Goal: Task Accomplishment & Management: Manage account settings

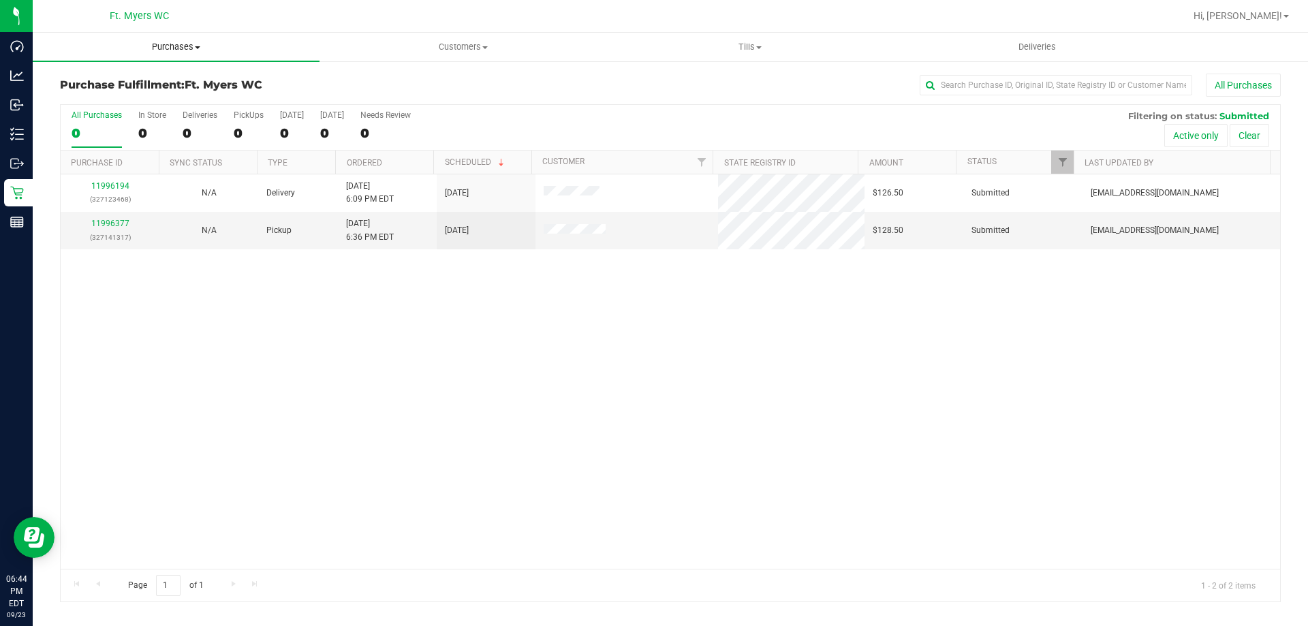
click at [204, 49] on span "Purchases" at bounding box center [176, 47] width 287 height 12
click at [164, 104] on li "Fulfillment" at bounding box center [176, 99] width 287 height 16
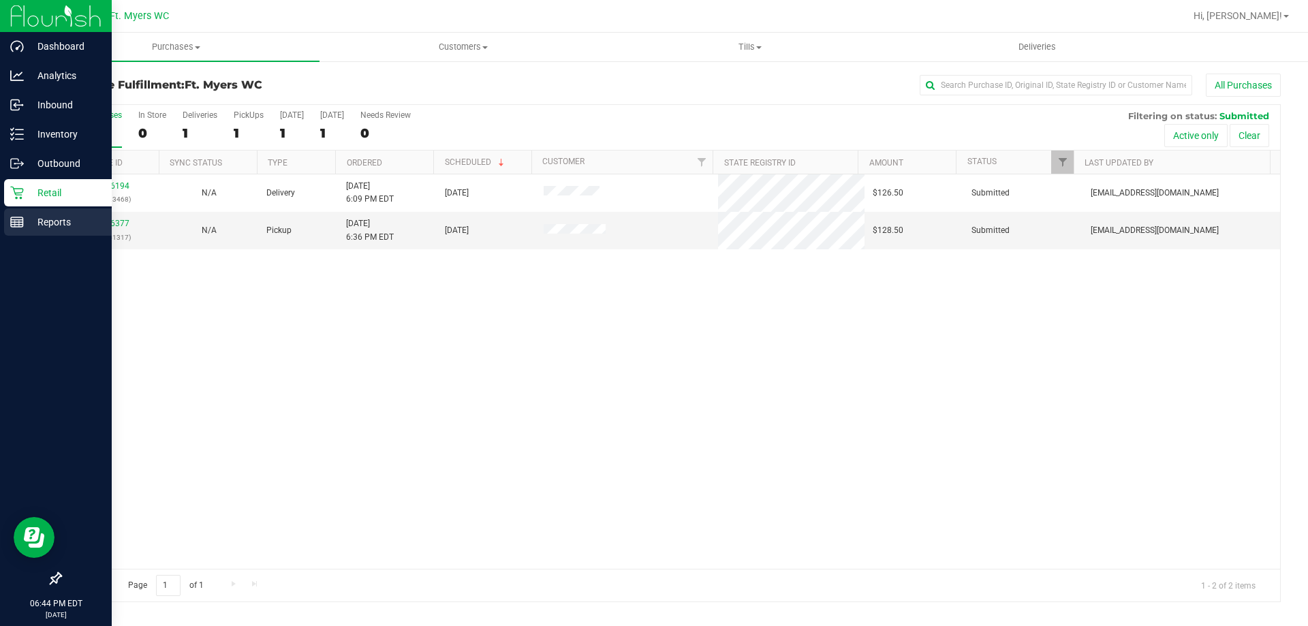
click at [22, 217] on icon at bounding box center [17, 222] width 14 height 14
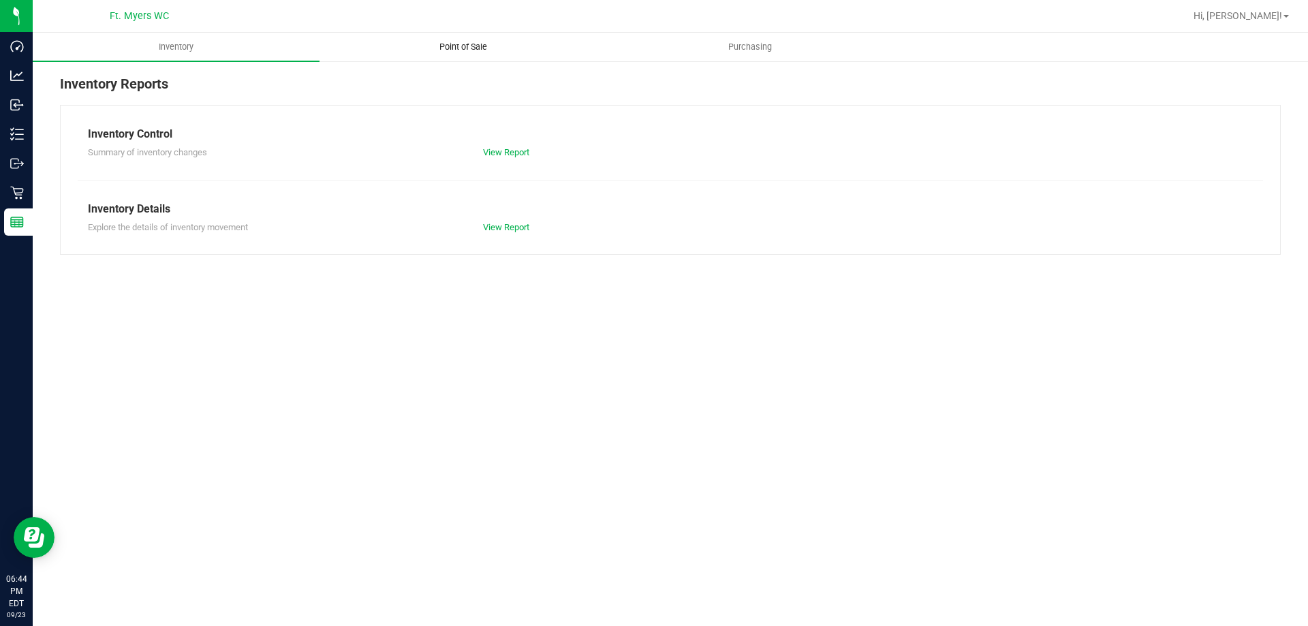
click at [509, 37] on uib-tab-heading "Point of Sale" at bounding box center [462, 46] width 285 height 27
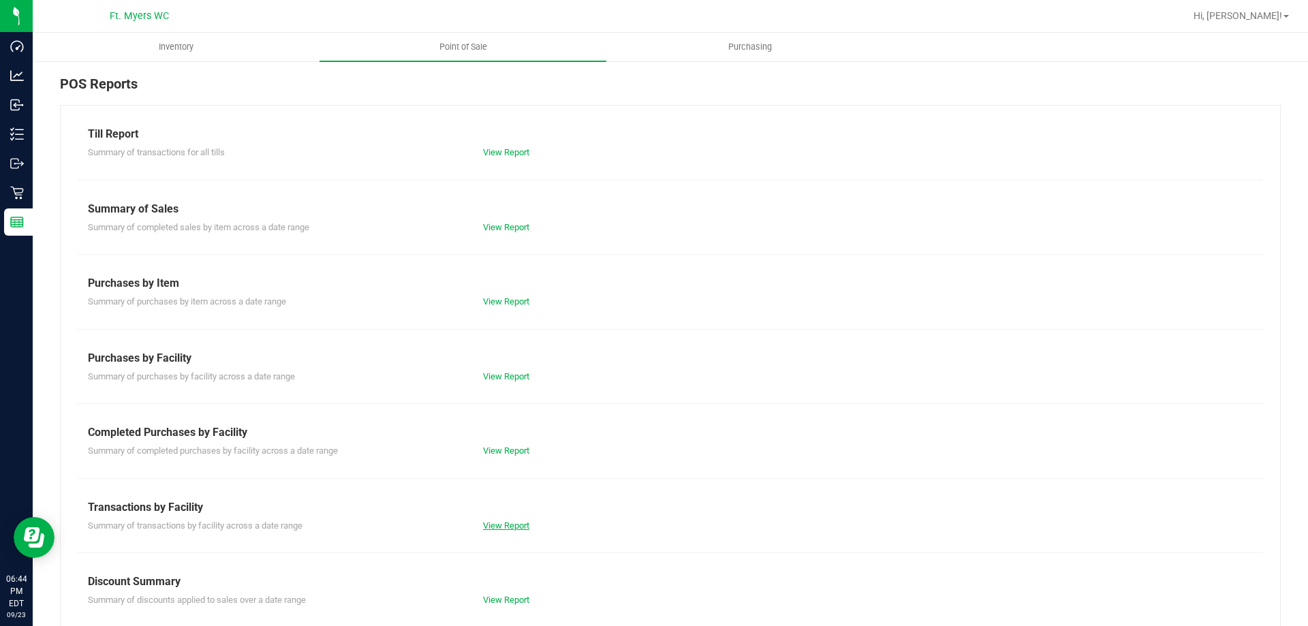
click at [499, 528] on link "View Report" at bounding box center [506, 525] width 46 height 10
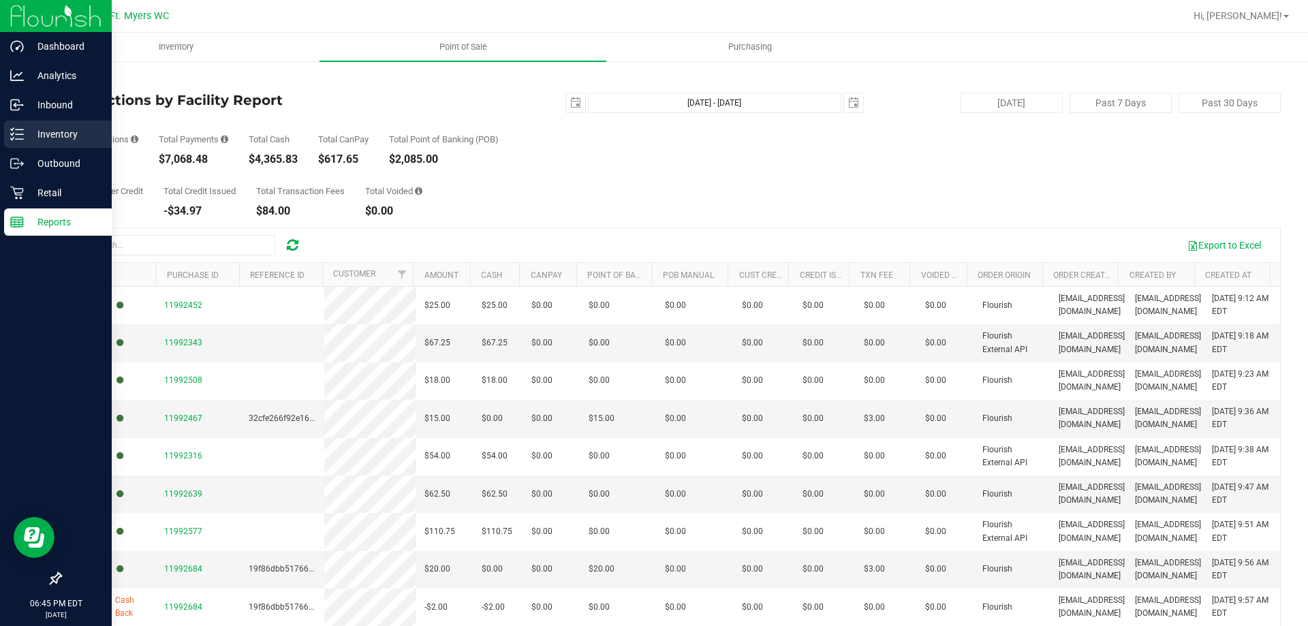
click at [42, 145] on div "Inventory" at bounding box center [58, 134] width 108 height 27
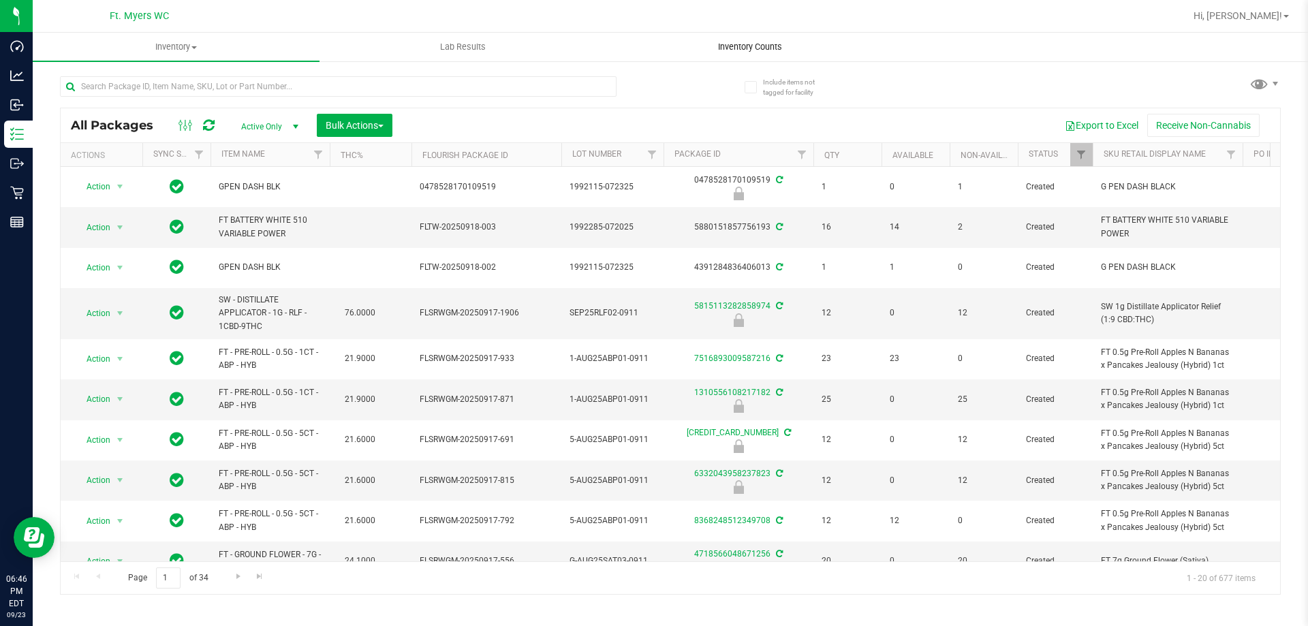
click at [747, 43] on span "Inventory Counts" at bounding box center [750, 47] width 101 height 12
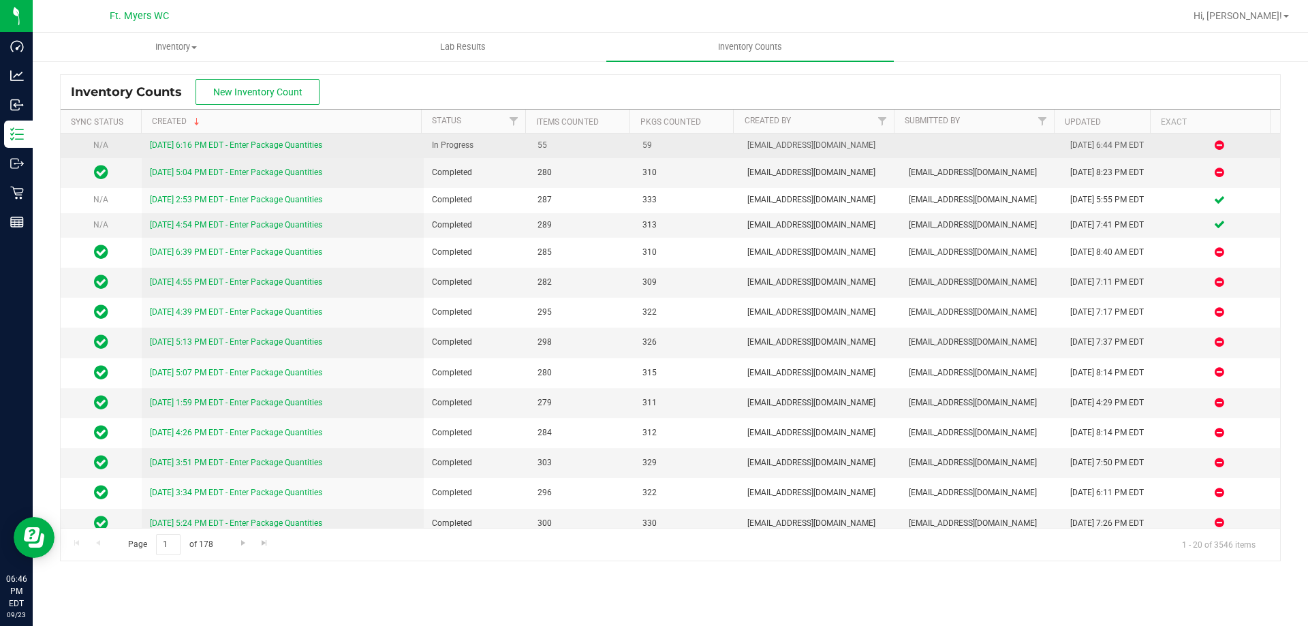
click at [275, 144] on link "[DATE] 6:16 PM EDT - Enter Package Quantities" at bounding box center [236, 145] width 172 height 10
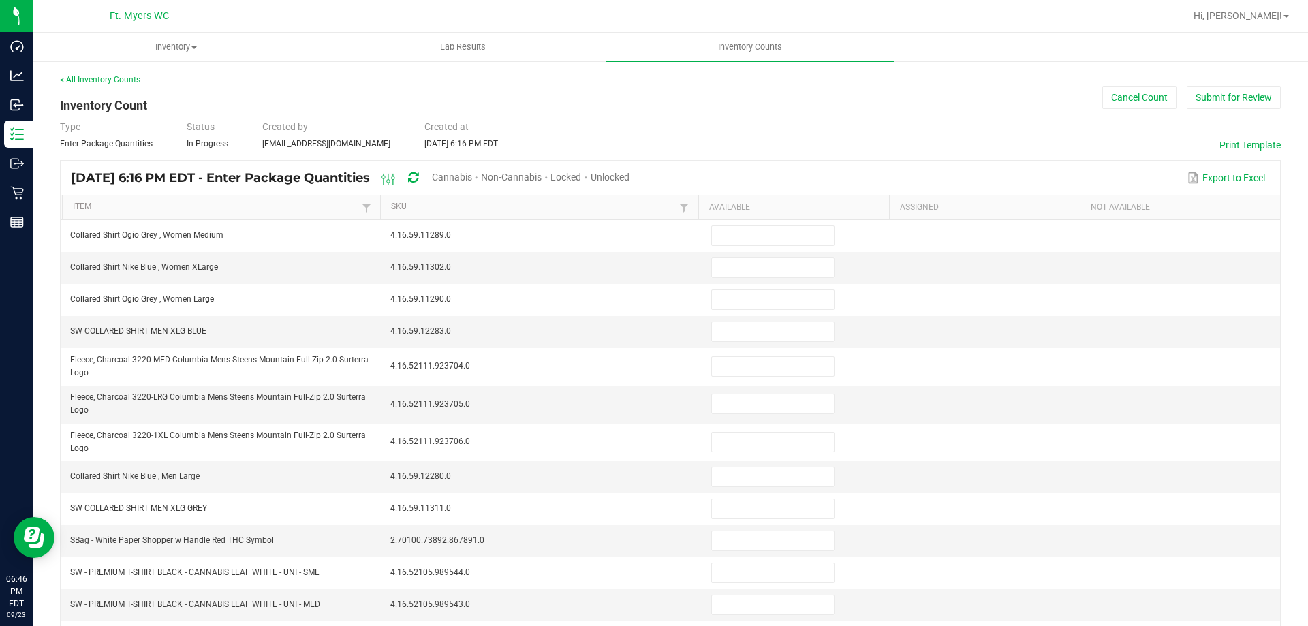
click at [629, 172] on span "Unlocked" at bounding box center [610, 177] width 39 height 11
type input "7"
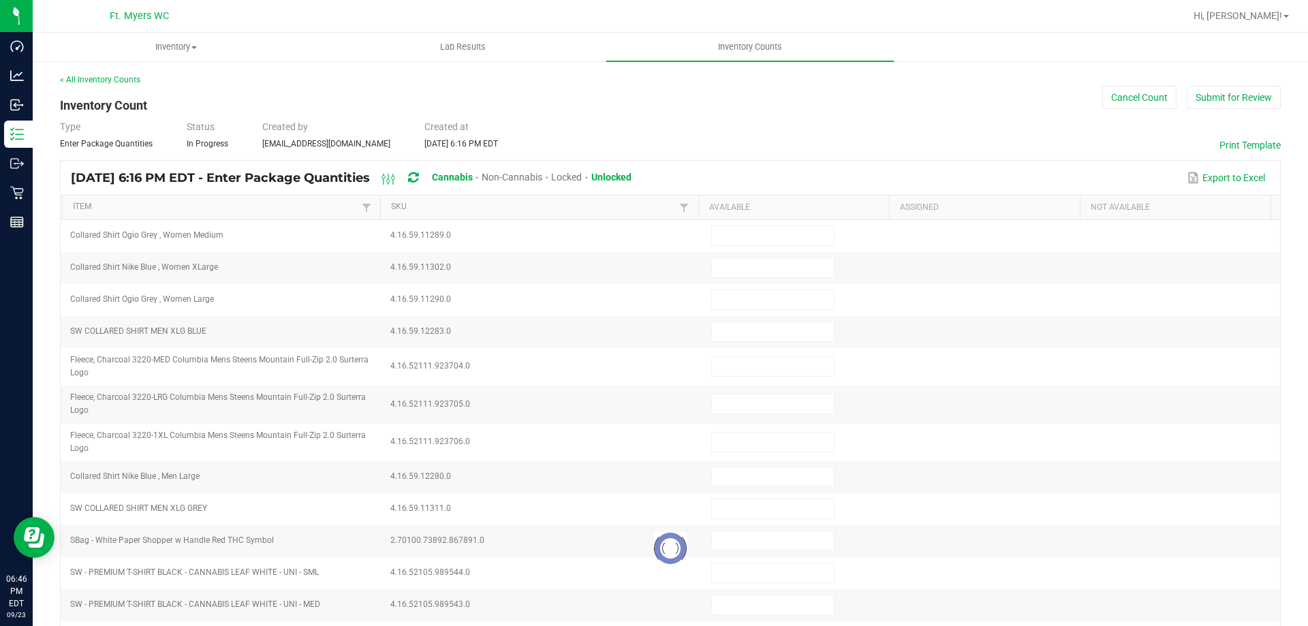
type input "7"
type input "3"
type input "11"
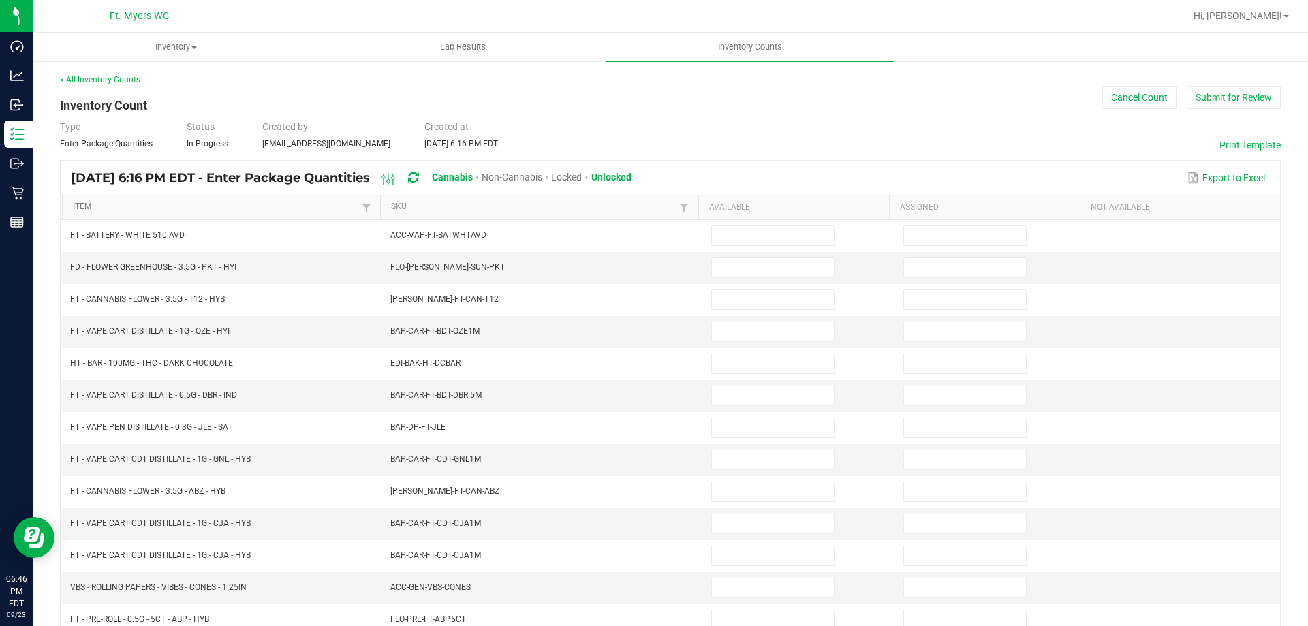
click at [108, 205] on link "Item" at bounding box center [215, 207] width 285 height 11
click at [743, 272] on input at bounding box center [773, 267] width 122 height 19
type input "1"
type input "0"
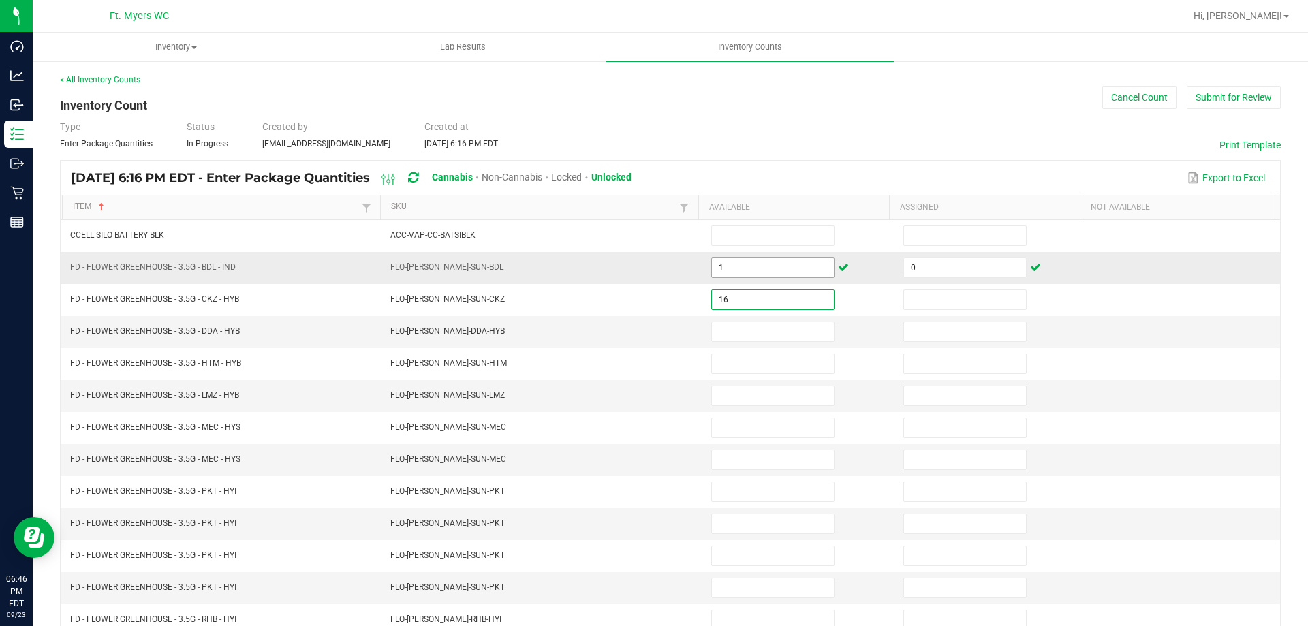
type input "16"
type input "0"
type input "3"
type input "0"
type input "8"
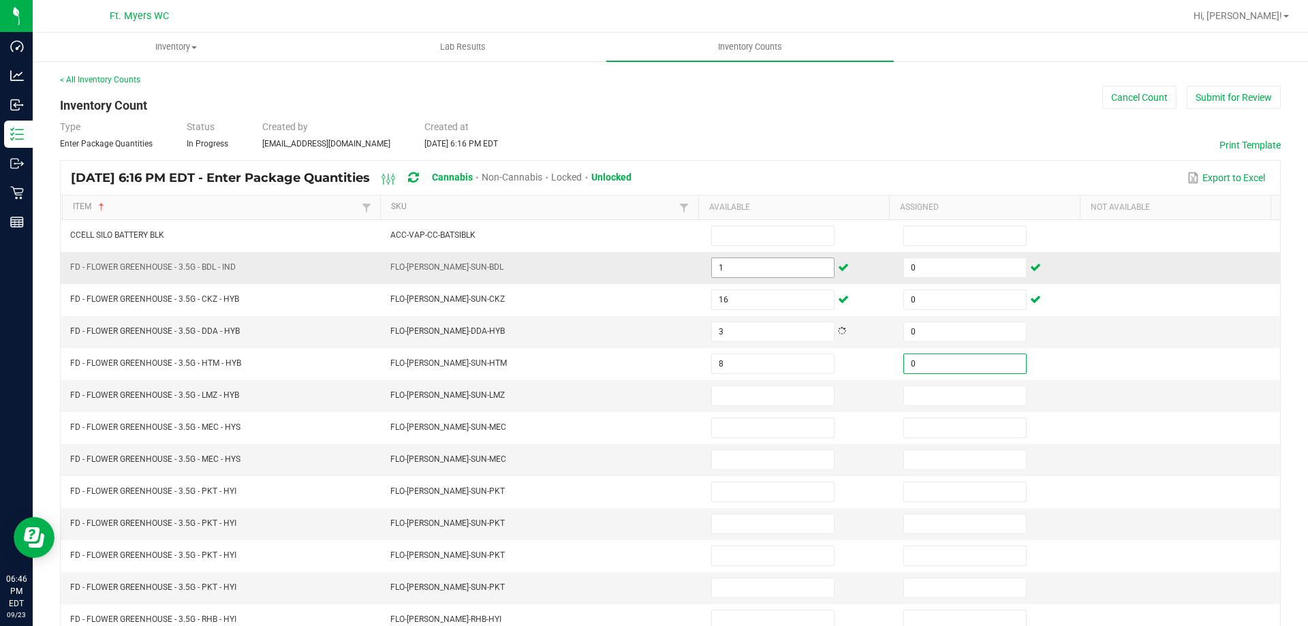
type input "0"
type input "2"
type input "0"
type input "10"
type input "0"
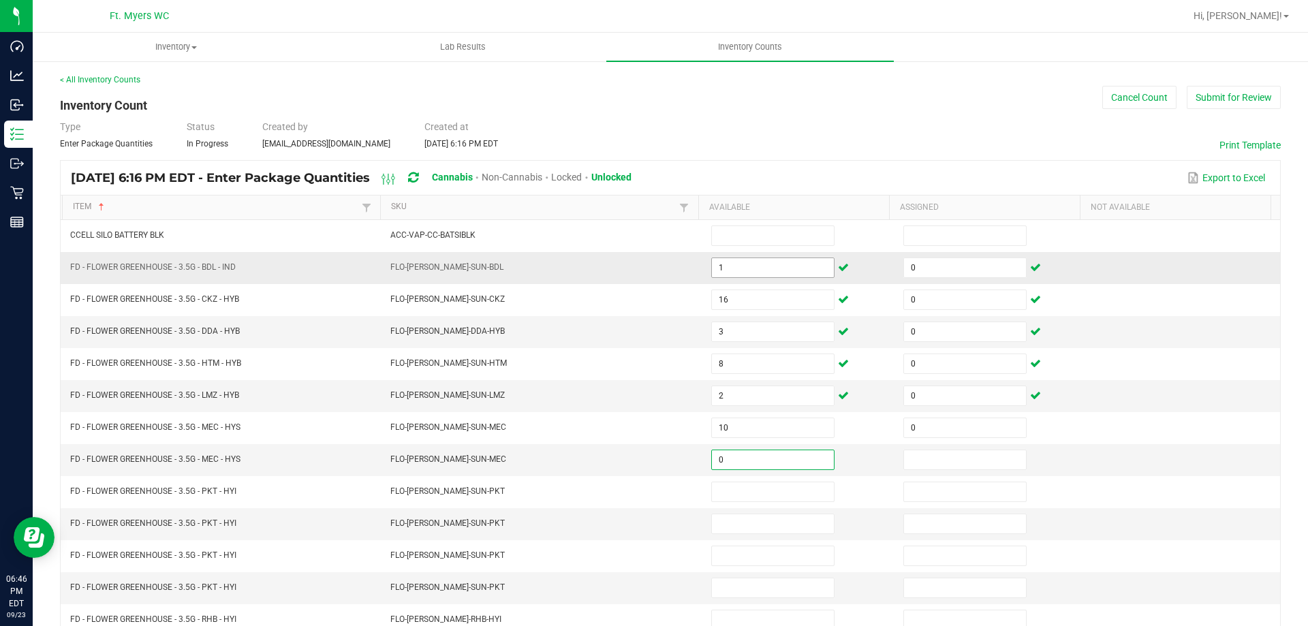
type input "0"
type input "2"
type input "0"
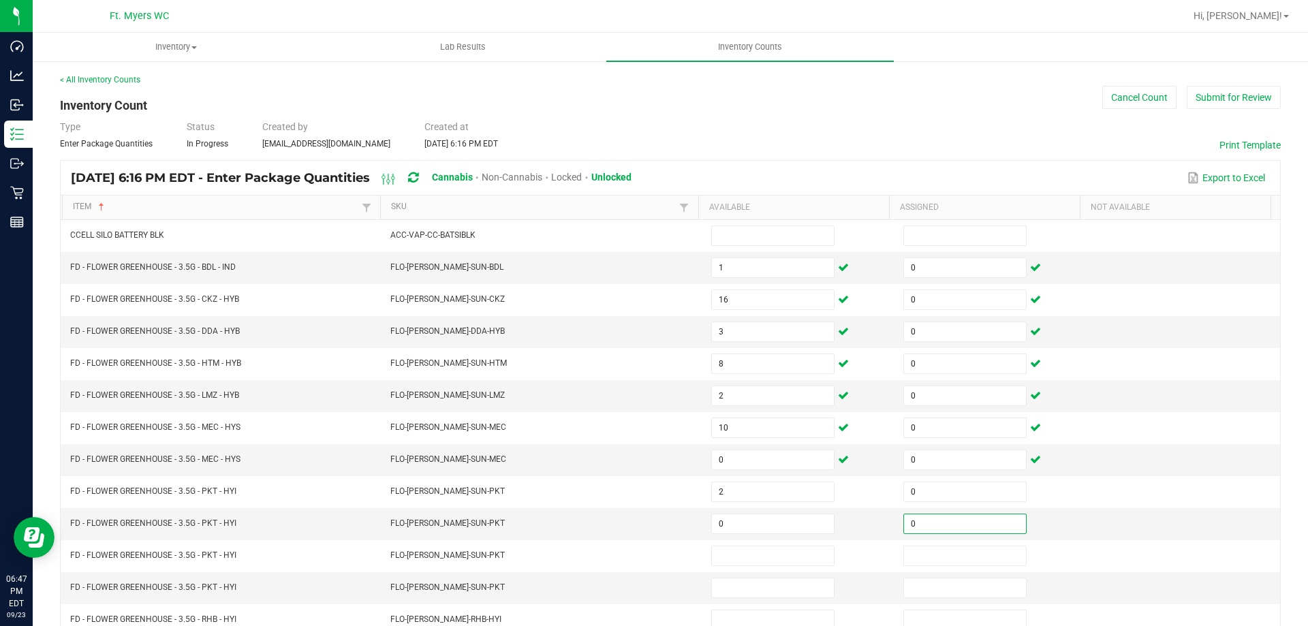
type input "0"
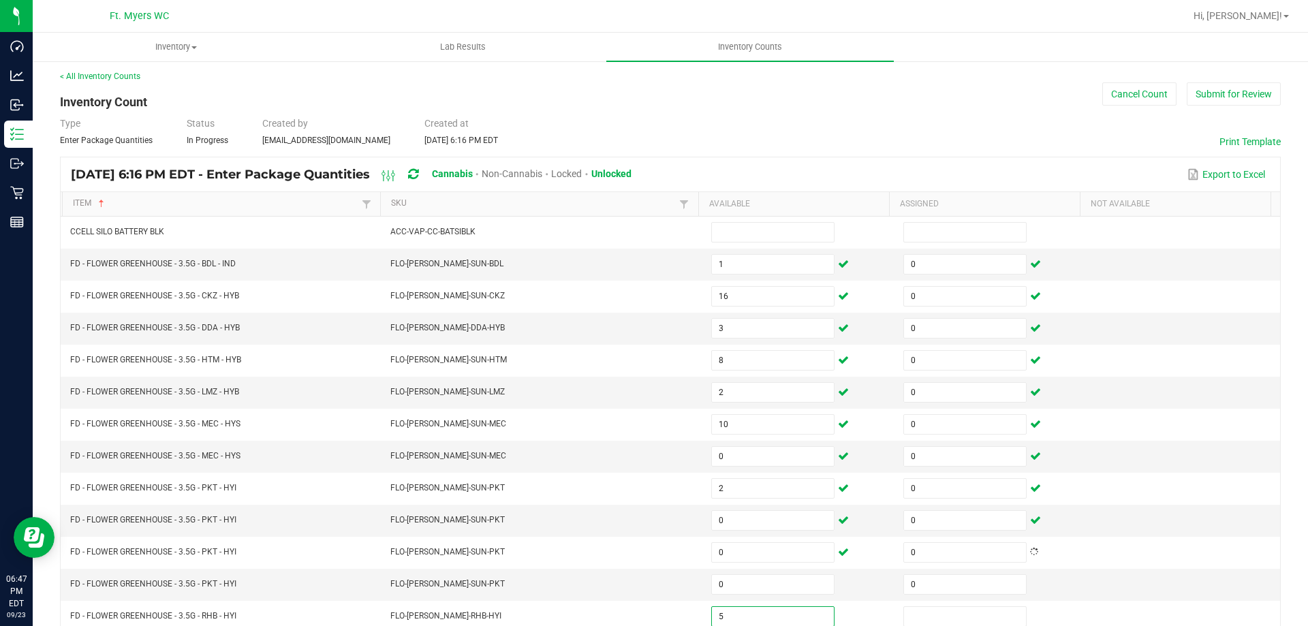
type input "5"
type input "0"
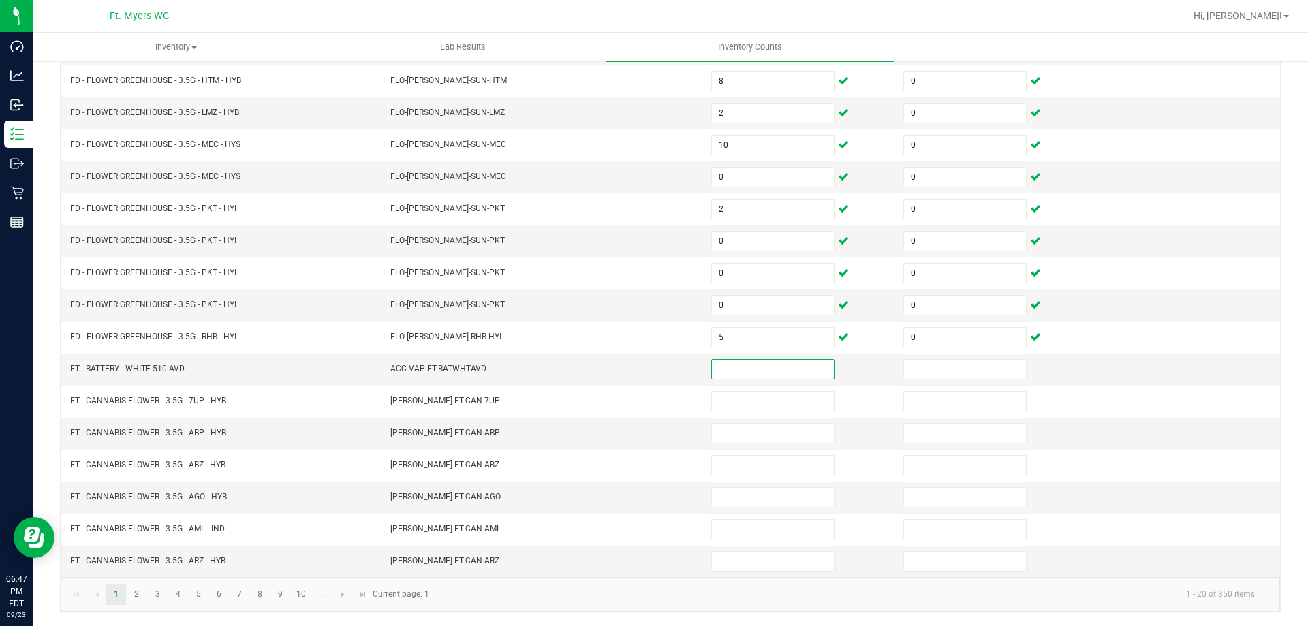
type input "0"
type input "1"
type input "0"
type input "8"
type input "0"
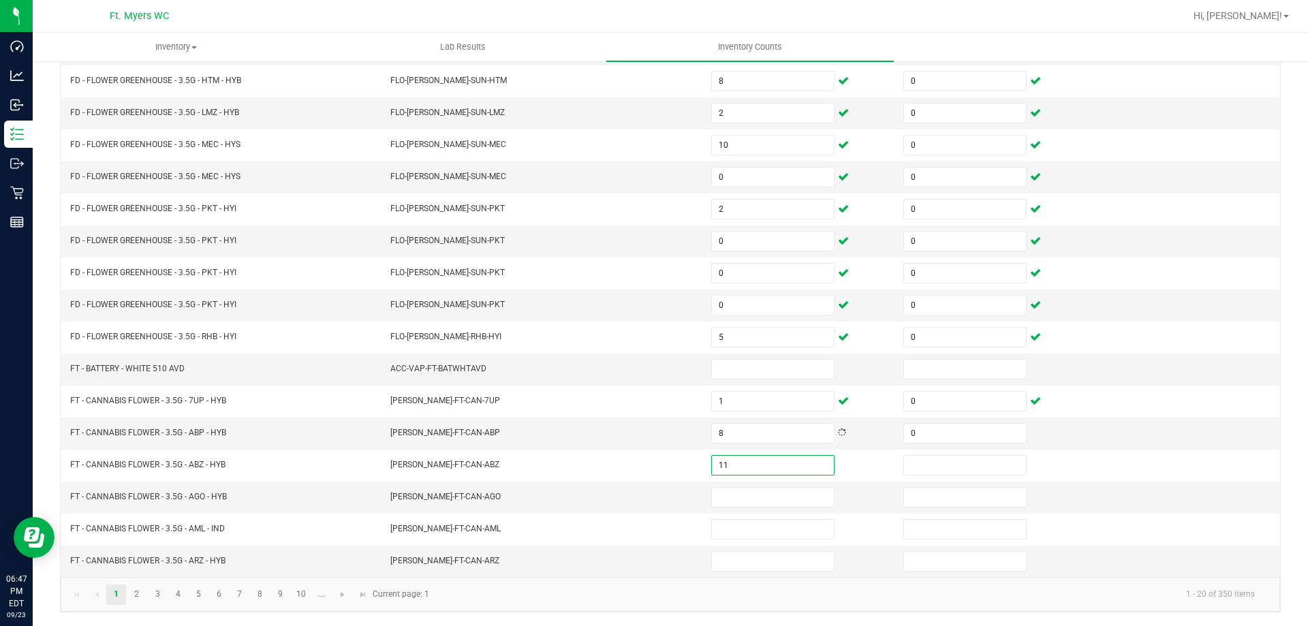
type input "11"
type input "0"
type input "12"
type input "0"
type input "20"
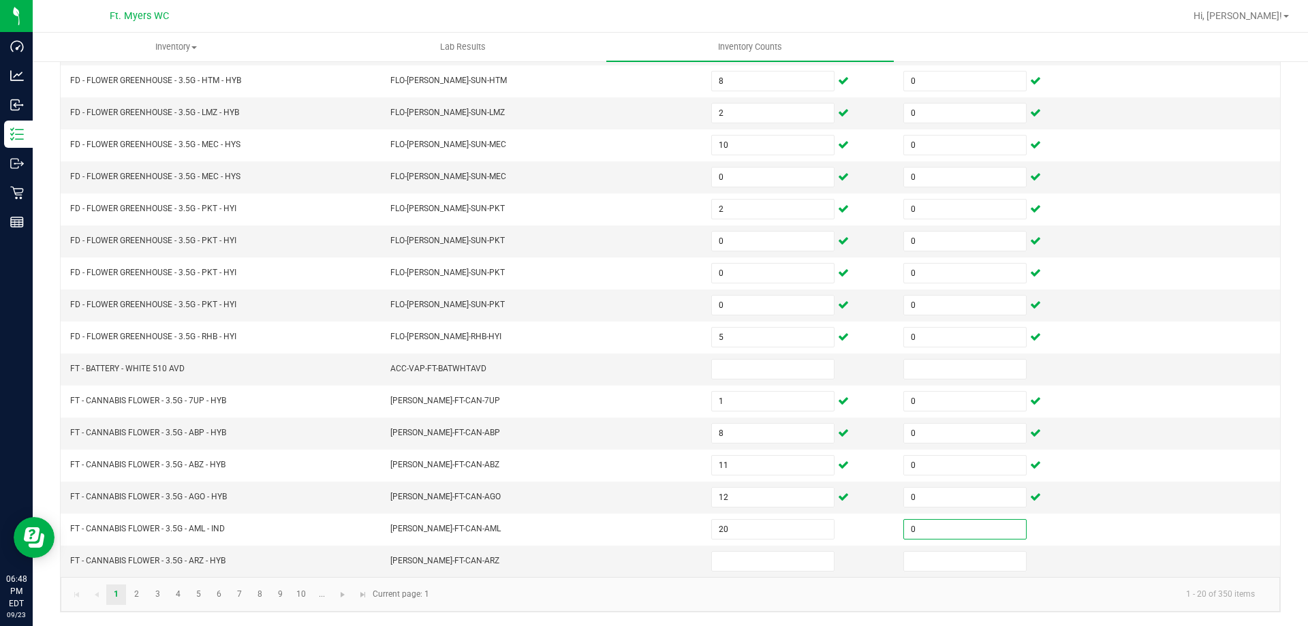
type input "0"
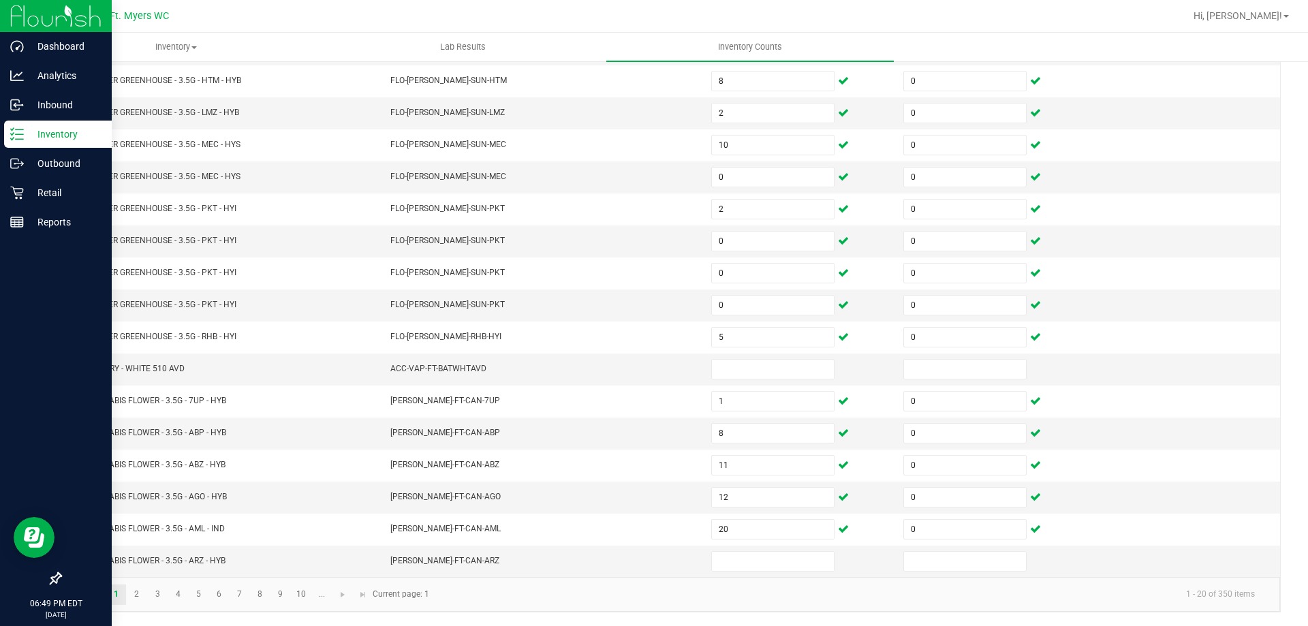
click at [28, 136] on p "Inventory" at bounding box center [65, 134] width 82 height 16
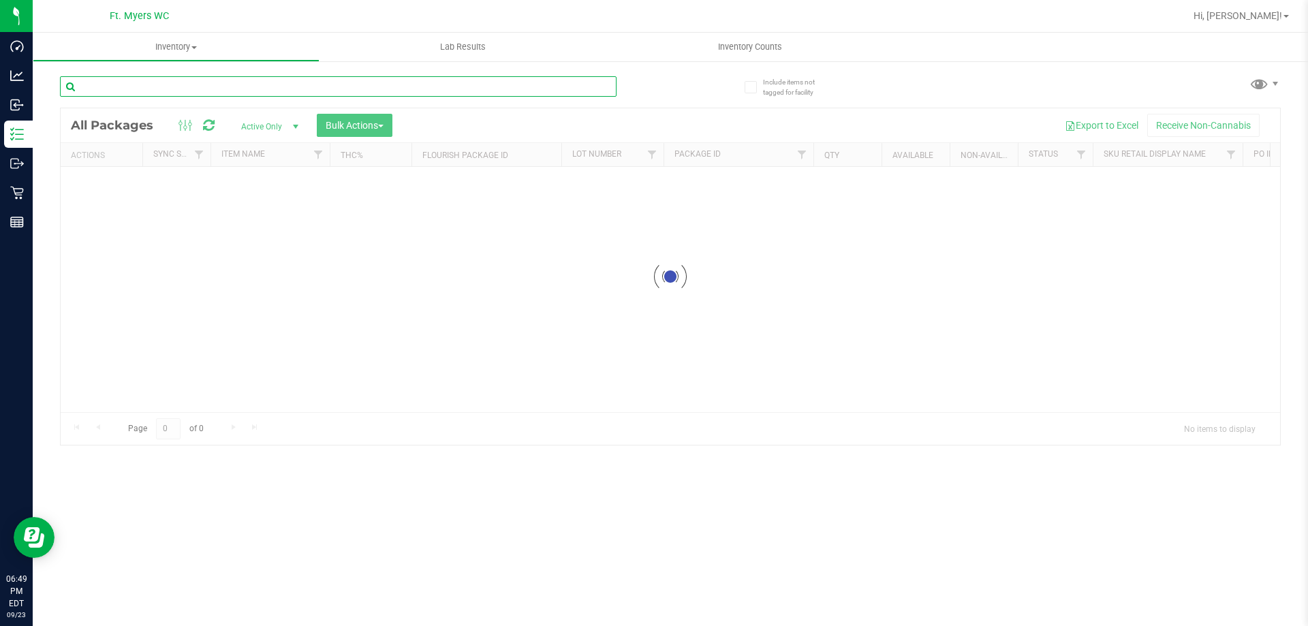
click at [235, 89] on input "text" at bounding box center [338, 86] width 557 height 20
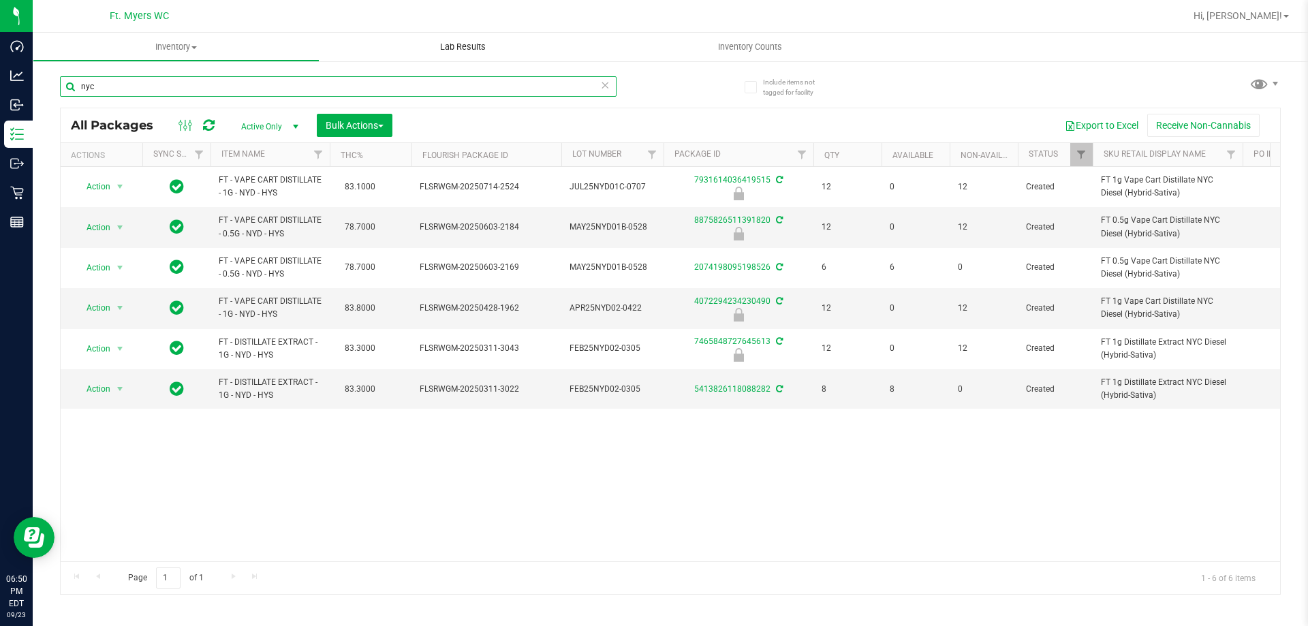
type input "nyc"
click at [732, 39] on uib-tab-heading "Inventory Counts" at bounding box center [749, 47] width 287 height 29
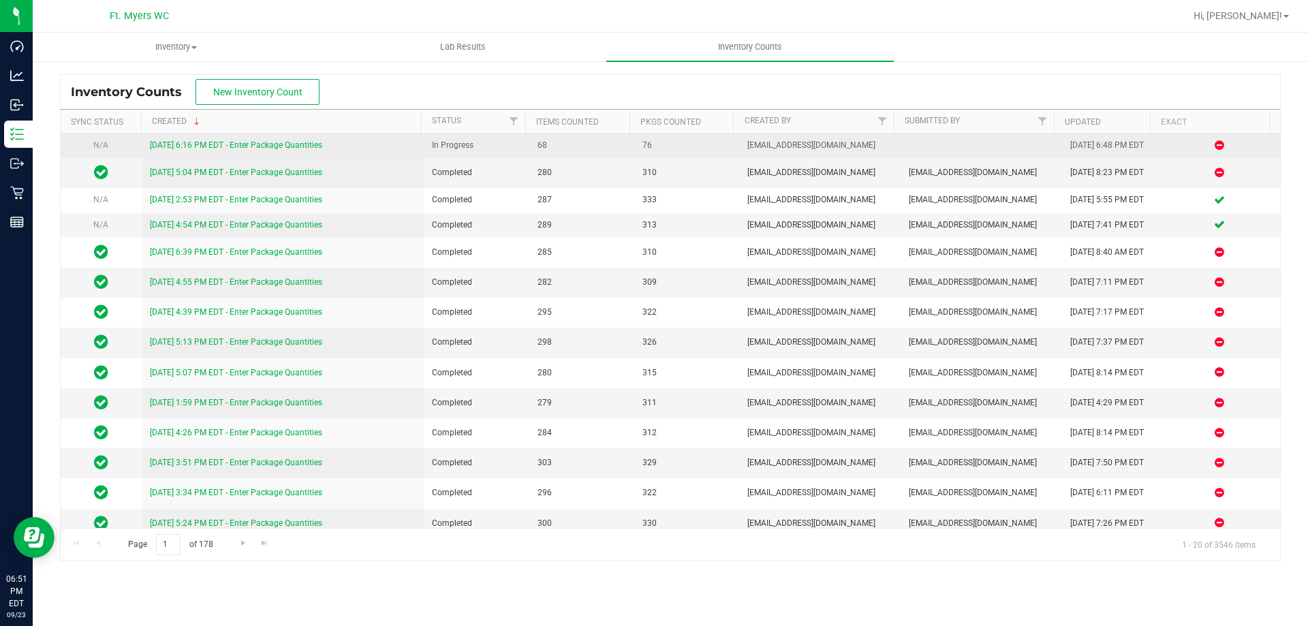
click at [277, 146] on link "[DATE] 6:16 PM EDT - Enter Package Quantities" at bounding box center [236, 145] width 172 height 10
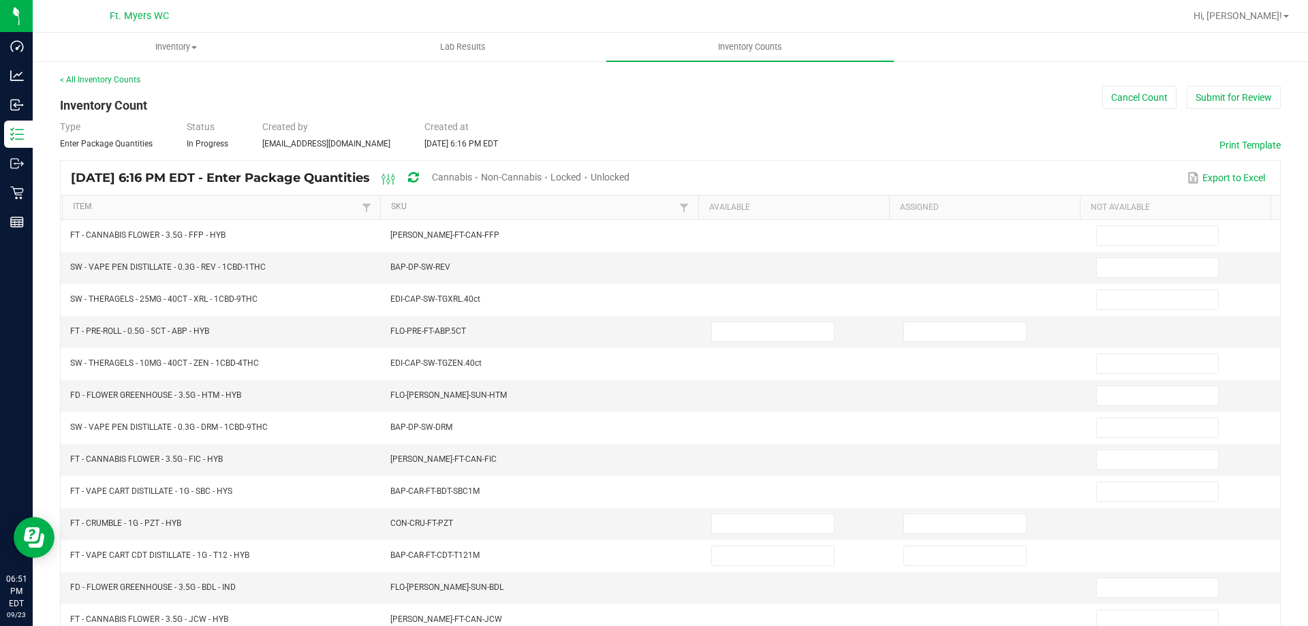
click at [629, 176] on span "Unlocked" at bounding box center [610, 177] width 39 height 11
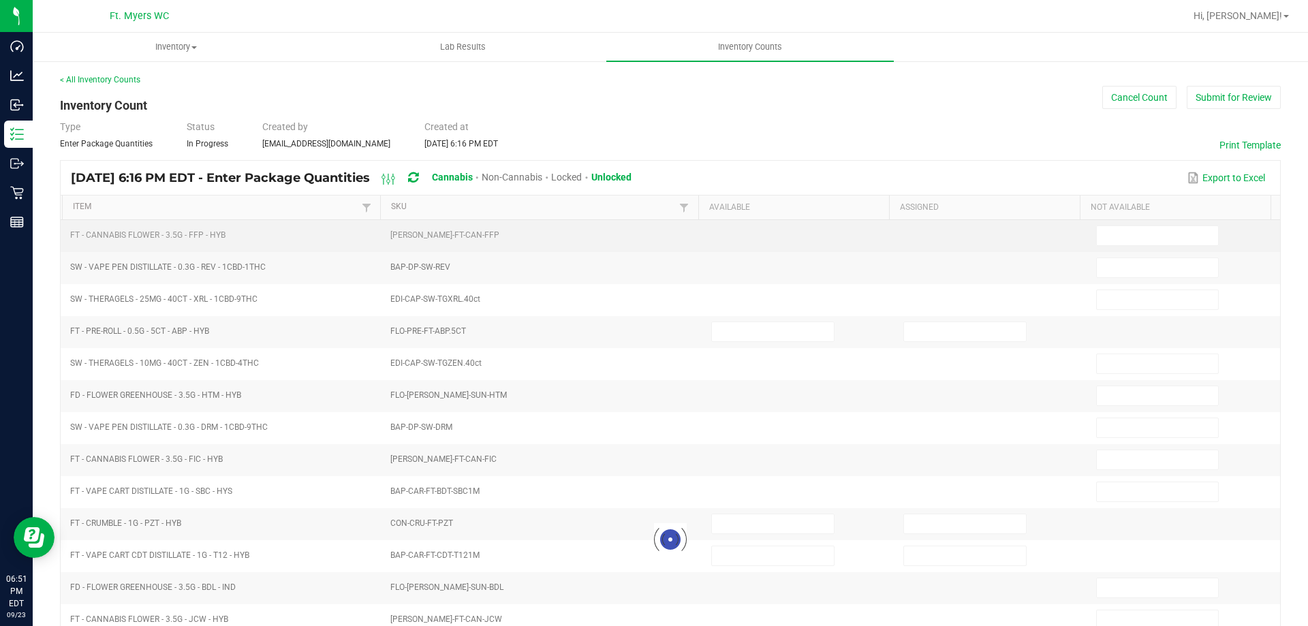
type input "7"
type input "0"
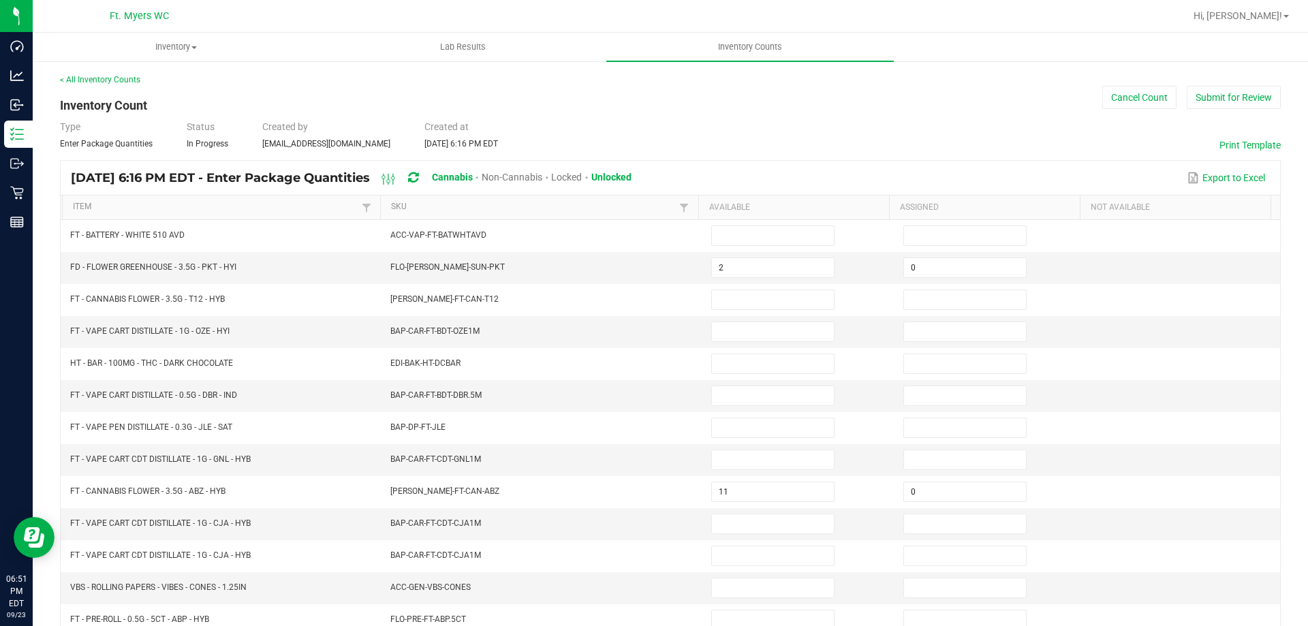
click at [208, 198] on th "Item" at bounding box center [221, 208] width 318 height 25
click at [204, 208] on link "Item" at bounding box center [215, 207] width 285 height 11
type input "3"
type input "0"
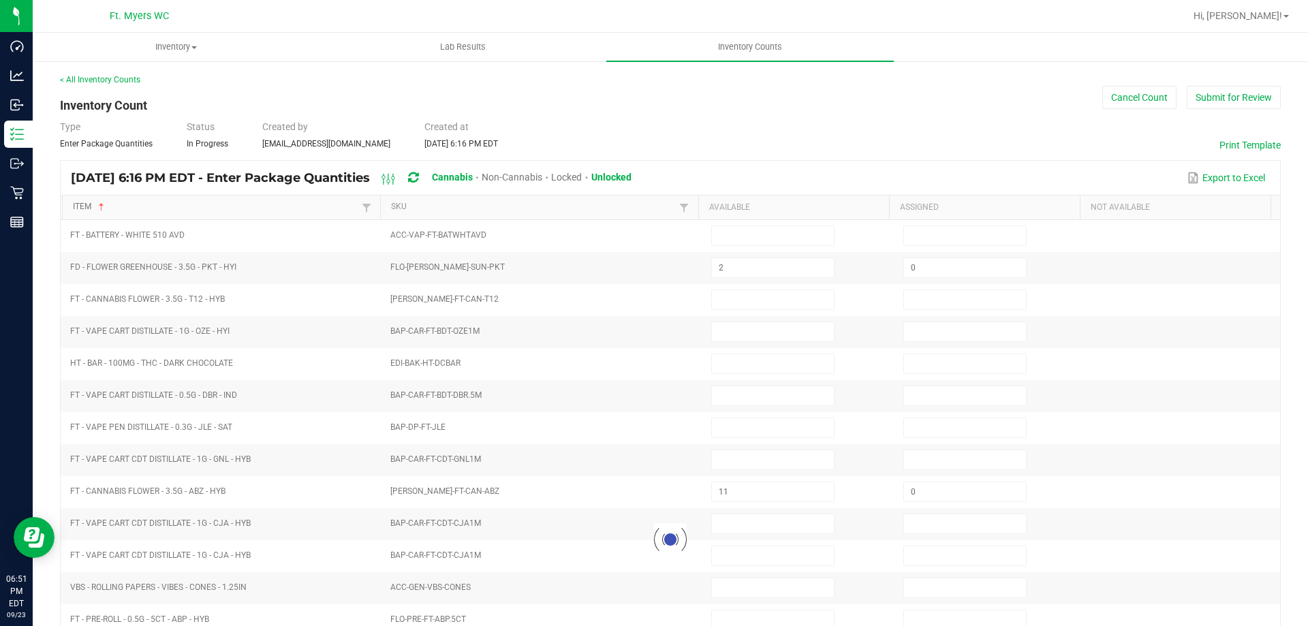
type input "0"
type input "8"
type input "0"
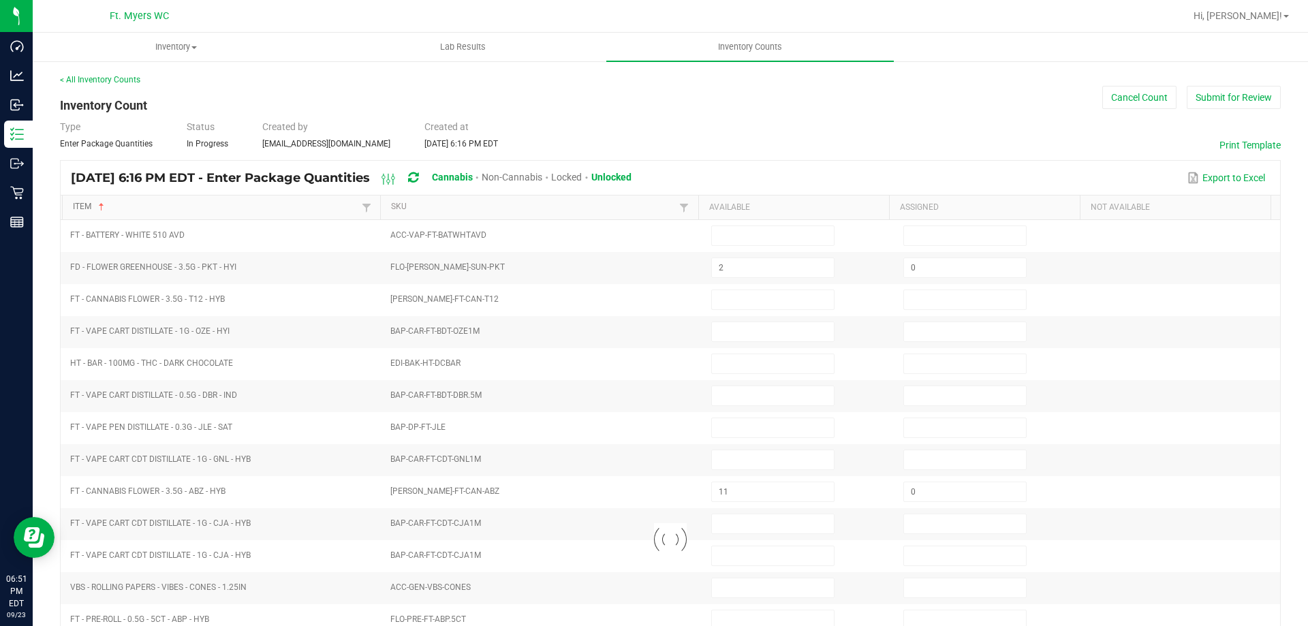
type input "12"
type input "0"
type input "1"
type input "16"
type input "0"
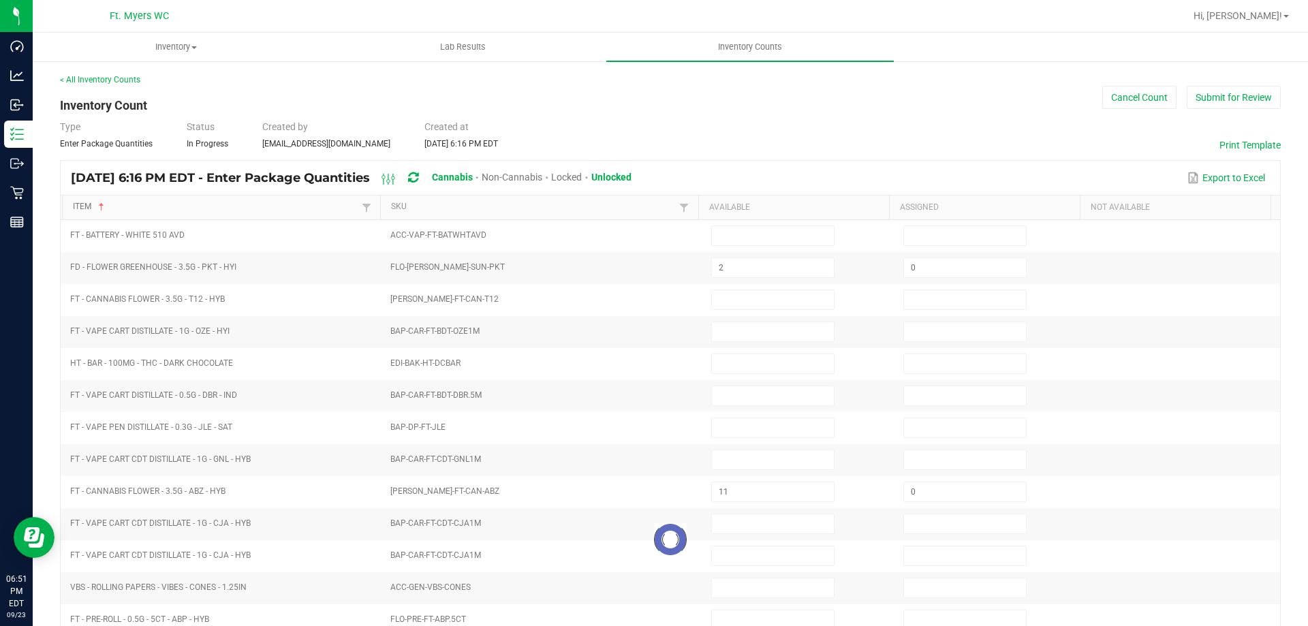
type input "8"
type input "0"
type input "2"
type input "0"
type input "10"
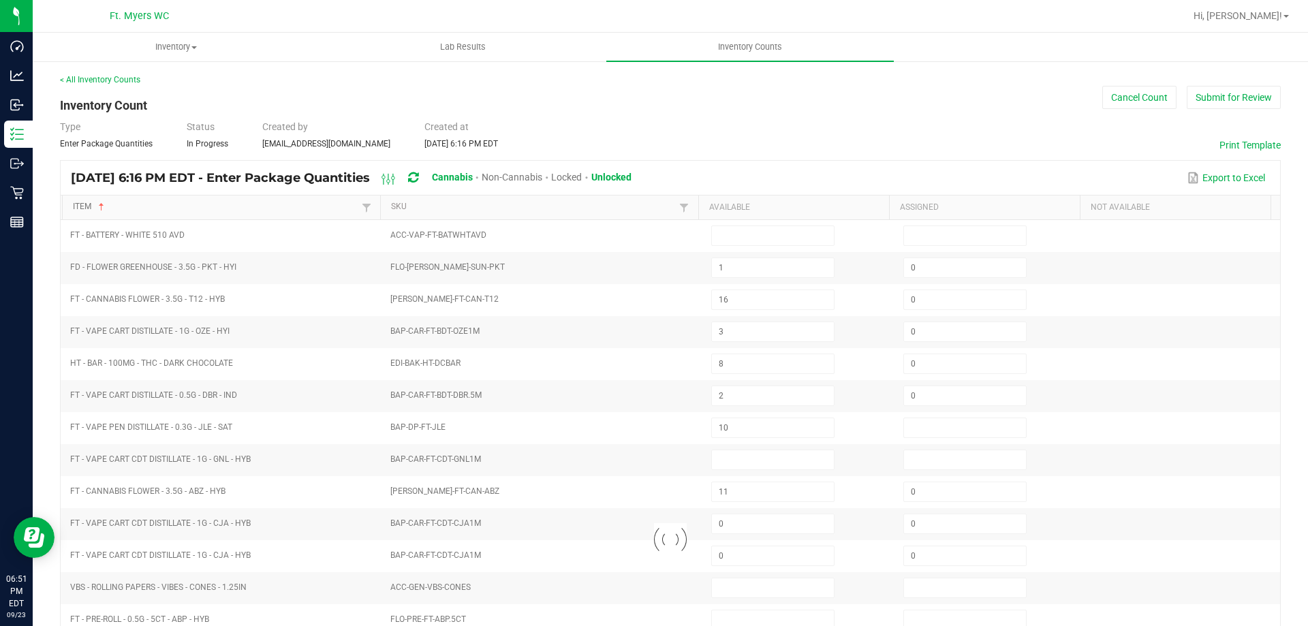
type input "0"
type input "2"
type input "0"
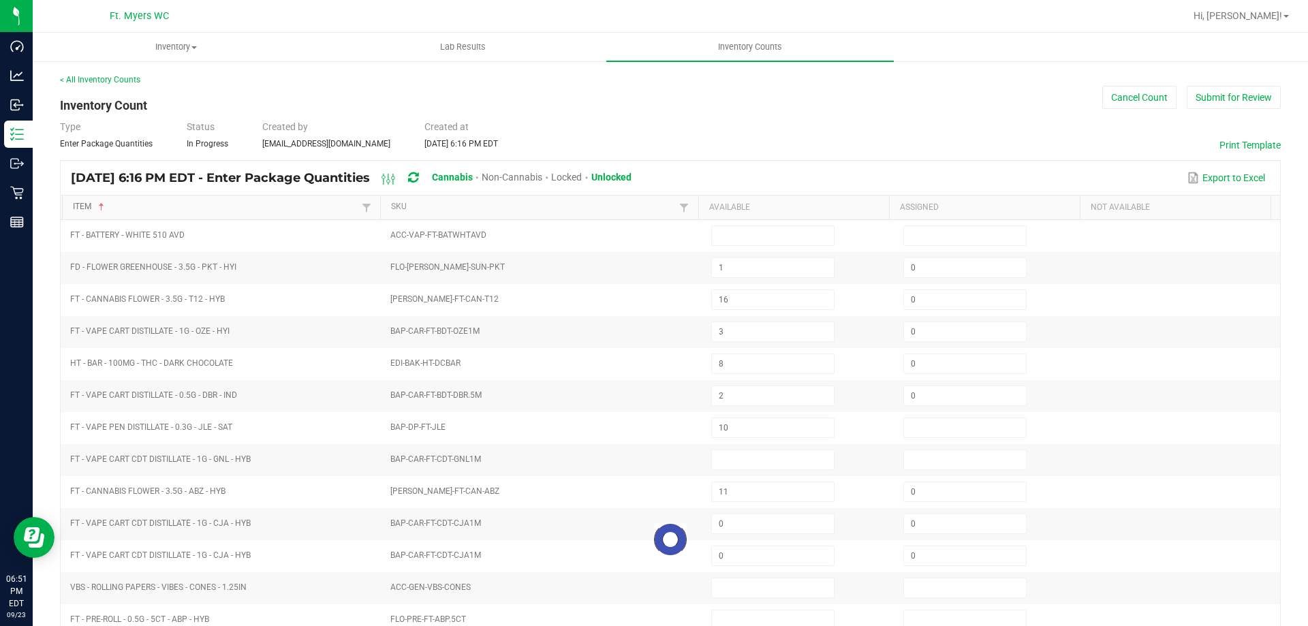
type input "0"
type input "5"
type input "0"
type input "1"
type input "11"
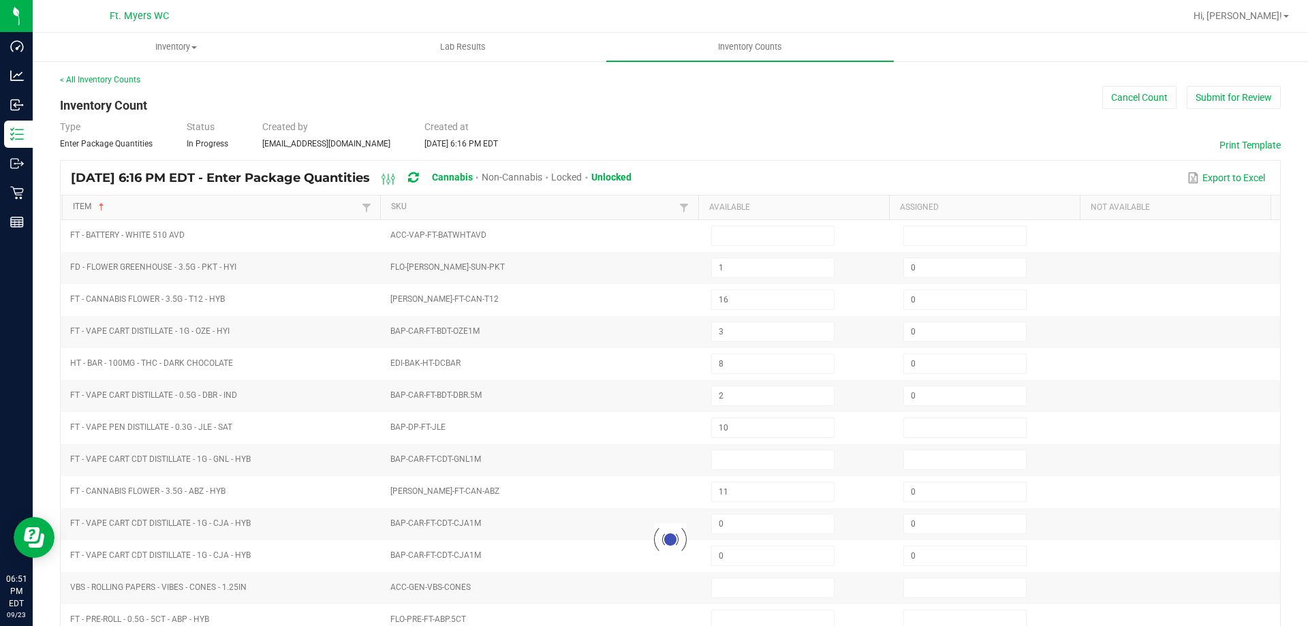
type input "20"
type input "0"
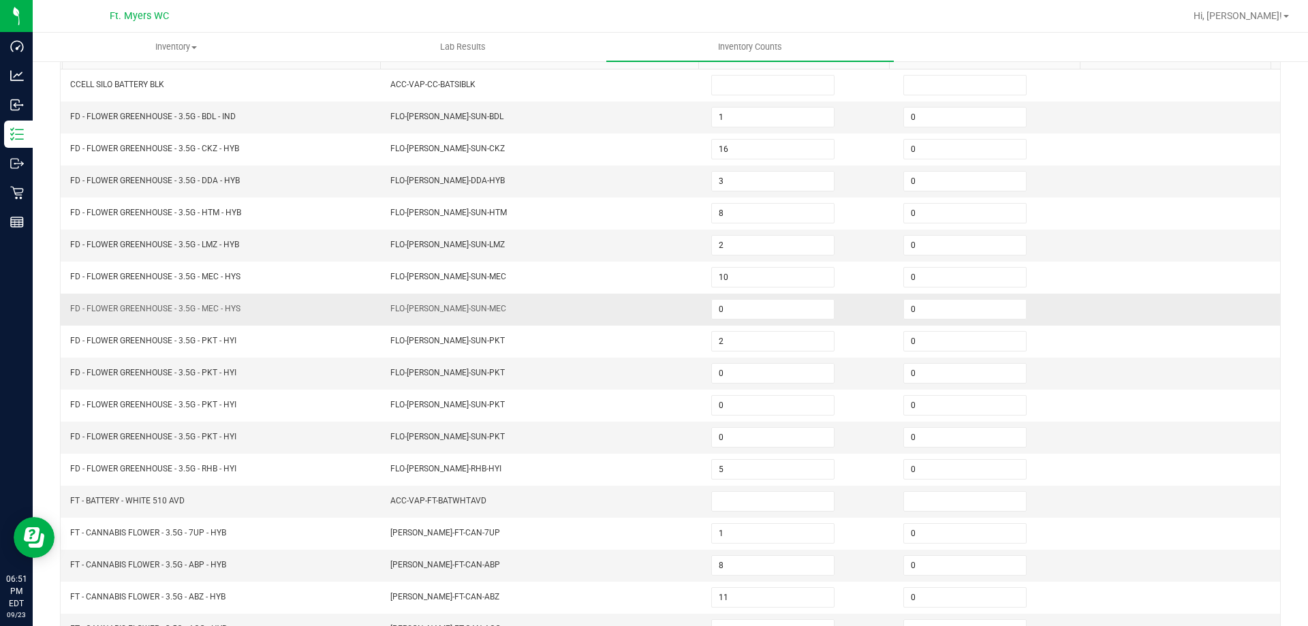
scroll to position [283, 0]
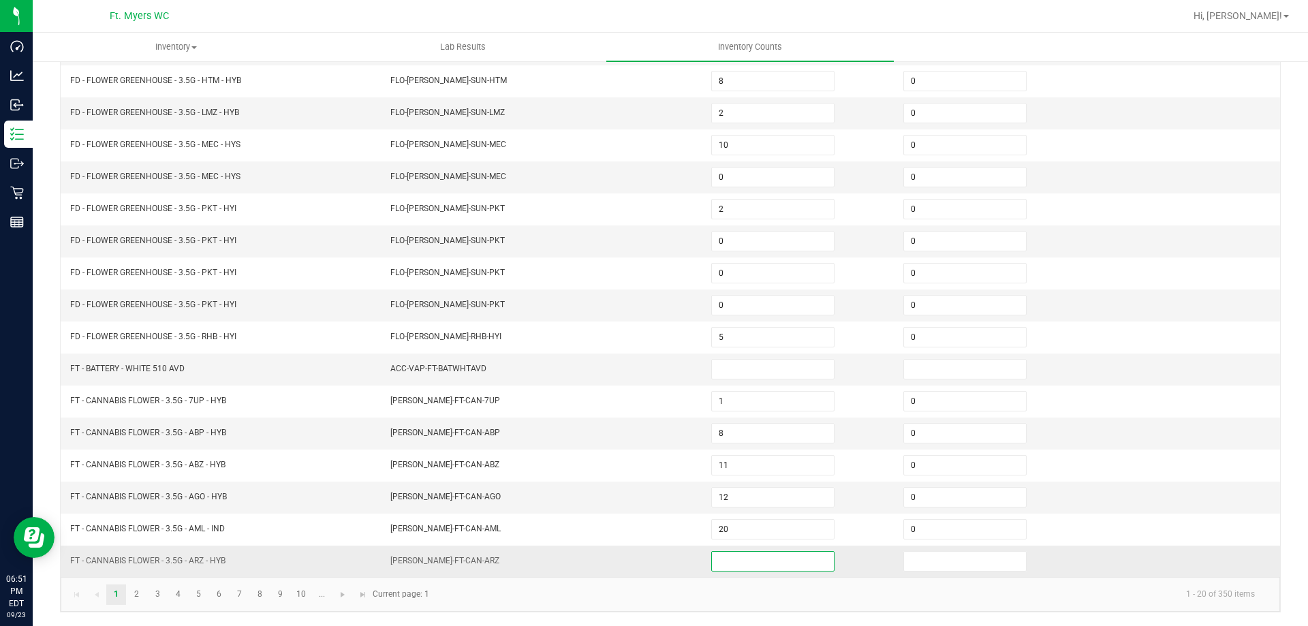
click at [784, 565] on input at bounding box center [773, 561] width 122 height 19
type input "3"
type input "0"
click at [143, 593] on link "2" at bounding box center [137, 595] width 20 height 20
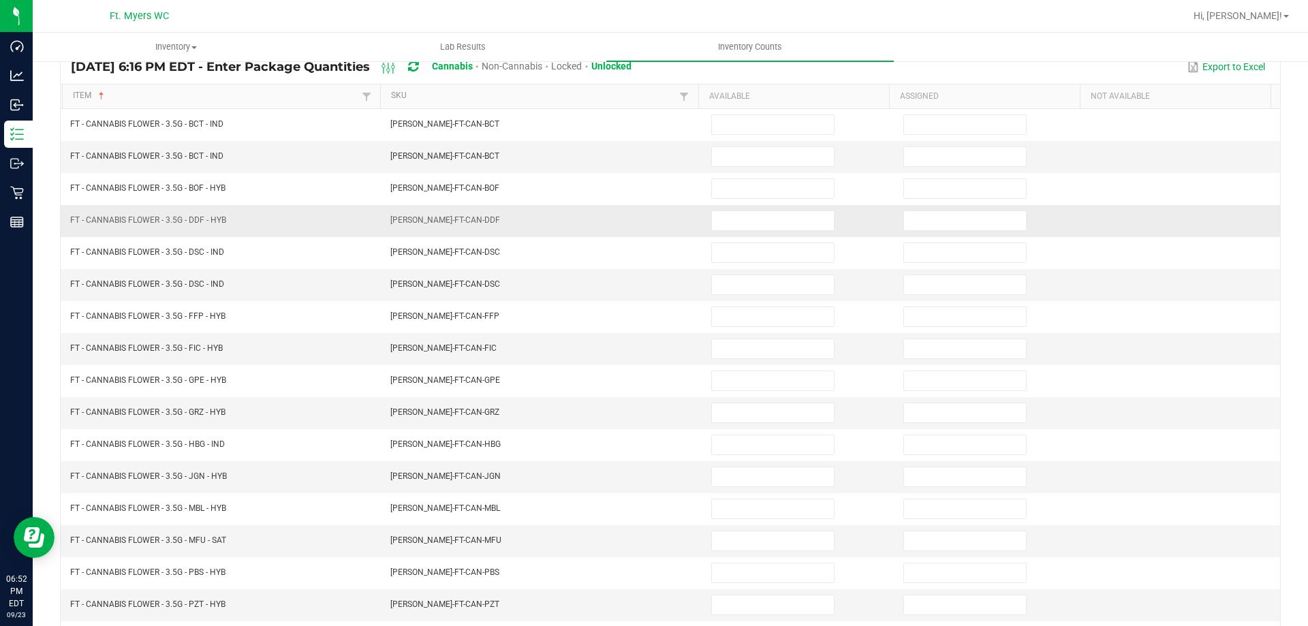
scroll to position [78, 0]
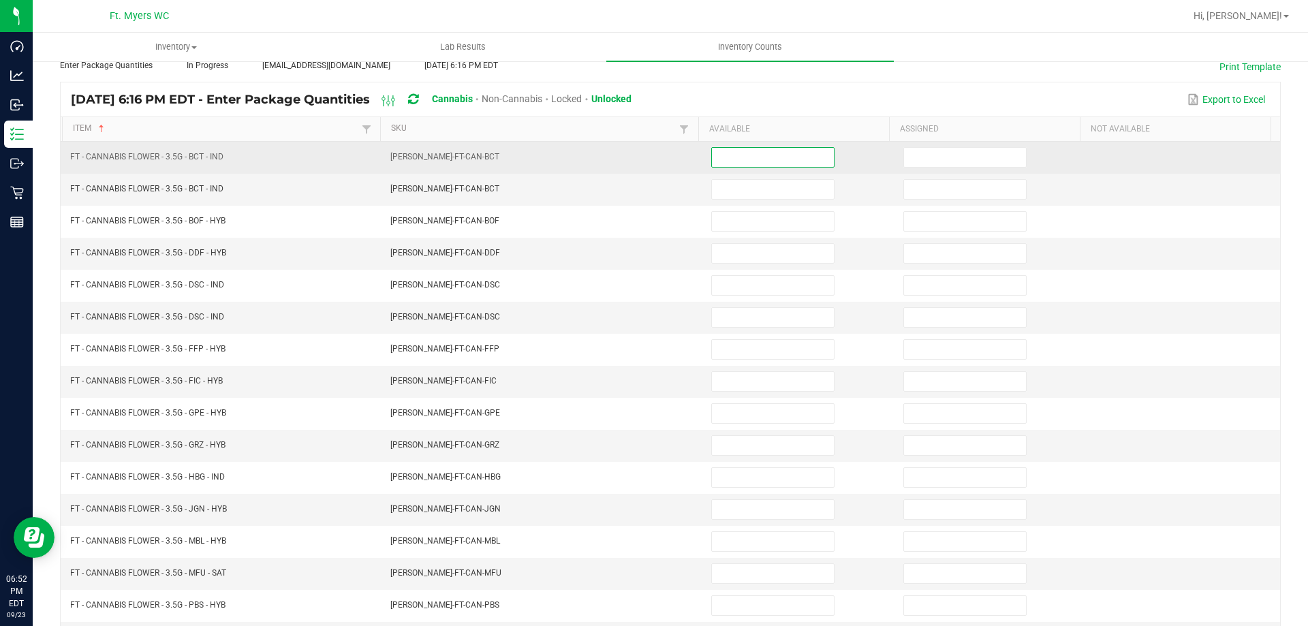
click at [766, 153] on input at bounding box center [773, 157] width 122 height 19
type input "20"
type input "0"
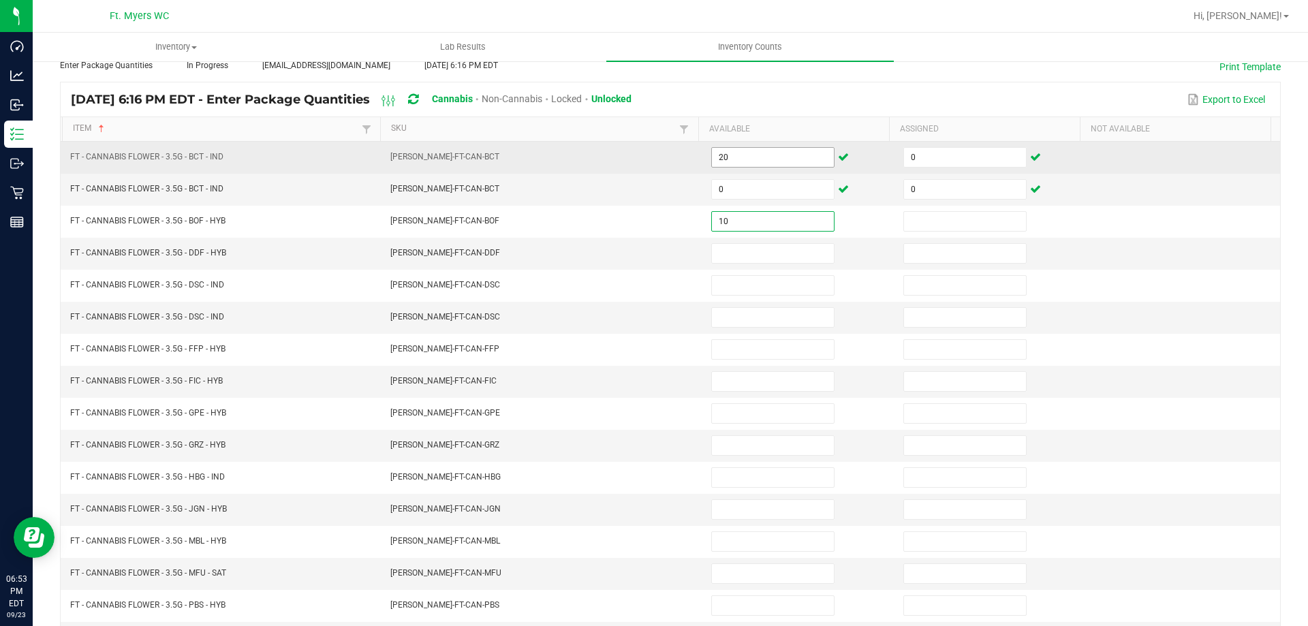
type input "10"
type input "0"
type input "5"
type input "0"
type input "20"
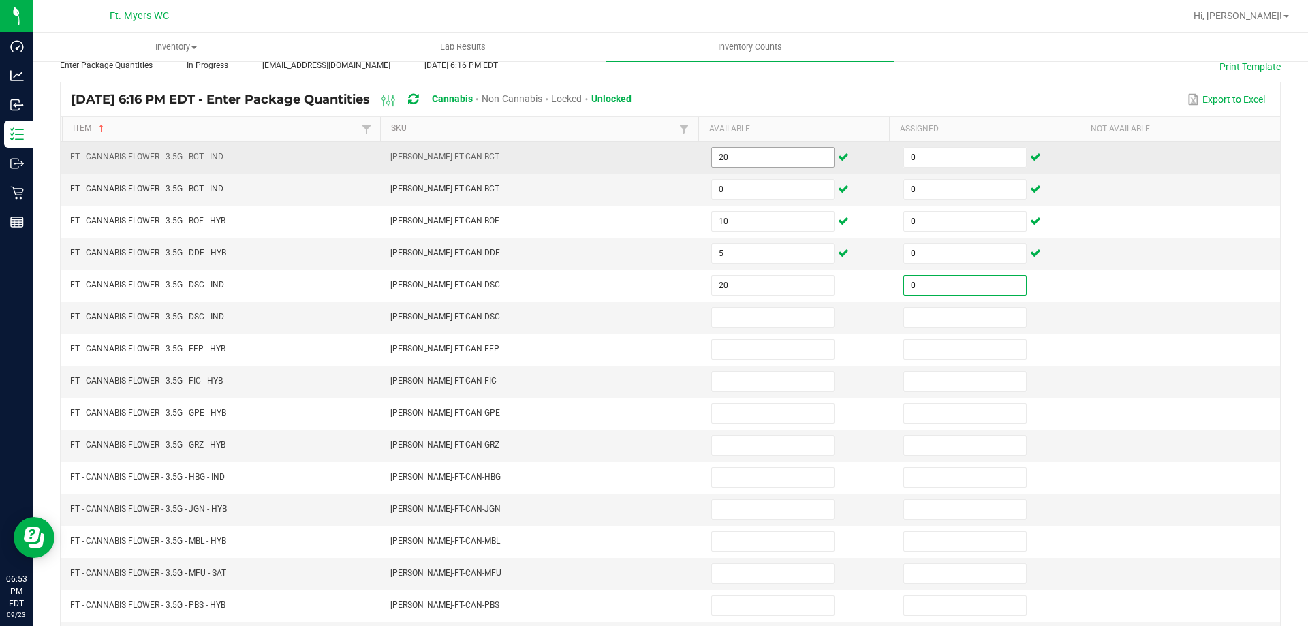
type input "0"
type input "3"
type input "0"
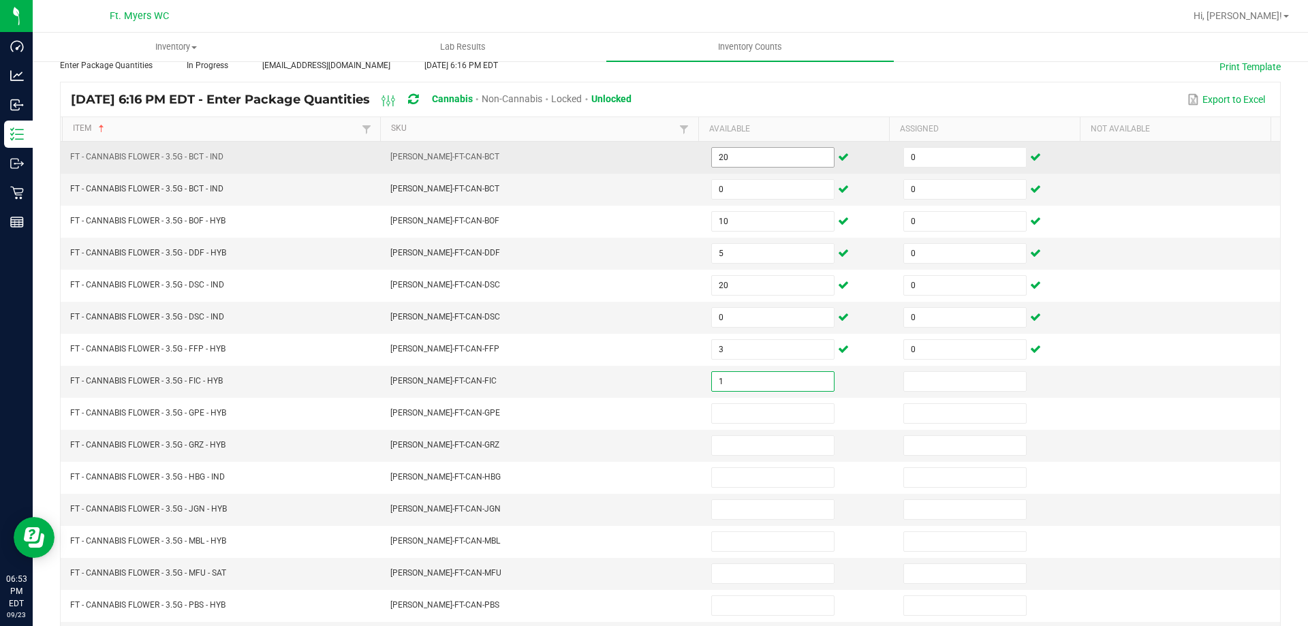
type input "1"
type input "0"
type input "1"
type input "0"
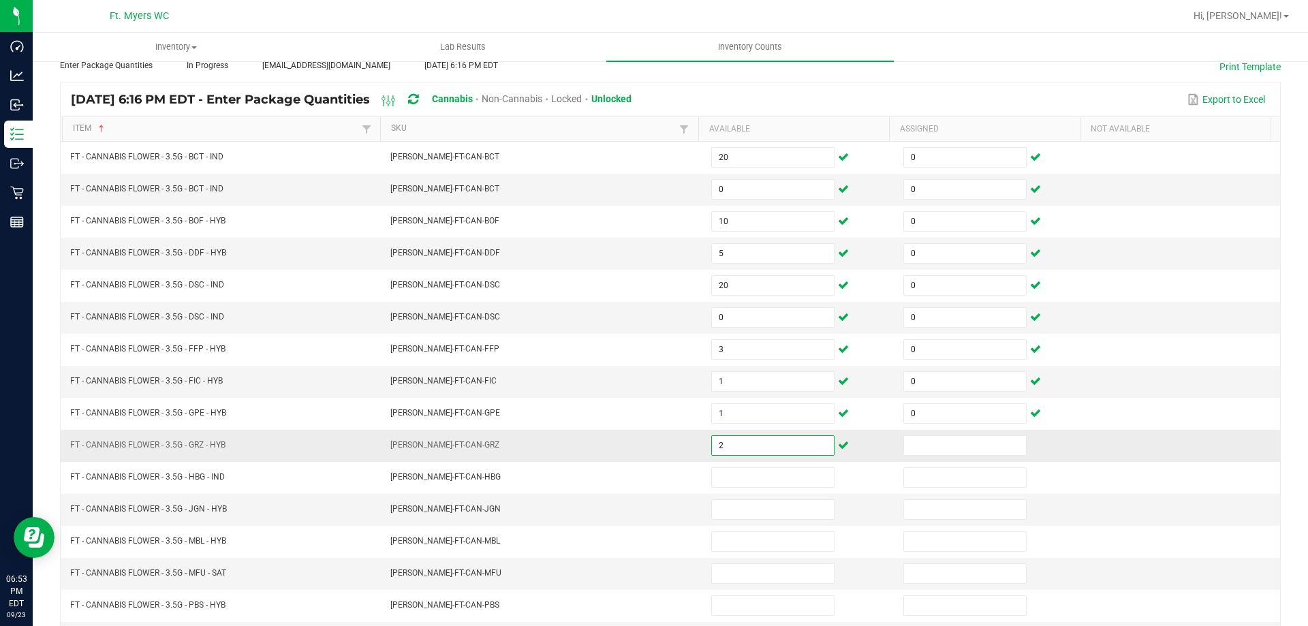
click at [800, 453] on input "2" at bounding box center [773, 445] width 122 height 19
type input "20"
type input "0"
type input "4"
type input "0"
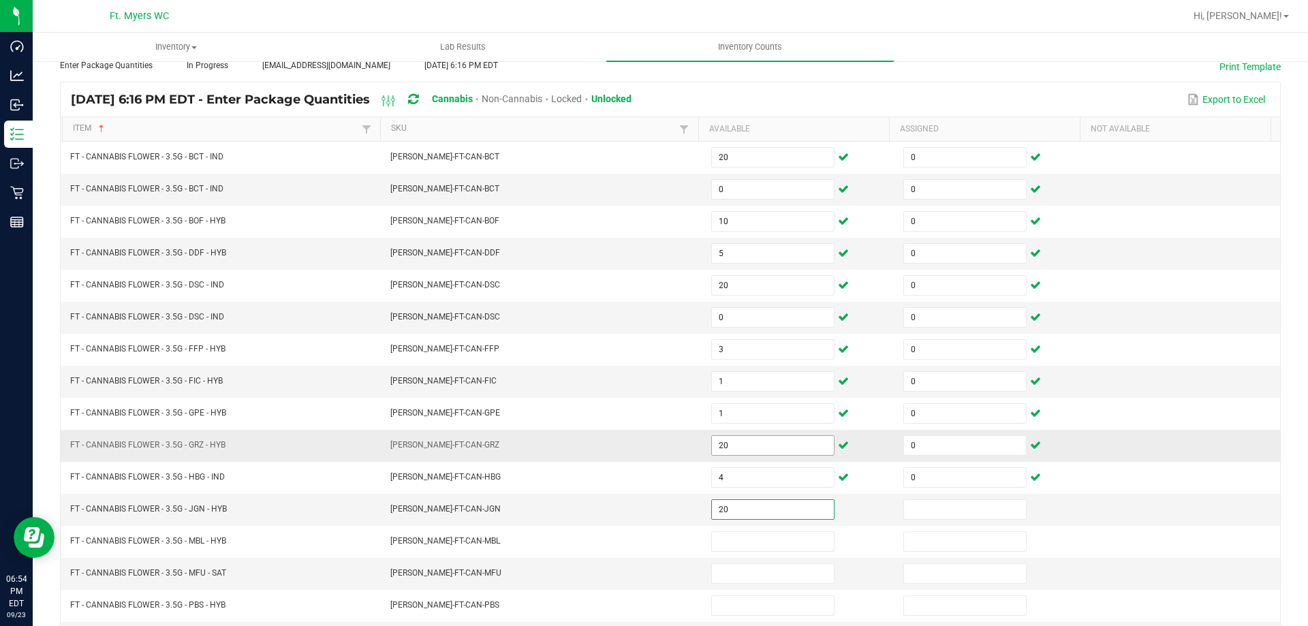
type input "20"
type input "0"
click at [755, 503] on input "20" at bounding box center [773, 509] width 122 height 19
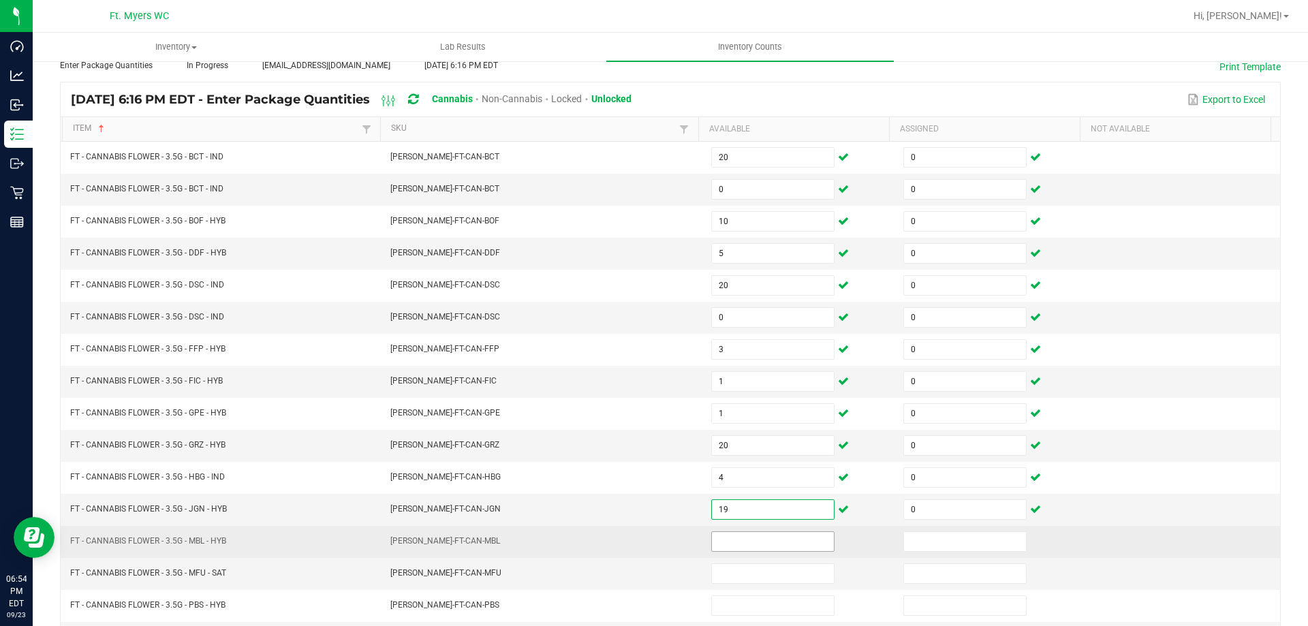
type input "19"
click at [779, 535] on input at bounding box center [773, 541] width 122 height 19
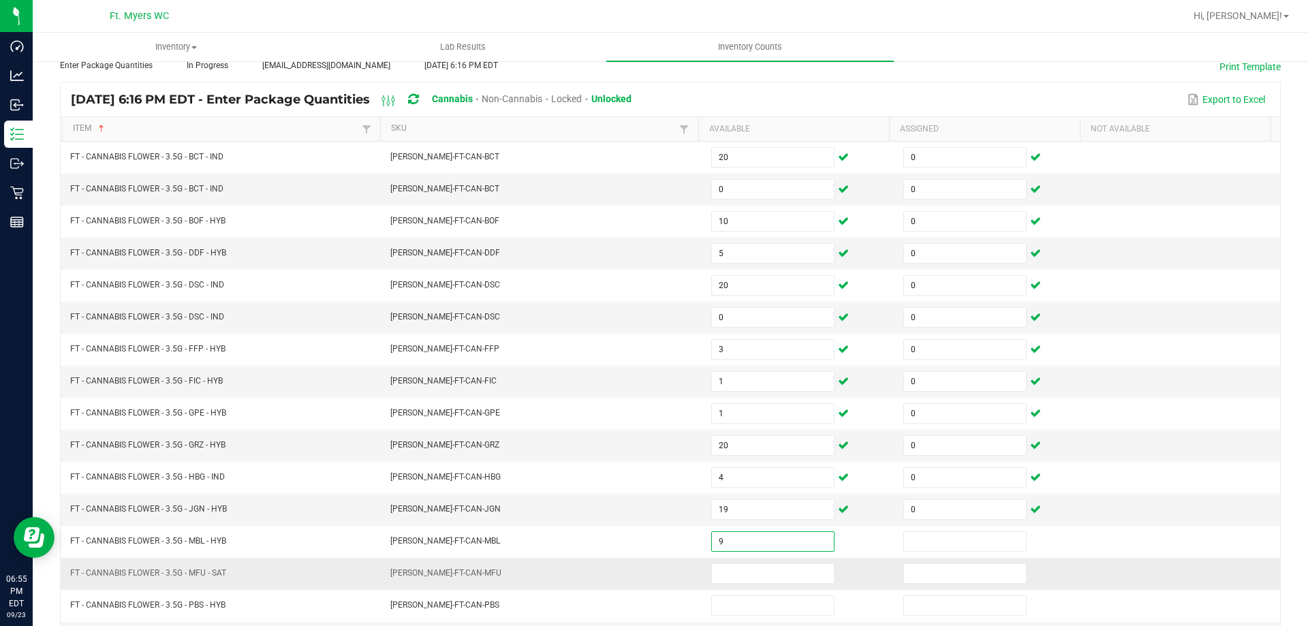
type input "9"
type input "0"
type input "5"
type input "0"
type input "9"
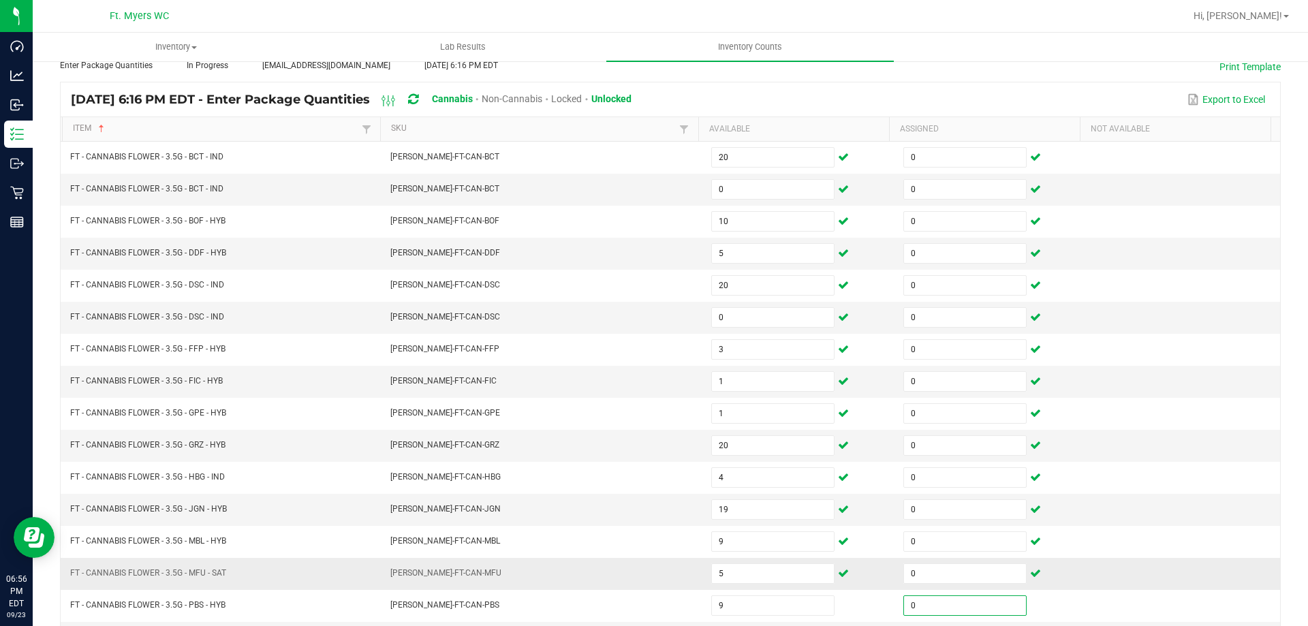
type input "0"
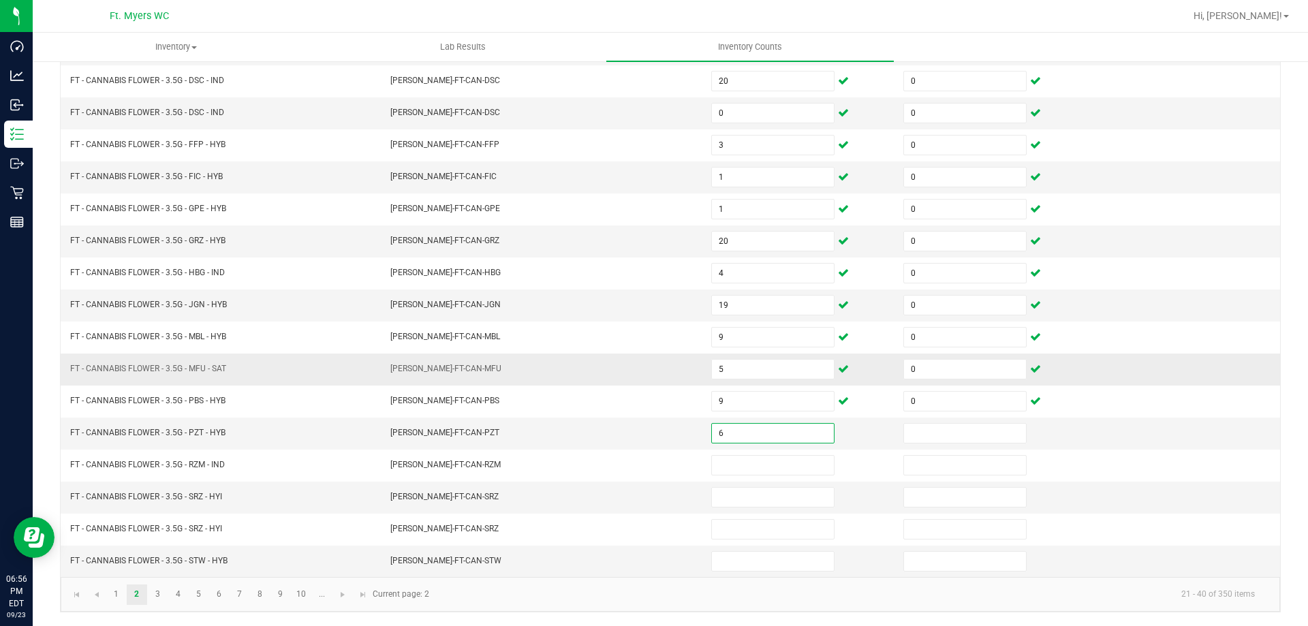
type input "6"
type input "0"
type input "17"
type input "0"
type input "20"
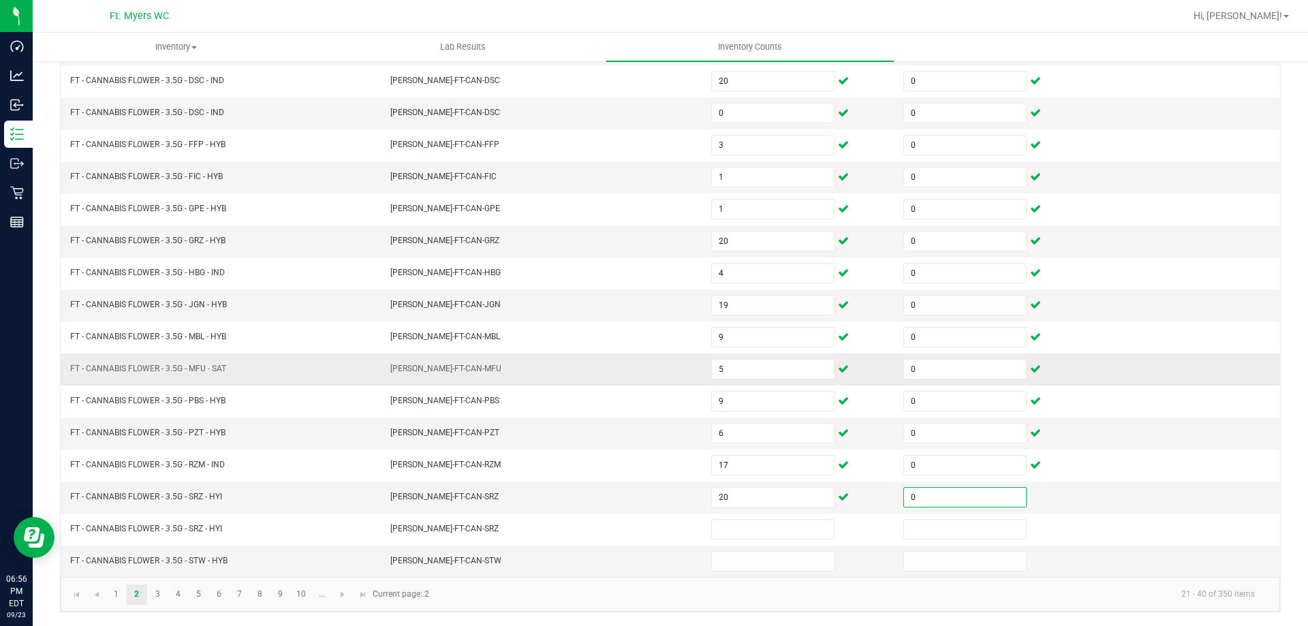
type input "0"
type input "14"
type input "0"
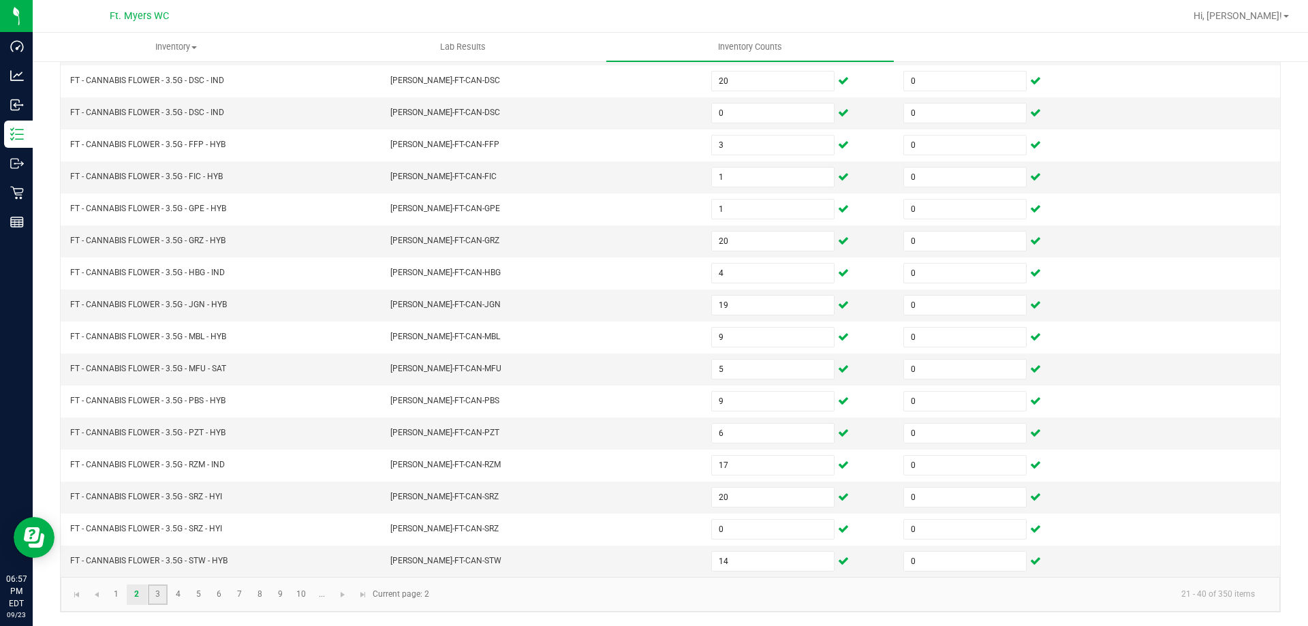
click at [163, 593] on link "3" at bounding box center [158, 595] width 20 height 20
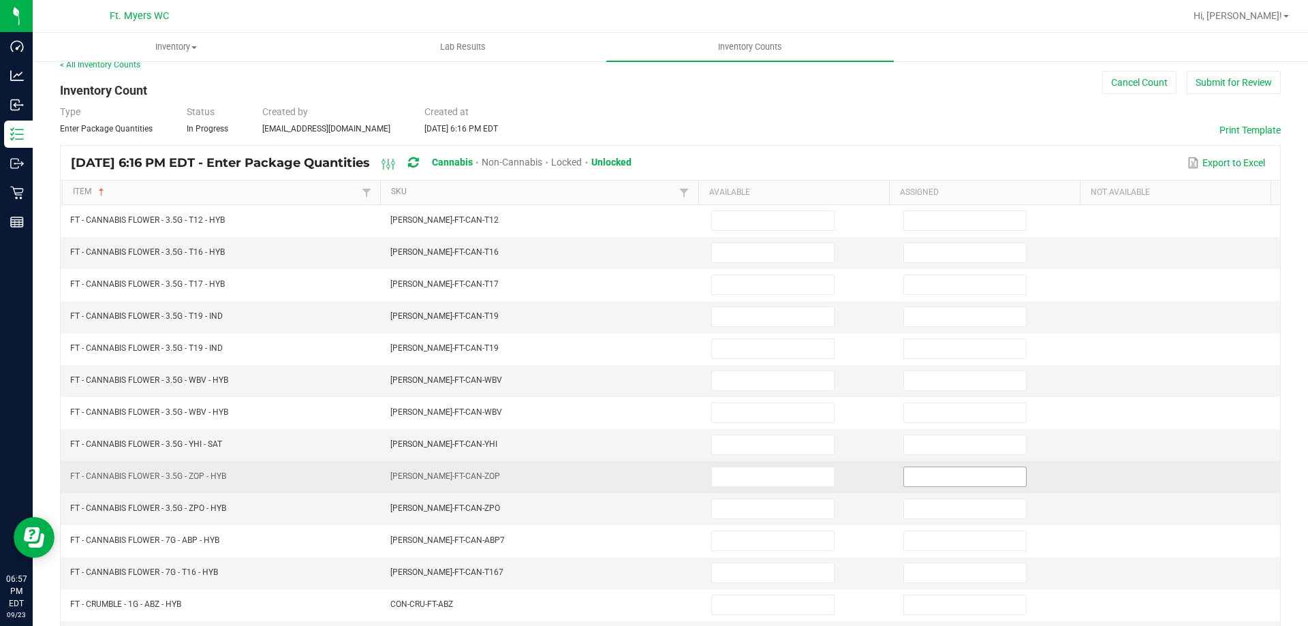
scroll to position [0, 0]
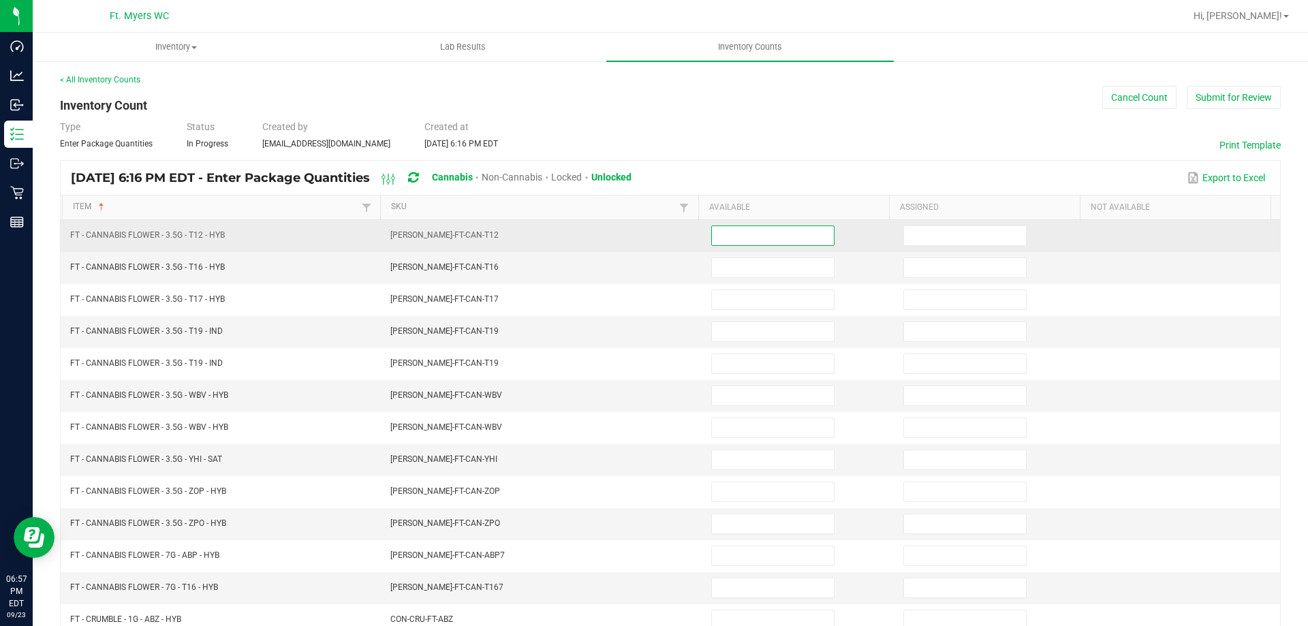
click at [763, 234] on input at bounding box center [773, 235] width 122 height 19
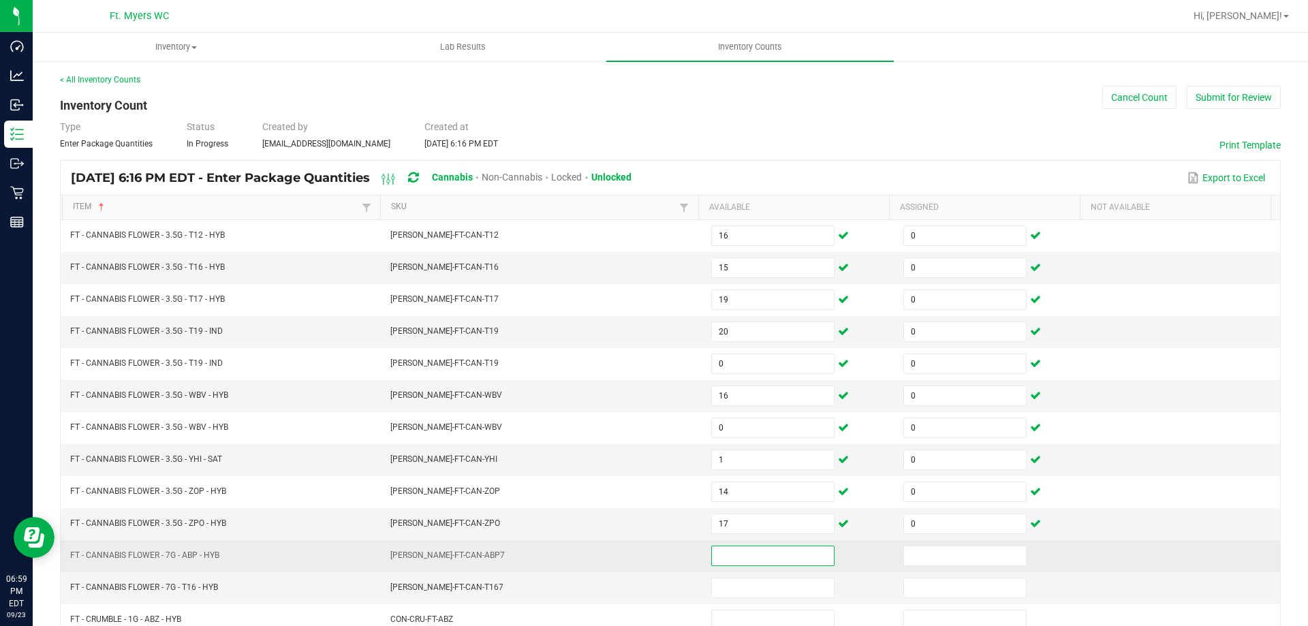
click at [785, 555] on input at bounding box center [773, 555] width 122 height 19
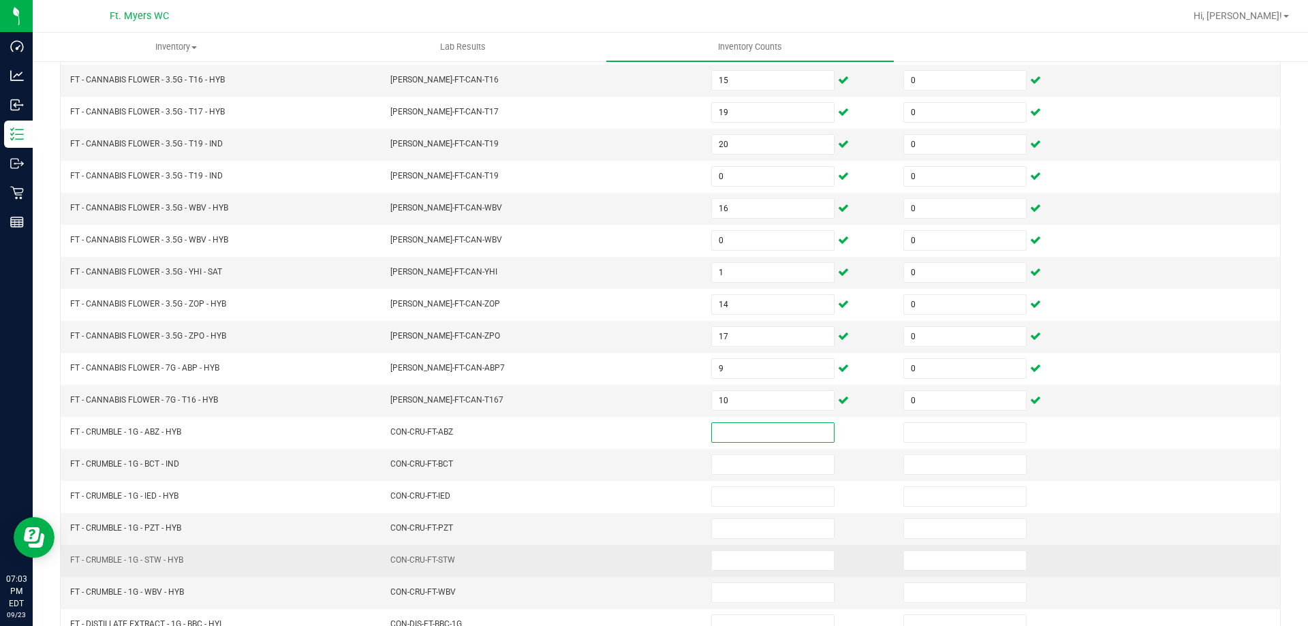
scroll to position [208, 0]
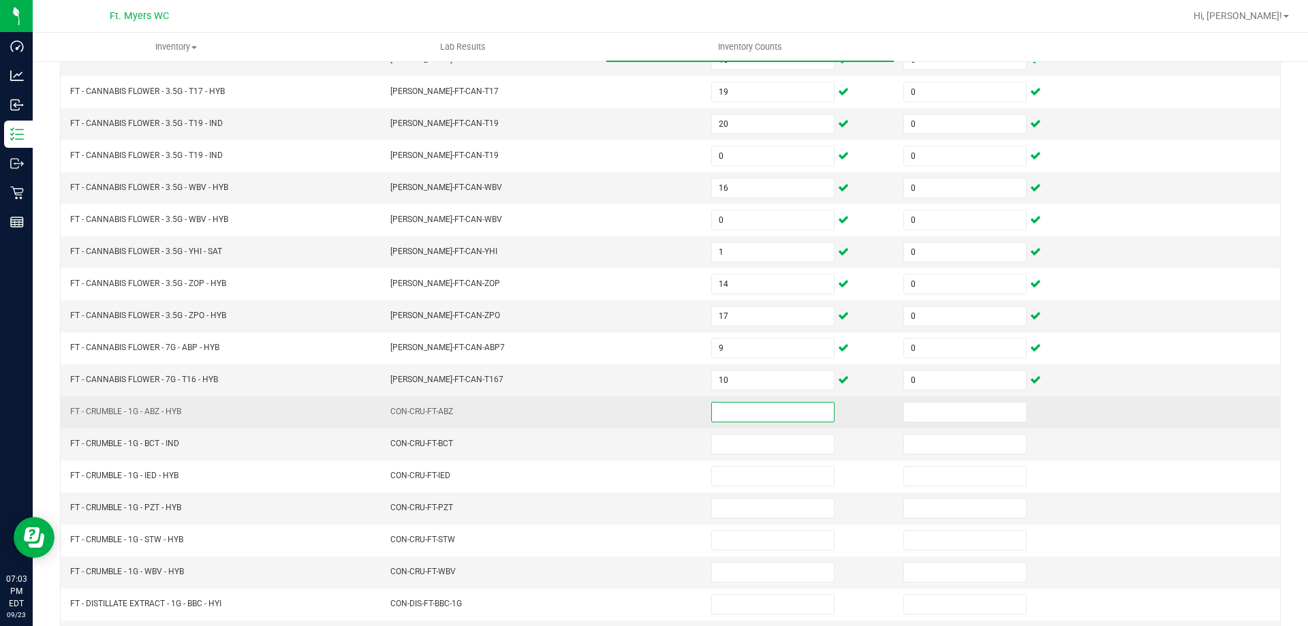
click at [784, 420] on input at bounding box center [773, 412] width 122 height 19
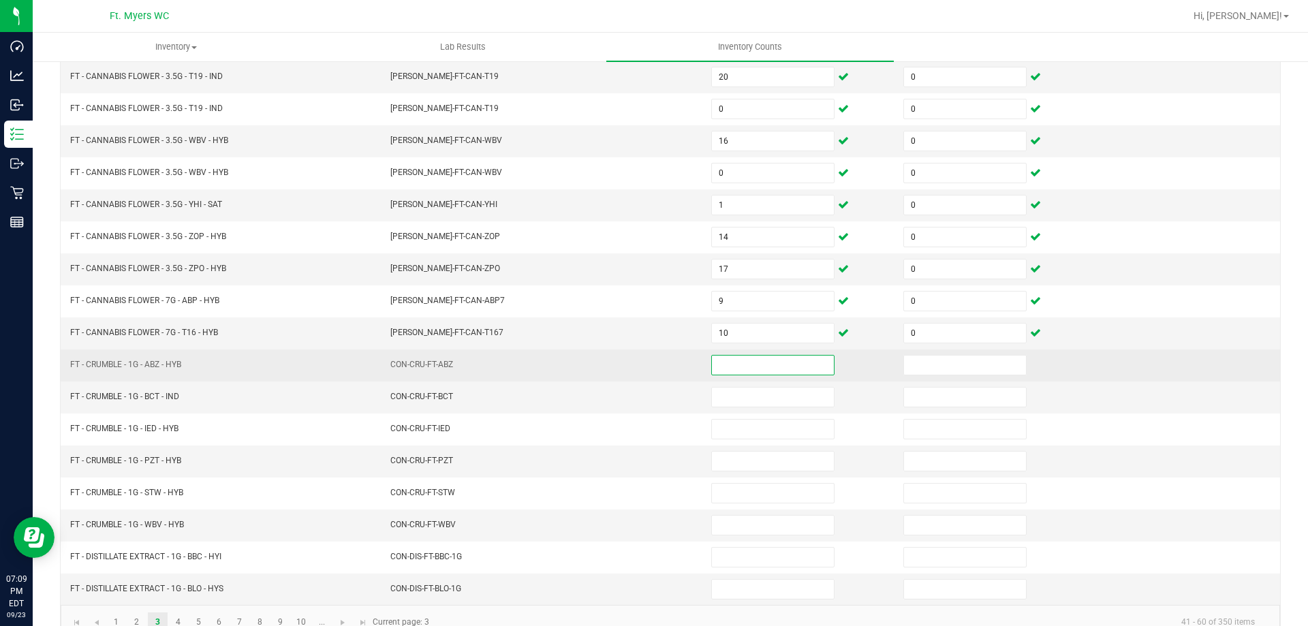
scroll to position [276, 0]
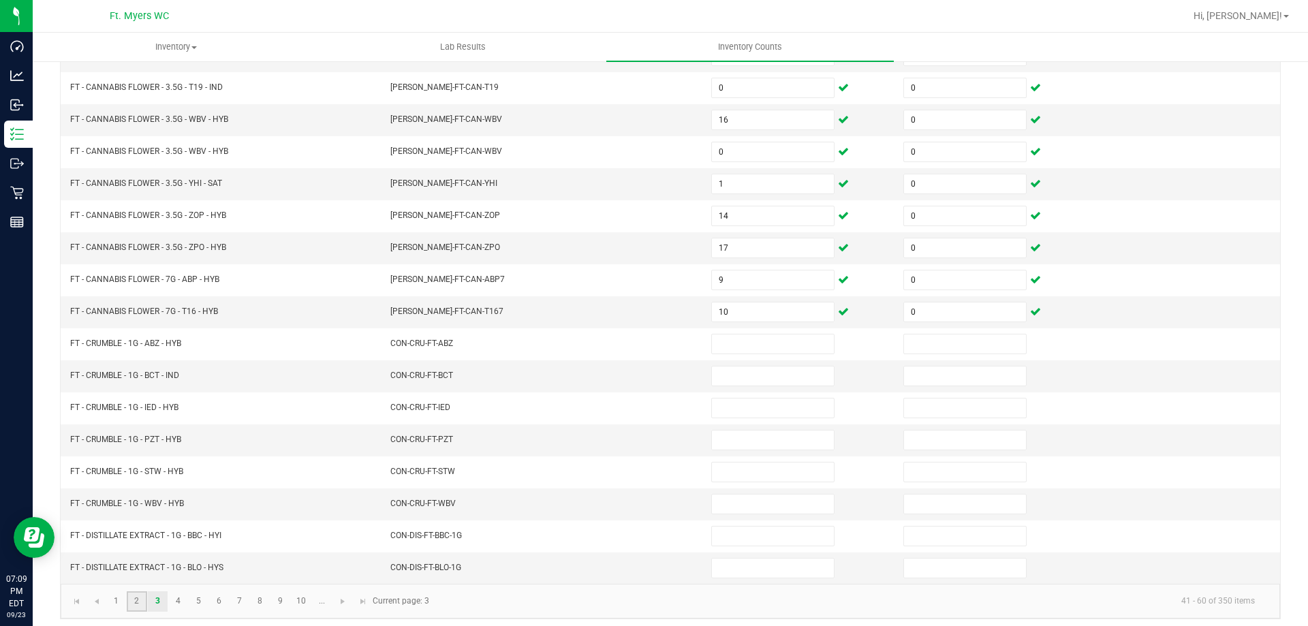
click at [137, 592] on link "2" at bounding box center [137, 601] width 20 height 20
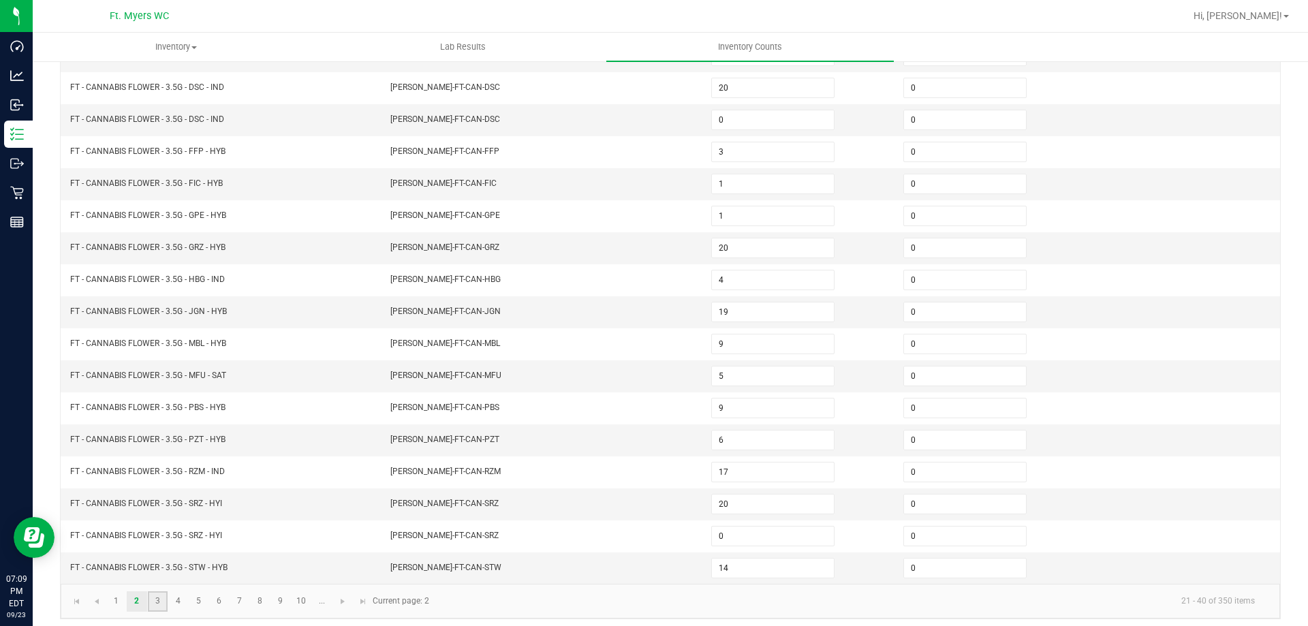
click at [157, 603] on link "3" at bounding box center [158, 601] width 20 height 20
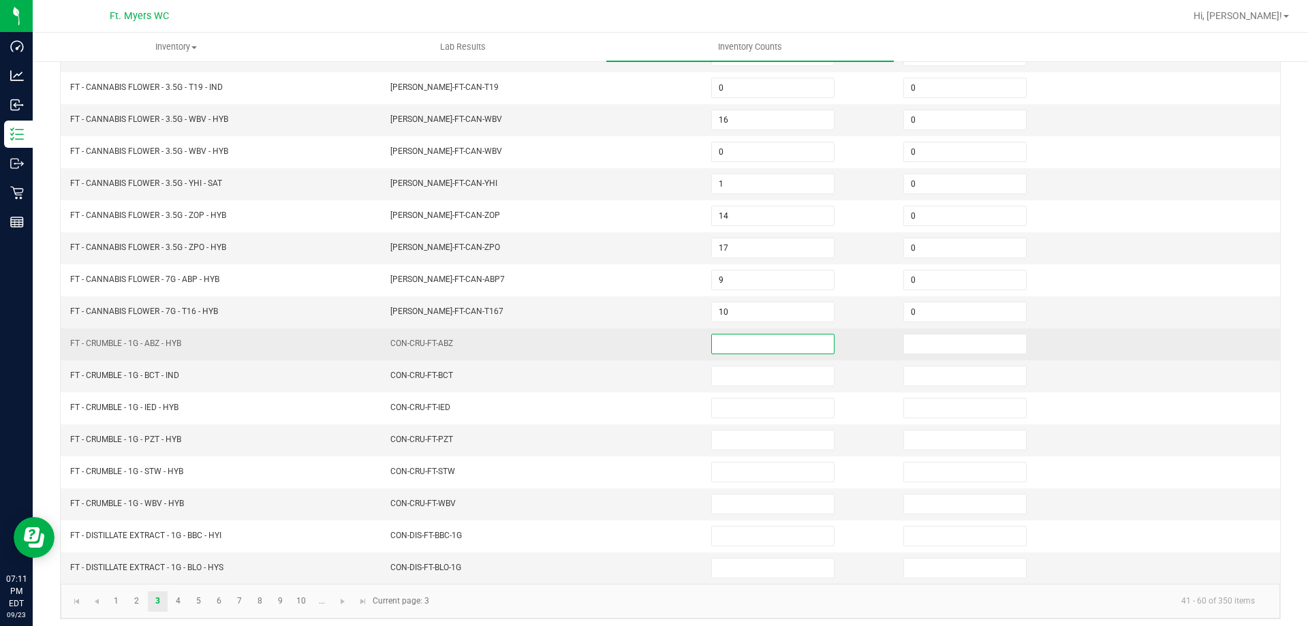
click at [749, 342] on input at bounding box center [773, 343] width 122 height 19
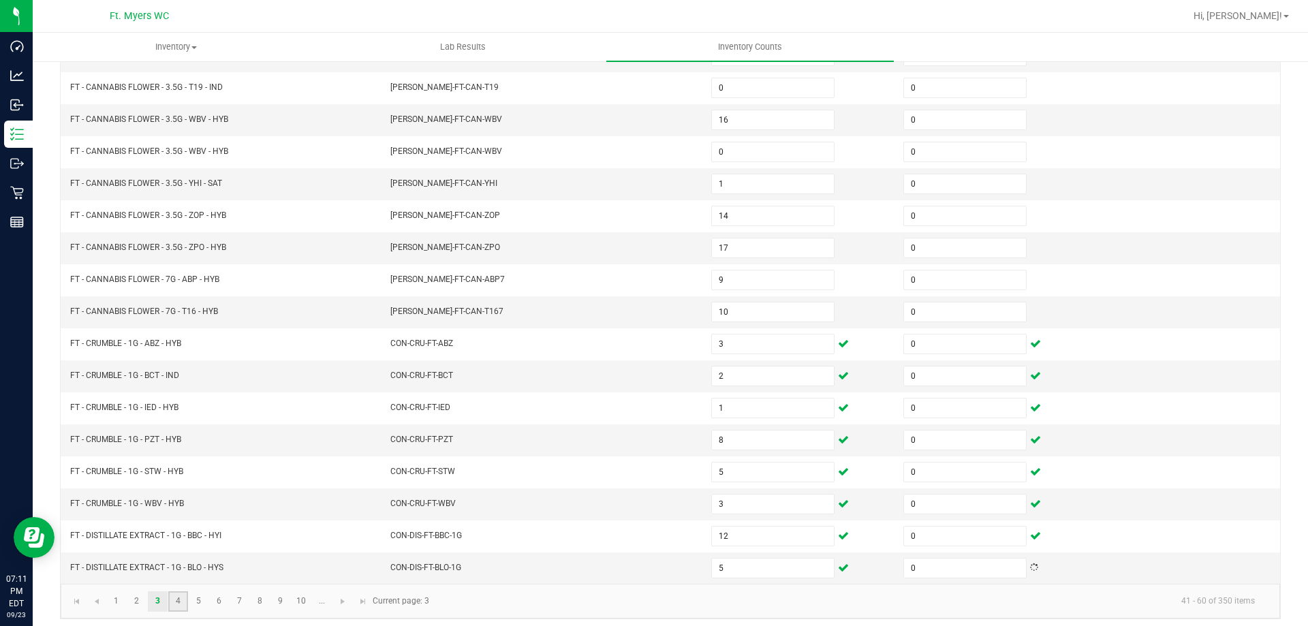
click at [176, 595] on link "4" at bounding box center [178, 601] width 20 height 20
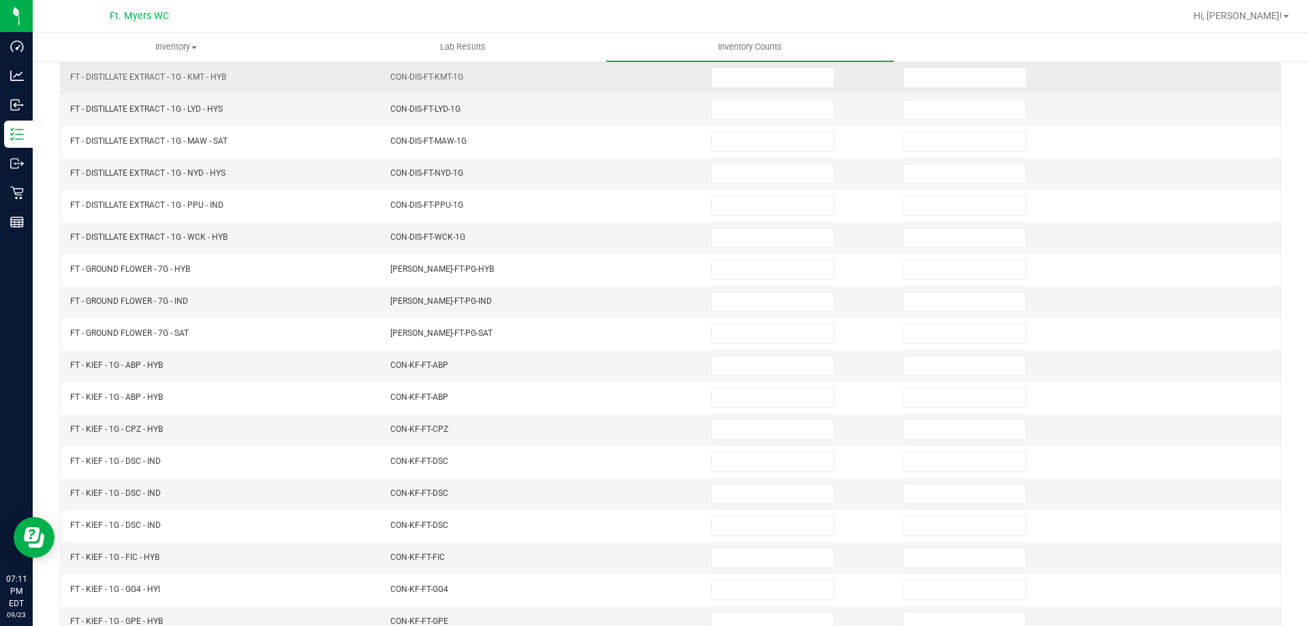
scroll to position [72, 0]
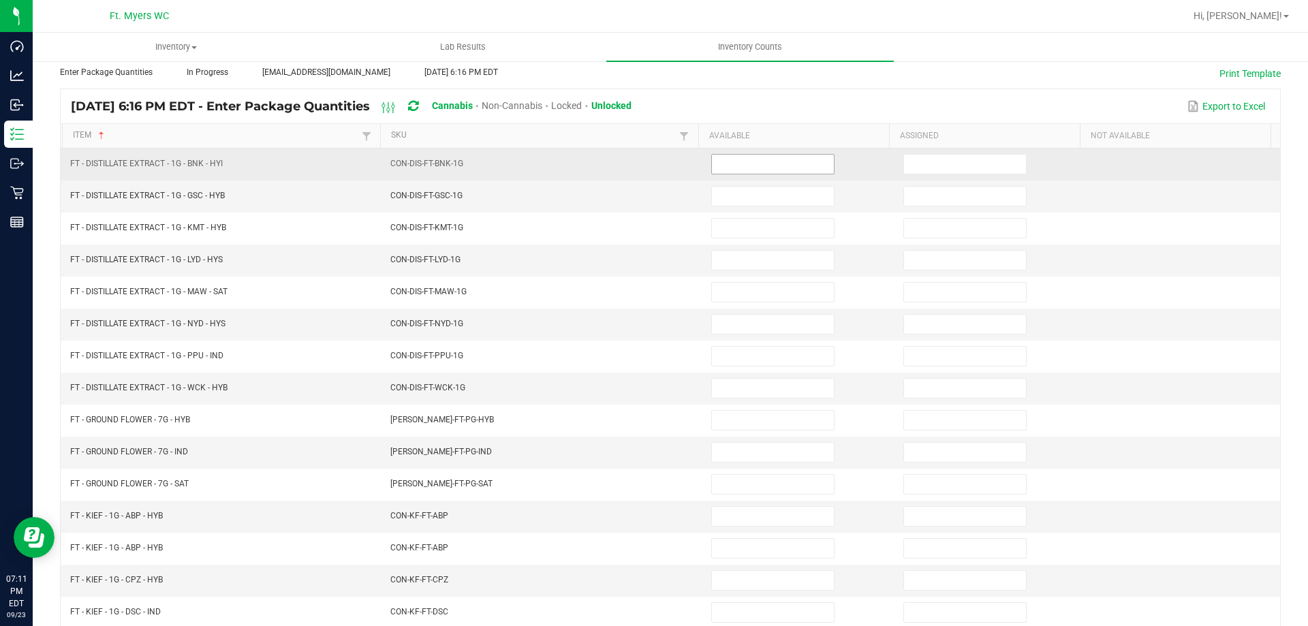
click at [747, 164] on input at bounding box center [773, 164] width 122 height 19
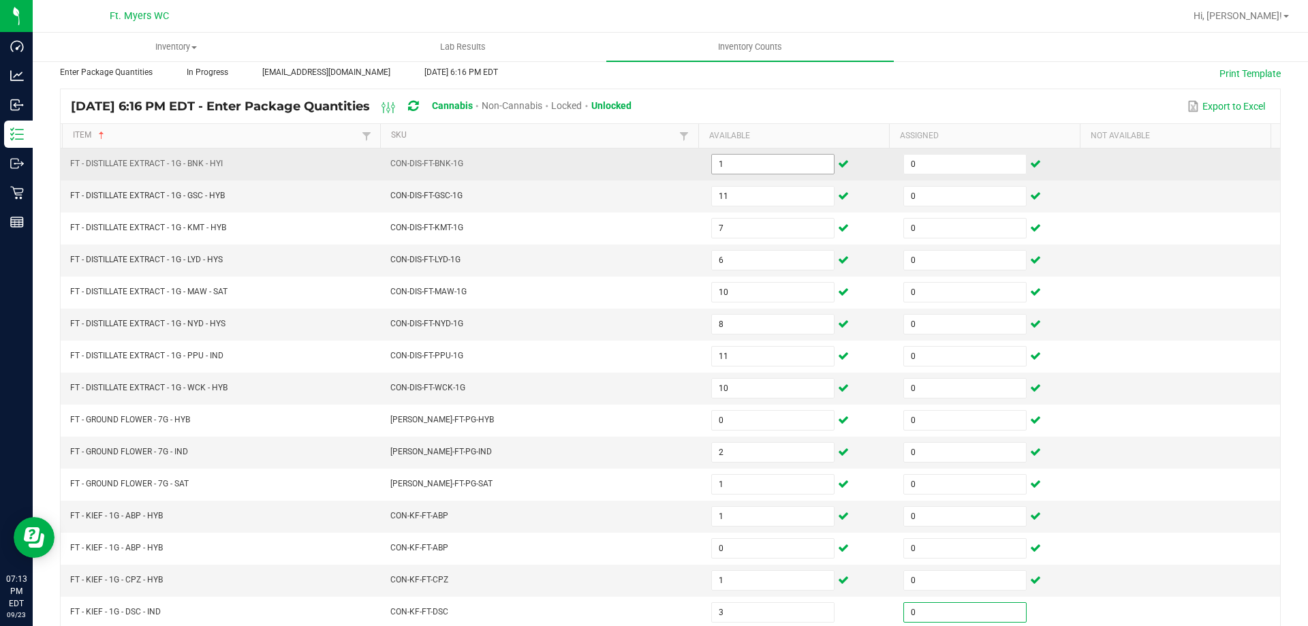
scroll to position [283, 0]
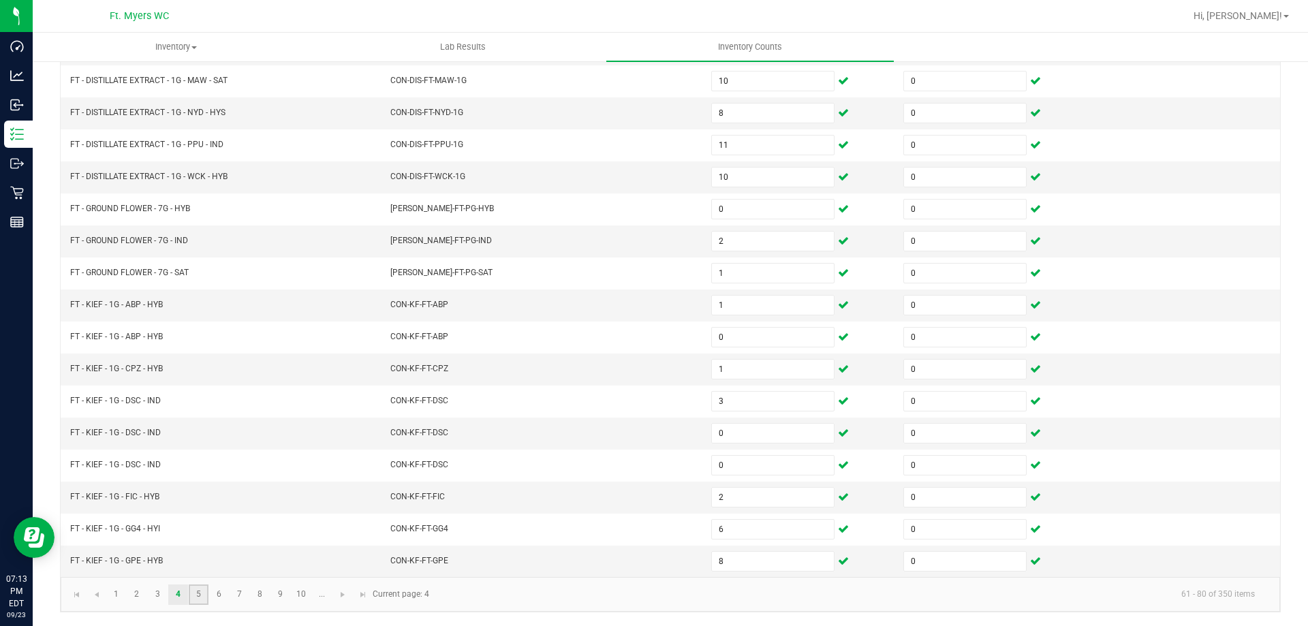
click at [192, 598] on link "5" at bounding box center [199, 595] width 20 height 20
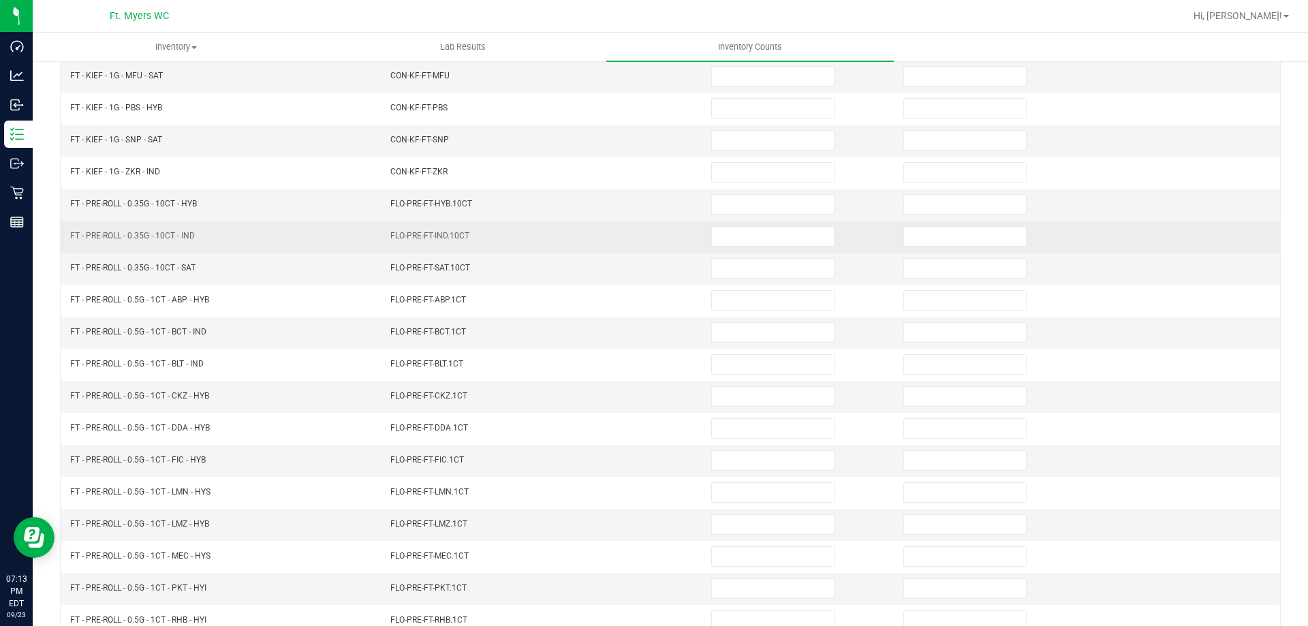
scroll to position [10, 0]
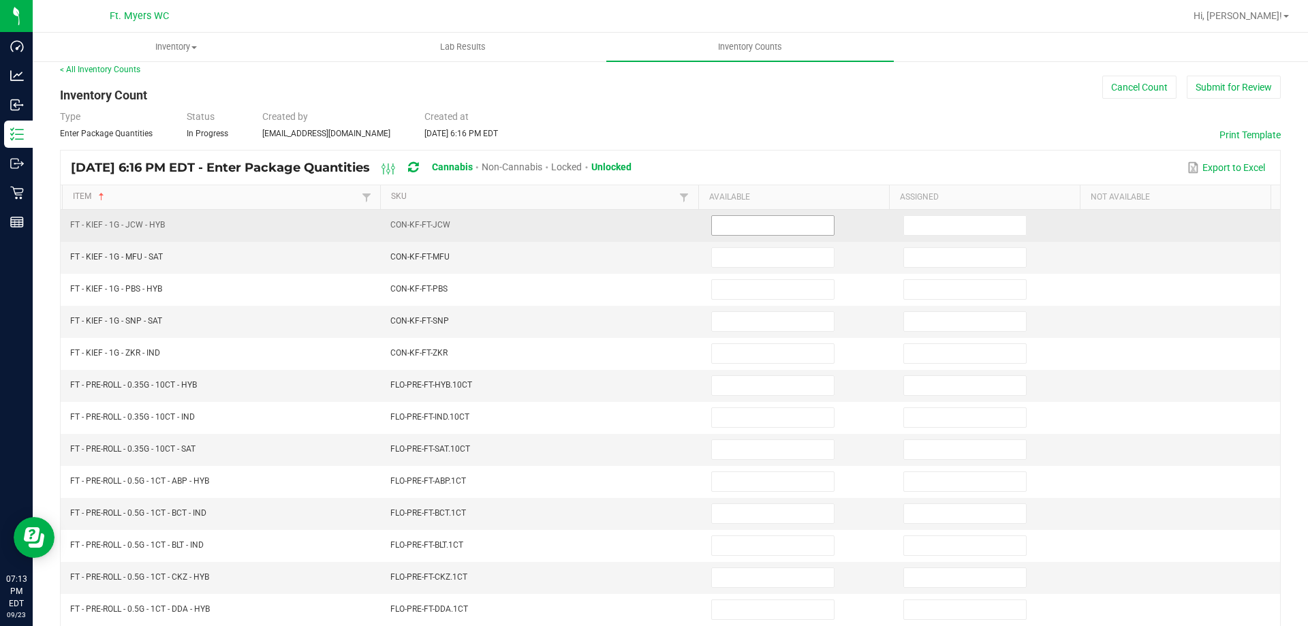
click at [807, 225] on input at bounding box center [773, 225] width 122 height 19
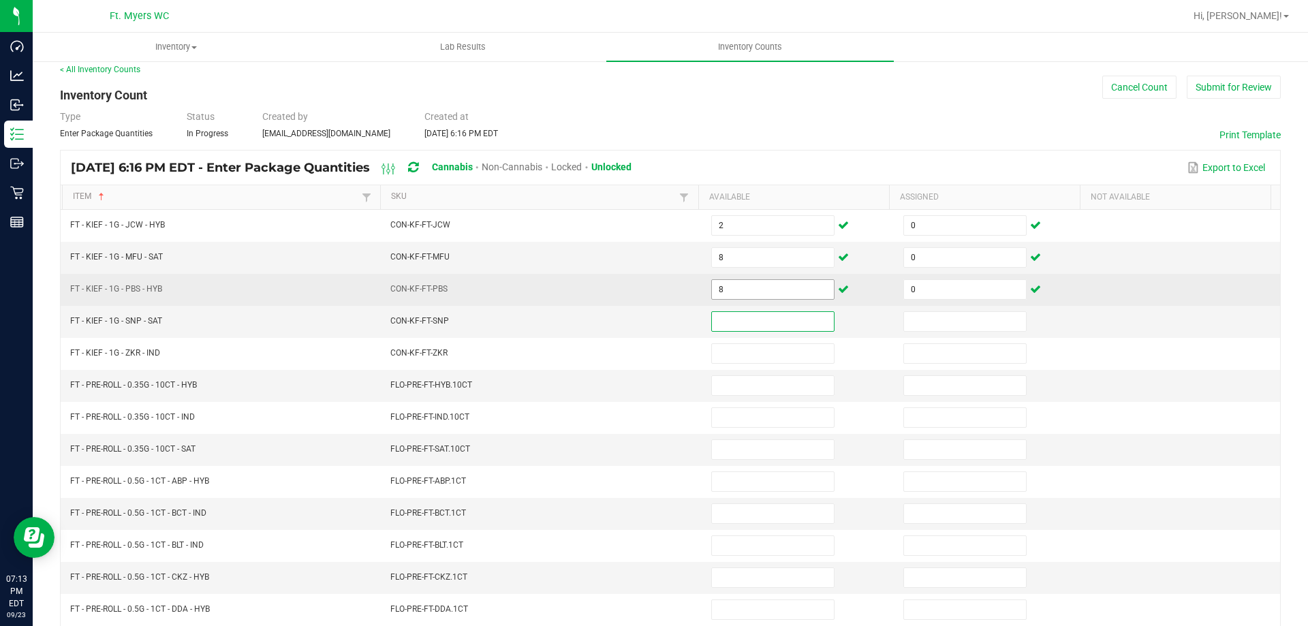
click at [766, 287] on input "8" at bounding box center [773, 289] width 122 height 19
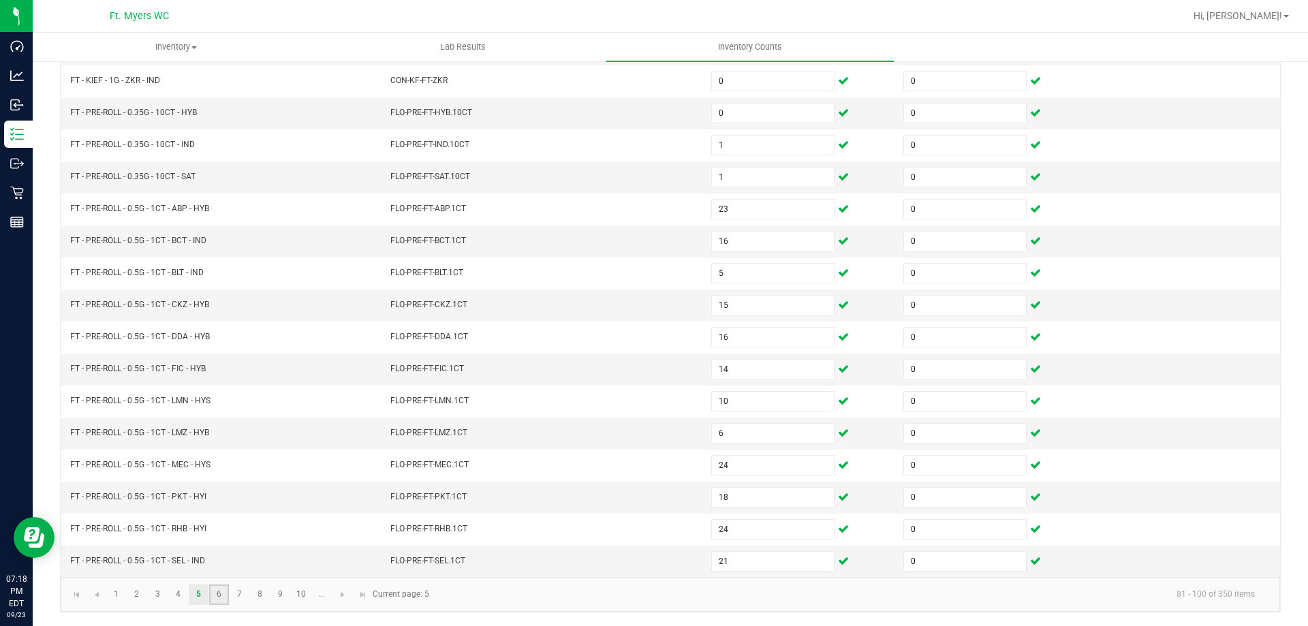
click at [225, 594] on link "6" at bounding box center [219, 595] width 20 height 20
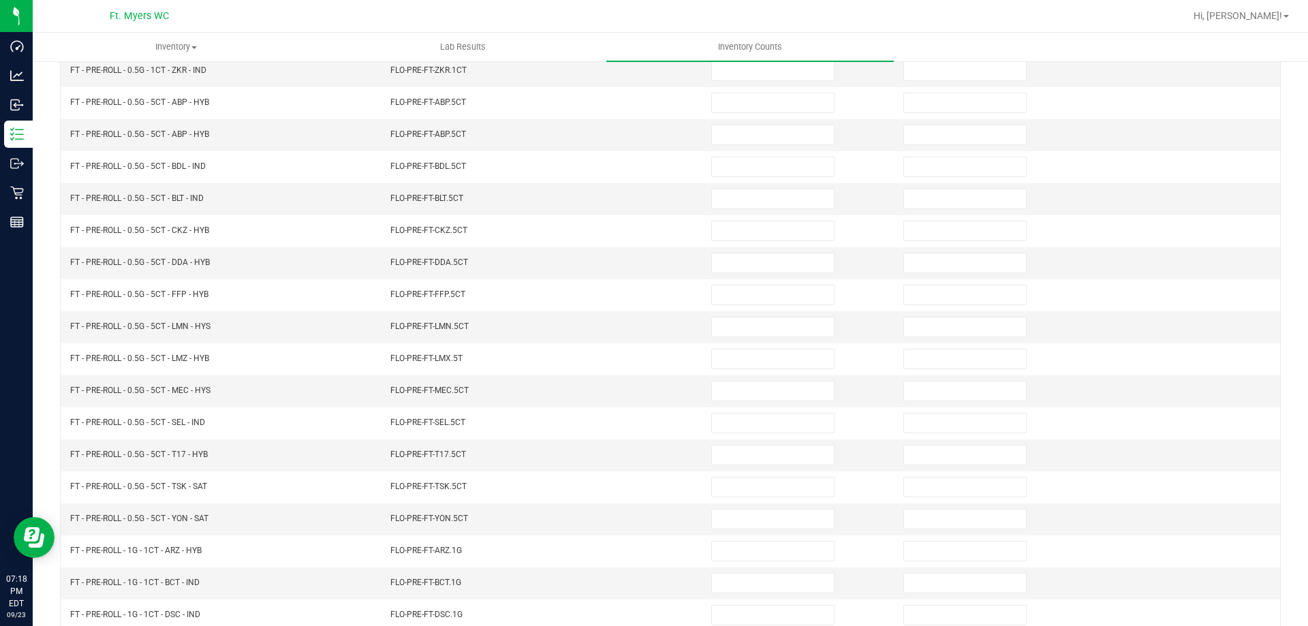
scroll to position [78, 0]
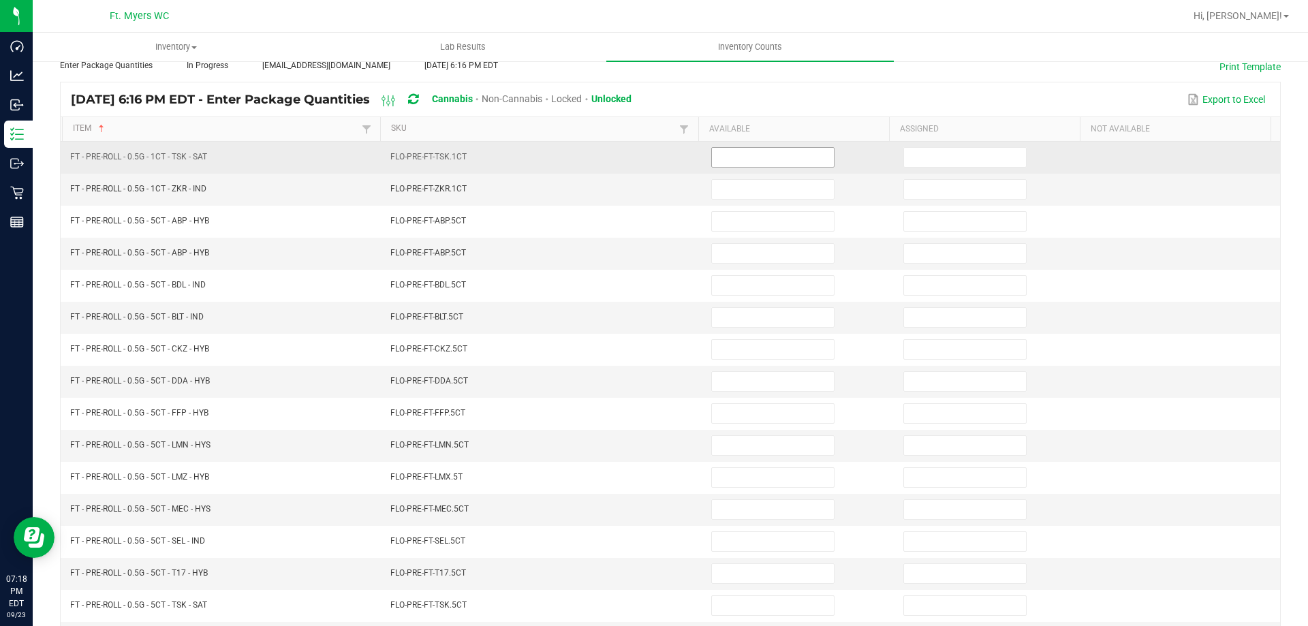
click at [764, 157] on input at bounding box center [773, 157] width 122 height 19
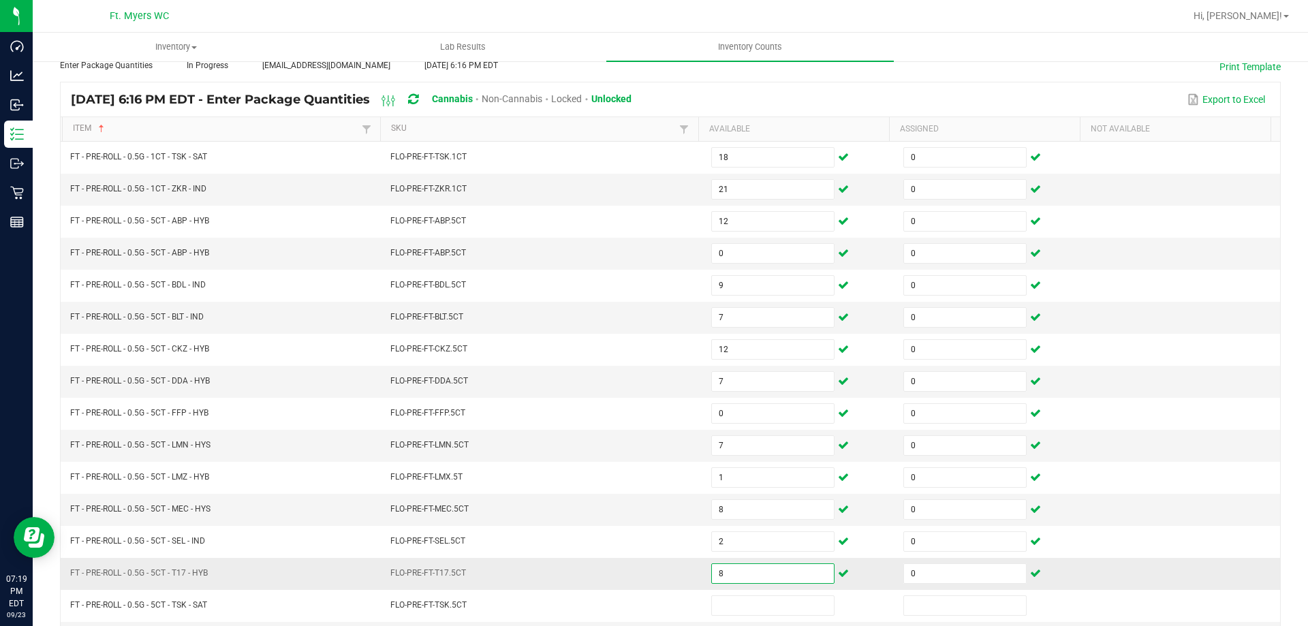
click at [770, 574] on input "8" at bounding box center [773, 573] width 122 height 19
click at [904, 578] on input at bounding box center [965, 573] width 122 height 19
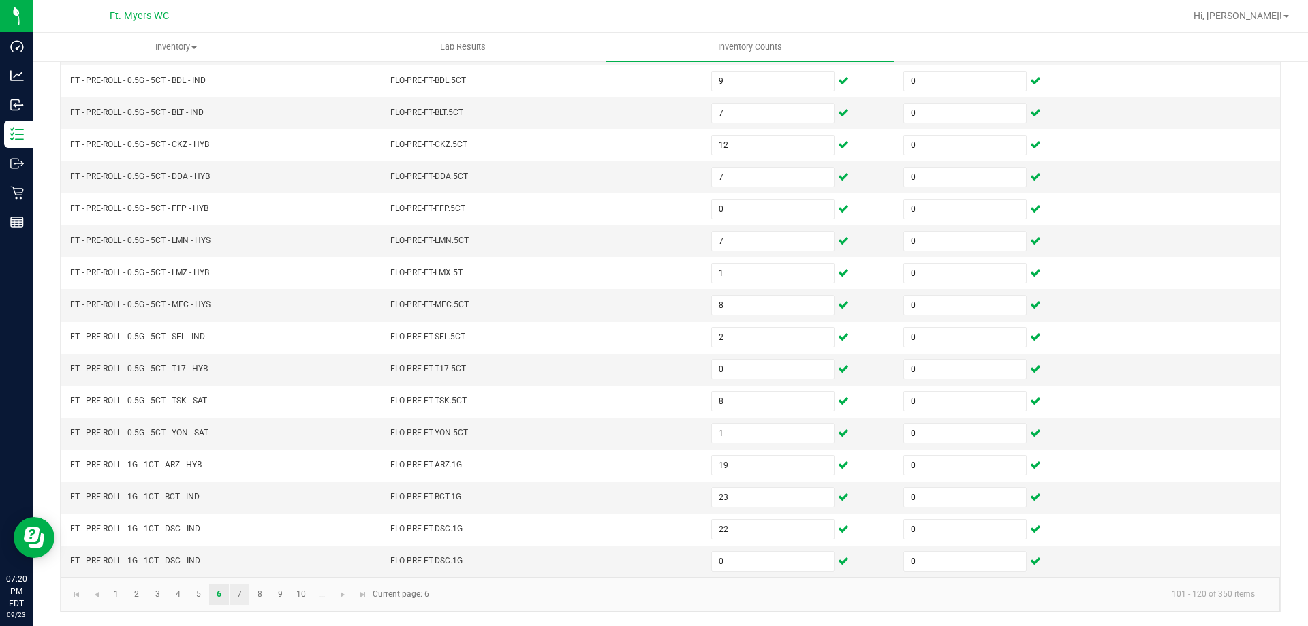
click at [237, 589] on link "7" at bounding box center [240, 595] width 20 height 20
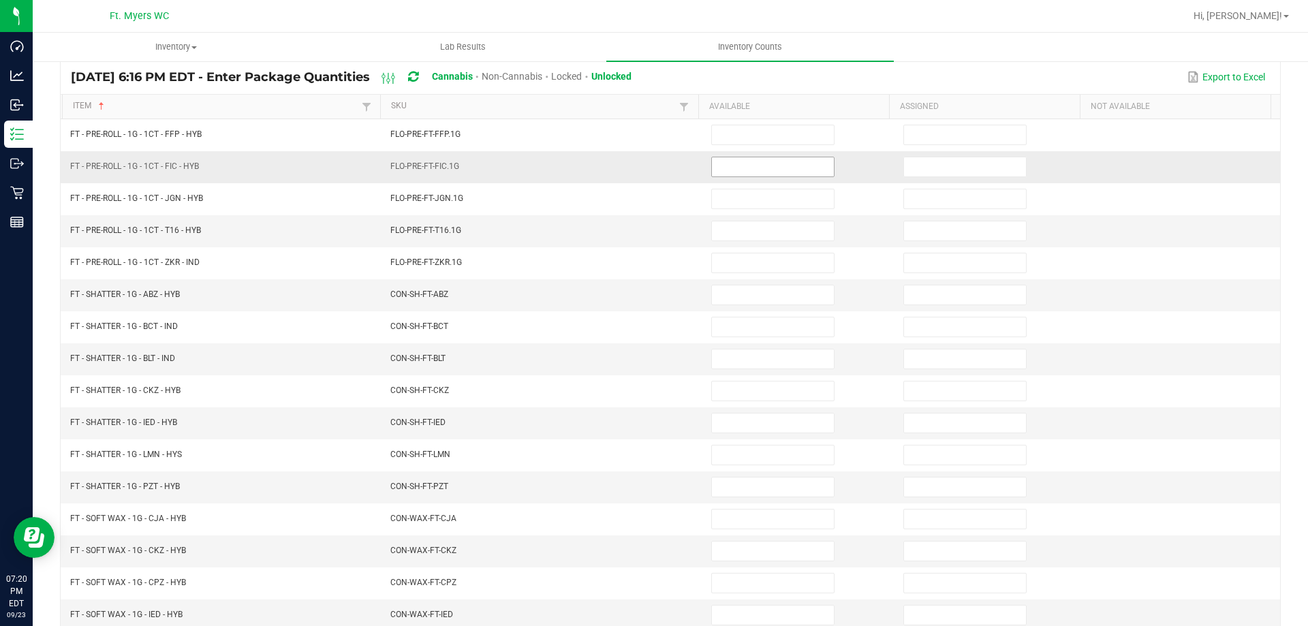
scroll to position [78, 0]
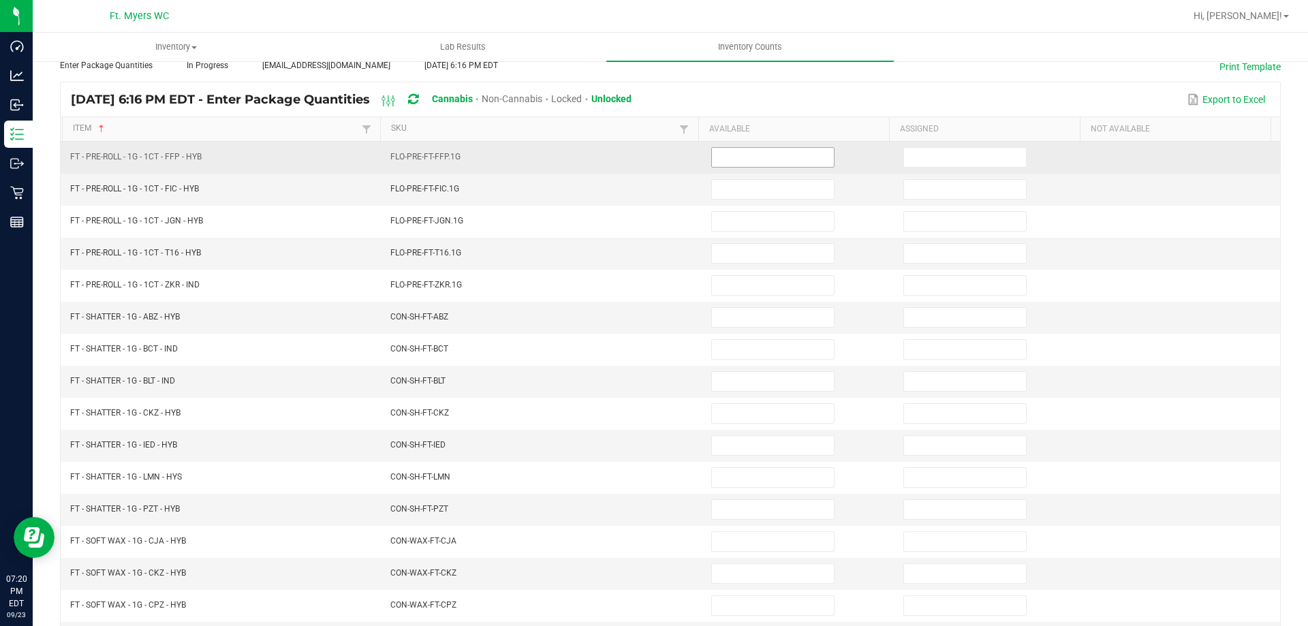
click at [783, 164] on input at bounding box center [773, 157] width 122 height 19
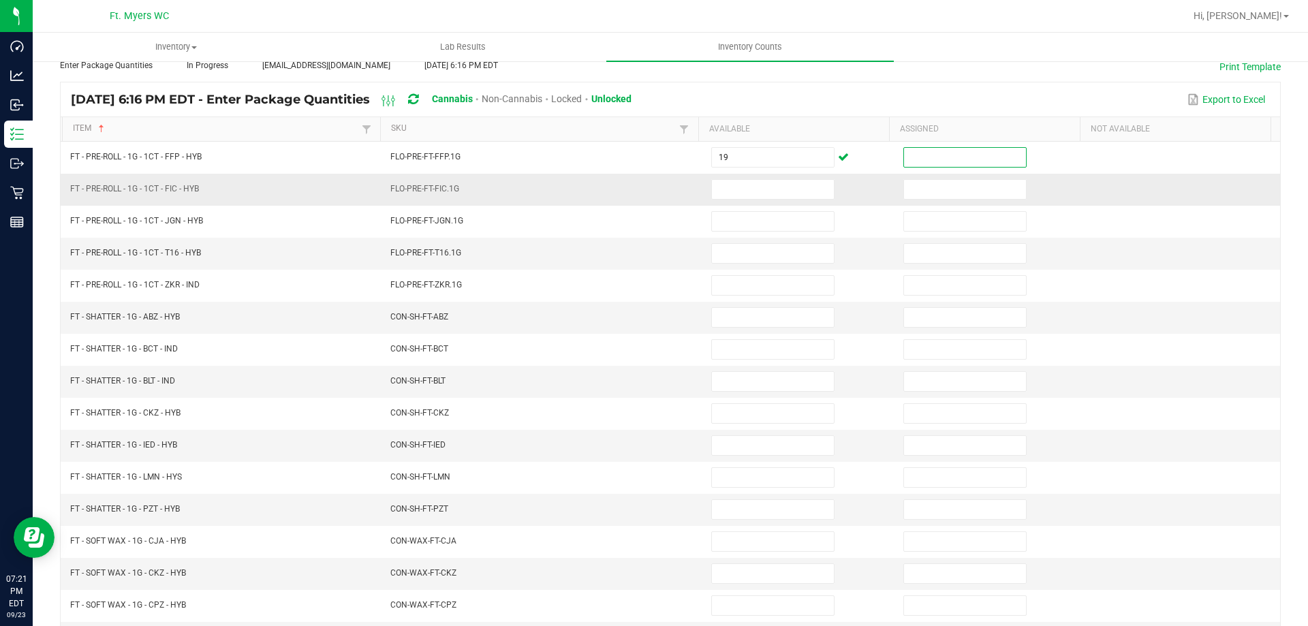
click at [753, 174] on td at bounding box center [799, 190] width 192 height 32
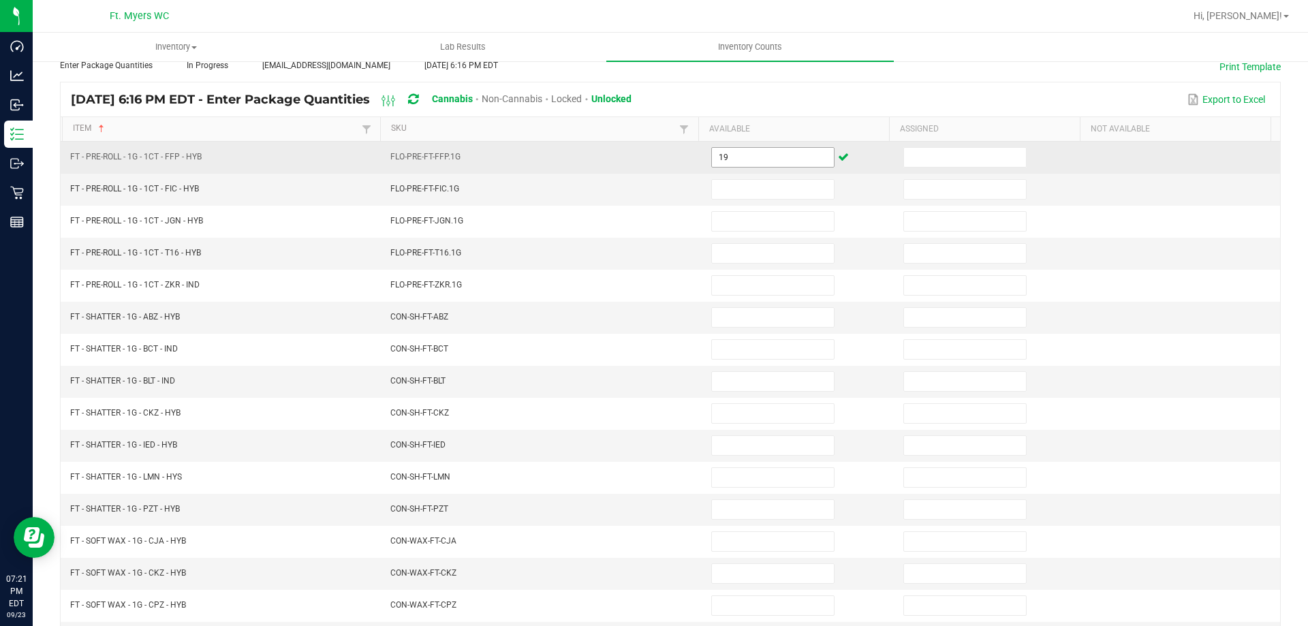
click at [781, 163] on input "19" at bounding box center [773, 157] width 122 height 19
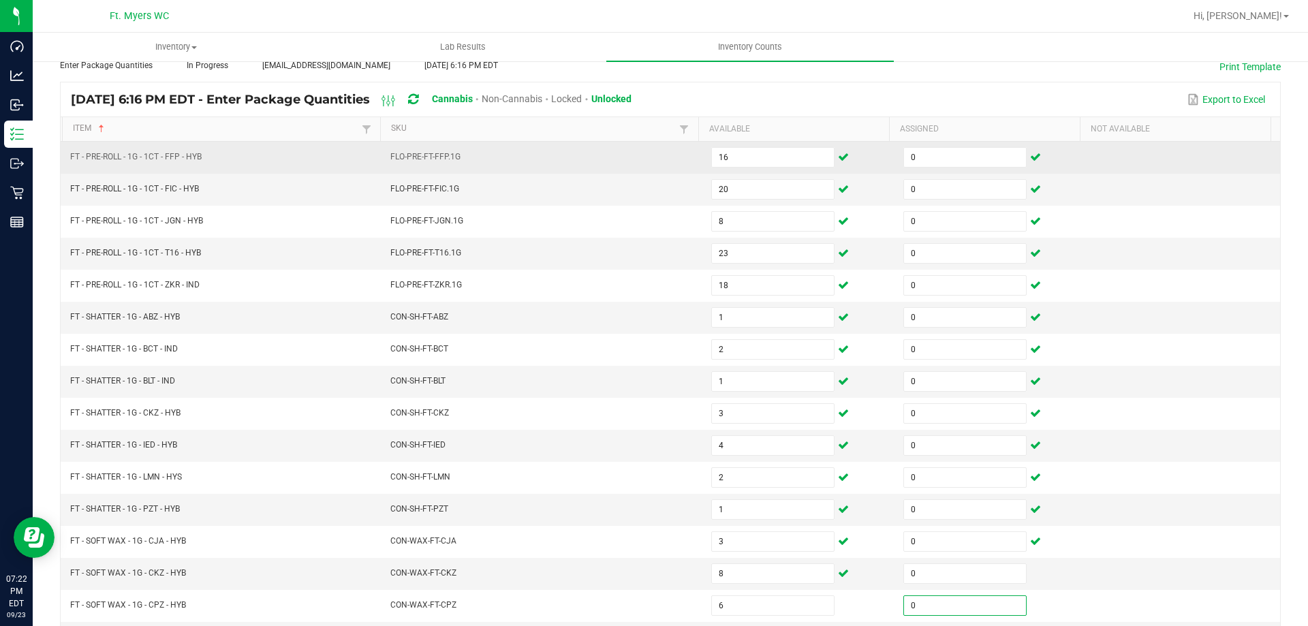
scroll to position [283, 0]
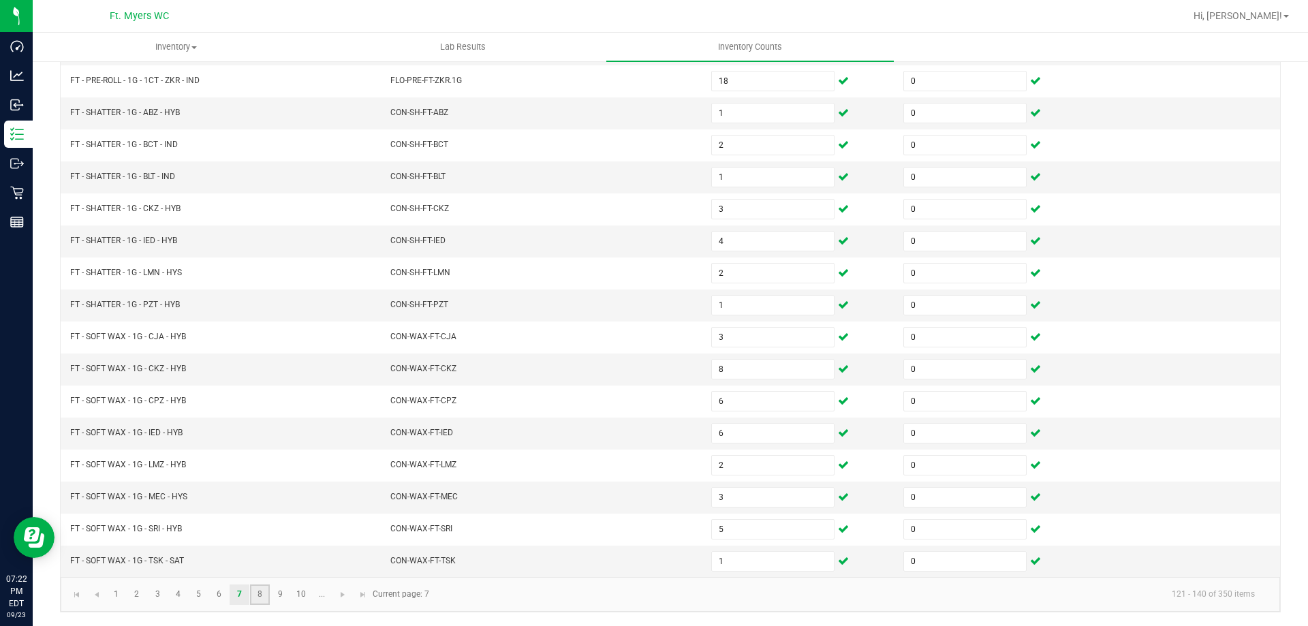
click at [266, 596] on link "8" at bounding box center [260, 595] width 20 height 20
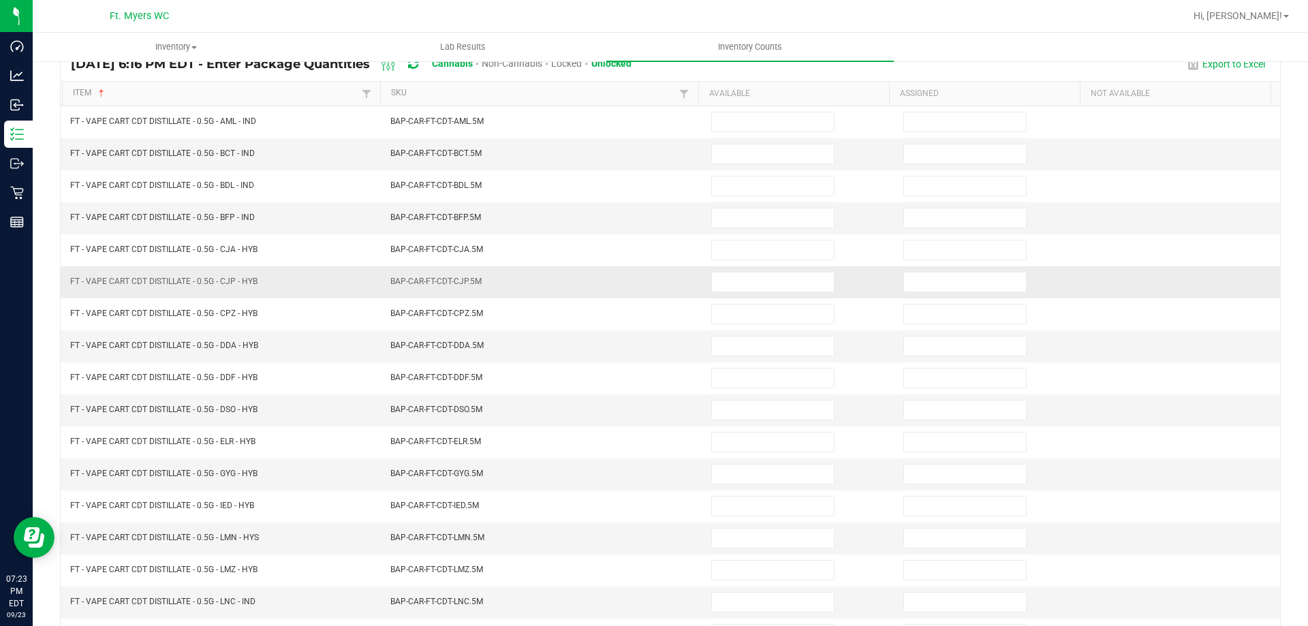
scroll to position [136, 0]
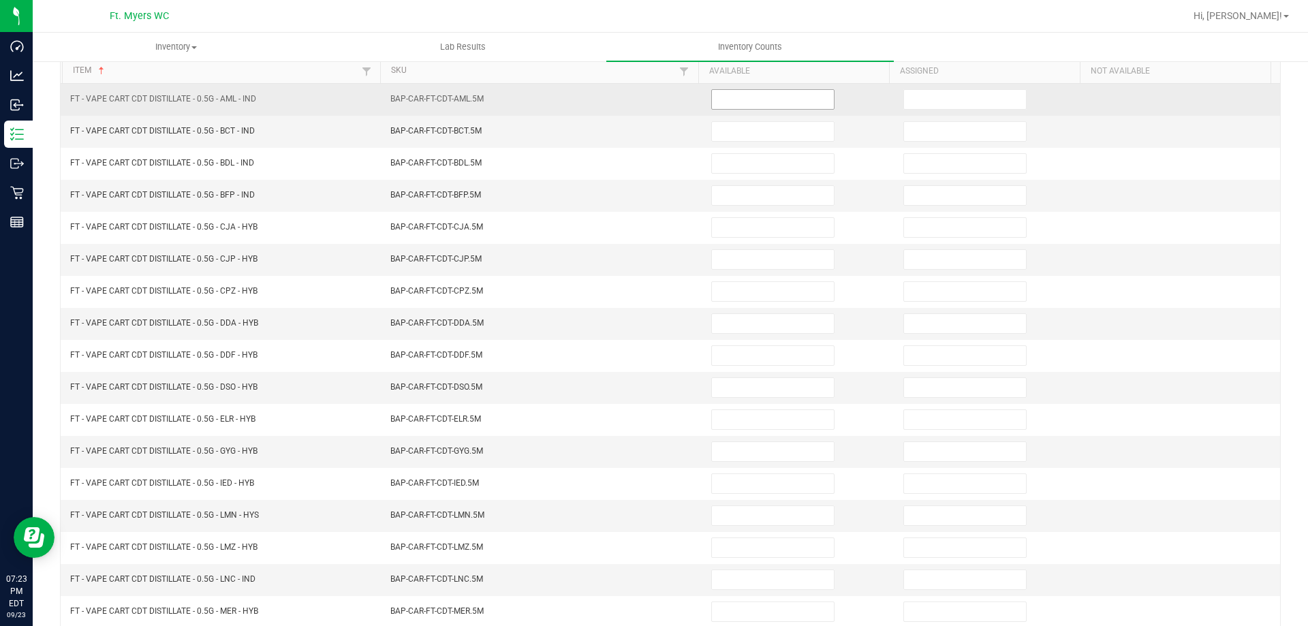
drag, startPoint x: 730, startPoint y: 94, endPoint x: 740, endPoint y: 96, distance: 9.8
click at [735, 93] on input at bounding box center [773, 99] width 122 height 19
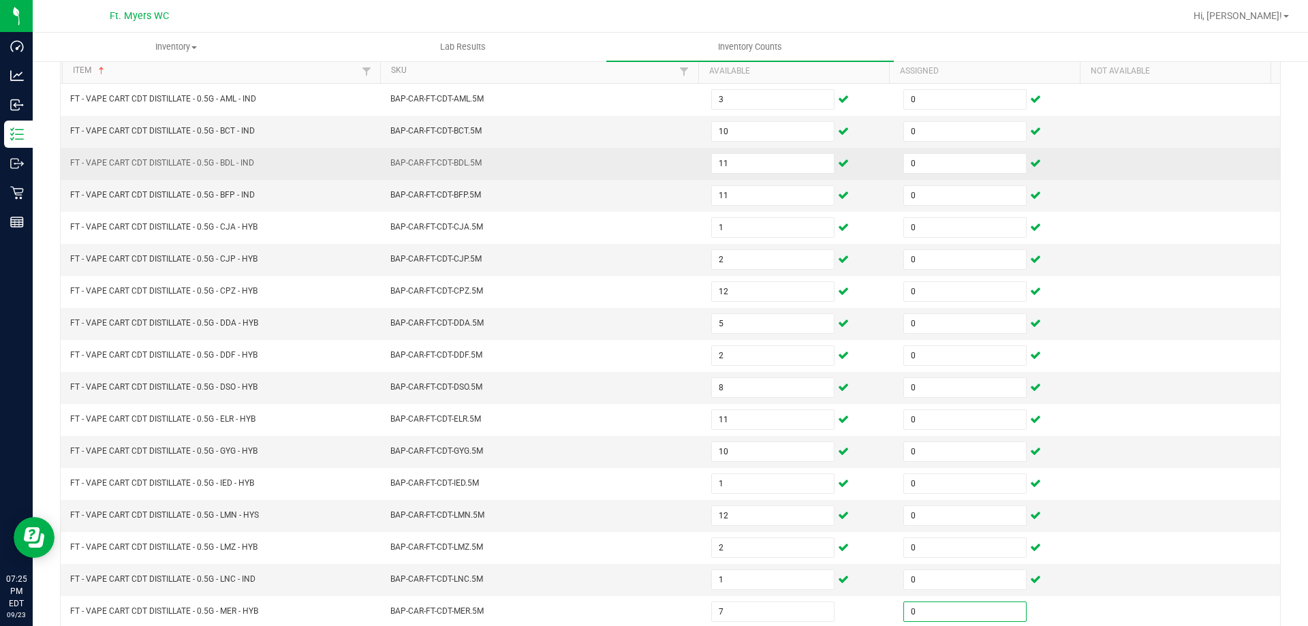
scroll to position [283, 0]
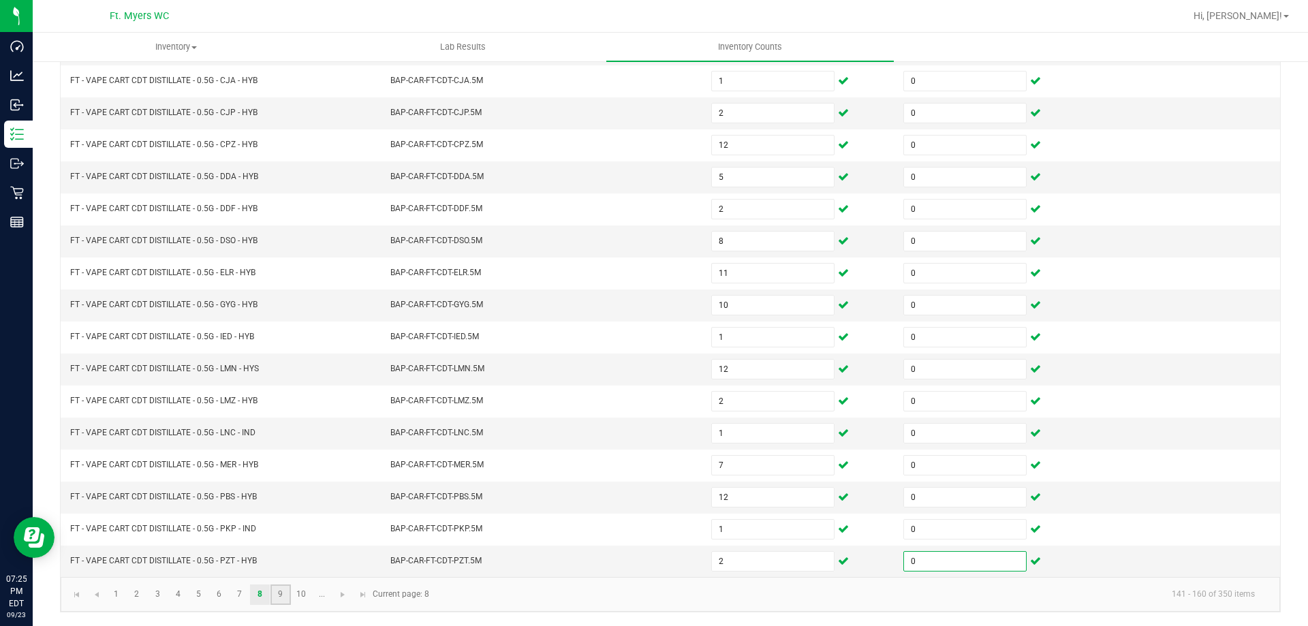
click at [278, 589] on link "9" at bounding box center [280, 595] width 20 height 20
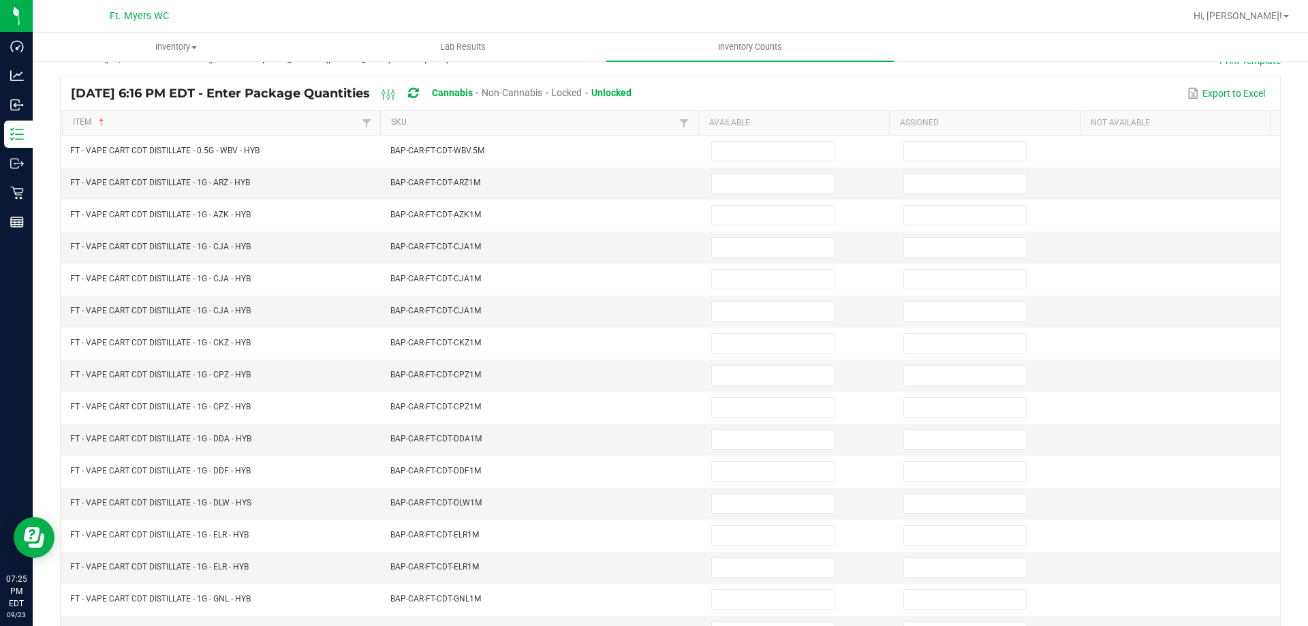
scroll to position [10, 0]
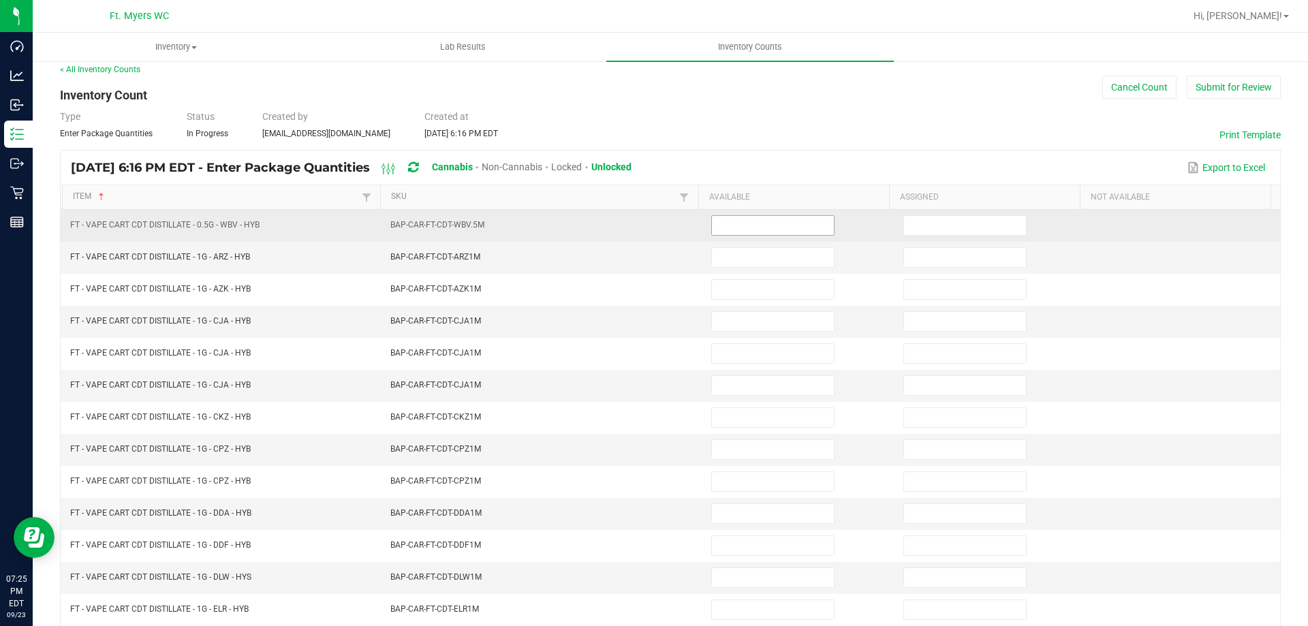
click at [787, 223] on input at bounding box center [773, 225] width 122 height 19
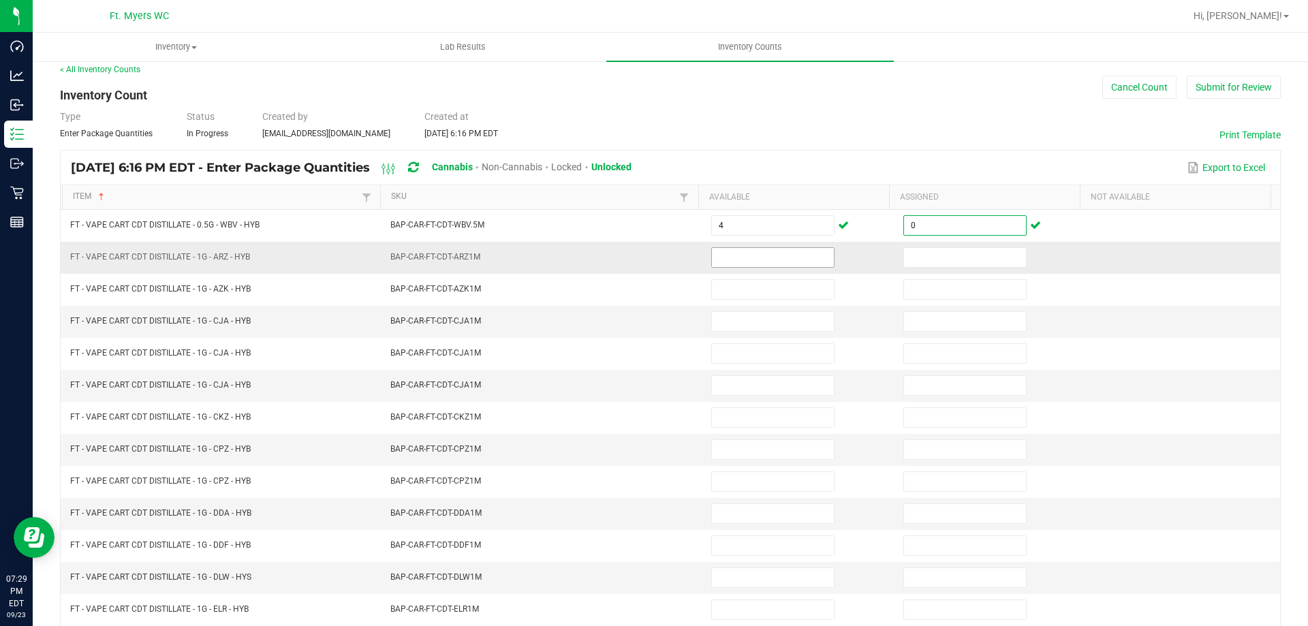
click at [715, 260] on input at bounding box center [773, 257] width 122 height 19
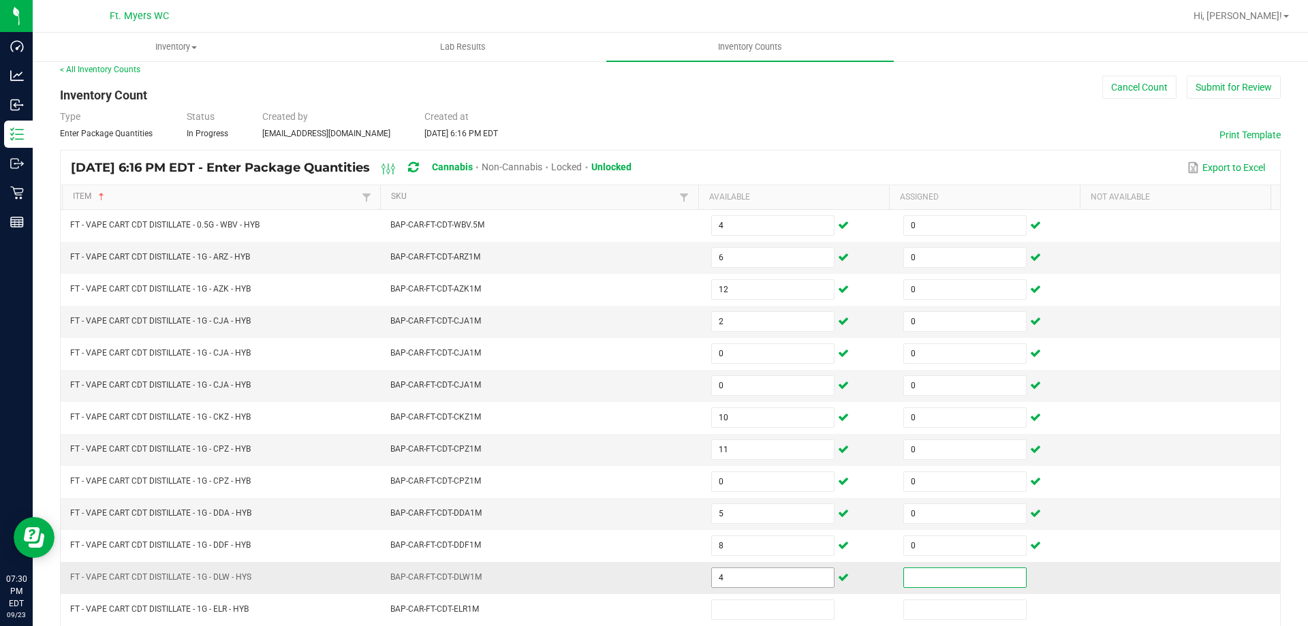
click at [743, 572] on input "4" at bounding box center [773, 577] width 122 height 19
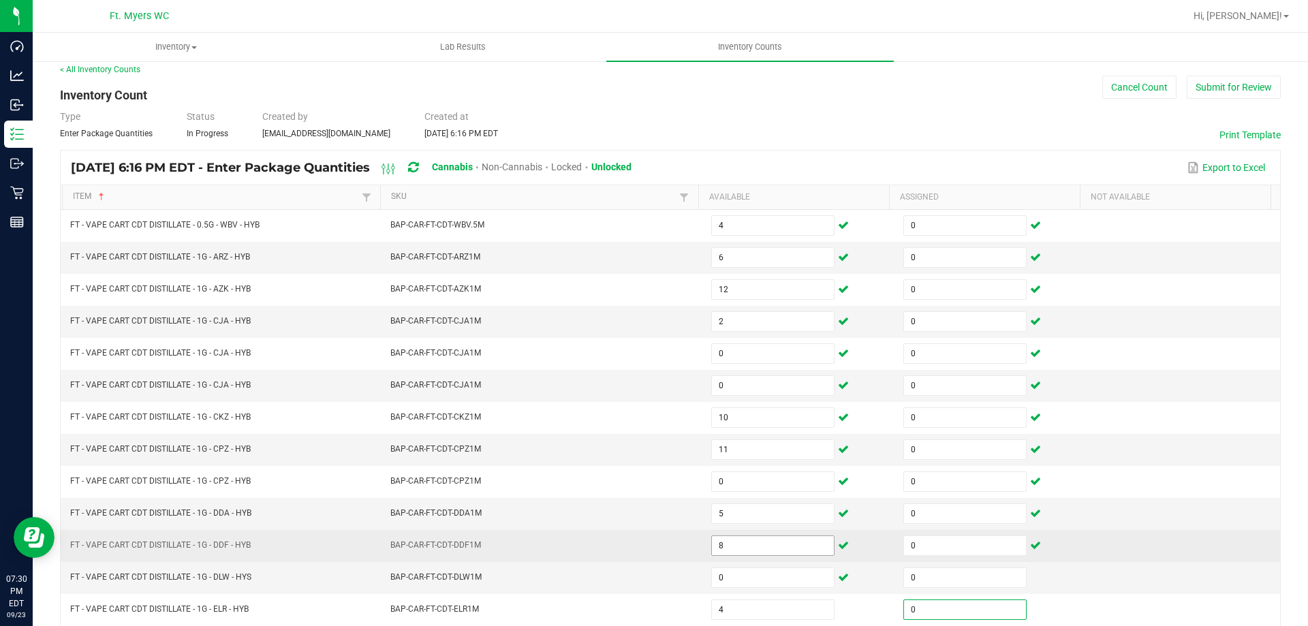
scroll to position [283, 0]
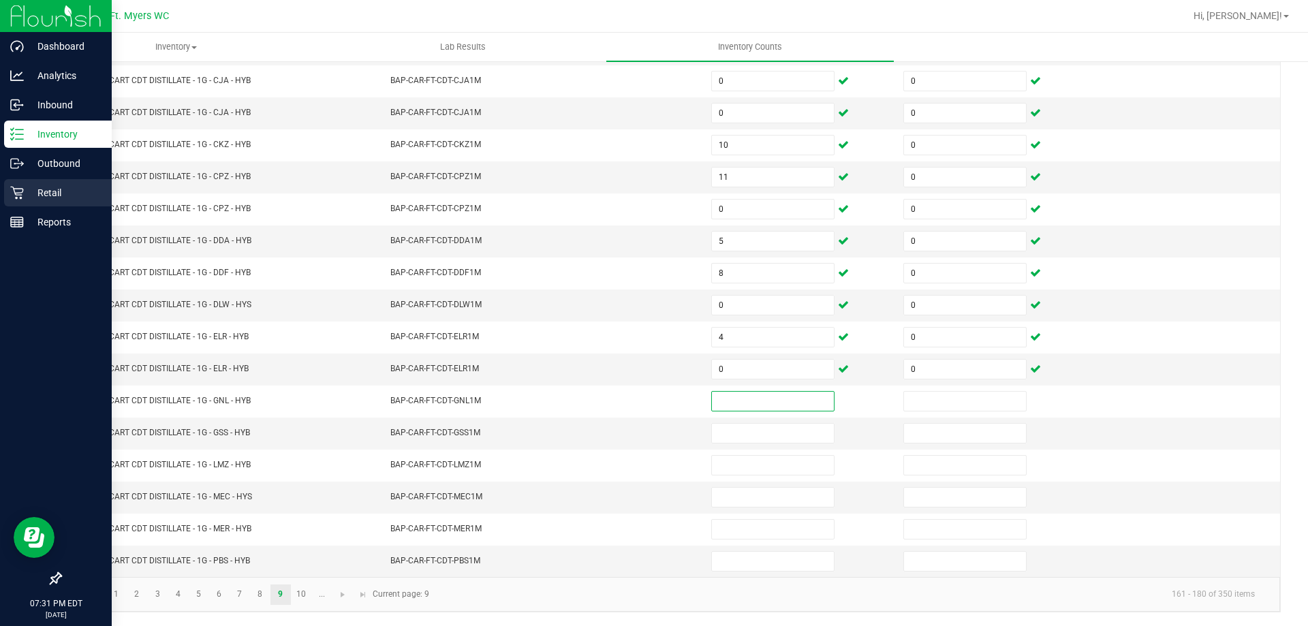
click at [11, 194] on icon at bounding box center [17, 193] width 14 height 14
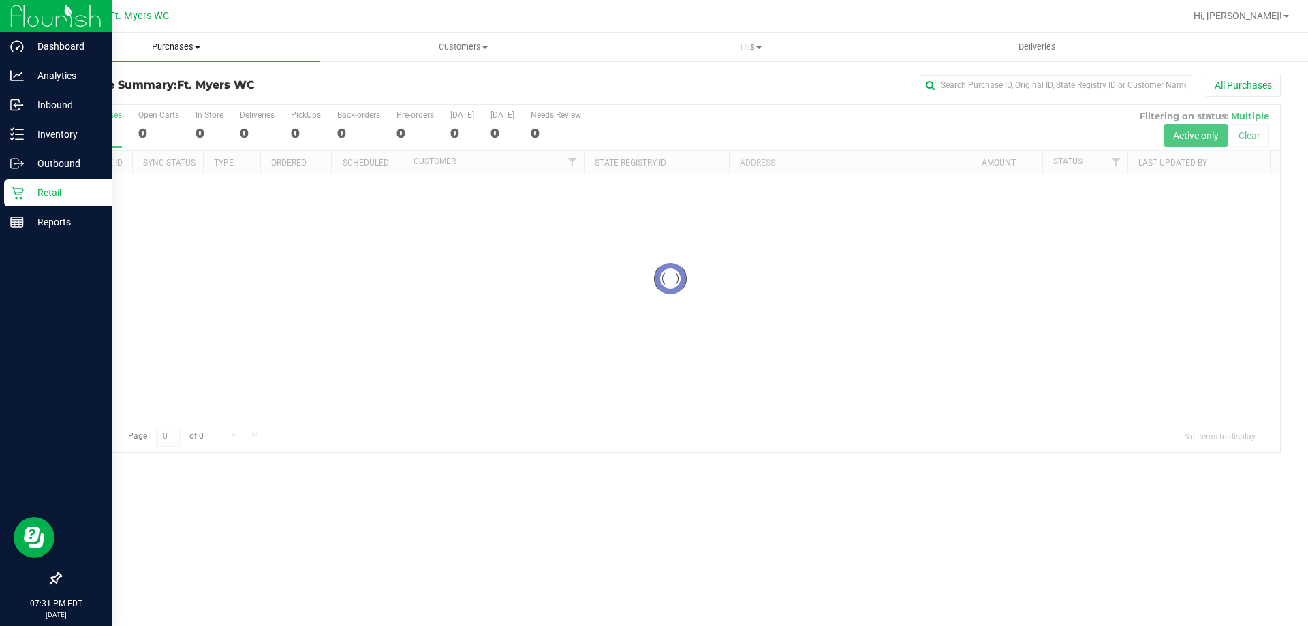
click at [198, 46] on span at bounding box center [197, 47] width 5 height 3
click at [168, 94] on li "Fulfillment" at bounding box center [176, 99] width 287 height 16
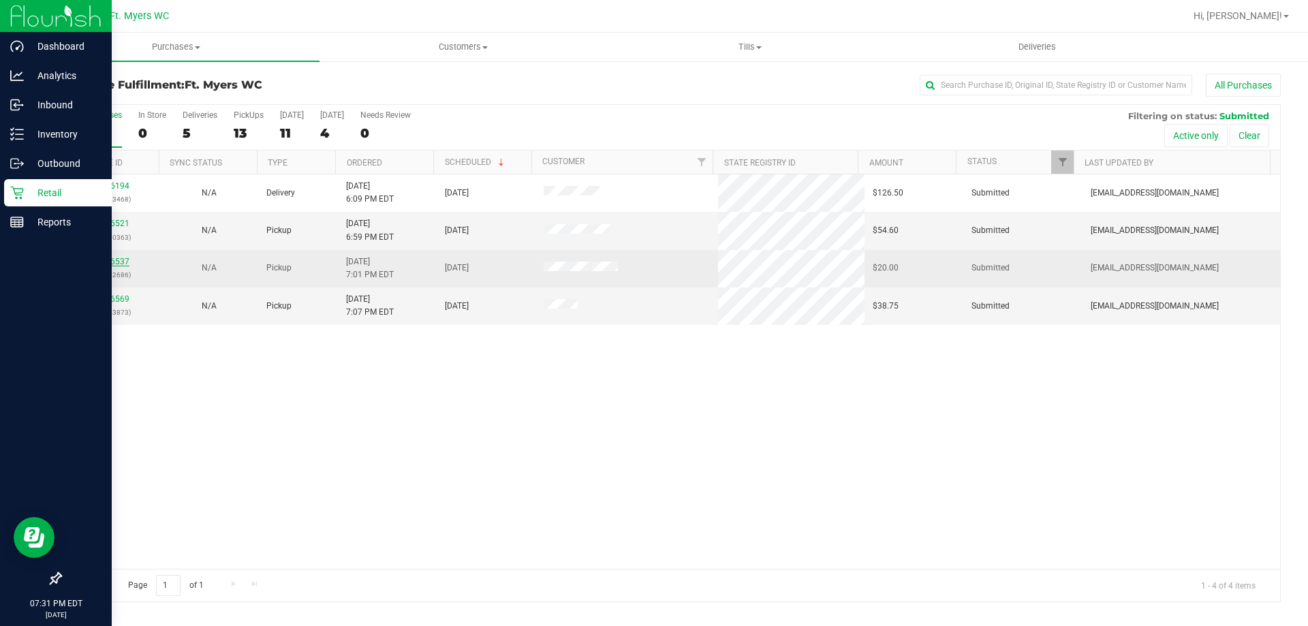
click at [114, 259] on link "11996537" at bounding box center [110, 262] width 38 height 10
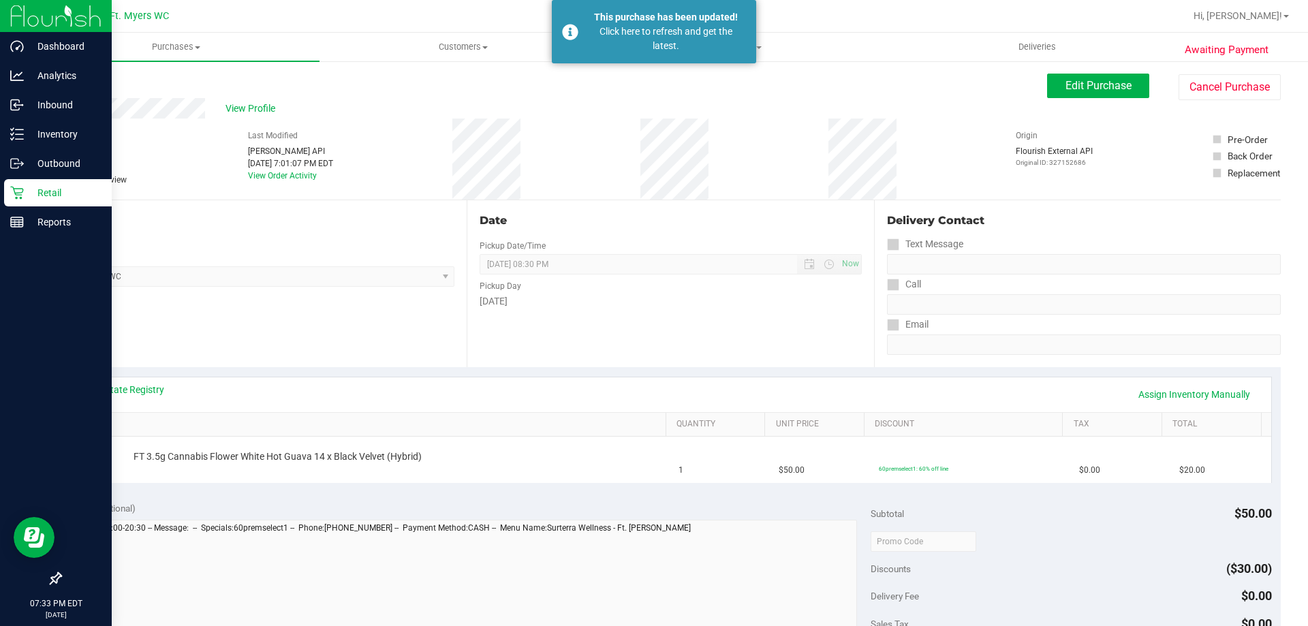
click at [32, 193] on p "Retail" at bounding box center [65, 193] width 82 height 16
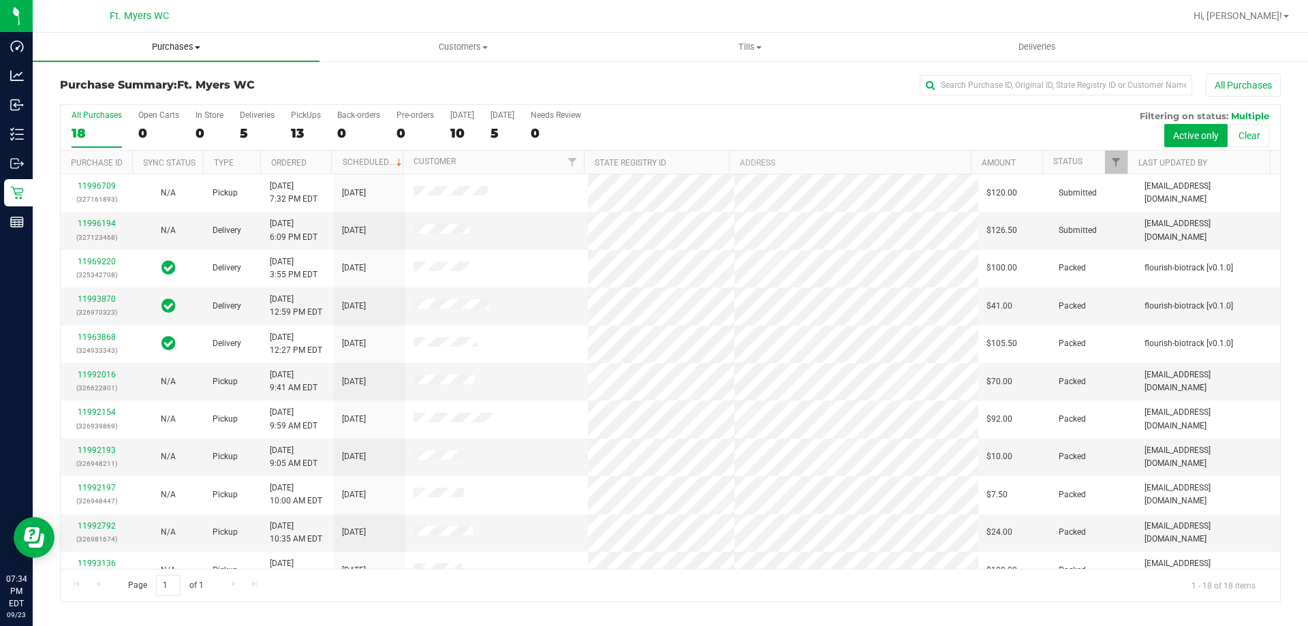
click at [155, 46] on span "Purchases" at bounding box center [176, 47] width 287 height 12
click at [132, 94] on li "Fulfillment" at bounding box center [176, 99] width 287 height 16
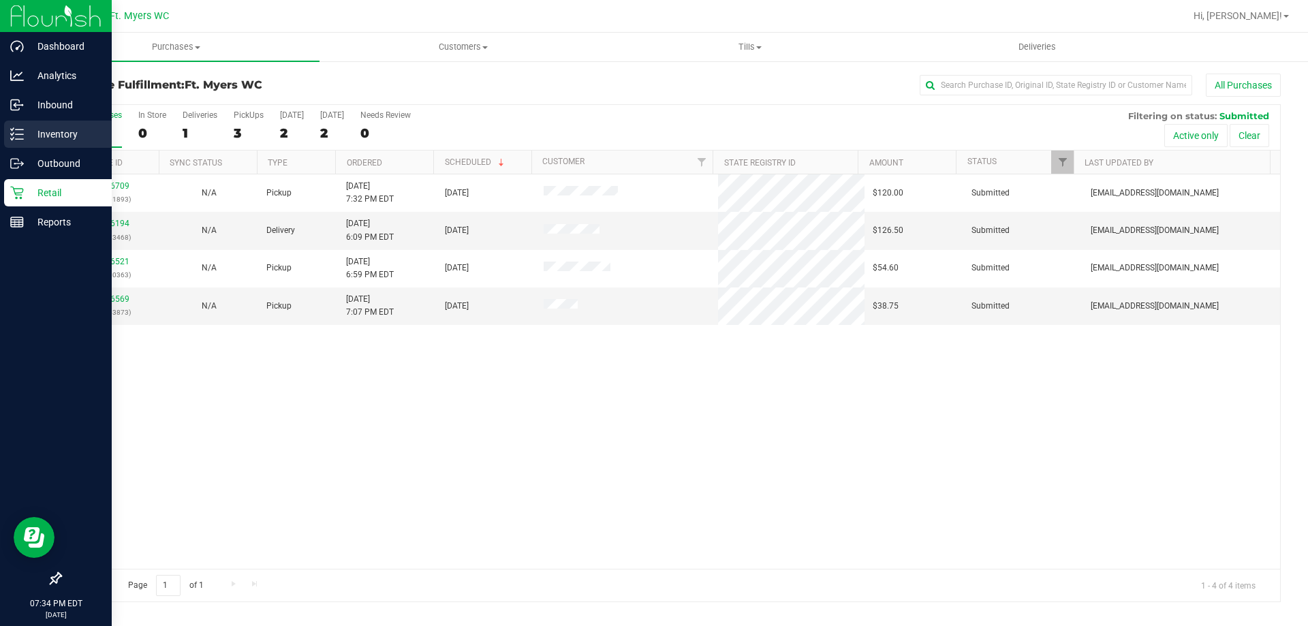
click at [10, 136] on div "Inventory" at bounding box center [58, 134] width 108 height 27
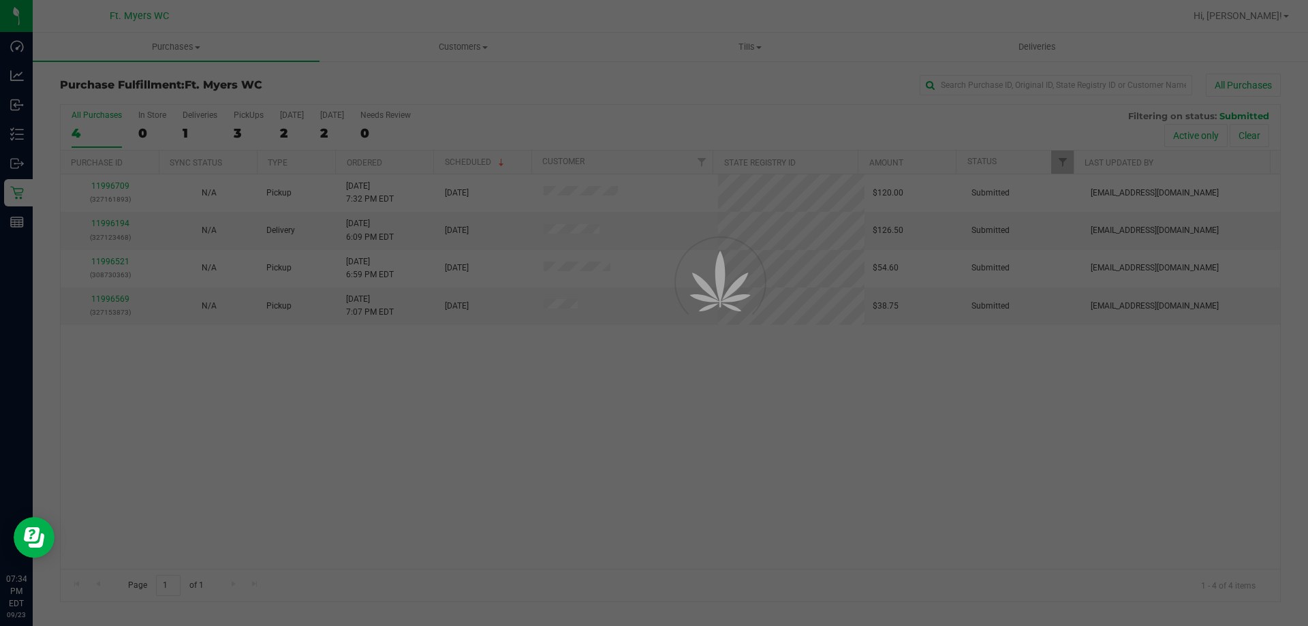
drag, startPoint x: 702, startPoint y: 63, endPoint x: 819, endPoint y: 66, distance: 116.5
click at [773, 64] on div at bounding box center [654, 313] width 1308 height 626
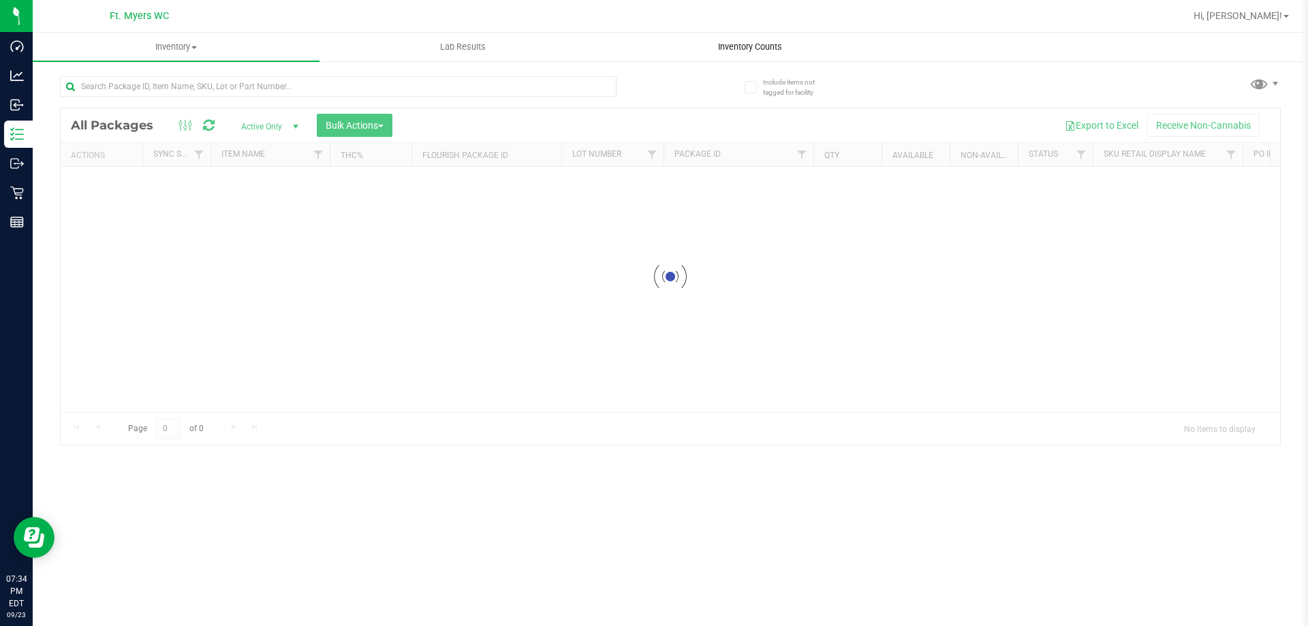
click at [751, 45] on span "Inventory Counts" at bounding box center [750, 47] width 101 height 12
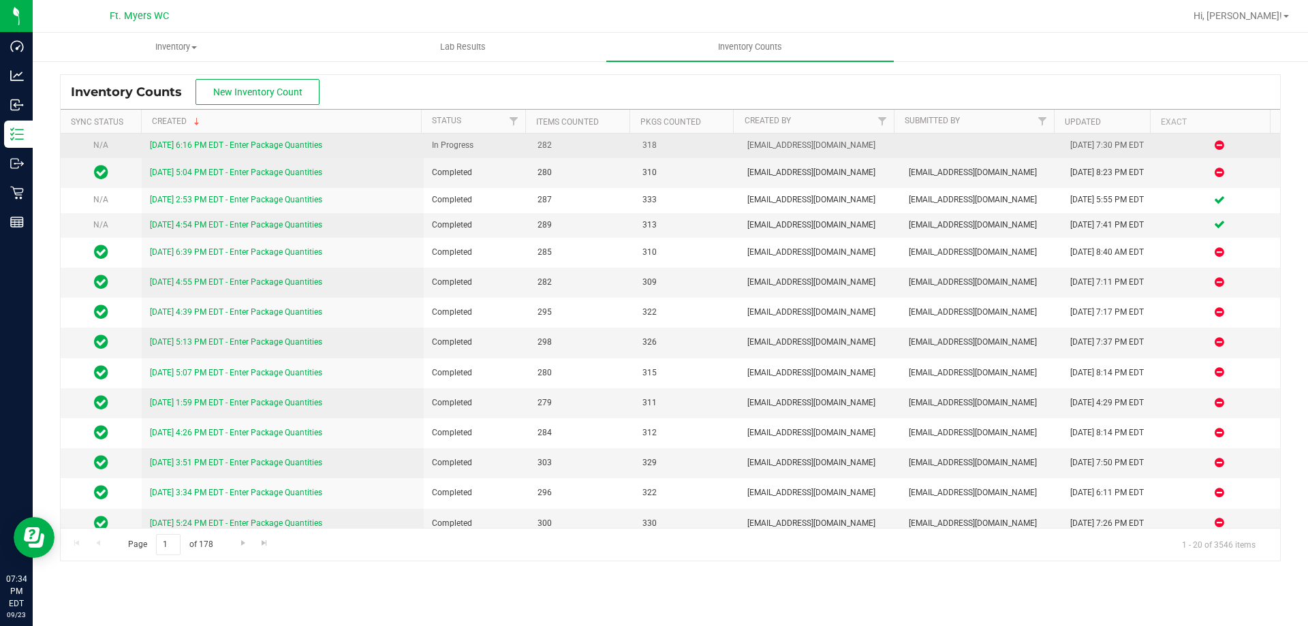
click at [217, 146] on link "[DATE] 6:16 PM EDT - Enter Package Quantities" at bounding box center [236, 145] width 172 height 10
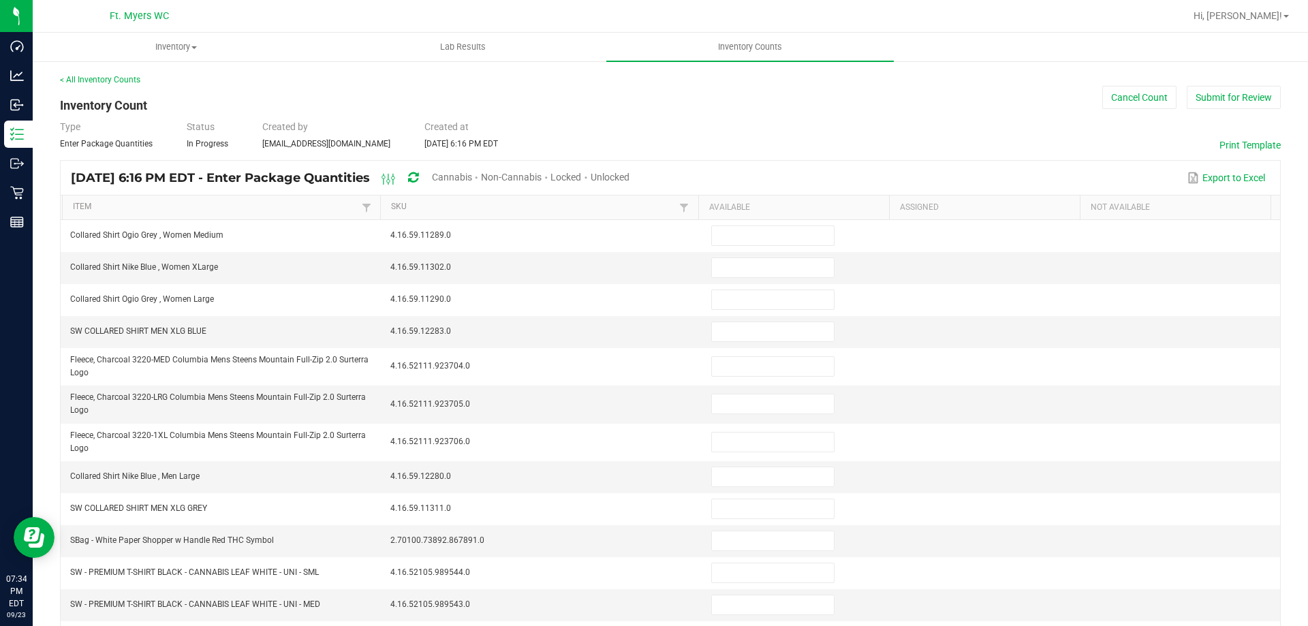
click at [629, 179] on span "Unlocked" at bounding box center [610, 177] width 39 height 11
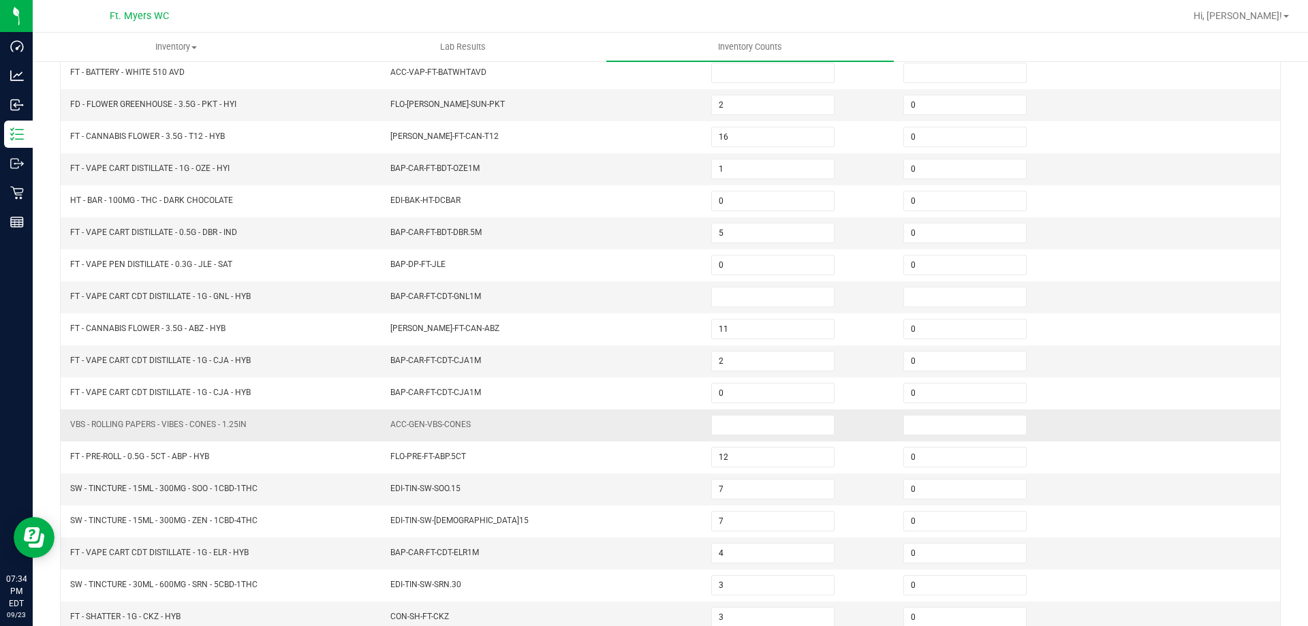
scroll to position [283, 0]
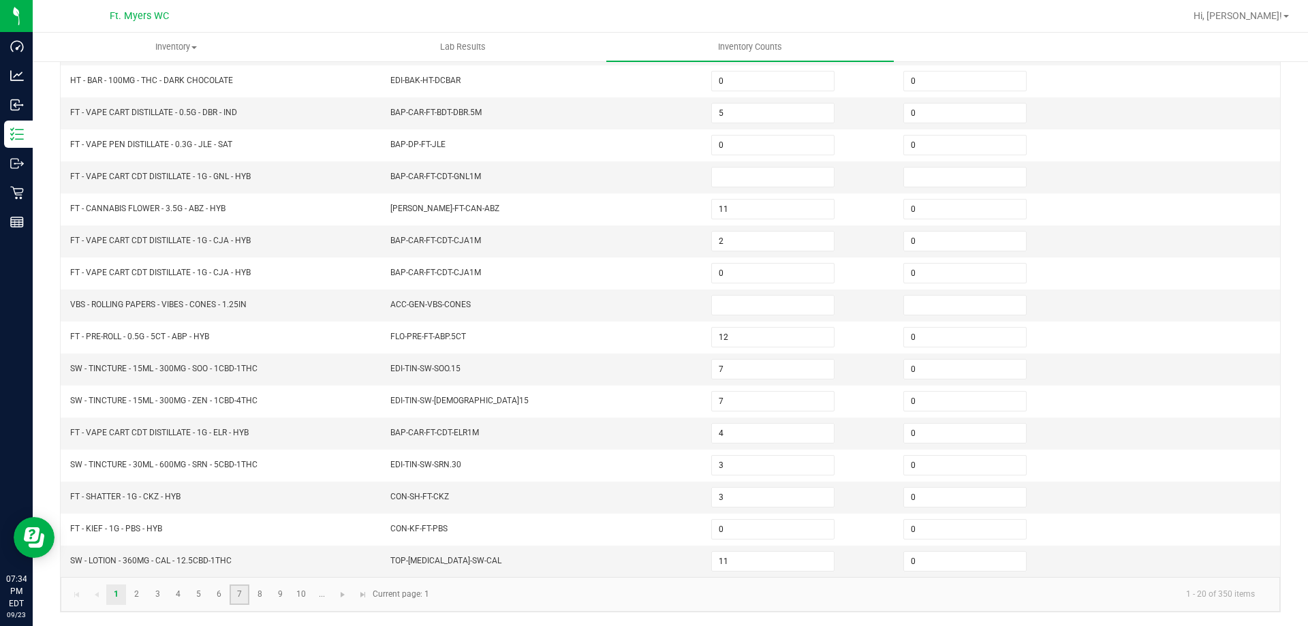
click at [246, 593] on link "7" at bounding box center [240, 595] width 20 height 20
click at [261, 595] on link "8" at bounding box center [260, 595] width 20 height 20
click at [292, 595] on link "10" at bounding box center [302, 595] width 20 height 20
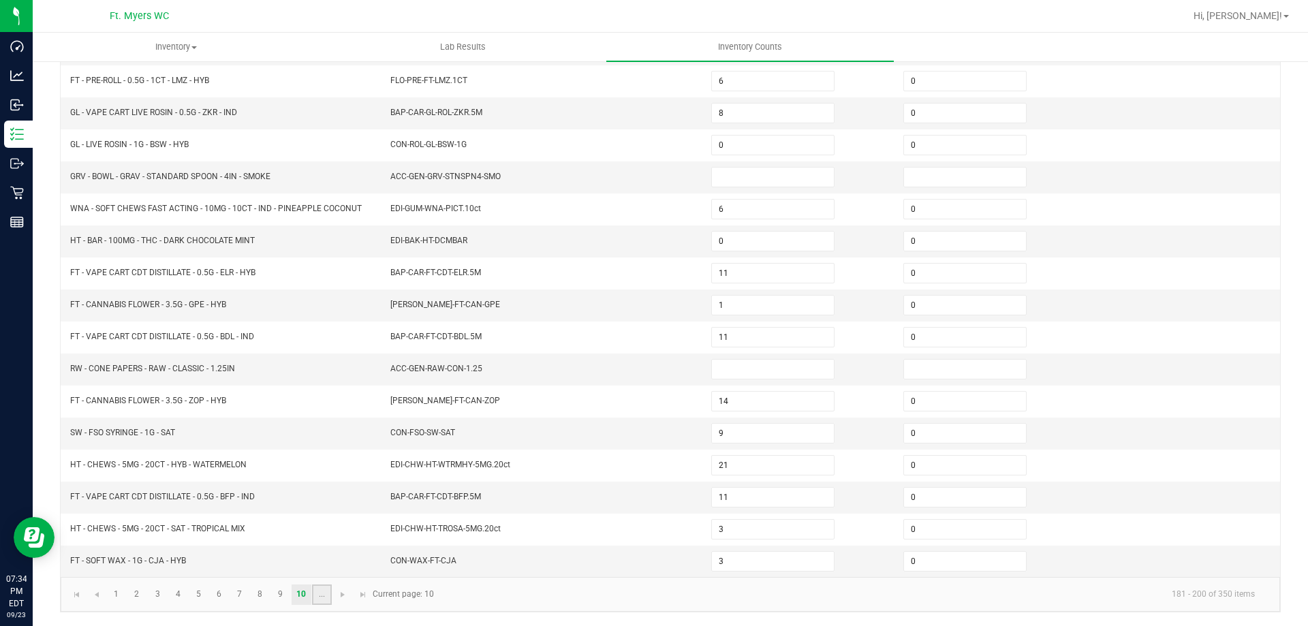
click at [315, 597] on link "..." at bounding box center [322, 595] width 20 height 20
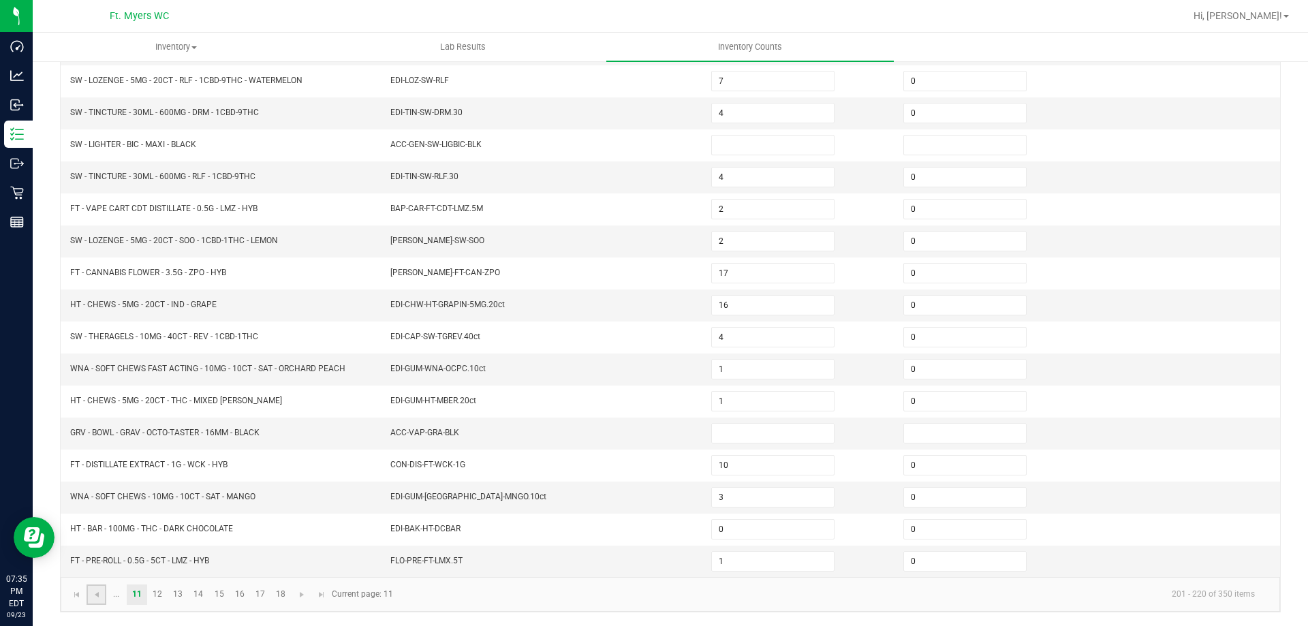
click at [89, 591] on link at bounding box center [97, 595] width 20 height 20
click at [93, 593] on span "Go to the previous page" at bounding box center [96, 594] width 11 height 11
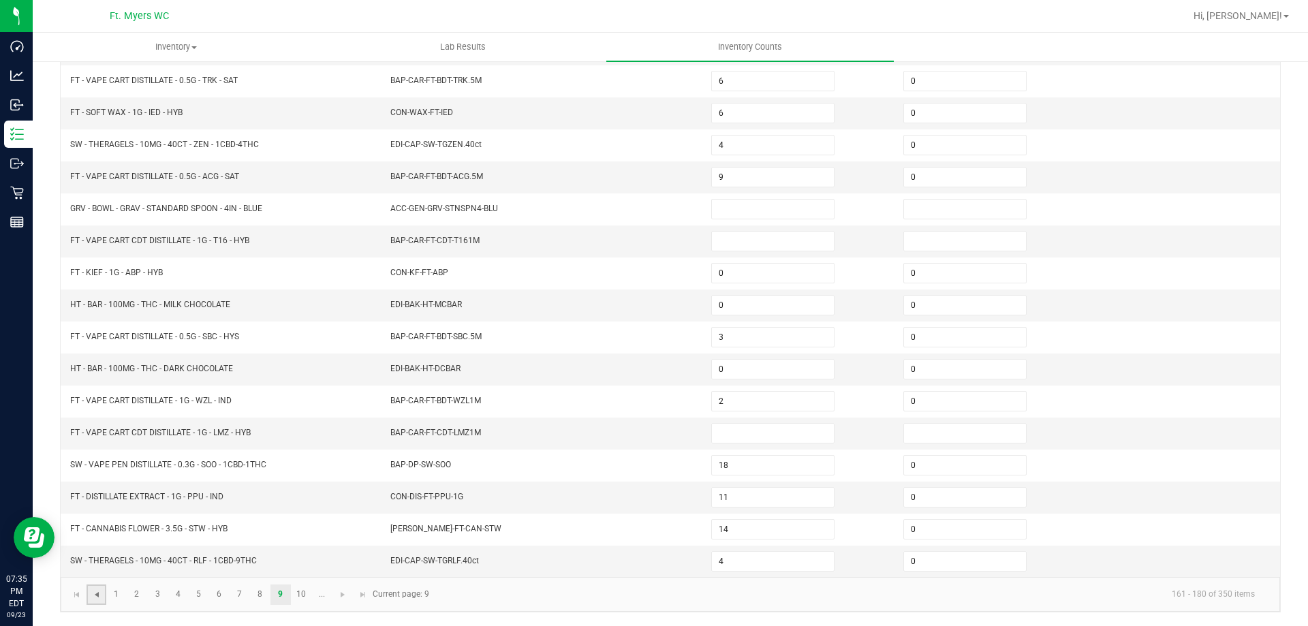
click at [93, 593] on span "Go to the previous page" at bounding box center [96, 594] width 11 height 11
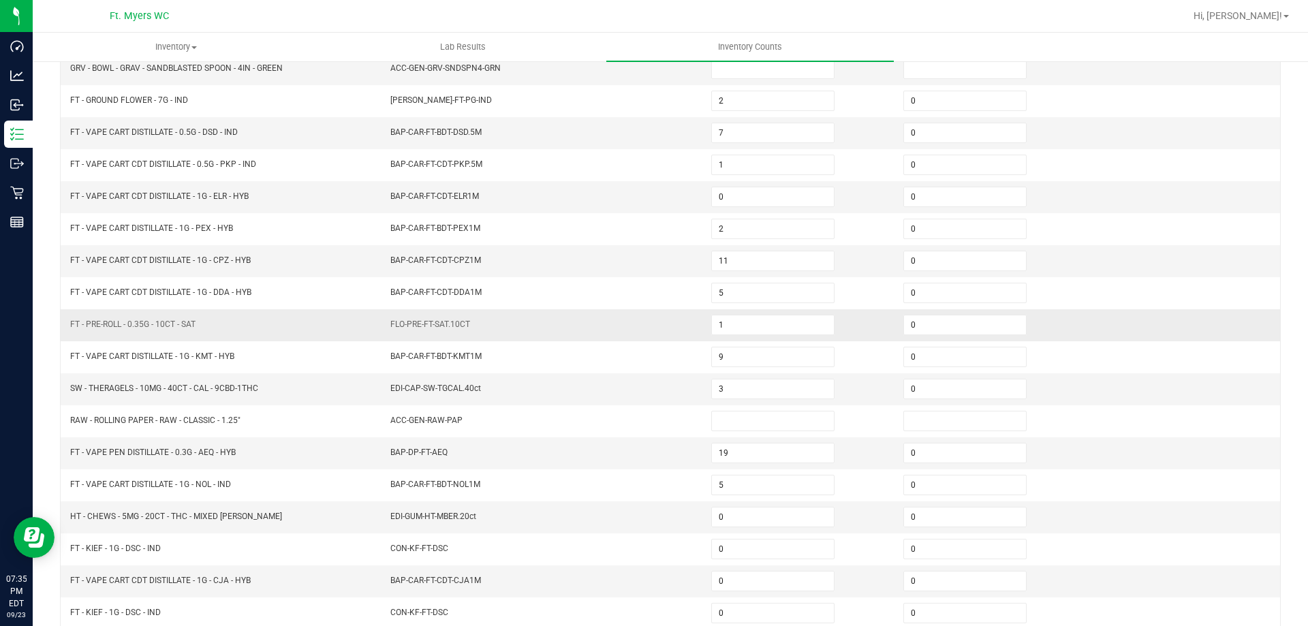
scroll to position [78, 0]
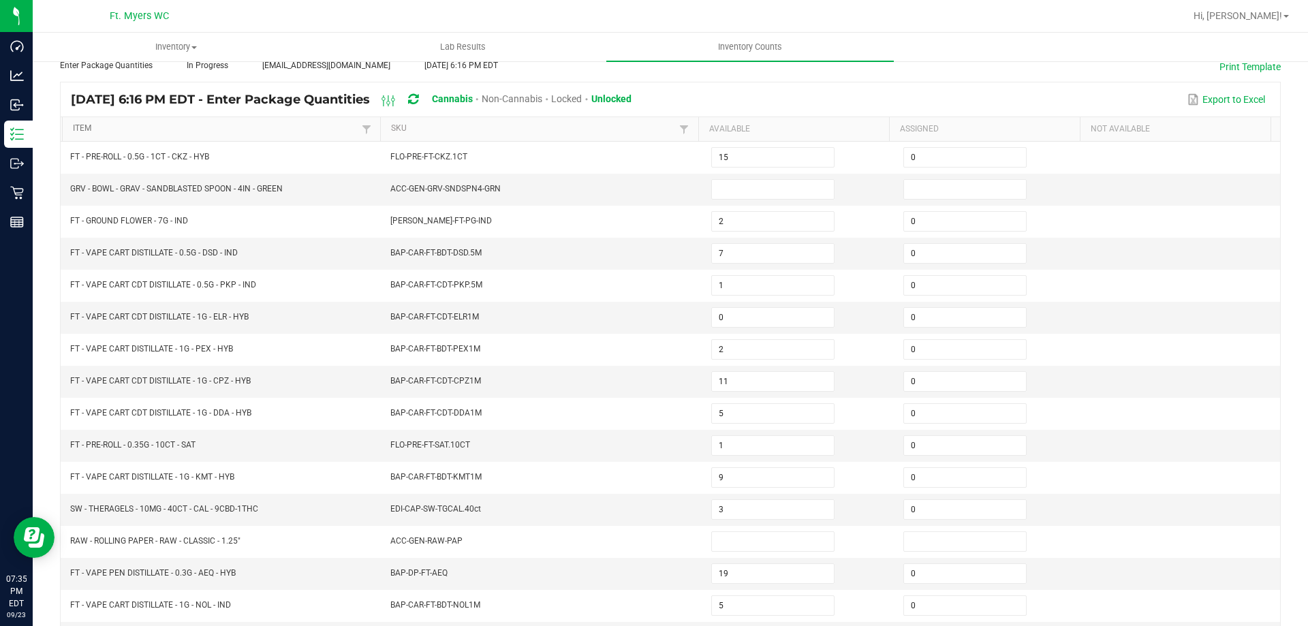
click at [149, 132] on link "Item" at bounding box center [215, 128] width 285 height 11
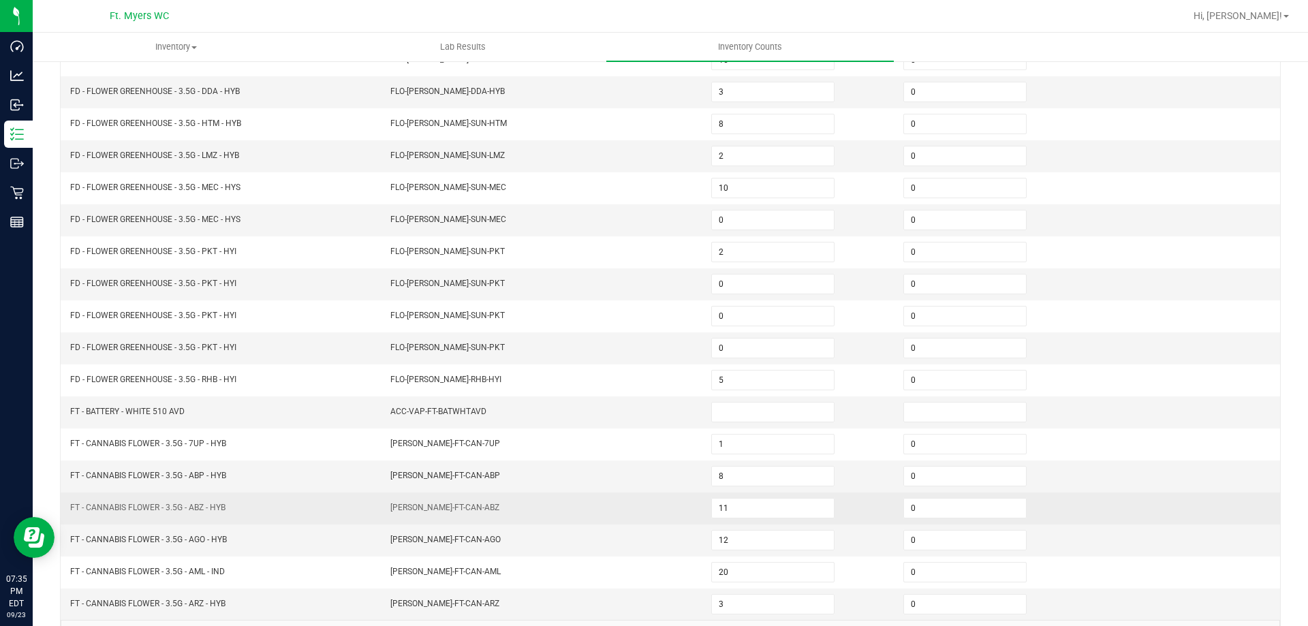
scroll to position [283, 0]
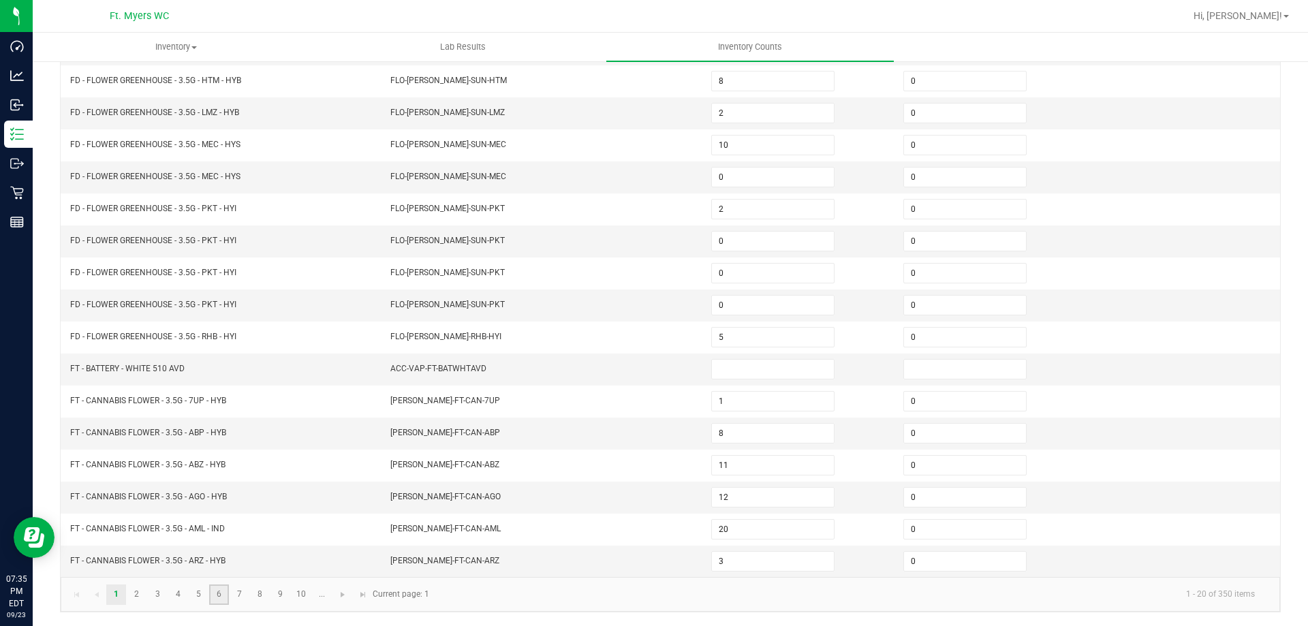
click at [228, 593] on link "6" at bounding box center [219, 595] width 20 height 20
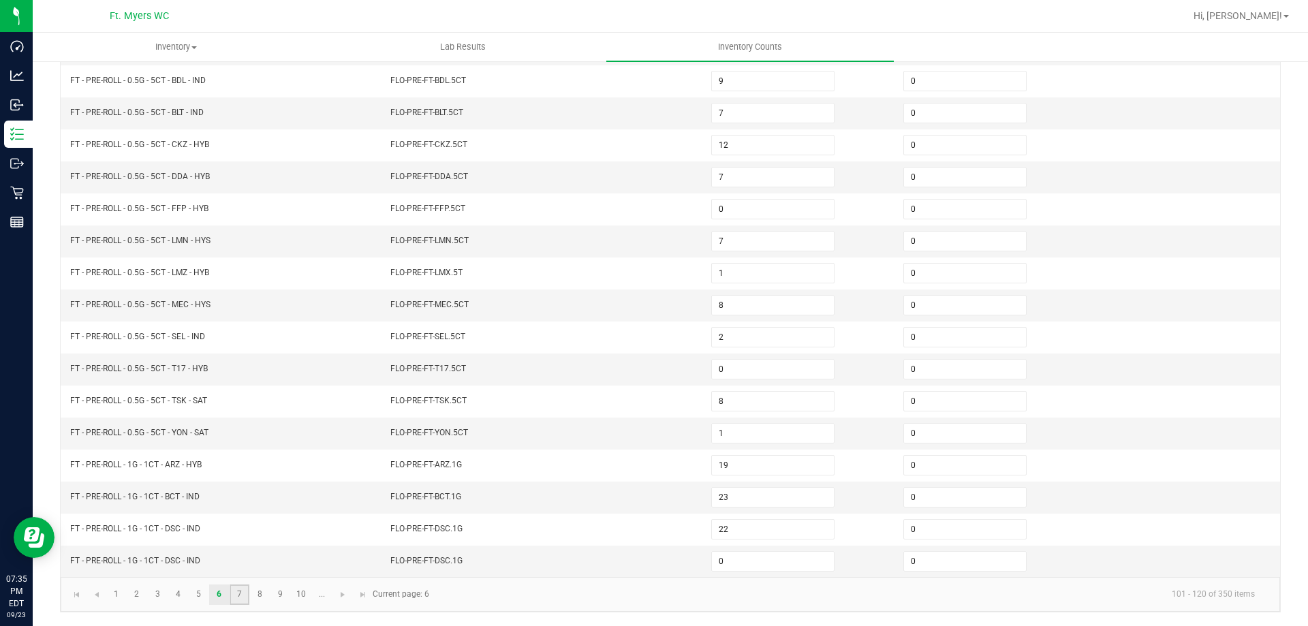
click at [238, 597] on link "7" at bounding box center [240, 595] width 20 height 20
click at [255, 596] on link "8" at bounding box center [260, 595] width 20 height 20
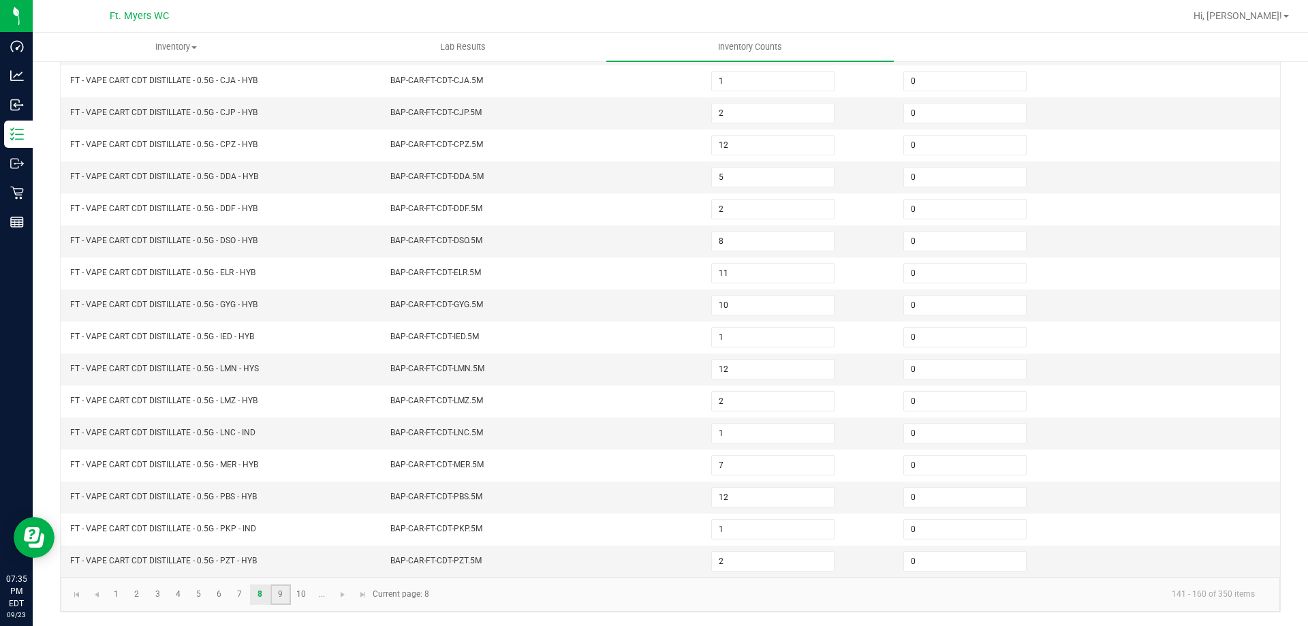
click at [277, 594] on link "9" at bounding box center [280, 595] width 20 height 20
click at [298, 593] on link "10" at bounding box center [302, 595] width 20 height 20
click at [280, 595] on link "9" at bounding box center [280, 595] width 20 height 20
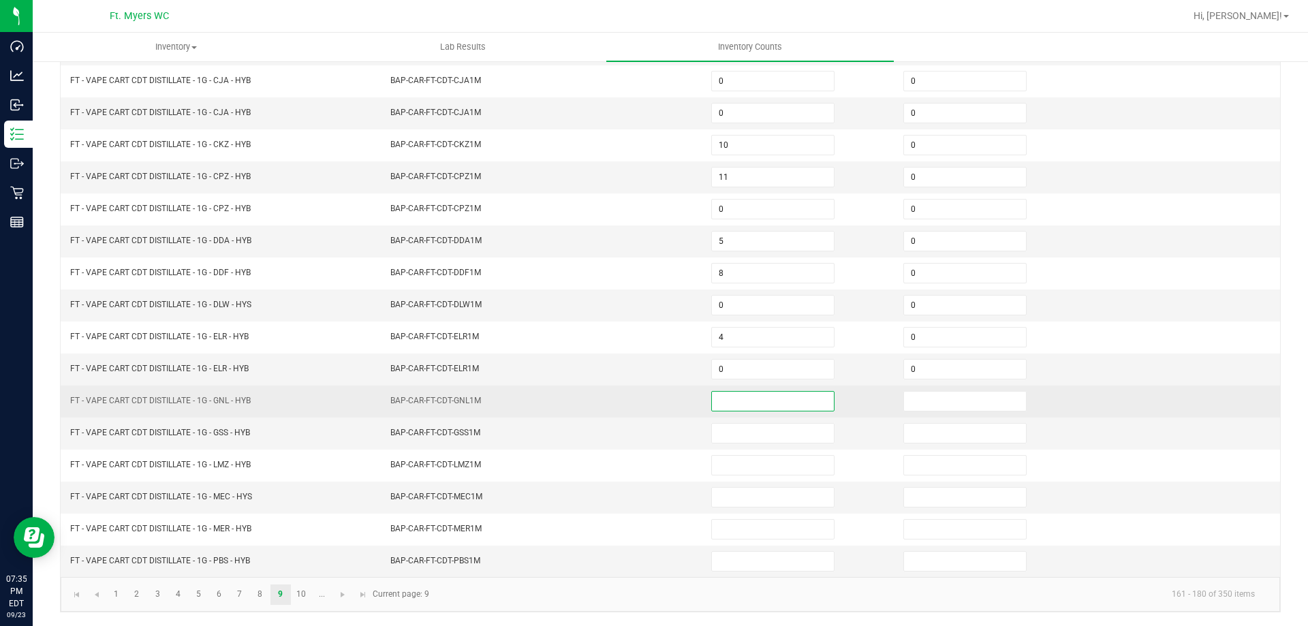
click at [729, 394] on input at bounding box center [773, 401] width 122 height 19
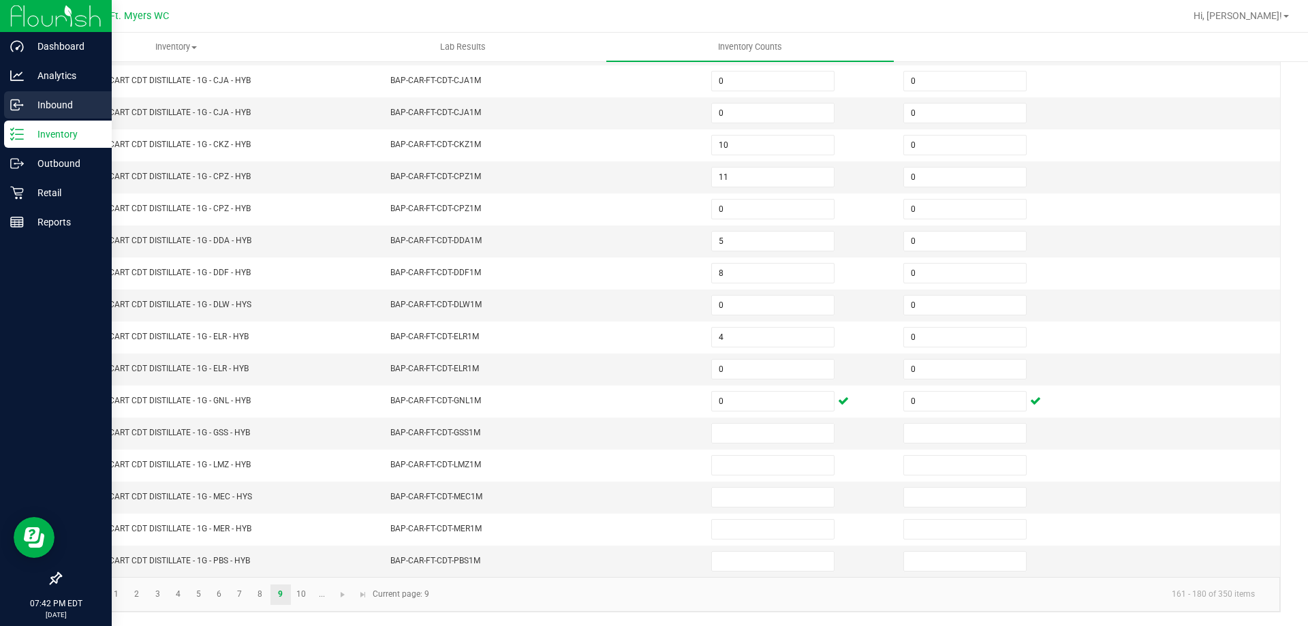
click at [71, 116] on div "Inbound" at bounding box center [58, 104] width 108 height 27
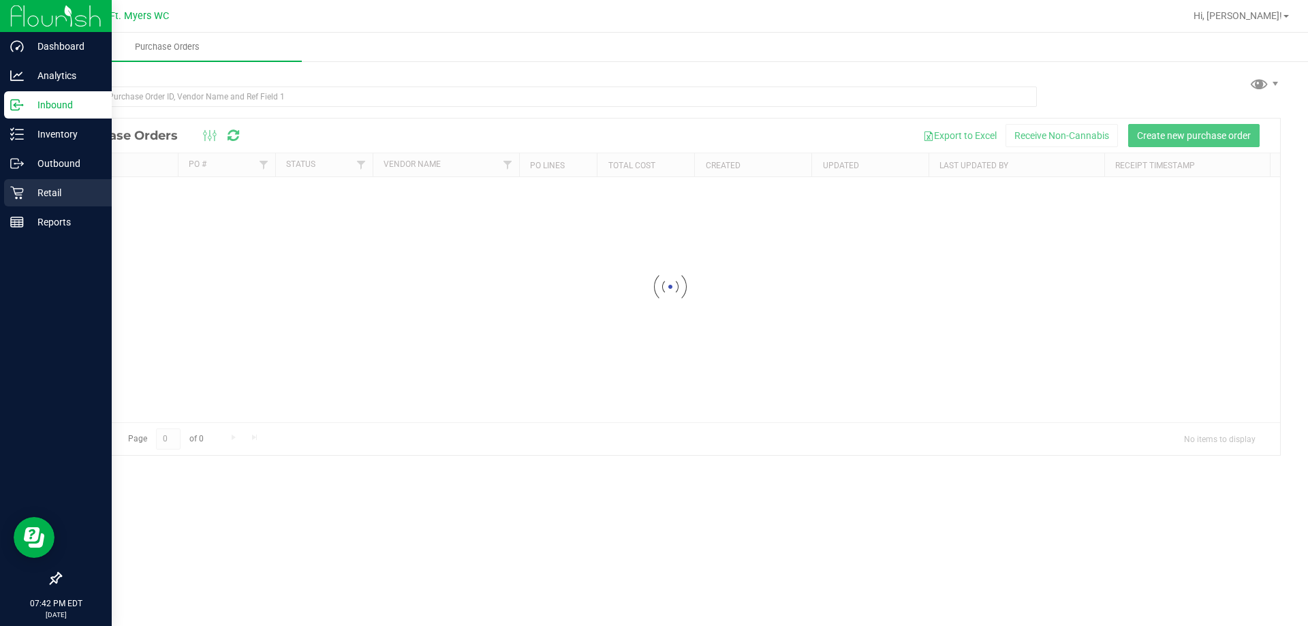
click at [62, 193] on p "Retail" at bounding box center [65, 193] width 82 height 16
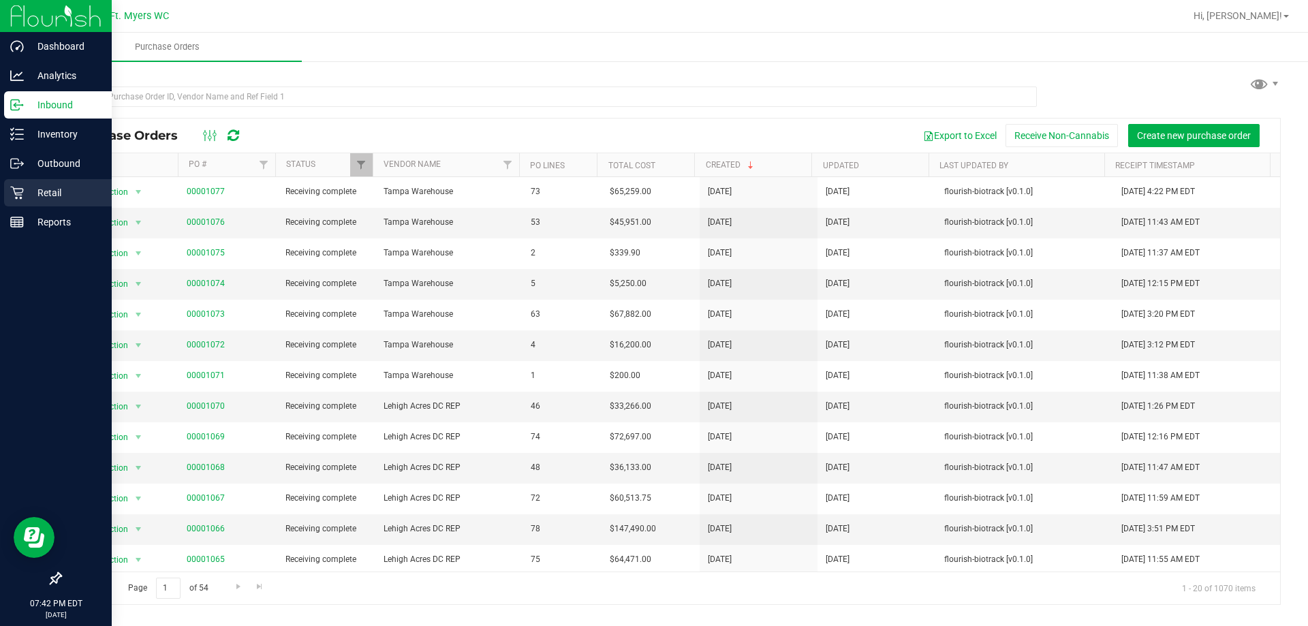
click at [64, 189] on p "Retail" at bounding box center [65, 193] width 82 height 16
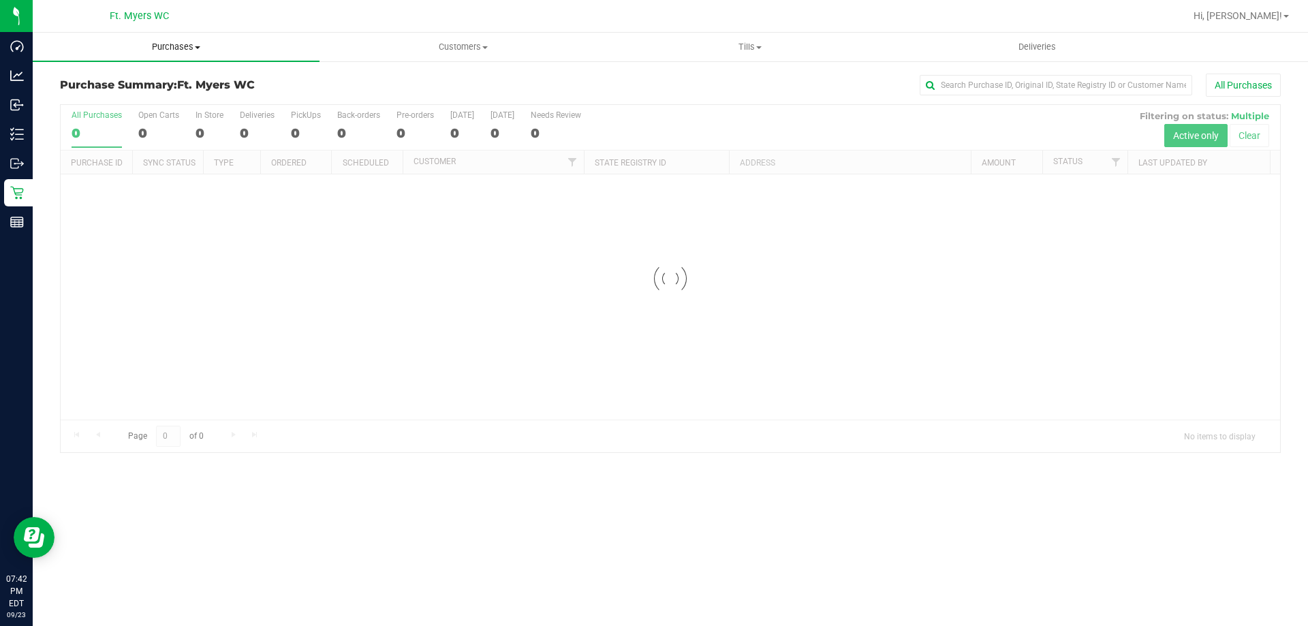
click at [279, 52] on span "Purchases" at bounding box center [176, 47] width 287 height 12
click at [247, 98] on li "Fulfillment" at bounding box center [176, 99] width 287 height 16
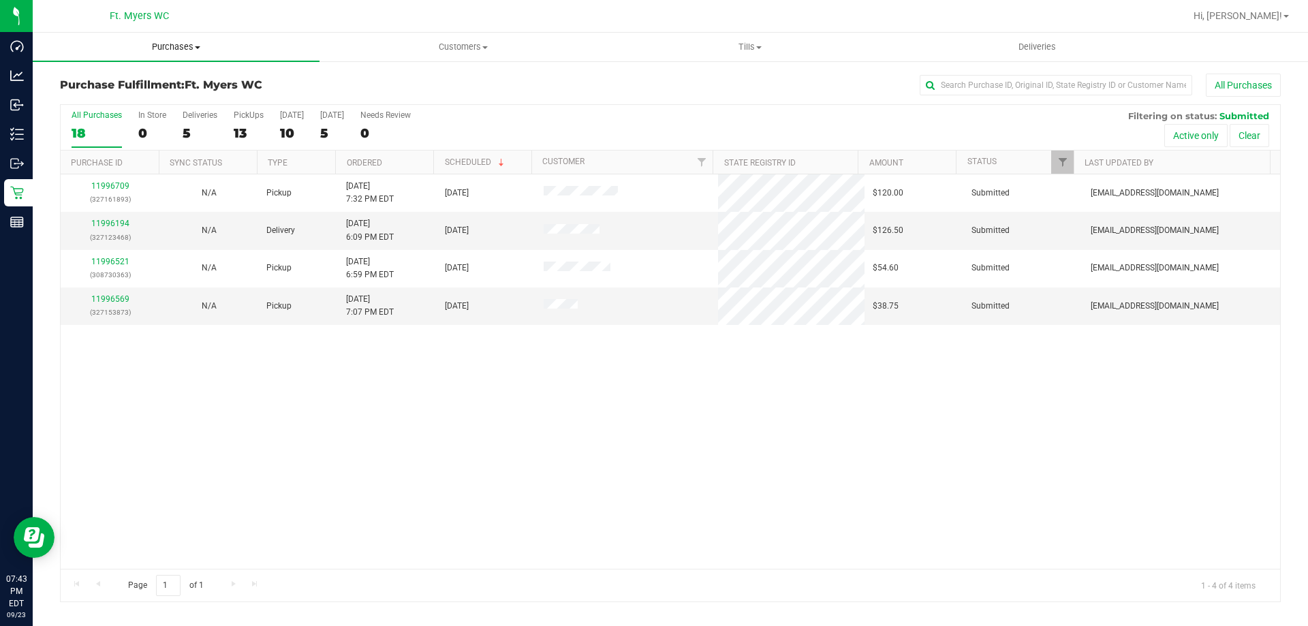
click at [194, 50] on span "Purchases" at bounding box center [176, 47] width 287 height 12
click at [178, 95] on li "Fulfillment" at bounding box center [176, 99] width 287 height 16
click at [204, 50] on span "Purchases" at bounding box center [176, 47] width 287 height 12
click at [142, 99] on li "Fulfillment" at bounding box center [176, 99] width 287 height 16
click at [174, 37] on uib-tab-heading "Purchases Summary of purchases Fulfillment All purchases" at bounding box center [176, 47] width 287 height 29
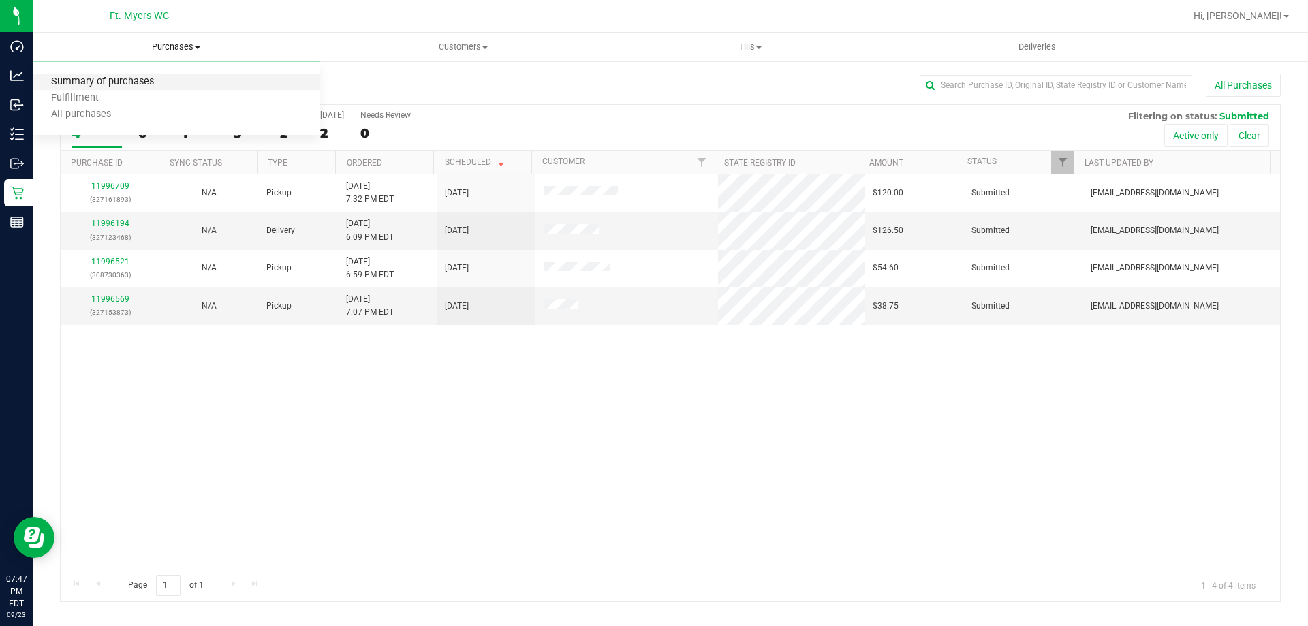
click at [155, 76] on span "Summary of purchases" at bounding box center [103, 82] width 140 height 12
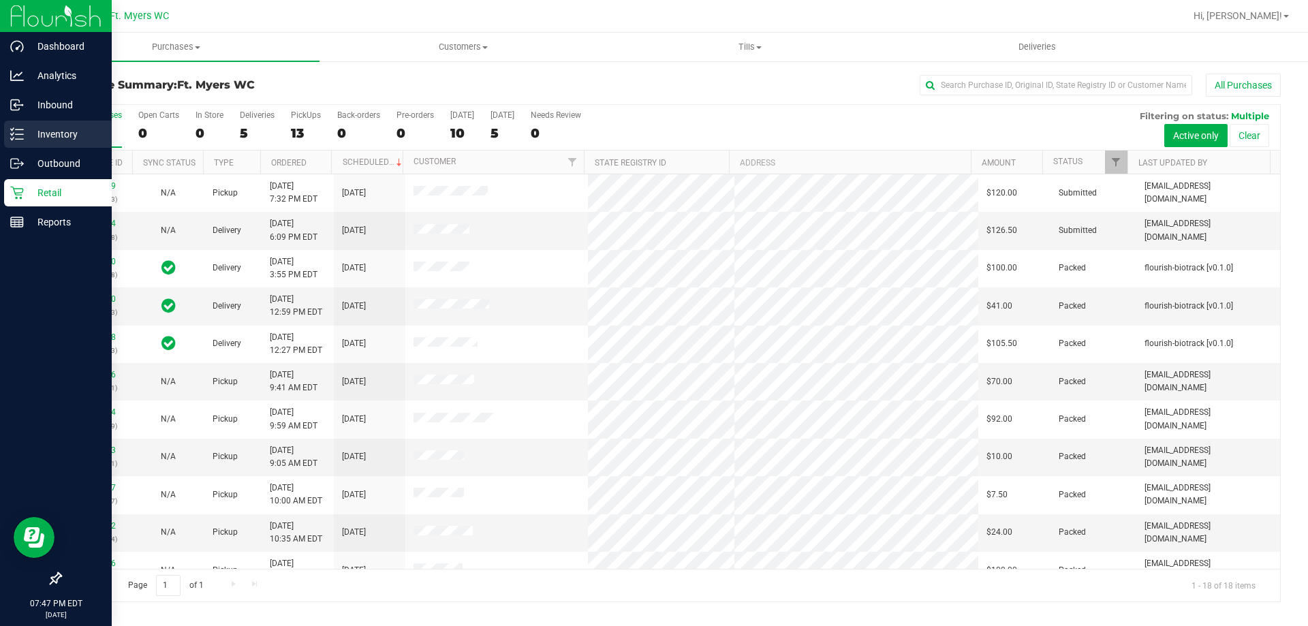
click at [23, 131] on icon at bounding box center [17, 134] width 14 height 14
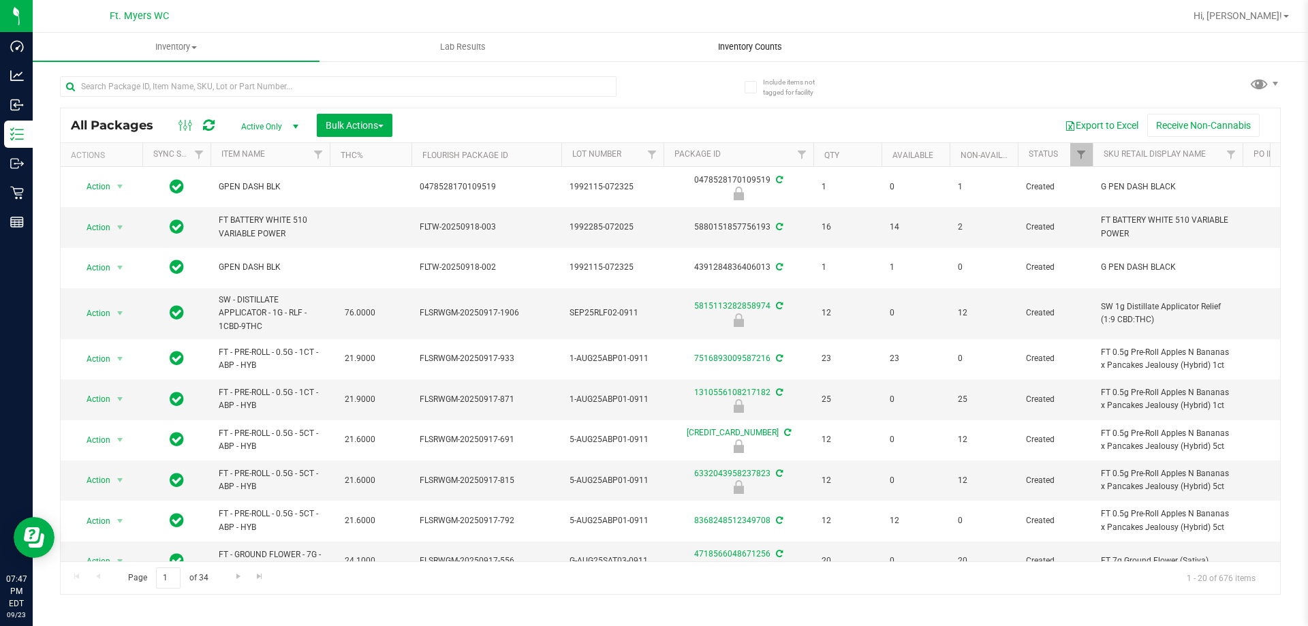
click at [777, 47] on span "Inventory Counts" at bounding box center [750, 47] width 101 height 12
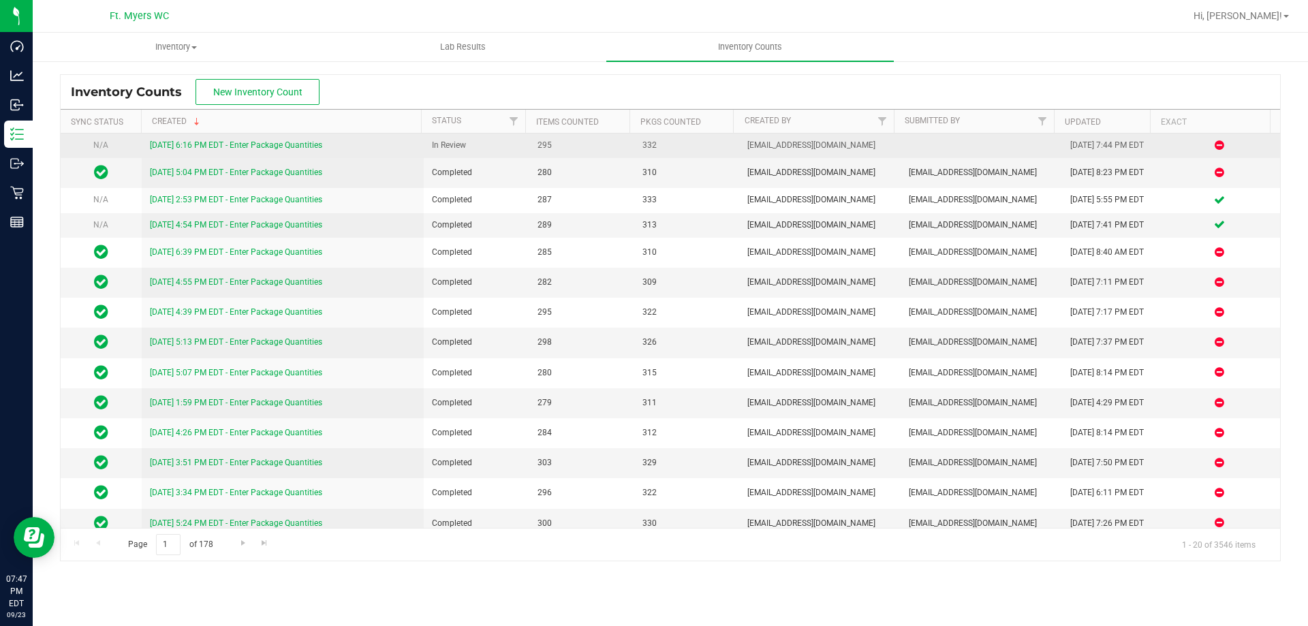
click at [203, 144] on link "[DATE] 6:16 PM EDT - Enter Package Quantities" at bounding box center [236, 145] width 172 height 10
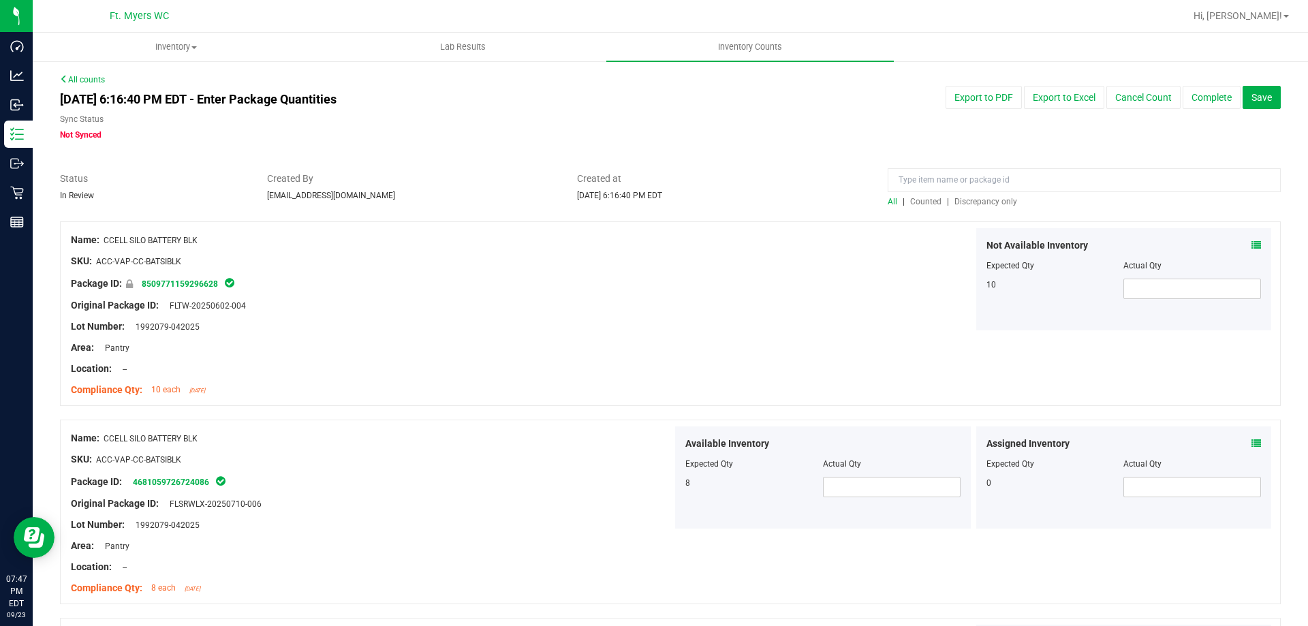
click at [984, 207] on div "All | Counted | Discrepancy only" at bounding box center [1084, 202] width 393 height 12
click at [986, 202] on span "Discrepancy only" at bounding box center [985, 202] width 63 height 10
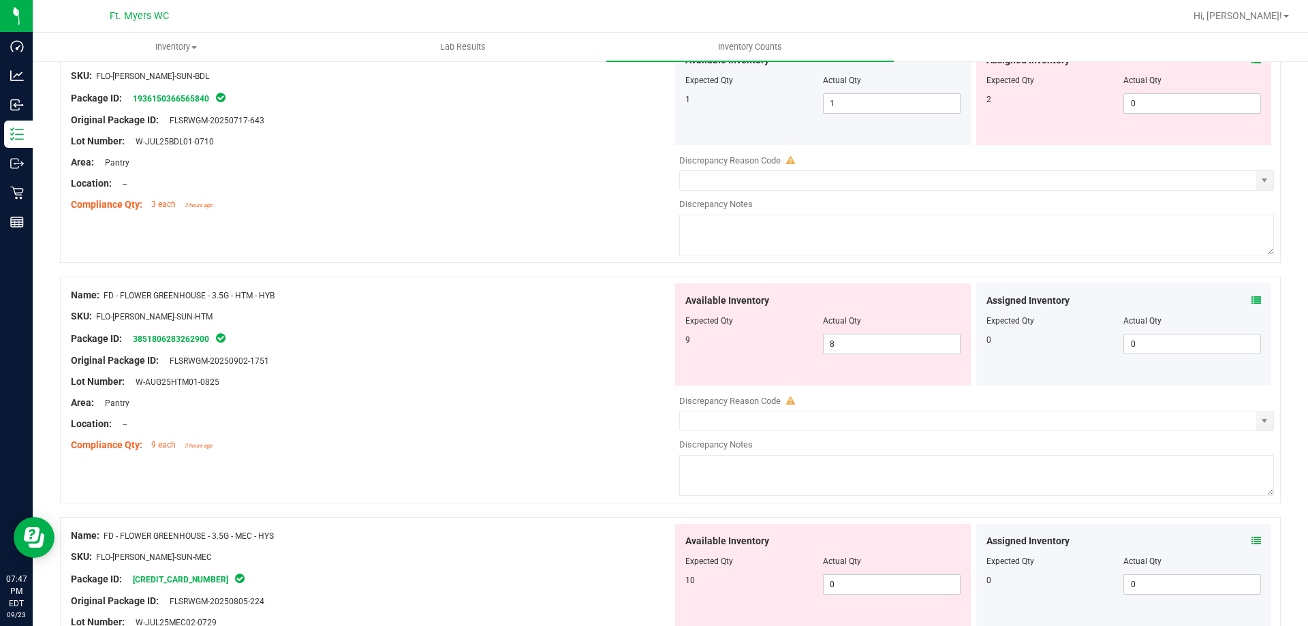
scroll to position [204, 0]
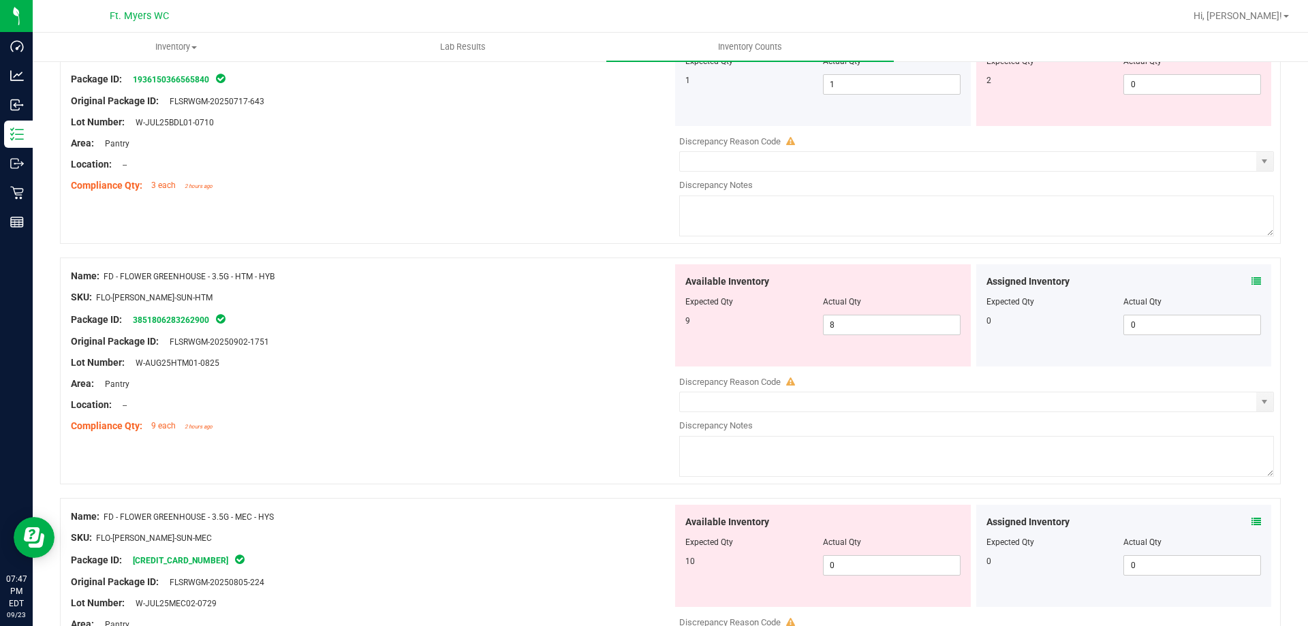
click at [1251, 285] on icon at bounding box center [1256, 282] width 10 height 10
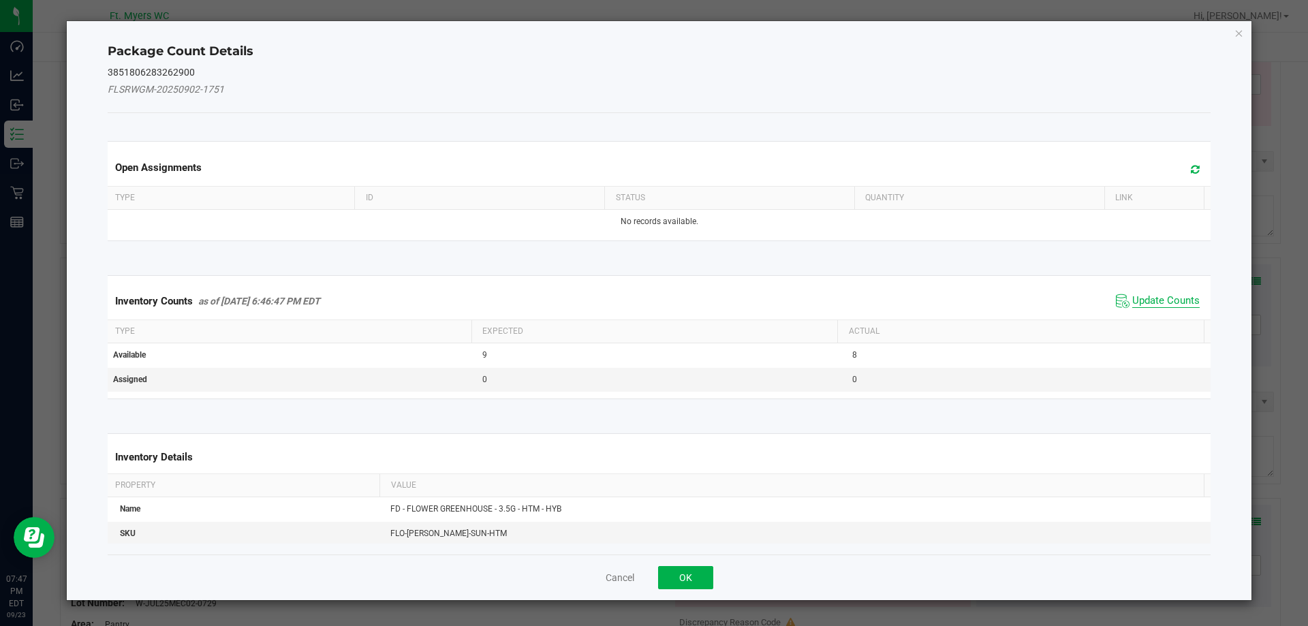
click at [1158, 297] on span "Update Counts" at bounding box center [1165, 301] width 67 height 14
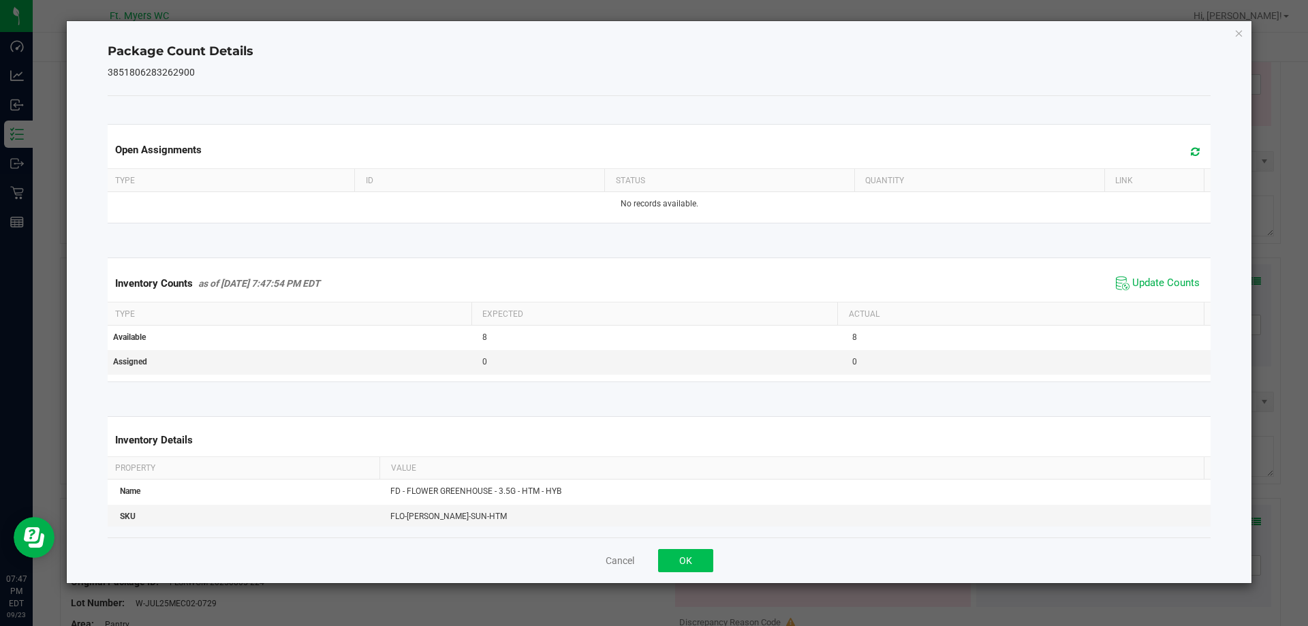
click at [699, 551] on div "Cancel OK" at bounding box center [660, 561] width 1104 height 46
click at [690, 559] on button "OK" at bounding box center [685, 560] width 55 height 23
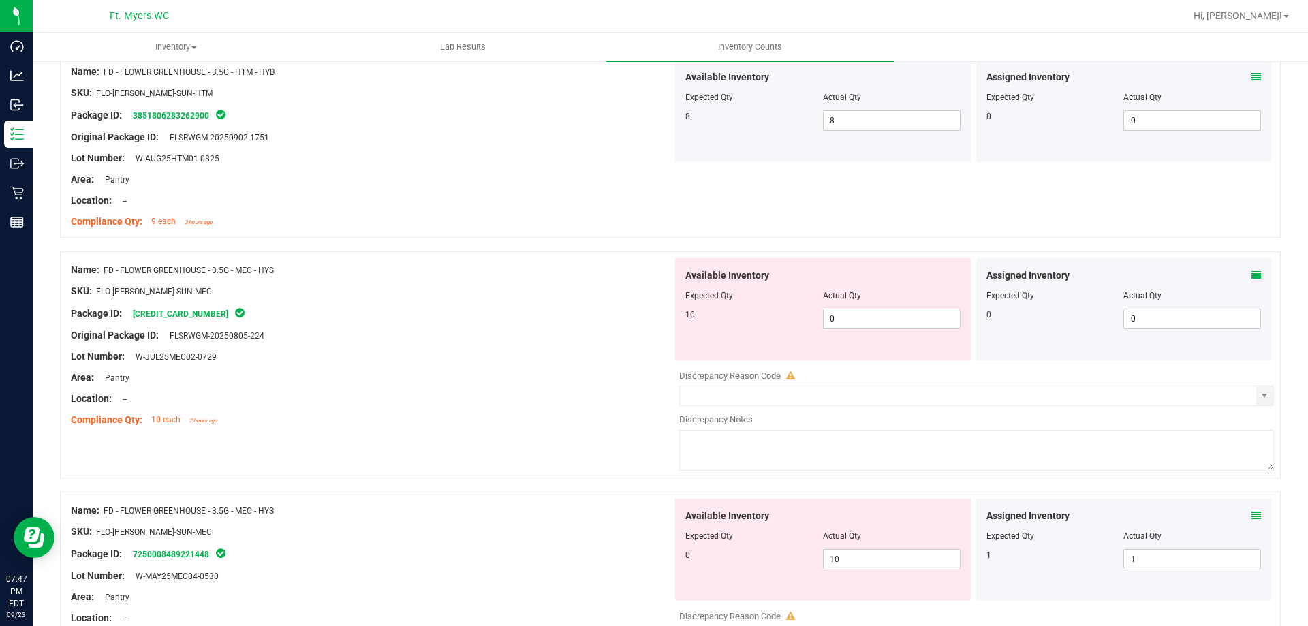
scroll to position [477, 0]
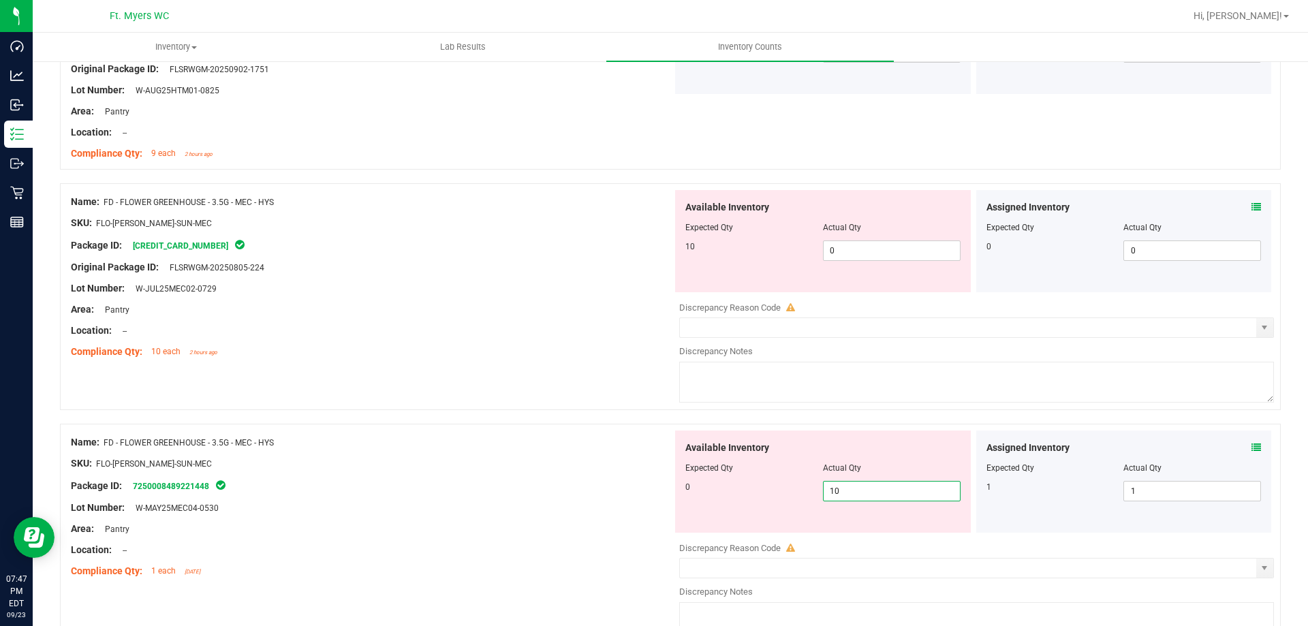
drag, startPoint x: 882, startPoint y: 485, endPoint x: 713, endPoint y: 495, distance: 169.9
click at [723, 495] on div "0 10 10" at bounding box center [822, 491] width 275 height 20
drag, startPoint x: 860, startPoint y: 255, endPoint x: 484, endPoint y: 262, distance: 376.1
click at [489, 260] on div "Name: FD - FLOWER GREENHOUSE - 3.5G - MEC - HYS SKU: FLO-[PERSON_NAME]-SUN-MEC …" at bounding box center [670, 296] width 1221 height 227
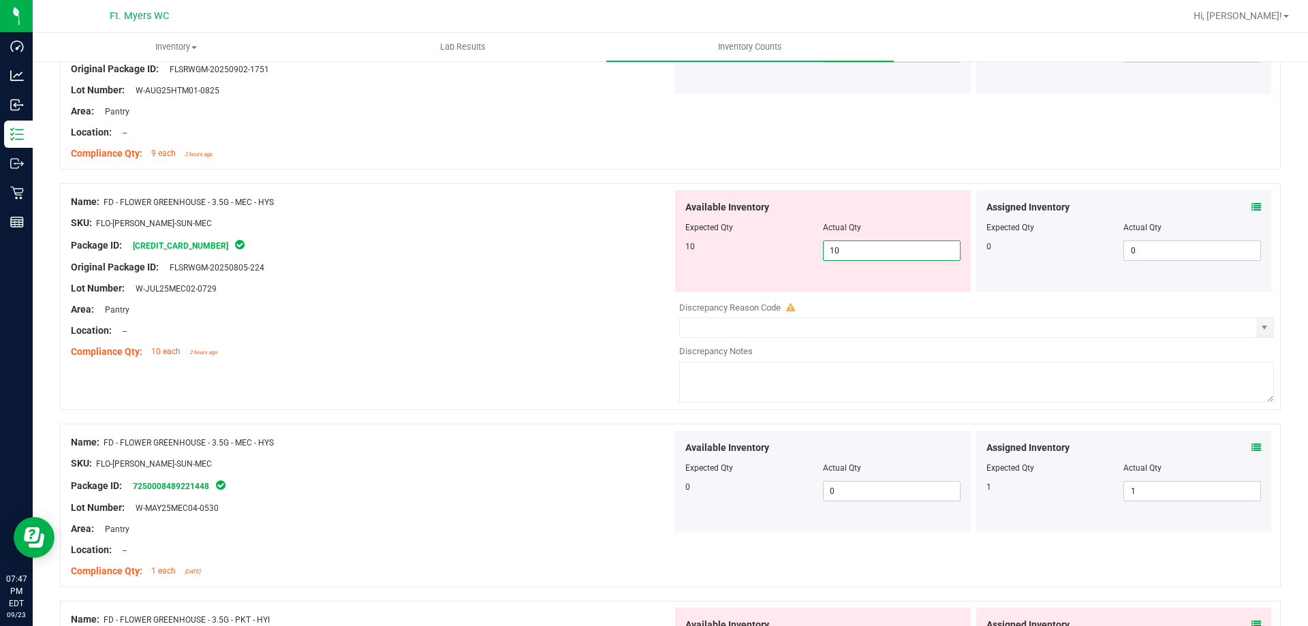
click at [458, 317] on div at bounding box center [372, 320] width 602 height 7
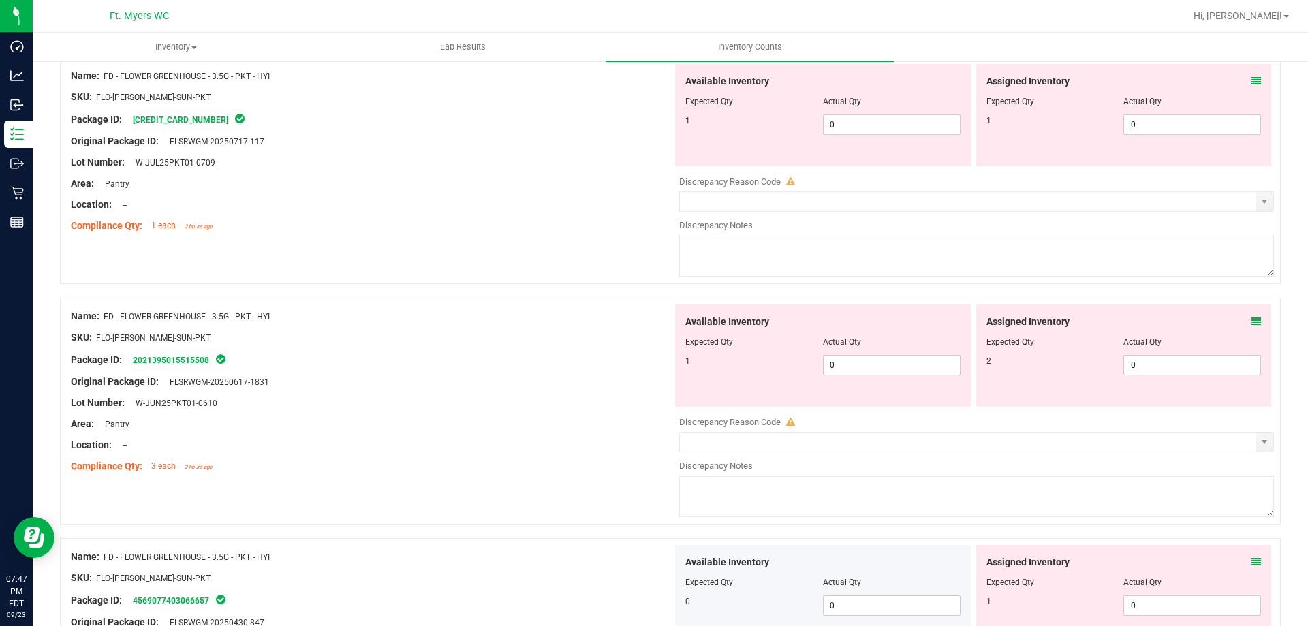
scroll to position [954, 0]
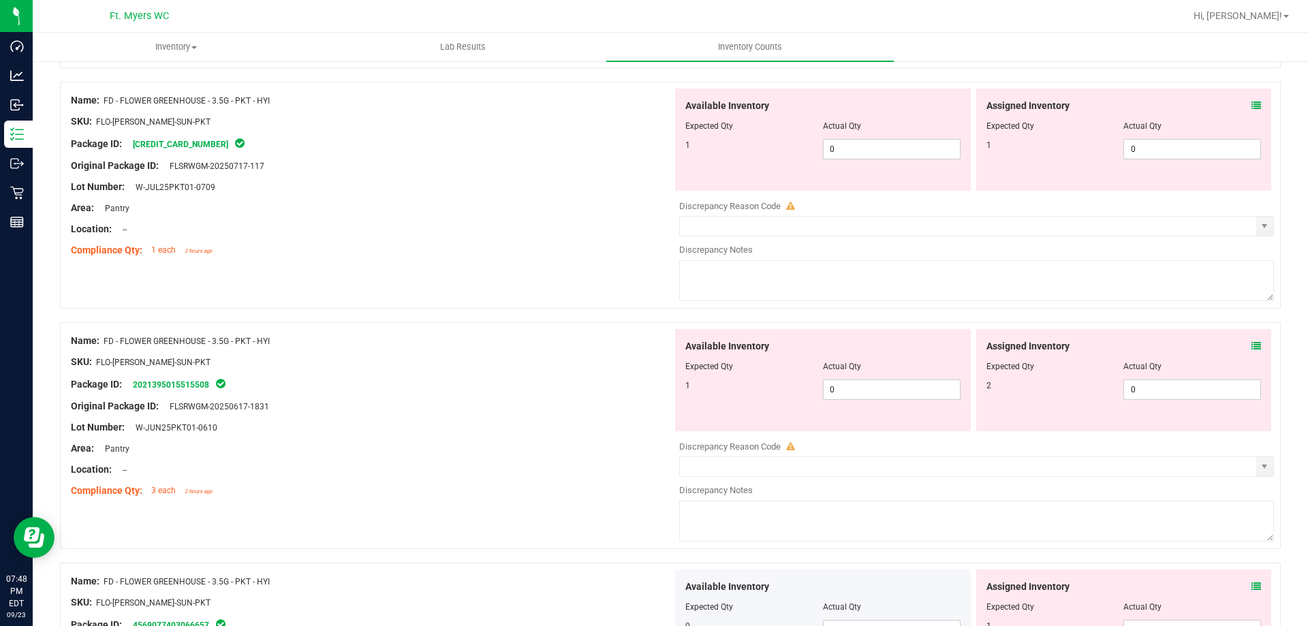
click at [1251, 345] on icon at bounding box center [1256, 346] width 10 height 10
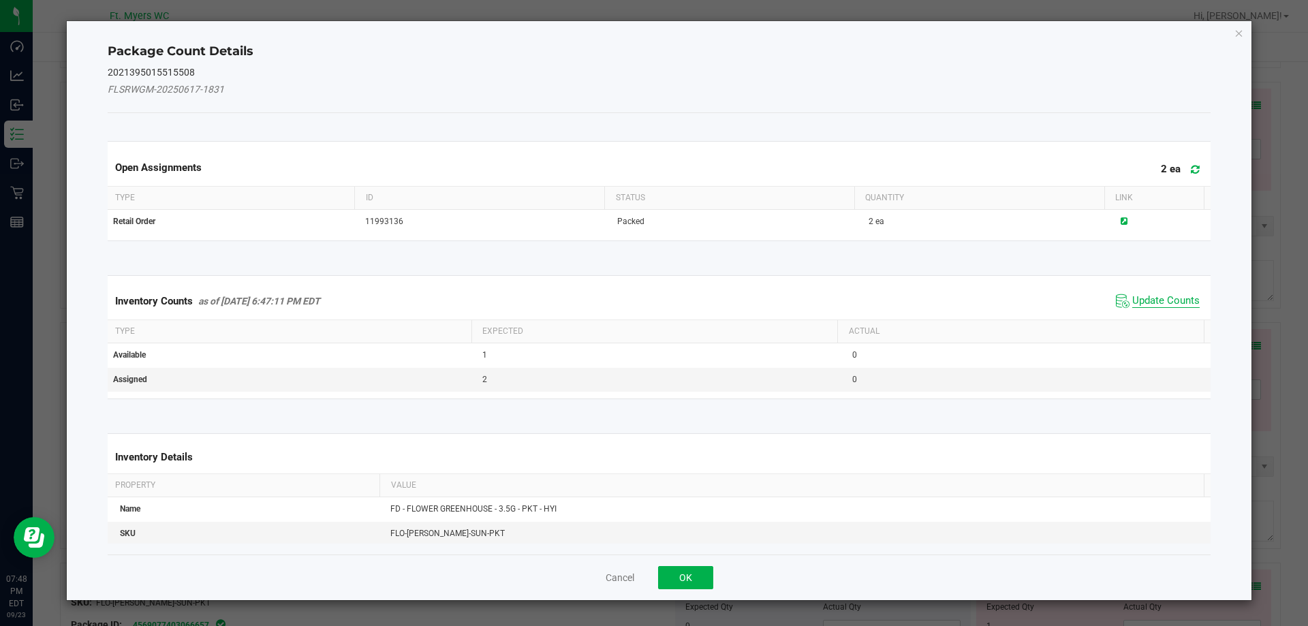
click at [1169, 298] on span "Update Counts" at bounding box center [1165, 301] width 67 height 14
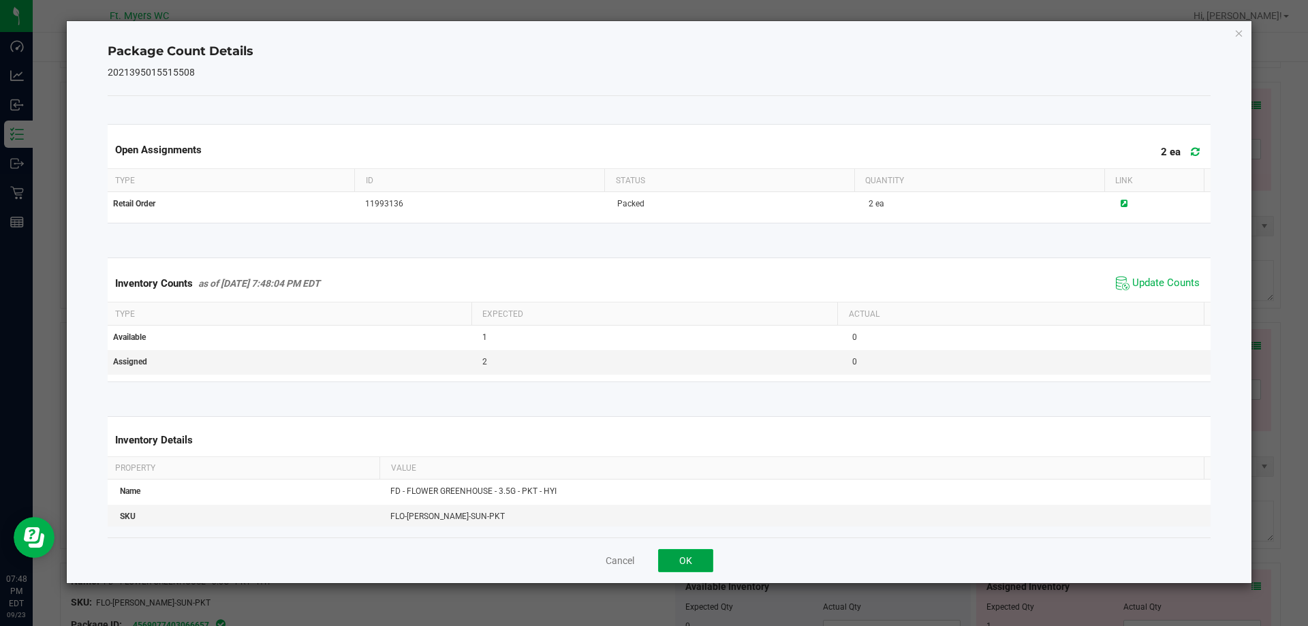
click at [691, 552] on button "OK" at bounding box center [685, 560] width 55 height 23
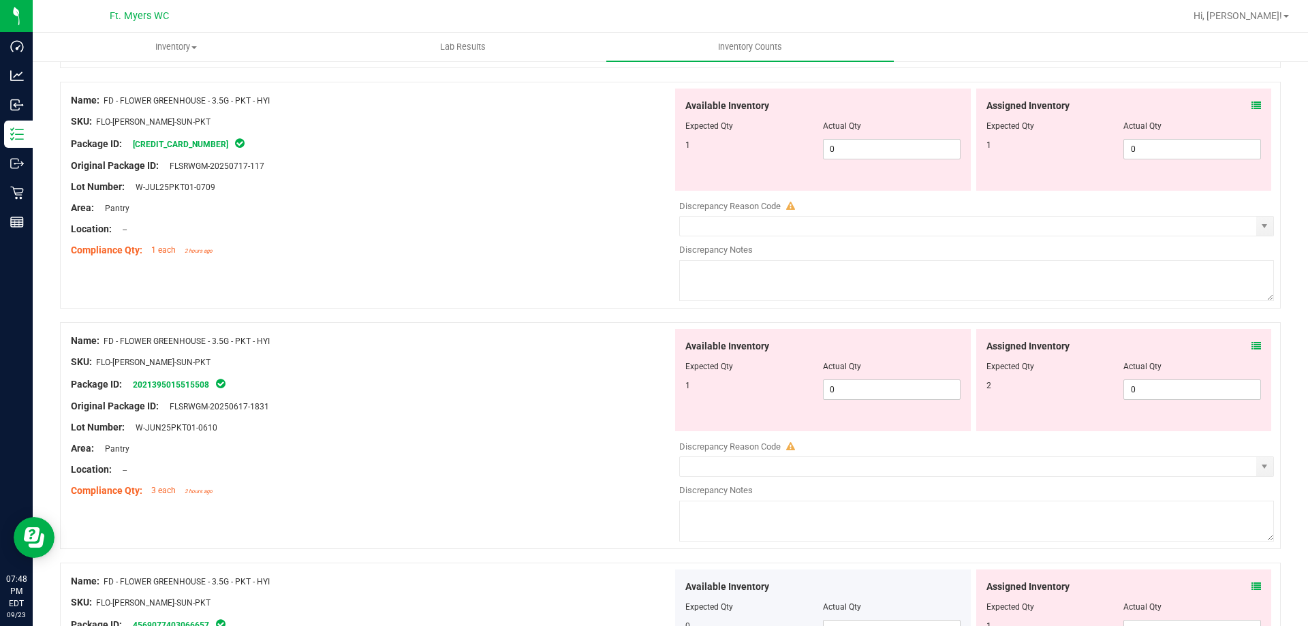
click at [1251, 97] on div "Assigned Inventory Expected Qty Actual Qty 1 0 0" at bounding box center [1124, 140] width 296 height 102
click at [1251, 106] on icon at bounding box center [1256, 106] width 10 height 10
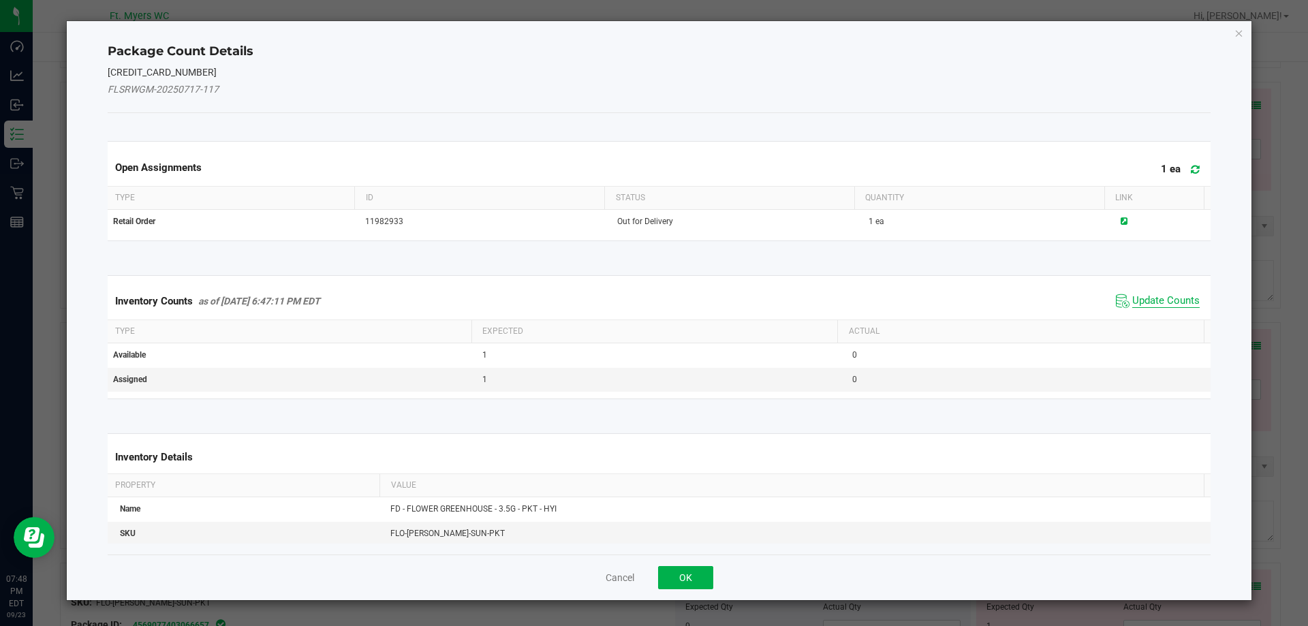
click at [1159, 304] on span "Update Counts" at bounding box center [1165, 301] width 67 height 14
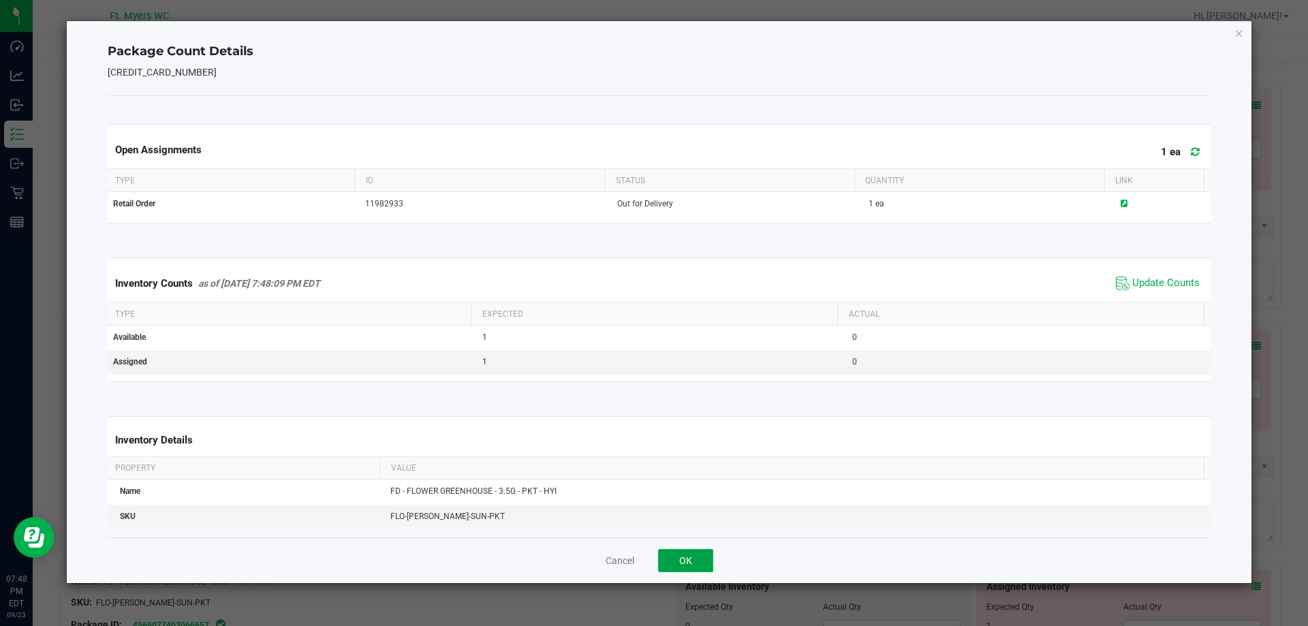
click at [673, 568] on button "OK" at bounding box center [685, 560] width 55 height 23
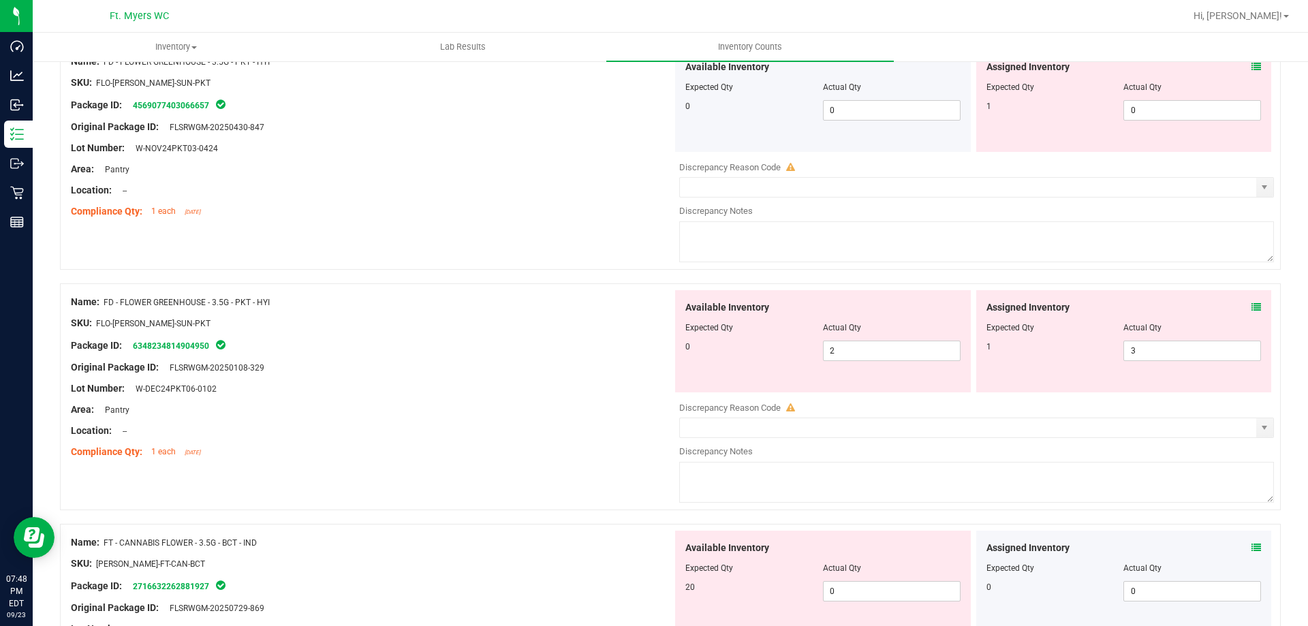
scroll to position [1499, 0]
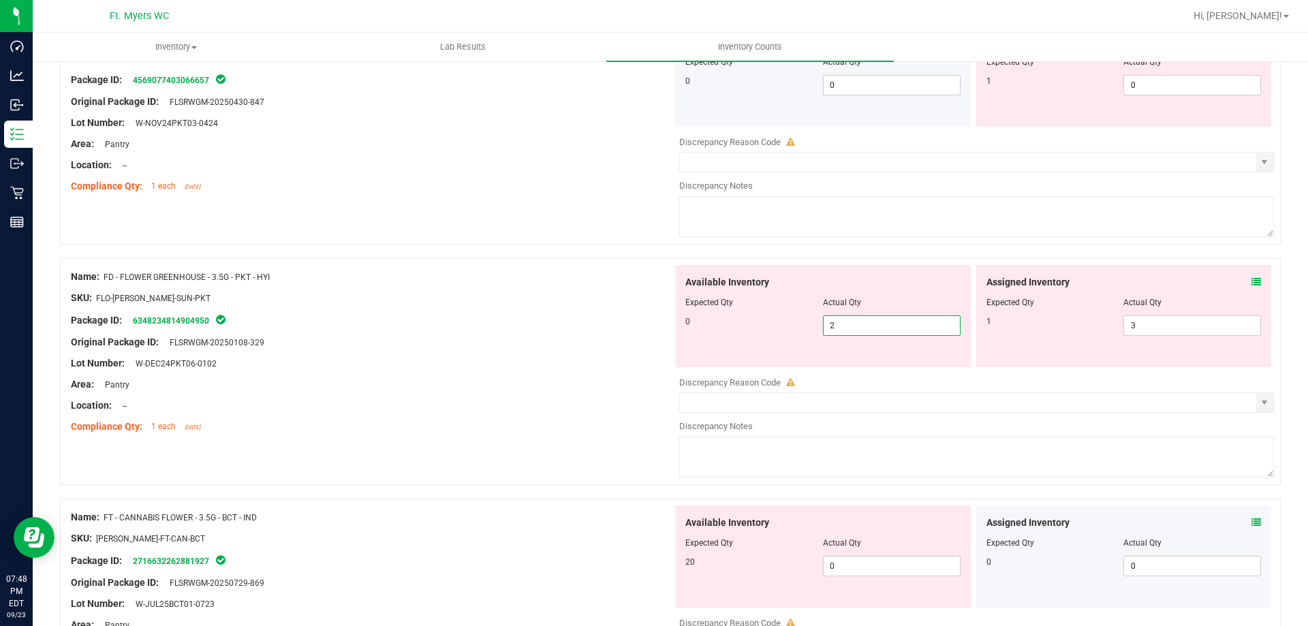
drag, startPoint x: 894, startPoint y: 325, endPoint x: 649, endPoint y: 279, distance: 250.3
click at [651, 279] on div "Name: FD - FLOWER GREENHOUSE - 3.5G - PKT - HYI SKU: FLO-[PERSON_NAME]-SUN-PKT …" at bounding box center [670, 371] width 1221 height 227
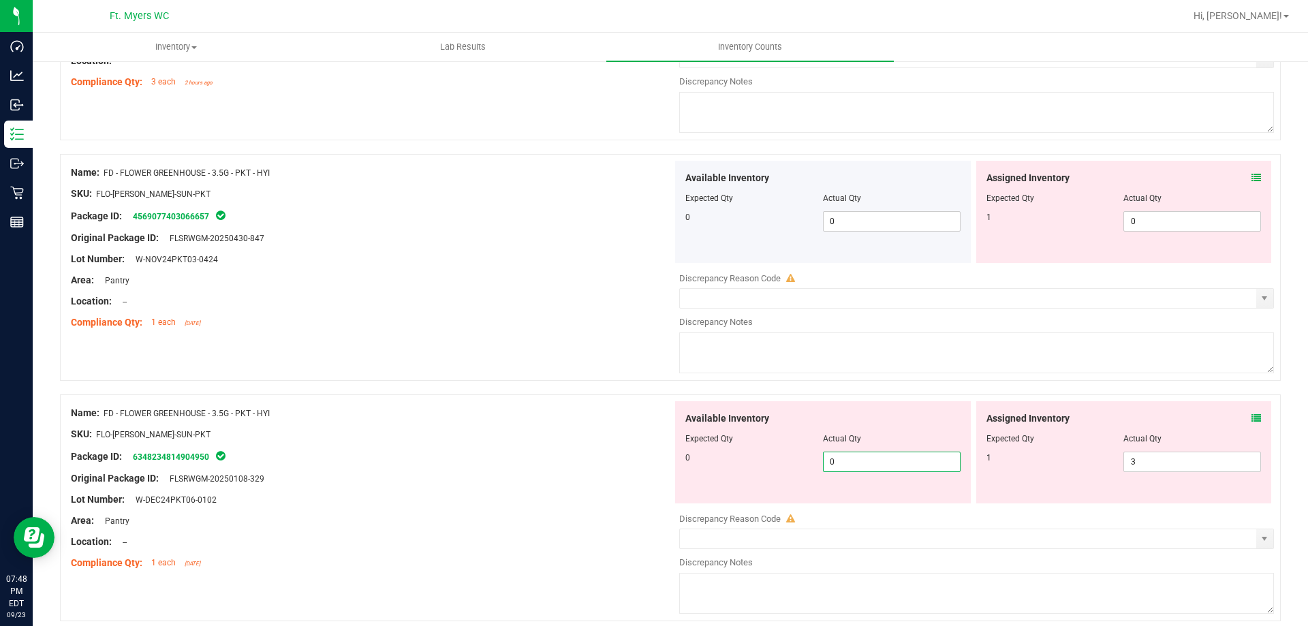
click at [617, 243] on div "Original Package ID: FLSRWGM-20250430-847" at bounding box center [372, 238] width 602 height 14
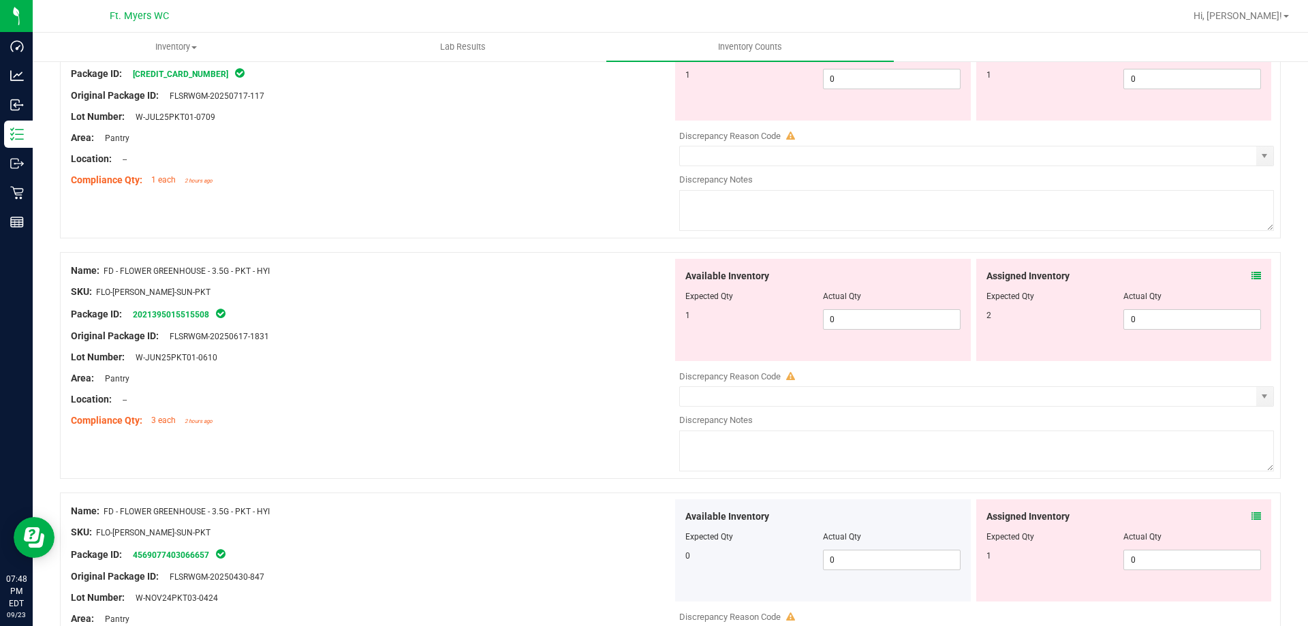
scroll to position [1022, 0]
drag, startPoint x: 666, startPoint y: 299, endPoint x: 546, endPoint y: 288, distance: 119.7
click at [559, 290] on div "Name: FD - FLOWER GREENHOUSE - 3.5G - PKT - HYI SKU: FLO-[PERSON_NAME]-SUN-PKT …" at bounding box center [670, 367] width 1221 height 227
click at [517, 283] on div at bounding box center [372, 283] width 602 height 7
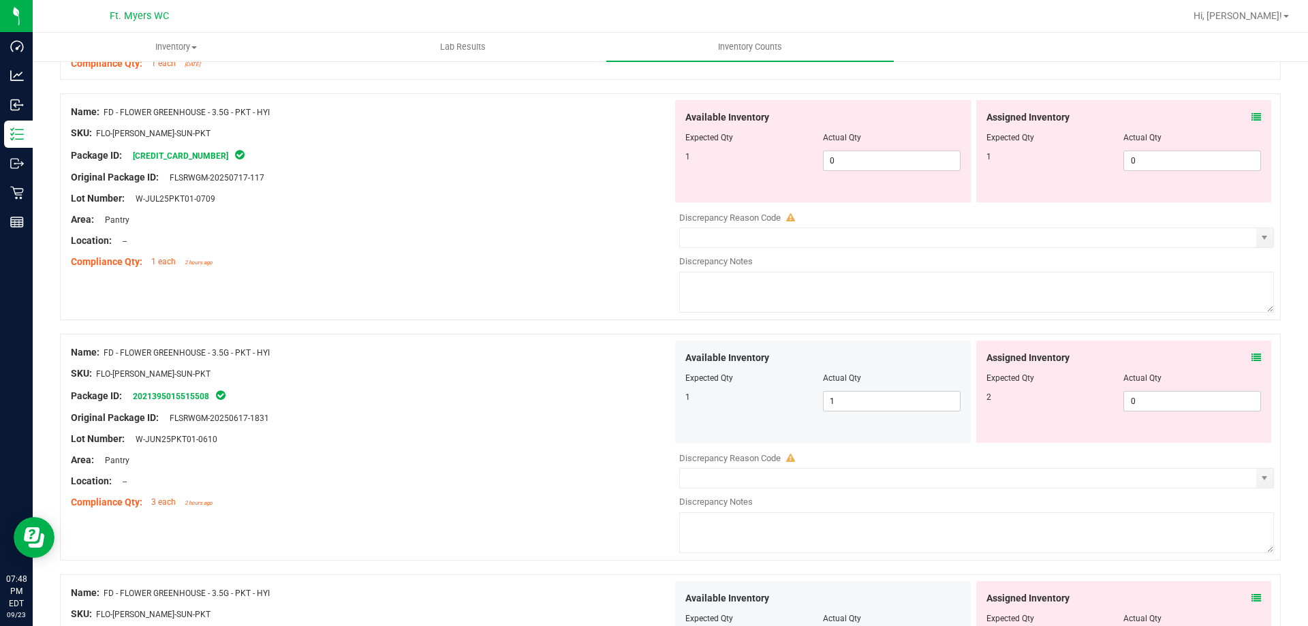
scroll to position [817, 0]
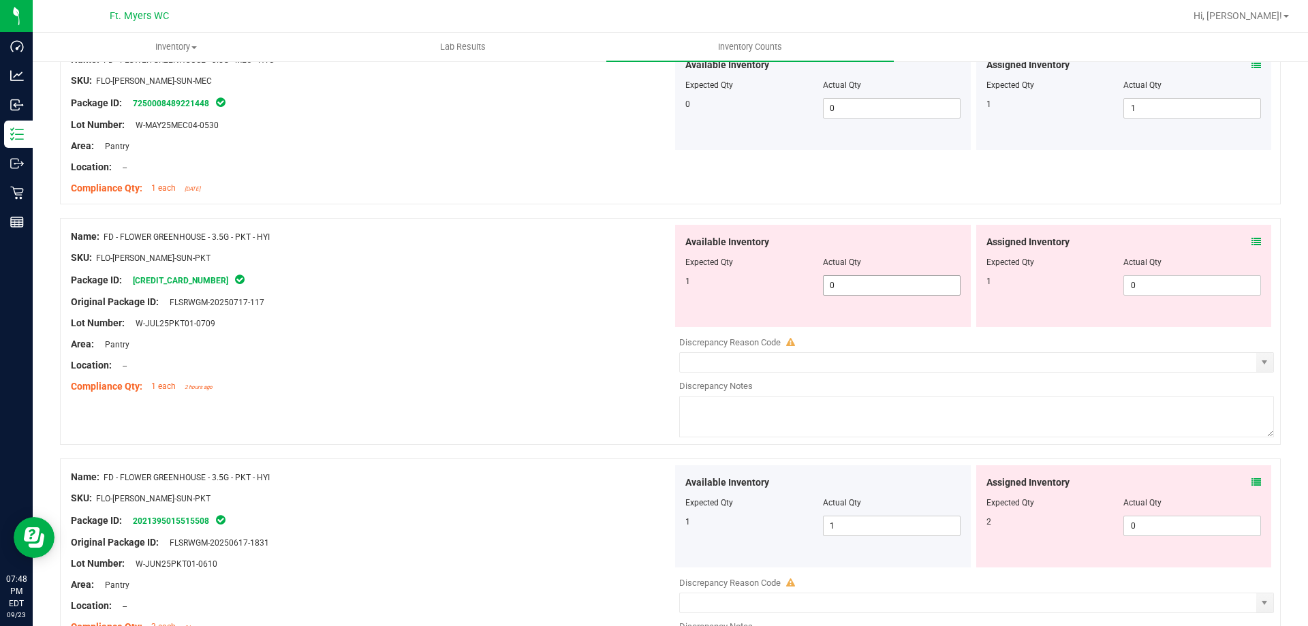
drag, startPoint x: 873, startPoint y: 286, endPoint x: 488, endPoint y: 275, distance: 385.1
click at [493, 275] on div "Name: FD - FLOWER GREENHOUSE - 3.5G - PKT - HYI SKU: FLO-[PERSON_NAME]-SUN-PKT …" at bounding box center [670, 331] width 1221 height 227
click at [486, 288] on div at bounding box center [372, 291] width 602 height 7
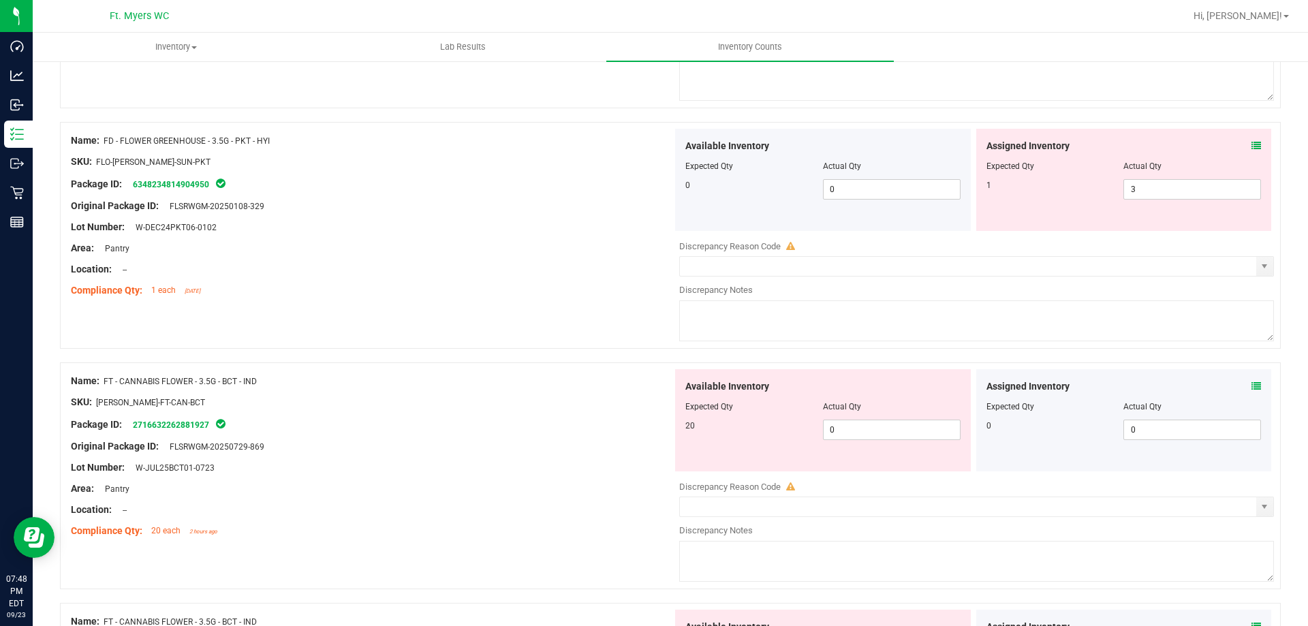
scroll to position [1839, 0]
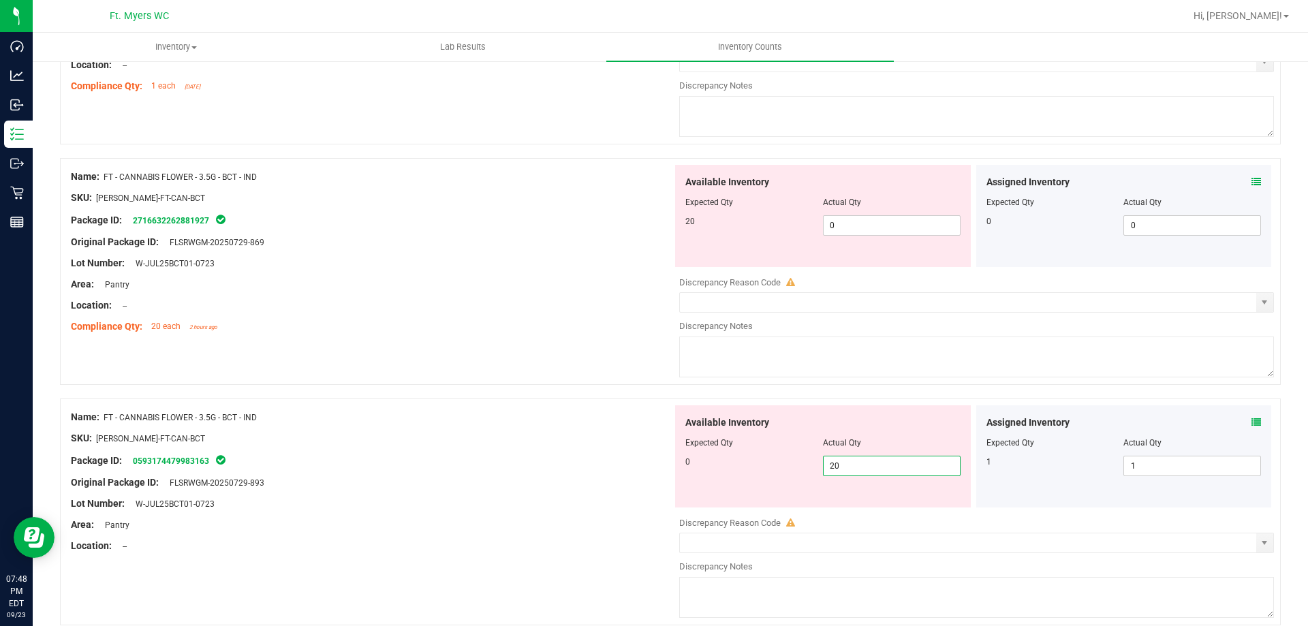
drag, startPoint x: 793, startPoint y: 454, endPoint x: 690, endPoint y: 445, distance: 103.2
click at [693, 448] on div "Available Inventory Expected Qty Actual Qty 0 20 20" at bounding box center [823, 456] width 296 height 102
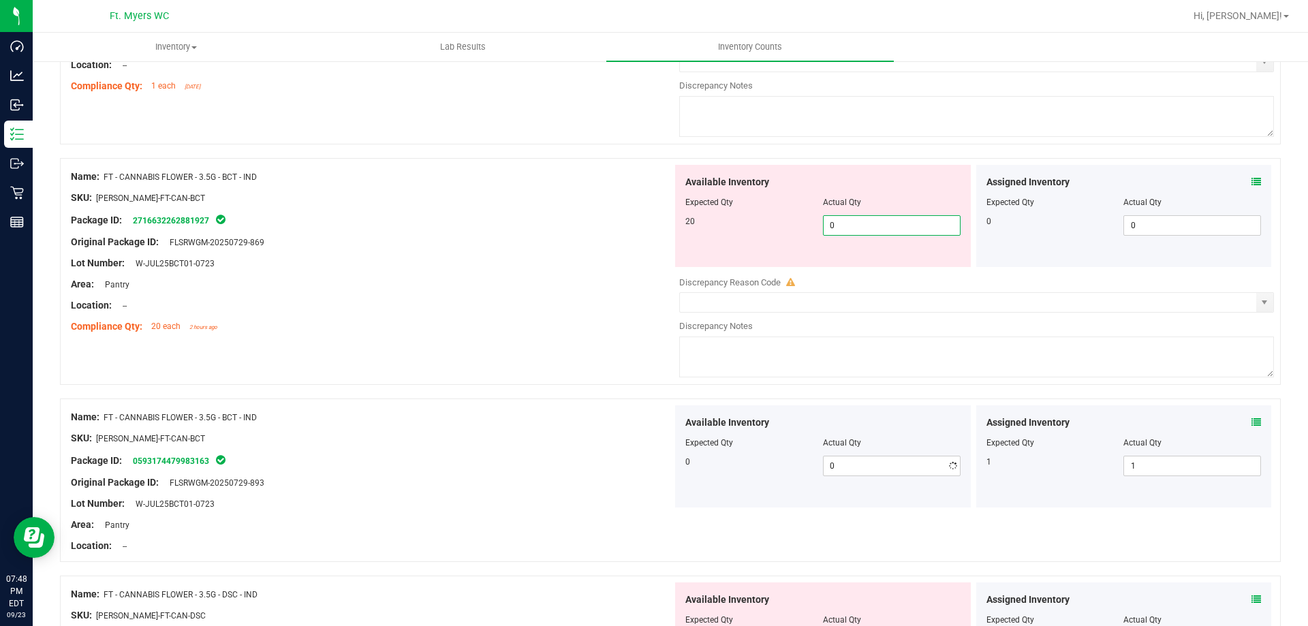
drag, startPoint x: 869, startPoint y: 225, endPoint x: 560, endPoint y: 244, distance: 309.9
click at [582, 236] on div "Name: FT - CANNABIS FLOWER - 3.5G - BCT - IND SKU: [PERSON_NAME]-FT-CAN-BCT Pac…" at bounding box center [670, 271] width 1221 height 227
click at [516, 260] on div "Lot Number: W-JUL25BCT01-0723" at bounding box center [372, 263] width 602 height 14
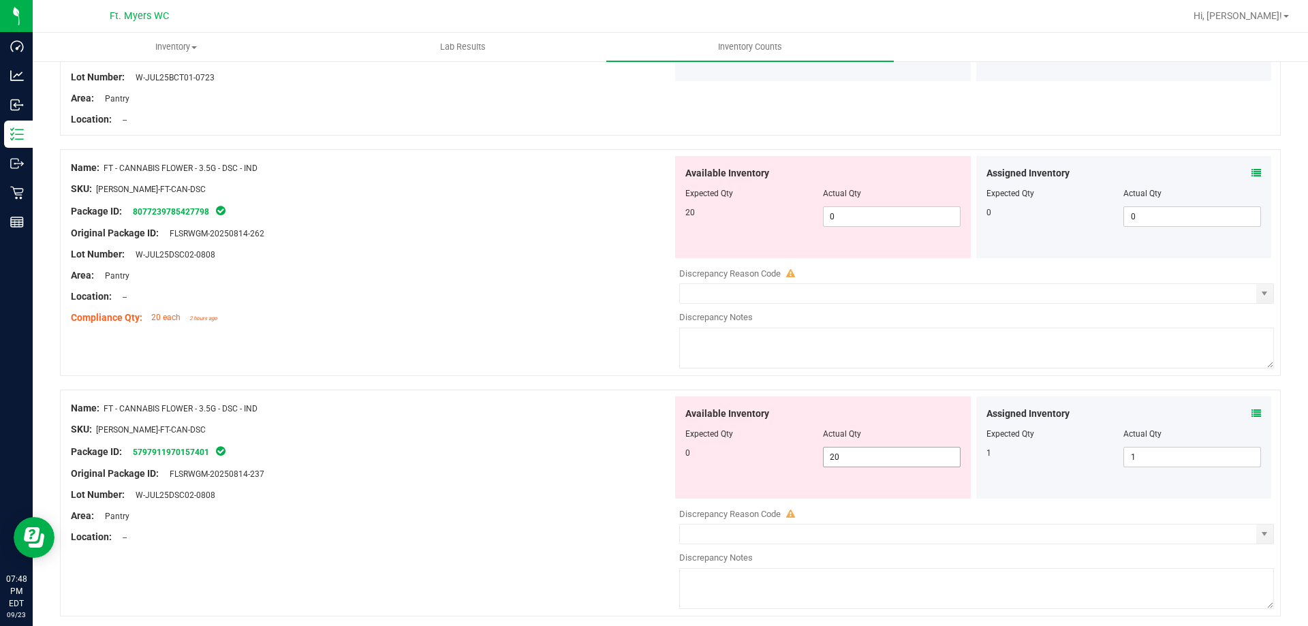
scroll to position [2248, 0]
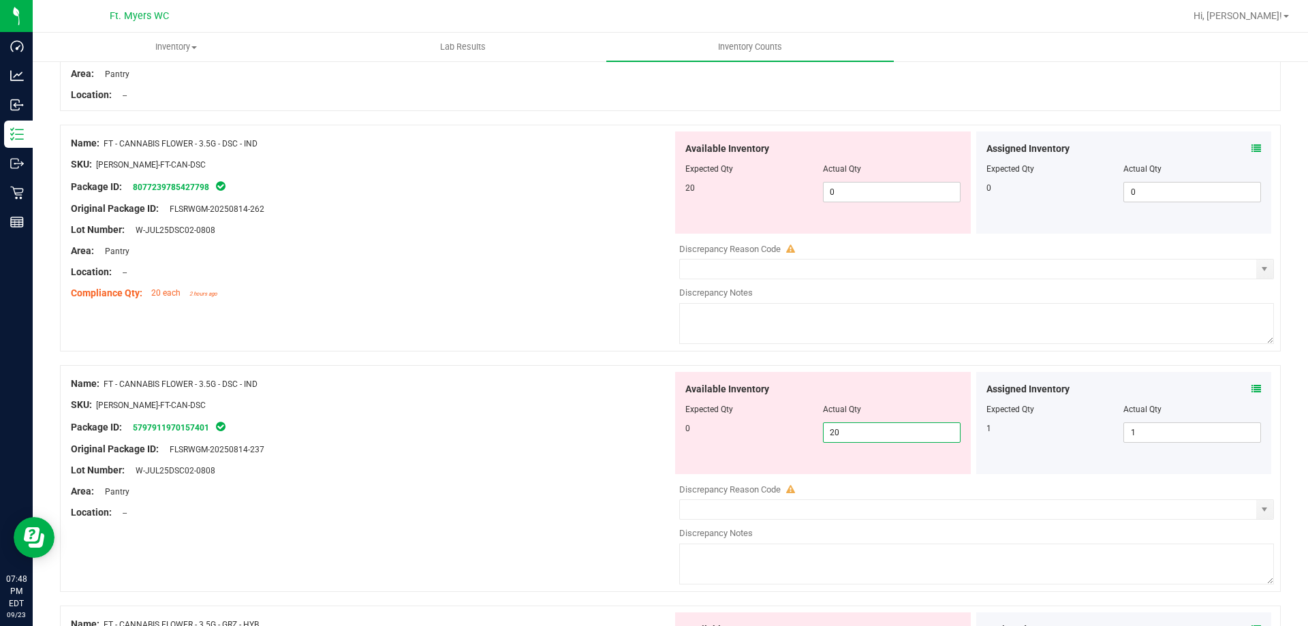
drag, startPoint x: 687, startPoint y: 398, endPoint x: 664, endPoint y: 377, distance: 31.4
click at [641, 394] on div "Name: FT - CANNABIS FLOWER - 3.5G - DSC - IND SKU: [PERSON_NAME]-FT-CAN-DSC Pac…" at bounding box center [670, 478] width 1221 height 227
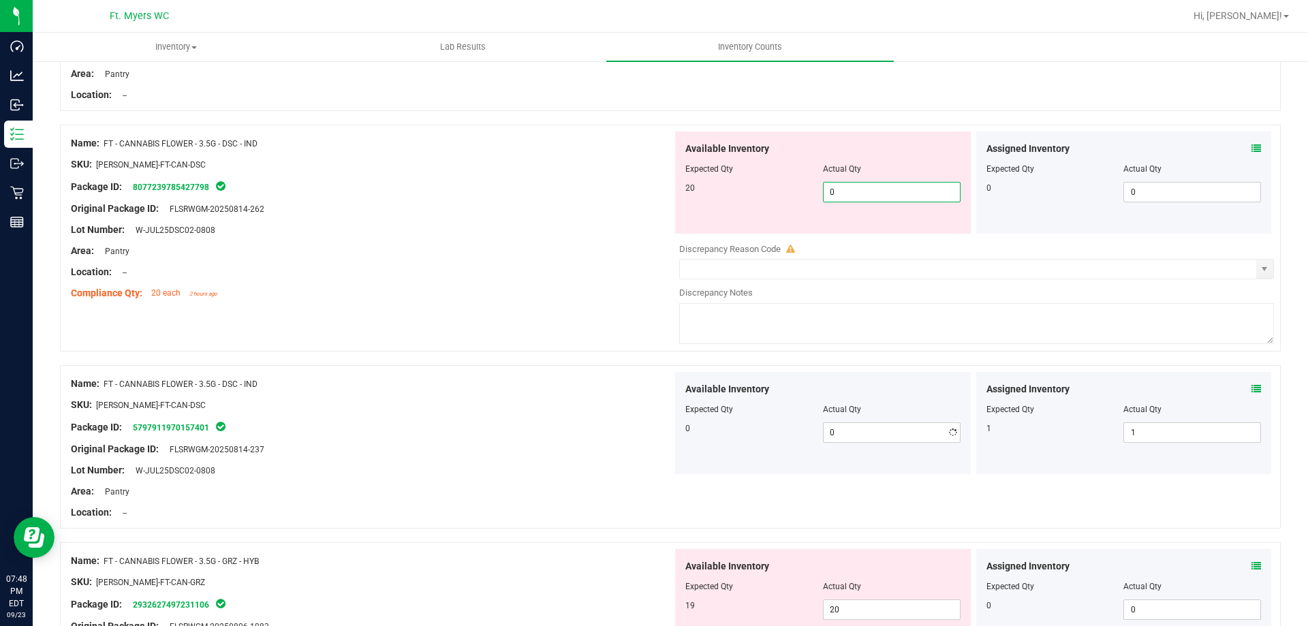
drag, startPoint x: 852, startPoint y: 185, endPoint x: 661, endPoint y: 185, distance: 190.7
click at [666, 185] on div "Name: FT - CANNABIS FLOWER - 3.5G - DSC - IND SKU: [PERSON_NAME]-FT-CAN-DSC Pac…" at bounding box center [670, 238] width 1221 height 227
click at [546, 228] on div "Lot Number: W-JUL25DSC02-0808" at bounding box center [372, 230] width 602 height 14
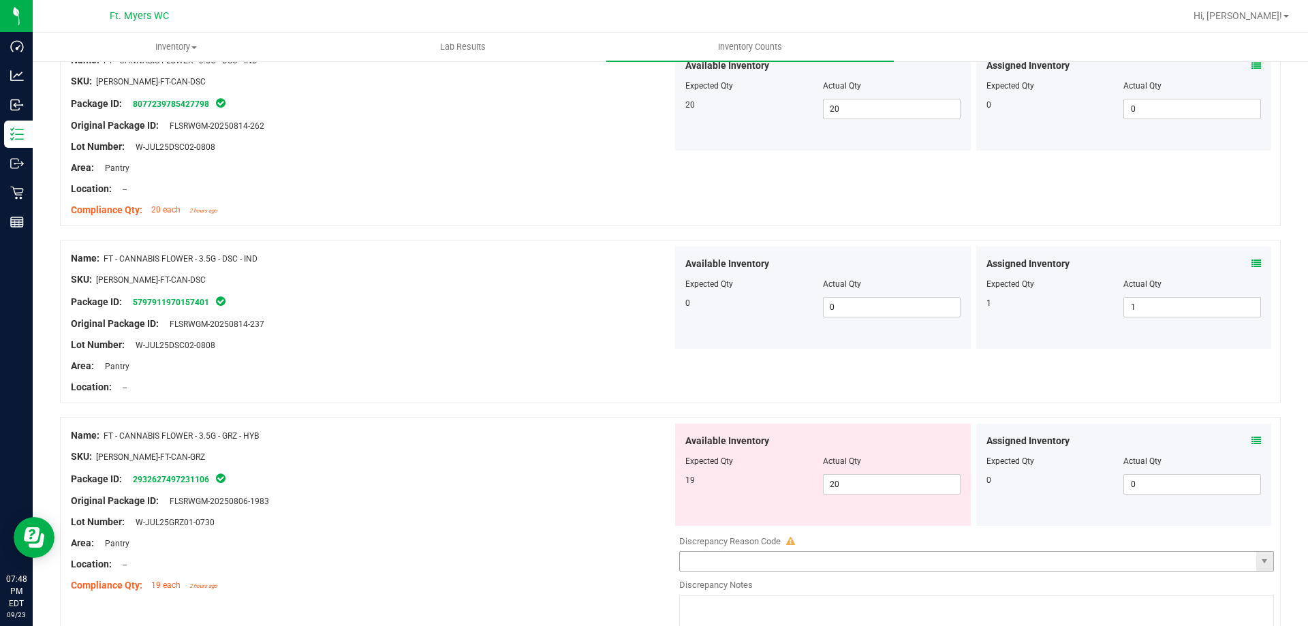
scroll to position [2589, 0]
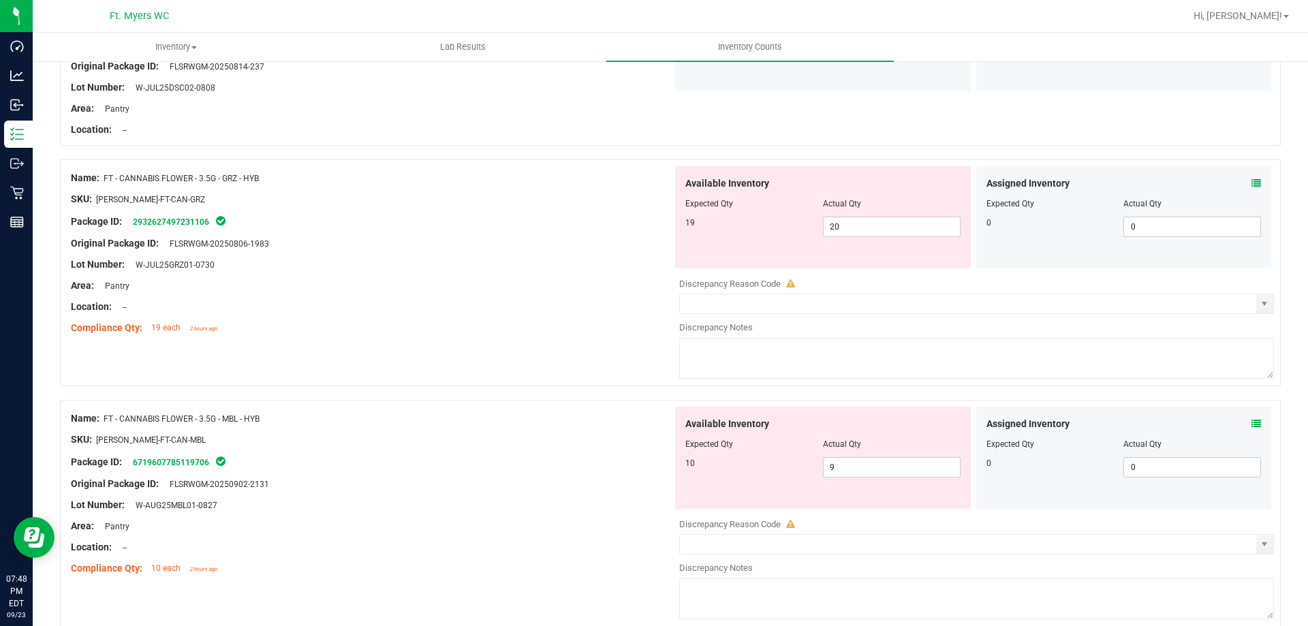
click at [1249, 423] on div "Assigned Inventory Expected Qty Actual Qty 0 0 0" at bounding box center [1124, 458] width 296 height 102
click at [1251, 422] on icon at bounding box center [1256, 424] width 10 height 10
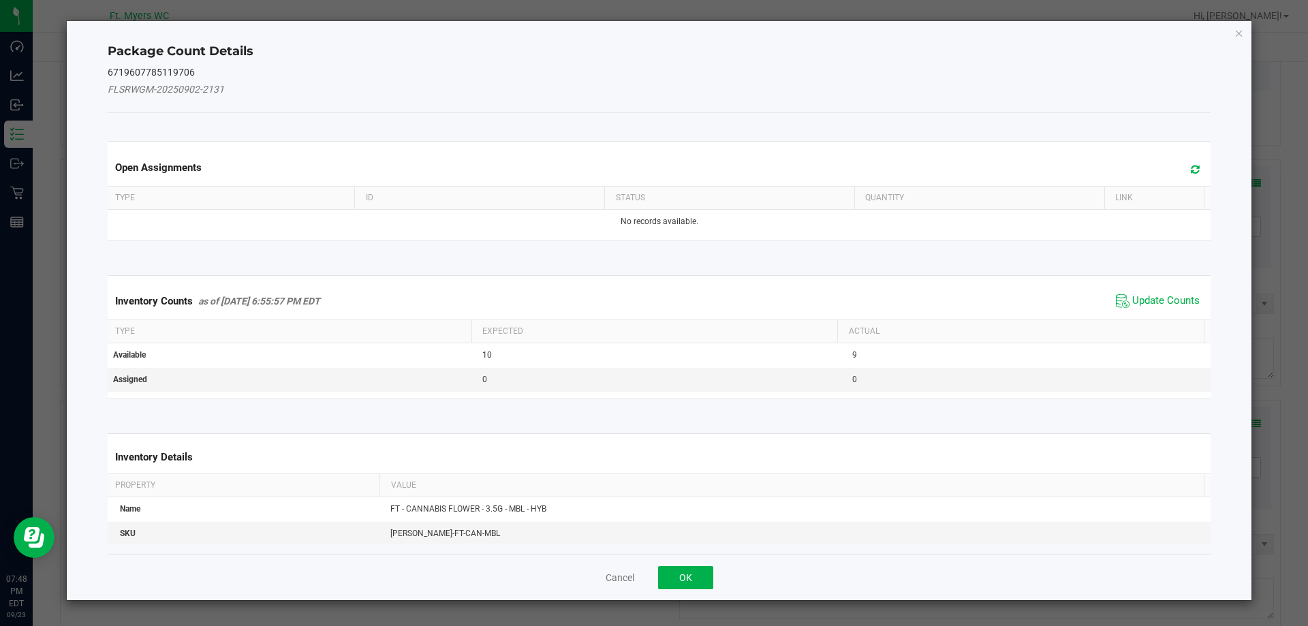
click at [1168, 292] on span "Update Counts" at bounding box center [1157, 301] width 91 height 20
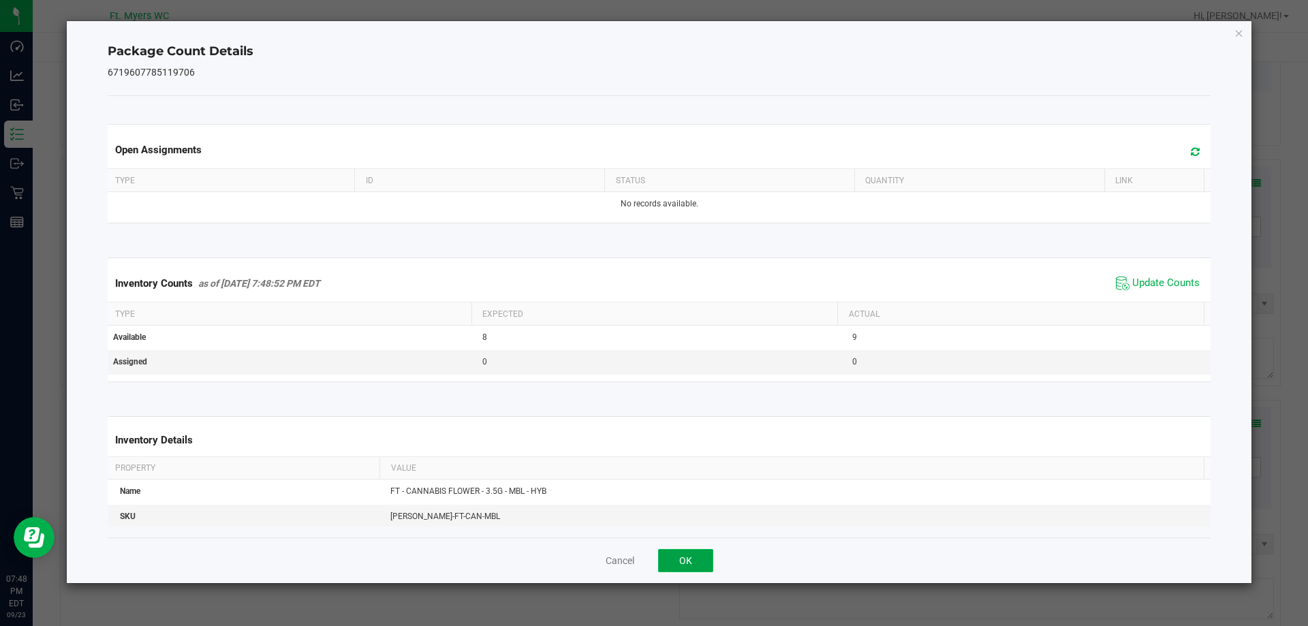
click at [690, 563] on button "OK" at bounding box center [685, 560] width 55 height 23
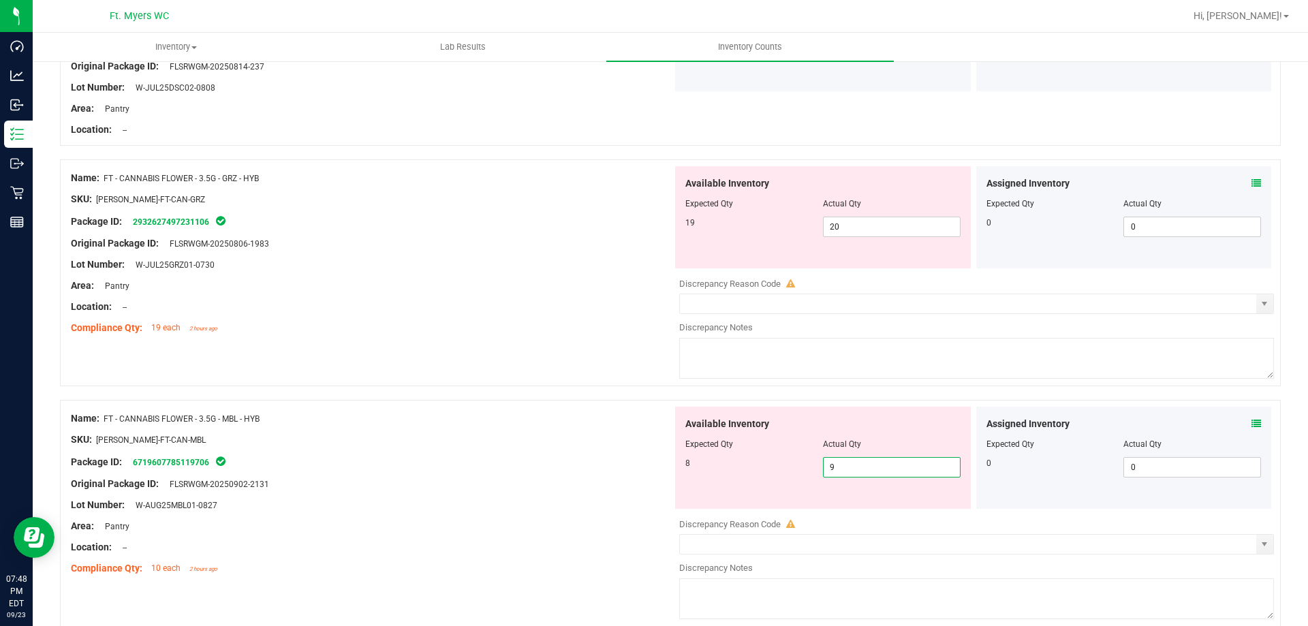
drag, startPoint x: 909, startPoint y: 469, endPoint x: 629, endPoint y: 500, distance: 281.1
click at [643, 497] on div "Name: FT - CANNABIS FLOWER - 3.5G - MBL - HYB SKU: [PERSON_NAME]-FT-CAN-MBL Pac…" at bounding box center [670, 513] width 1221 height 227
click at [629, 500] on div "Lot Number: W-AUG25MBL01-0827" at bounding box center [372, 505] width 602 height 14
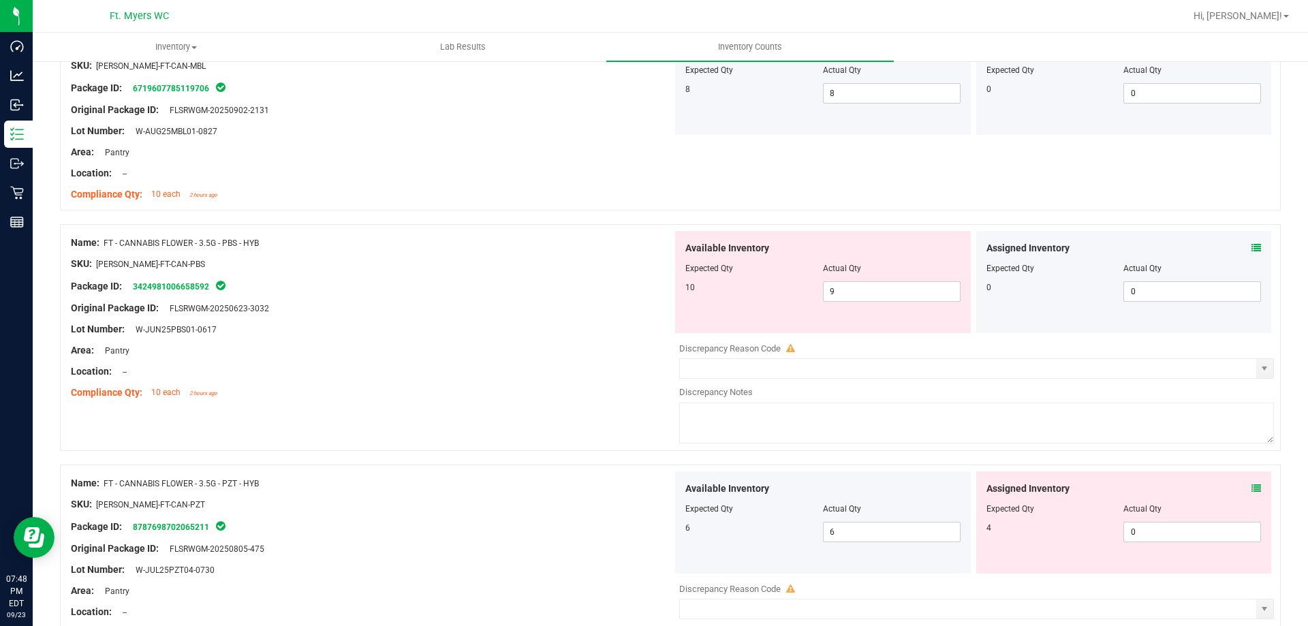
scroll to position [2997, 0]
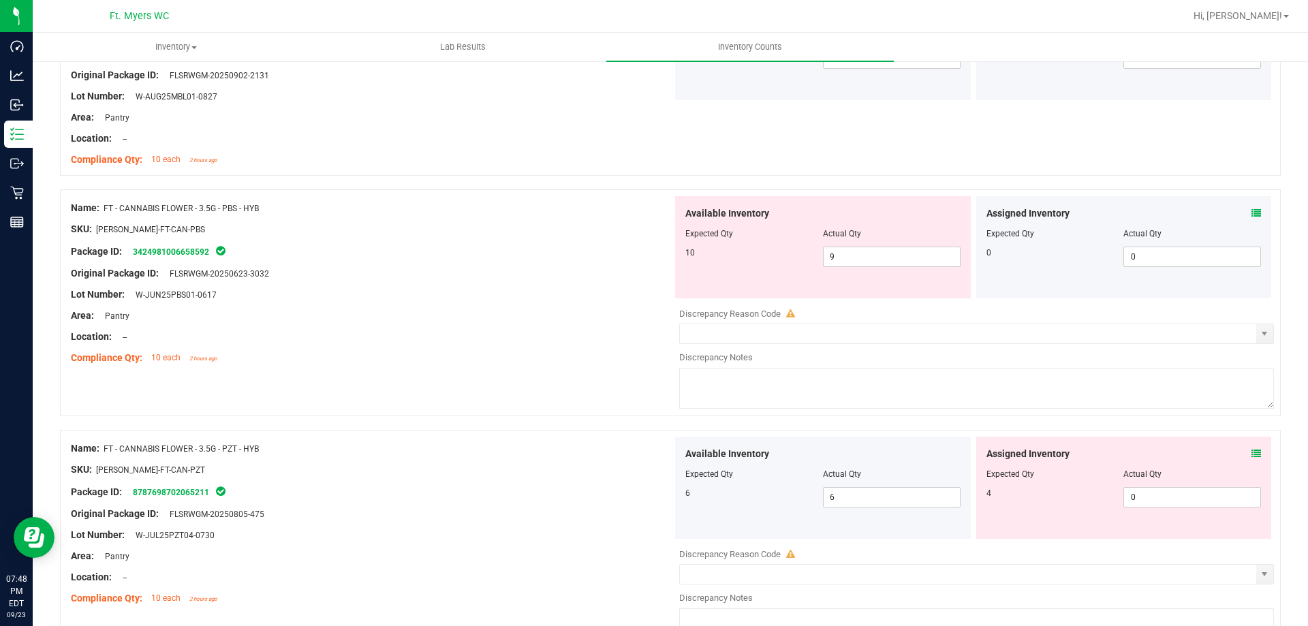
click at [1251, 209] on icon at bounding box center [1256, 213] width 10 height 10
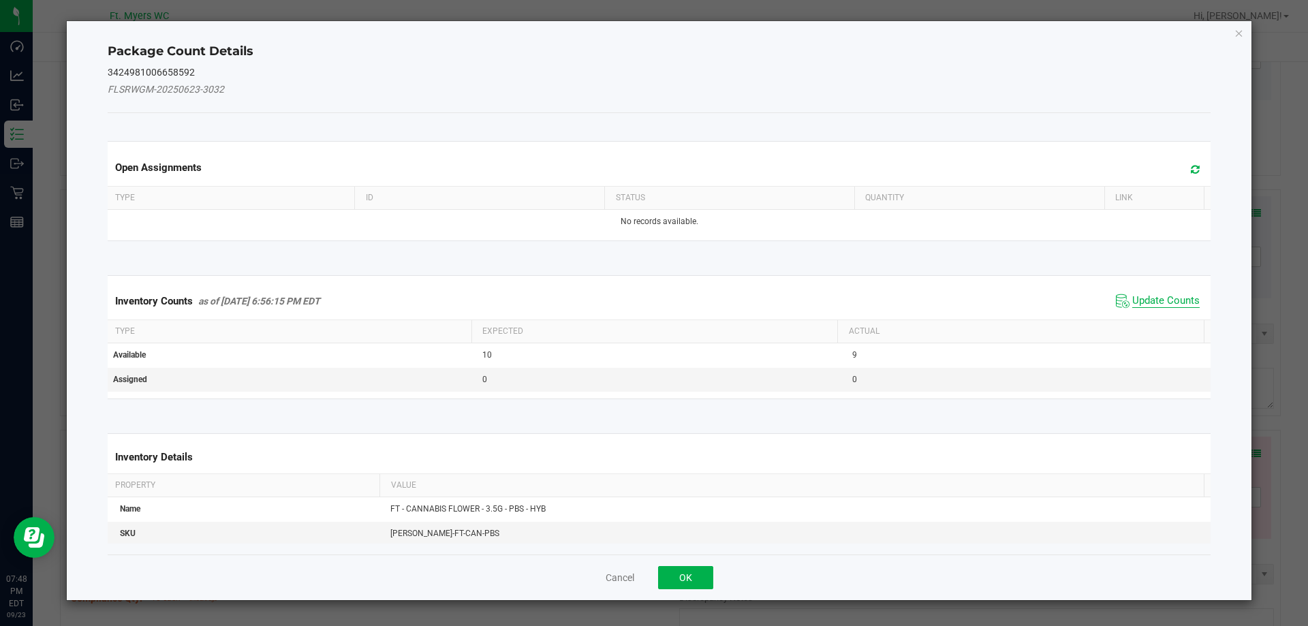
click at [1165, 296] on span "Update Counts" at bounding box center [1165, 301] width 67 height 14
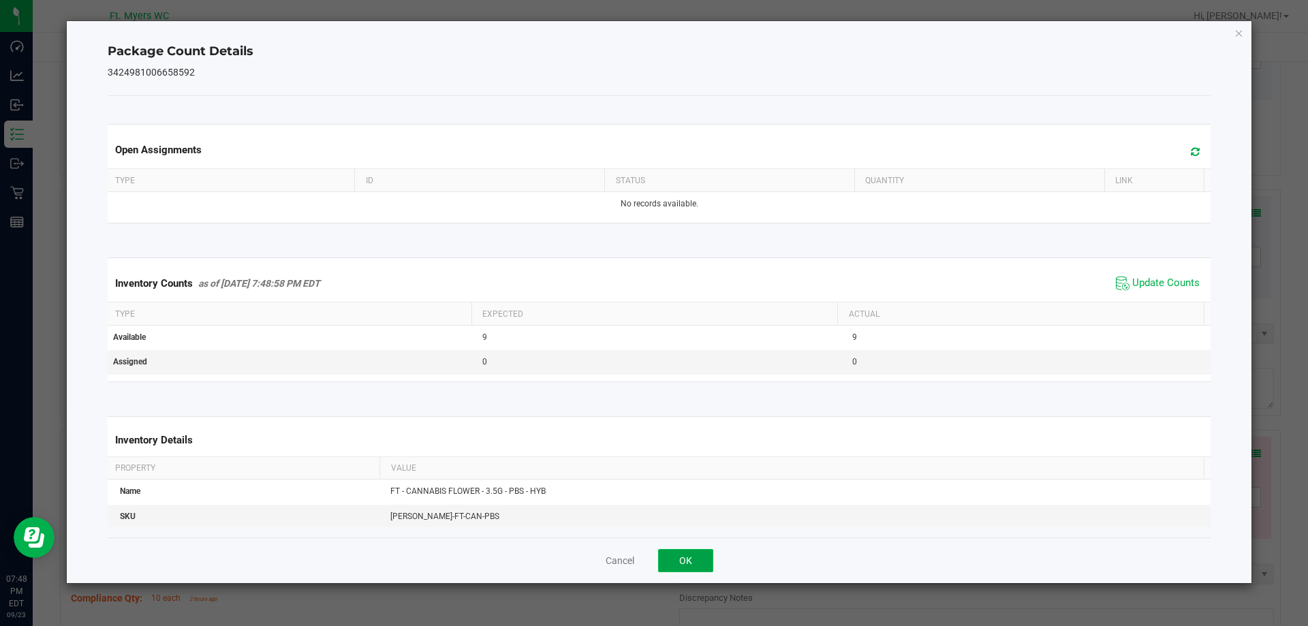
click at [681, 560] on button "OK" at bounding box center [685, 560] width 55 height 23
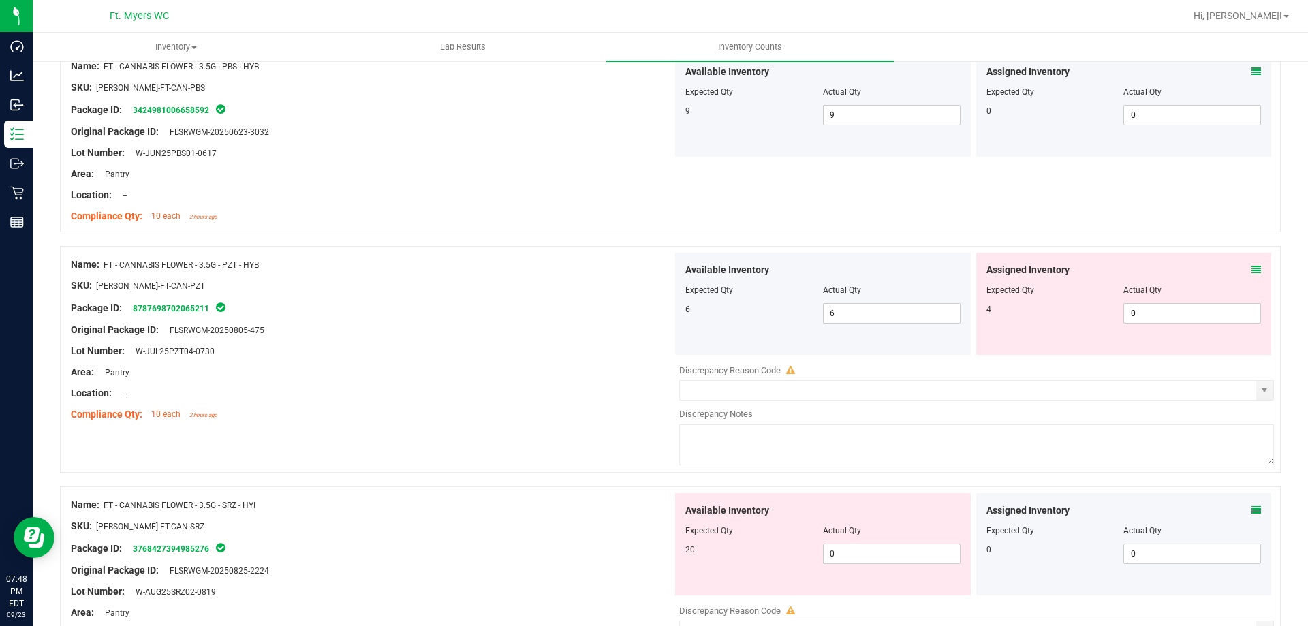
scroll to position [3338, 0]
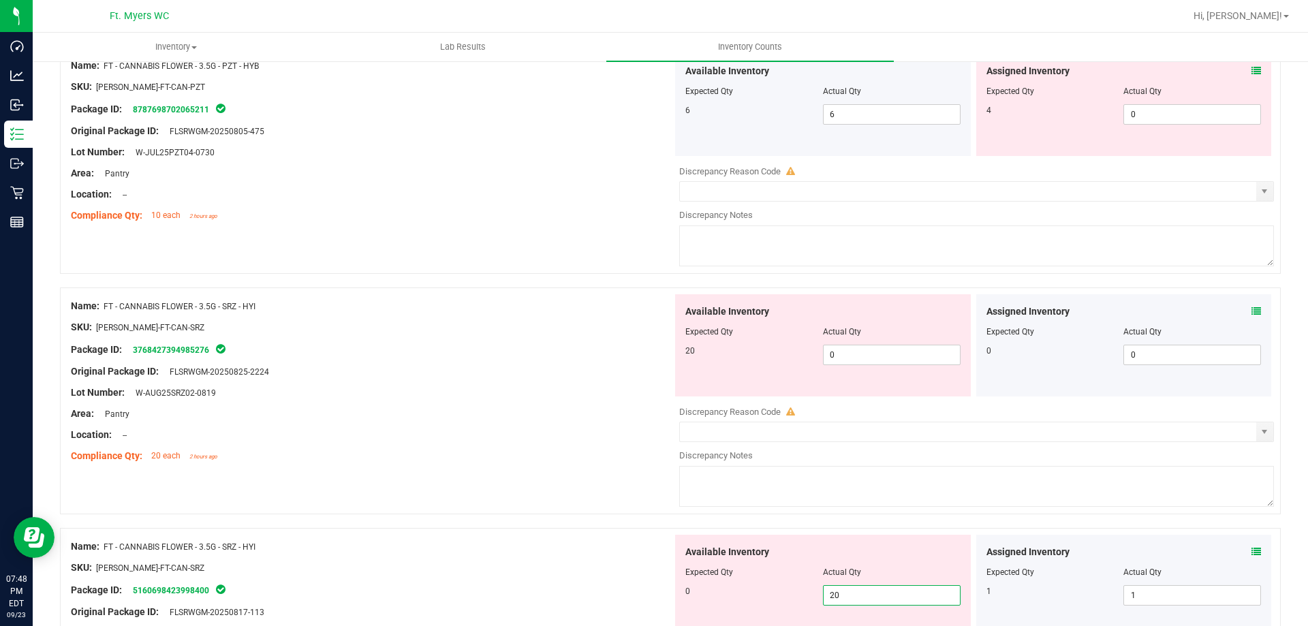
drag, startPoint x: 843, startPoint y: 602, endPoint x: 558, endPoint y: 560, distance: 288.6
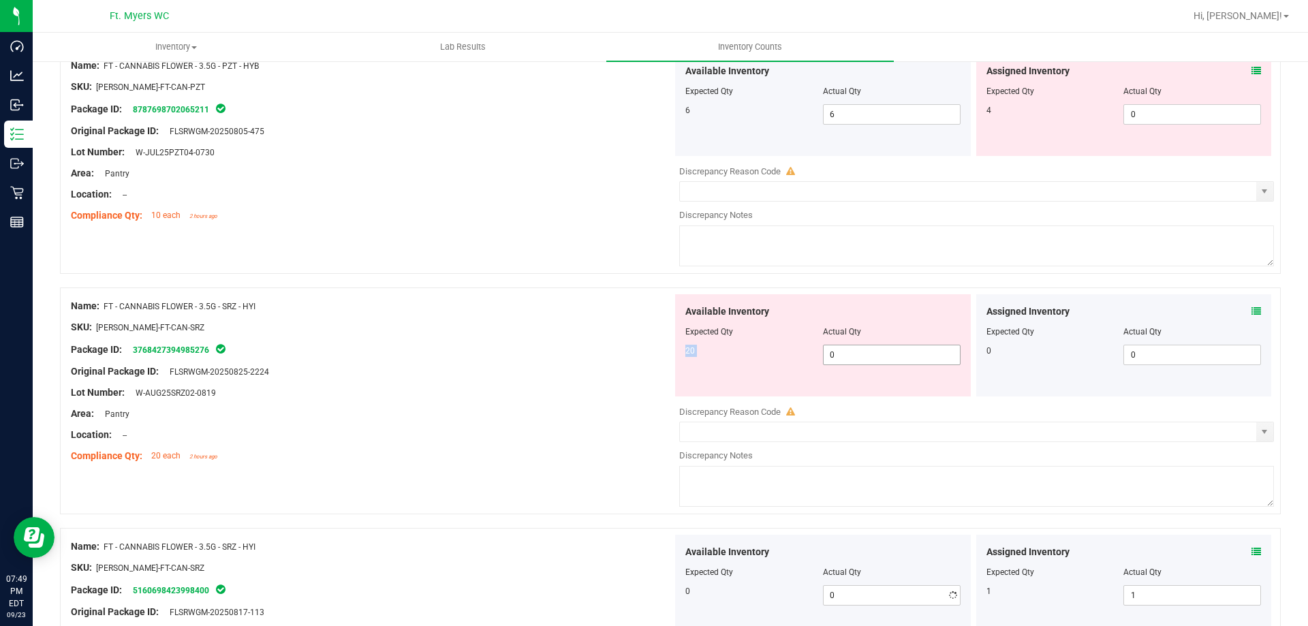
drag, startPoint x: 895, startPoint y: 343, endPoint x: 868, endPoint y: 348, distance: 27.8
click at [868, 348] on div "Available Inventory Expected Qty Actual Qty 20 0 0" at bounding box center [823, 345] width 296 height 102
drag, startPoint x: 868, startPoint y: 348, endPoint x: 517, endPoint y: 390, distance: 353.4
click at [661, 359] on div "Name: FT - CANNABIS FLOWER - 3.5G - SRZ - HYI SKU: [PERSON_NAME]-FT-CAN-SRZ Pac…" at bounding box center [670, 400] width 1221 height 227
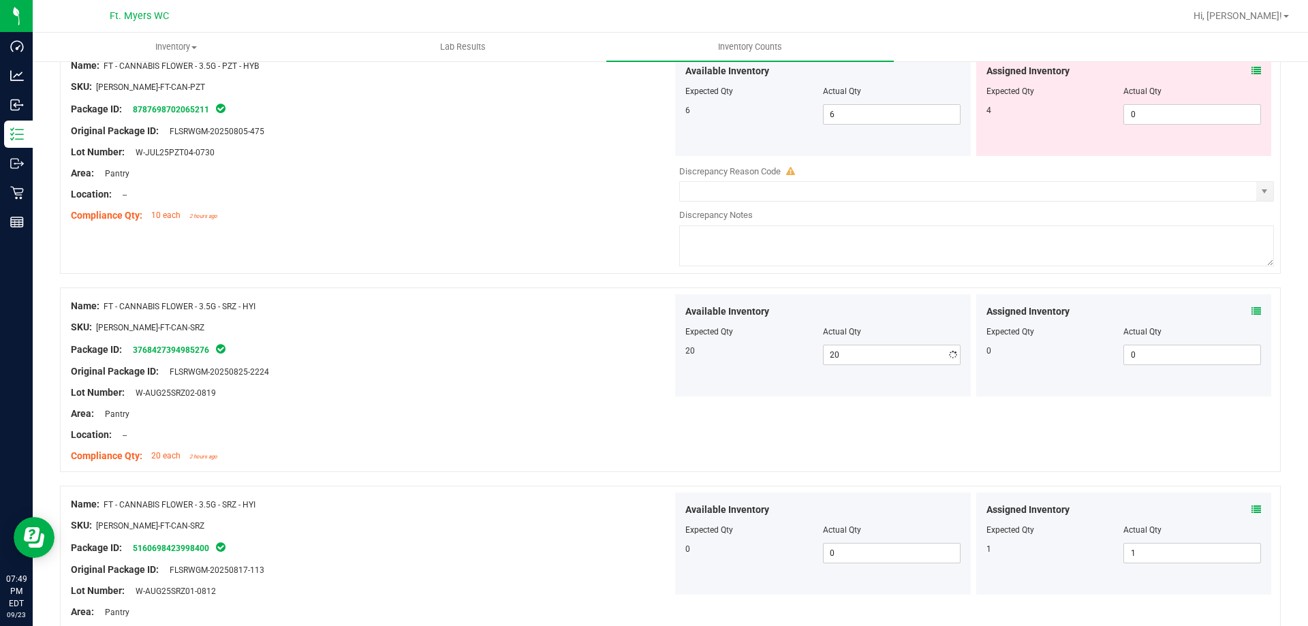
click at [495, 397] on div "Lot Number: W-AUG25SRZ02-0819" at bounding box center [372, 393] width 602 height 14
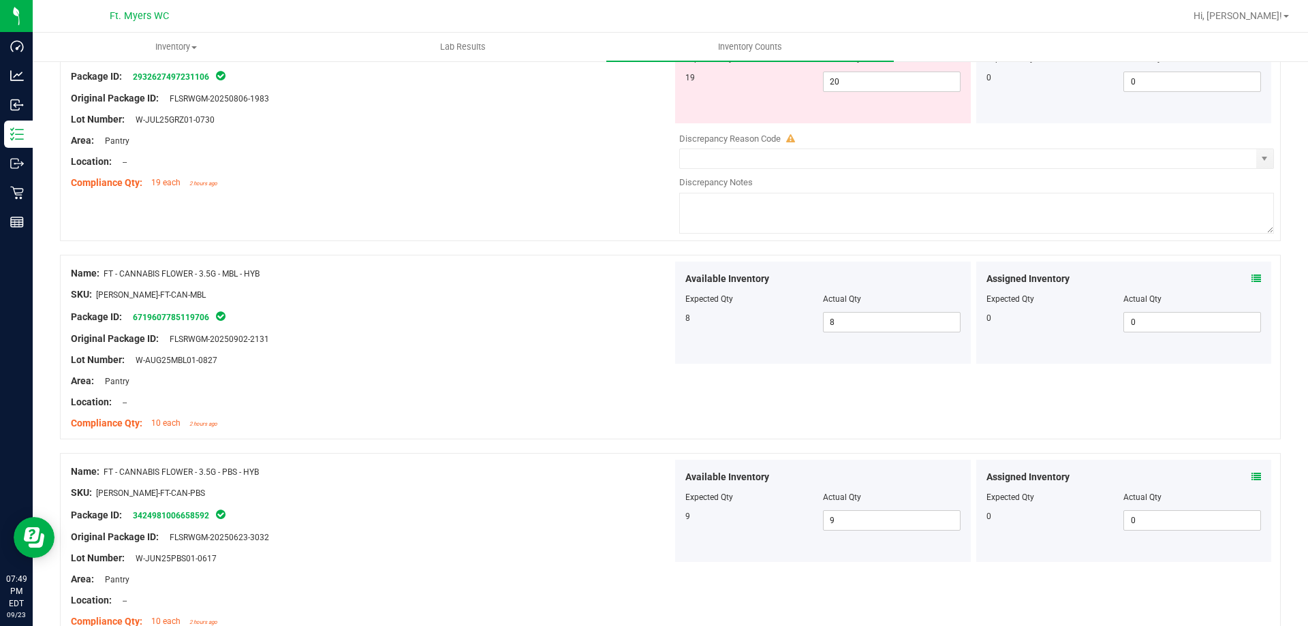
scroll to position [2589, 0]
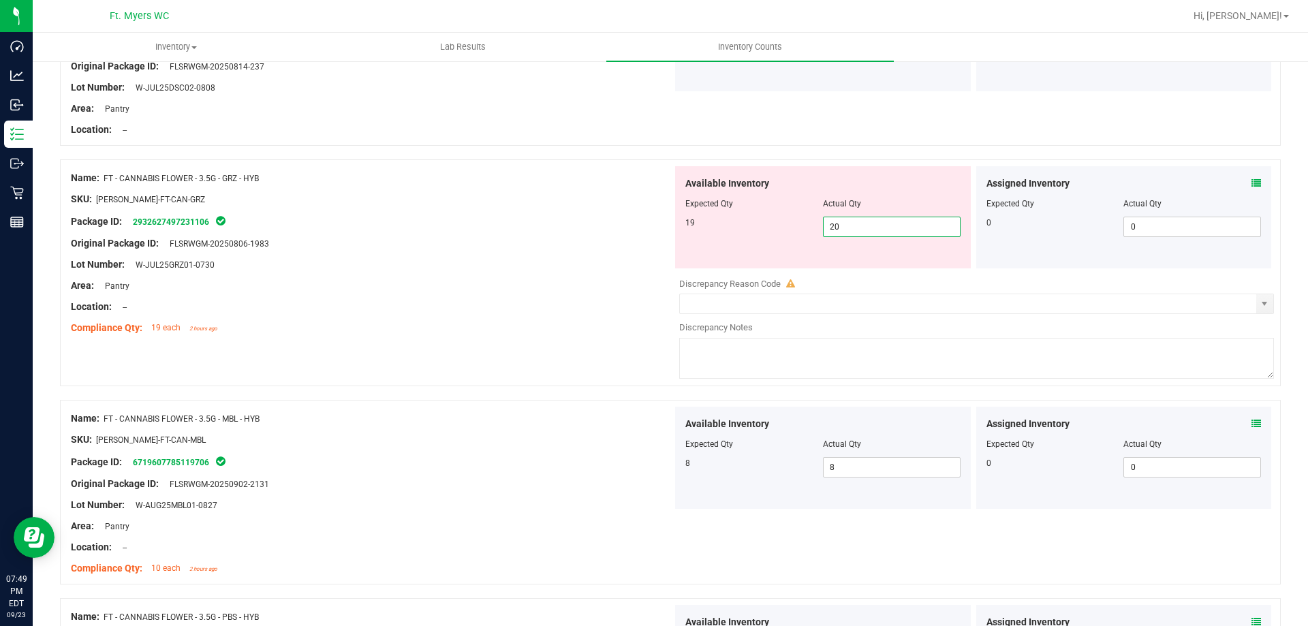
drag, startPoint x: 886, startPoint y: 236, endPoint x: 635, endPoint y: 240, distance: 250.7
click at [663, 237] on div "Name: FT - CANNABIS FLOWER - 3.5G - GRZ - HYB SKU: [PERSON_NAME]-FT-CAN-GRZ Pac…" at bounding box center [670, 272] width 1221 height 227
click at [545, 251] on div at bounding box center [372, 254] width 602 height 7
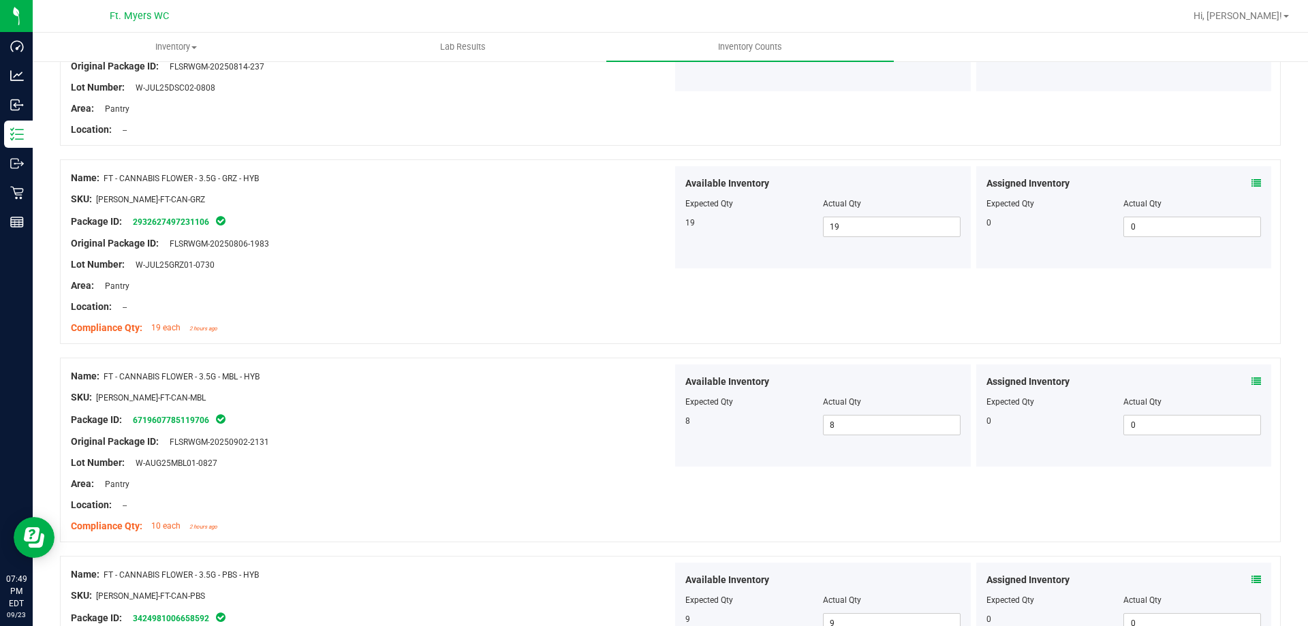
click at [628, 268] on div "Lot Number: W-JUL25GRZ01-0730" at bounding box center [372, 265] width 602 height 14
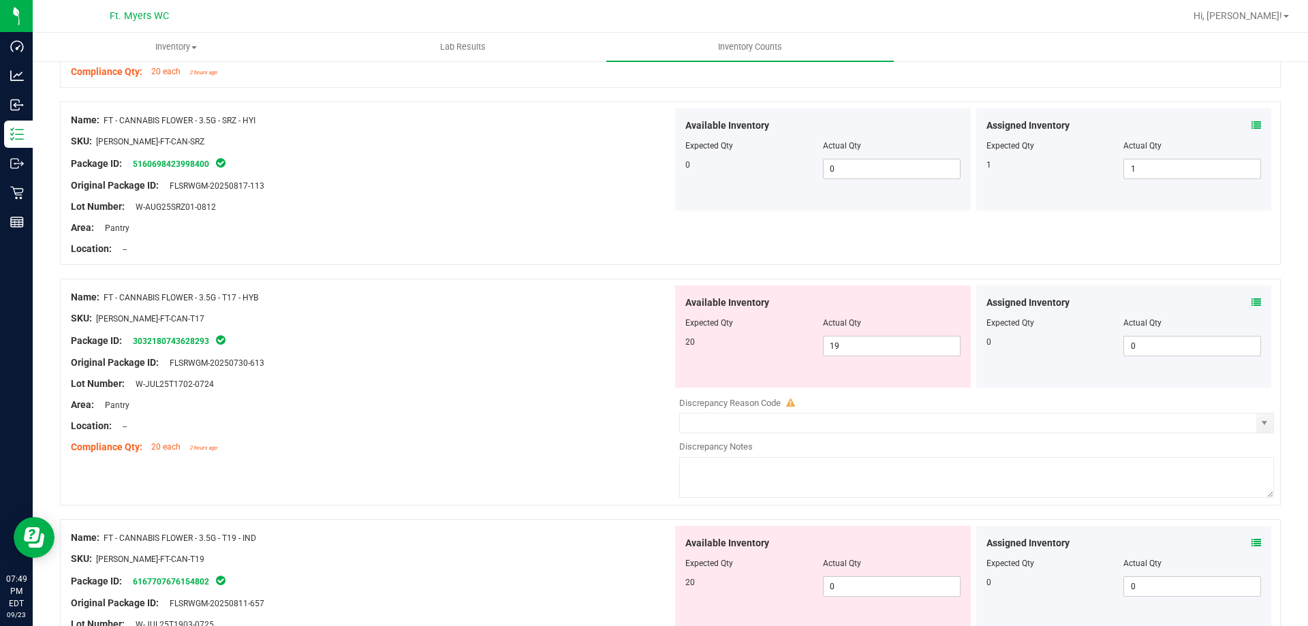
scroll to position [3747, 0]
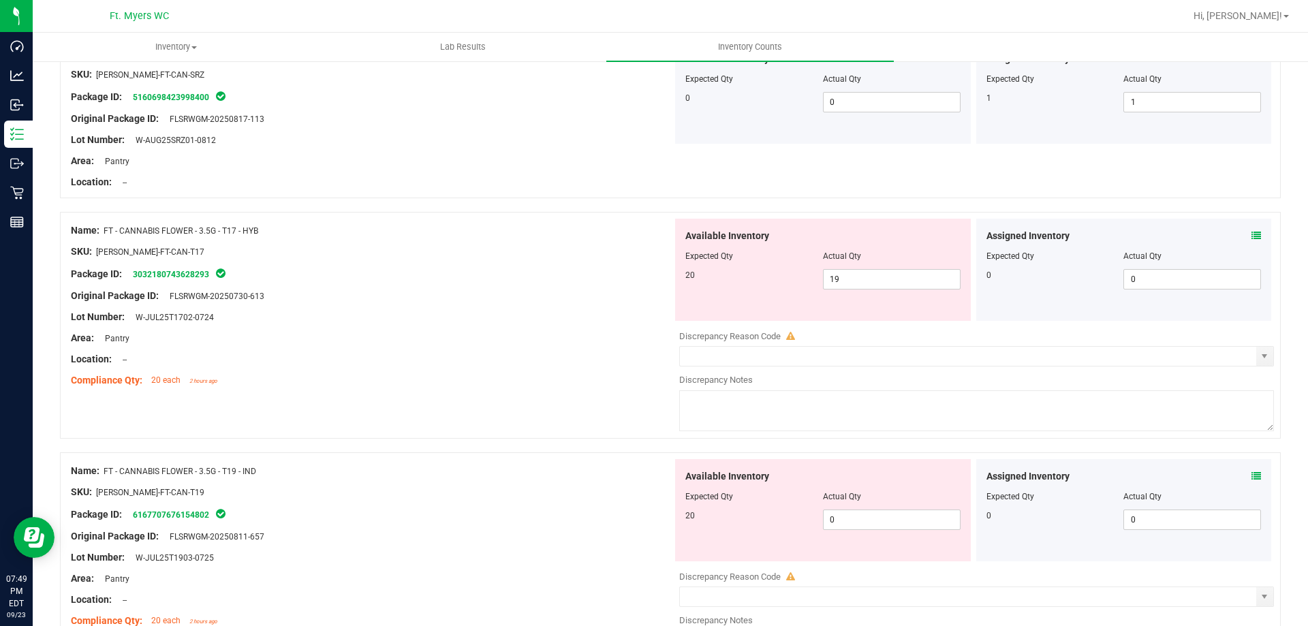
click at [1251, 243] on span at bounding box center [1256, 236] width 10 height 14
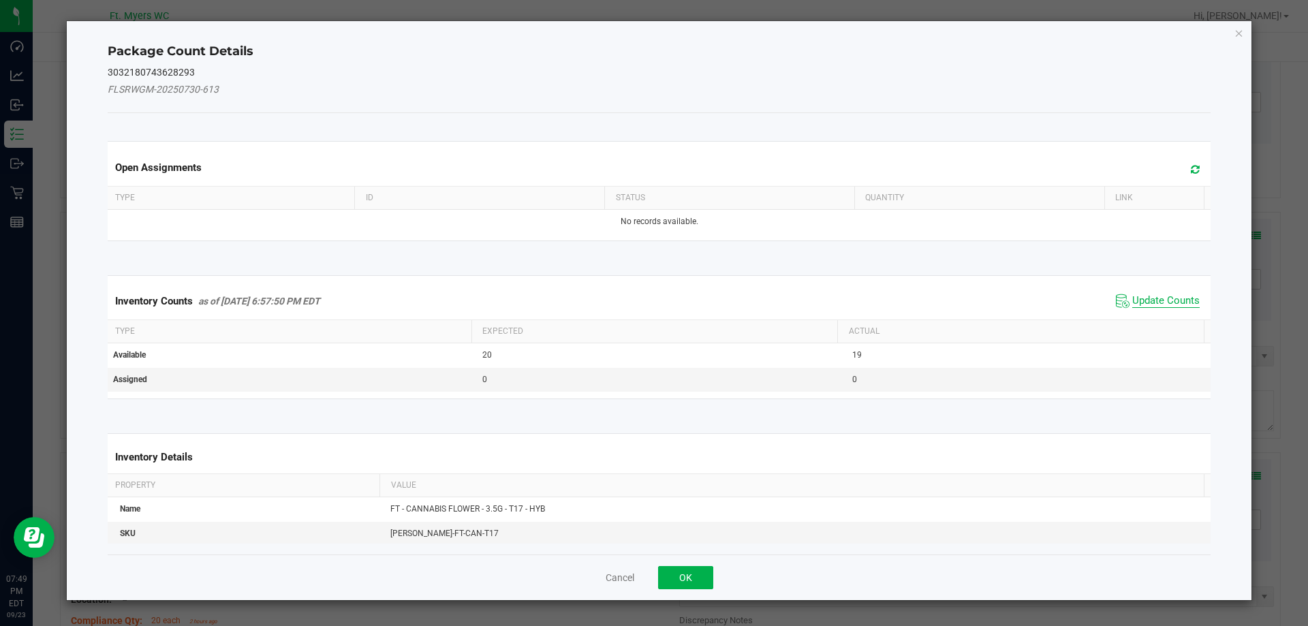
click at [1172, 302] on span "Update Counts" at bounding box center [1165, 301] width 67 height 14
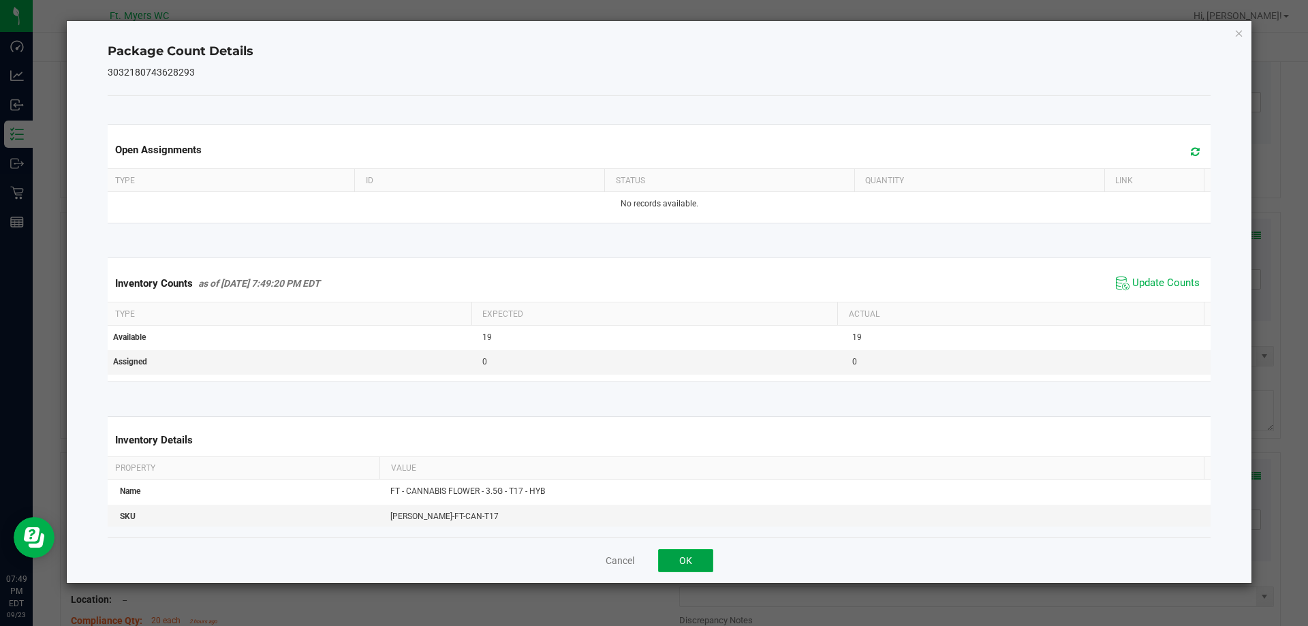
click at [685, 553] on button "OK" at bounding box center [685, 560] width 55 height 23
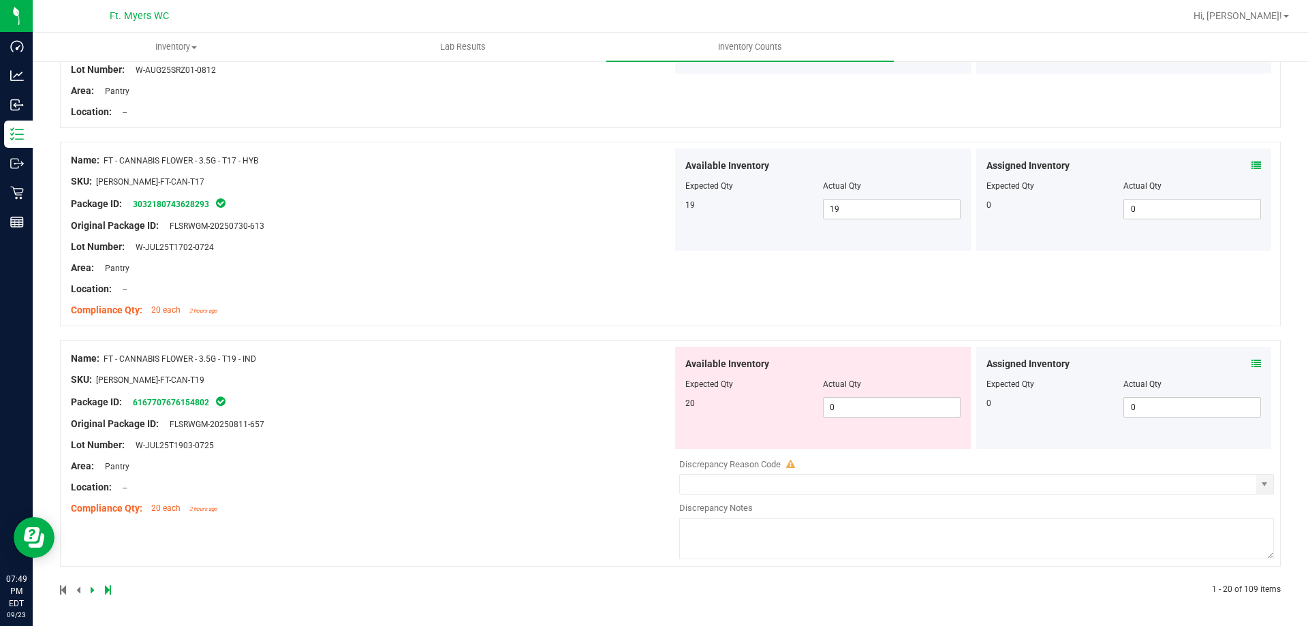
scroll to position [3818, 0]
click at [92, 589] on icon at bounding box center [93, 589] width 4 height 8
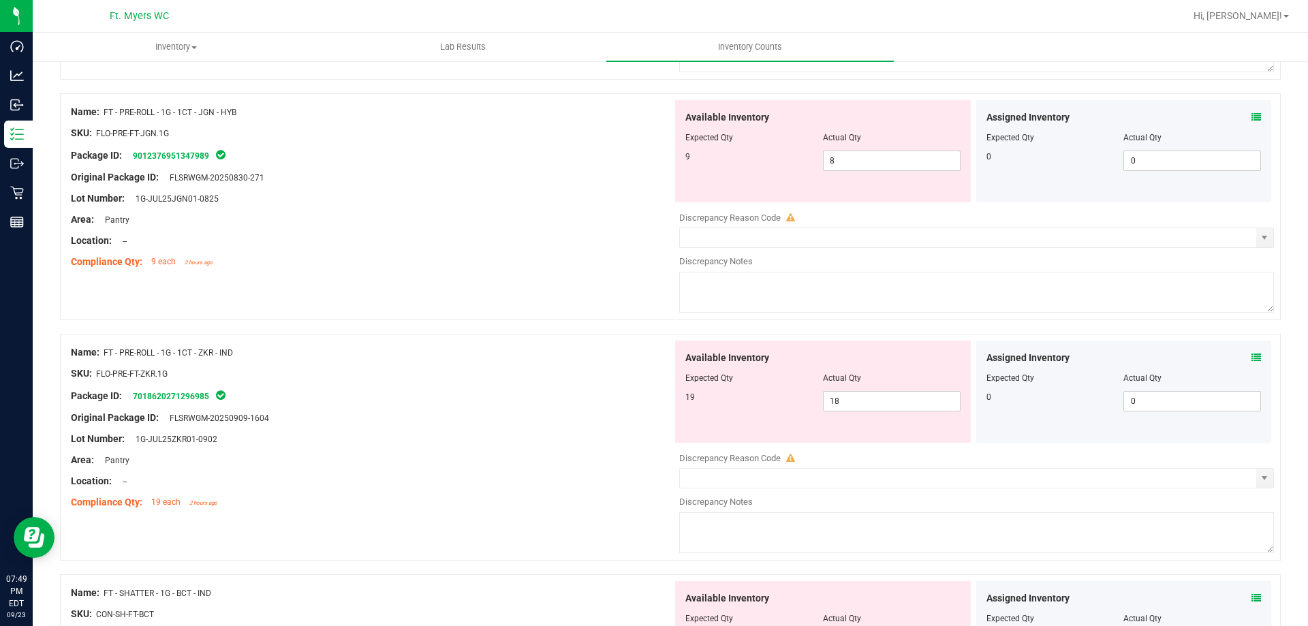
scroll to position [4451, 0]
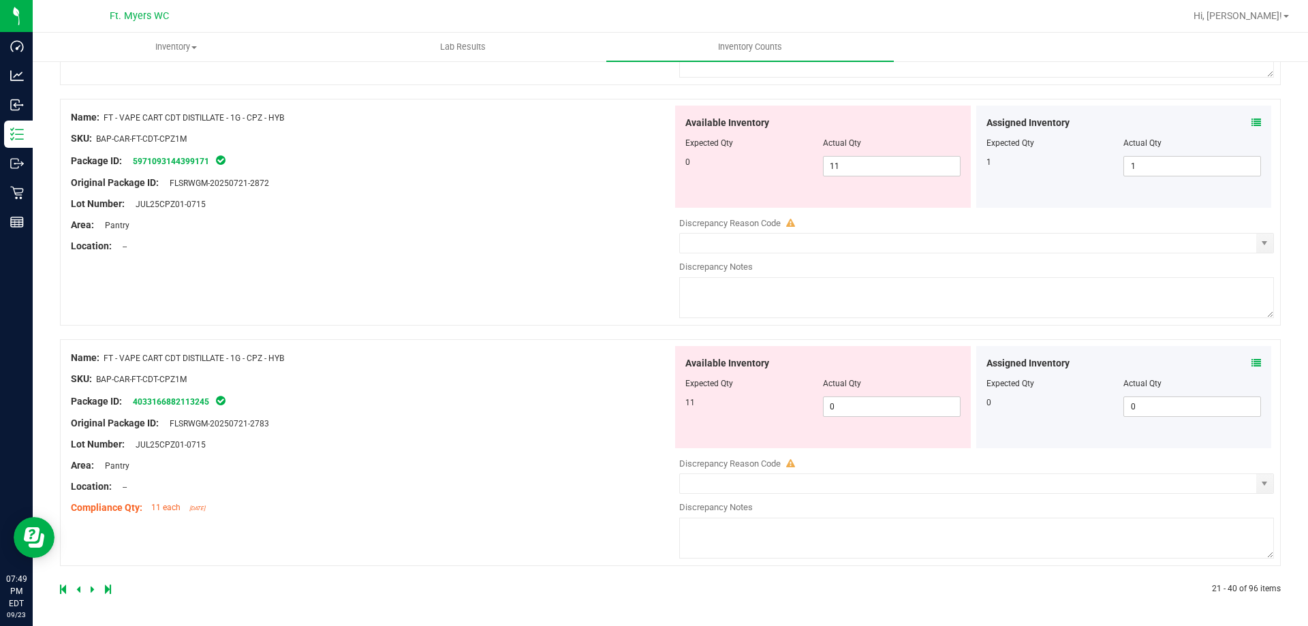
drag, startPoint x: 510, startPoint y: 215, endPoint x: 526, endPoint y: 448, distance: 234.2
click at [109, 590] on icon at bounding box center [108, 589] width 6 height 8
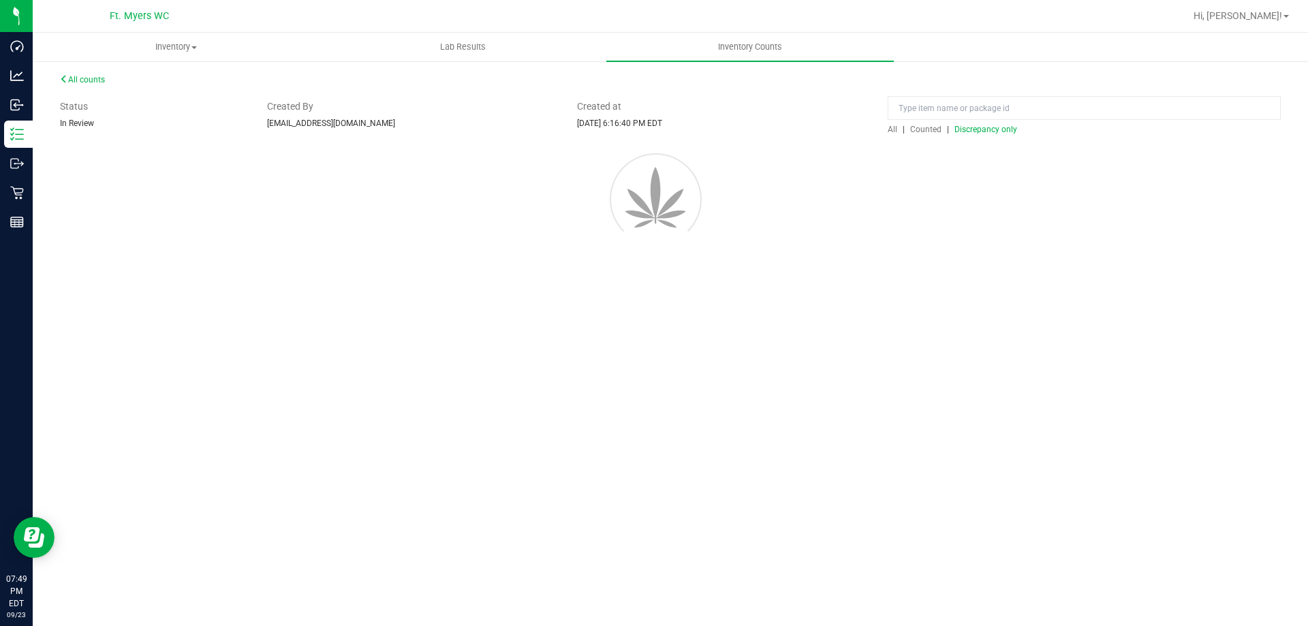
scroll to position [0, 0]
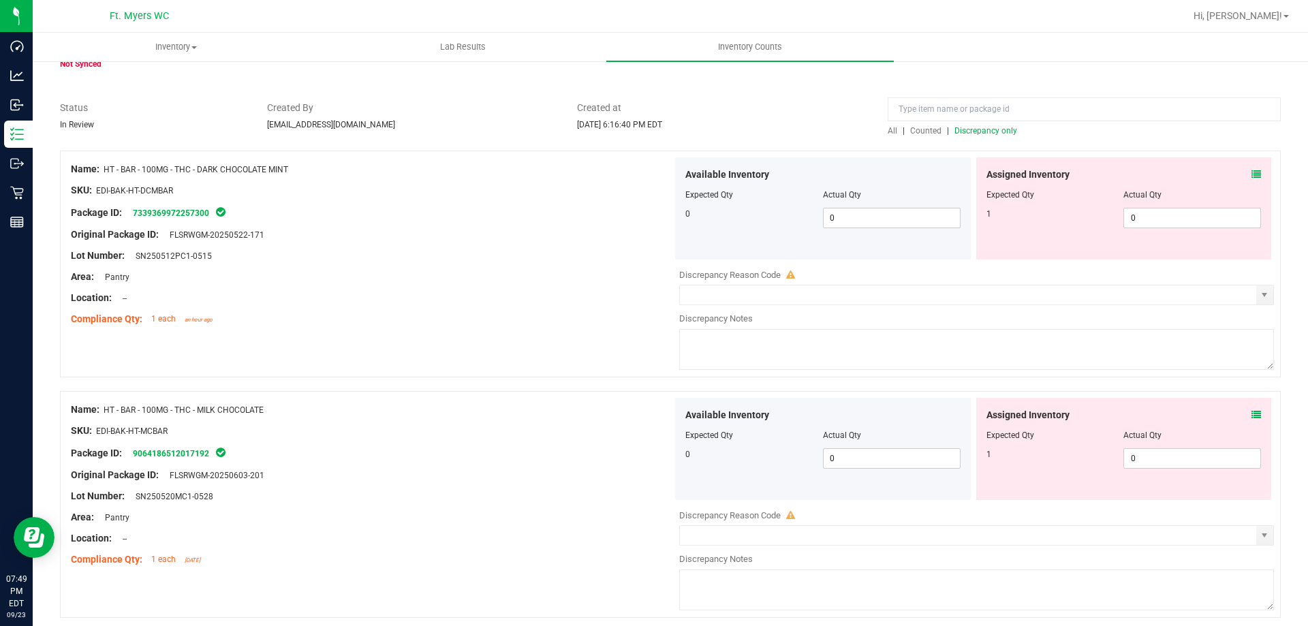
drag, startPoint x: 517, startPoint y: 411, endPoint x: 508, endPoint y: 444, distance: 34.7
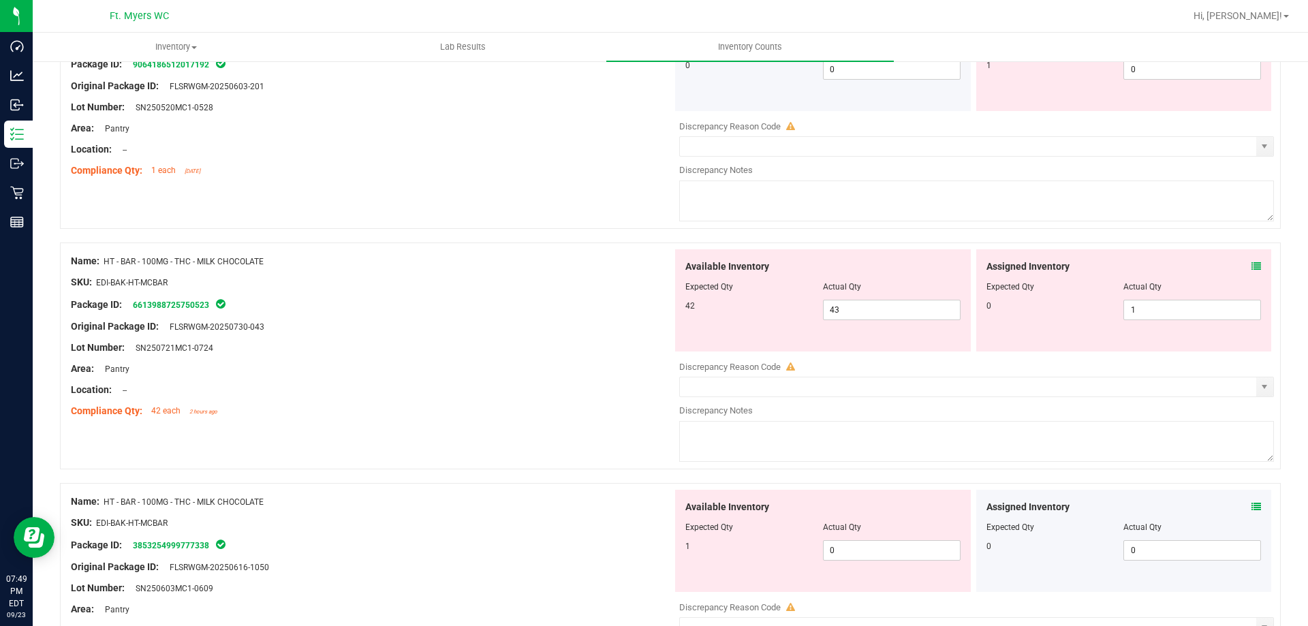
scroll to position [381, 0]
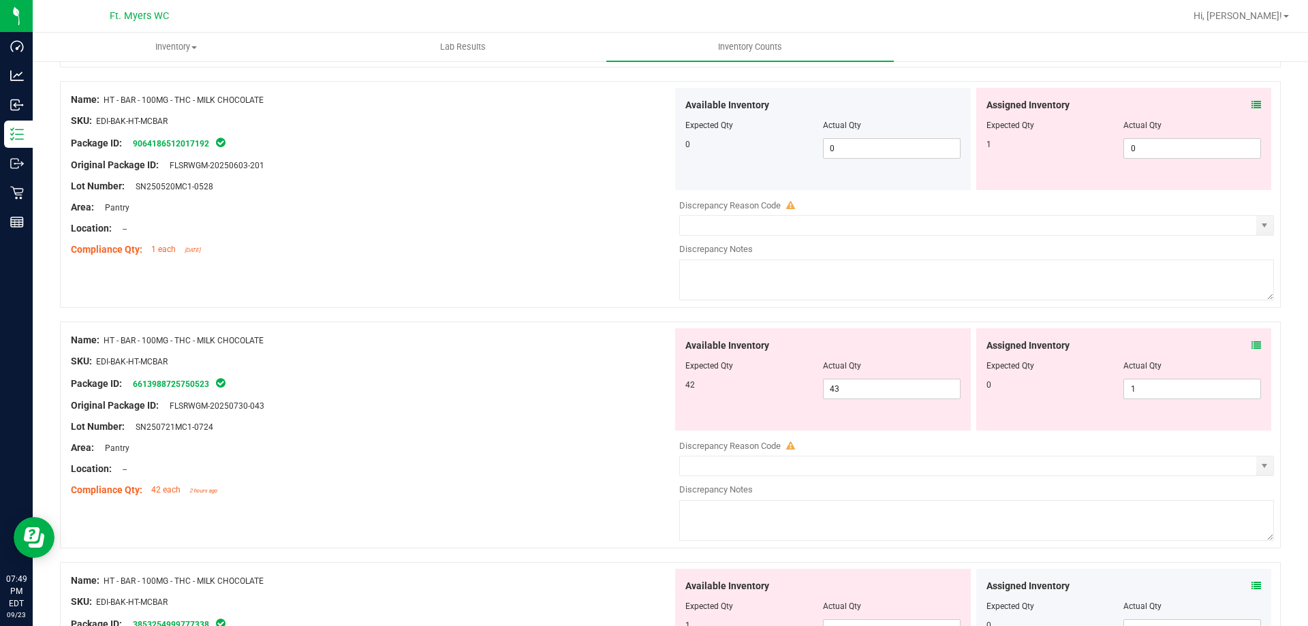
click at [1240, 343] on div "Assigned Inventory" at bounding box center [1123, 346] width 275 height 14
click at [1251, 343] on icon at bounding box center [1256, 346] width 10 height 10
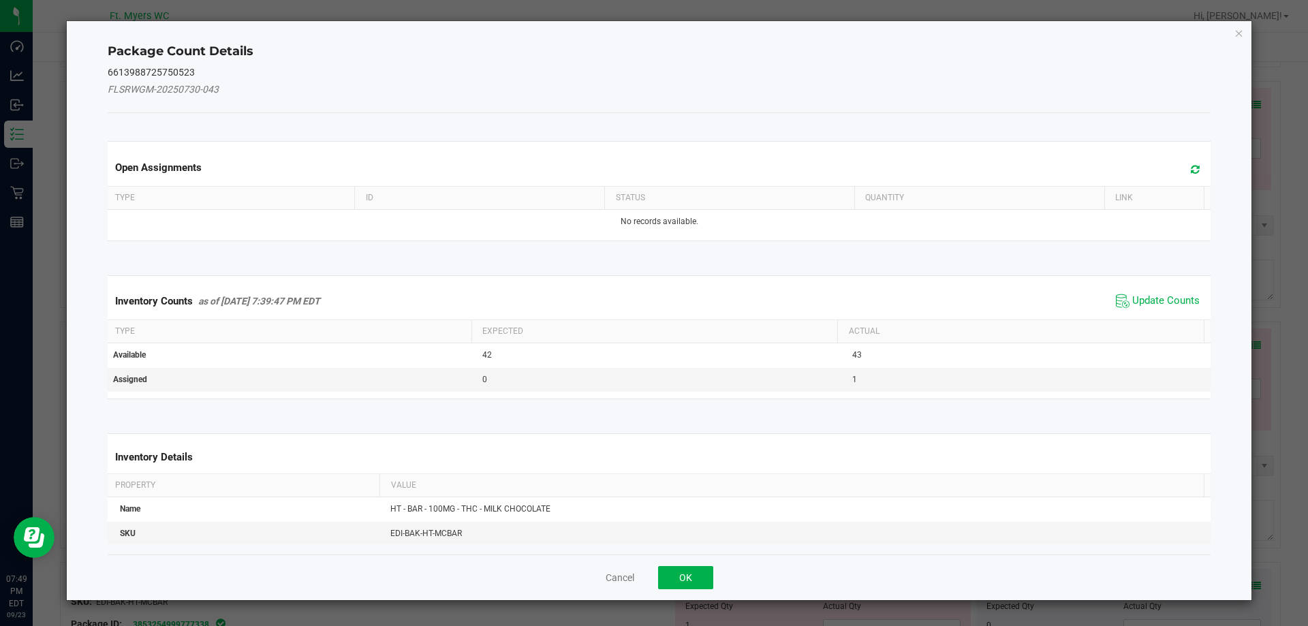
click at [1149, 308] on span "Update Counts" at bounding box center [1157, 301] width 91 height 20
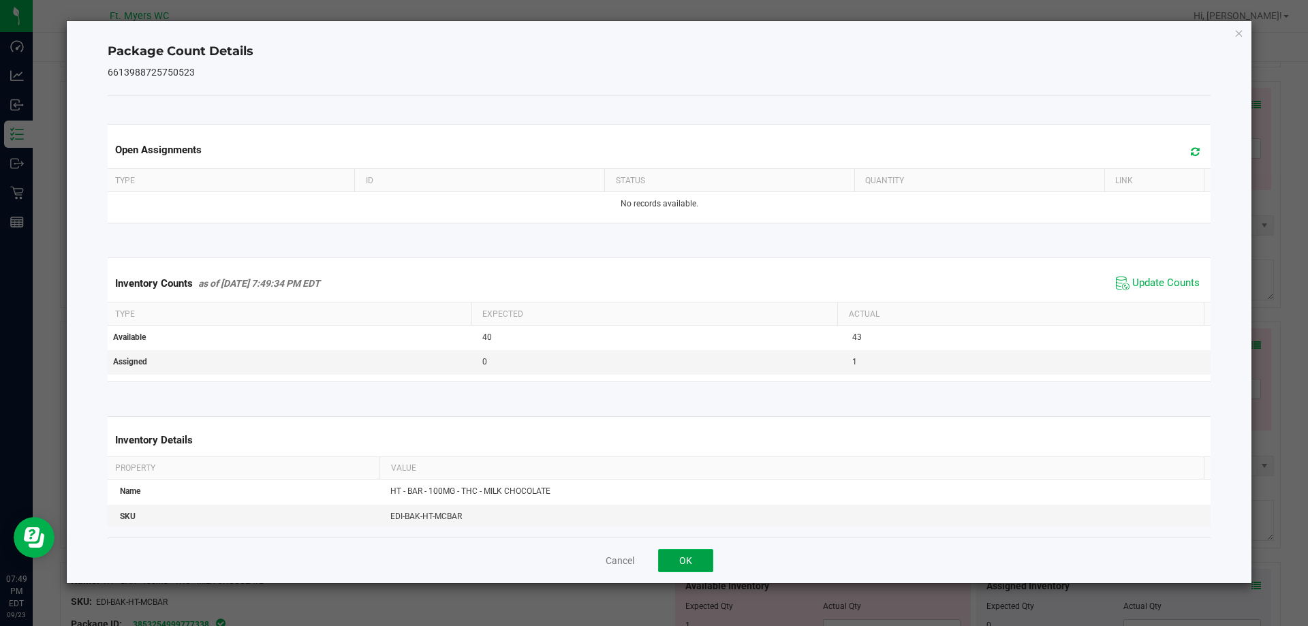
click at [670, 550] on button "OK" at bounding box center [685, 560] width 55 height 23
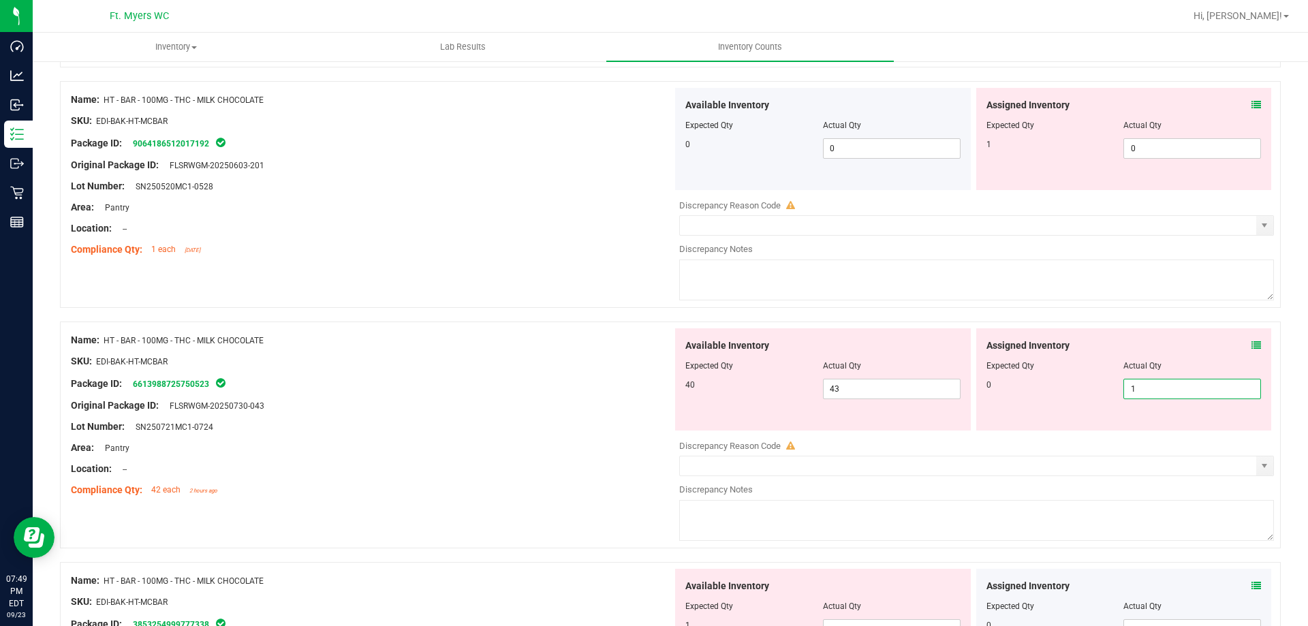
drag, startPoint x: 1137, startPoint y: 380, endPoint x: 1114, endPoint y: 384, distance: 23.5
click at [1123, 384] on span "1 1" at bounding box center [1192, 389] width 138 height 20
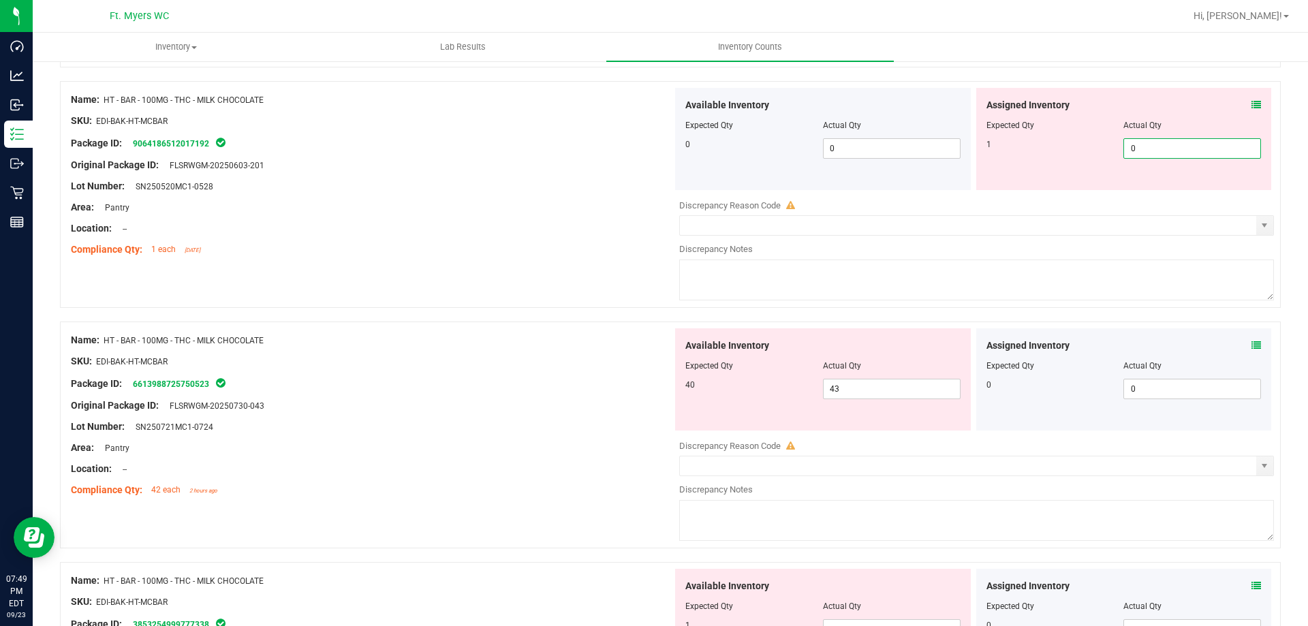
drag, startPoint x: 1147, startPoint y: 141, endPoint x: 618, endPoint y: 211, distance: 534.0
click at [764, 190] on div "Available Inventory Expected Qty Actual Qty 0 0 0" at bounding box center [973, 196] width 602 height 216
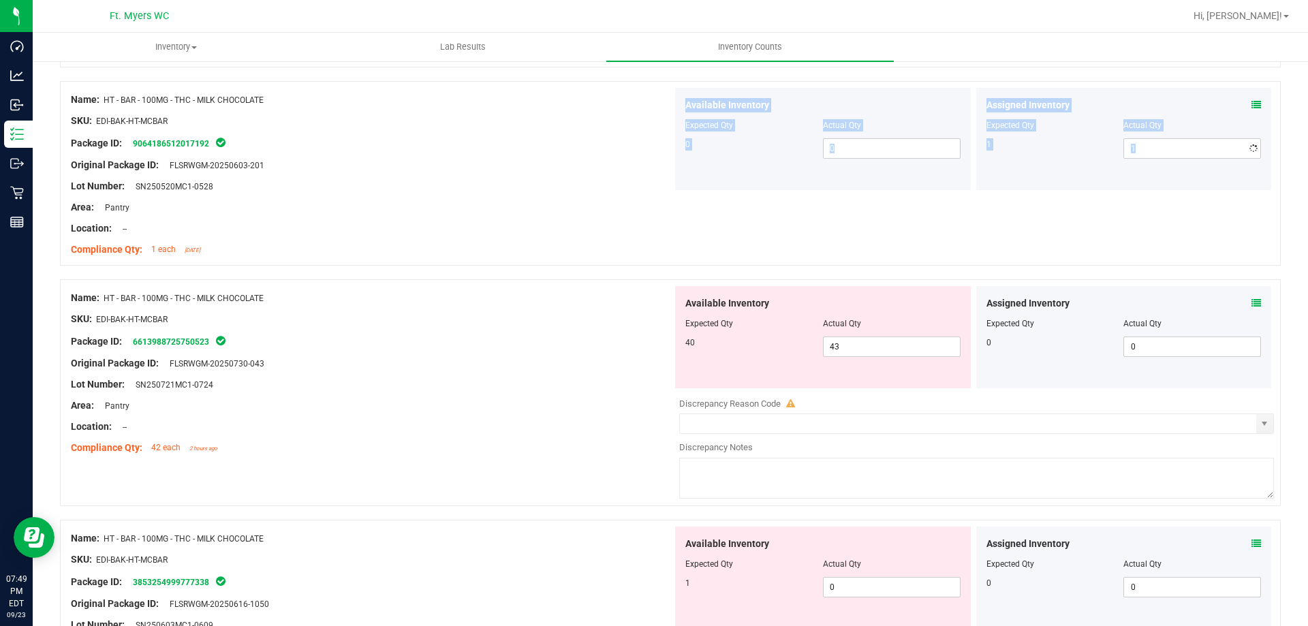
drag, startPoint x: 416, startPoint y: 264, endPoint x: 429, endPoint y: 293, distance: 32.0
click at [418, 266] on div "Name: HT - BAR - 100MG - THC - MILK CHOCOLATE SKU: EDI-BAK-HT-MCBAR Package ID:…" at bounding box center [670, 180] width 1221 height 198
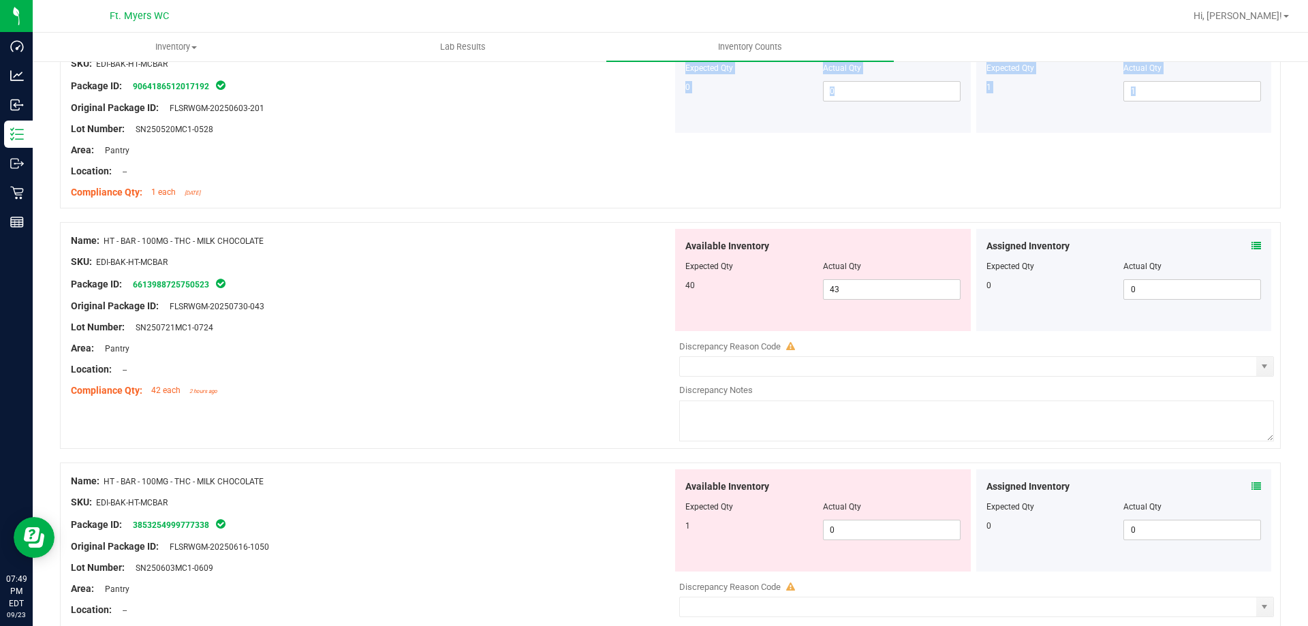
scroll to position [517, 0]
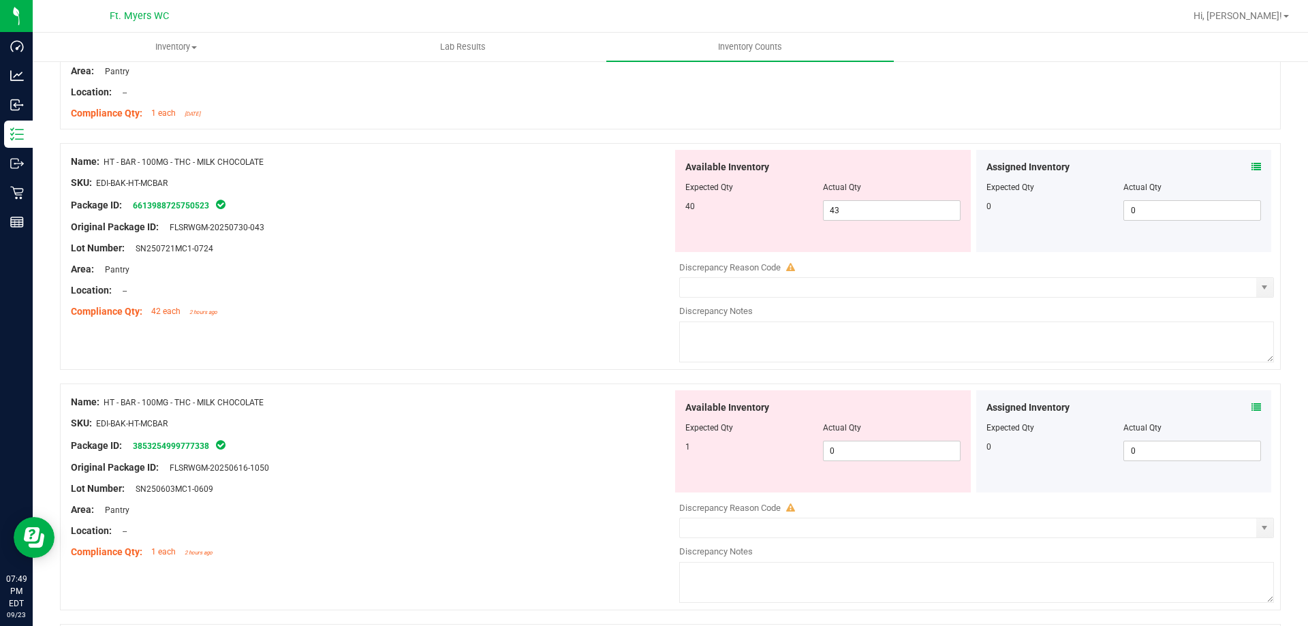
click at [492, 311] on div "Compliance Qty: 42 each 2 hours ago" at bounding box center [372, 312] width 602 height 14
click at [1251, 409] on icon at bounding box center [1256, 408] width 10 height 10
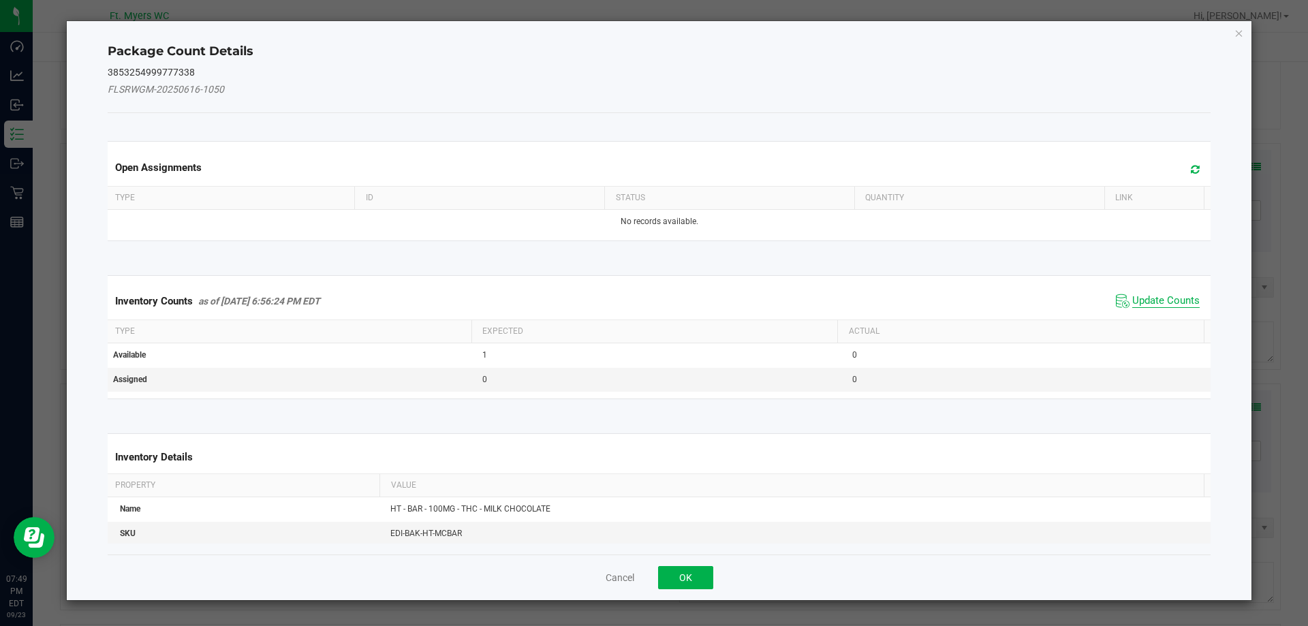
click at [1134, 301] on span "Update Counts" at bounding box center [1165, 301] width 67 height 14
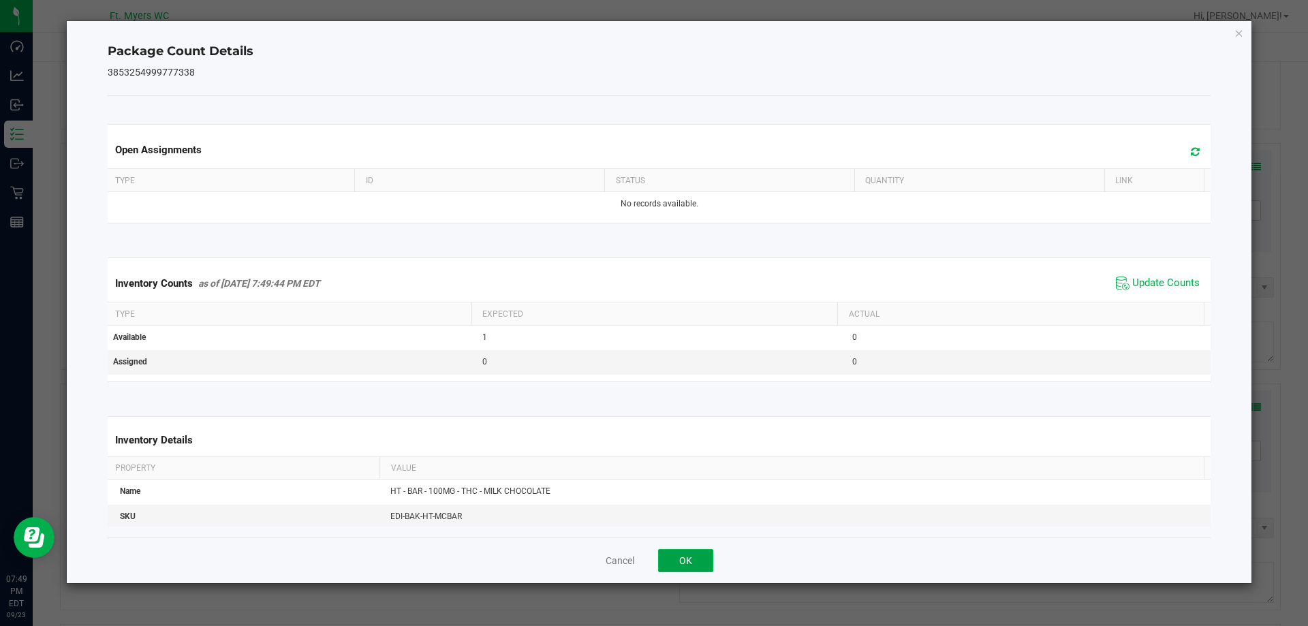
click at [681, 561] on button "OK" at bounding box center [685, 560] width 55 height 23
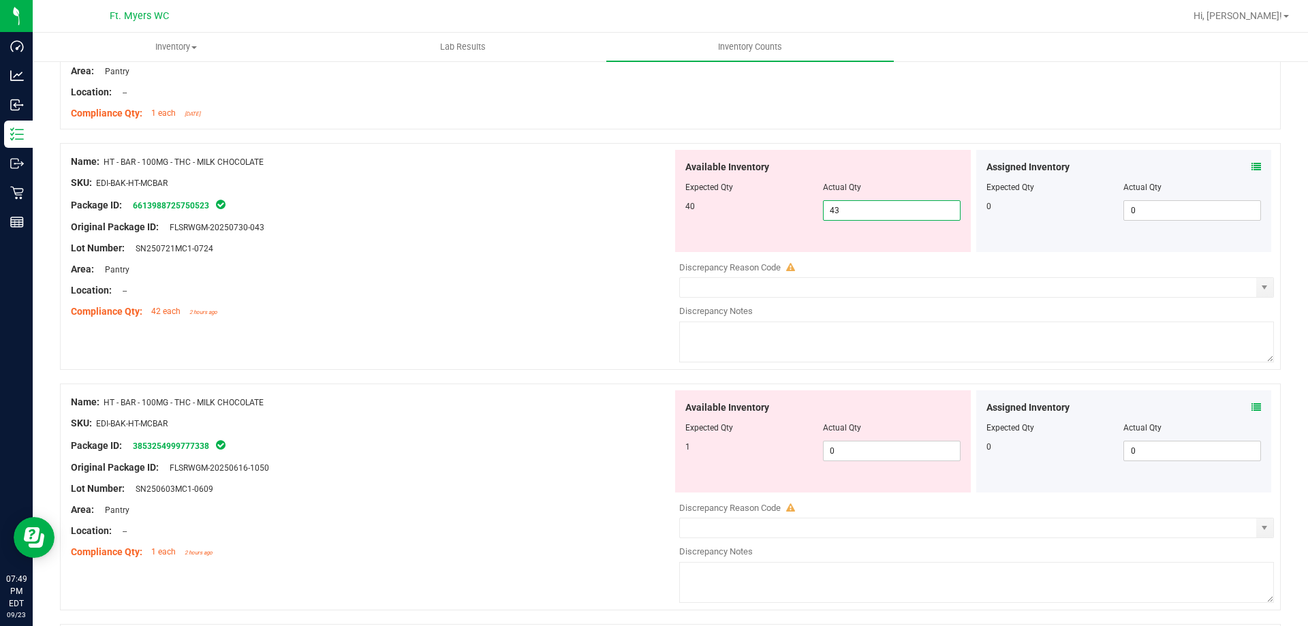
drag, startPoint x: 869, startPoint y: 217, endPoint x: 701, endPoint y: 222, distance: 168.3
click at [702, 221] on div "Available Inventory Expected Qty Actual Qty 40 43 43" at bounding box center [823, 201] width 296 height 102
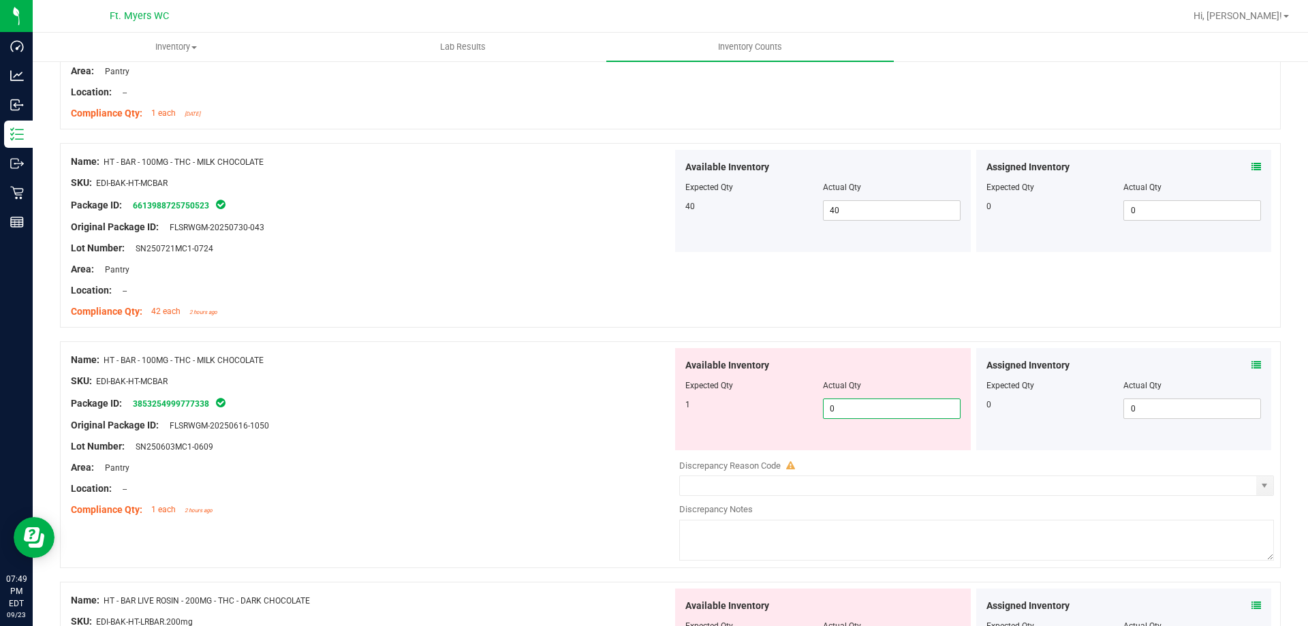
drag, startPoint x: 889, startPoint y: 405, endPoint x: 560, endPoint y: 407, distance: 329.0
click at [647, 411] on div "Name: HT - BAR - 100MG - THC - MILK CHOCOLATE SKU: EDI-BAK-HT-MCBAR Package ID:…" at bounding box center [670, 454] width 1221 height 227
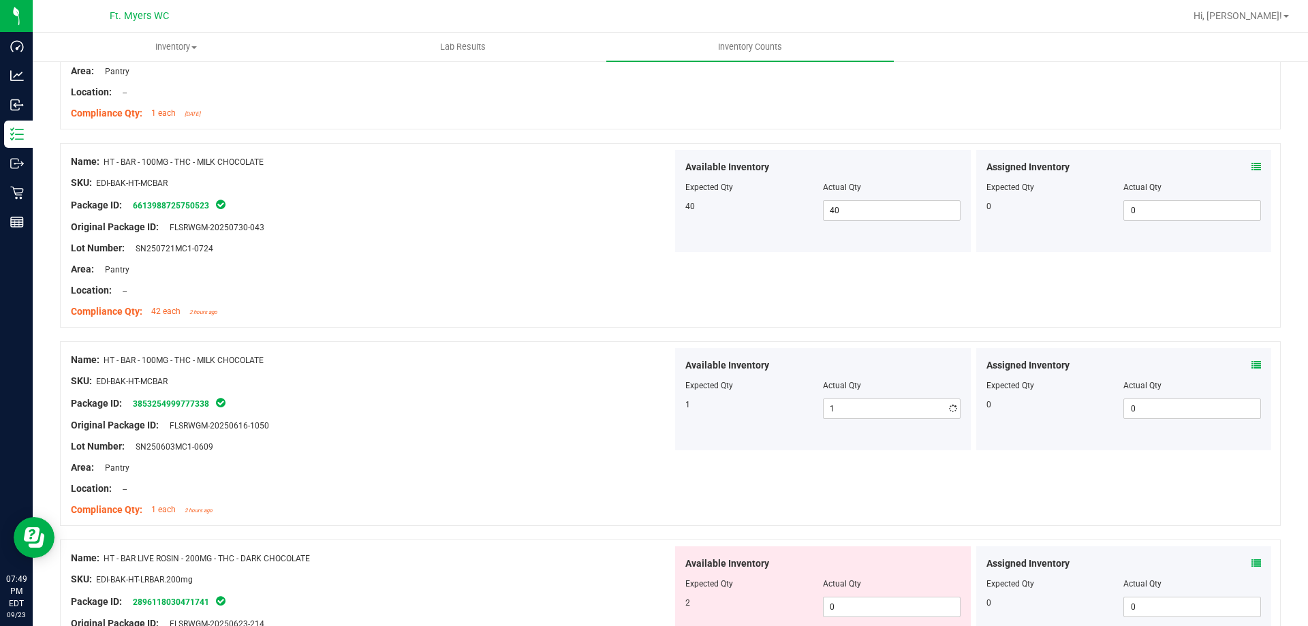
click at [527, 408] on div "Package ID: 3853254999777338" at bounding box center [372, 403] width 602 height 16
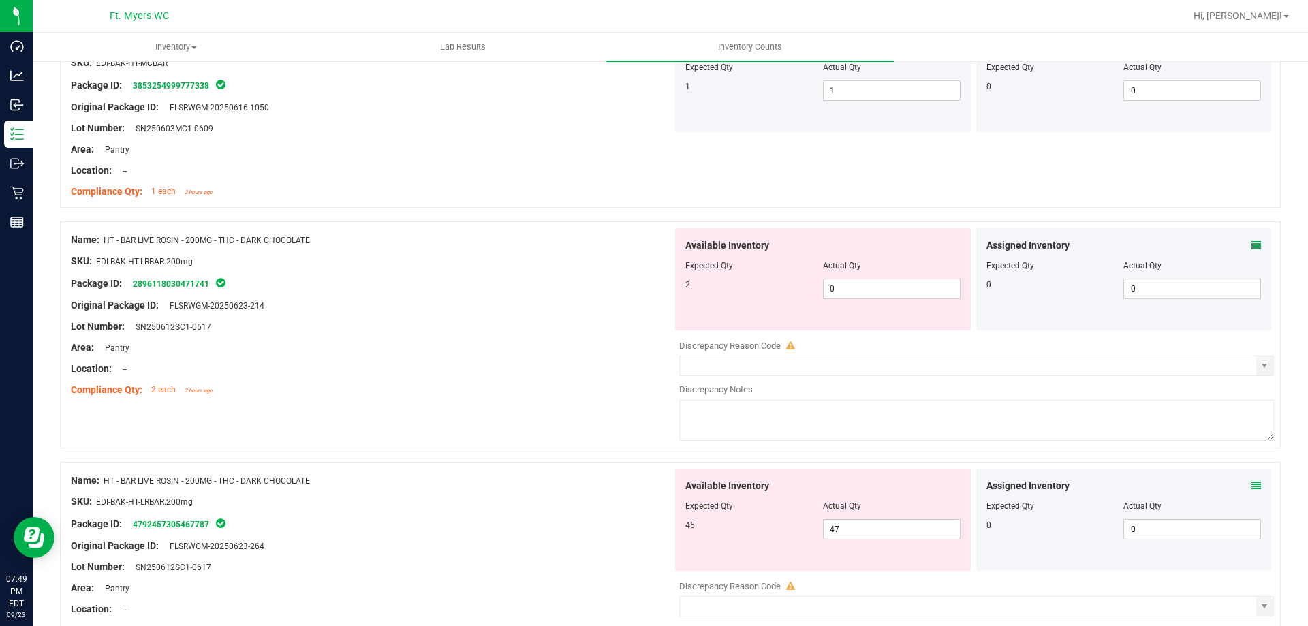
scroll to position [858, 0]
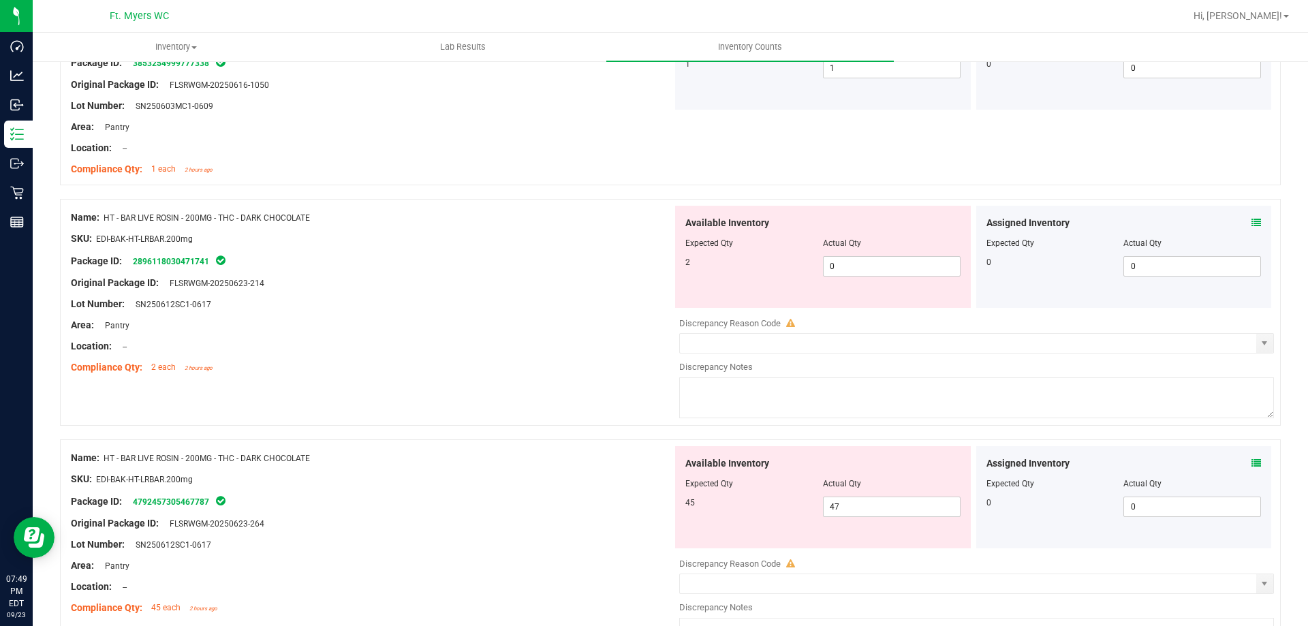
click at [1251, 222] on icon at bounding box center [1256, 223] width 10 height 10
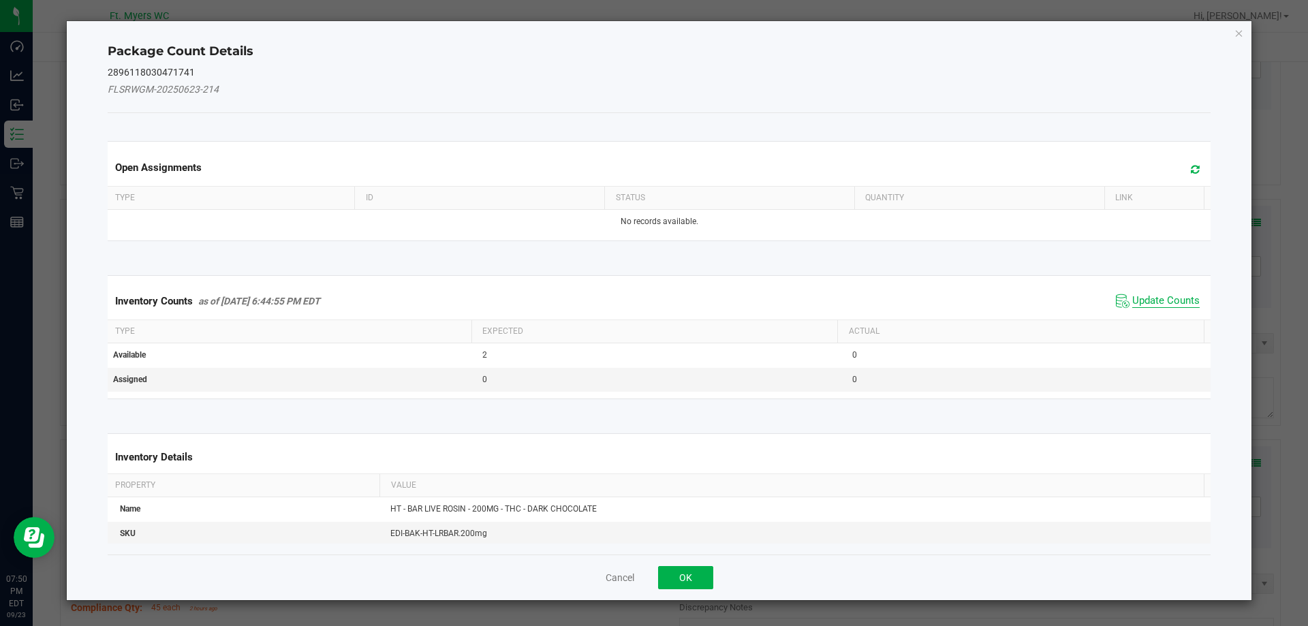
click at [1132, 298] on span "Update Counts" at bounding box center [1165, 301] width 67 height 14
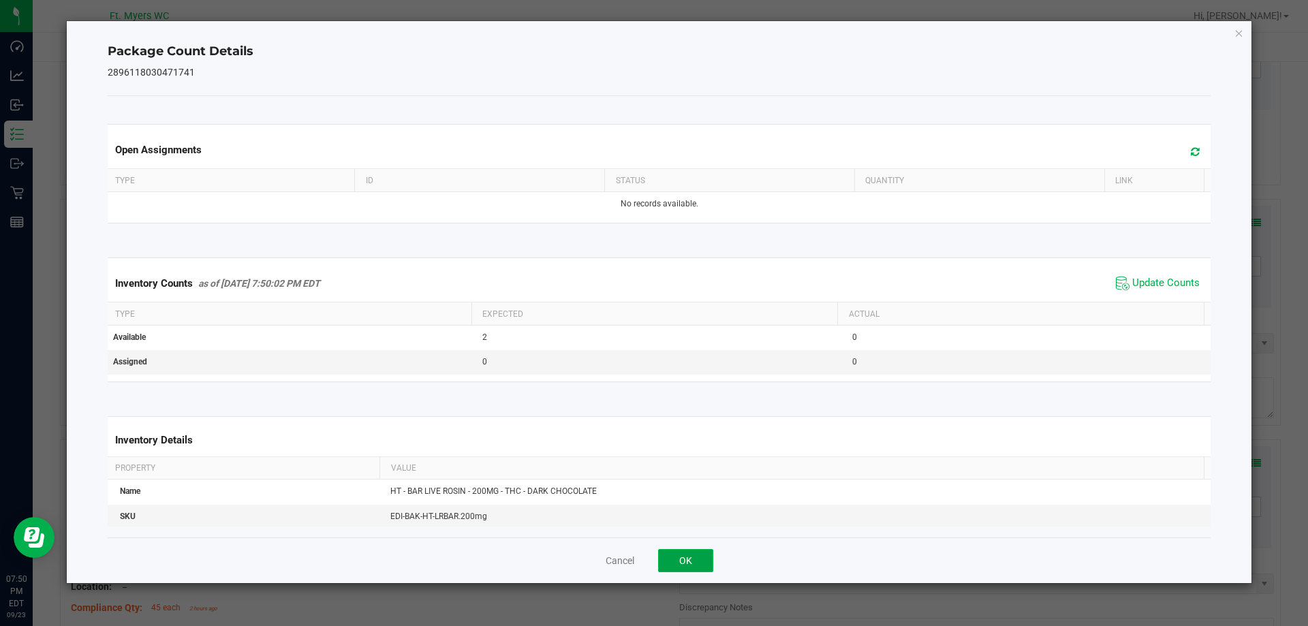
click at [695, 564] on button "OK" at bounding box center [685, 560] width 55 height 23
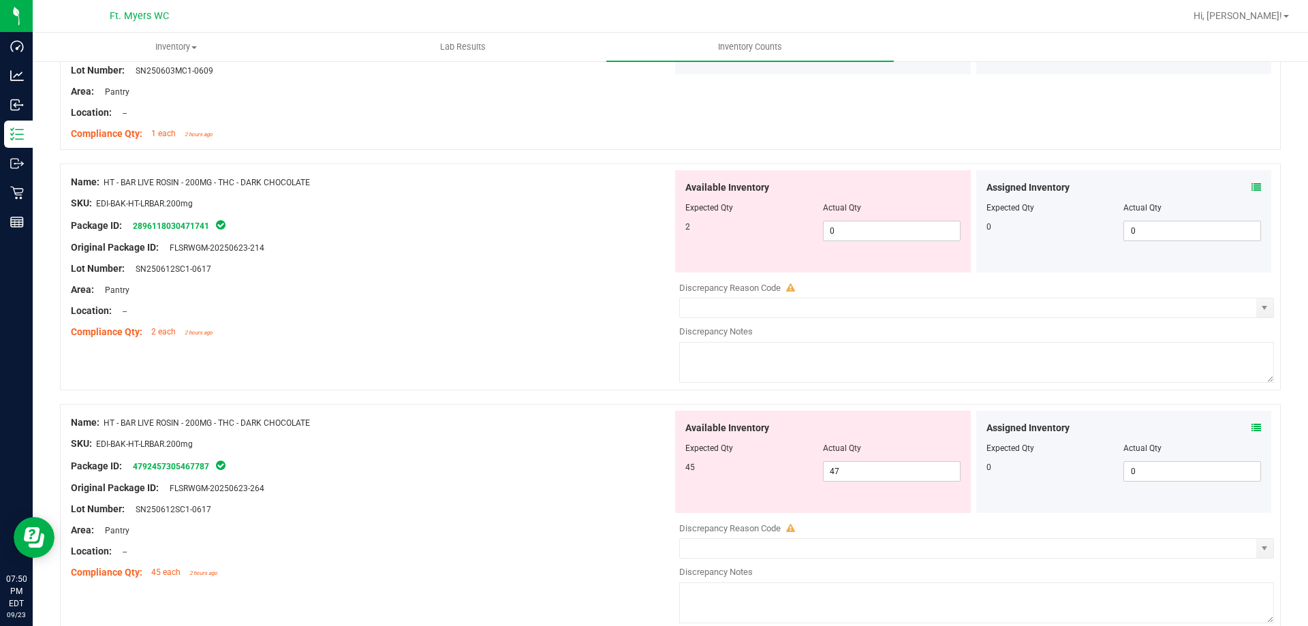
scroll to position [926, 0]
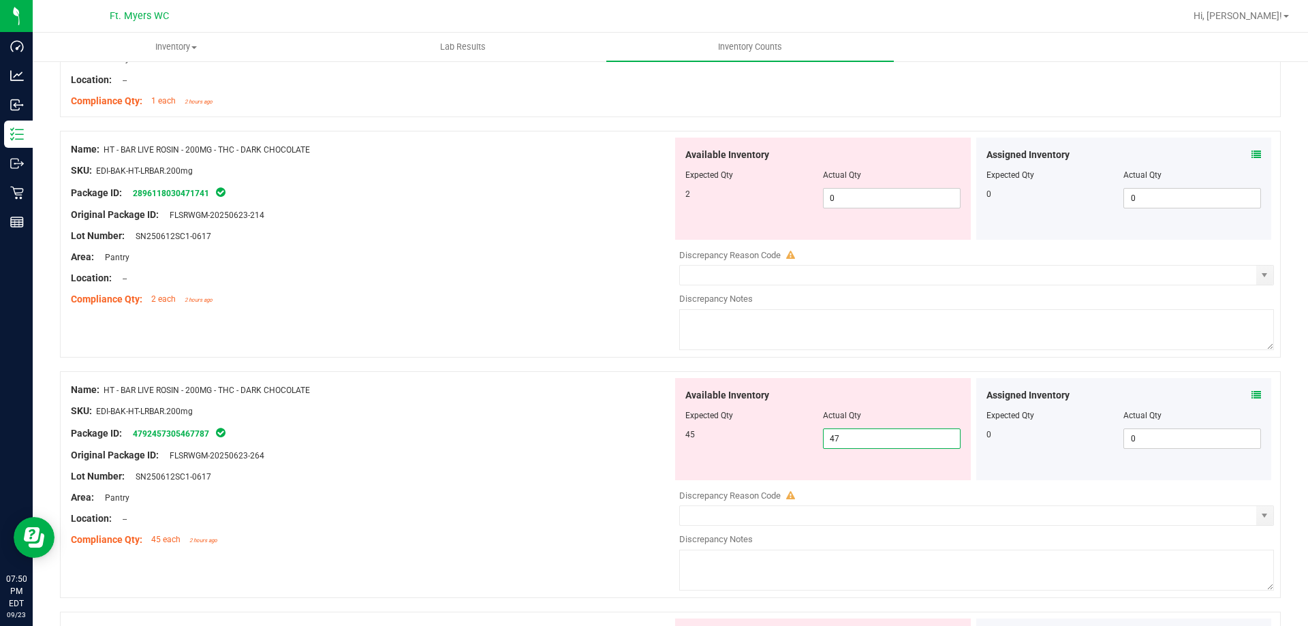
drag, startPoint x: 852, startPoint y: 444, endPoint x: 629, endPoint y: 435, distance: 222.3
click at [632, 436] on div "Name: HT - BAR LIVE ROSIN - 200MG - THC - DARK CHOCOLATE SKU: EDI-BAK-HT-LRBAR.…" at bounding box center [670, 484] width 1221 height 227
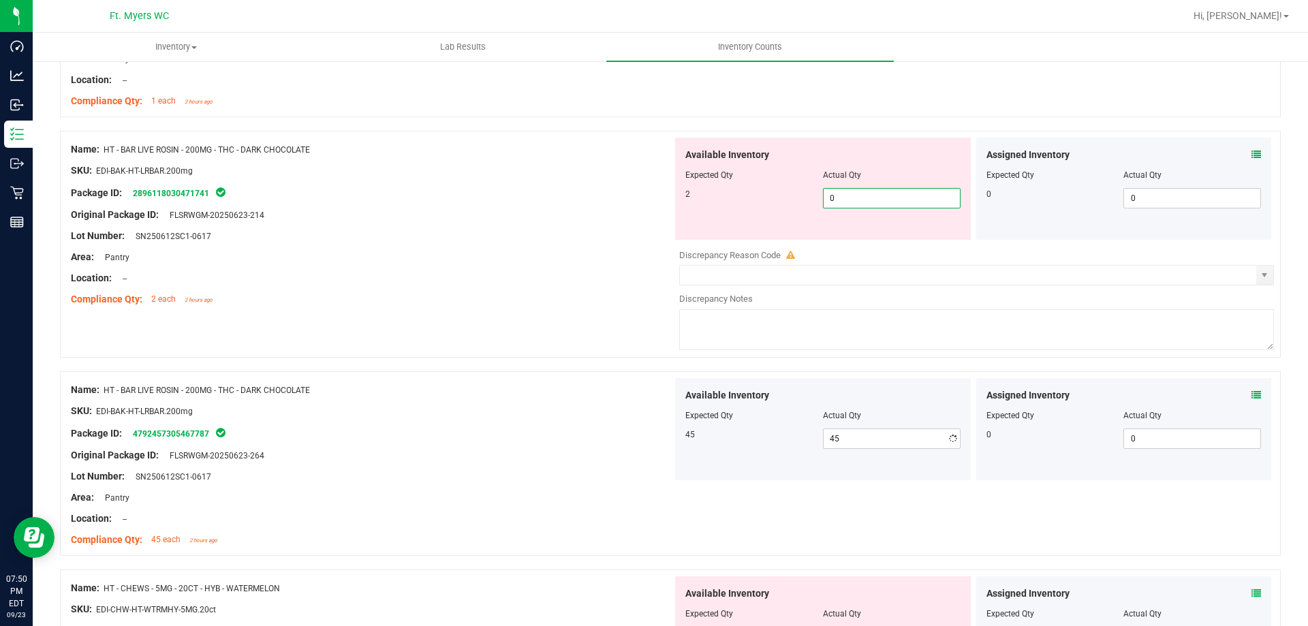
drag, startPoint x: 839, startPoint y: 200, endPoint x: 514, endPoint y: 178, distance: 325.7
click at [521, 179] on div "Name: HT - BAR LIVE ROSIN - 200MG - THC - DARK CHOCOLATE SKU: EDI-BAK-HT-LRBAR.…" at bounding box center [670, 244] width 1221 height 227
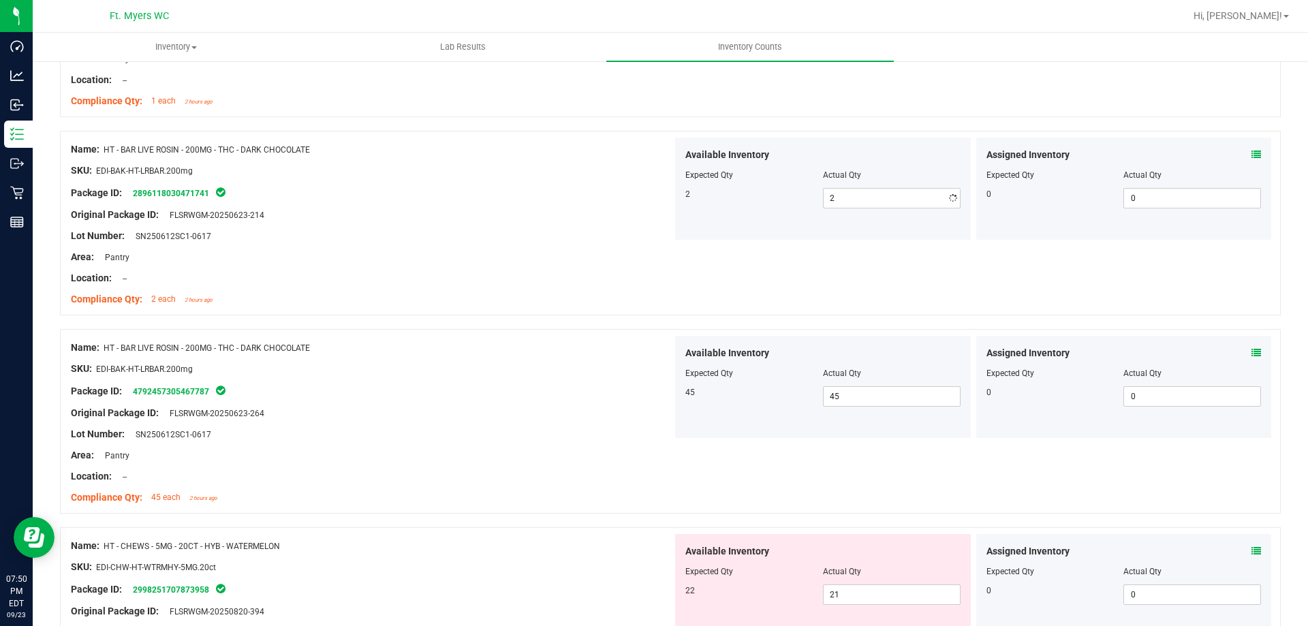
drag, startPoint x: 526, startPoint y: 270, endPoint x: 544, endPoint y: 360, distance: 91.7
click at [526, 270] on div "Name: HT - BAR LIVE ROSIN - 200MG - THC - DARK CHOCOLATE SKU: EDI-BAK-HT-LRBAR.…" at bounding box center [372, 225] width 602 height 174
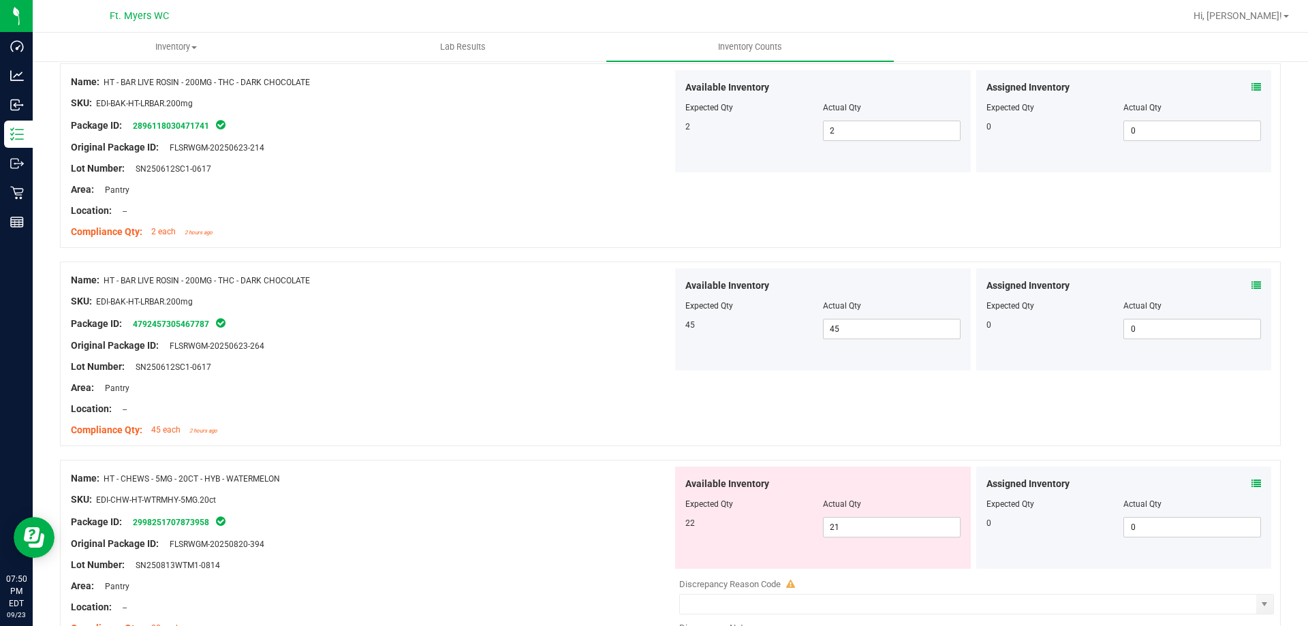
scroll to position [1198, 0]
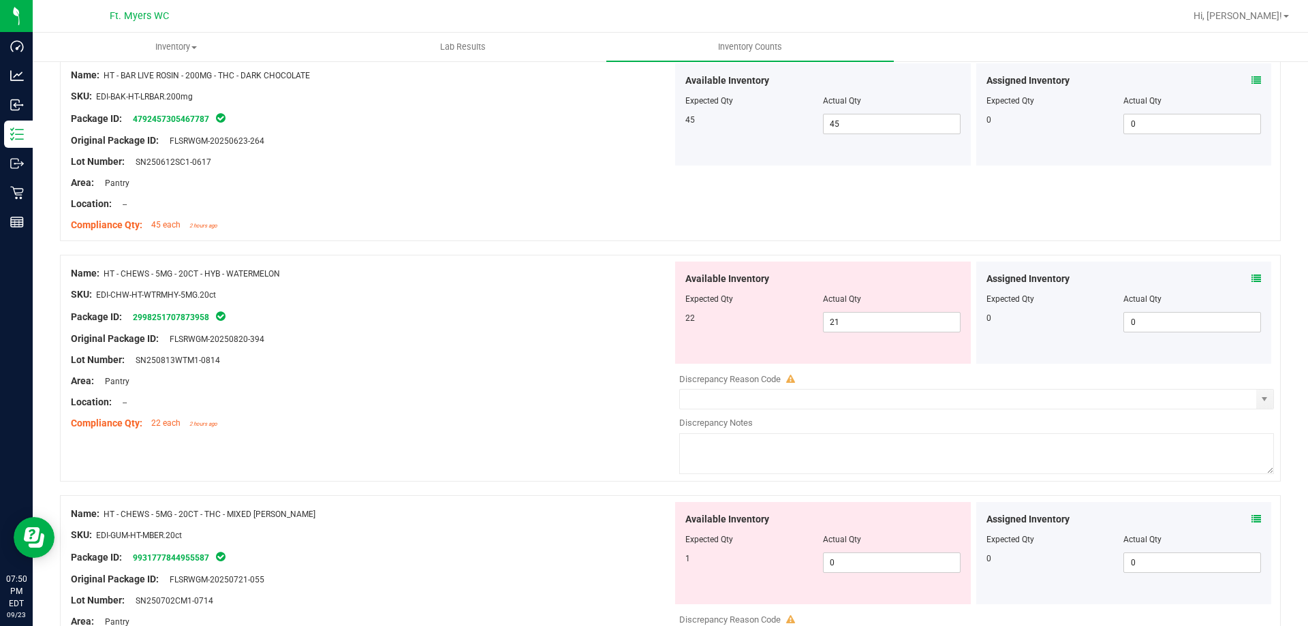
click at [562, 358] on div "Lot Number: SN250813WTM1-0814" at bounding box center [372, 360] width 602 height 14
click at [1251, 281] on icon at bounding box center [1256, 279] width 10 height 10
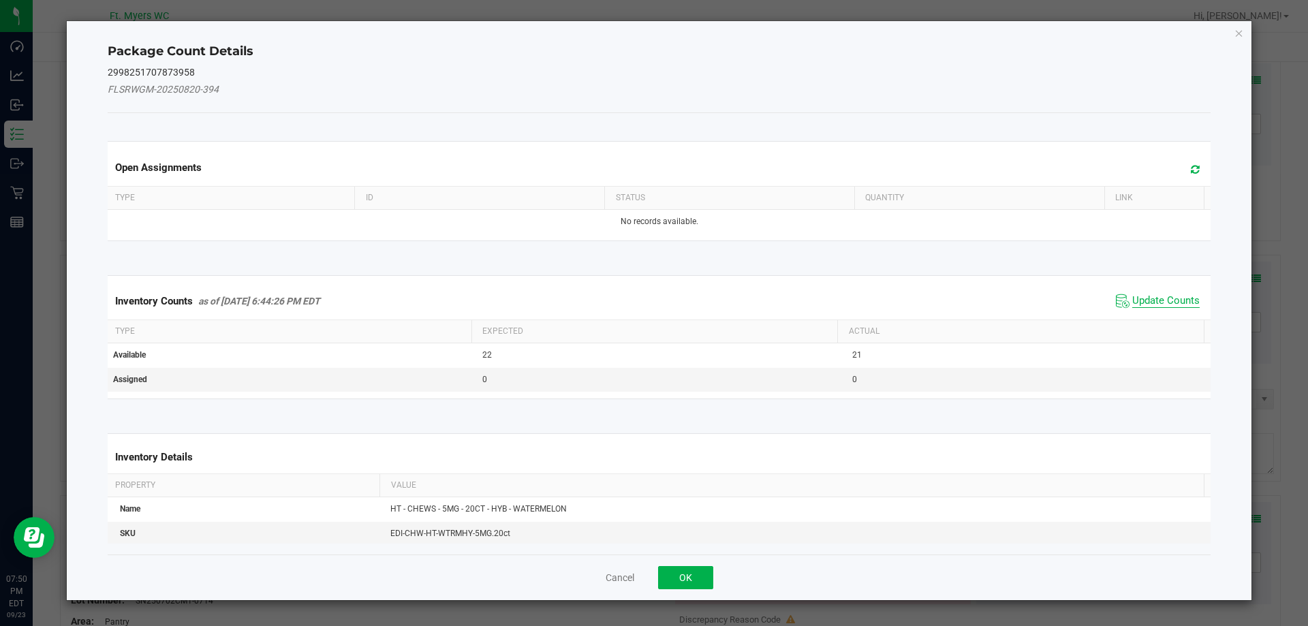
click at [1136, 296] on span "Update Counts" at bounding box center [1165, 301] width 67 height 14
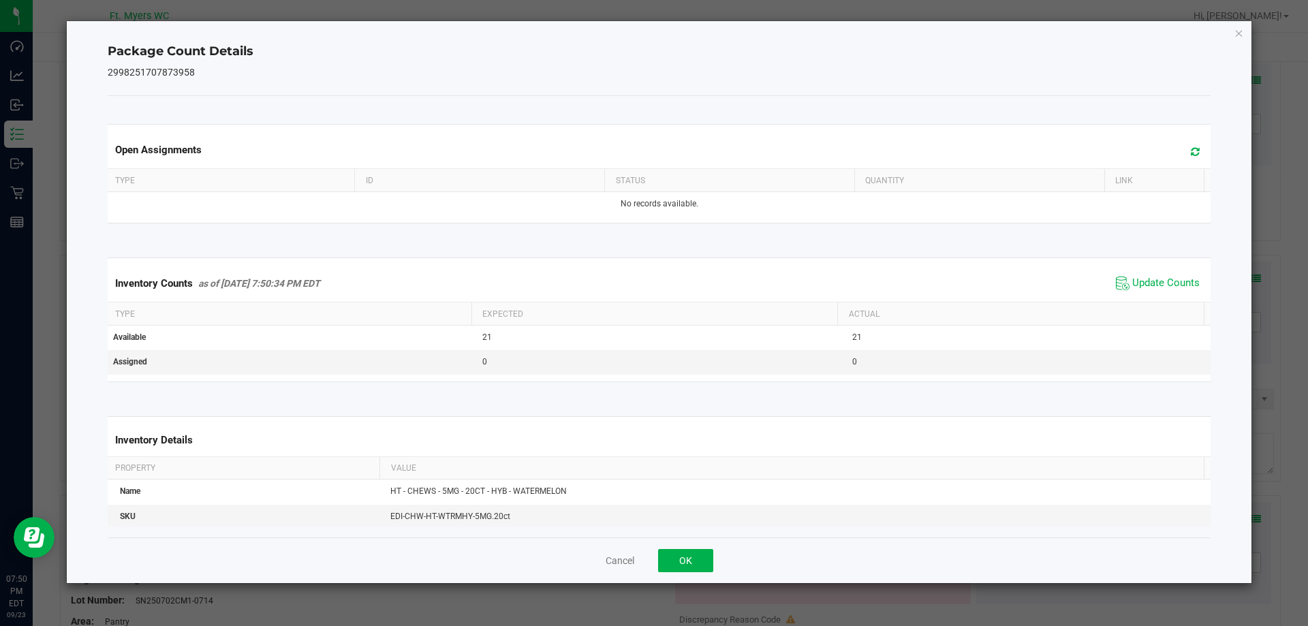
drag, startPoint x: 689, startPoint y: 540, endPoint x: 679, endPoint y: 557, distance: 19.3
click at [689, 544] on div "Cancel OK" at bounding box center [660, 561] width 1104 height 46
click at [679, 557] on button "OK" at bounding box center [685, 560] width 55 height 23
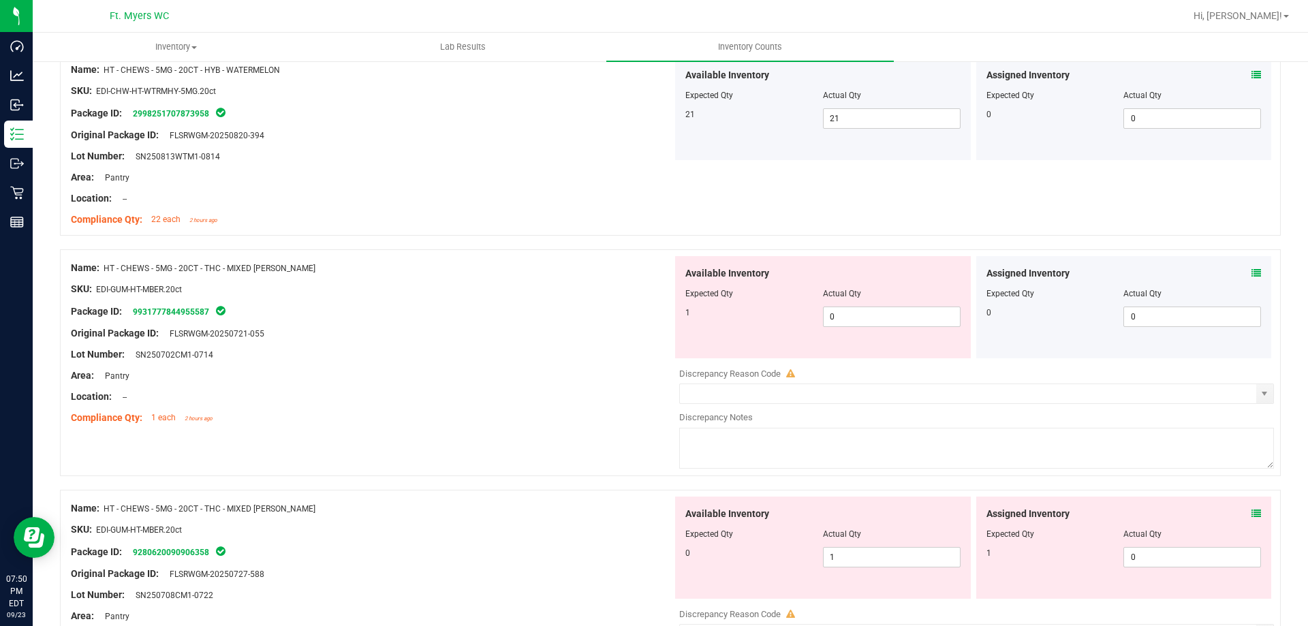
scroll to position [1403, 0]
drag, startPoint x: 852, startPoint y: 542, endPoint x: 847, endPoint y: 551, distance: 10.7
click at [850, 541] on div at bounding box center [822, 543] width 275 height 7
drag, startPoint x: 847, startPoint y: 552, endPoint x: 640, endPoint y: 508, distance: 211.8
click at [665, 521] on div "Name: HT - CHEWS - 5MG - 20CT - THC - MIXED [PERSON_NAME] SKU: EDI-GUM-HT-MBER.…" at bounding box center [670, 602] width 1221 height 227
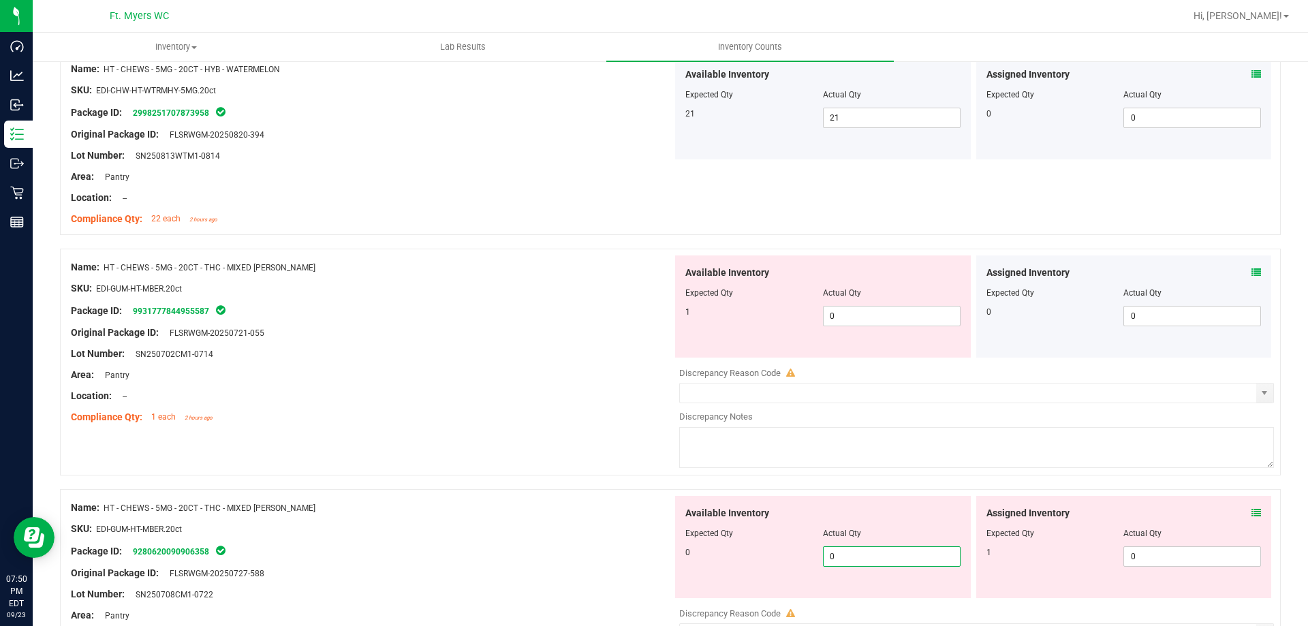
drag, startPoint x: 894, startPoint y: 329, endPoint x: 776, endPoint y: 323, distance: 118.7
click at [776, 323] on div "Available Inventory Expected Qty Actual Qty 1 0 0" at bounding box center [823, 306] width 296 height 102
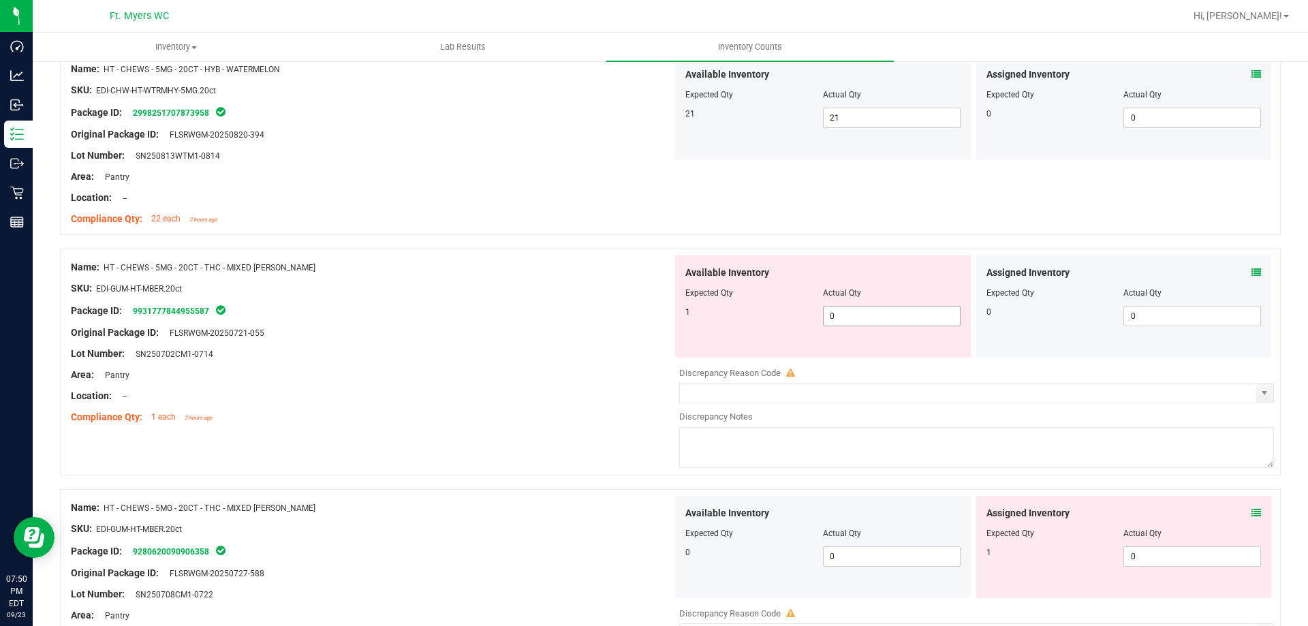
click at [846, 319] on span "0 0" at bounding box center [892, 316] width 138 height 20
drag, startPoint x: 867, startPoint y: 322, endPoint x: 675, endPoint y: 302, distance: 193.1
click at [698, 302] on div "Available Inventory Expected Qty Actual Qty 1 0 10" at bounding box center [823, 306] width 296 height 102
click at [583, 324] on div at bounding box center [372, 322] width 602 height 7
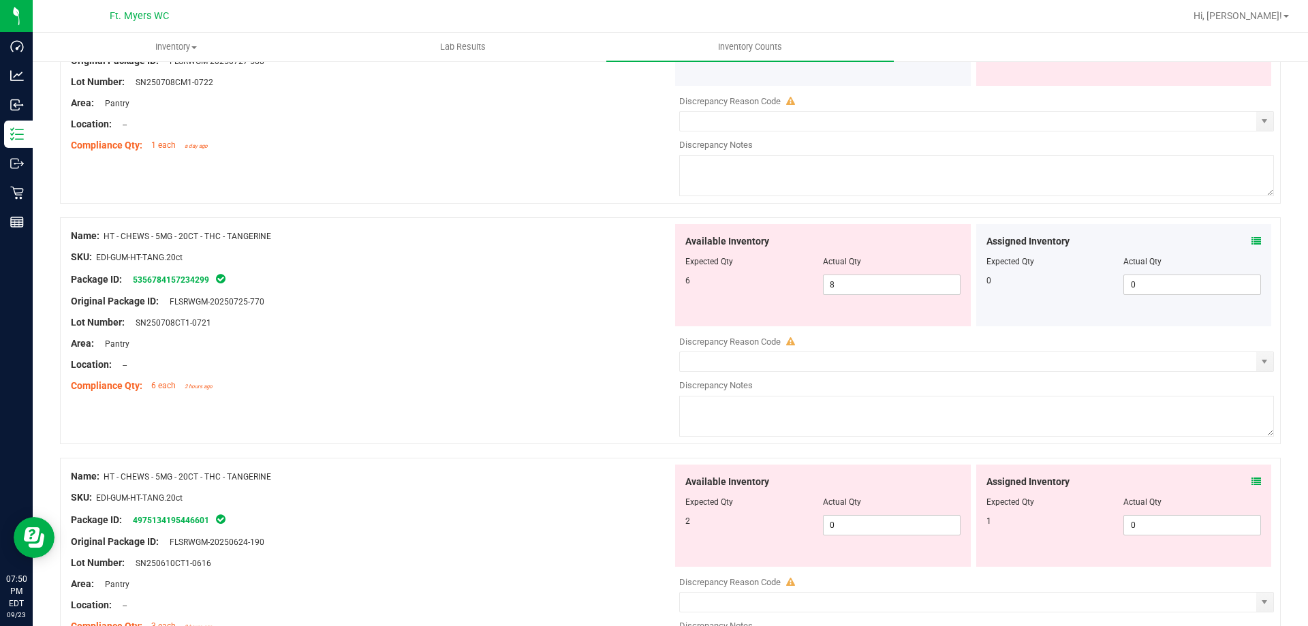
scroll to position [1880, 0]
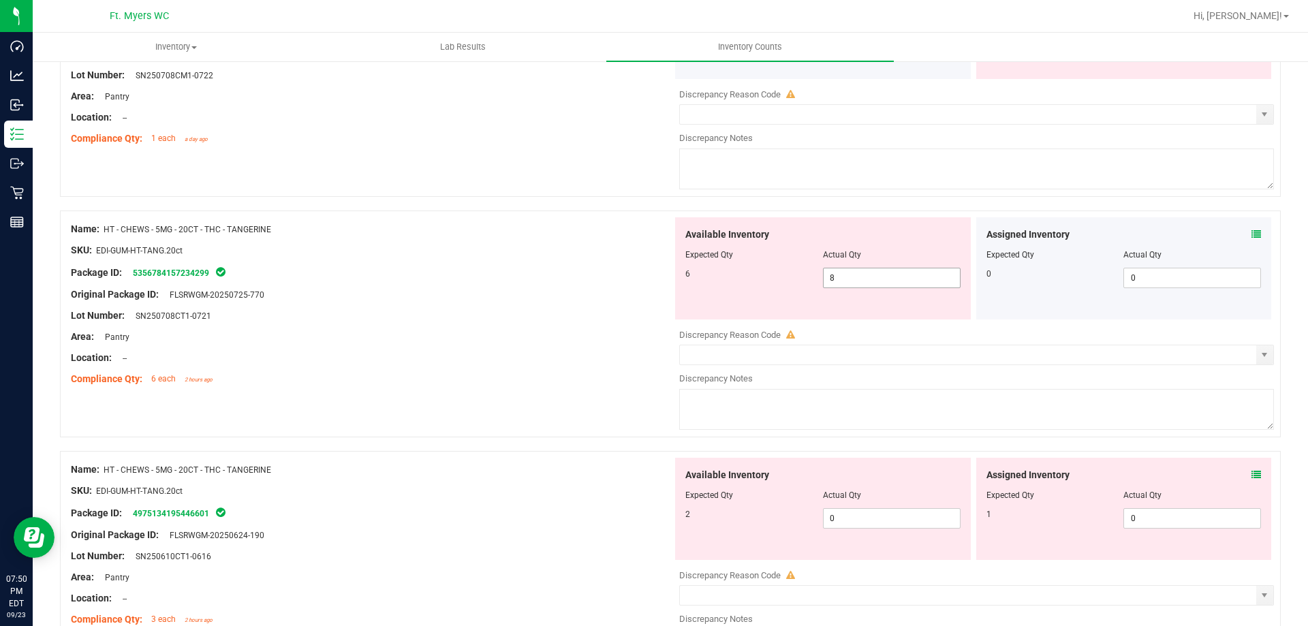
drag, startPoint x: 893, startPoint y: 279, endPoint x: 668, endPoint y: 303, distance: 226.1
click at [675, 303] on div "Available Inventory Expected Qty Actual Qty 6 8 8" at bounding box center [823, 268] width 296 height 102
drag, startPoint x: 907, startPoint y: 520, endPoint x: 512, endPoint y: 445, distance: 402.3
click at [638, 490] on div "Name: HT - CHEWS - 5MG - 20CT - THC - TANGERINE SKU: EDI-GUM-HT-TANG.20ct Packa…" at bounding box center [670, 564] width 1221 height 227
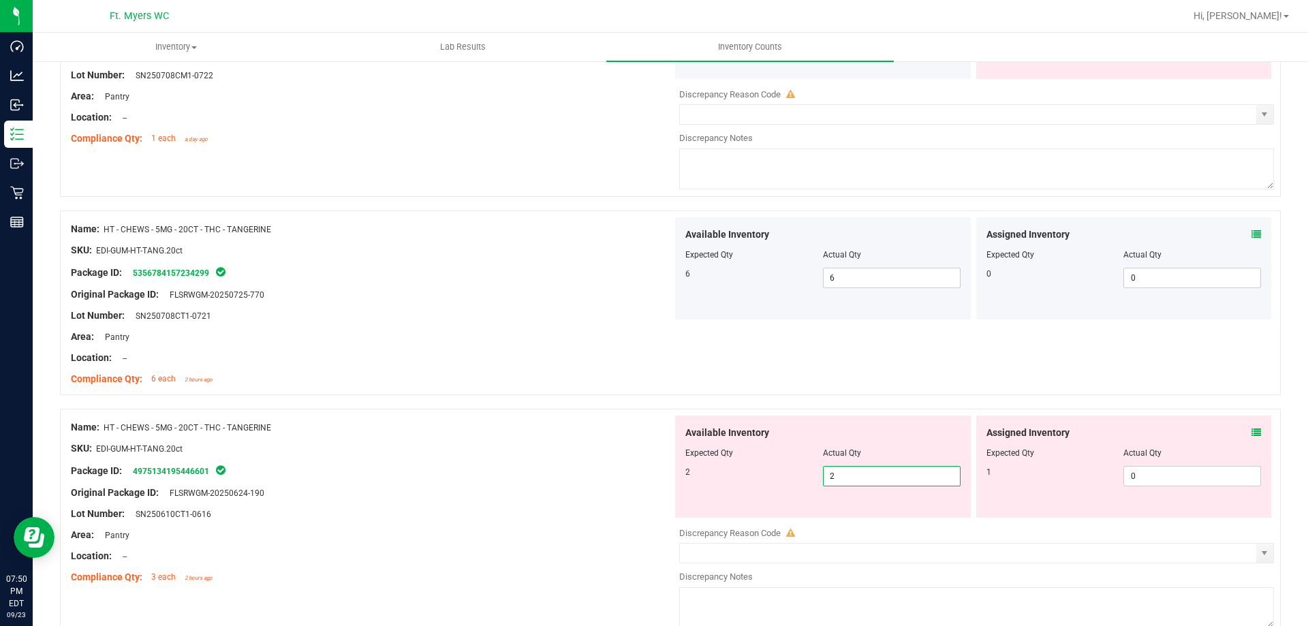
click at [484, 426] on div "Name: HT - CHEWS - 5MG - 20CT - THC - TANGERINE" at bounding box center [372, 427] width 602 height 14
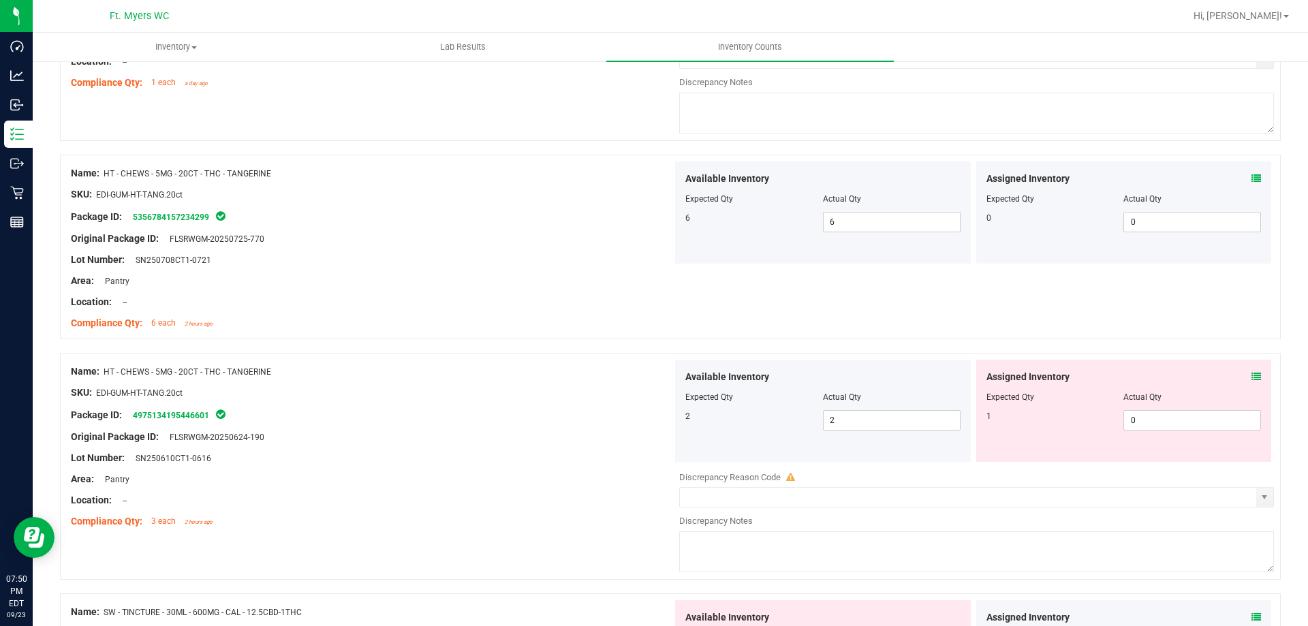
scroll to position [2288, 0]
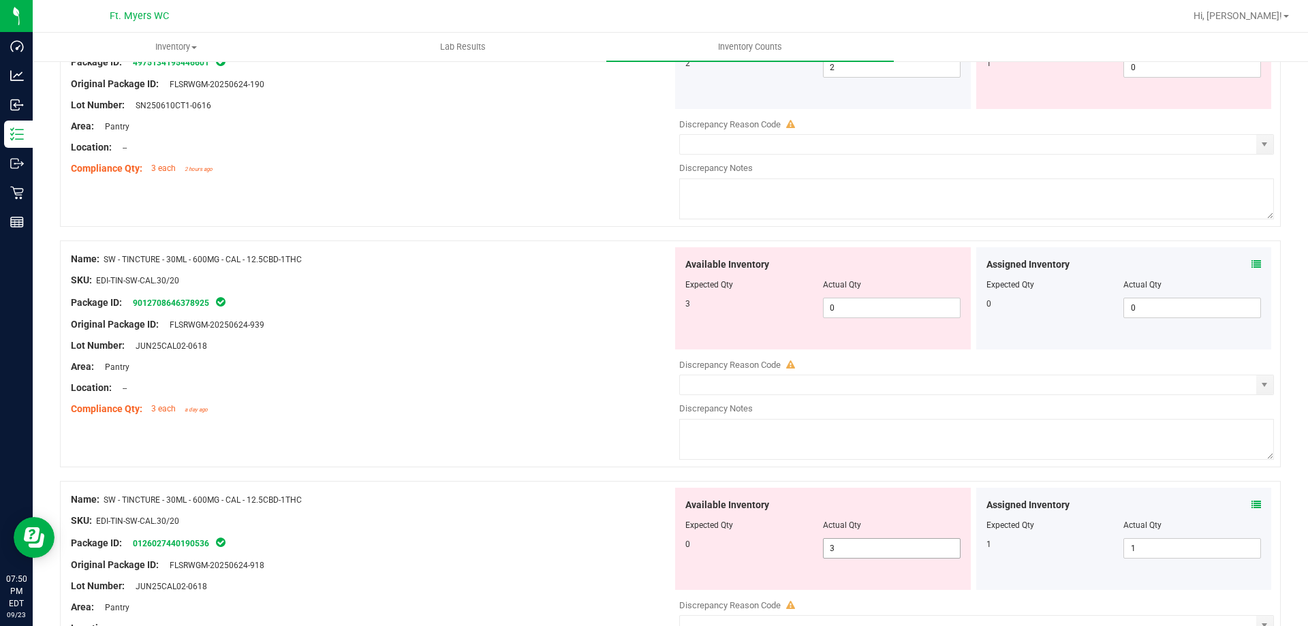
drag, startPoint x: 842, startPoint y: 544, endPoint x: 708, endPoint y: 523, distance: 135.8
click at [712, 525] on div "Available Inventory Expected Qty Actual Qty 0 3 3" at bounding box center [823, 539] width 296 height 102
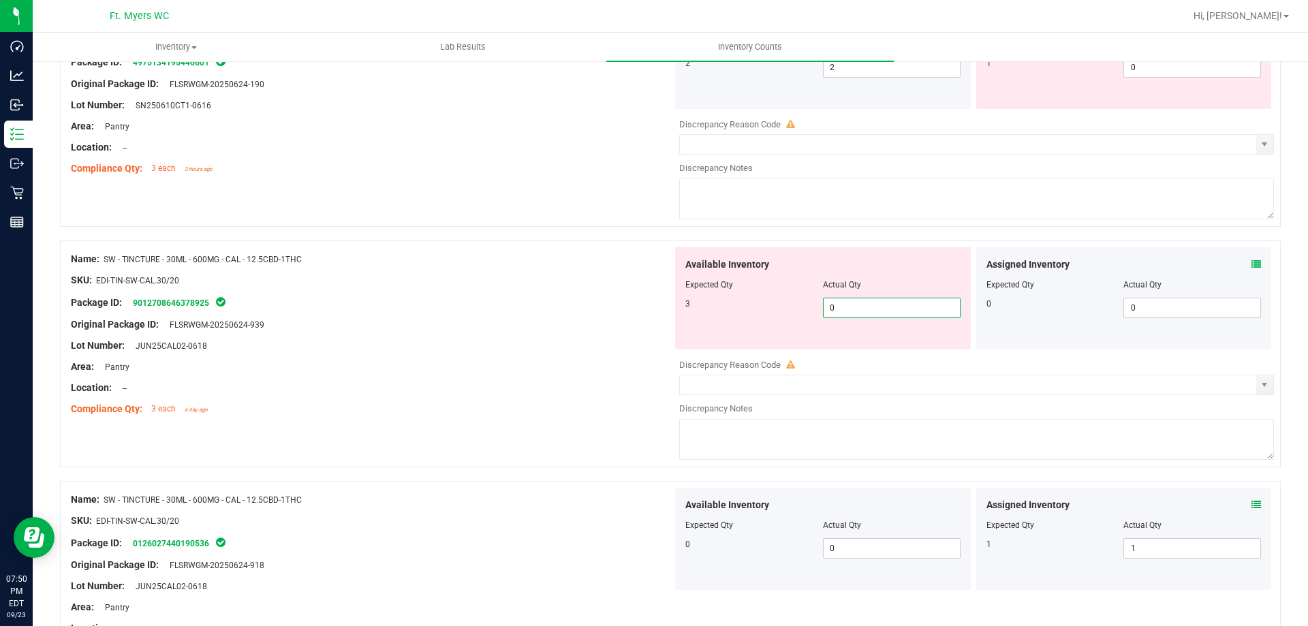
drag, startPoint x: 883, startPoint y: 311, endPoint x: 477, endPoint y: 296, distance: 406.3
click at [493, 296] on div "Name: SW - TINCTURE - 30ML - 600MG - CAL - 12.5CBD-1THC SKU: EDI-TIN-SW-CAL.30/…" at bounding box center [670, 353] width 1221 height 227
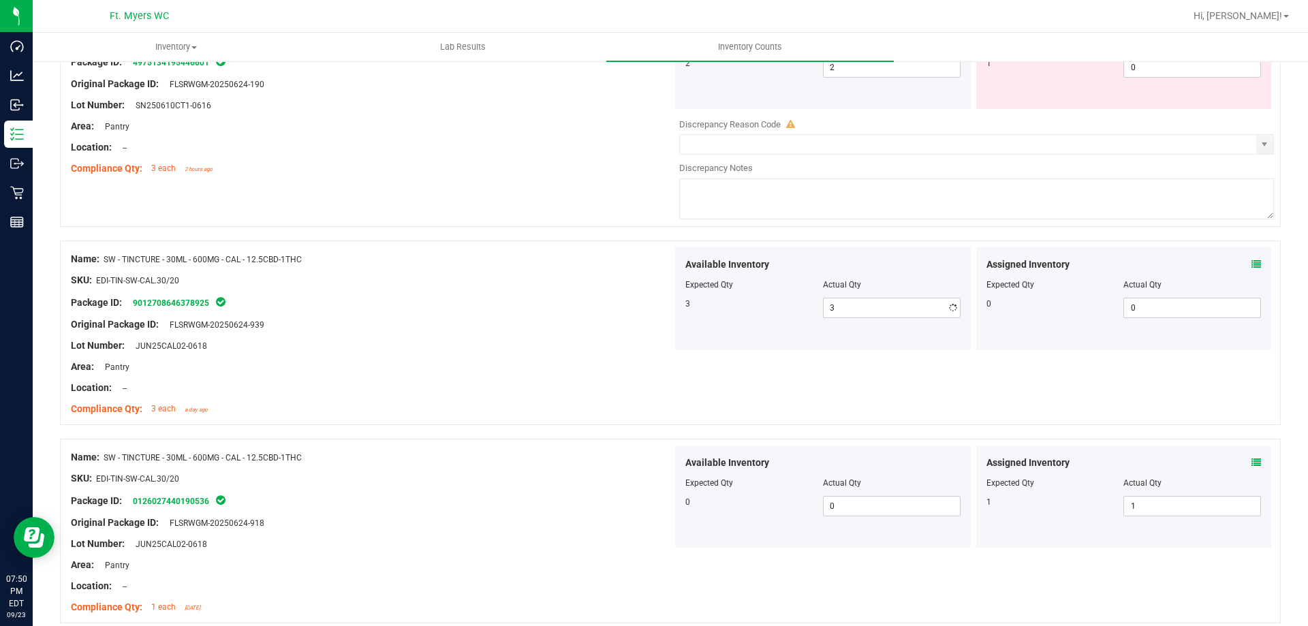
click at [450, 297] on div "Package ID: 9012708646378925" at bounding box center [372, 302] width 602 height 16
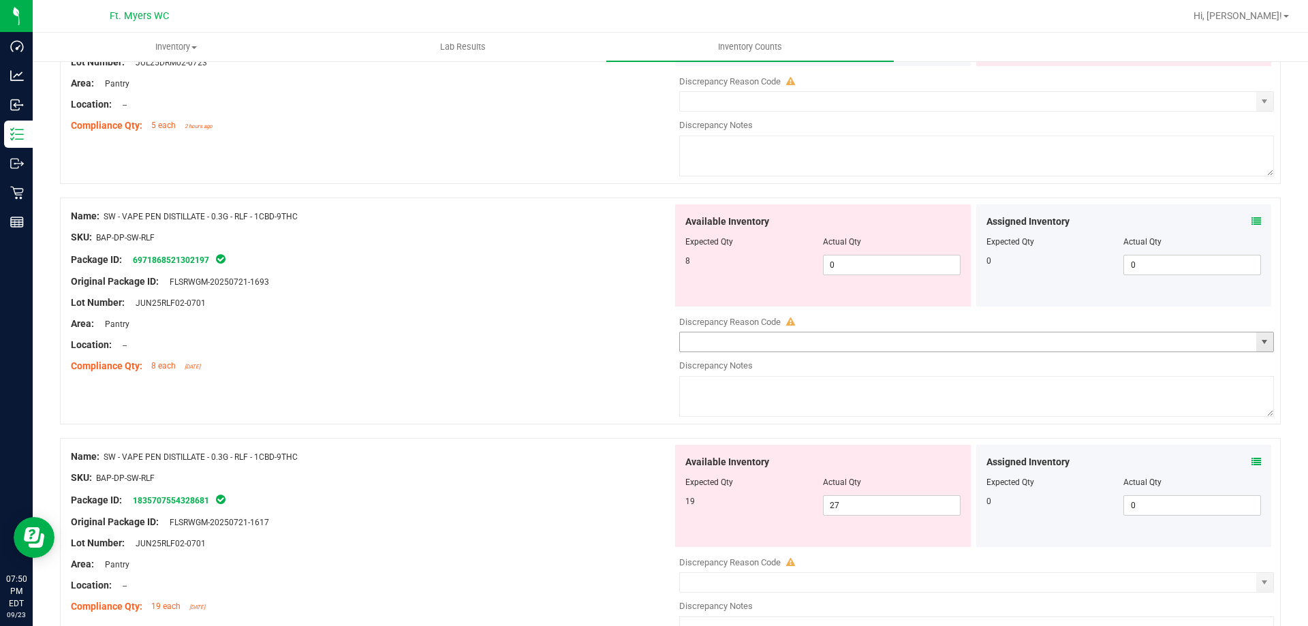
scroll to position [2970, 0]
drag, startPoint x: 867, startPoint y: 505, endPoint x: 732, endPoint y: 507, distance: 135.6
click at [732, 507] on div "19 27 27" at bounding box center [822, 504] width 275 height 20
drag, startPoint x: 854, startPoint y: 264, endPoint x: 659, endPoint y: 267, distance: 195.5
click at [679, 267] on div "Available Inventory Expected Qty Actual Qty 8 0 0" at bounding box center [823, 254] width 296 height 102
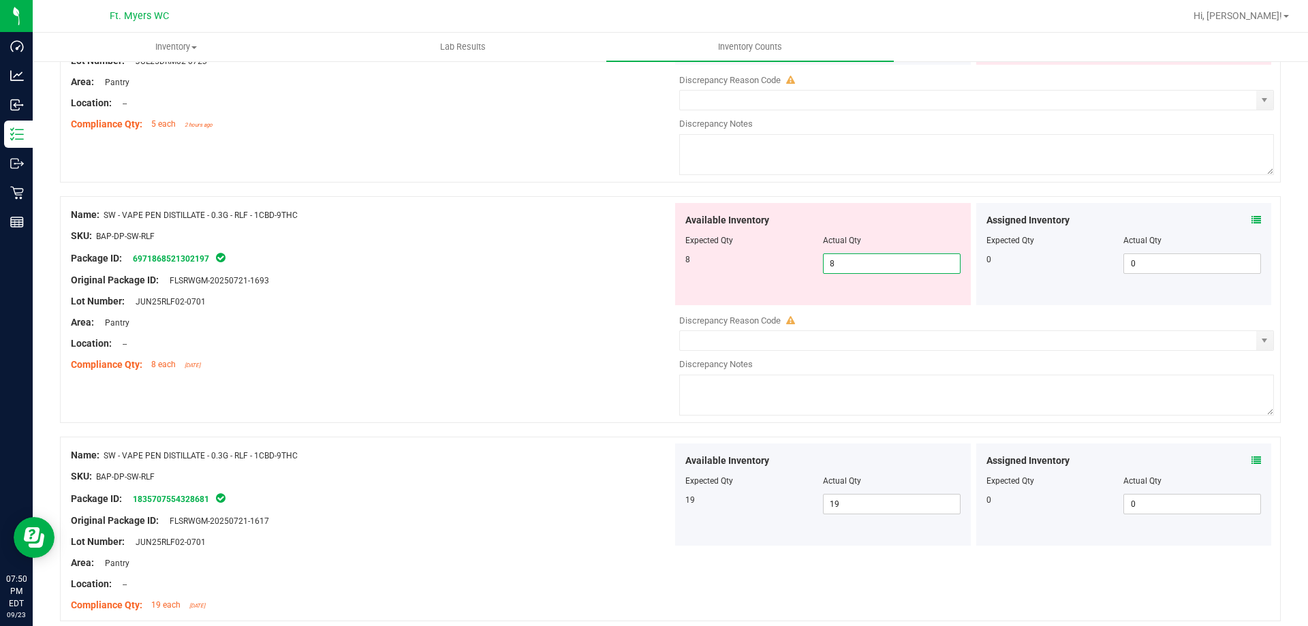
click at [632, 273] on div "Original Package ID: FLSRWGM-20250721-1693" at bounding box center [372, 280] width 602 height 14
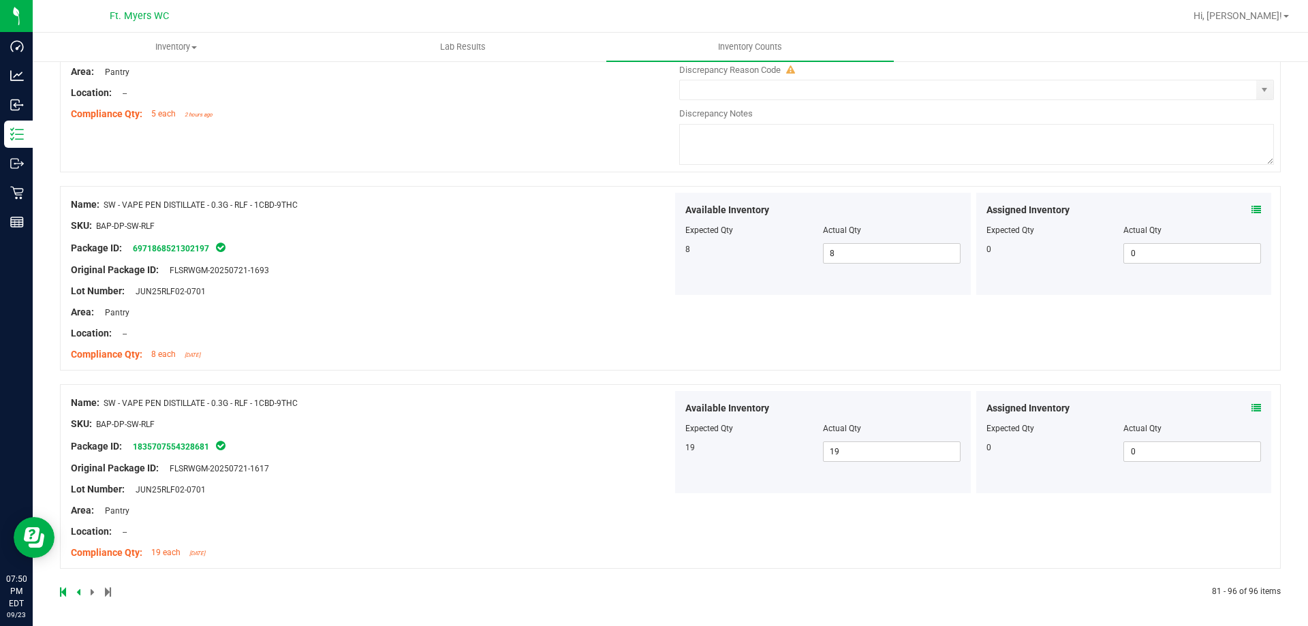
scroll to position [2982, 0]
click at [455, 471] on div "Original Package ID: FLSRWGM-20250721-1617" at bounding box center [372, 465] width 602 height 14
click at [80, 585] on icon at bounding box center [78, 589] width 4 height 8
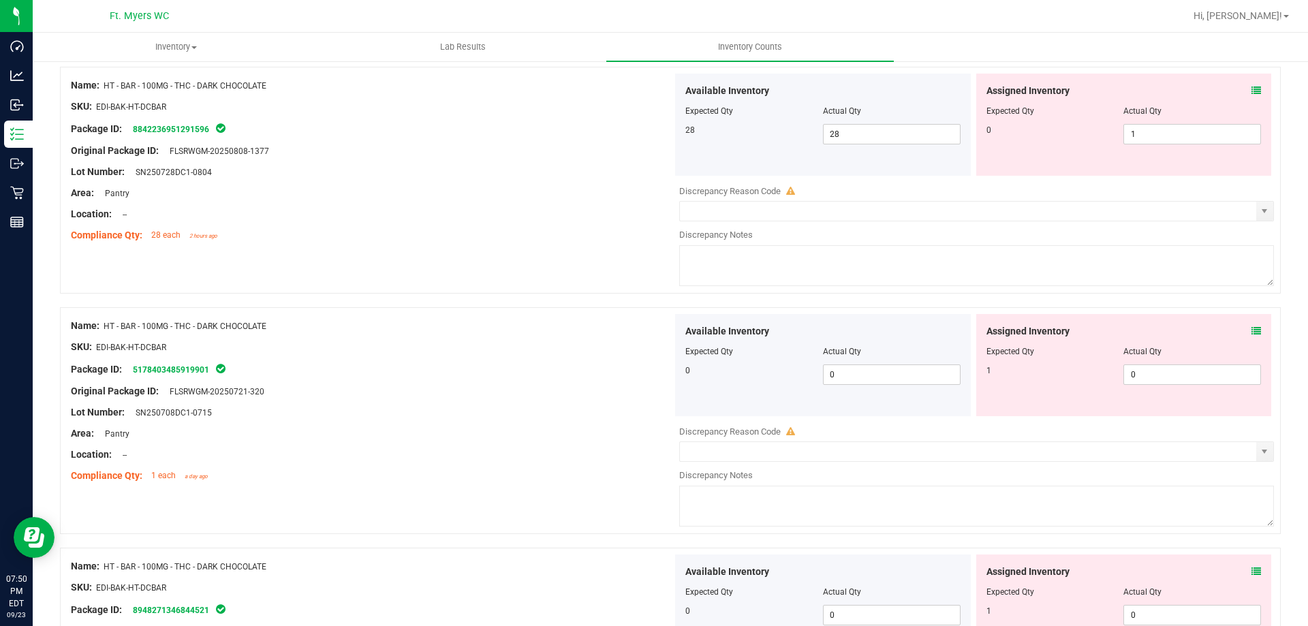
scroll to position [4451, 0]
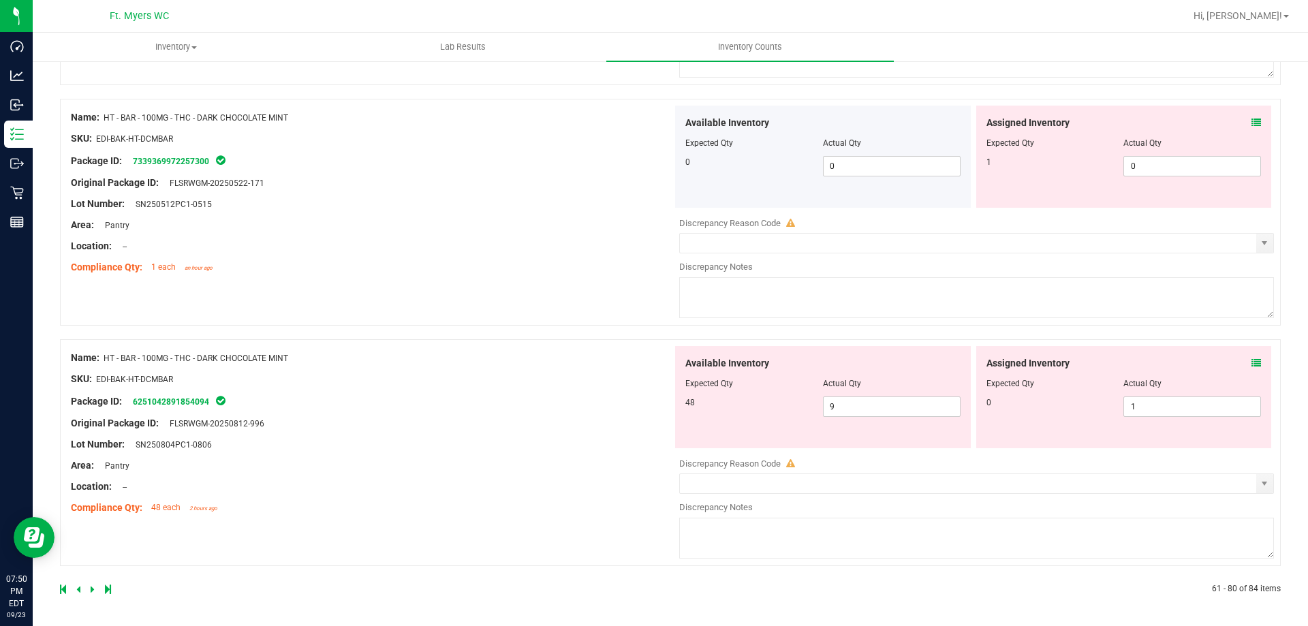
drag, startPoint x: 534, startPoint y: 296, endPoint x: 491, endPoint y: 512, distance: 219.5
click at [93, 588] on icon at bounding box center [93, 589] width 4 height 8
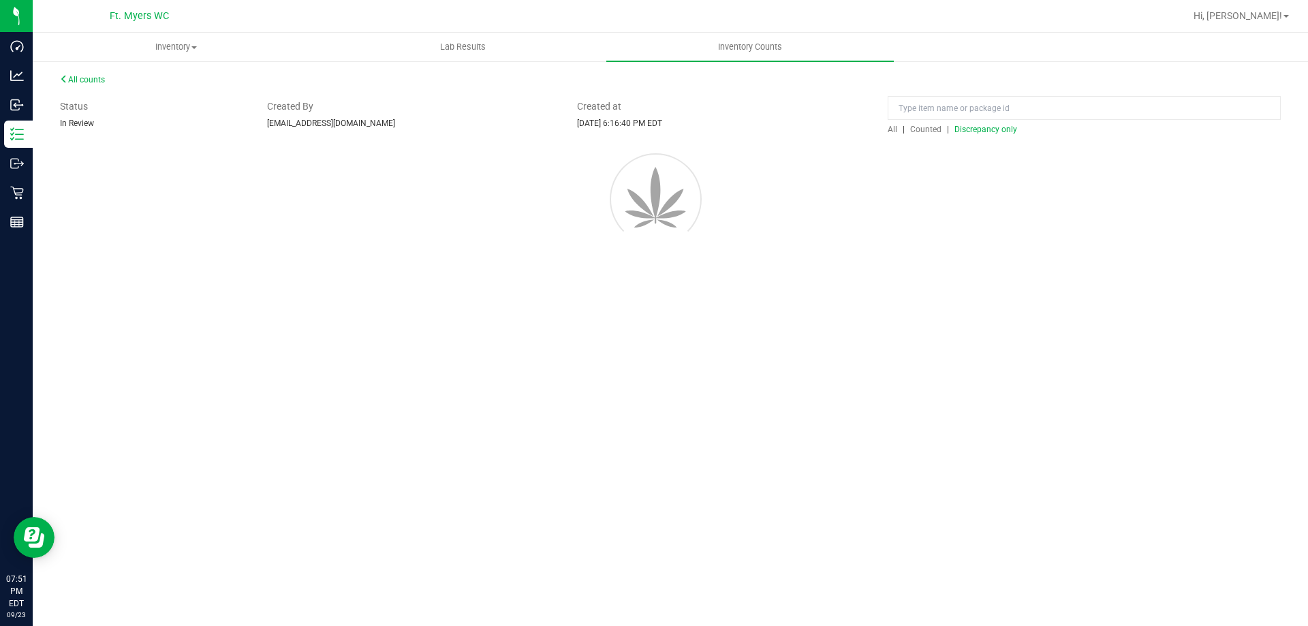
scroll to position [0, 0]
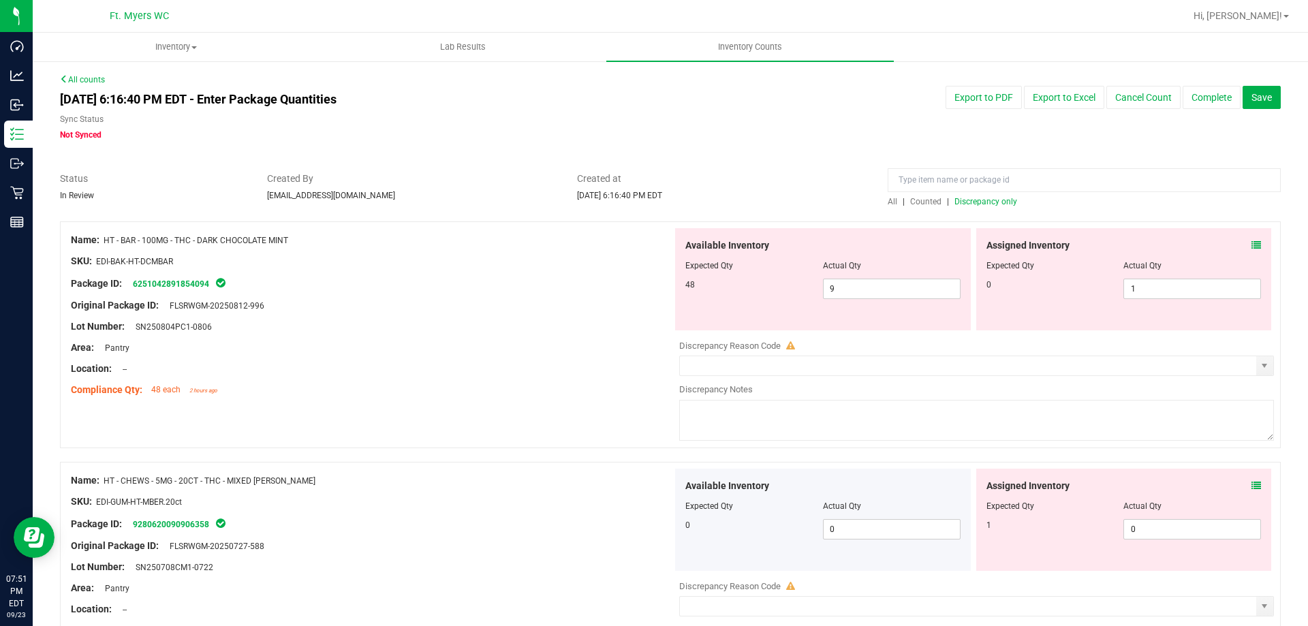
click at [1251, 243] on icon at bounding box center [1256, 245] width 10 height 10
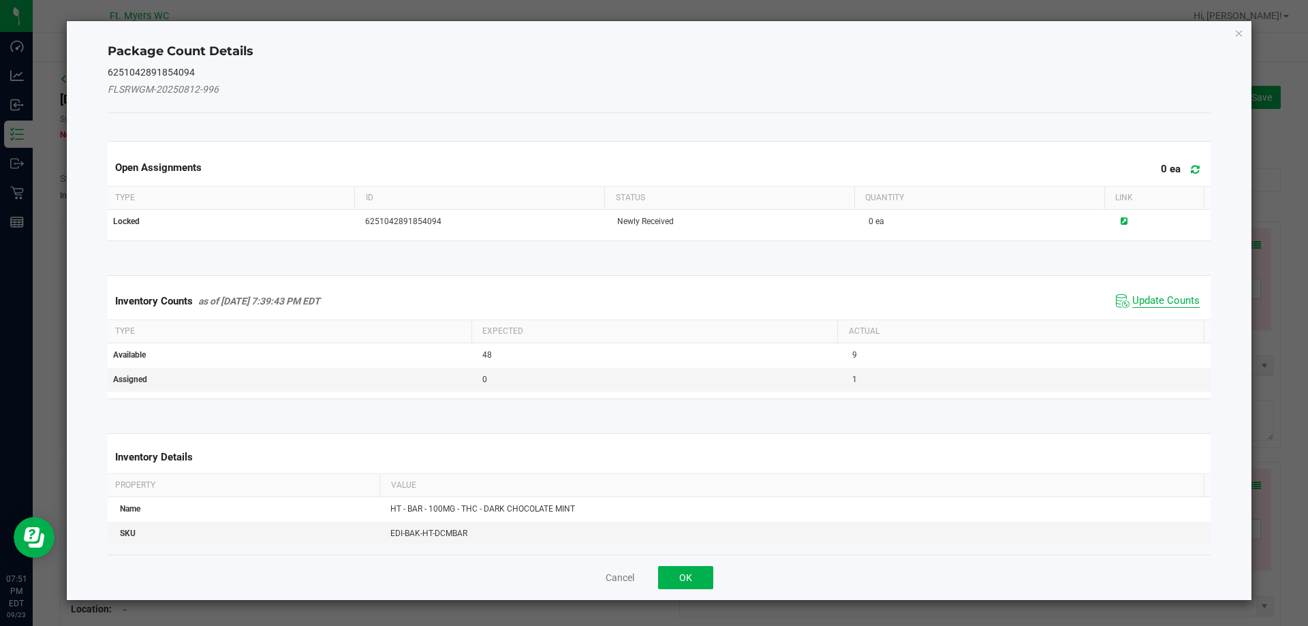
click at [1152, 294] on span "Update Counts" at bounding box center [1157, 301] width 91 height 20
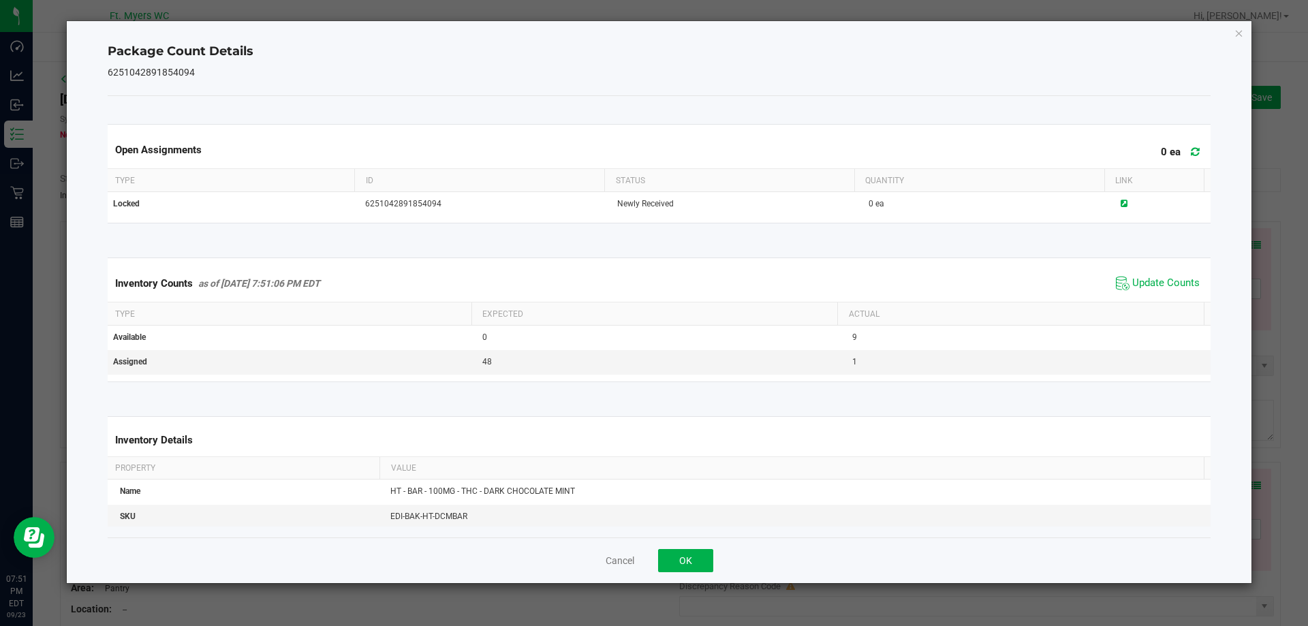
click at [691, 572] on div "Cancel OK" at bounding box center [660, 561] width 1104 height 46
click at [694, 566] on button "OK" at bounding box center [685, 560] width 55 height 23
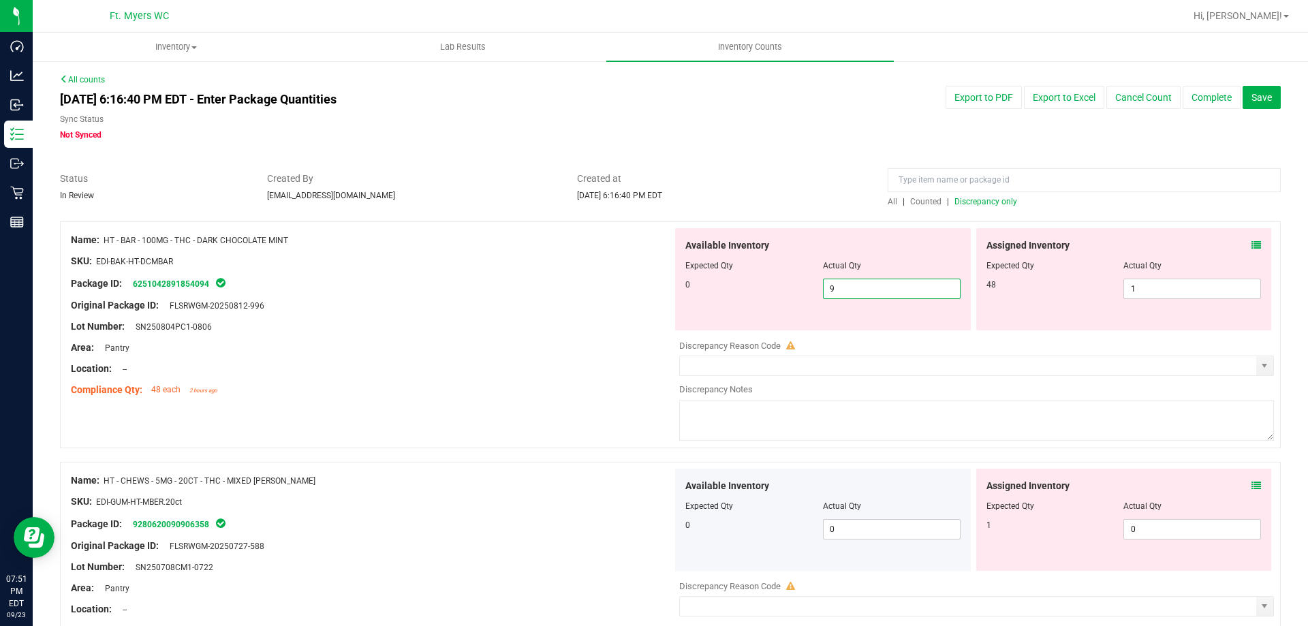
drag, startPoint x: 907, startPoint y: 292, endPoint x: 733, endPoint y: 293, distance: 173.7
click at [733, 293] on div "0 9 9" at bounding box center [822, 289] width 275 height 20
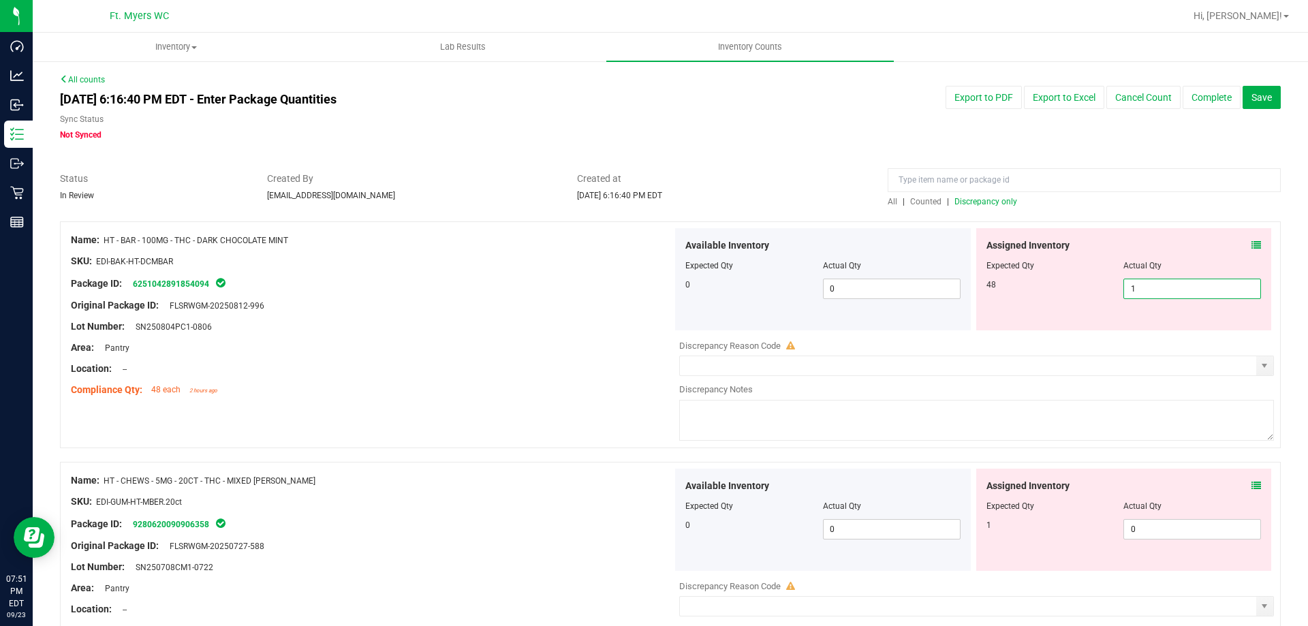
drag, startPoint x: 1173, startPoint y: 285, endPoint x: 996, endPoint y: 289, distance: 177.2
click at [996, 288] on div "48 1 1" at bounding box center [1123, 289] width 275 height 20
click at [1005, 294] on div "48 48 48" at bounding box center [1123, 289] width 275 height 20
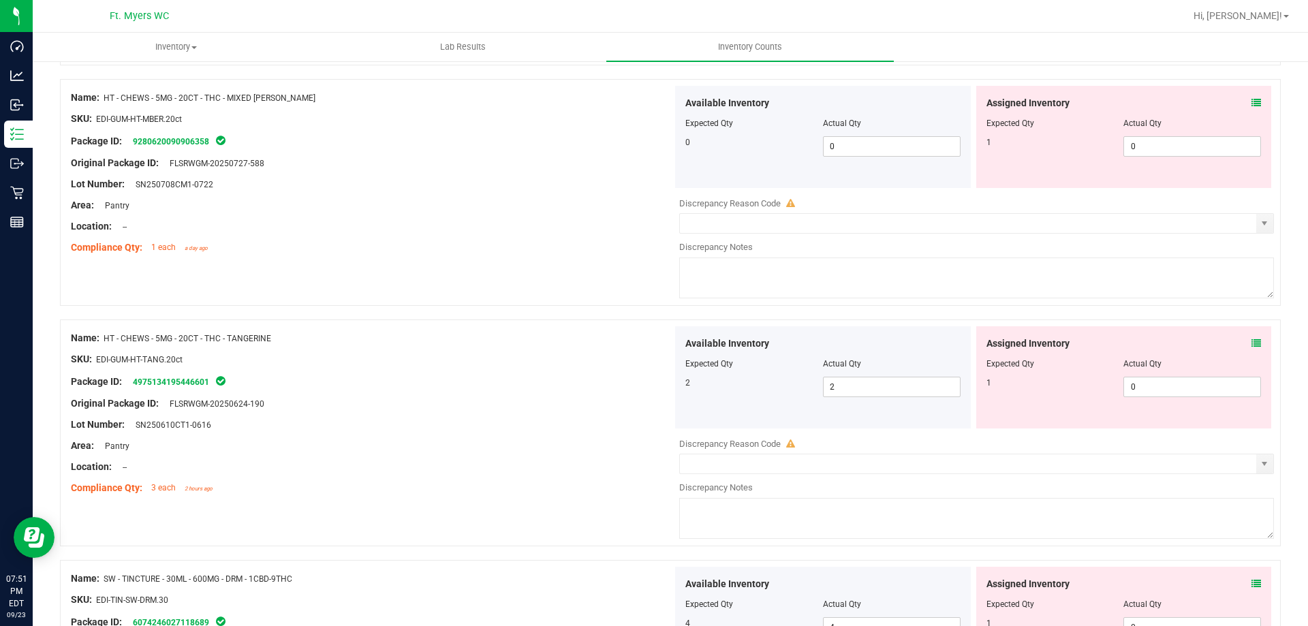
scroll to position [561, 0]
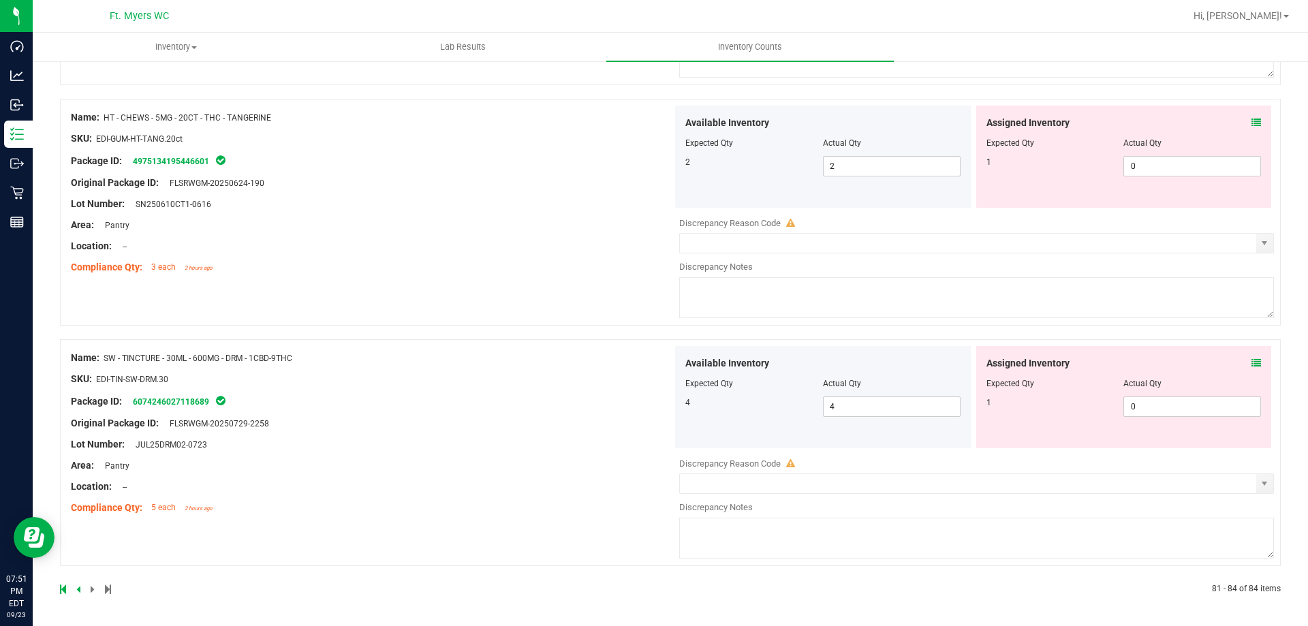
drag, startPoint x: 438, startPoint y: 310, endPoint x: 388, endPoint y: 546, distance: 241.6
click at [81, 588] on link at bounding box center [79, 590] width 6 height 10
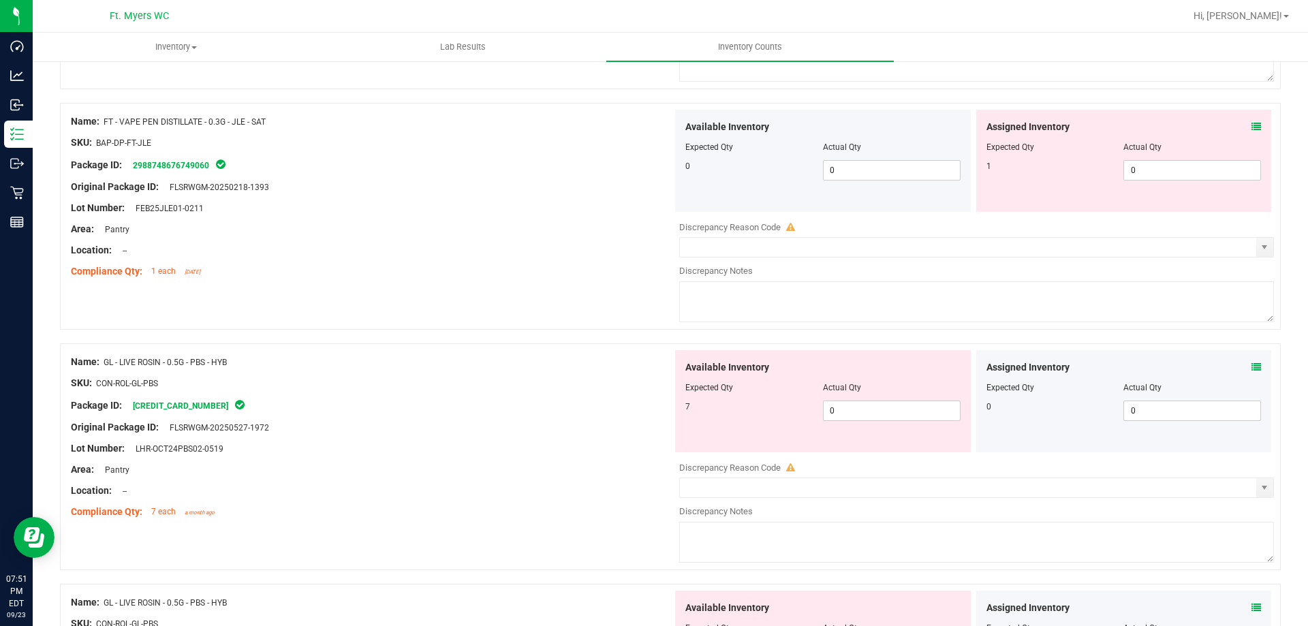
scroll to position [4451, 0]
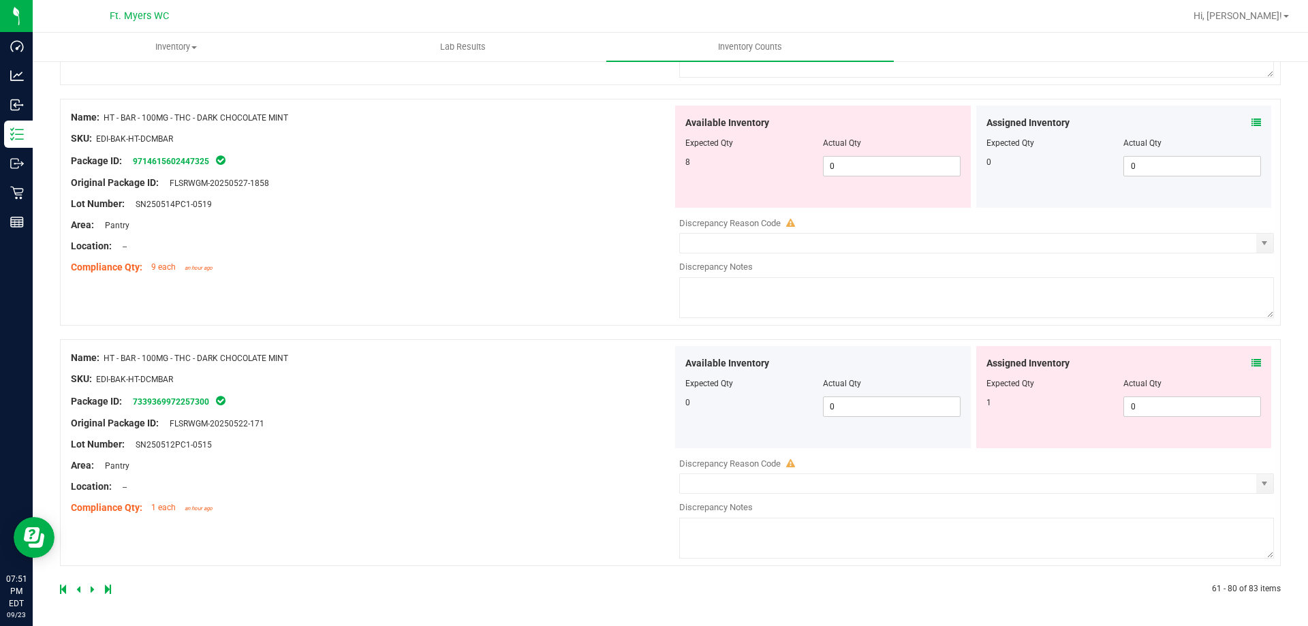
drag, startPoint x: 536, startPoint y: 355, endPoint x: 638, endPoint y: 499, distance: 176.4
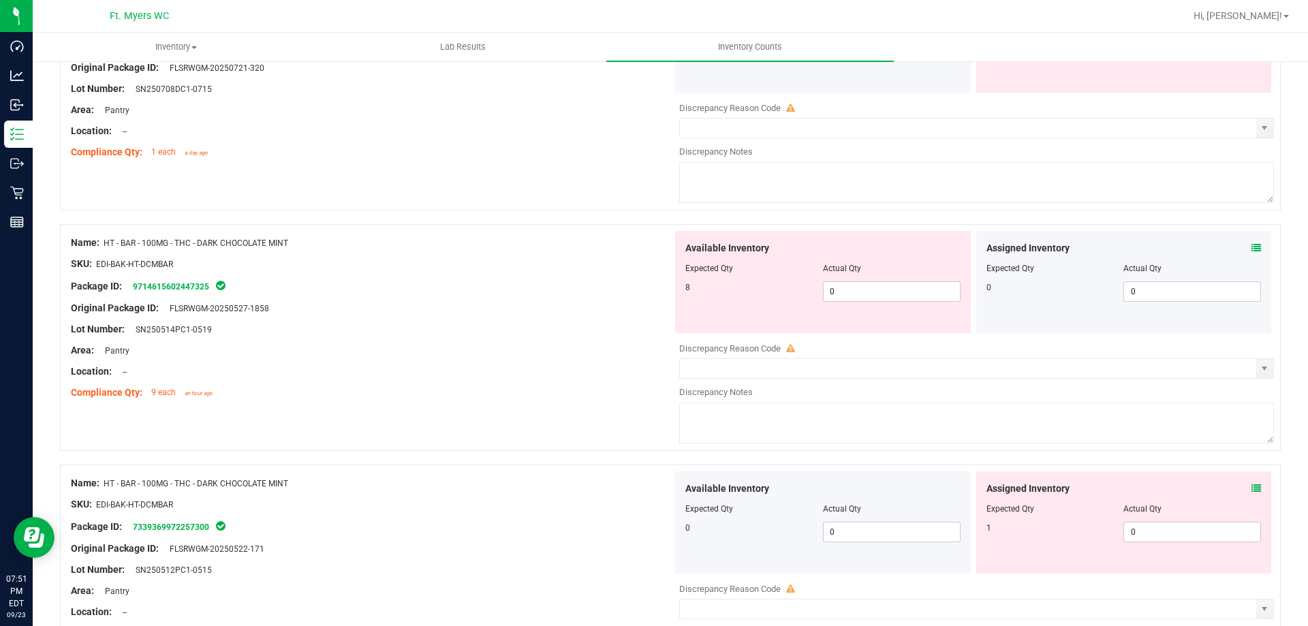
scroll to position [4315, 0]
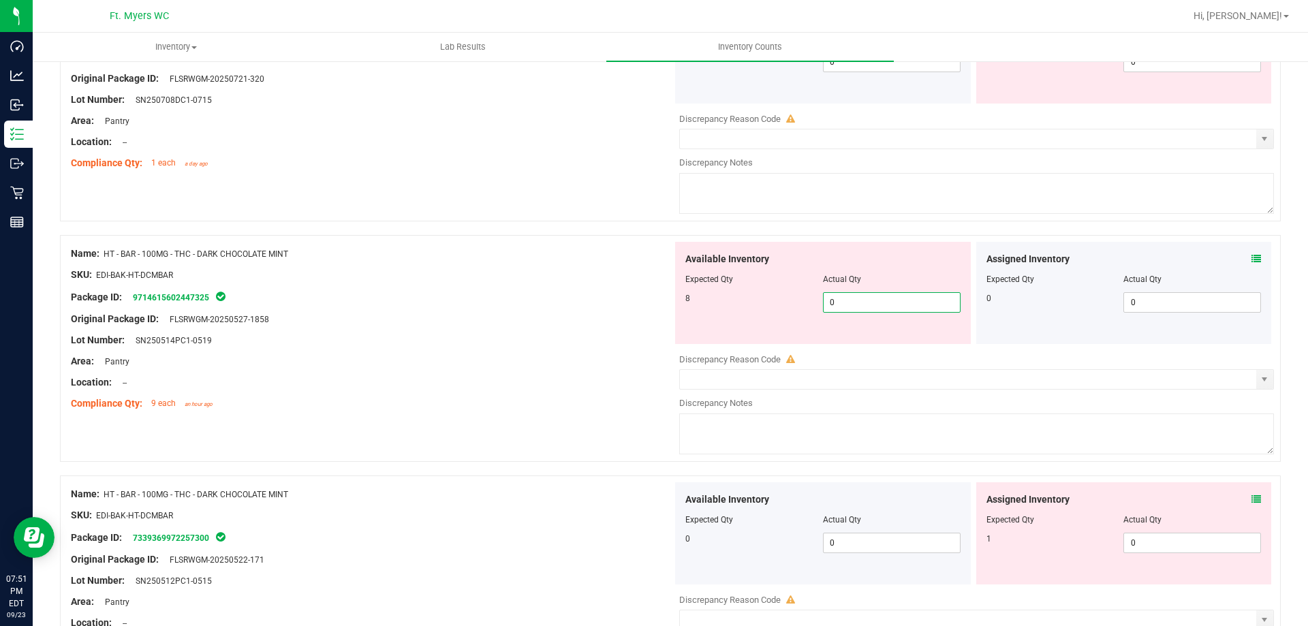
drag, startPoint x: 896, startPoint y: 307, endPoint x: 687, endPoint y: 255, distance: 215.5
click at [687, 255] on div "Available Inventory Expected Qty Actual Qty 8 0 0" at bounding box center [823, 293] width 296 height 102
click at [1251, 256] on icon at bounding box center [1256, 259] width 10 height 10
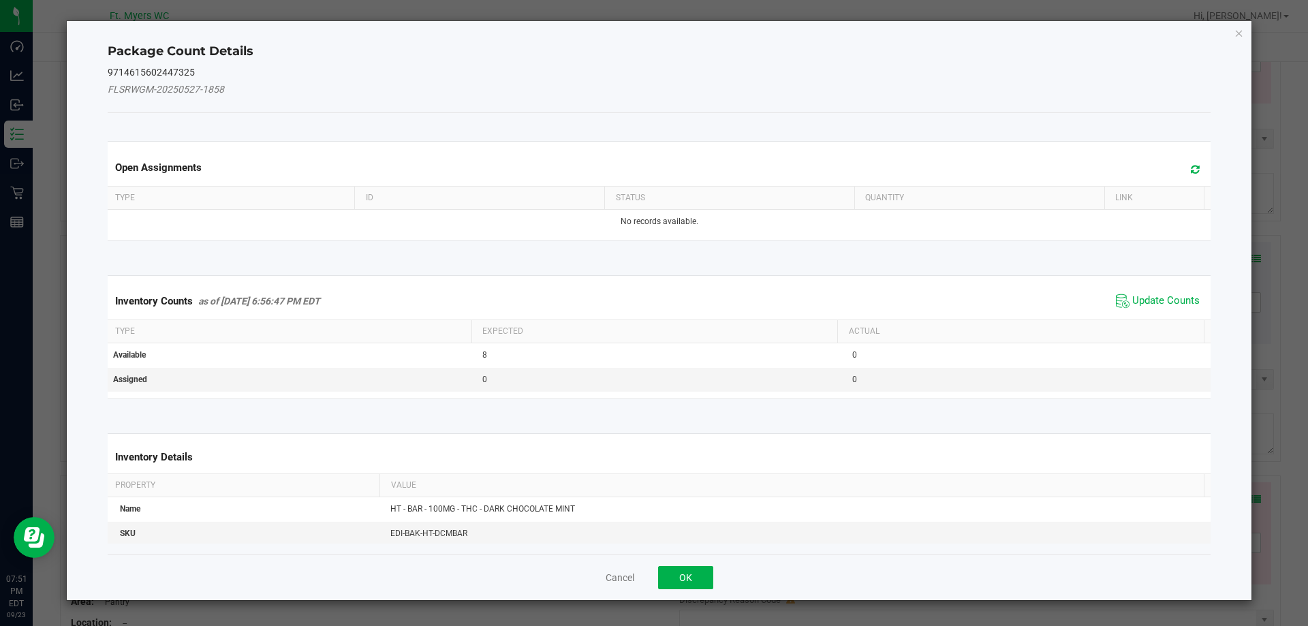
click at [1149, 311] on span "Update Counts" at bounding box center [1157, 301] width 91 height 20
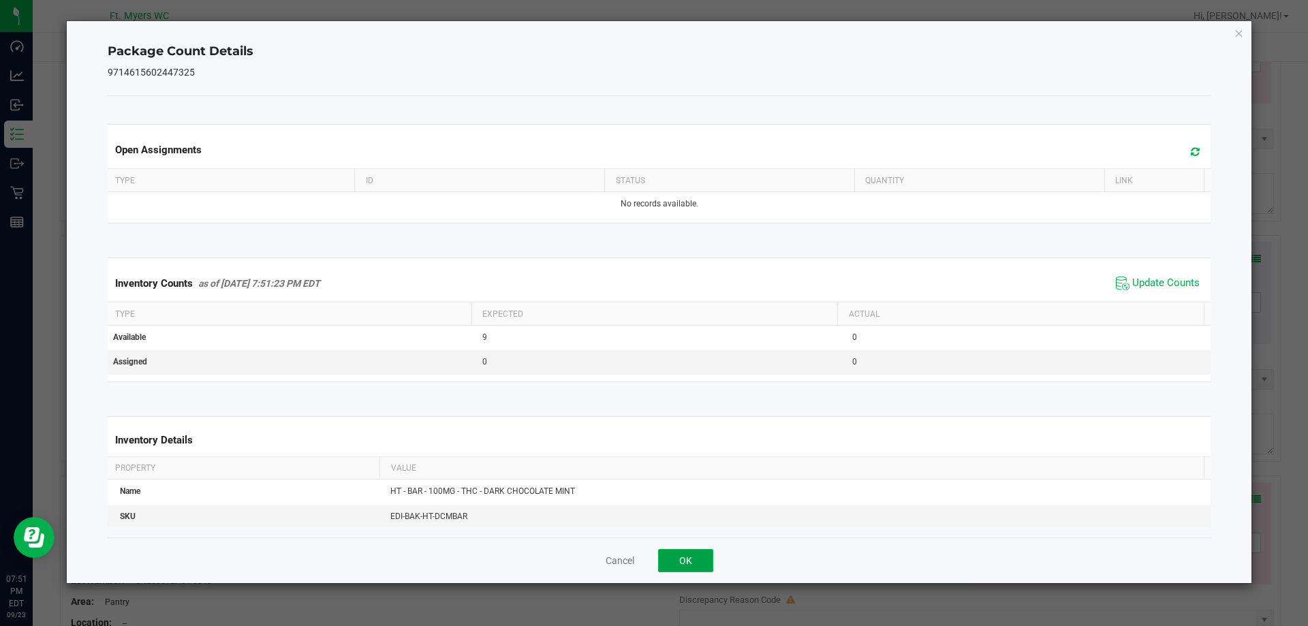
click at [675, 562] on button "OK" at bounding box center [685, 560] width 55 height 23
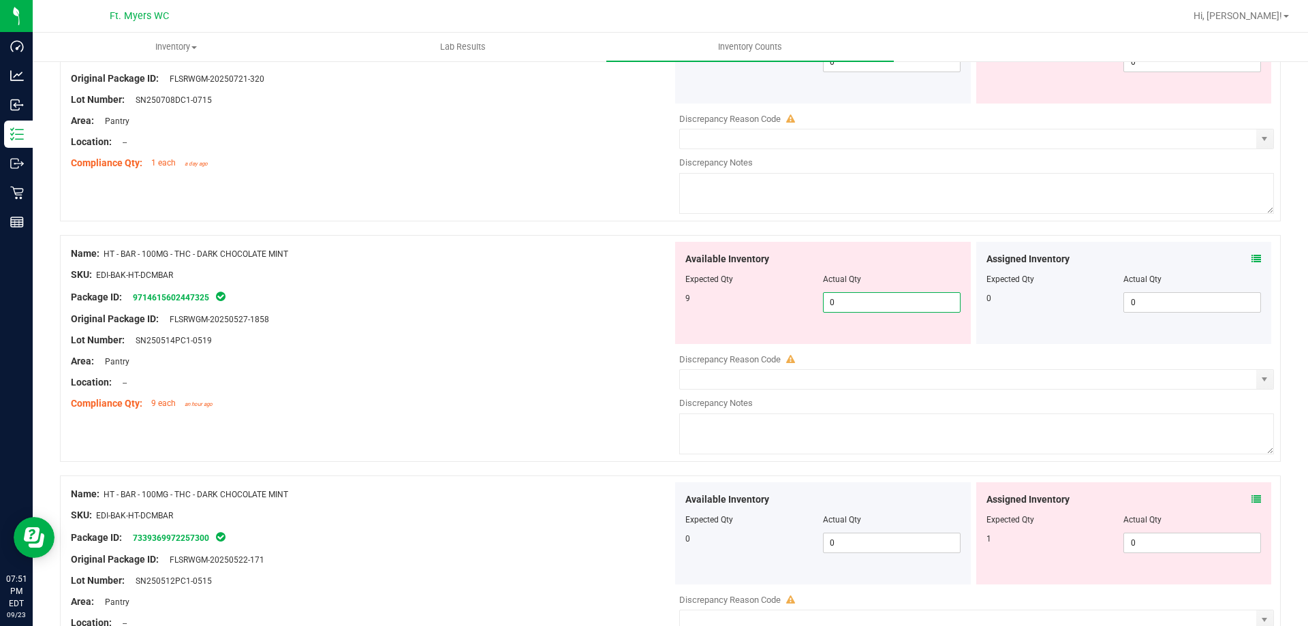
drag, startPoint x: 918, startPoint y: 302, endPoint x: 544, endPoint y: 328, distance: 374.9
click at [622, 318] on div "Name: HT - BAR - 100MG - THC - DARK CHOCOLATE MINT SKU: EDI-BAK-HT-DCMBAR Packa…" at bounding box center [670, 348] width 1221 height 227
click at [544, 328] on div at bounding box center [372, 329] width 602 height 7
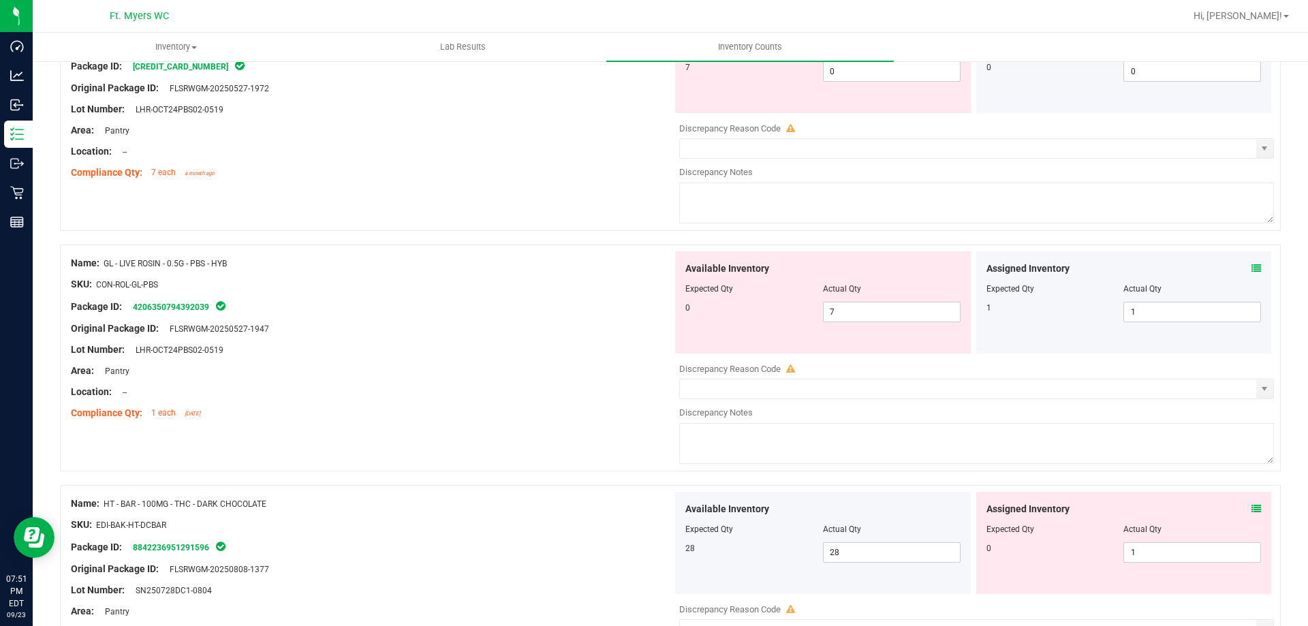
scroll to position [2953, 0]
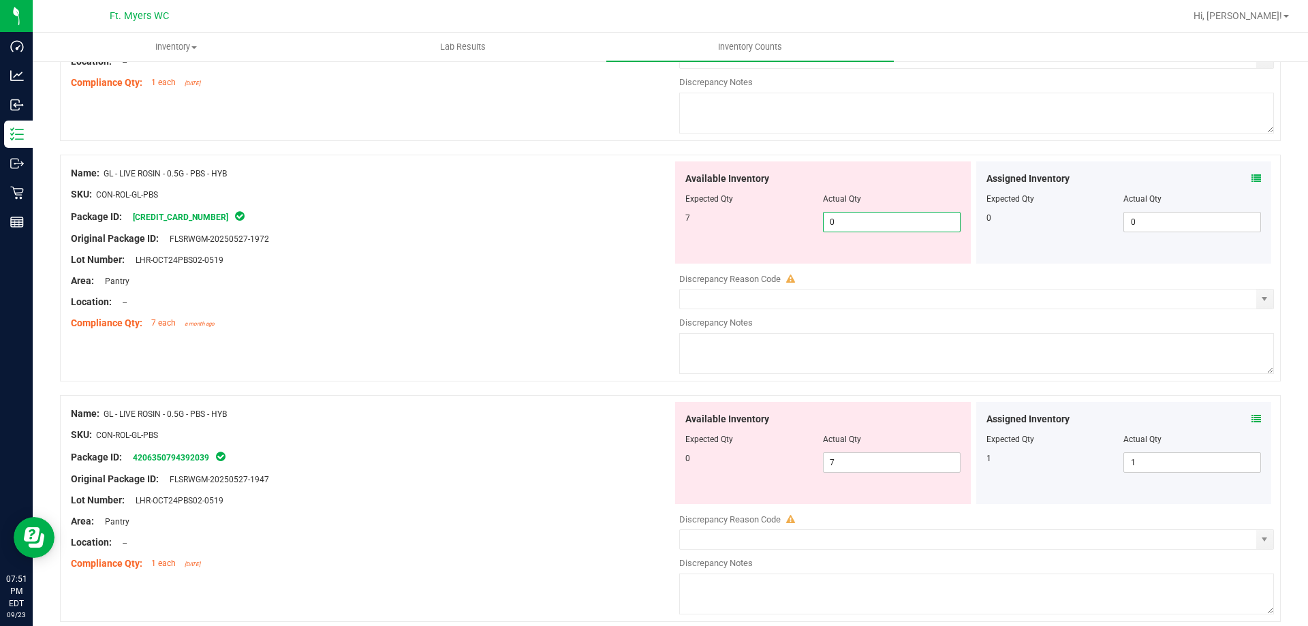
drag, startPoint x: 863, startPoint y: 220, endPoint x: 720, endPoint y: 268, distance: 151.0
click at [743, 232] on div "Available Inventory Expected Qty Actual Qty 7 0 0" at bounding box center [823, 212] width 296 height 102
drag, startPoint x: 916, startPoint y: 465, endPoint x: 402, endPoint y: 396, distance: 518.2
click at [408, 396] on div "Name: GL - LIVE ROSIN - 0.5G - PBS - HYB SKU: CON-ROL-GL-PBS Package ID: 420635…" at bounding box center [670, 508] width 1221 height 227
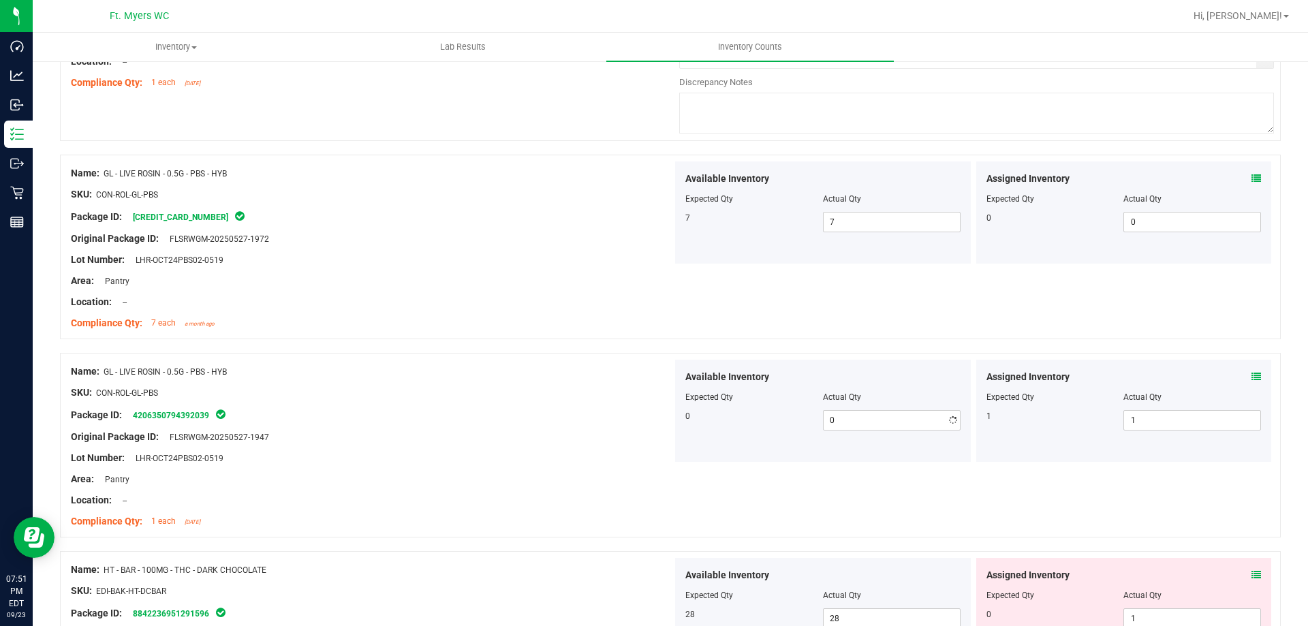
click at [391, 396] on div "SKU: CON-ROL-GL-PBS" at bounding box center [372, 393] width 602 height 14
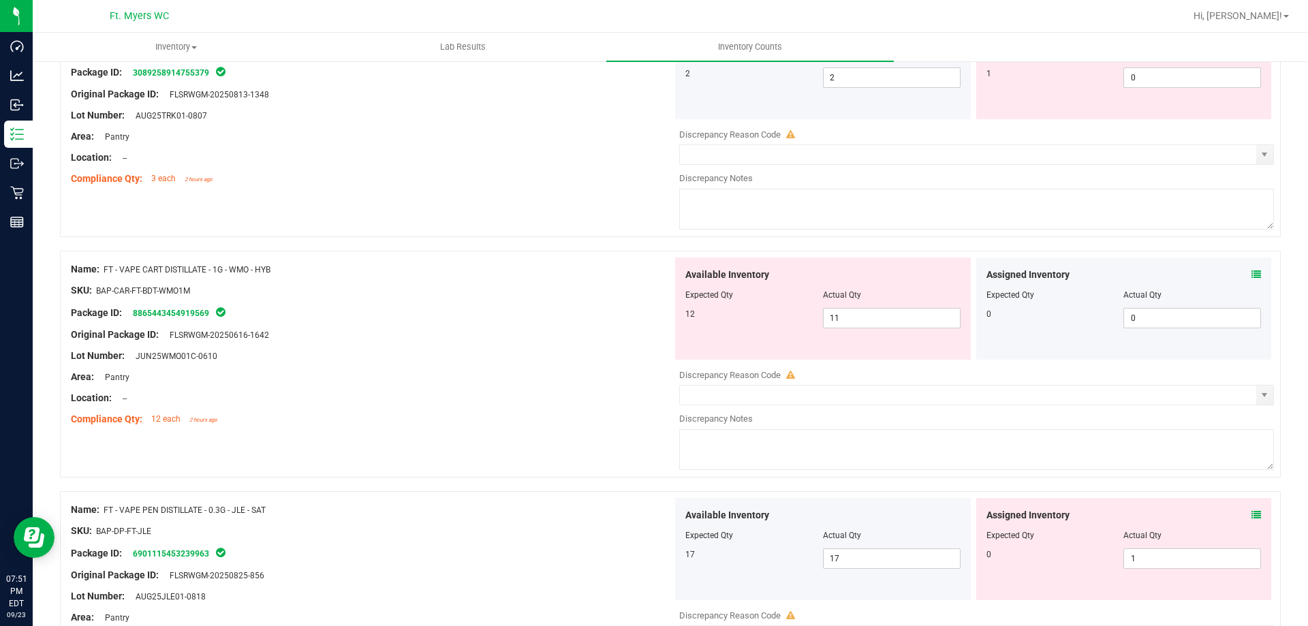
scroll to position [2067, 0]
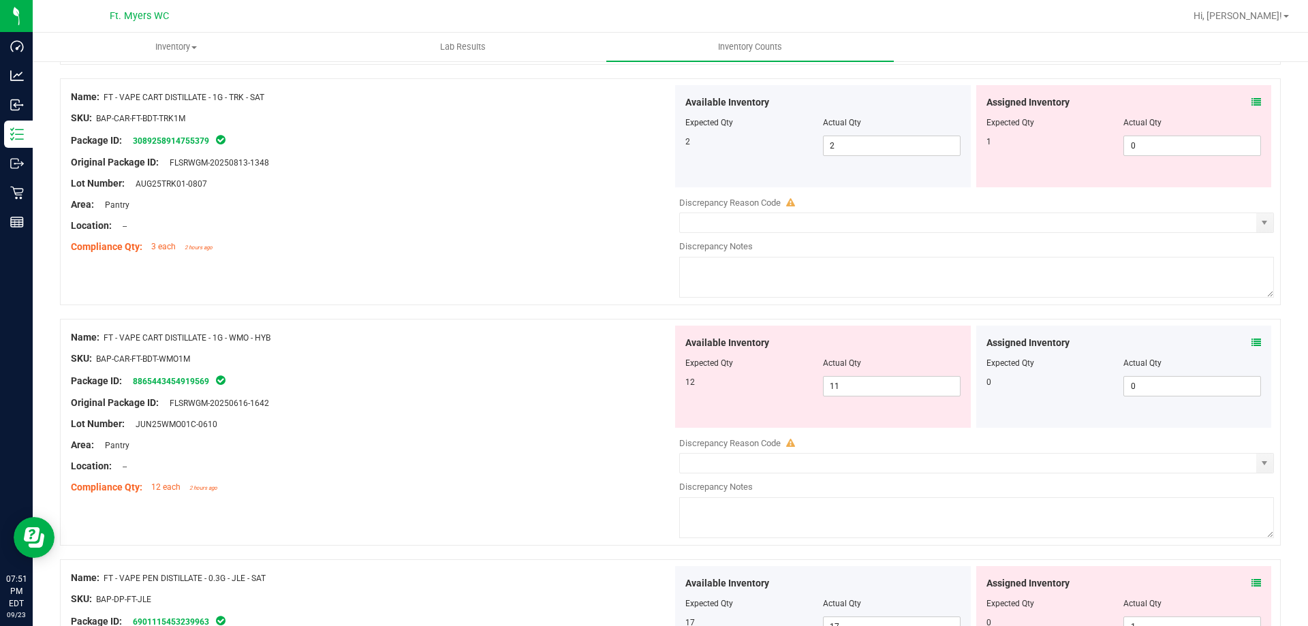
click at [1251, 340] on icon at bounding box center [1256, 343] width 10 height 10
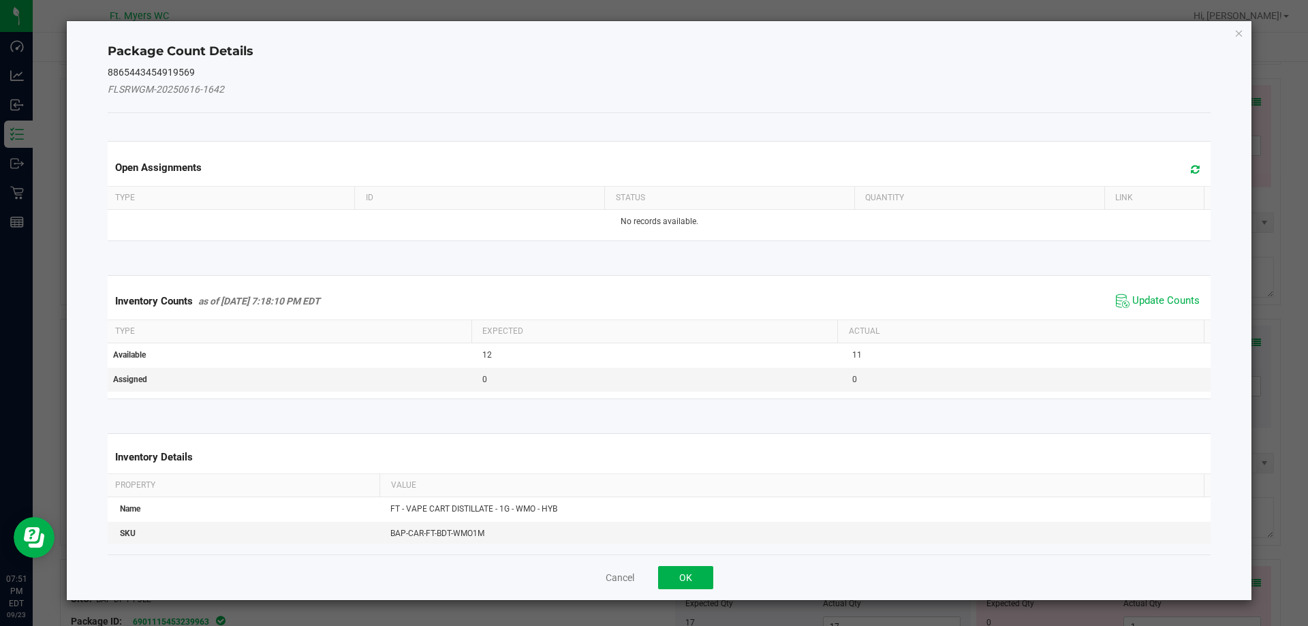
click at [1164, 291] on span "Update Counts" at bounding box center [1157, 301] width 91 height 20
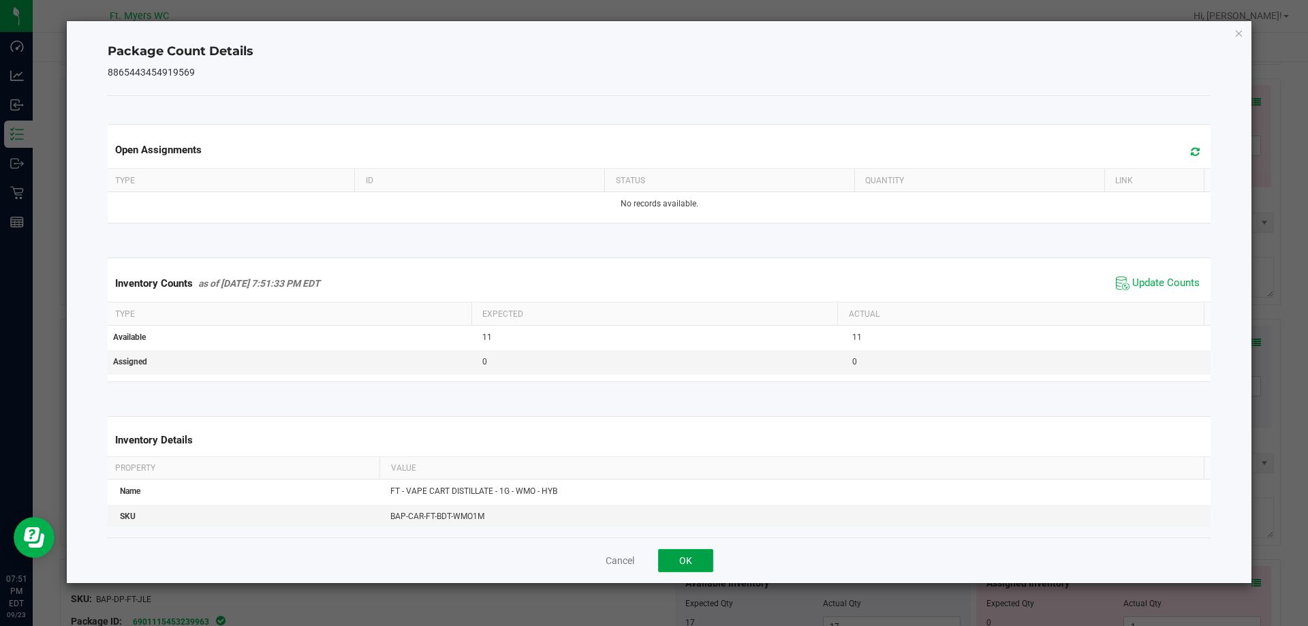
click at [672, 557] on button "OK" at bounding box center [685, 560] width 55 height 23
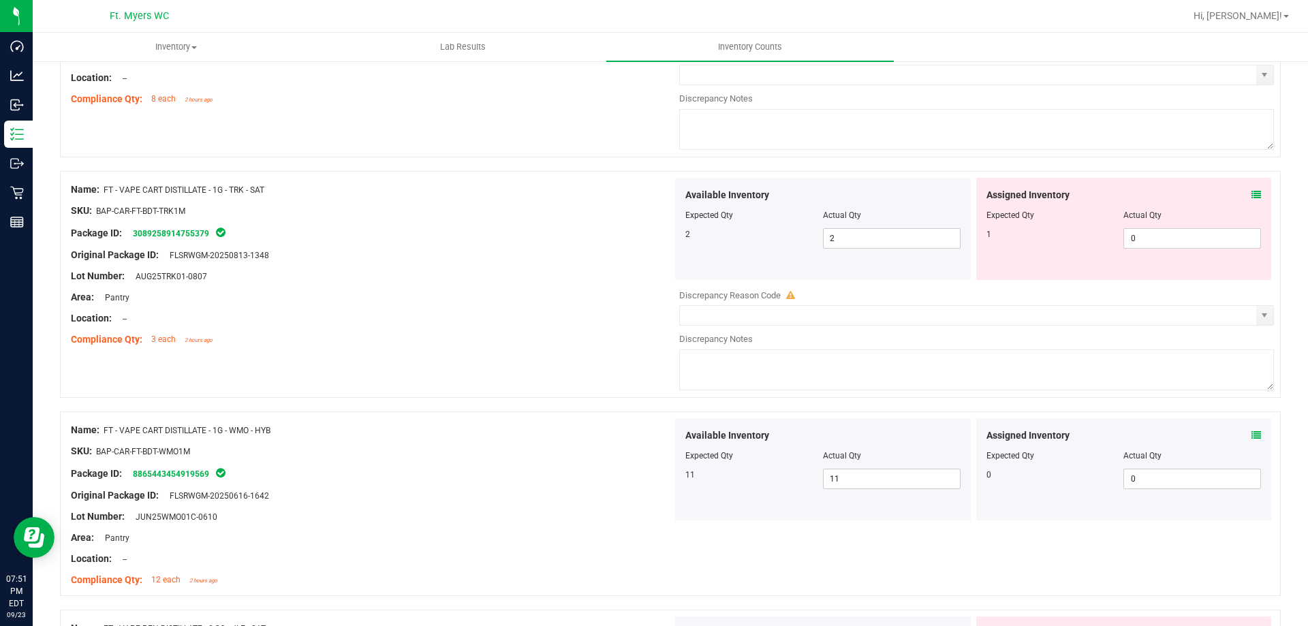
scroll to position [1590, 0]
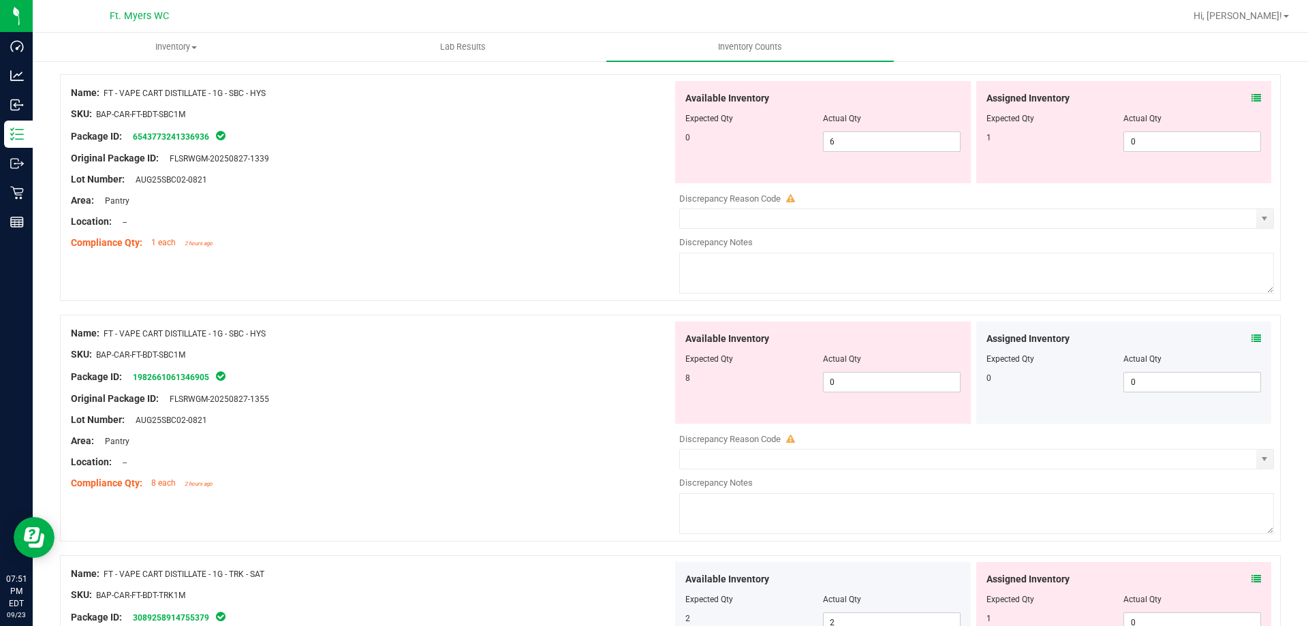
click at [1251, 337] on icon at bounding box center [1256, 339] width 10 height 10
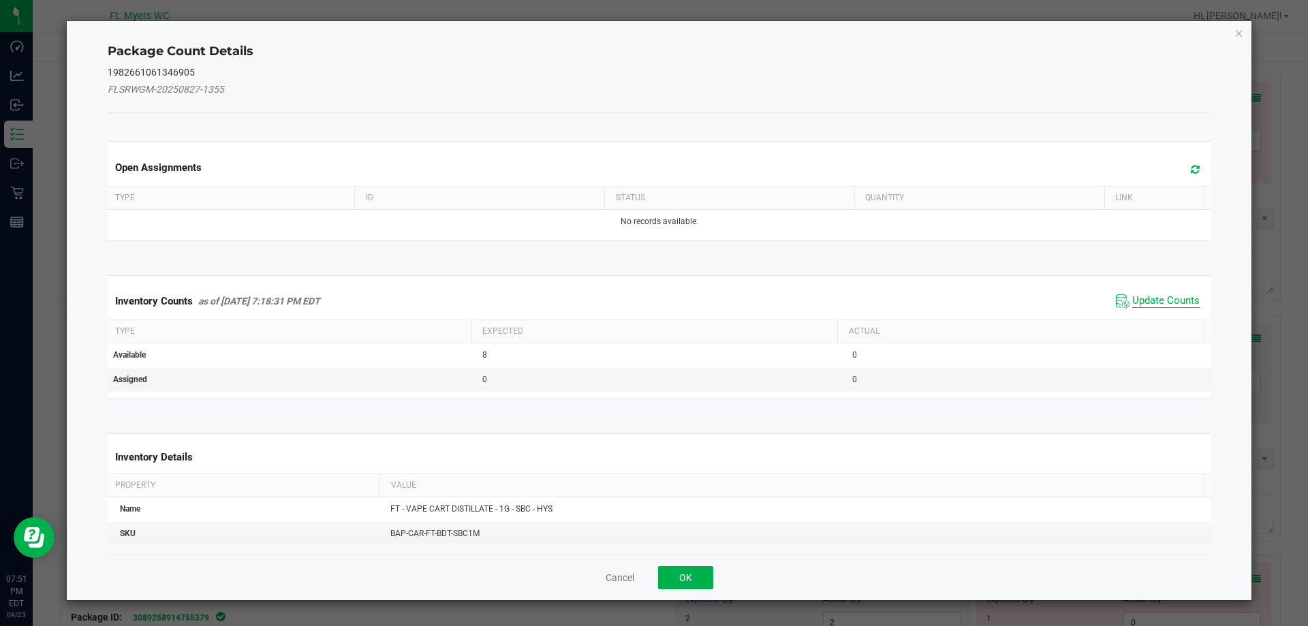
click at [1157, 301] on span "Update Counts" at bounding box center [1165, 301] width 67 height 14
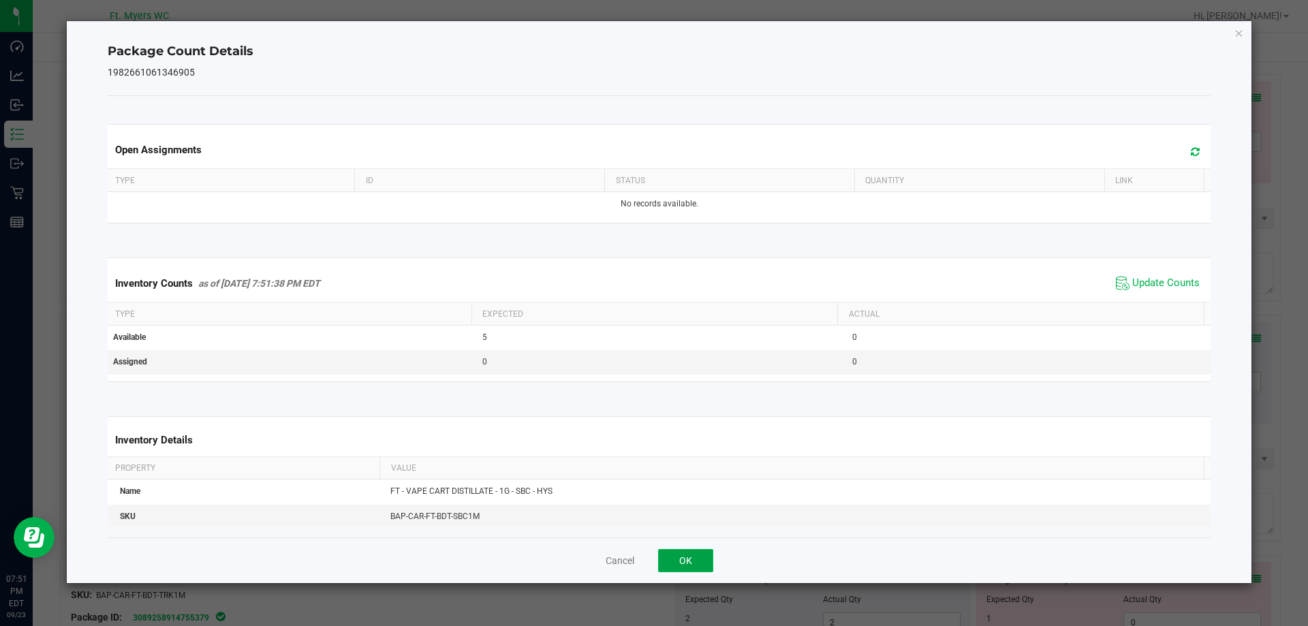
click at [685, 564] on button "OK" at bounding box center [685, 560] width 55 height 23
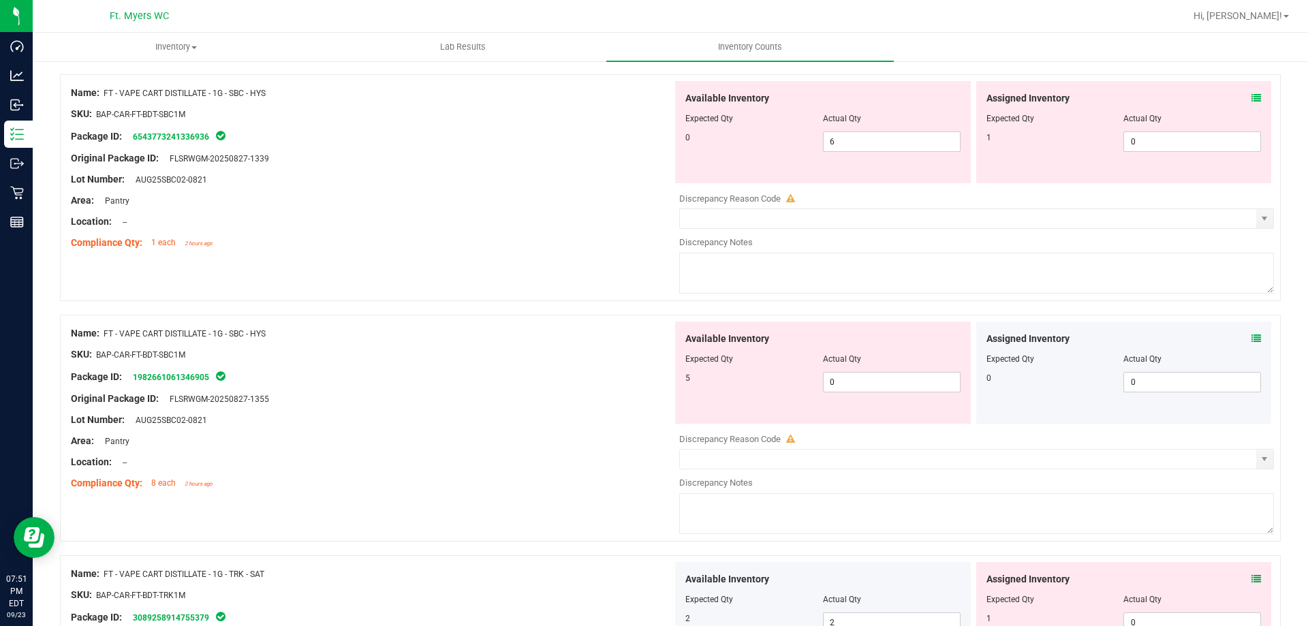
click at [1251, 102] on icon at bounding box center [1256, 98] width 10 height 10
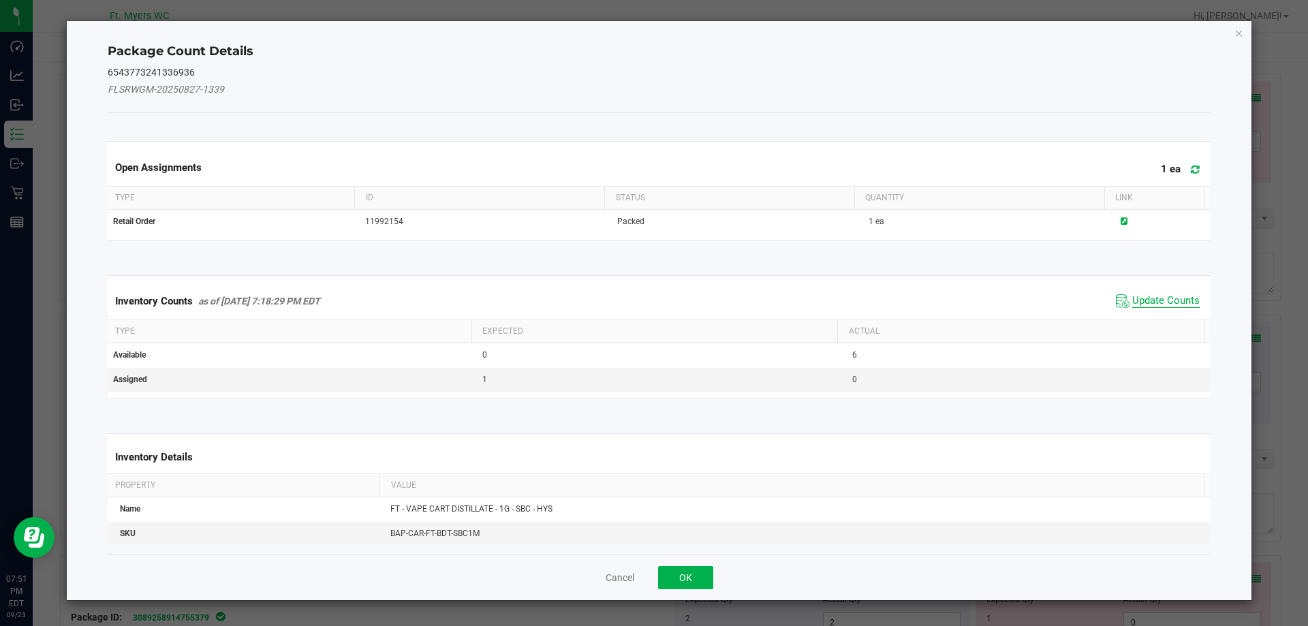
click at [1143, 298] on span "Update Counts" at bounding box center [1165, 301] width 67 height 14
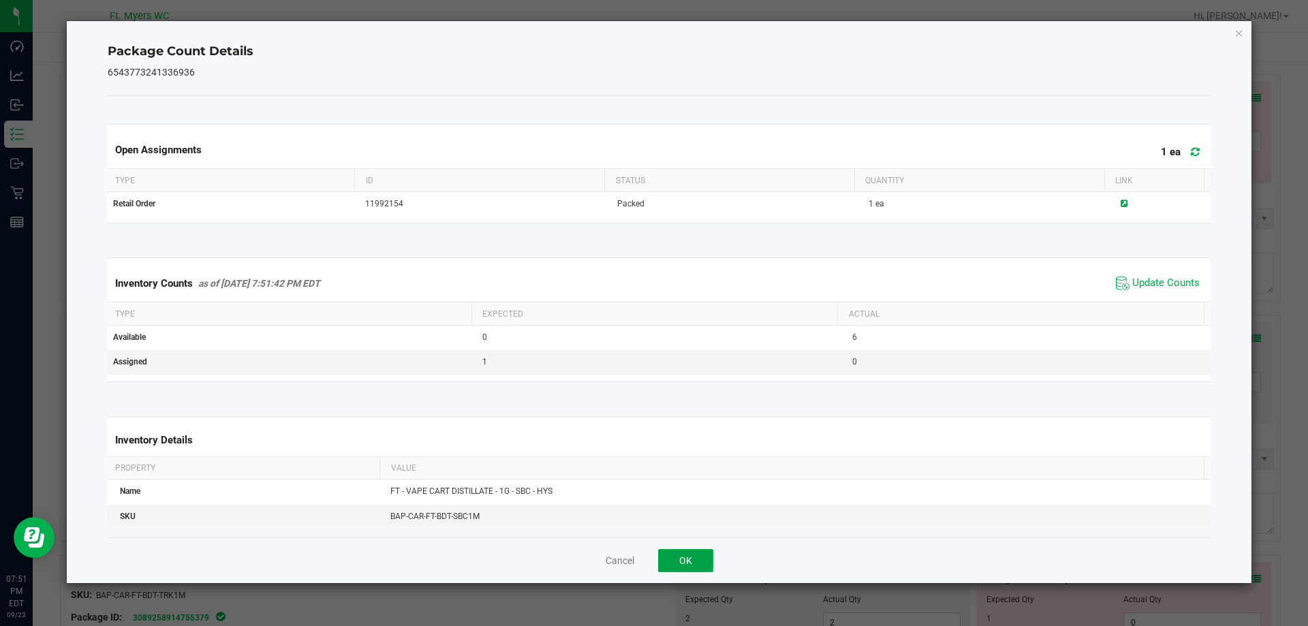
click at [694, 567] on button "OK" at bounding box center [685, 560] width 55 height 23
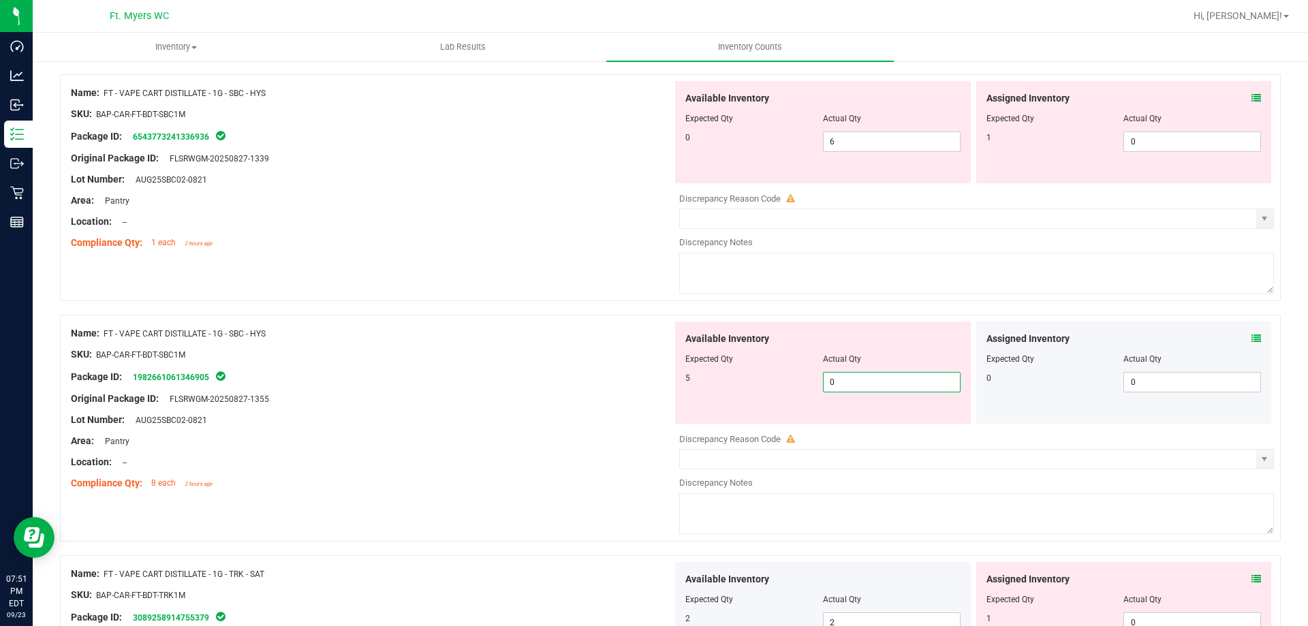
drag, startPoint x: 906, startPoint y: 388, endPoint x: 587, endPoint y: 390, distance: 319.5
click at [604, 390] on div "Name: FT - VAPE CART DISTILLATE - 1G - SBC - HYS SKU: BAP-CAR-FT-BDT-SBC1M Pack…" at bounding box center [670, 428] width 1221 height 227
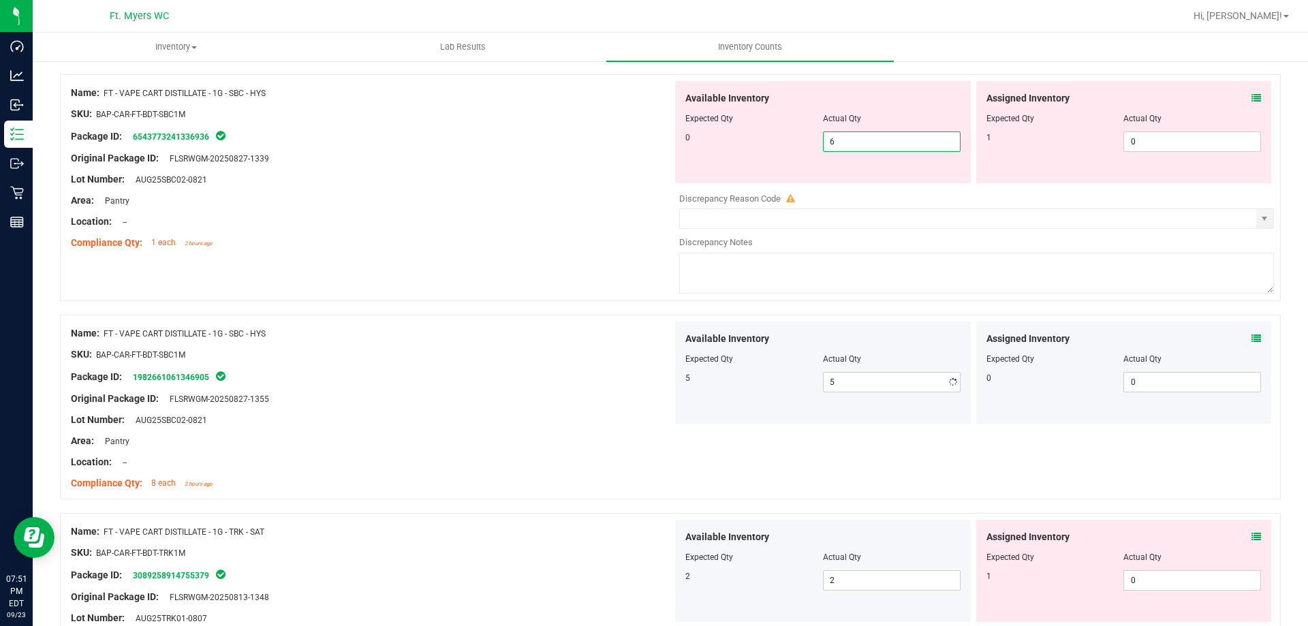
drag, startPoint x: 840, startPoint y: 144, endPoint x: 578, endPoint y: 171, distance: 262.9
click at [657, 156] on div "Name: FT - VAPE CART DISTILLATE - 1G - SBC - HYS SKU: BAP-CAR-FT-BDT-SBC1M Pack…" at bounding box center [670, 187] width 1221 height 227
click at [477, 249] on div "Compliance Qty: 1 each 2 hours ago" at bounding box center [372, 243] width 602 height 14
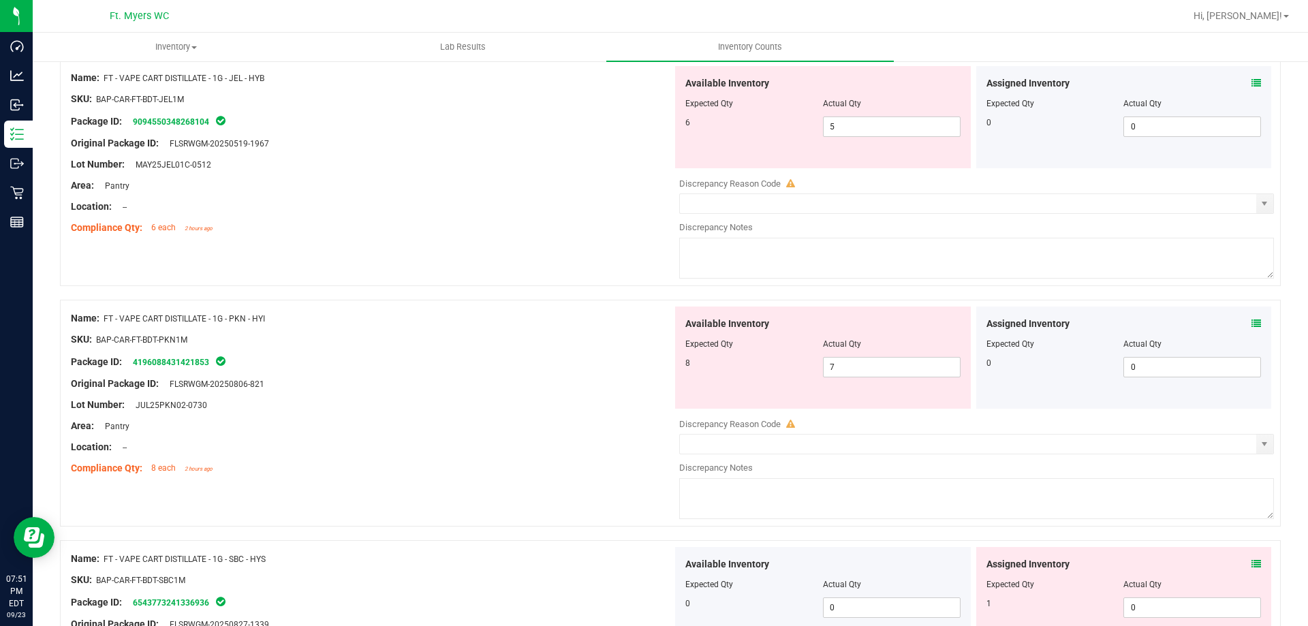
scroll to position [1045, 0]
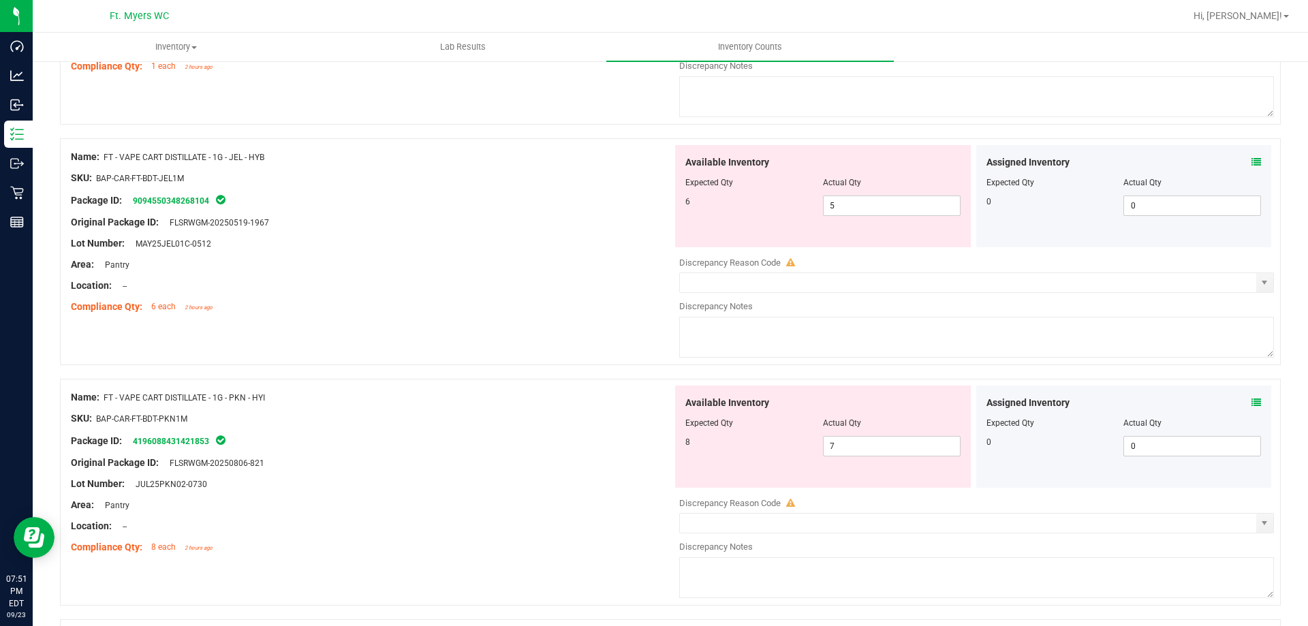
click at [1251, 408] on span at bounding box center [1256, 403] width 10 height 14
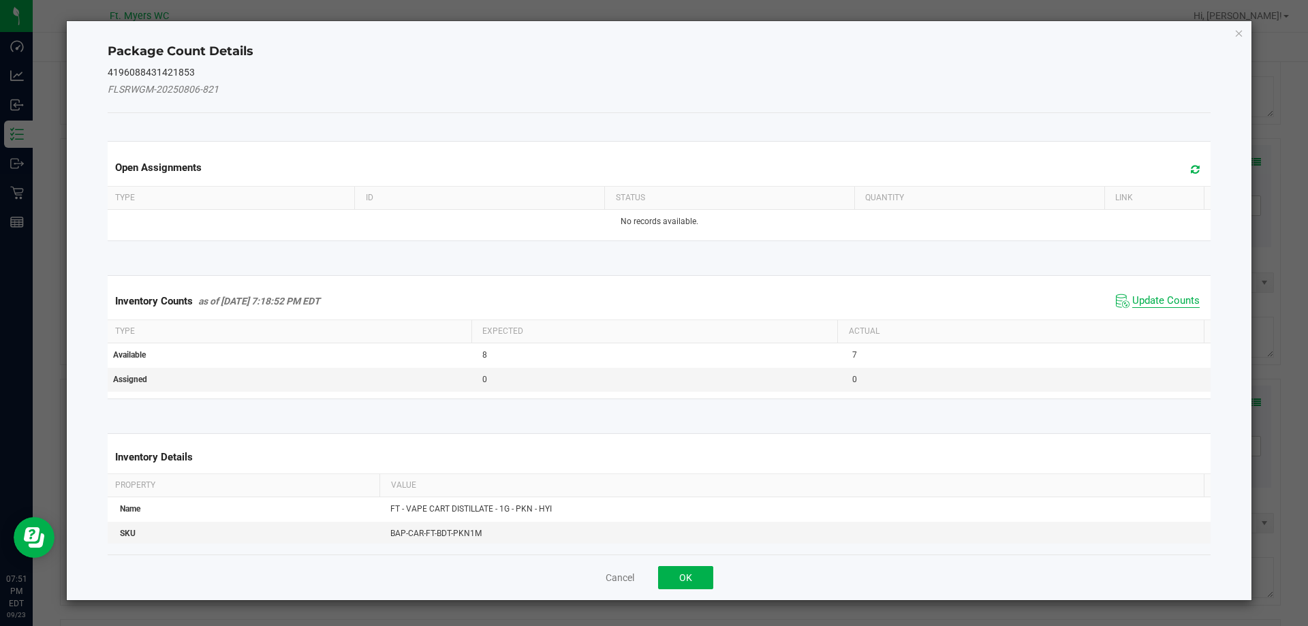
click at [1161, 299] on span "Update Counts" at bounding box center [1165, 301] width 67 height 14
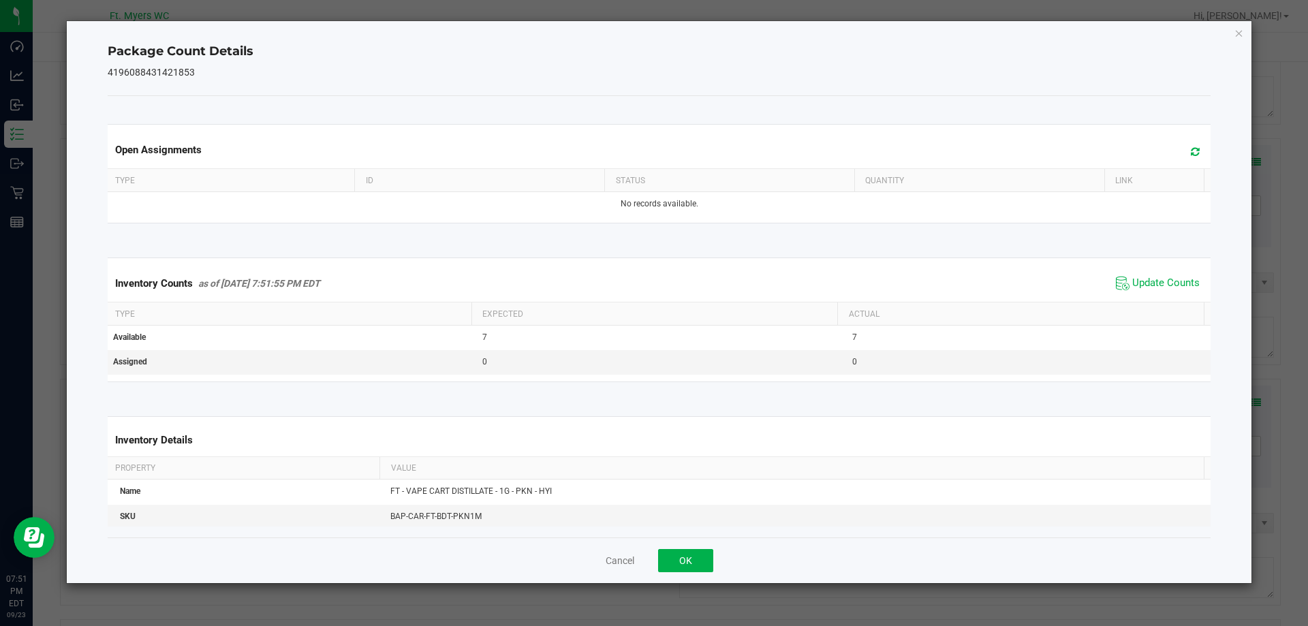
click at [699, 579] on div "Cancel OK" at bounding box center [660, 561] width 1104 height 46
click at [702, 558] on button "OK" at bounding box center [685, 560] width 55 height 23
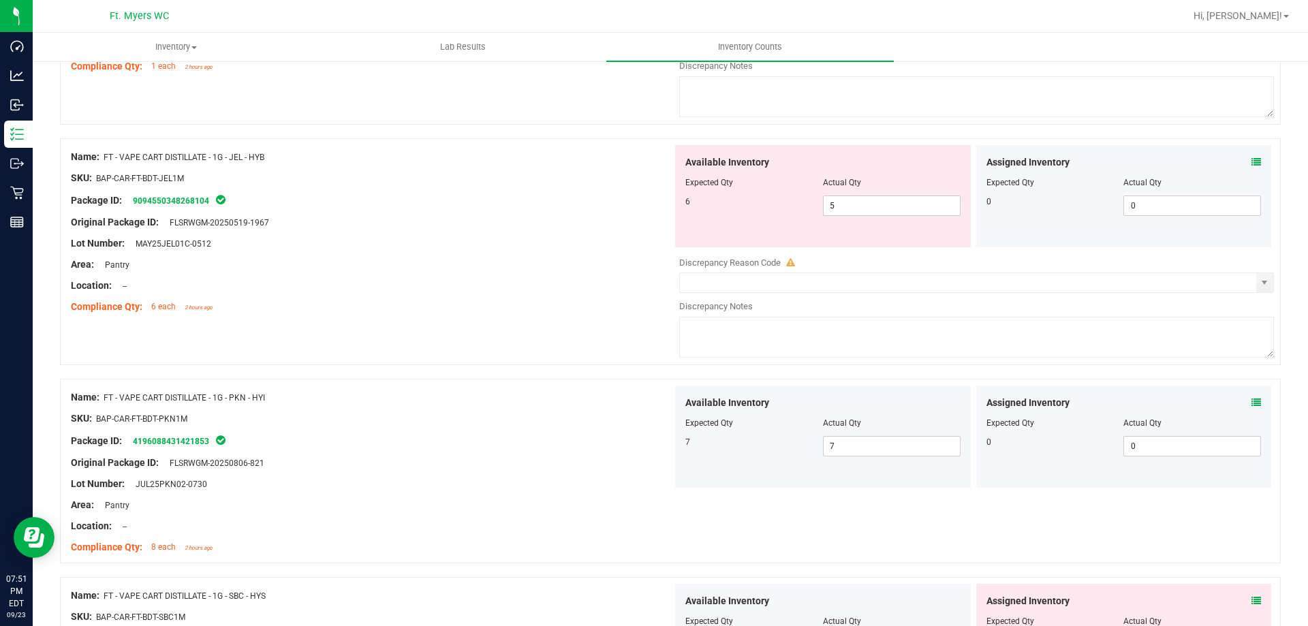
click at [1251, 163] on icon at bounding box center [1256, 162] width 10 height 10
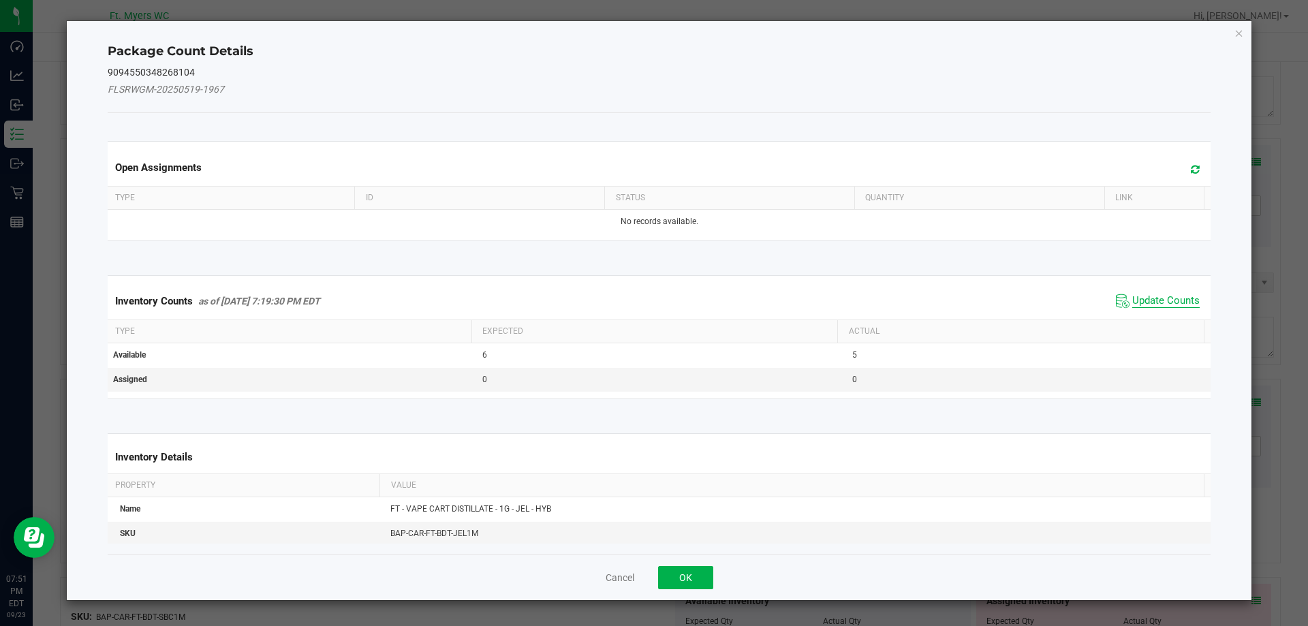
click at [1142, 302] on span "Update Counts" at bounding box center [1165, 301] width 67 height 14
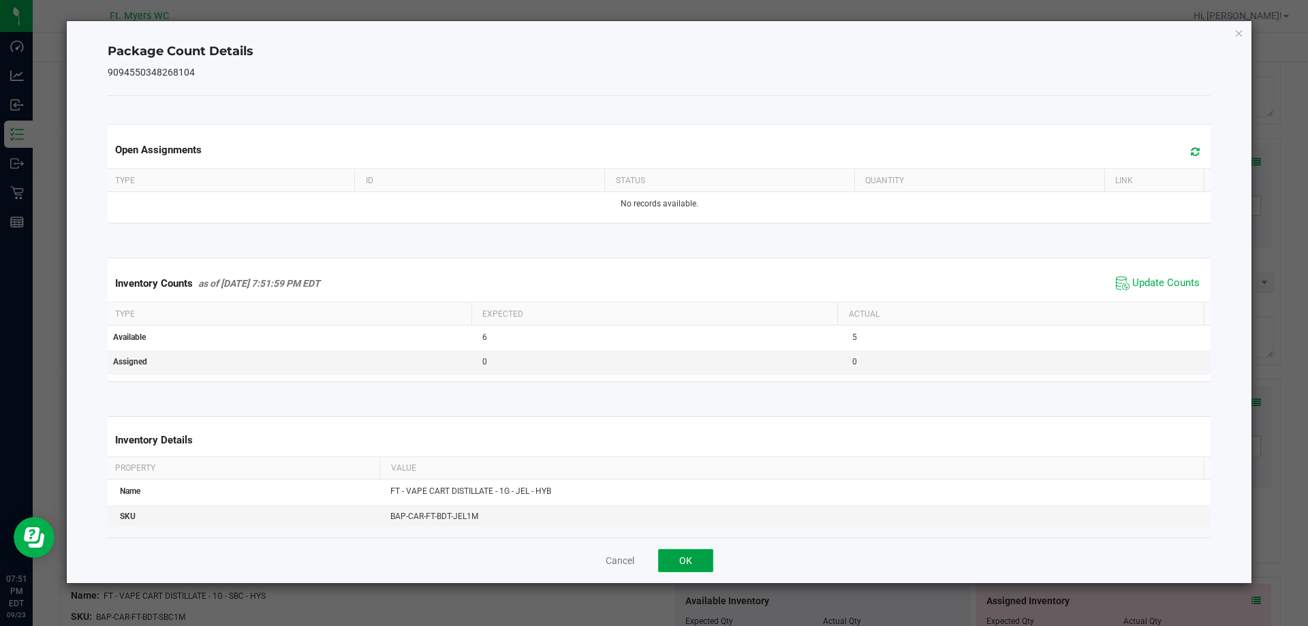
click at [711, 561] on button "OK" at bounding box center [685, 560] width 55 height 23
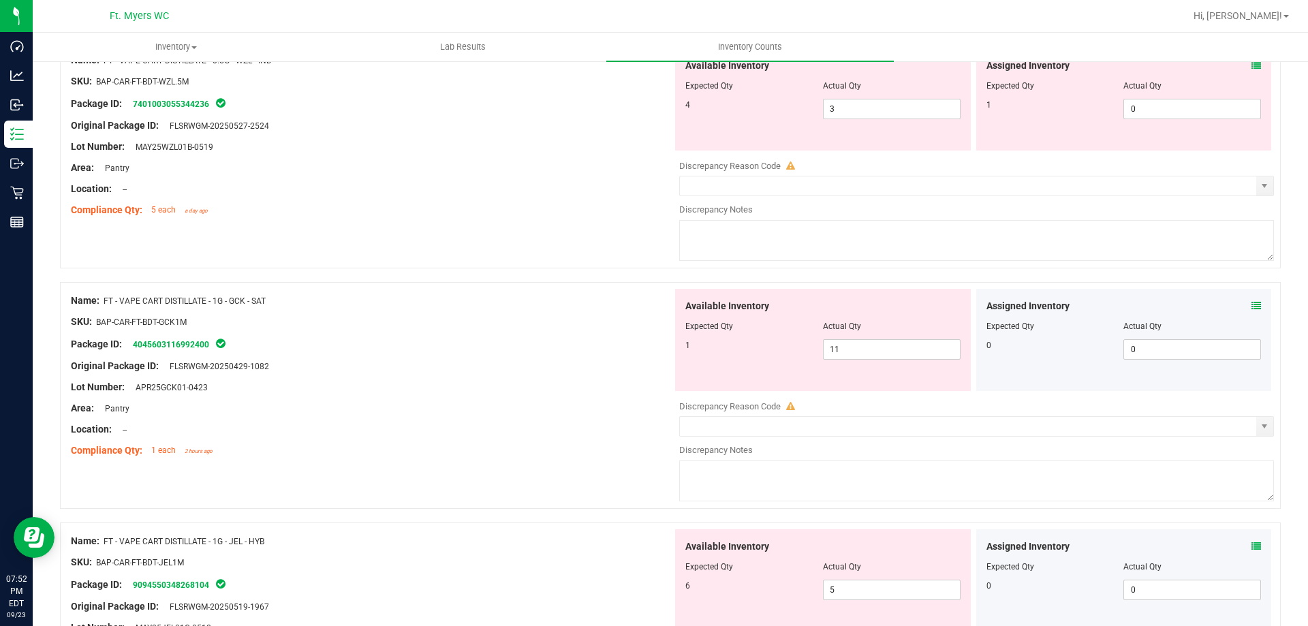
scroll to position [636, 0]
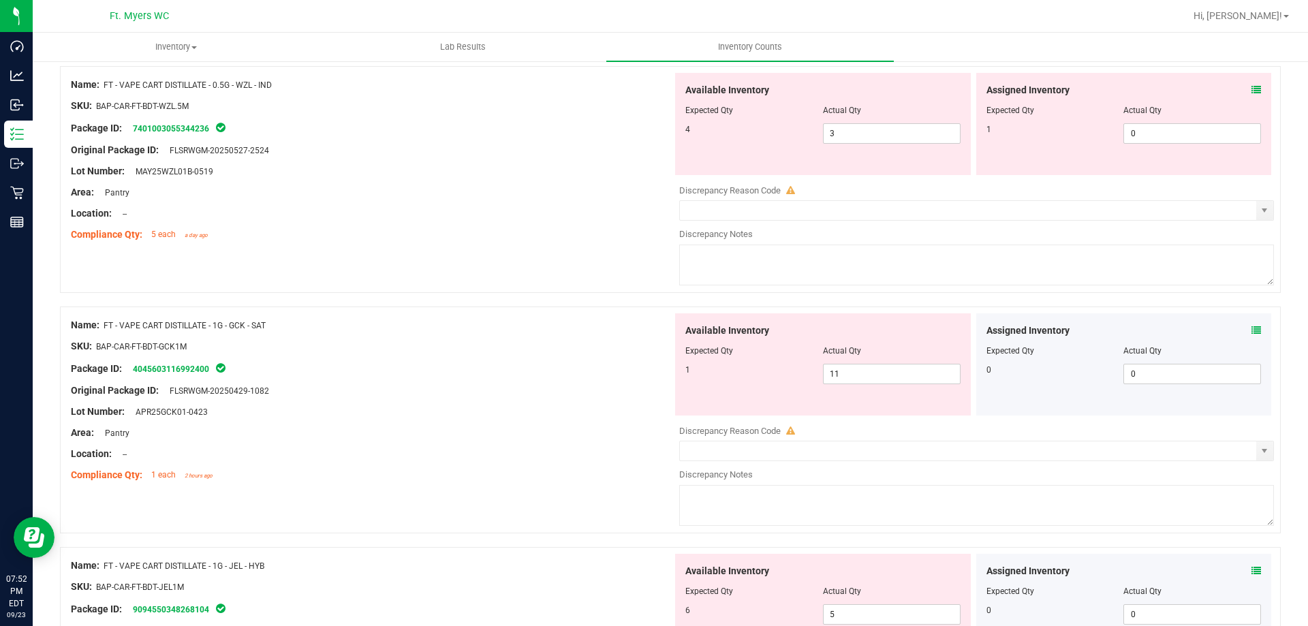
click at [1240, 332] on div "Assigned Inventory" at bounding box center [1123, 331] width 275 height 14
click at [1240, 326] on div "Assigned Inventory" at bounding box center [1123, 331] width 275 height 14
click at [1251, 329] on icon at bounding box center [1256, 331] width 10 height 10
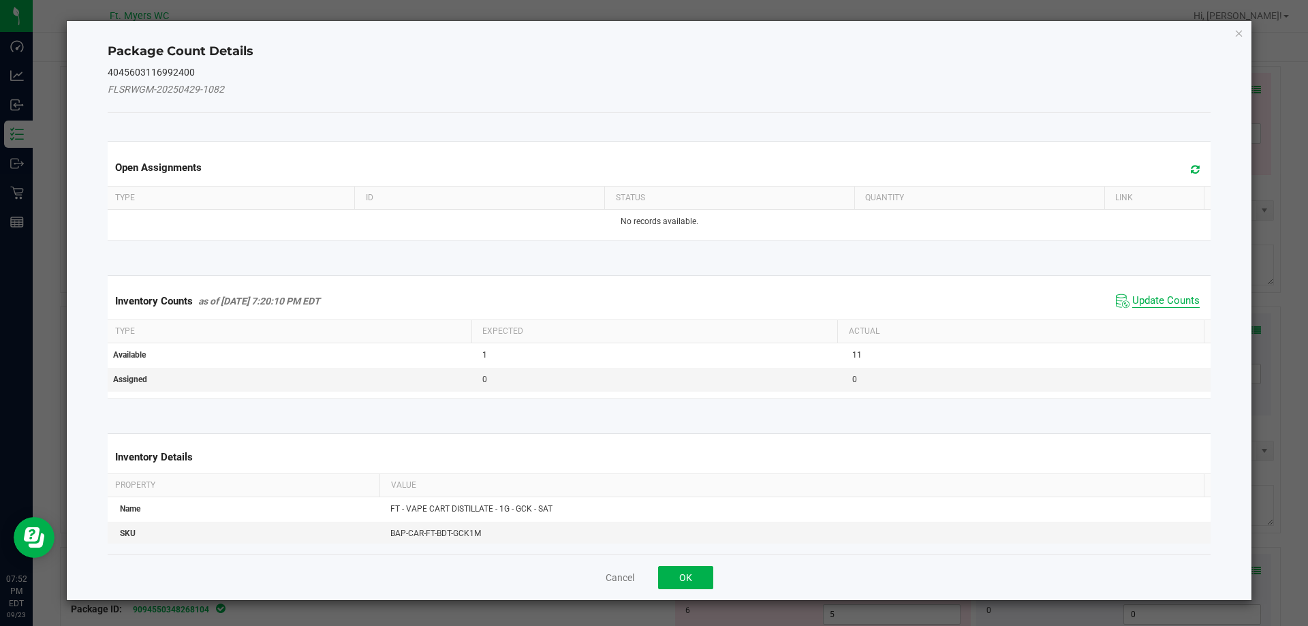
click at [1158, 299] on span "Update Counts" at bounding box center [1165, 301] width 67 height 14
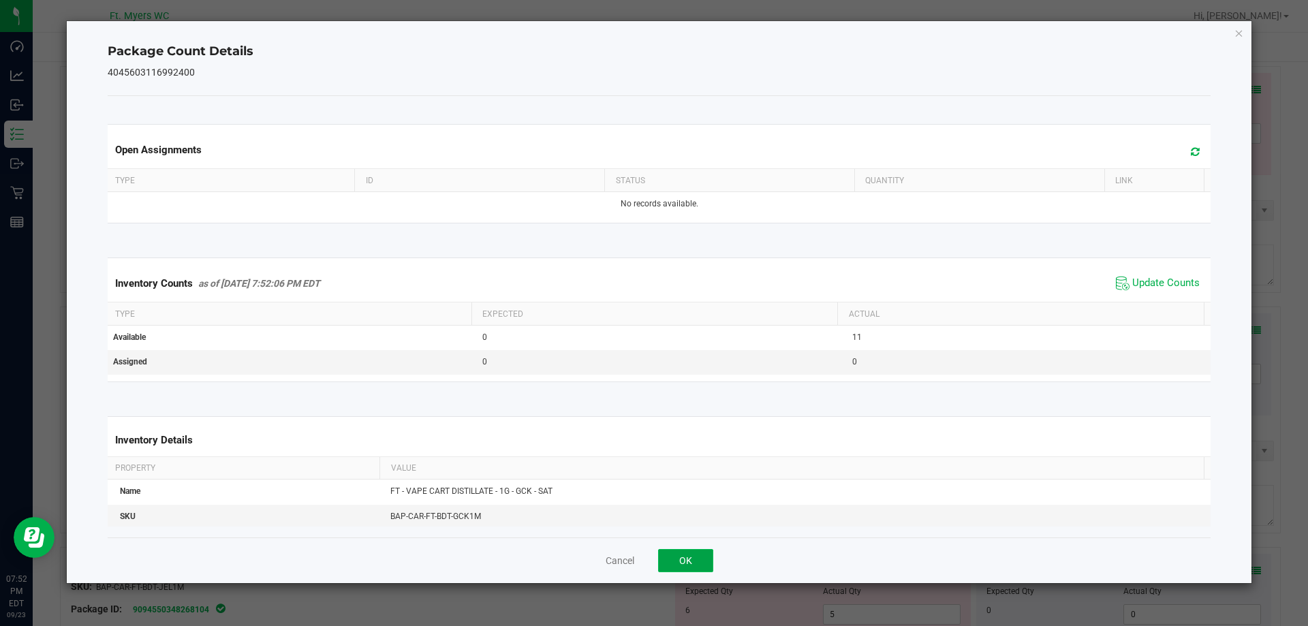
click at [698, 562] on button "OK" at bounding box center [685, 560] width 55 height 23
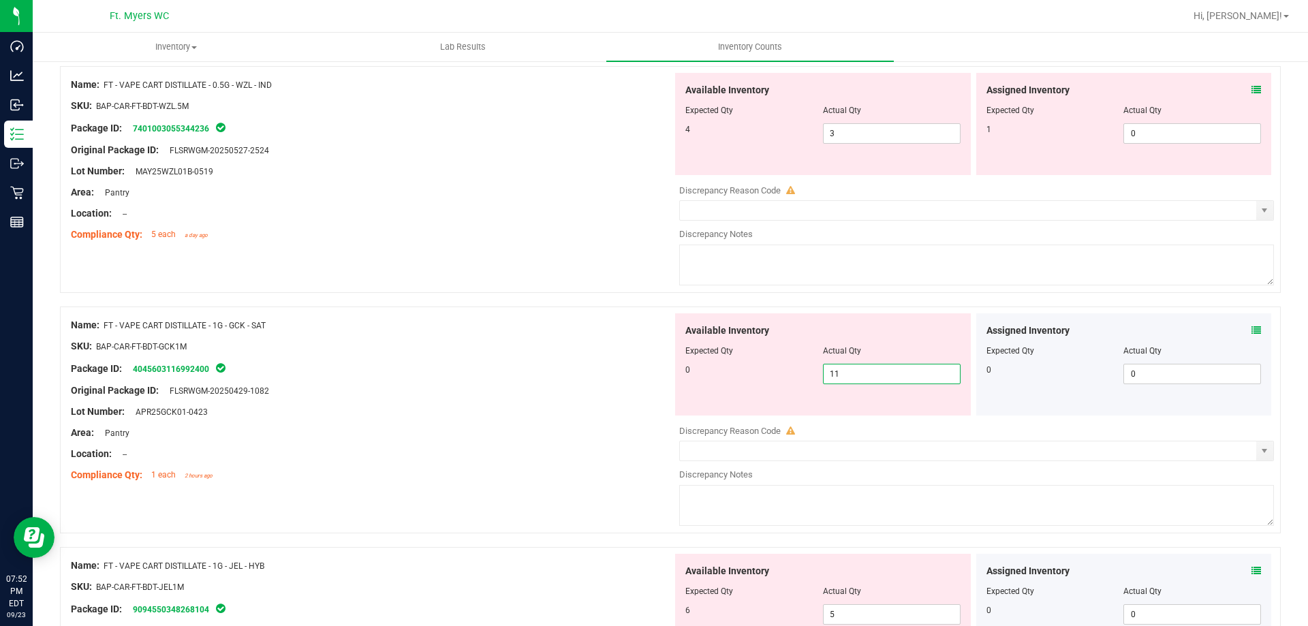
drag, startPoint x: 856, startPoint y: 375, endPoint x: 533, endPoint y: 406, distance: 323.7
click at [599, 405] on div "Name: FT - VAPE CART DISTILLATE - 1G - GCK - SAT SKU: BAP-CAR-FT-BDT-GCK1M Pack…" at bounding box center [670, 420] width 1221 height 227
click at [530, 414] on div "Lot Number: APR25GCK01-0423" at bounding box center [372, 412] width 602 height 14
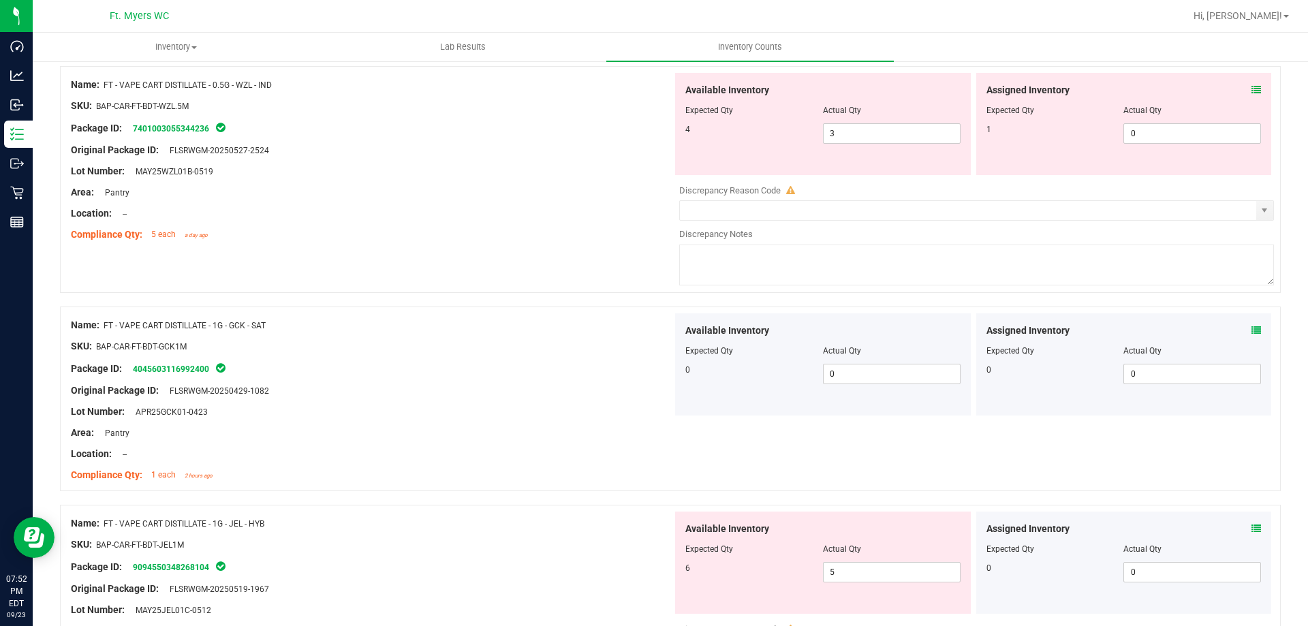
click at [1251, 89] on icon at bounding box center [1256, 90] width 10 height 10
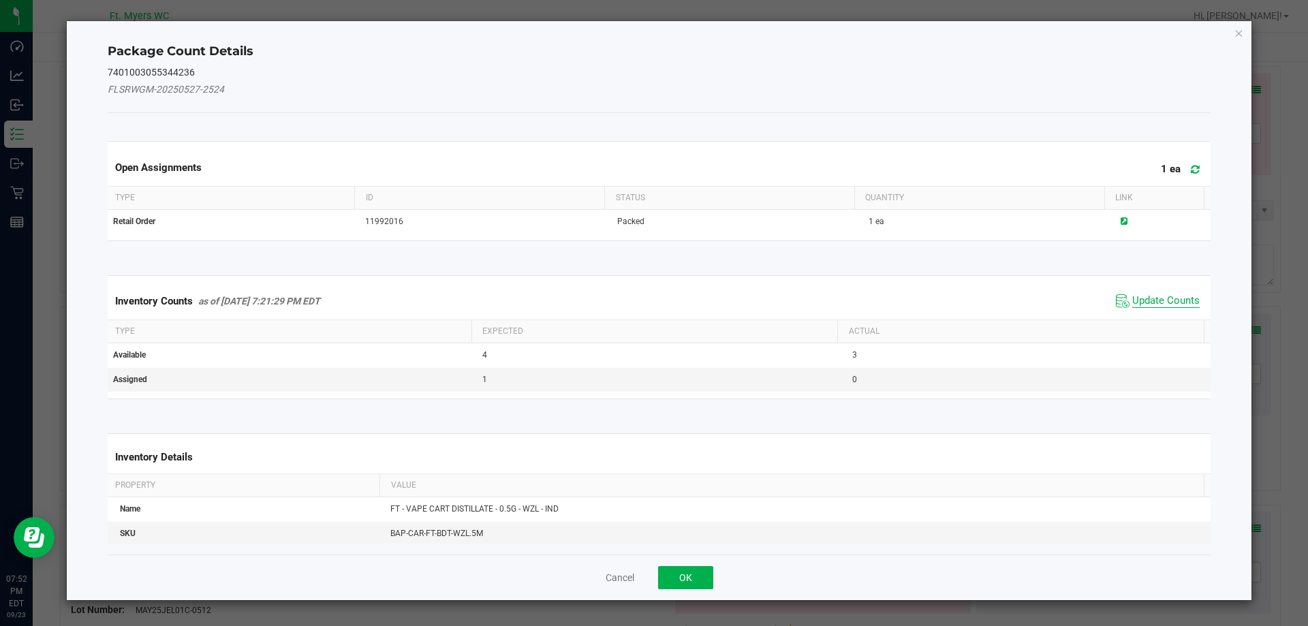
click at [1141, 303] on span "Update Counts" at bounding box center [1165, 301] width 67 height 14
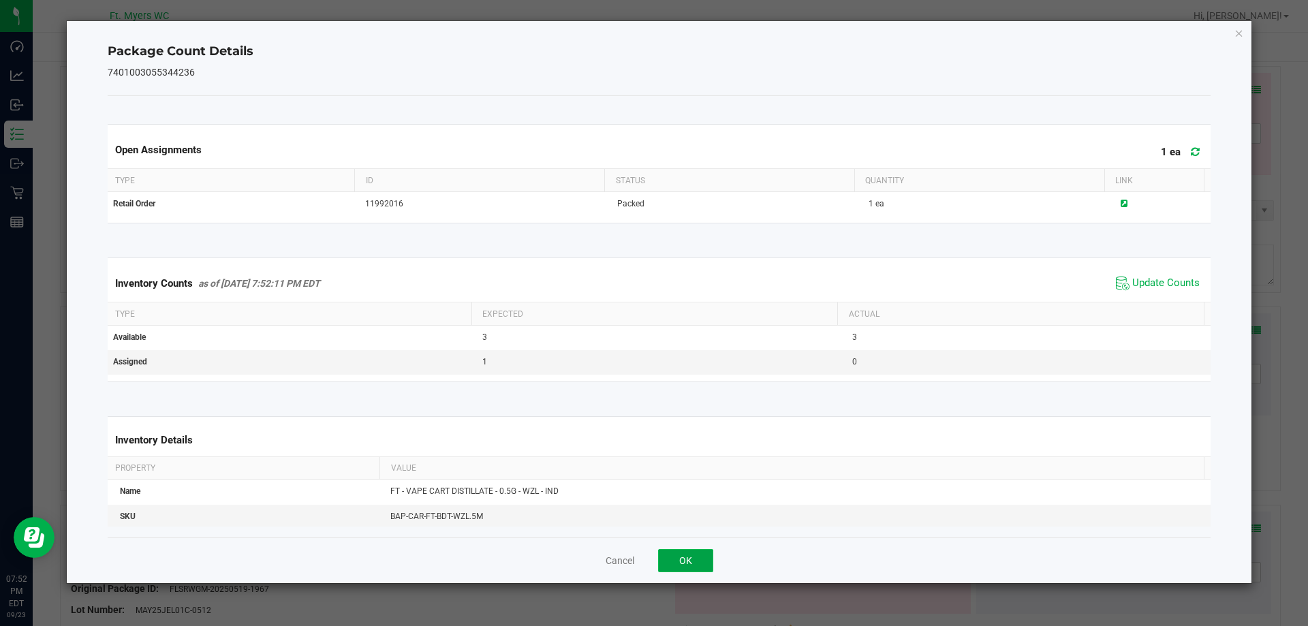
click at [701, 567] on button "OK" at bounding box center [685, 560] width 55 height 23
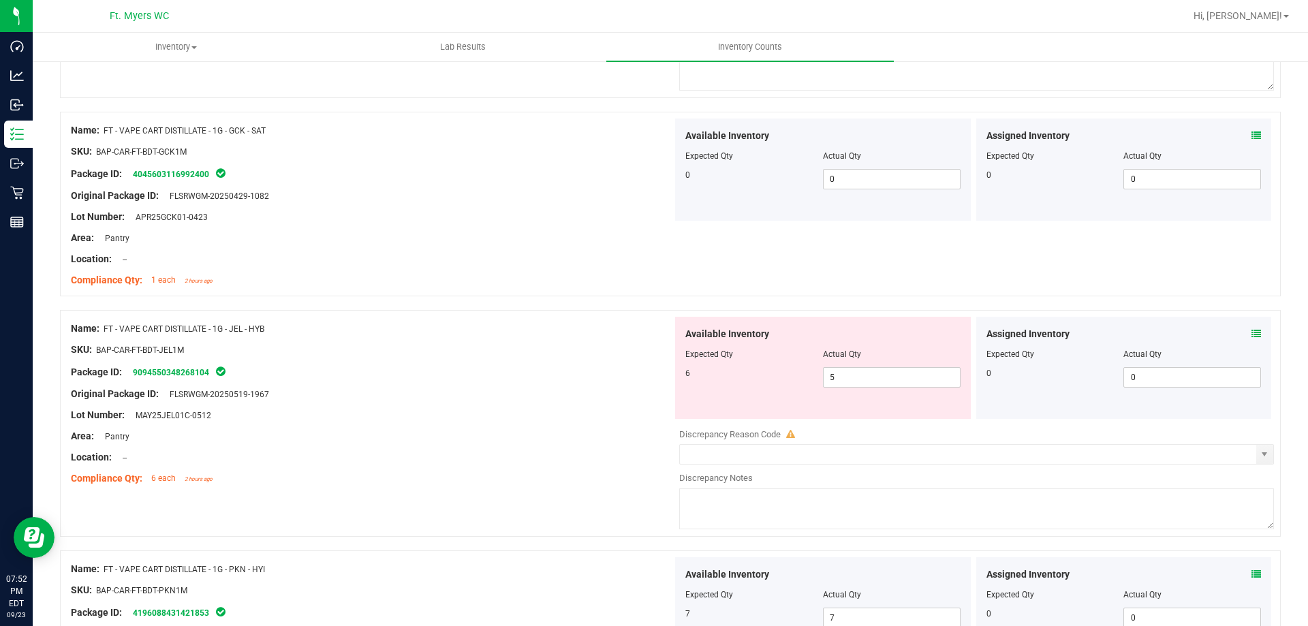
scroll to position [841, 0]
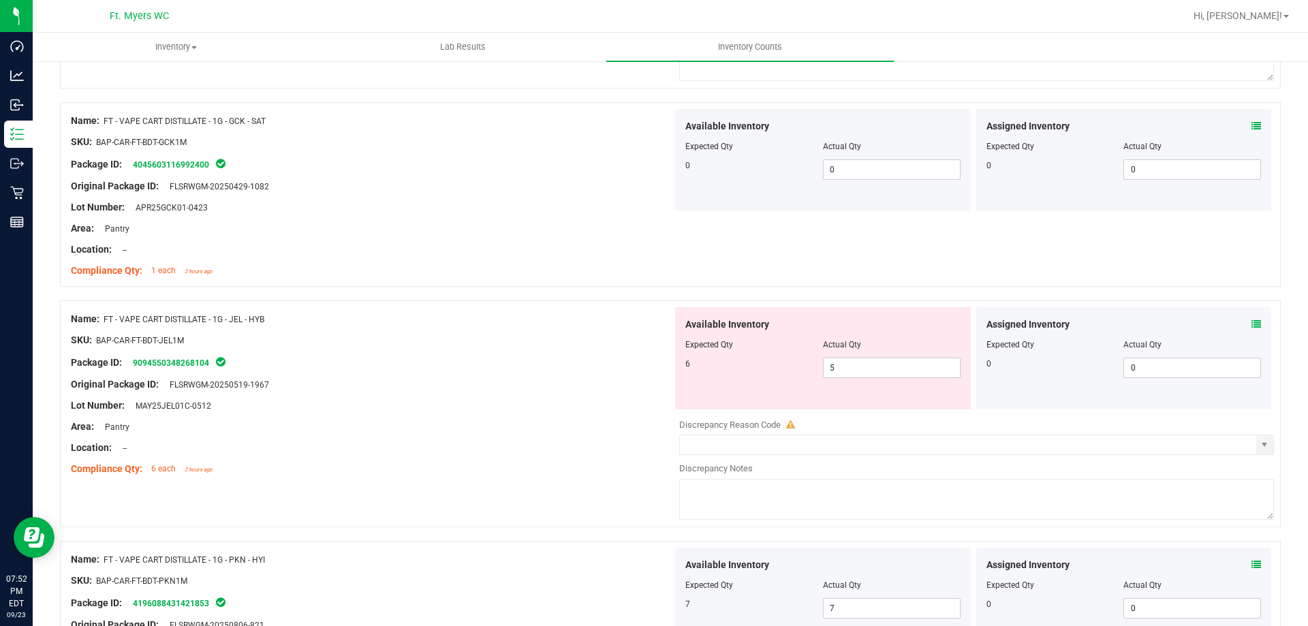
click at [416, 452] on div "Location: --" at bounding box center [372, 448] width 602 height 14
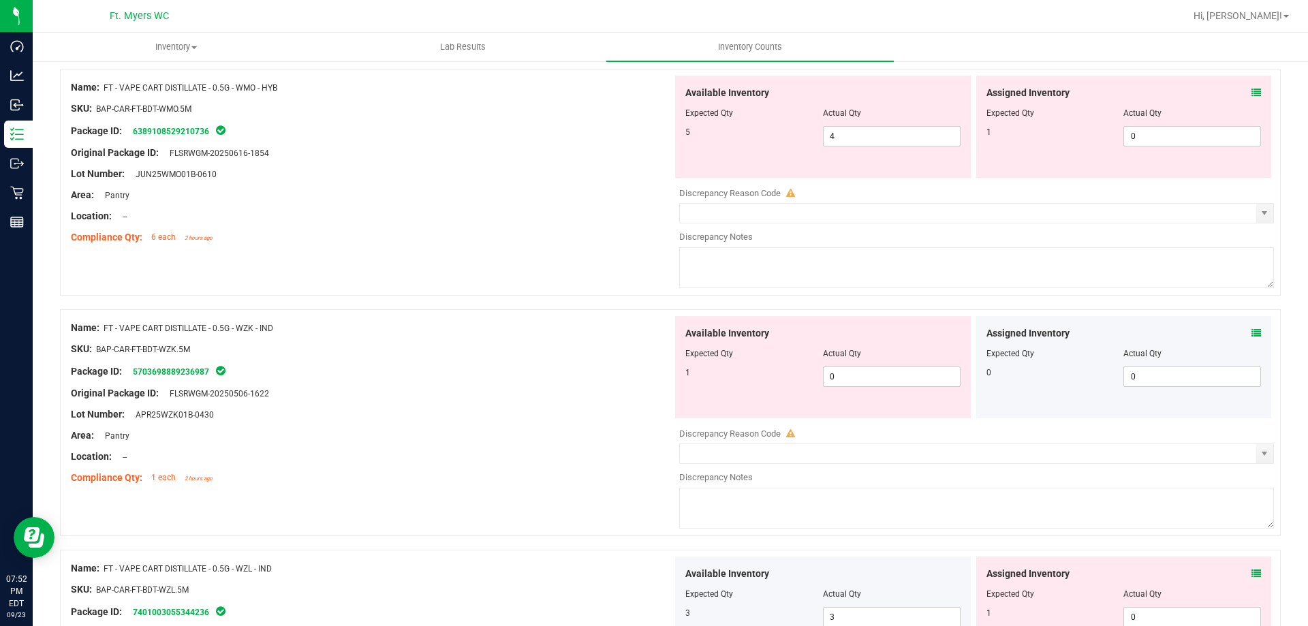
scroll to position [91, 0]
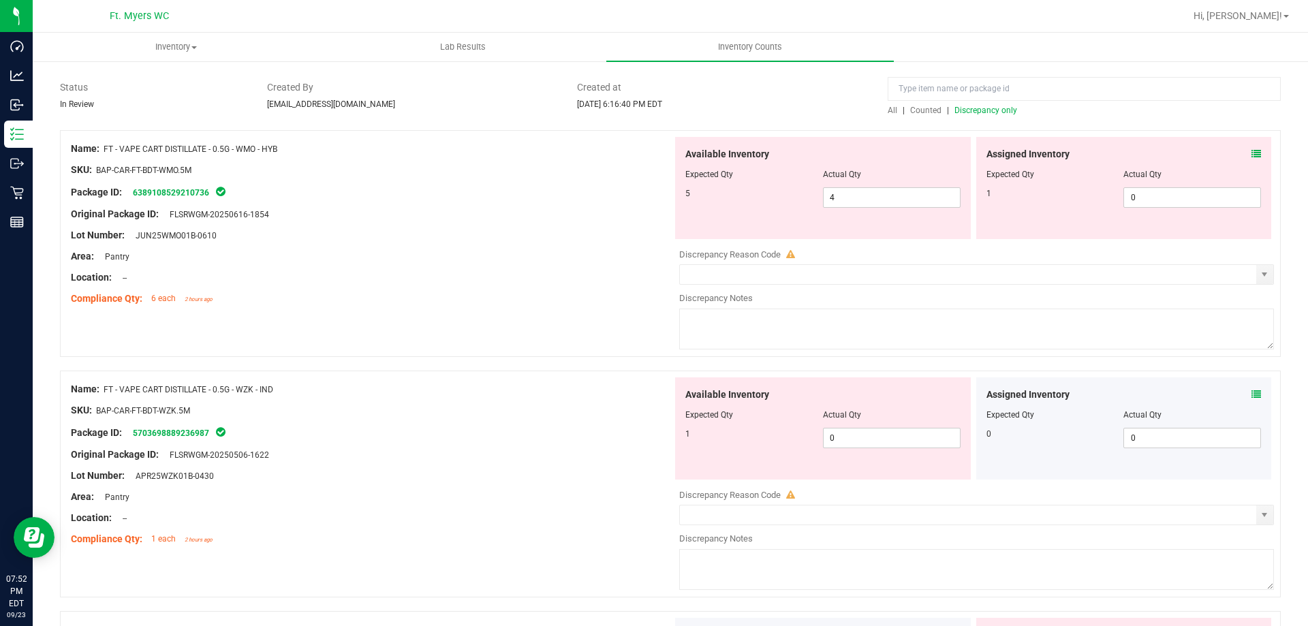
click at [1251, 397] on icon at bounding box center [1256, 395] width 10 height 10
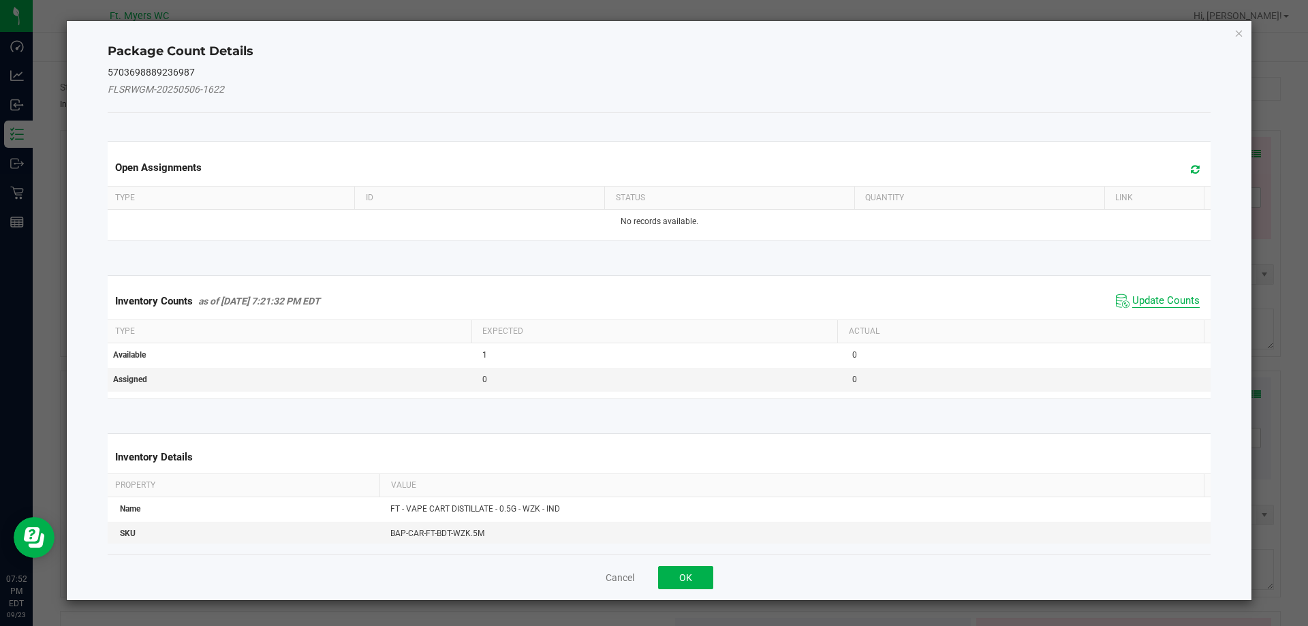
click at [1153, 300] on span "Update Counts" at bounding box center [1165, 301] width 67 height 14
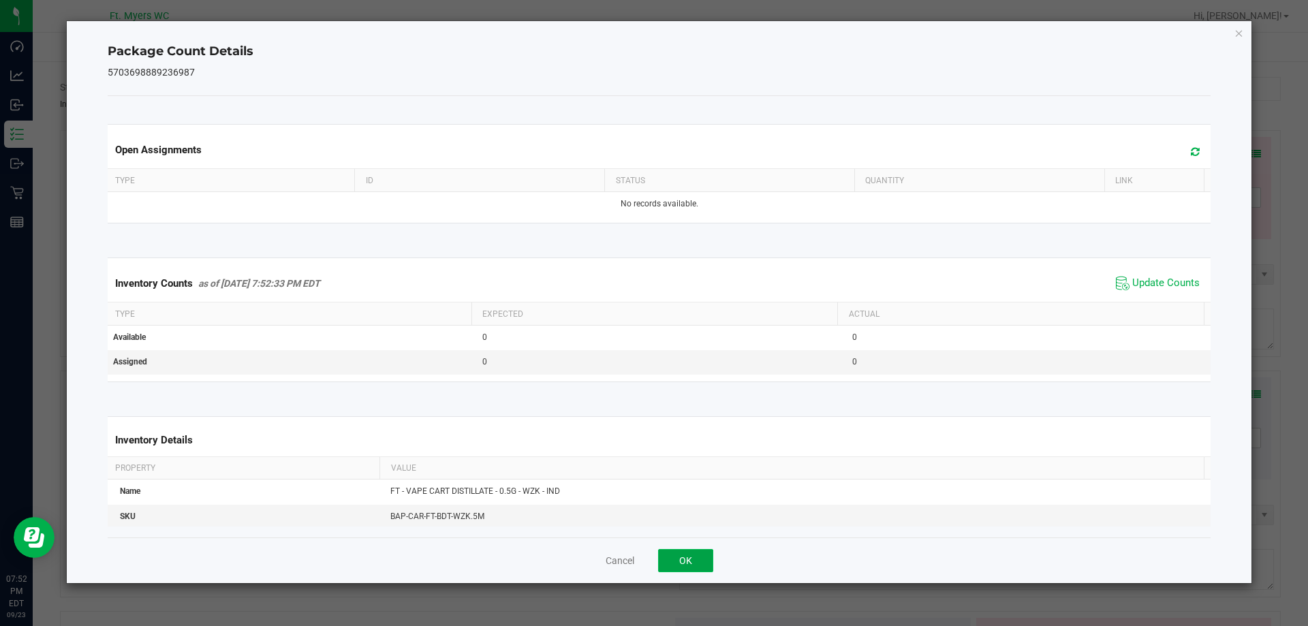
click at [668, 559] on button "OK" at bounding box center [685, 560] width 55 height 23
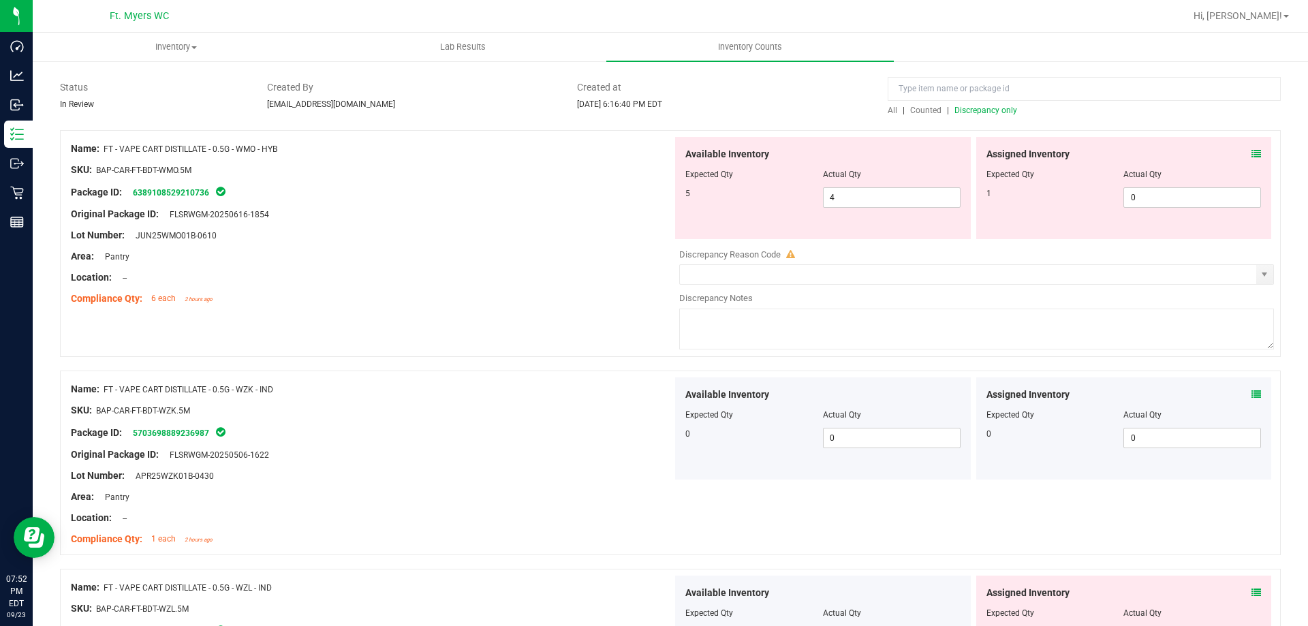
click at [1251, 158] on icon at bounding box center [1256, 154] width 10 height 10
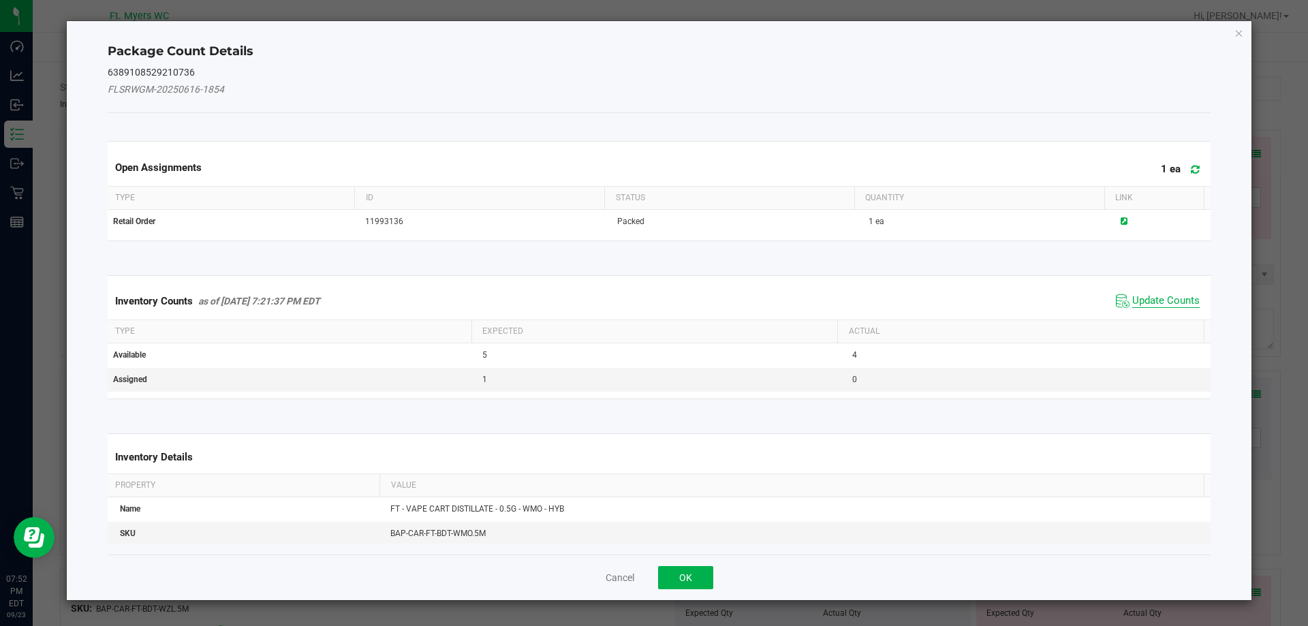
click at [1157, 296] on span "Update Counts" at bounding box center [1165, 301] width 67 height 14
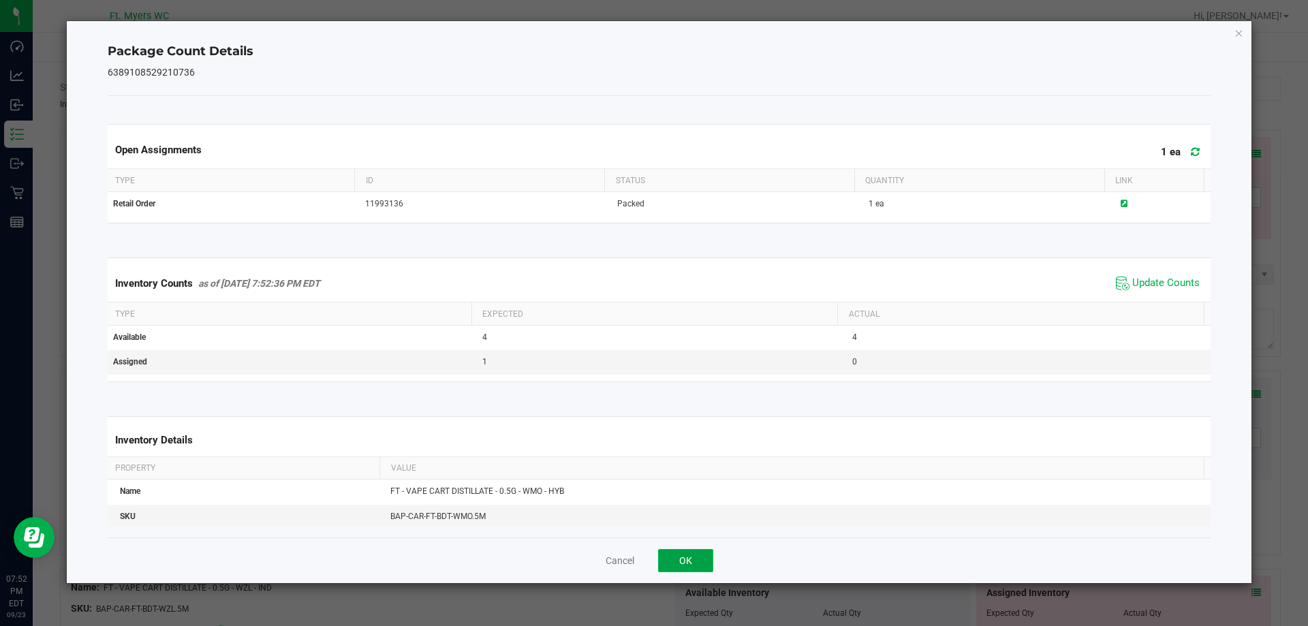
click at [694, 557] on button "OK" at bounding box center [685, 560] width 55 height 23
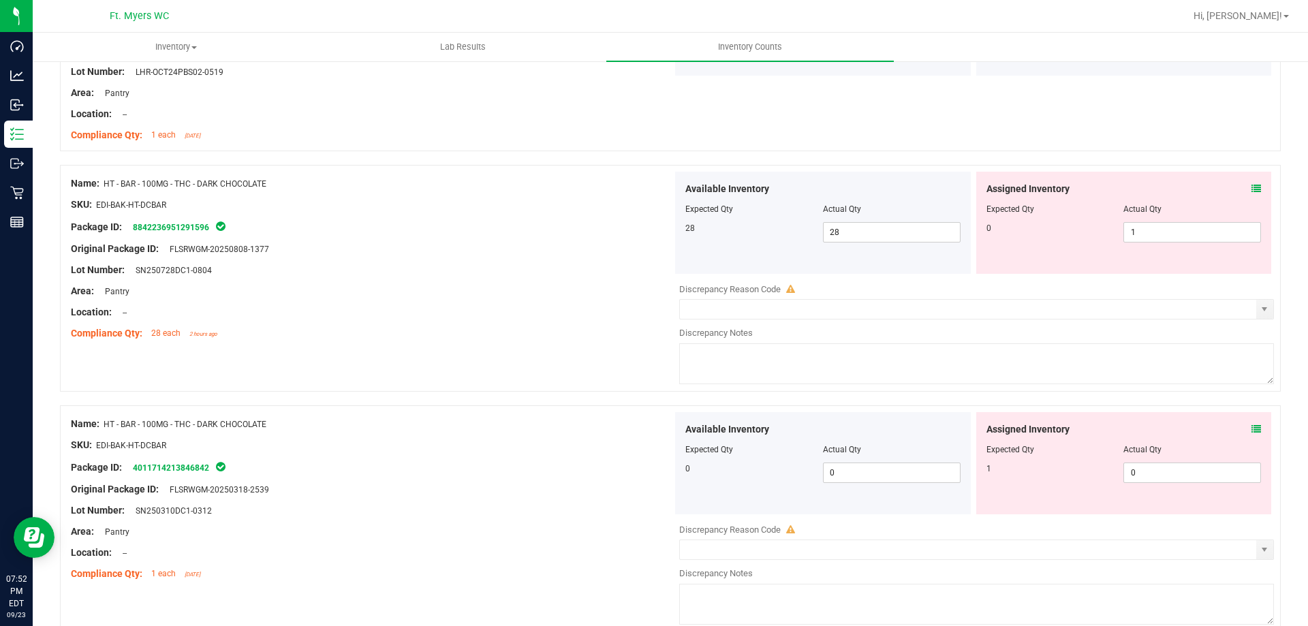
scroll to position [4113, 0]
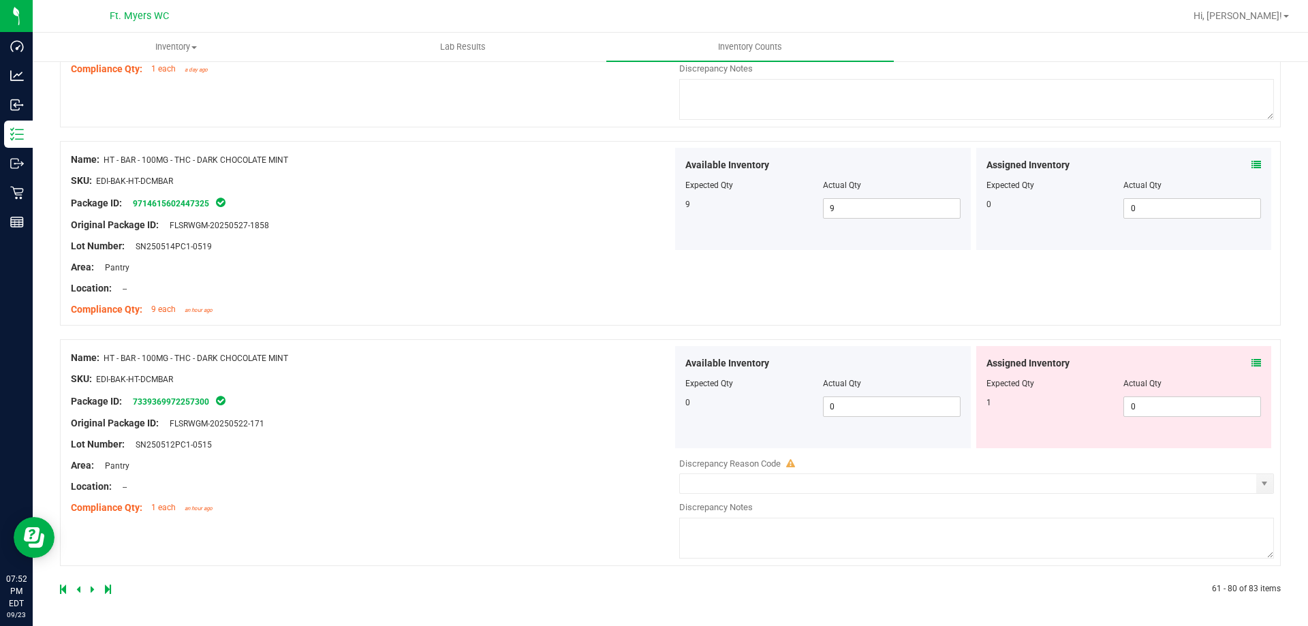
drag, startPoint x: 464, startPoint y: 241, endPoint x: 499, endPoint y: 600, distance: 360.7
click at [79, 593] on icon at bounding box center [78, 589] width 4 height 8
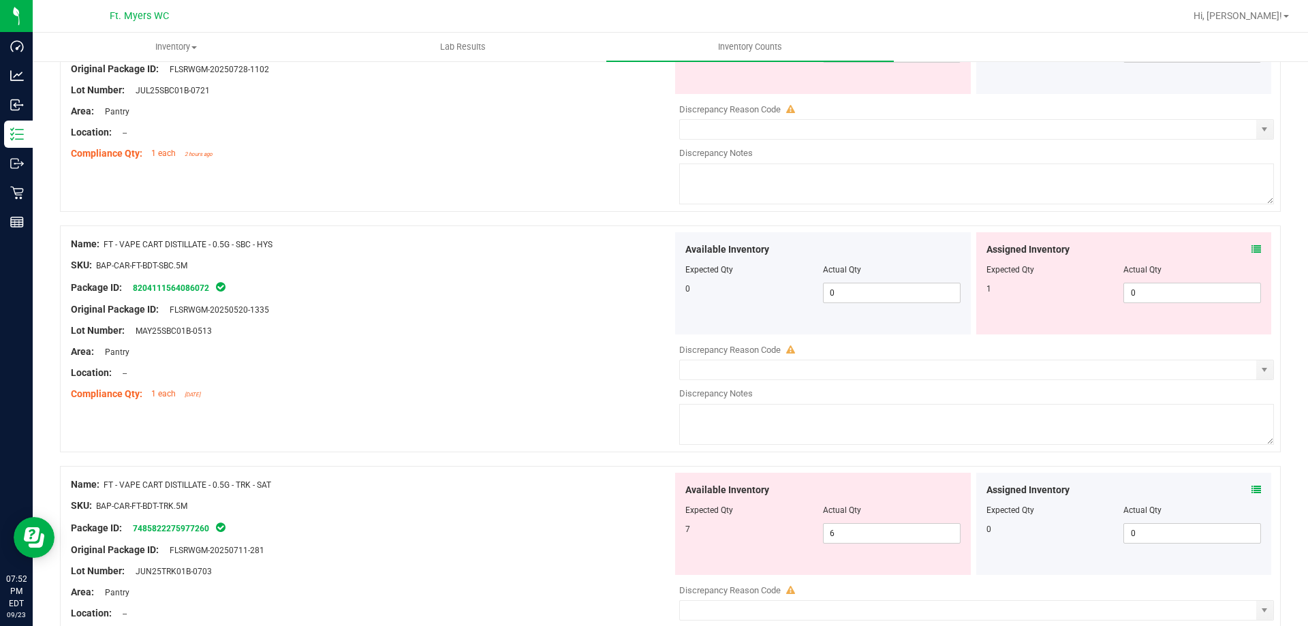
scroll to position [4451, 0]
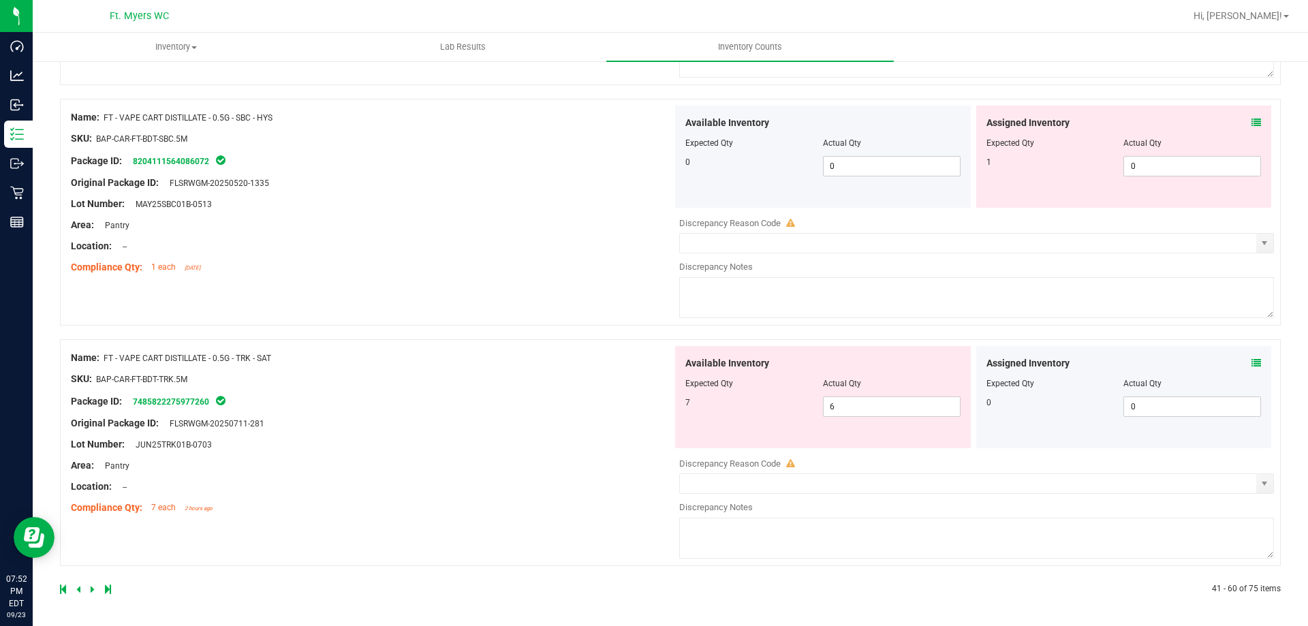
drag, startPoint x: 314, startPoint y: 538, endPoint x: 357, endPoint y: 653, distance: 122.2
click at [1251, 363] on icon at bounding box center [1256, 363] width 10 height 10
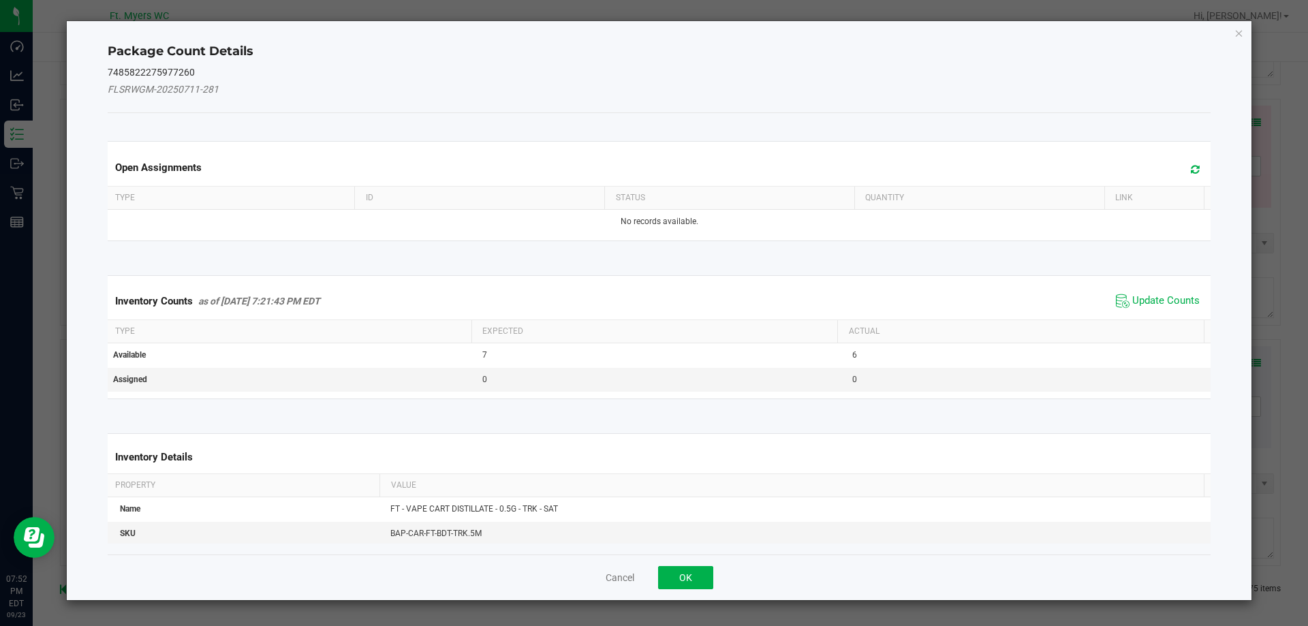
click at [1178, 292] on span "Update Counts" at bounding box center [1157, 301] width 91 height 20
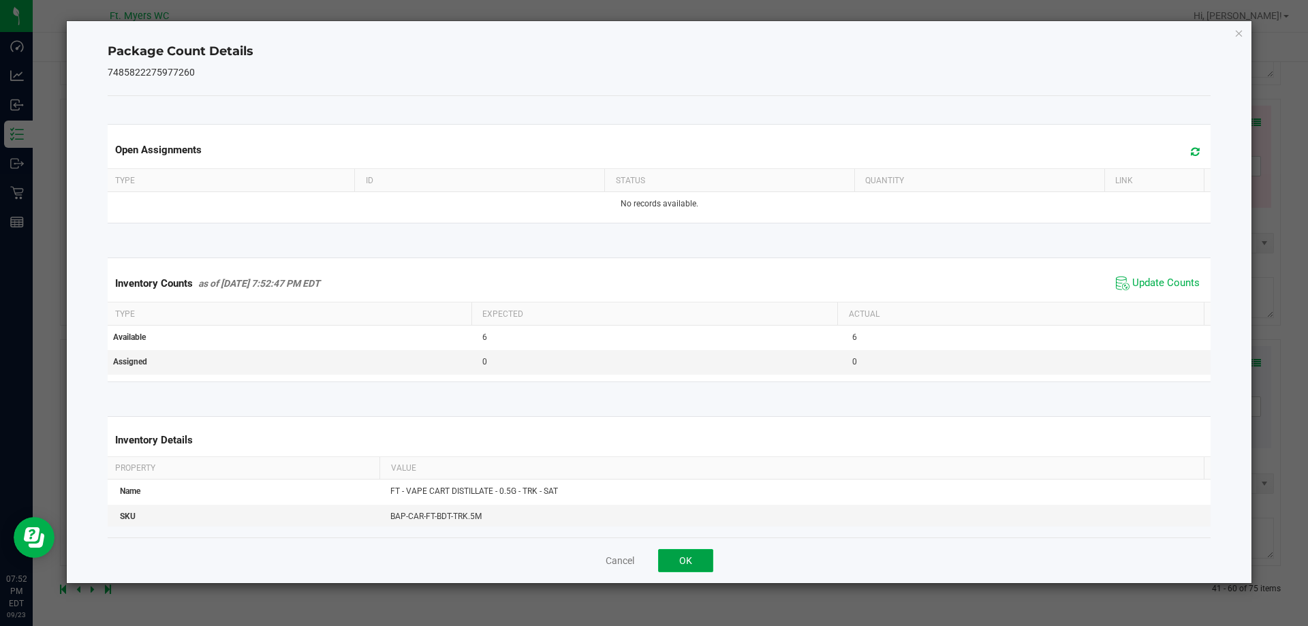
click at [698, 560] on button "OK" at bounding box center [685, 560] width 55 height 23
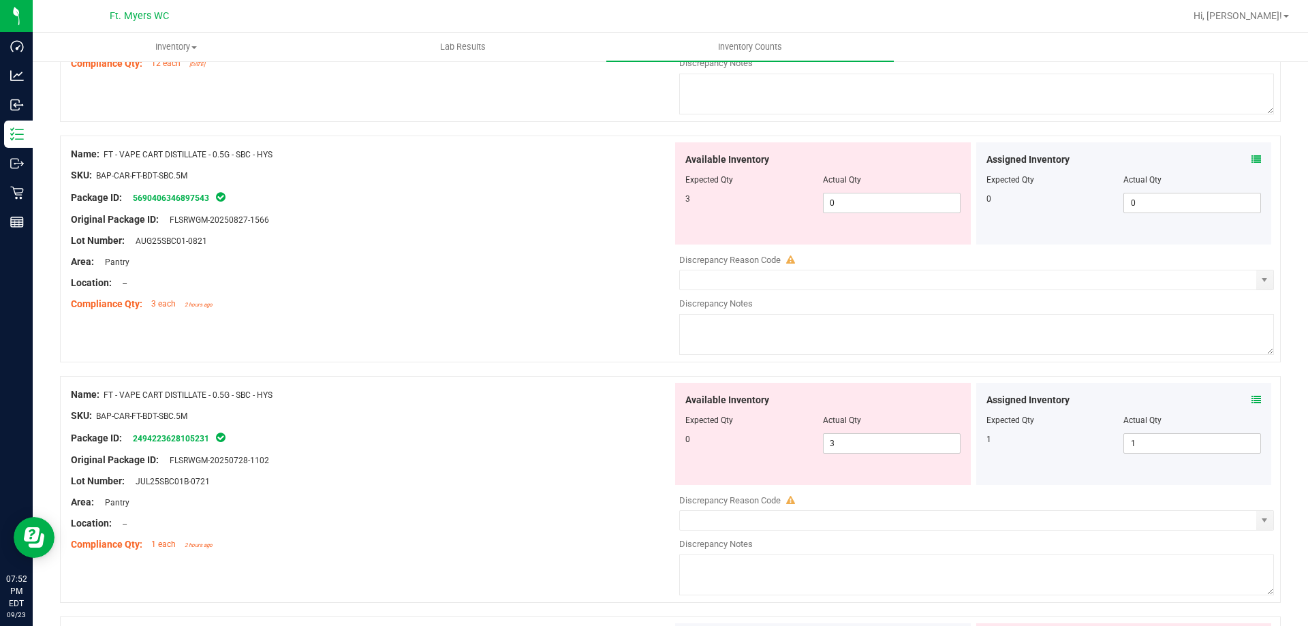
scroll to position [3932, 0]
drag, startPoint x: 870, startPoint y: 202, endPoint x: 750, endPoint y: 204, distance: 119.9
click at [752, 206] on div "3 0 0" at bounding box center [822, 204] width 275 height 20
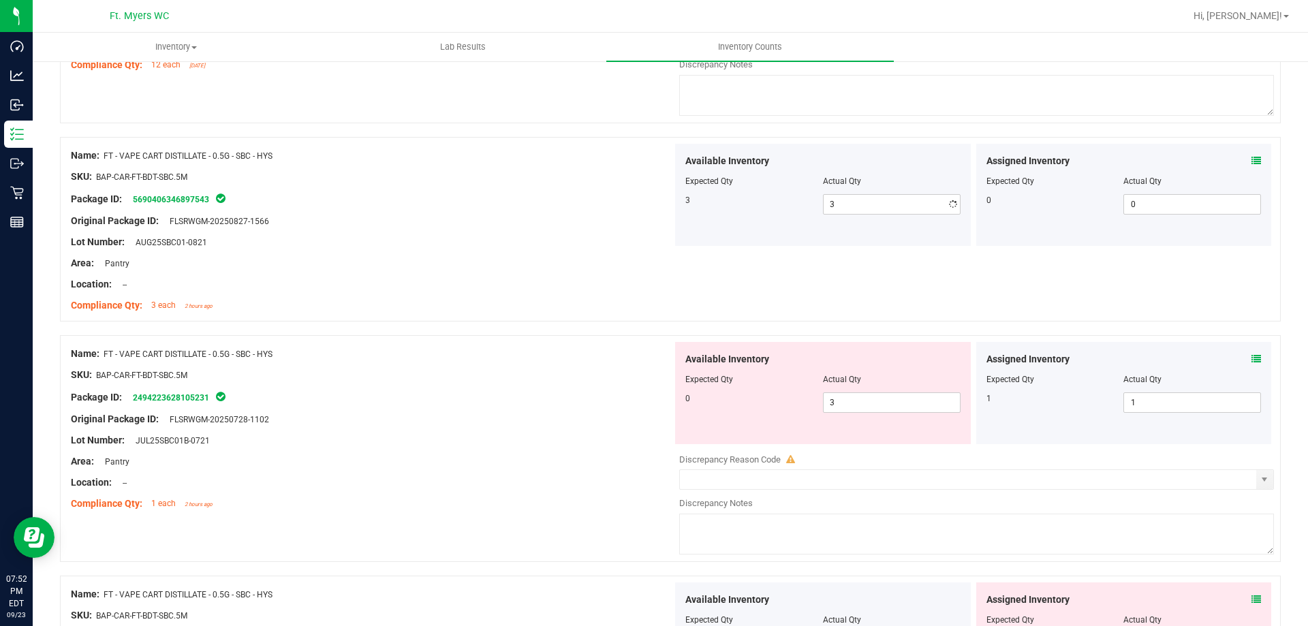
drag, startPoint x: 850, startPoint y: 450, endPoint x: 713, endPoint y: 465, distance: 138.5
click at [728, 455] on div "Available Inventory Expected Qty Actual Qty 0 3 3" at bounding box center [973, 450] width 602 height 216
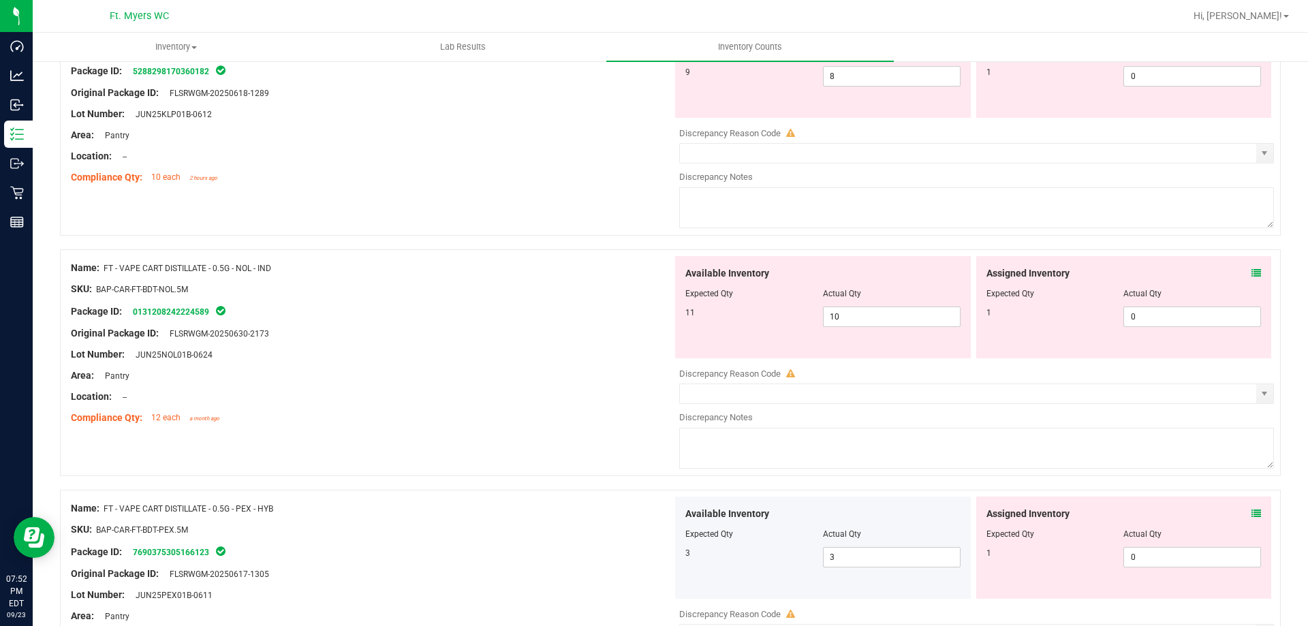
scroll to position [2774, 0]
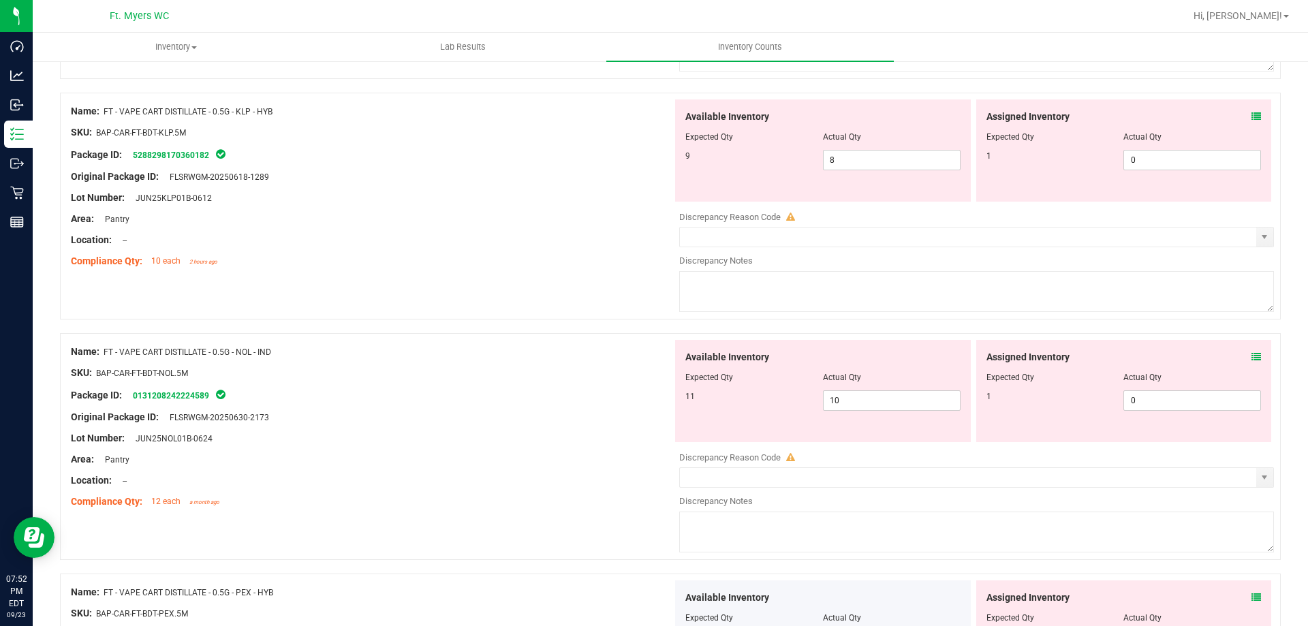
click at [1251, 350] on span at bounding box center [1256, 357] width 10 height 14
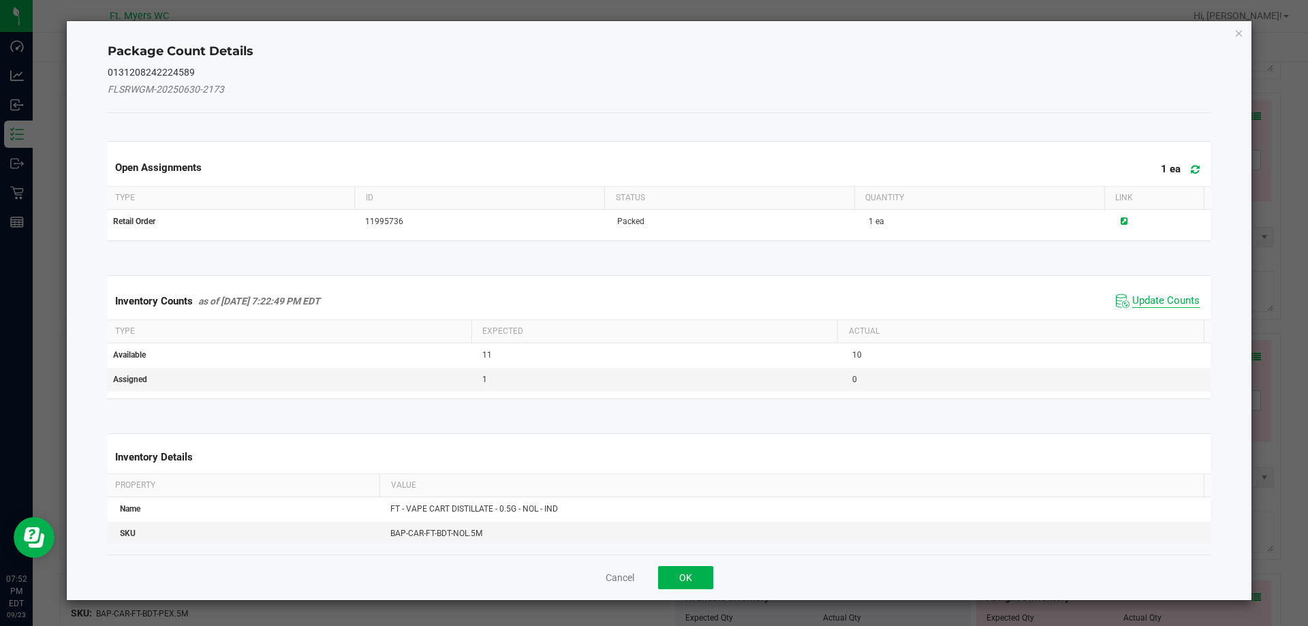
click at [1149, 296] on span "Update Counts" at bounding box center [1165, 301] width 67 height 14
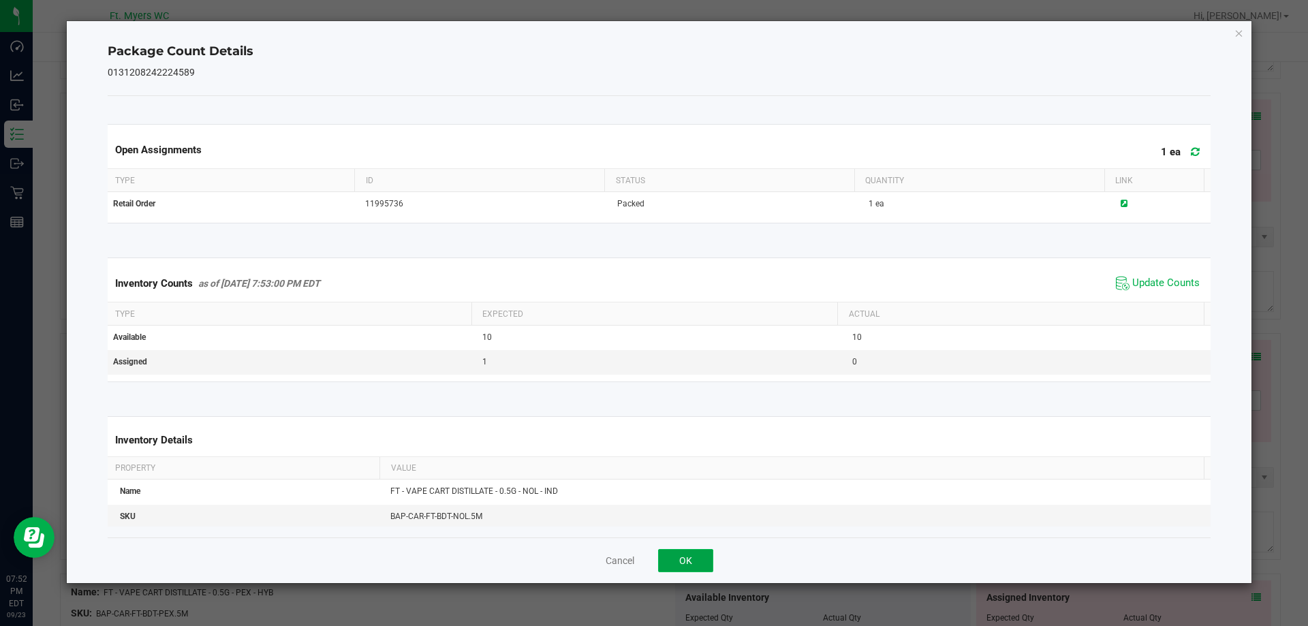
click at [686, 552] on button "OK" at bounding box center [685, 560] width 55 height 23
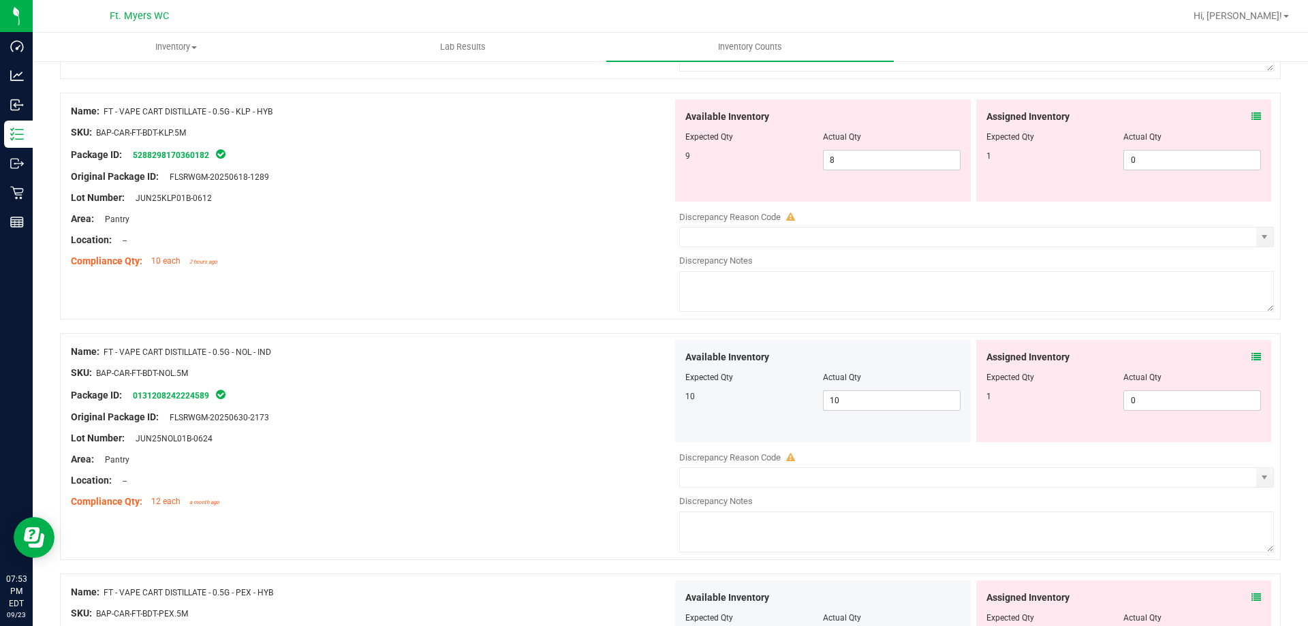
click at [1251, 115] on icon at bounding box center [1256, 117] width 10 height 10
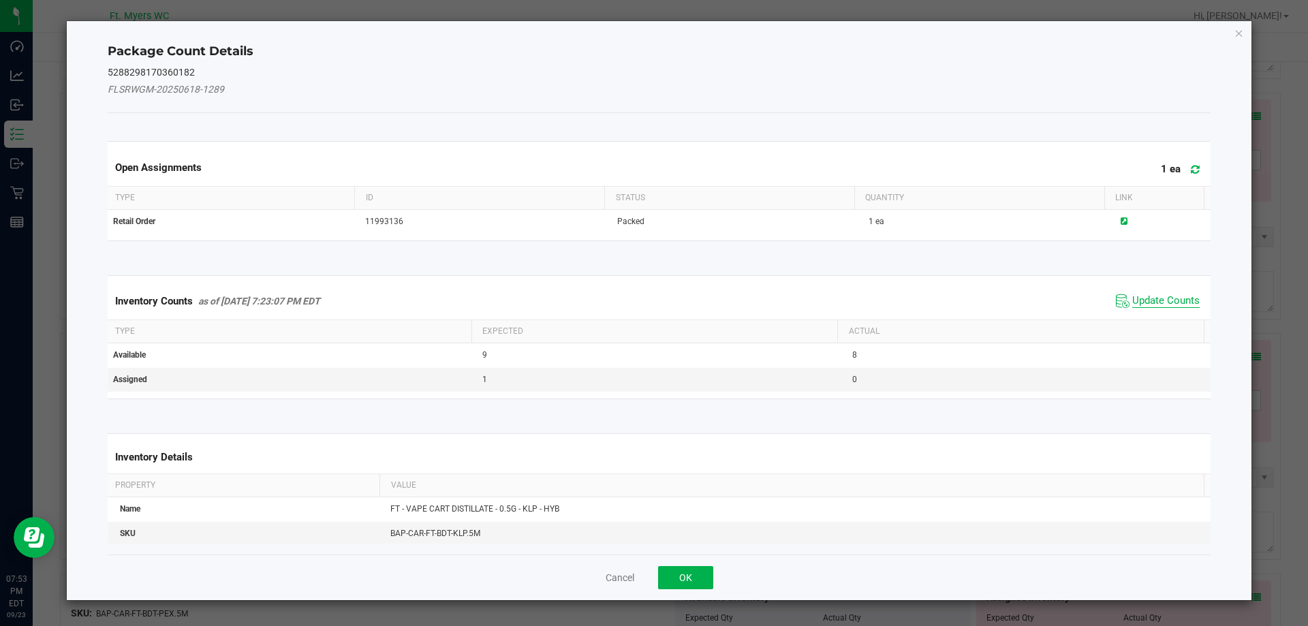
click at [1134, 300] on span "Update Counts" at bounding box center [1165, 301] width 67 height 14
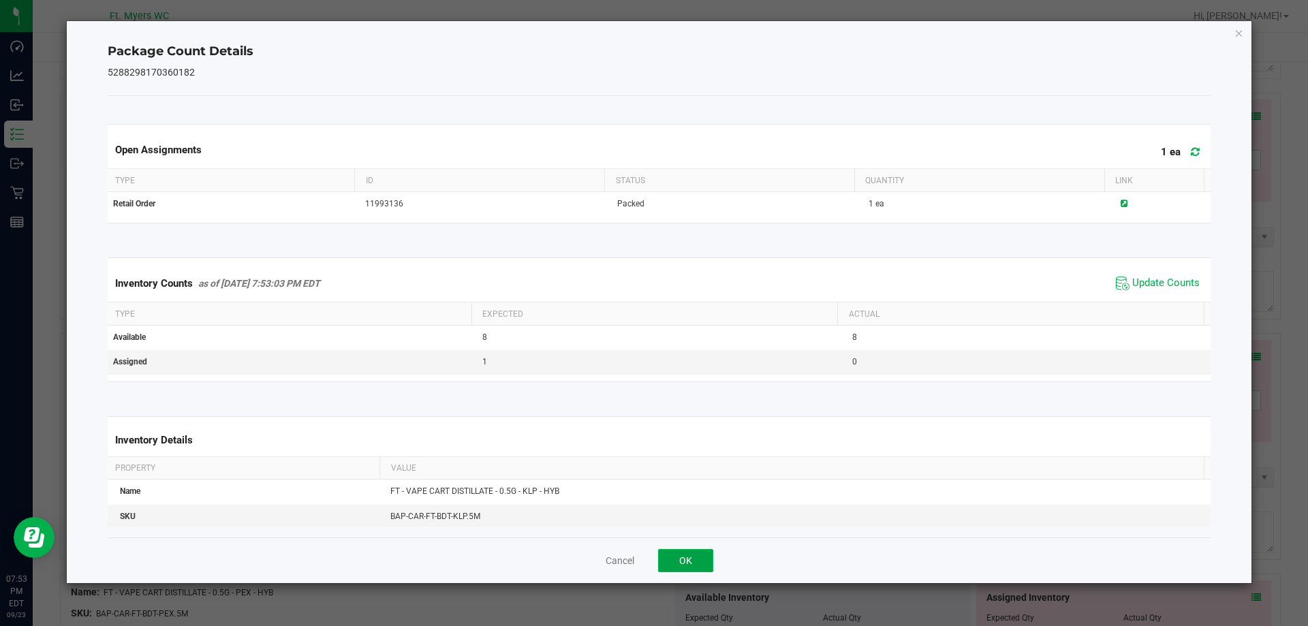
click at [704, 562] on button "OK" at bounding box center [685, 560] width 55 height 23
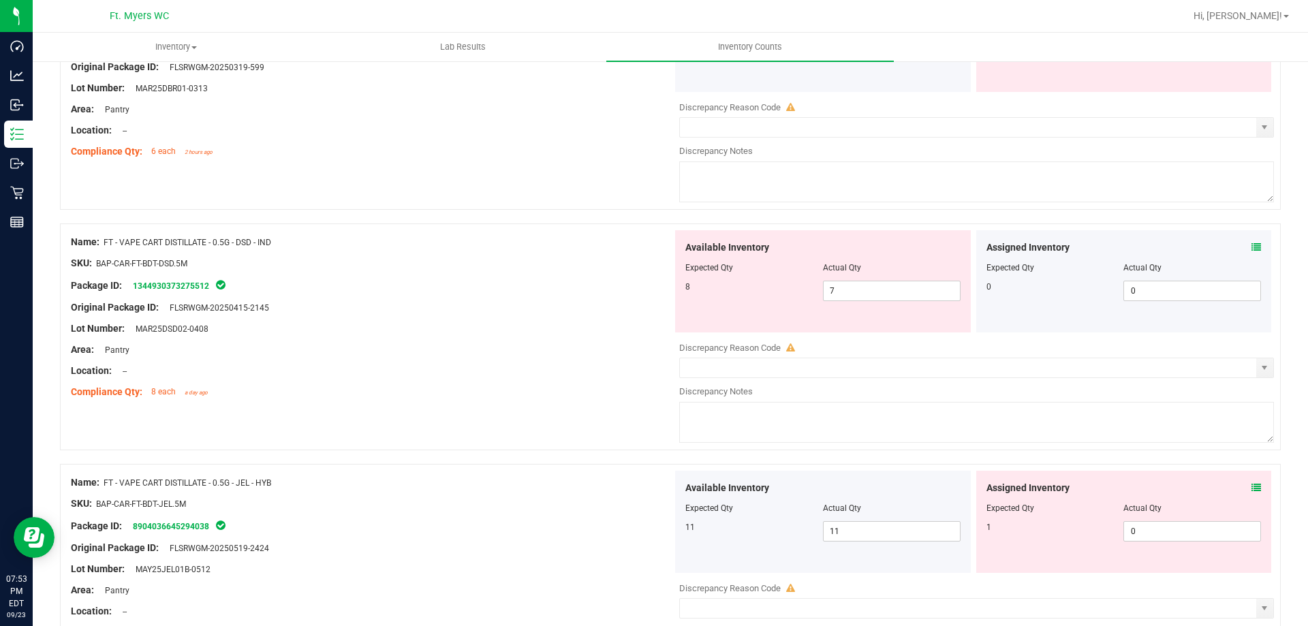
scroll to position [2161, 0]
click at [1251, 247] on icon at bounding box center [1256, 249] width 10 height 10
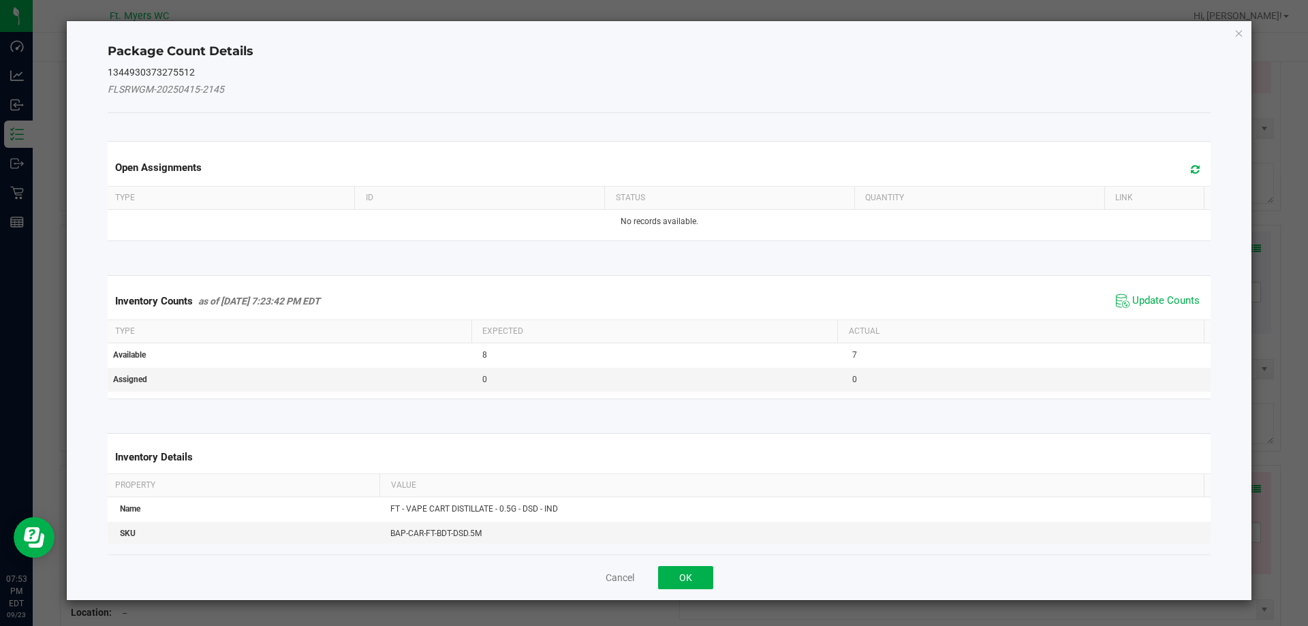
click at [1157, 291] on span "Update Counts" at bounding box center [1157, 301] width 91 height 20
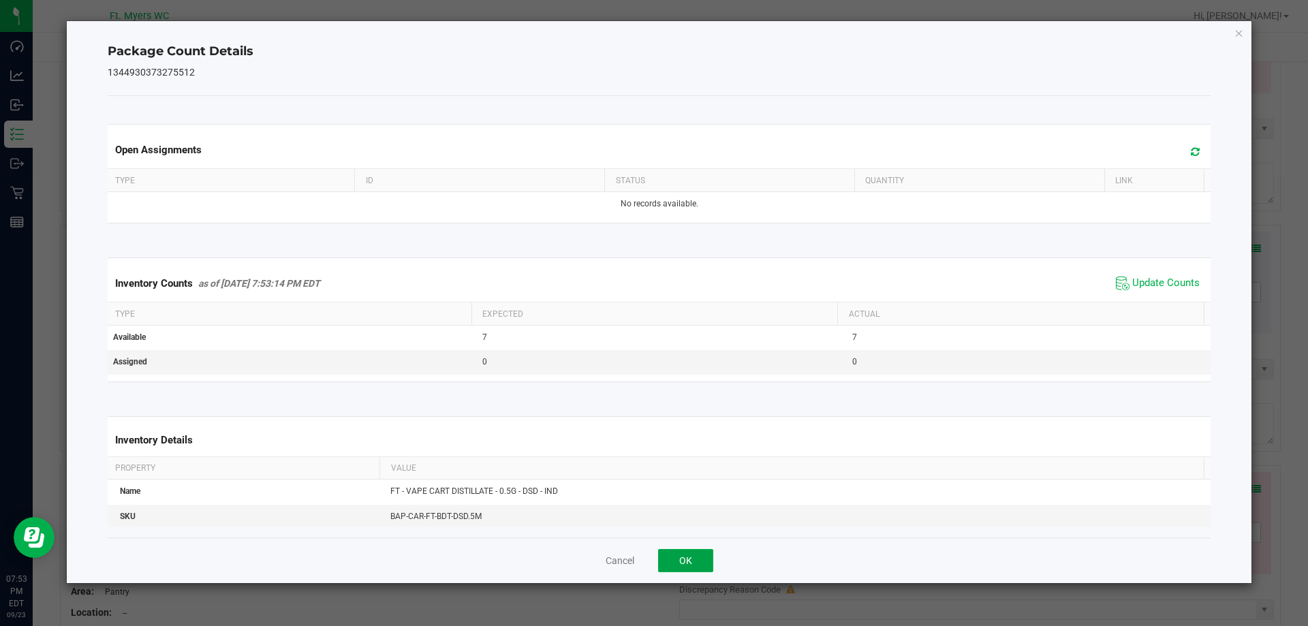
drag, startPoint x: 682, startPoint y: 561, endPoint x: 673, endPoint y: 541, distance: 22.3
click at [681, 561] on button "OK" at bounding box center [685, 560] width 55 height 23
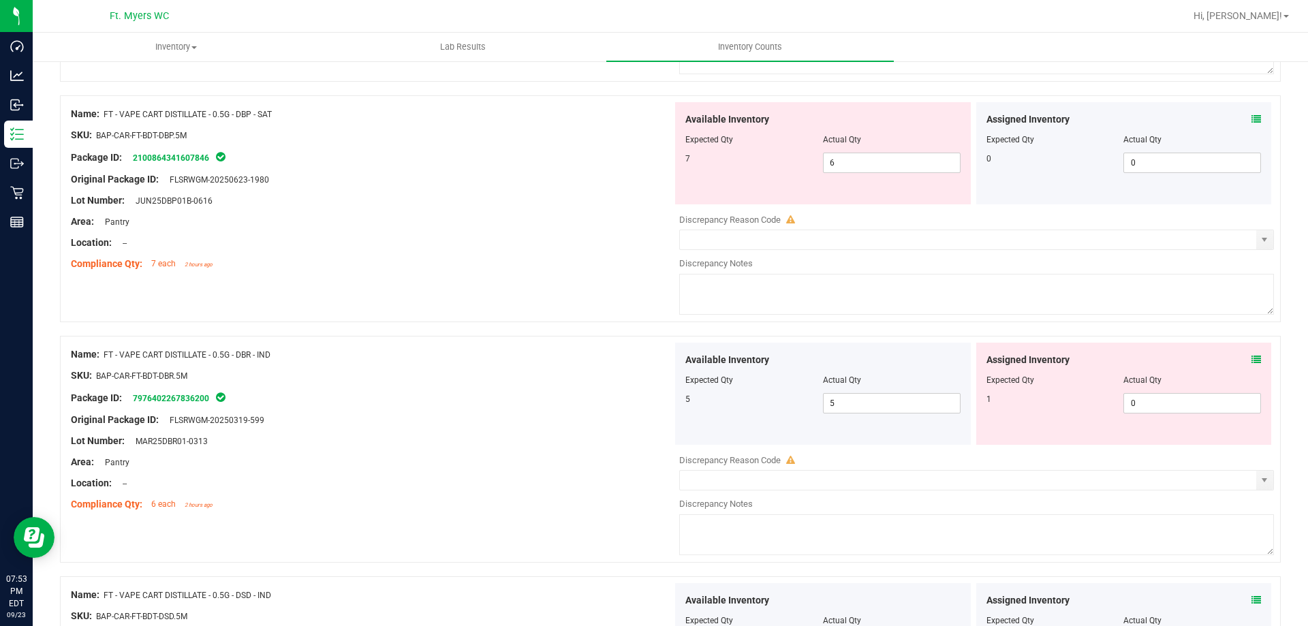
scroll to position [1684, 0]
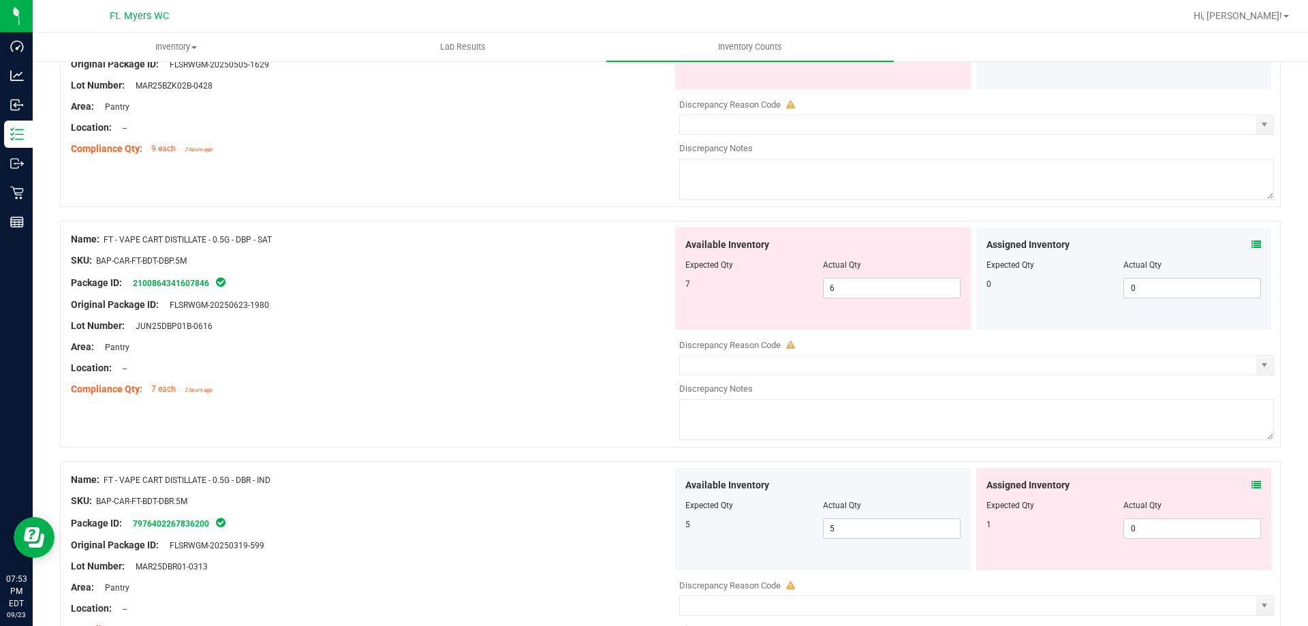
click at [1251, 238] on span at bounding box center [1256, 245] width 10 height 14
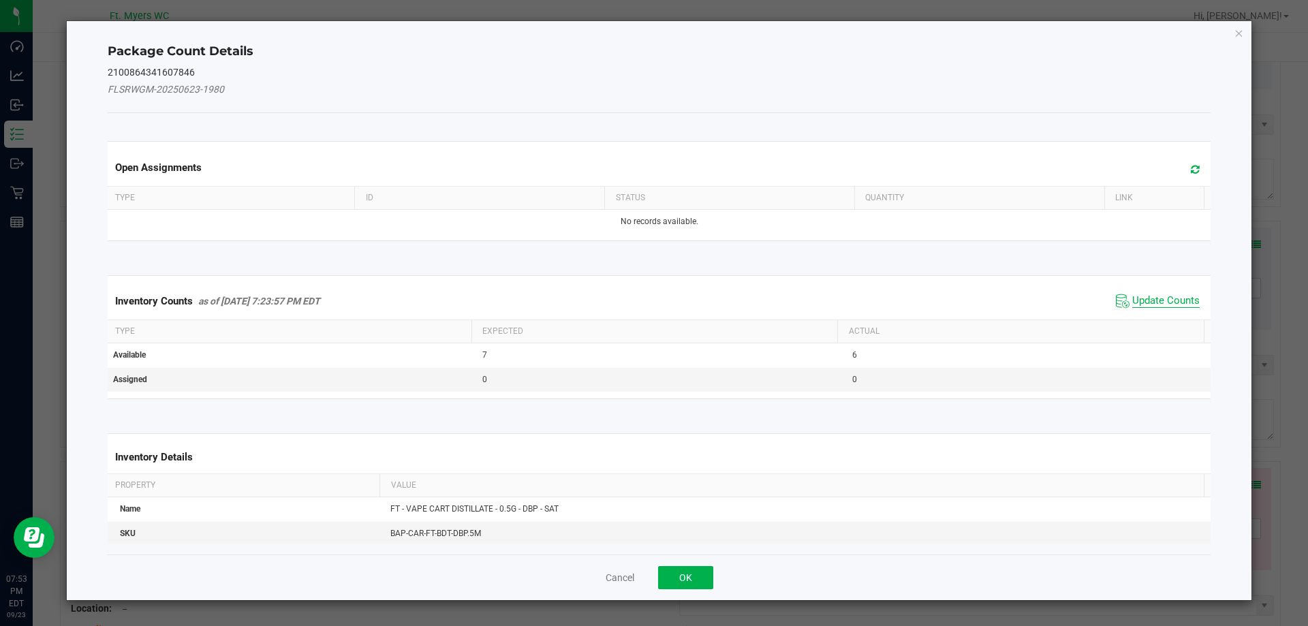
click at [1161, 302] on span "Update Counts" at bounding box center [1165, 301] width 67 height 14
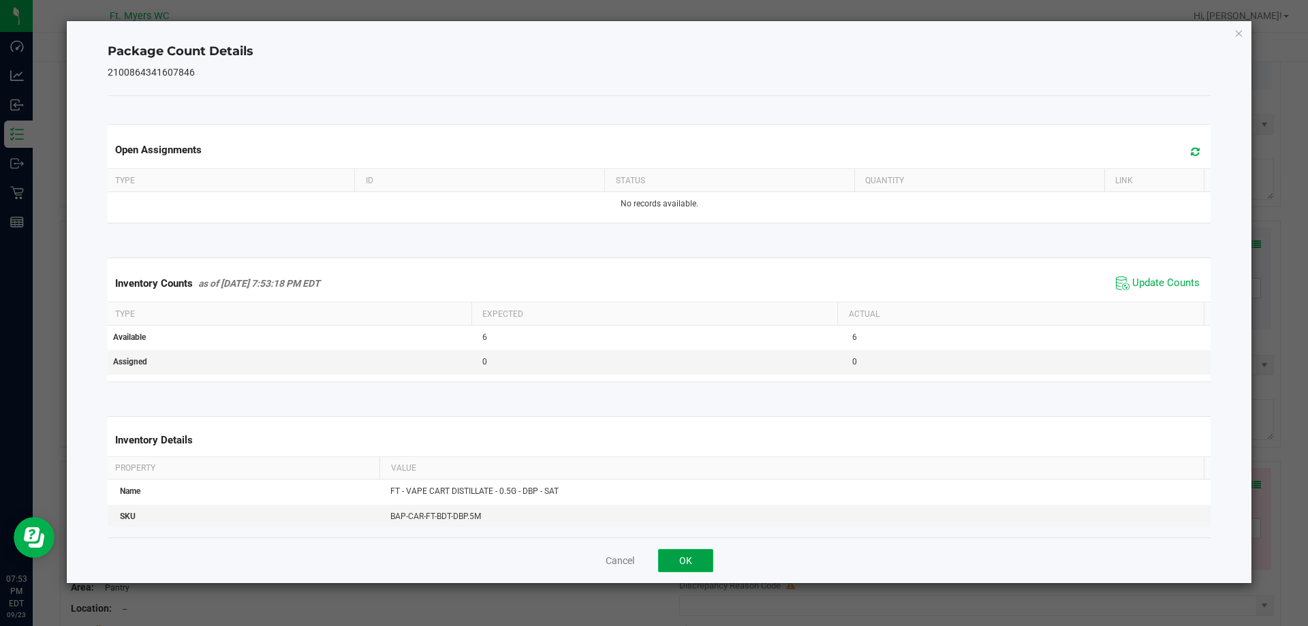
click at [699, 565] on button "OK" at bounding box center [685, 560] width 55 height 23
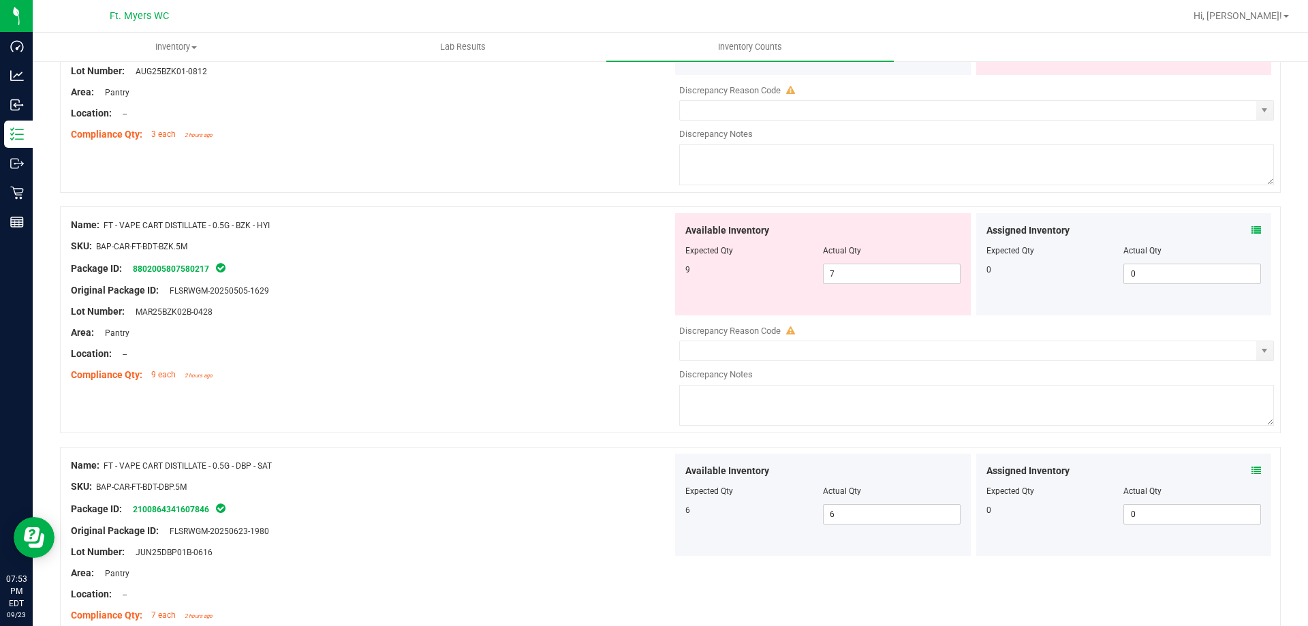
scroll to position [1412, 0]
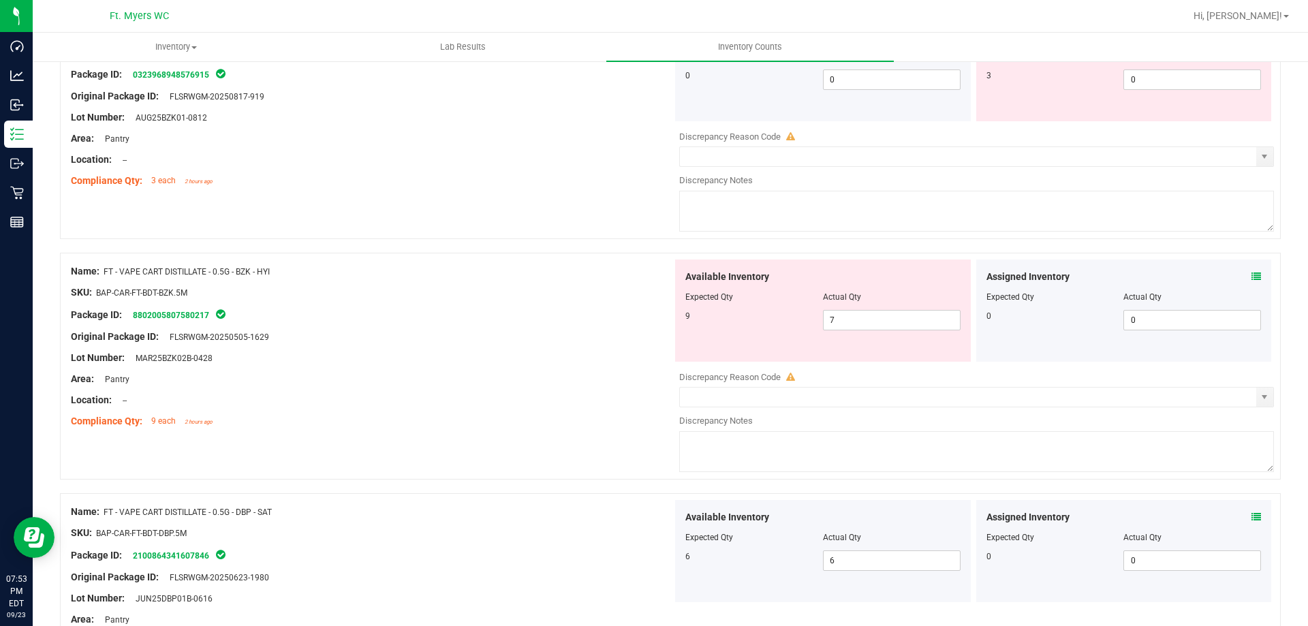
click at [1260, 273] on div "Assigned Inventory Expected Qty Actual Qty 0 0 0" at bounding box center [1124, 311] width 296 height 102
click at [1232, 277] on div "Assigned Inventory" at bounding box center [1123, 277] width 275 height 14
click at [1251, 277] on icon at bounding box center [1256, 277] width 10 height 10
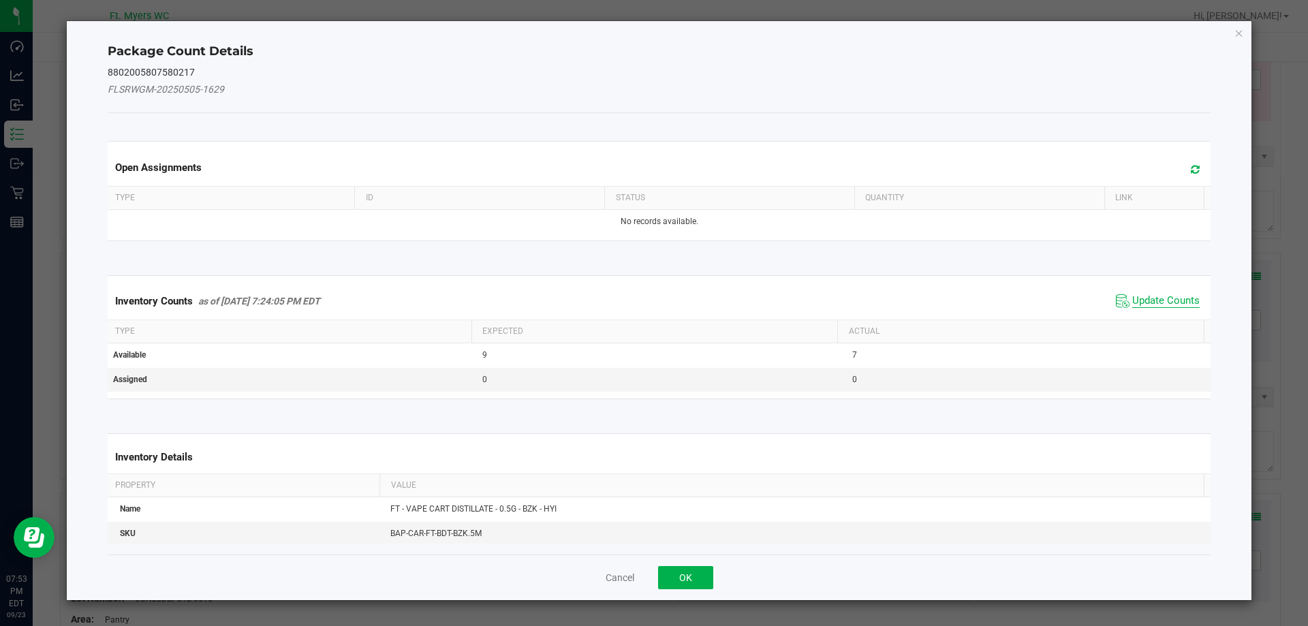
click at [1167, 302] on span "Update Counts" at bounding box center [1165, 301] width 67 height 14
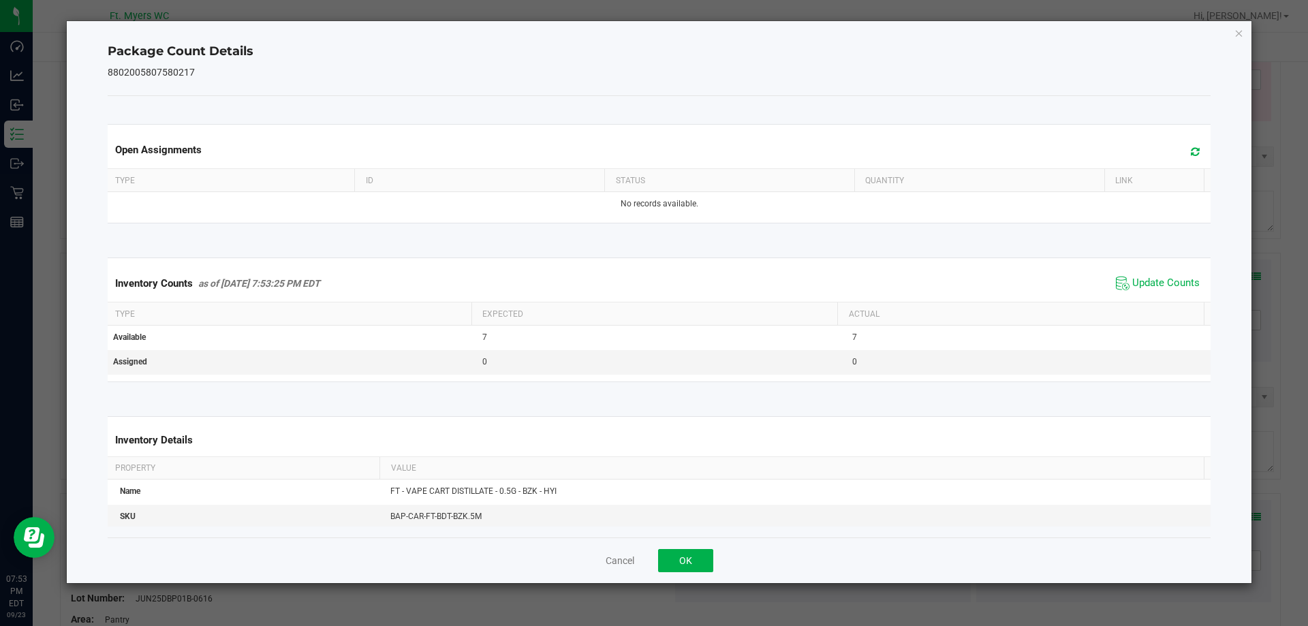
click at [685, 548] on div "Cancel OK" at bounding box center [660, 561] width 1104 height 46
click at [685, 555] on button "OK" at bounding box center [685, 560] width 55 height 23
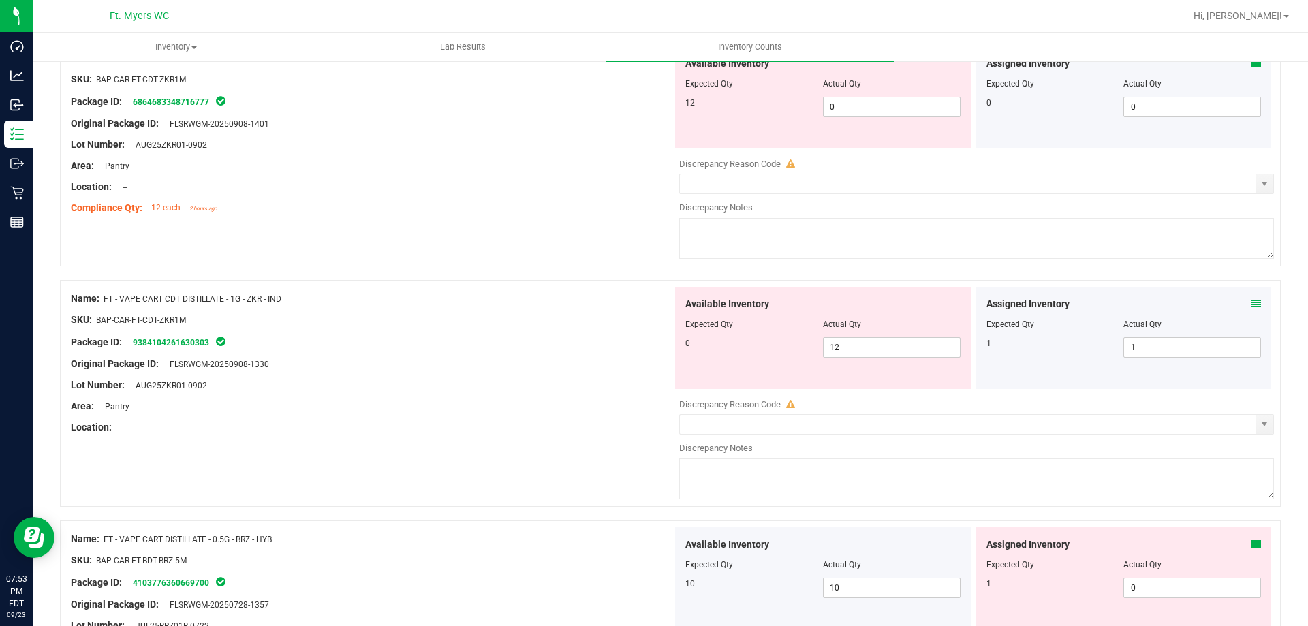
scroll to position [662, 0]
drag, startPoint x: 836, startPoint y: 105, endPoint x: 641, endPoint y: 104, distance: 194.8
click at [644, 104] on div "Name: FT - VAPE CART CDT DISTILLATE - 1G - ZKR - IND SKU: BAP-CAR-FT-CDT-ZKR1M …" at bounding box center [670, 153] width 1221 height 227
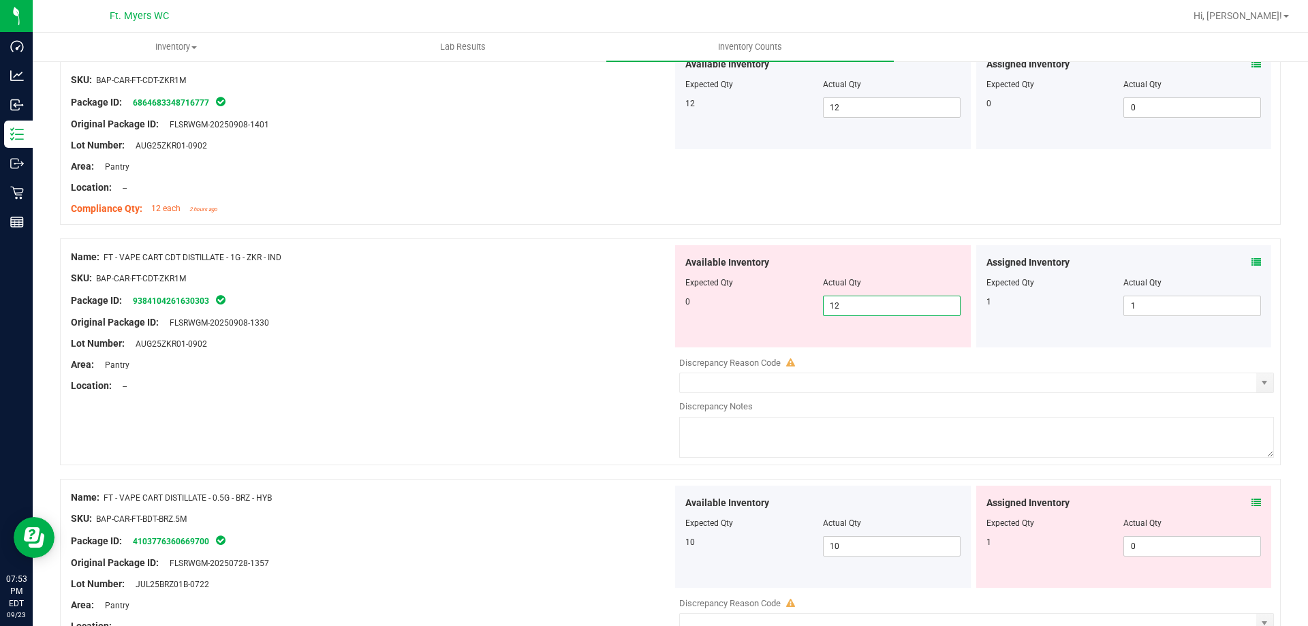
drag, startPoint x: 877, startPoint y: 355, endPoint x: 628, endPoint y: 333, distance: 250.3
click at [664, 339] on div "Name: FT - VAPE CART CDT DISTILLATE - 1G - ZKR - IND SKU: BAP-CAR-FT-CDT-ZKR1M …" at bounding box center [670, 351] width 1221 height 227
click at [529, 330] on div at bounding box center [372, 333] width 602 height 7
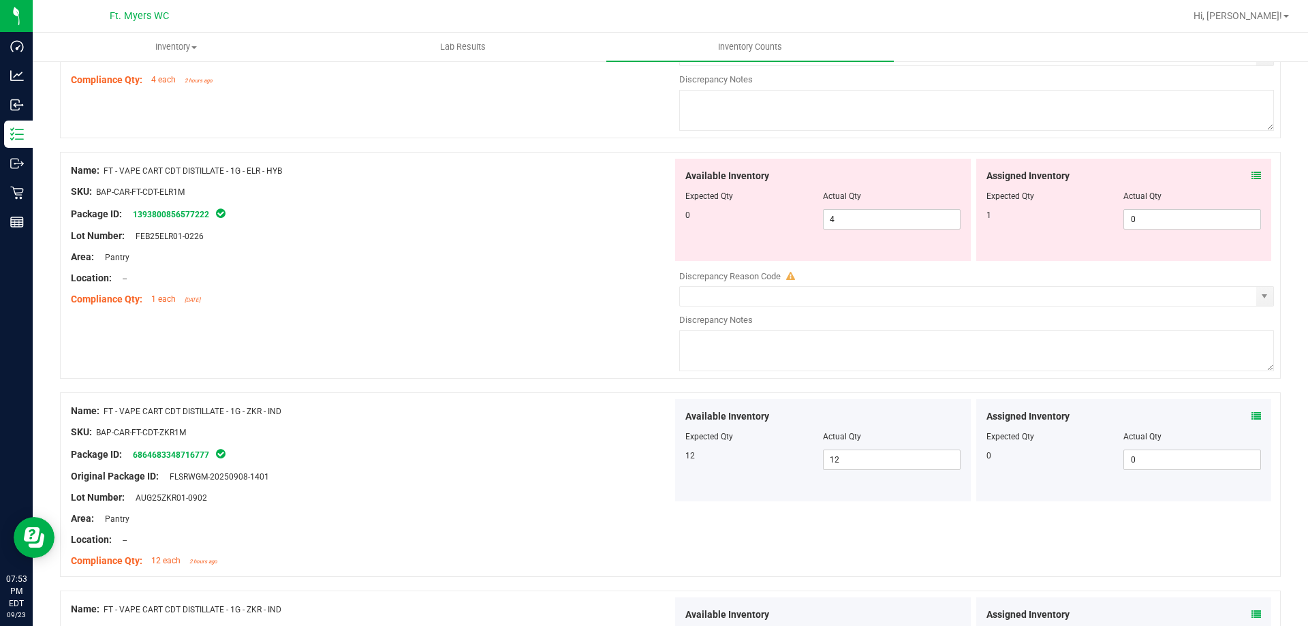
scroll to position [185, 0]
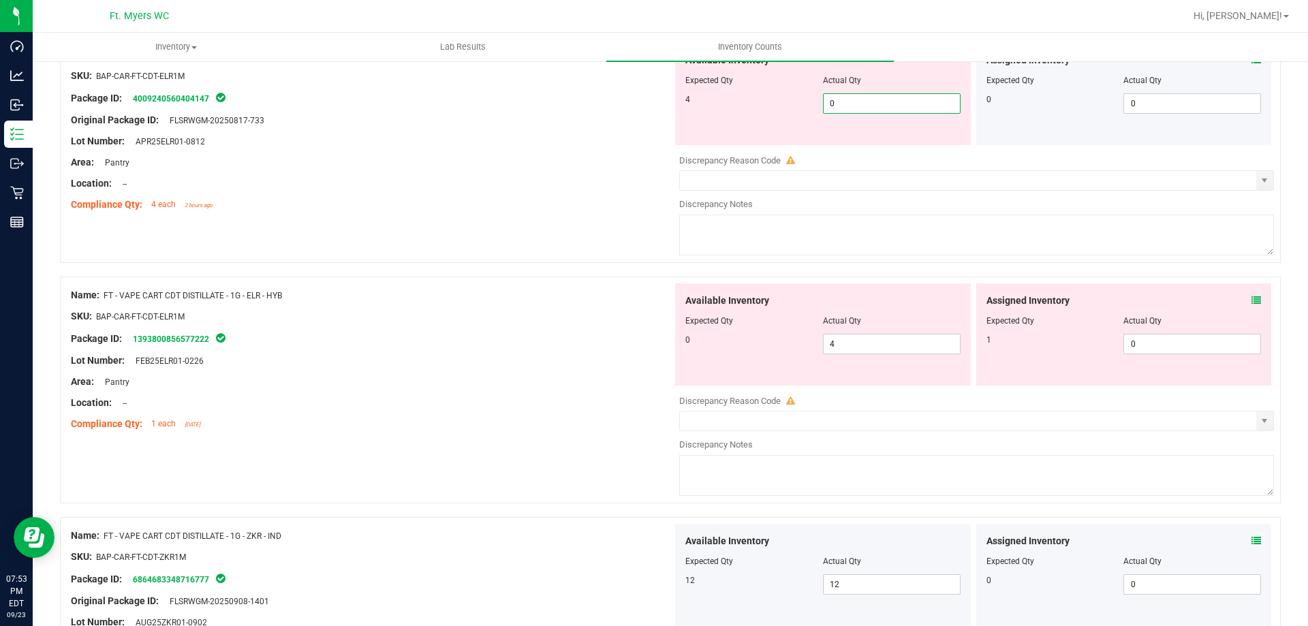
drag, startPoint x: 881, startPoint y: 107, endPoint x: 708, endPoint y: 120, distance: 173.5
click at [708, 119] on div "Available Inventory Expected Qty Actual Qty 4 0 0" at bounding box center [823, 94] width 296 height 102
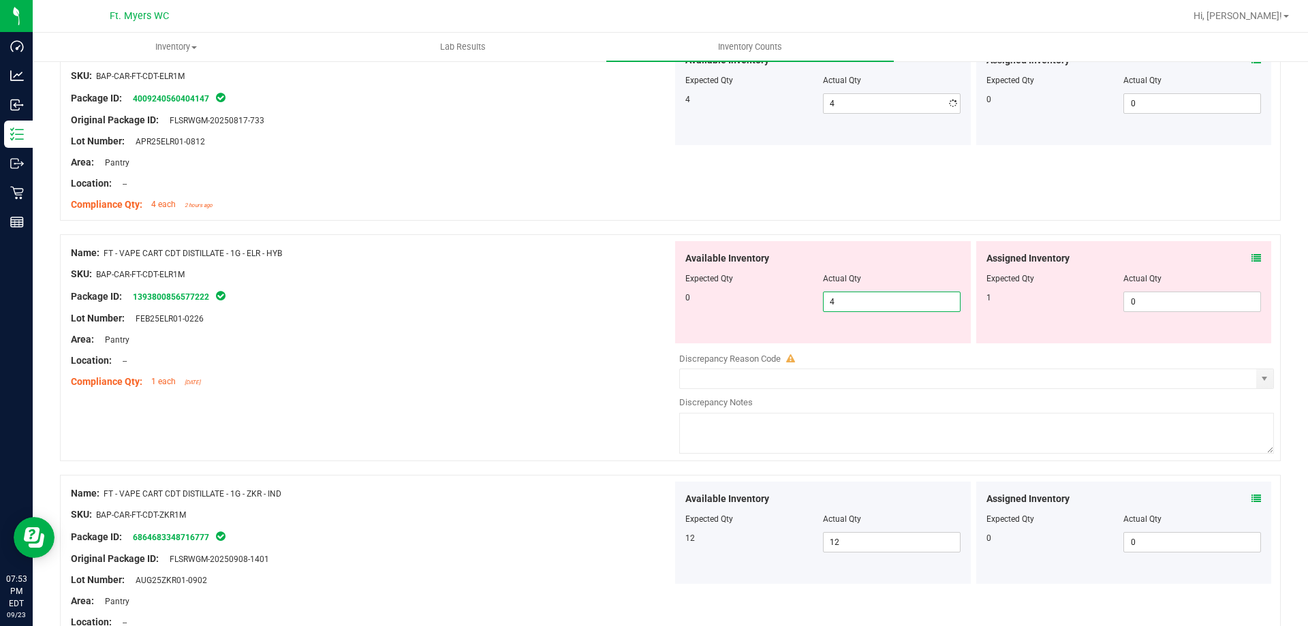
drag, startPoint x: 889, startPoint y: 353, endPoint x: 519, endPoint y: 362, distance: 370.0
click at [536, 358] on div "Name: FT - VAPE CART CDT DISTILLATE - 1G - ELR - HYB SKU: BAP-CAR-FT-CDT-ELR1M …" at bounding box center [670, 347] width 1221 height 227
click at [513, 367] on div "Location: --" at bounding box center [372, 361] width 602 height 14
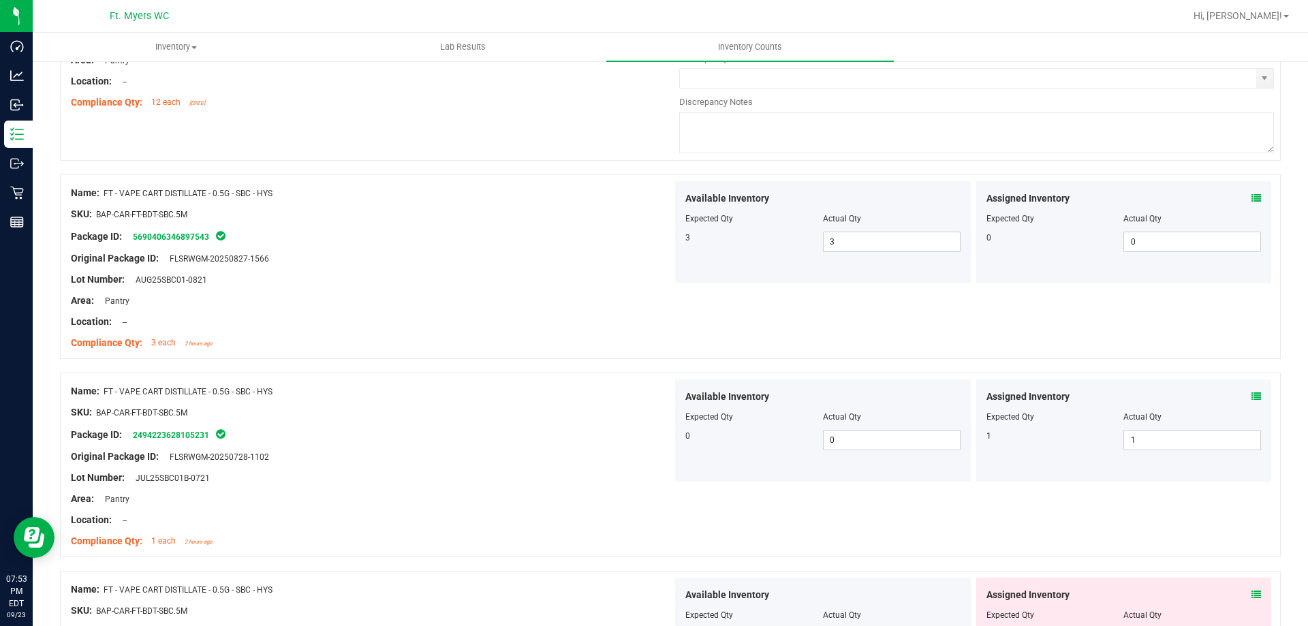
scroll to position [4050, 0]
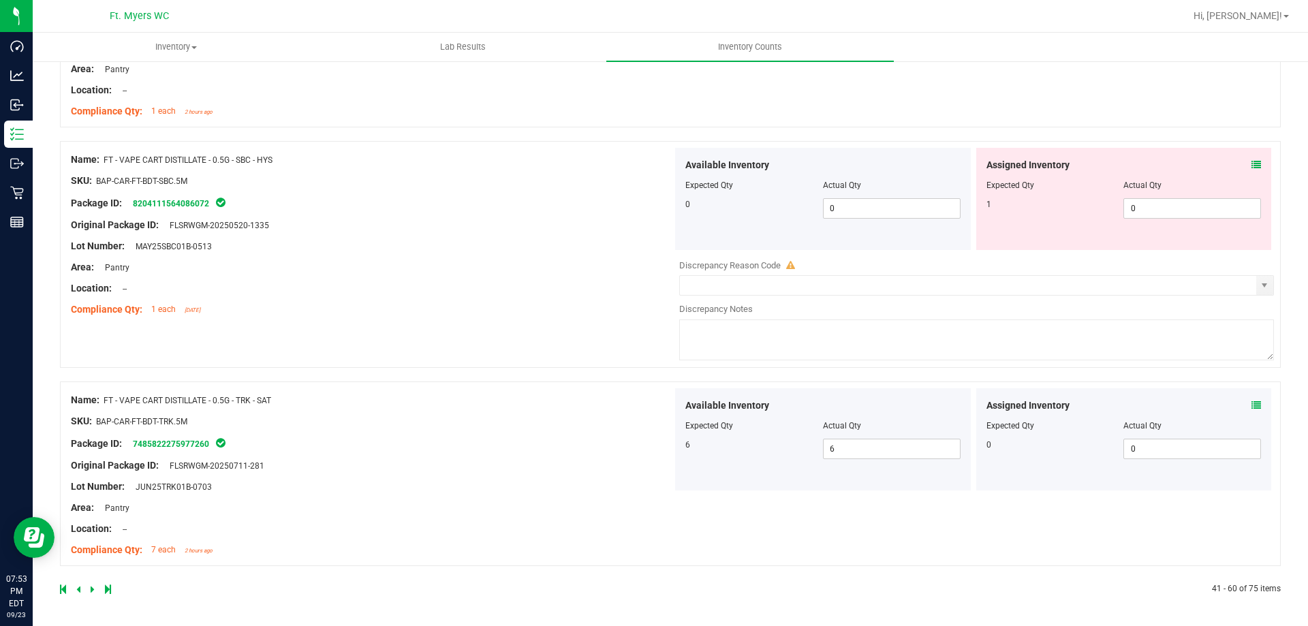
drag, startPoint x: 538, startPoint y: 381, endPoint x: 383, endPoint y: 514, distance: 203.4
click at [79, 589] on icon at bounding box center [78, 589] width 4 height 8
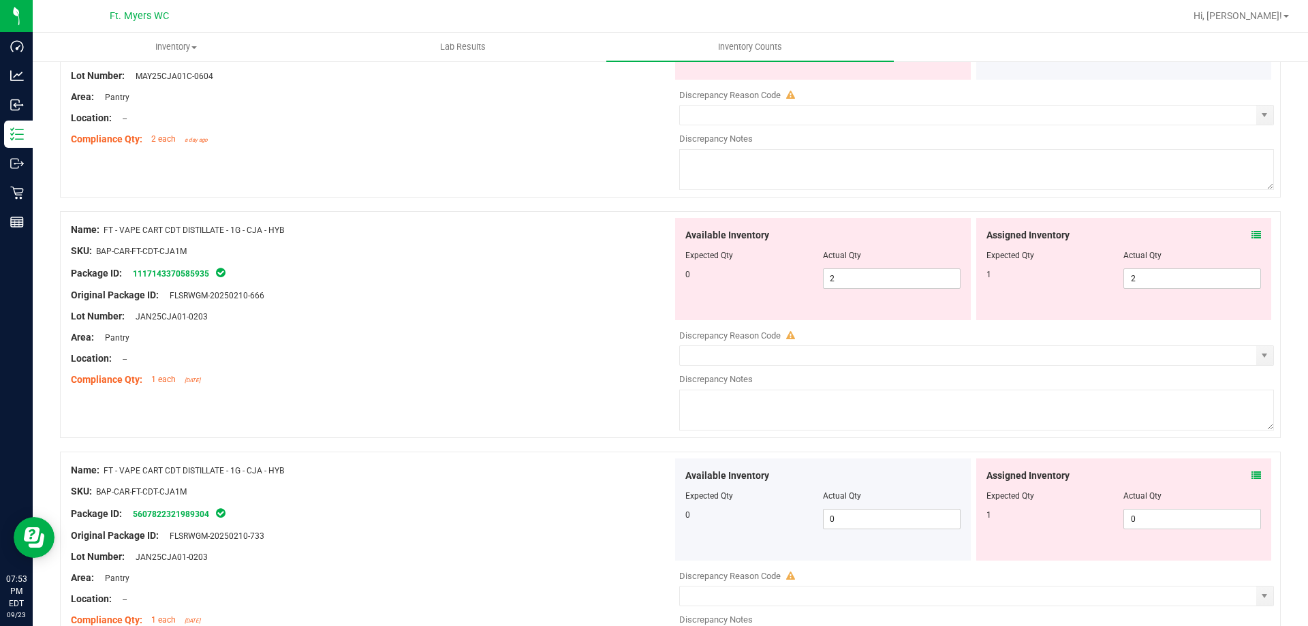
scroll to position [4451, 0]
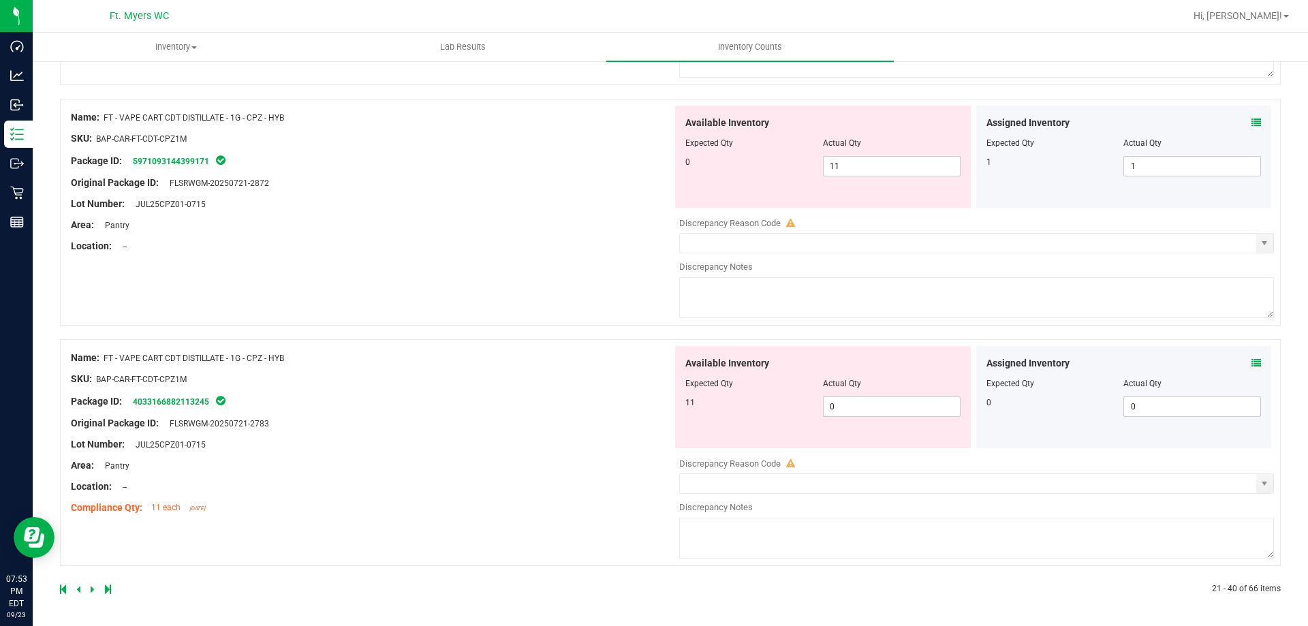
drag, startPoint x: 514, startPoint y: 328, endPoint x: 475, endPoint y: 577, distance: 251.7
drag, startPoint x: 860, startPoint y: 156, endPoint x: 572, endPoint y: 172, distance: 289.3
click at [575, 168] on div "Name: FT - VAPE CART CDT DISTILLATE - 1G - CPZ - HYB SKU: BAP-CAR-FT-CDT-CPZ1M …" at bounding box center [670, 212] width 1221 height 227
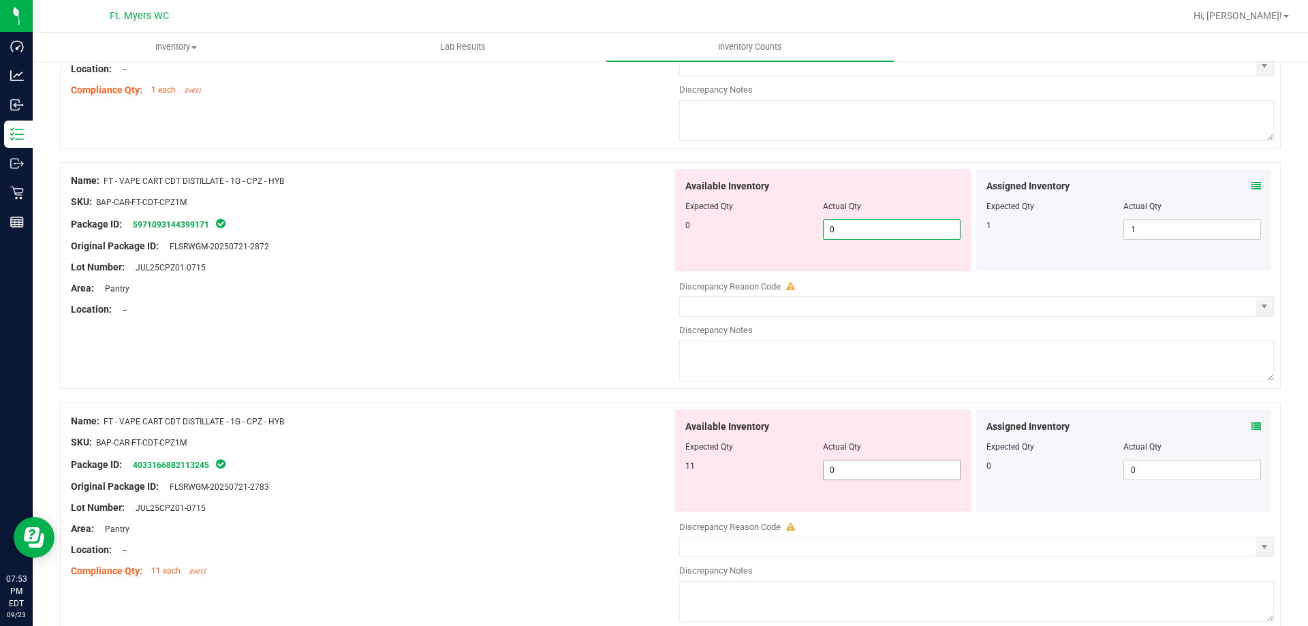
drag, startPoint x: 766, startPoint y: 402, endPoint x: 654, endPoint y: 401, distance: 111.7
click at [665, 403] on div "Name: FT - VAPE CART CDT DISTILLATE - 1G - CPZ - HYB SKU: BAP-CAR-FT-CDT-CPZ1M …" at bounding box center [670, 516] width 1221 height 227
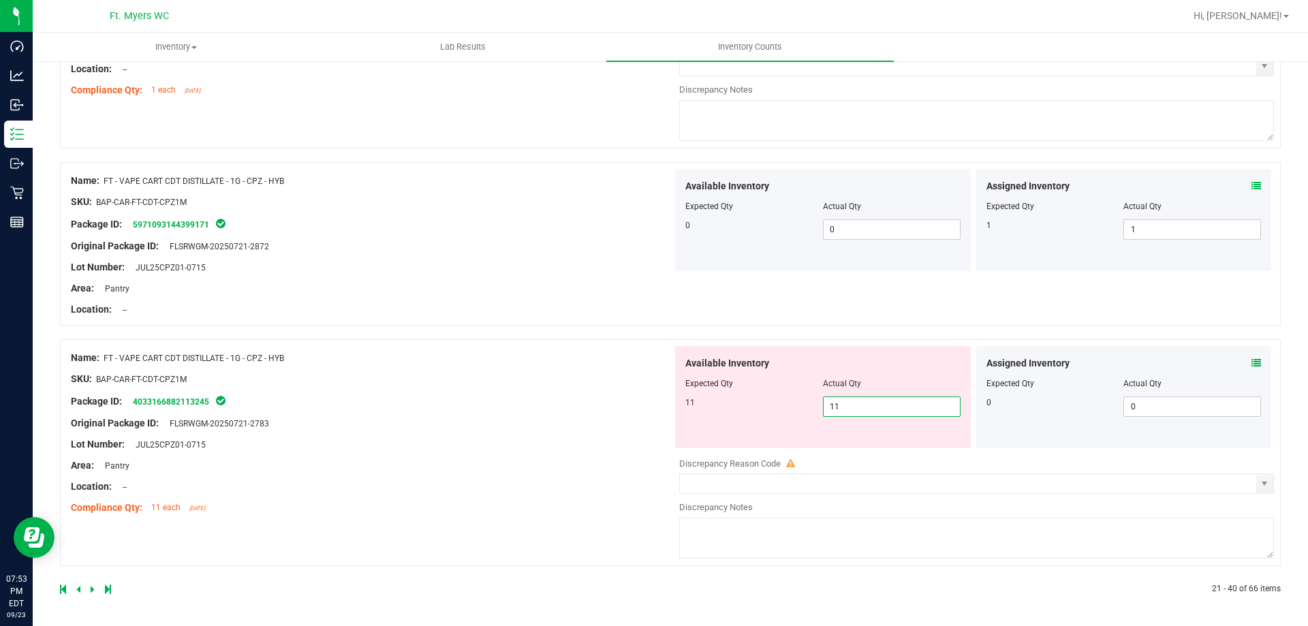
click at [570, 422] on div "Name: FT - VAPE CART CDT DISTILLATE - 1G - CPZ - HYB SKU: BAP-CAR-FT-CDT-CPZ1M …" at bounding box center [372, 433] width 602 height 174
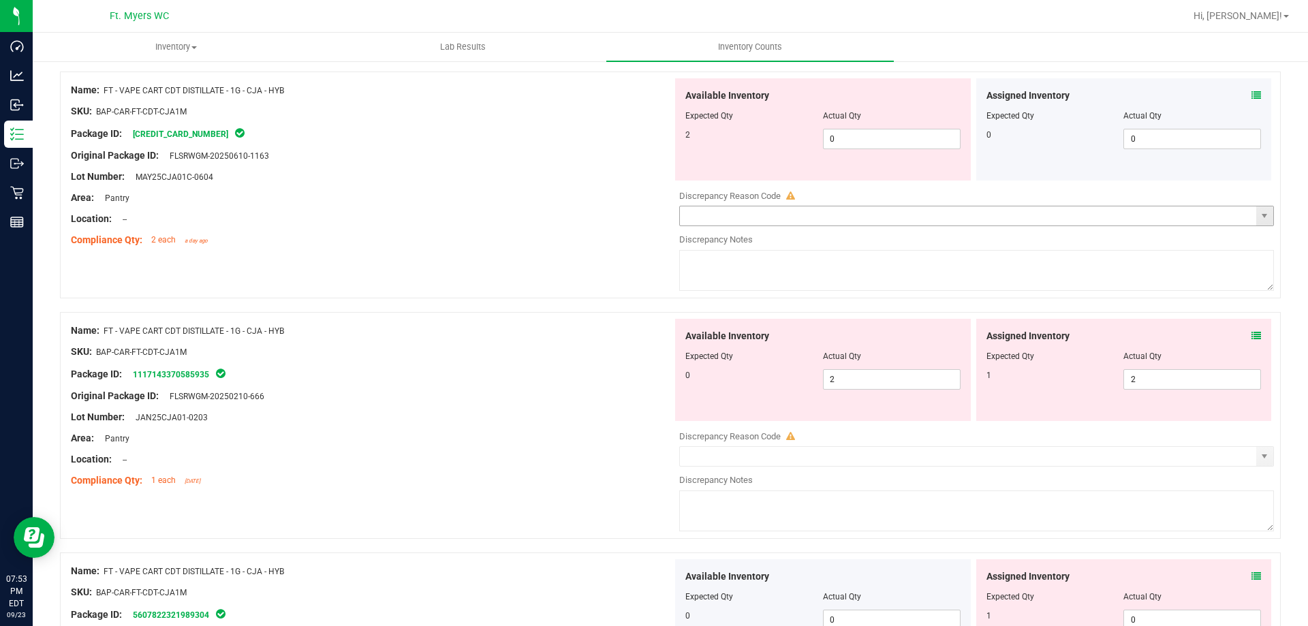
scroll to position [3733, 0]
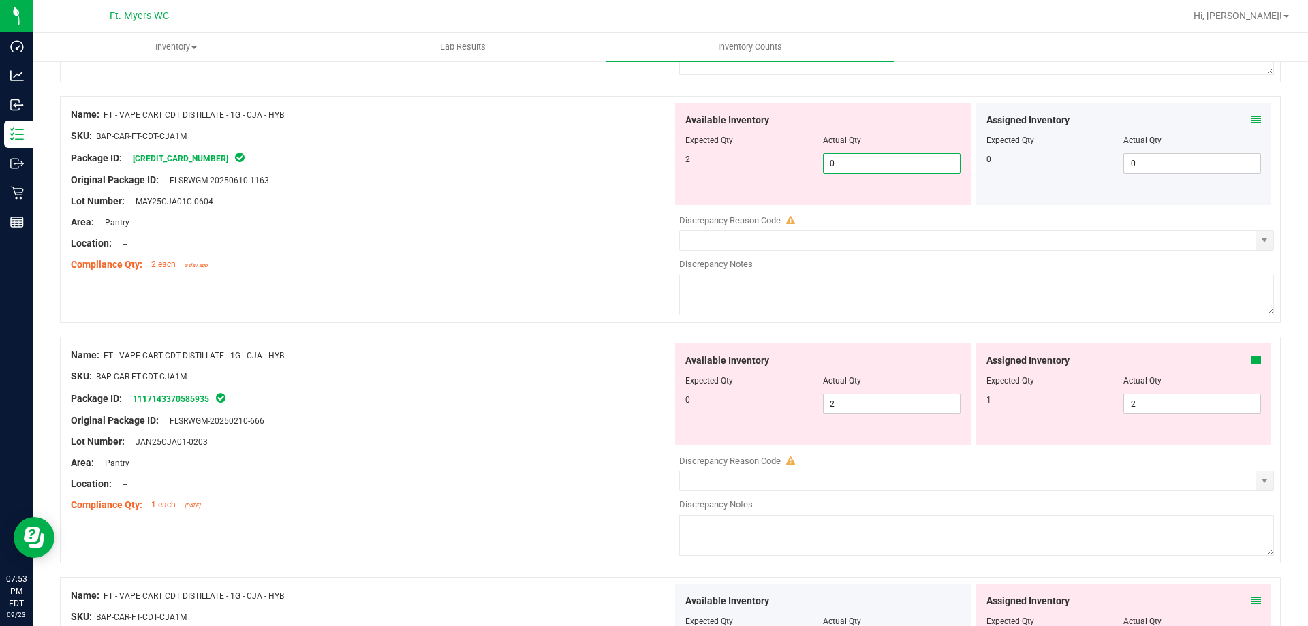
drag, startPoint x: 879, startPoint y: 163, endPoint x: 749, endPoint y: 176, distance: 130.1
click at [749, 176] on div "Available Inventory Expected Qty Actual Qty 2 0 0" at bounding box center [823, 154] width 296 height 102
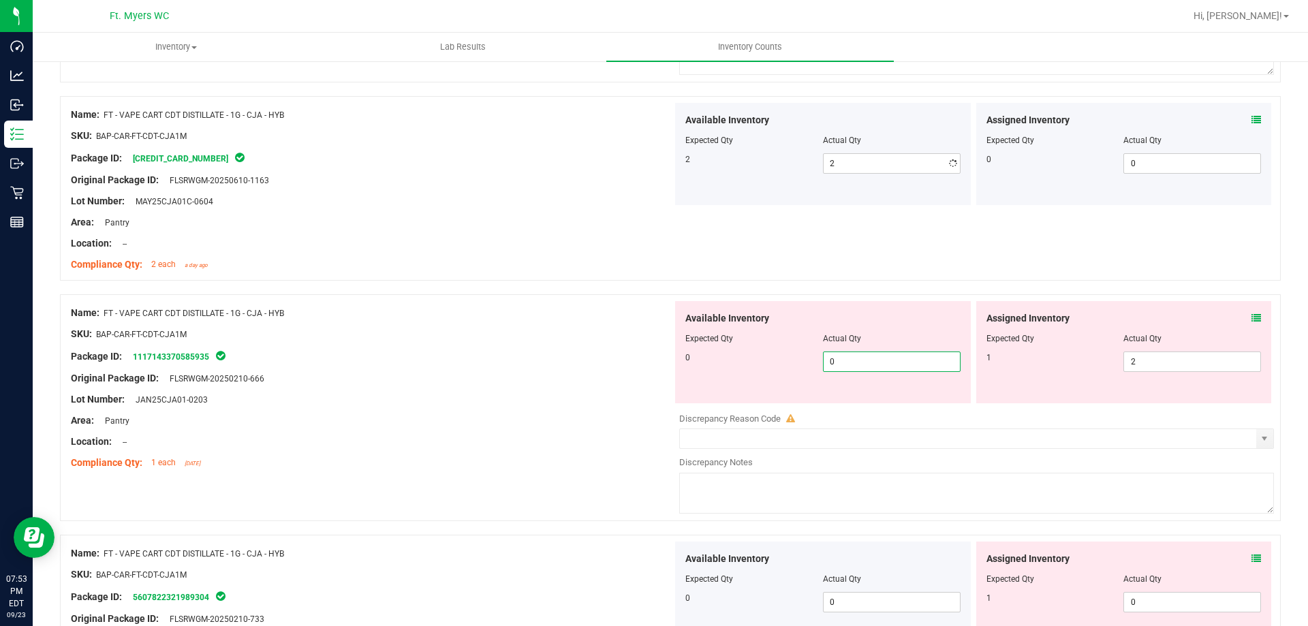
drag, startPoint x: 865, startPoint y: 398, endPoint x: 429, endPoint y: 400, distance: 436.0
click at [429, 400] on div "Name: FT - VAPE CART CDT DISTILLATE - 1G - CJA - HYB SKU: BAP-CAR-FT-CDT-CJA1M …" at bounding box center [670, 407] width 1221 height 227
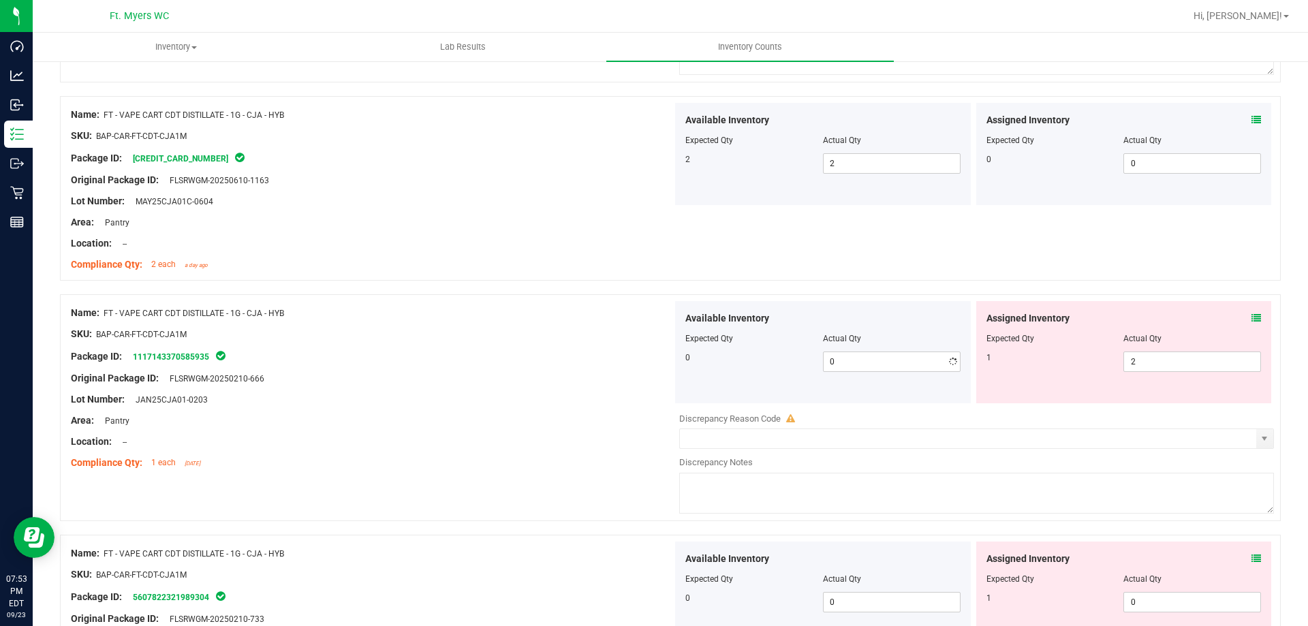
drag, startPoint x: 427, startPoint y: 401, endPoint x: 487, endPoint y: 399, distance: 60.0
click at [430, 402] on div "Lot Number: JAN25CJA01-0203" at bounding box center [372, 399] width 602 height 14
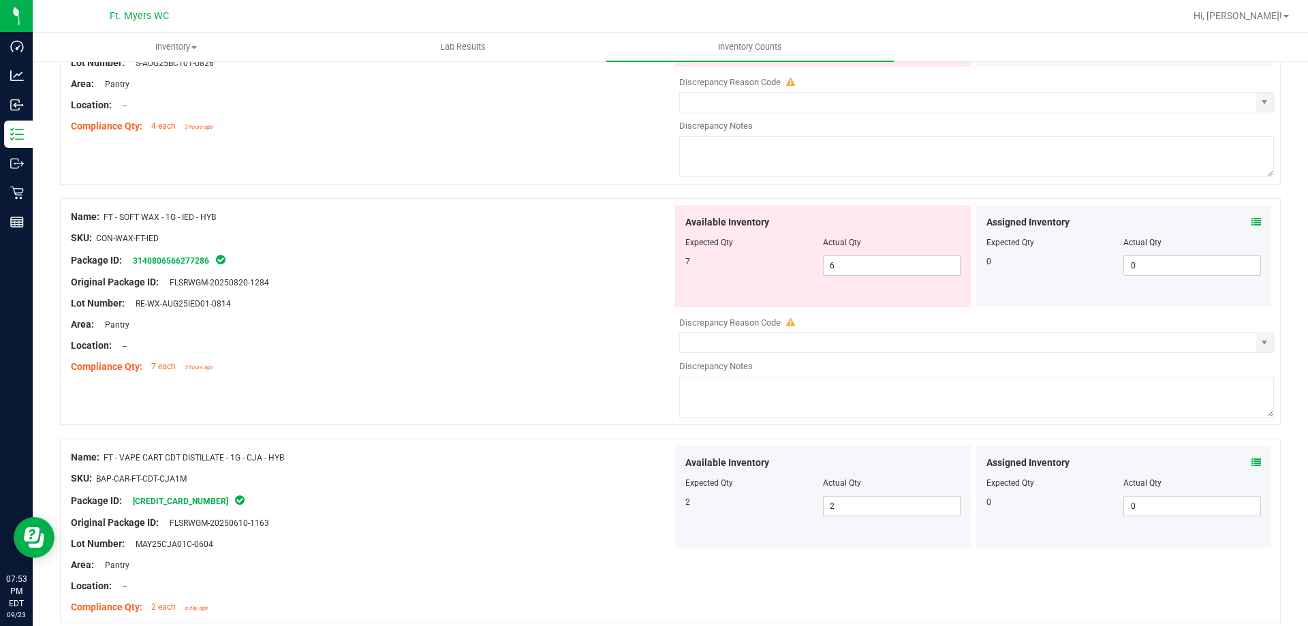
scroll to position [3324, 0]
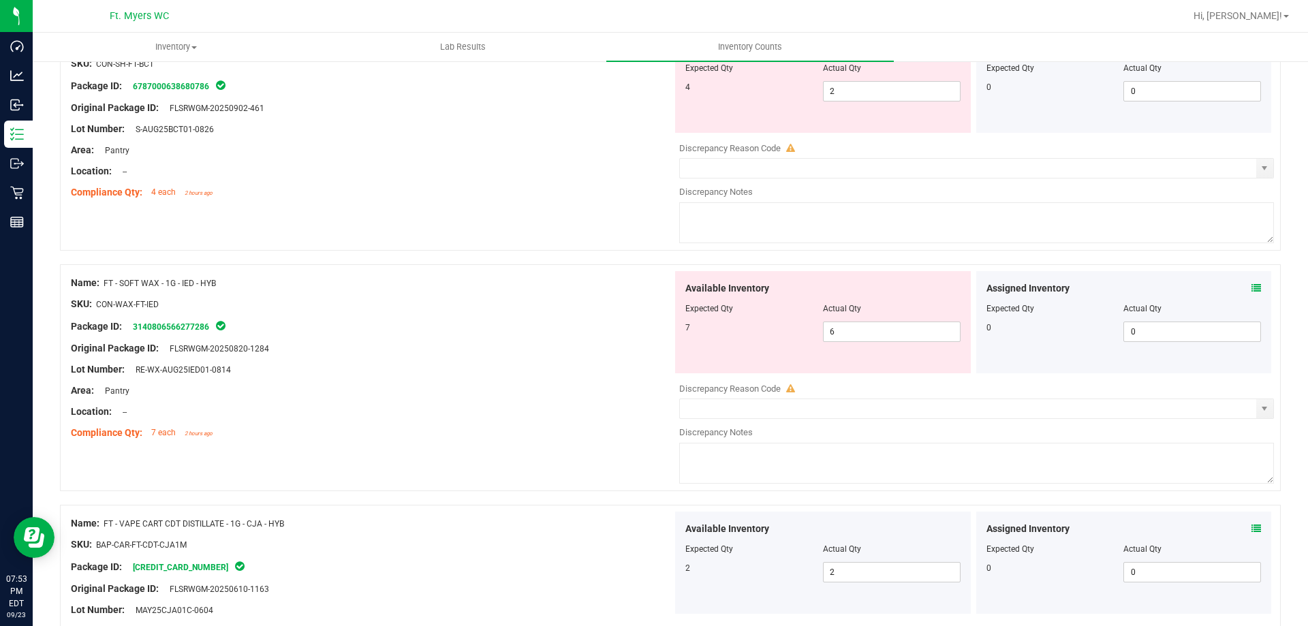
click at [1252, 286] on div "Assigned Inventory Expected Qty Actual Qty 0 0 0" at bounding box center [1124, 322] width 296 height 102
click at [1251, 288] on icon at bounding box center [1256, 288] width 10 height 10
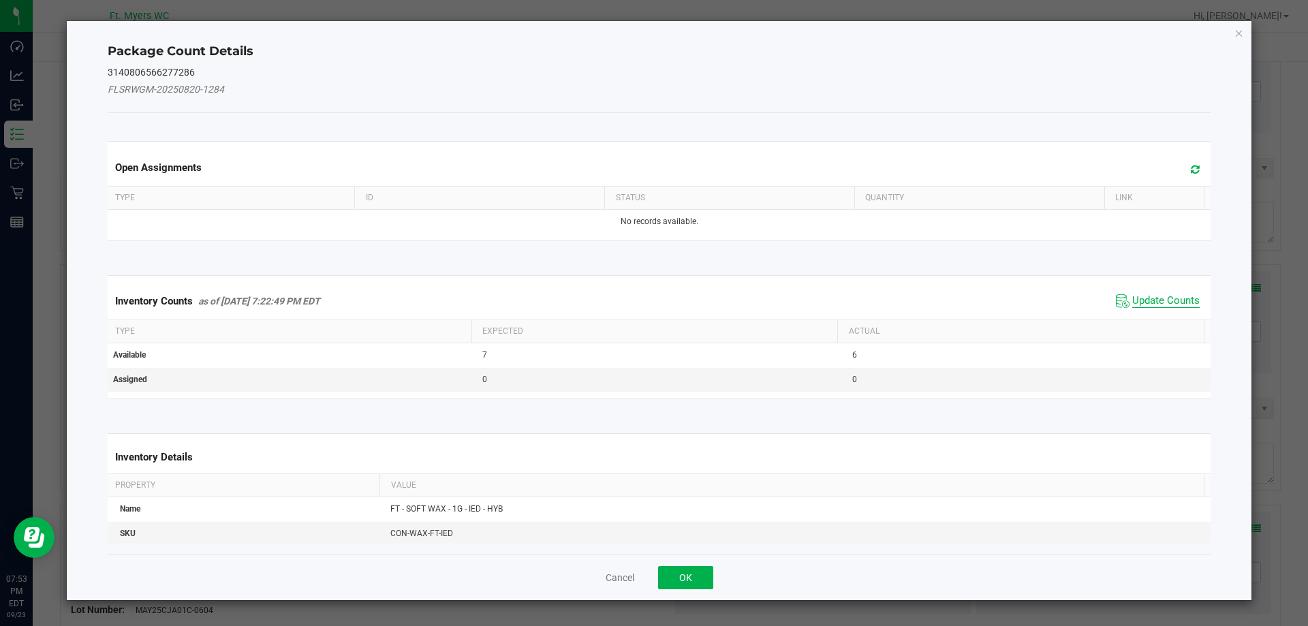
click at [1152, 304] on span "Update Counts" at bounding box center [1165, 301] width 67 height 14
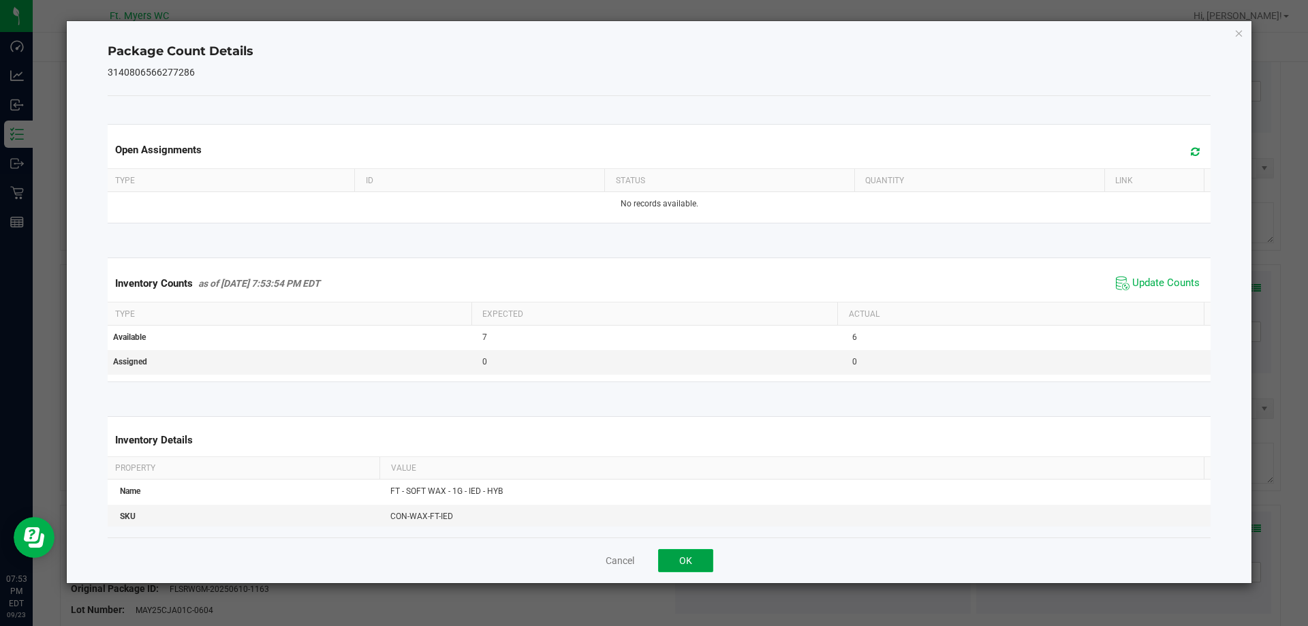
click at [681, 550] on button "OK" at bounding box center [685, 560] width 55 height 23
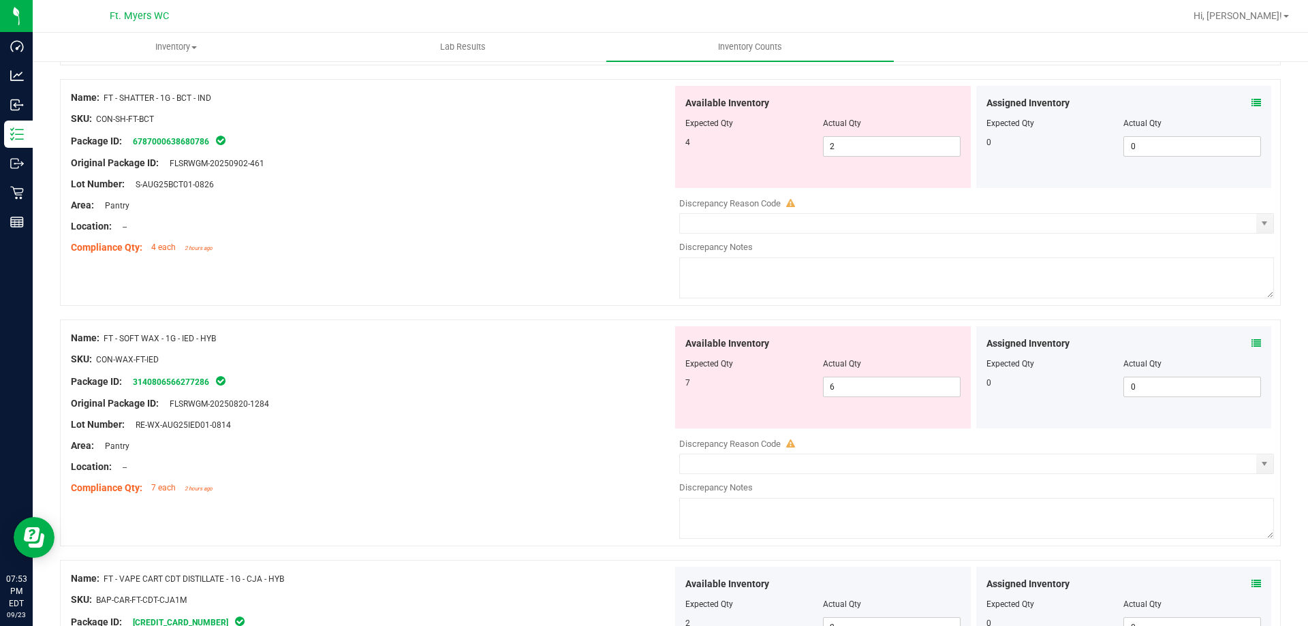
scroll to position [3188, 0]
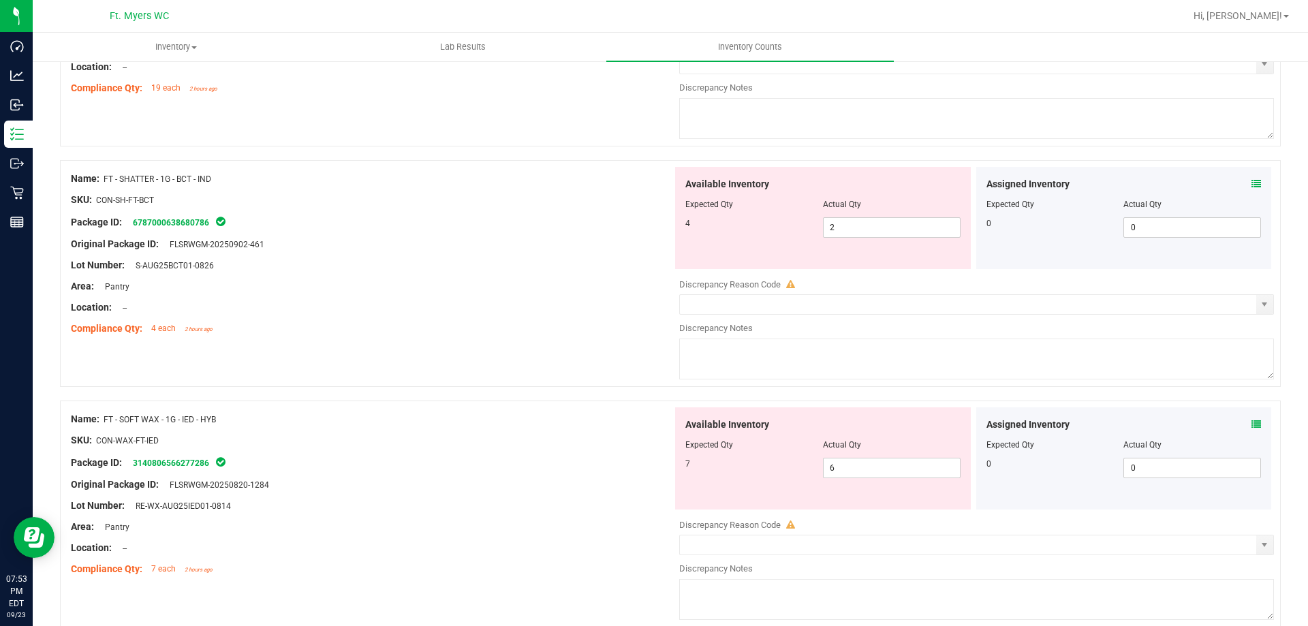
click at [1241, 181] on div "Assigned Inventory" at bounding box center [1123, 184] width 275 height 14
click at [1251, 183] on icon at bounding box center [1256, 184] width 10 height 10
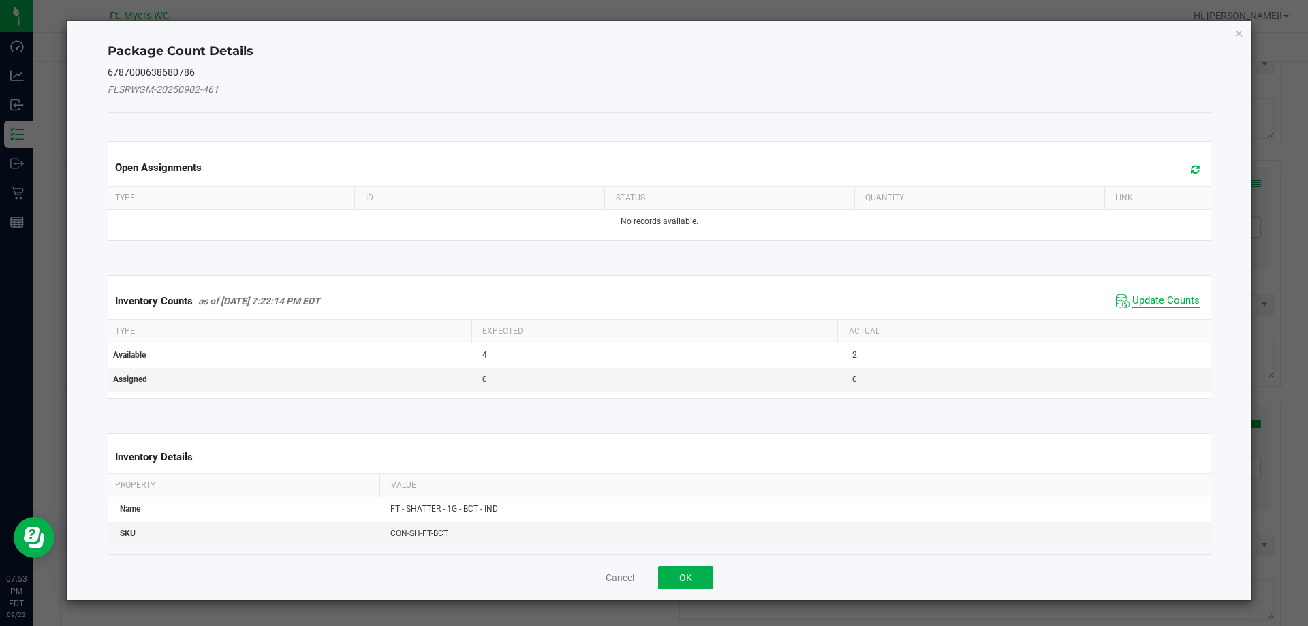
click at [1151, 302] on span "Update Counts" at bounding box center [1165, 301] width 67 height 14
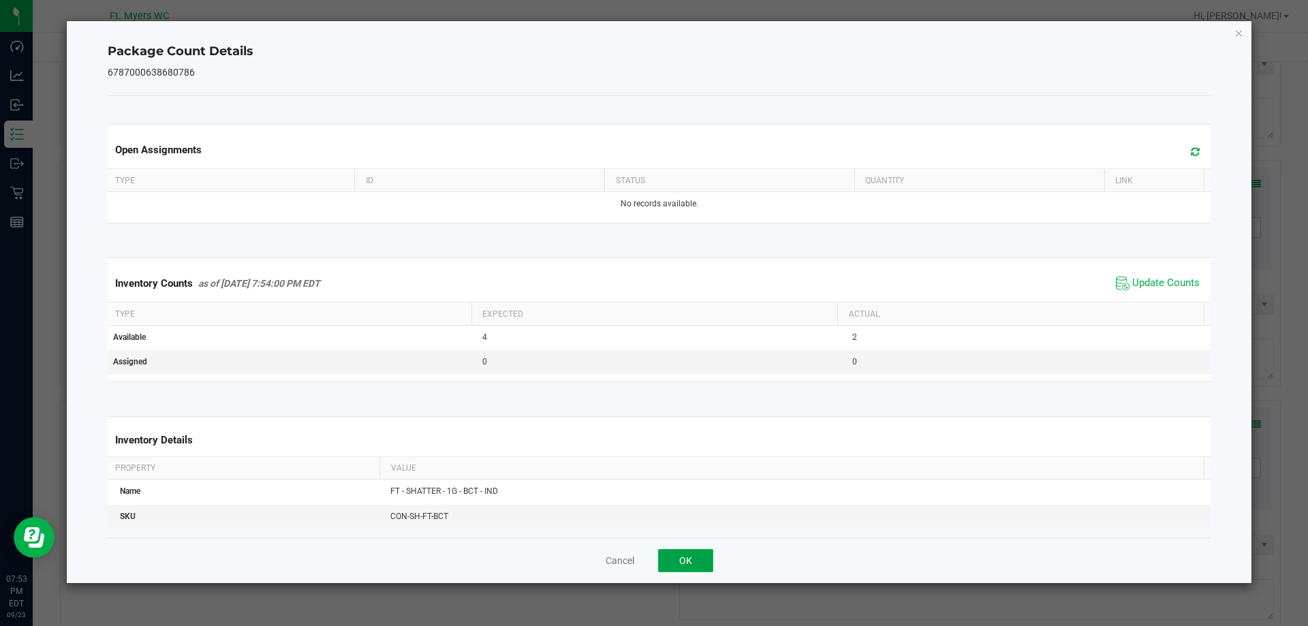
drag, startPoint x: 679, startPoint y: 550, endPoint x: 668, endPoint y: 554, distance: 11.6
click at [679, 550] on button "OK" at bounding box center [685, 560] width 55 height 23
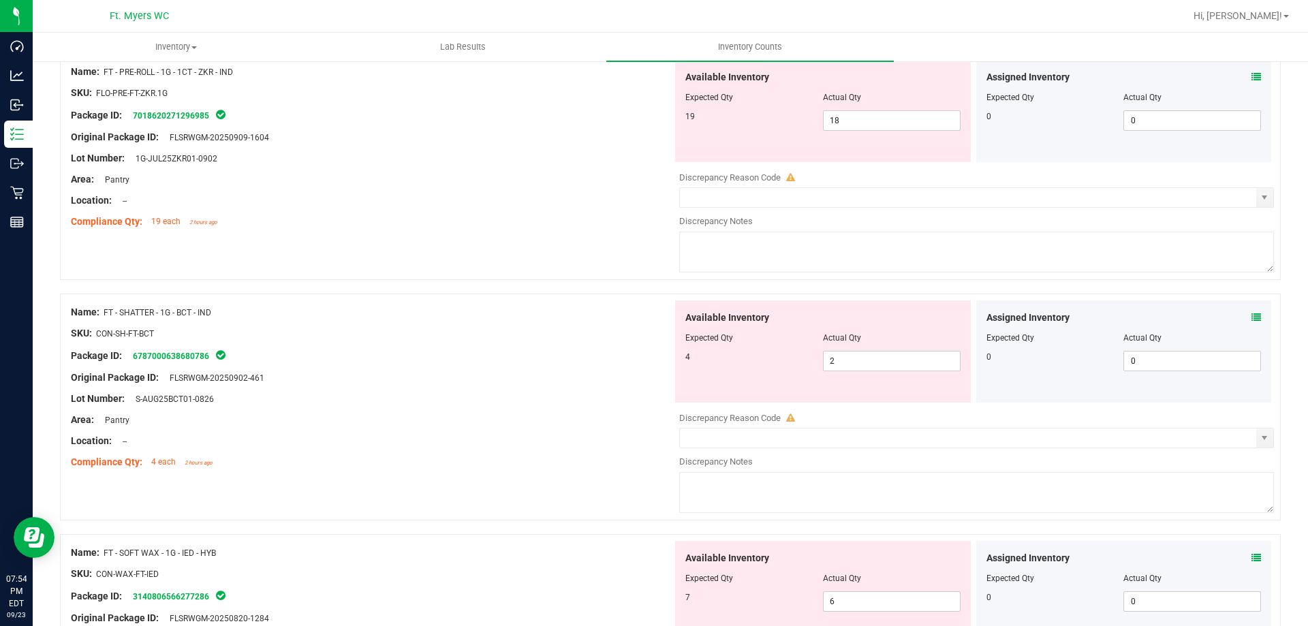
scroll to position [3051, 0]
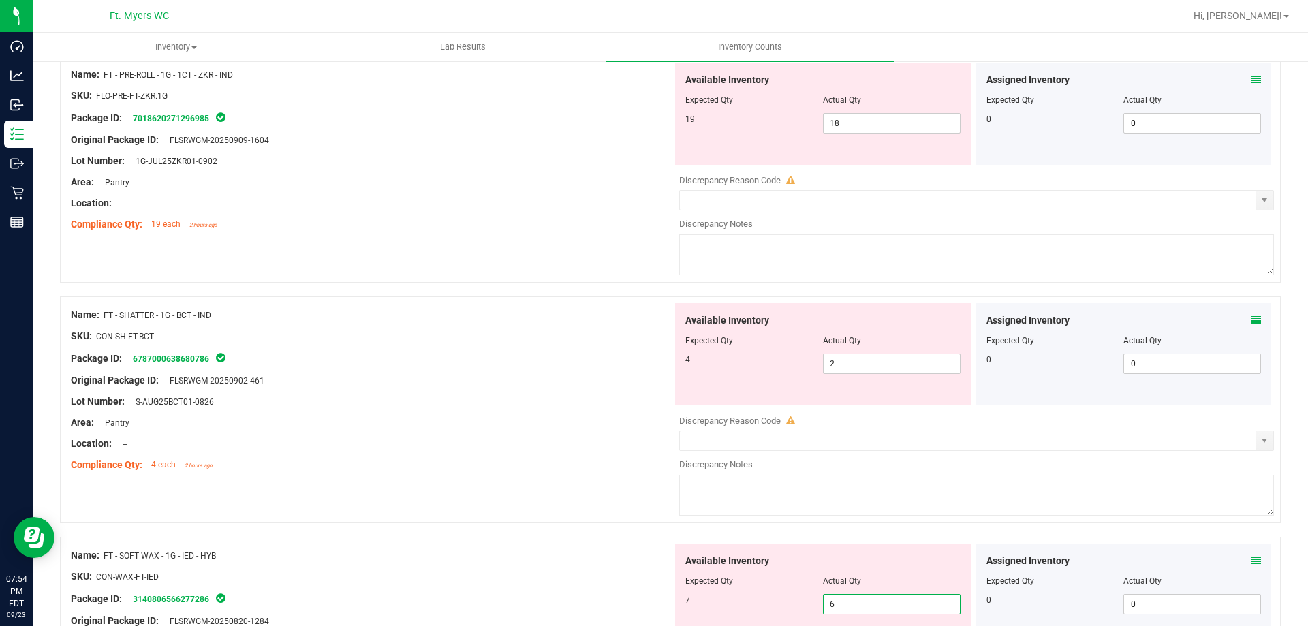
drag, startPoint x: 848, startPoint y: 609, endPoint x: 557, endPoint y: 605, distance: 291.6
click at [491, 565] on div at bounding box center [372, 566] width 602 height 7
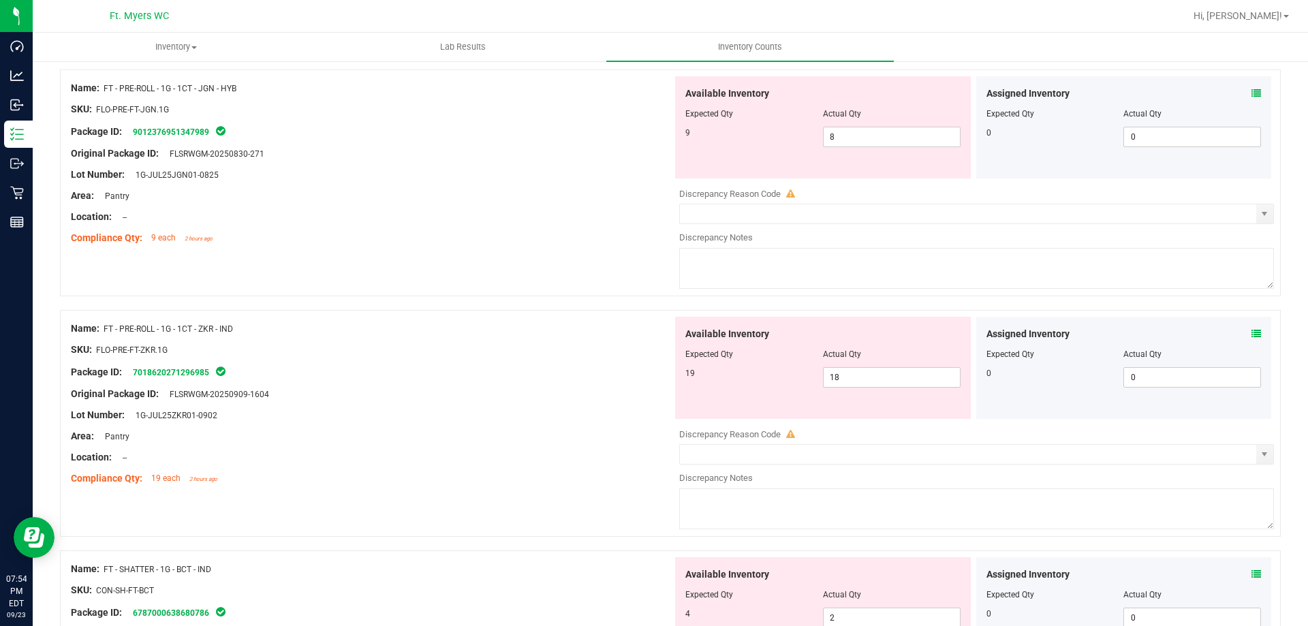
scroll to position [2779, 0]
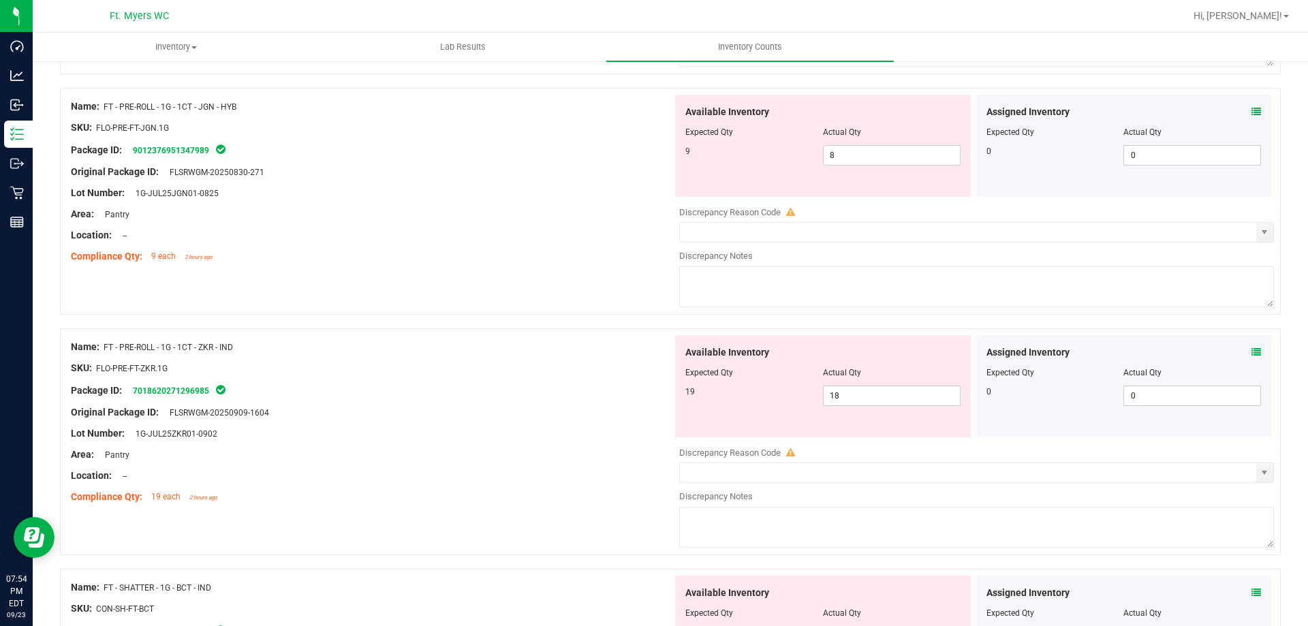
click at [1251, 355] on icon at bounding box center [1256, 352] width 10 height 10
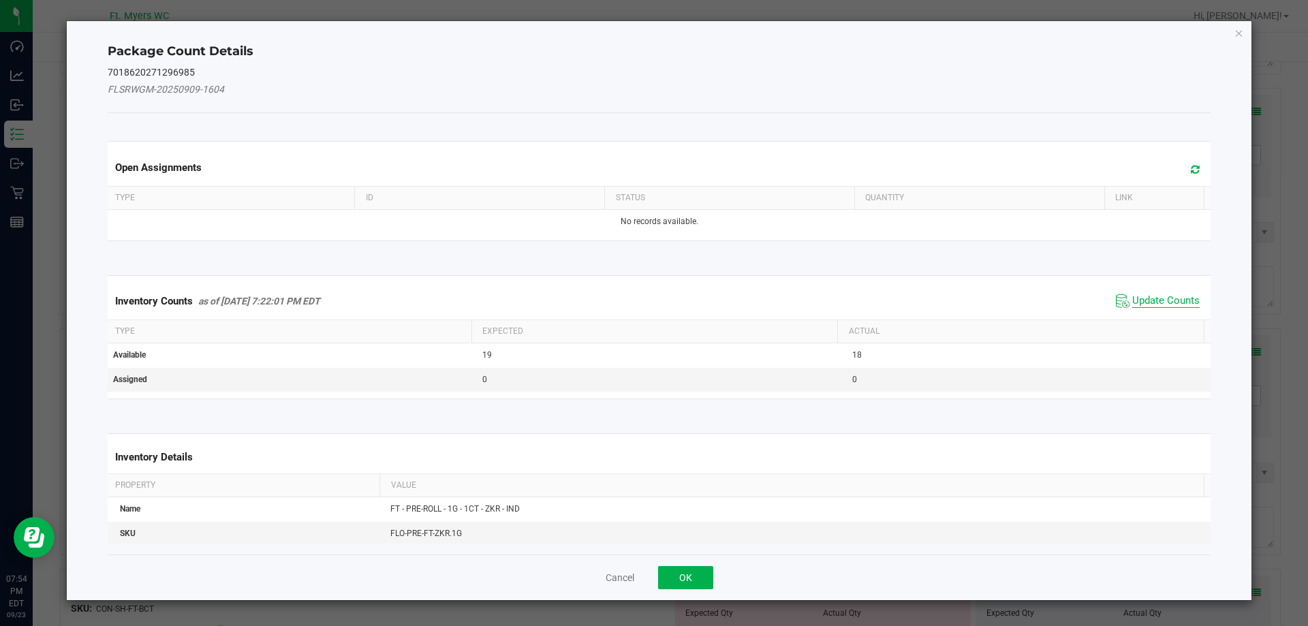
click at [1162, 290] on div "Inventory Counts as of [DATE] 7:22:01 PM EDT Update Counts" at bounding box center [659, 301] width 1109 height 37
click at [704, 579] on button "OK" at bounding box center [685, 577] width 55 height 23
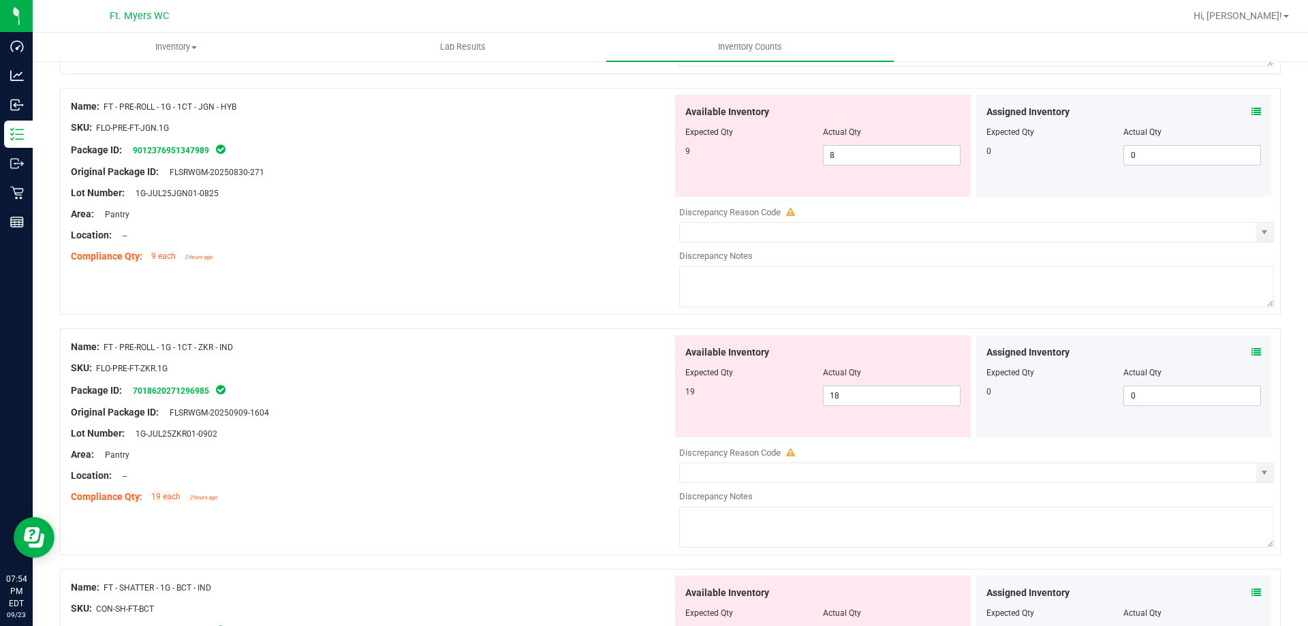
click at [1251, 110] on icon at bounding box center [1256, 112] width 10 height 10
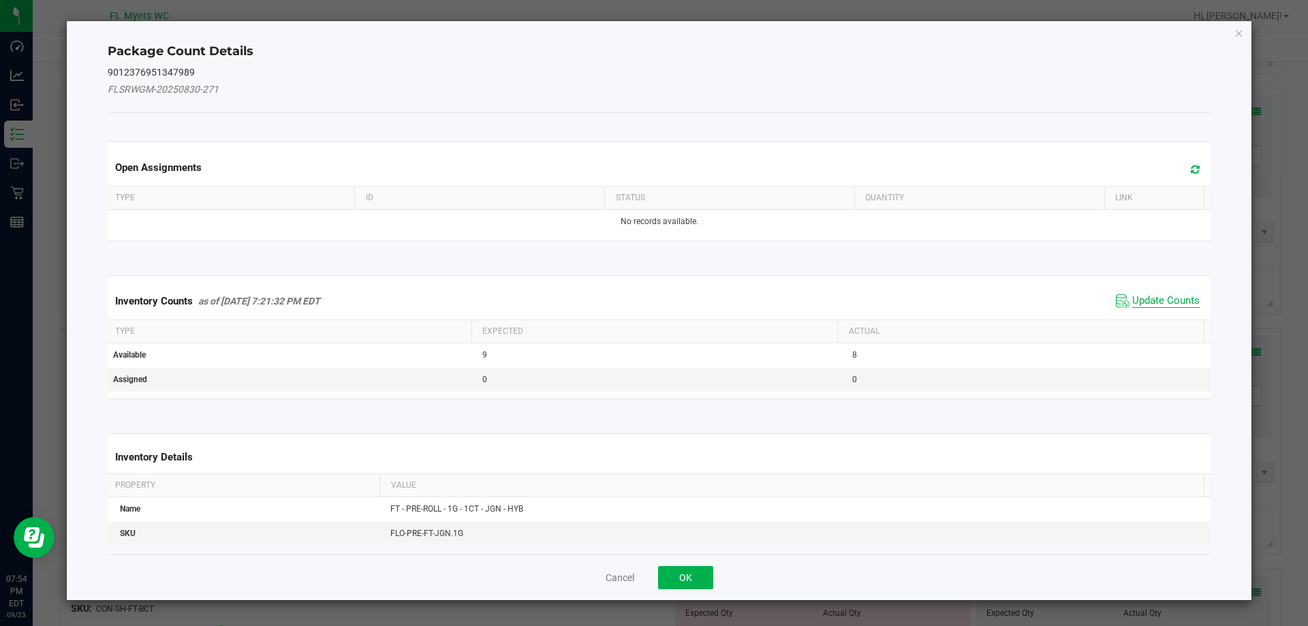
click at [1150, 303] on span "Update Counts" at bounding box center [1165, 301] width 67 height 14
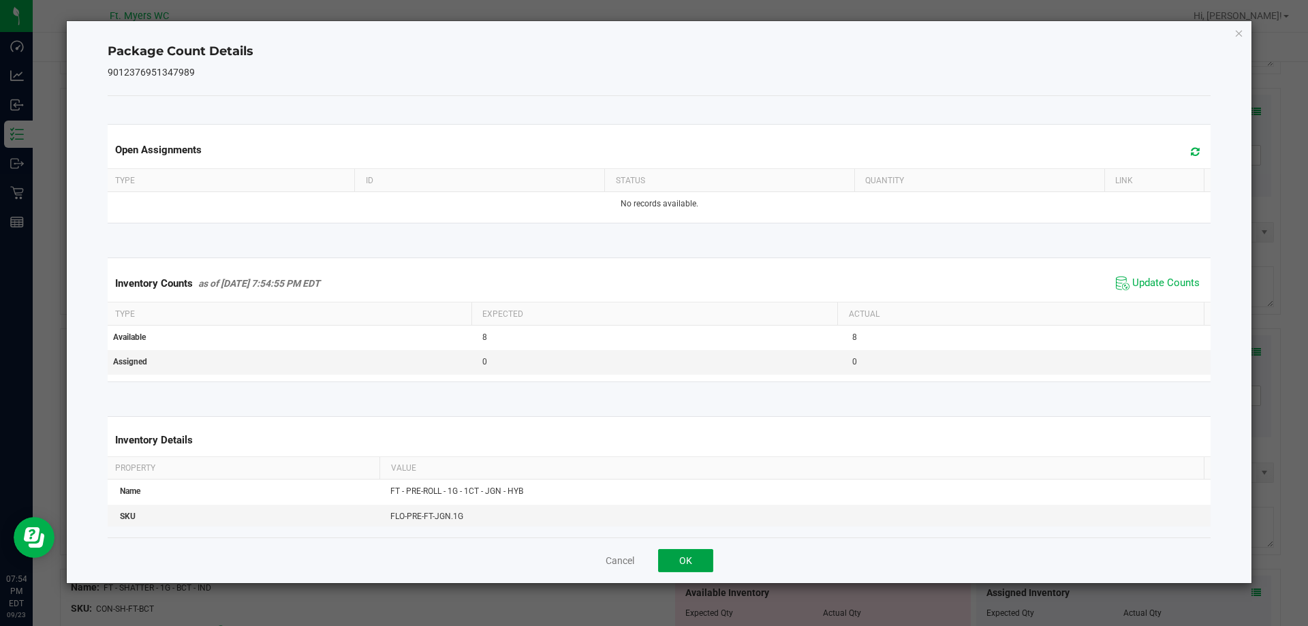
click at [685, 561] on button "OK" at bounding box center [685, 560] width 55 height 23
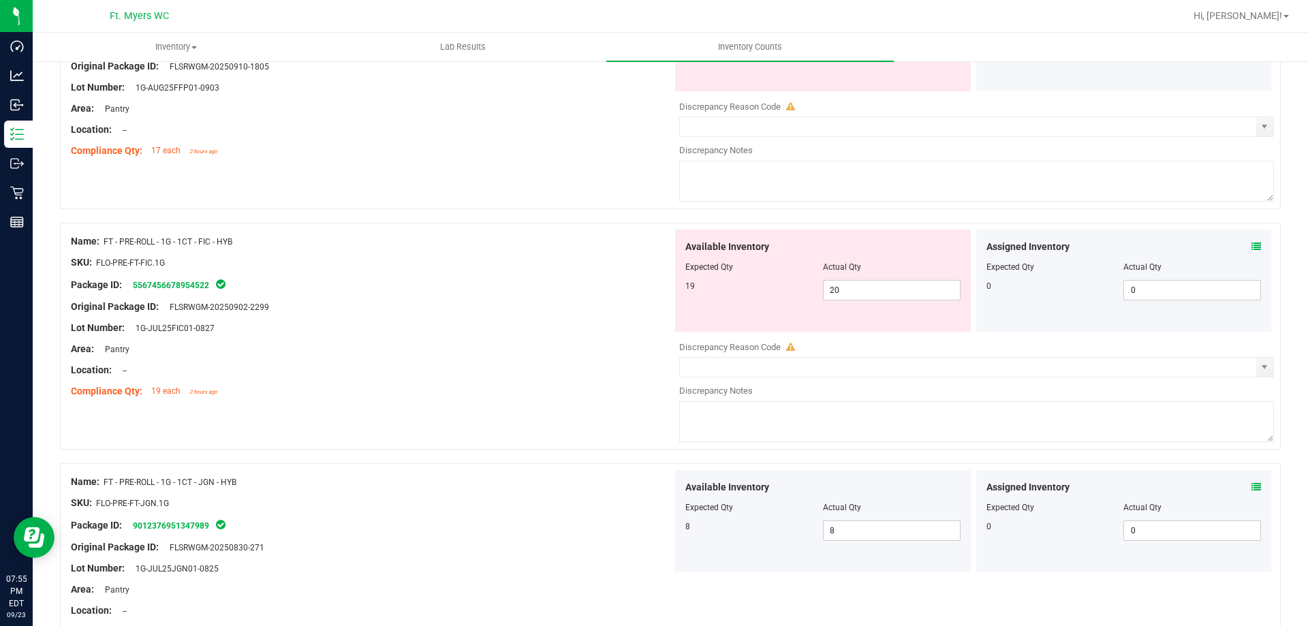
scroll to position [2370, 0]
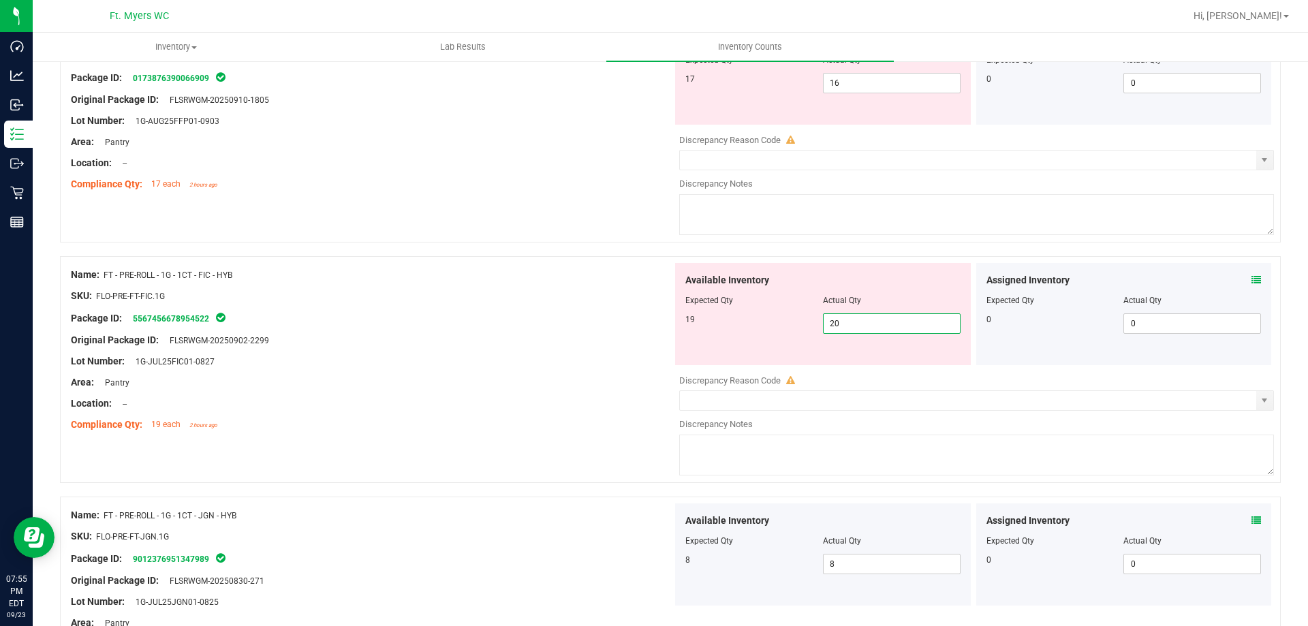
drag, startPoint x: 875, startPoint y: 317, endPoint x: 789, endPoint y: 328, distance: 87.2
click at [789, 328] on div "19 20 20" at bounding box center [822, 323] width 275 height 20
click at [427, 364] on div "Lot Number: 1G-JUL25FIC01-0827" at bounding box center [372, 361] width 602 height 14
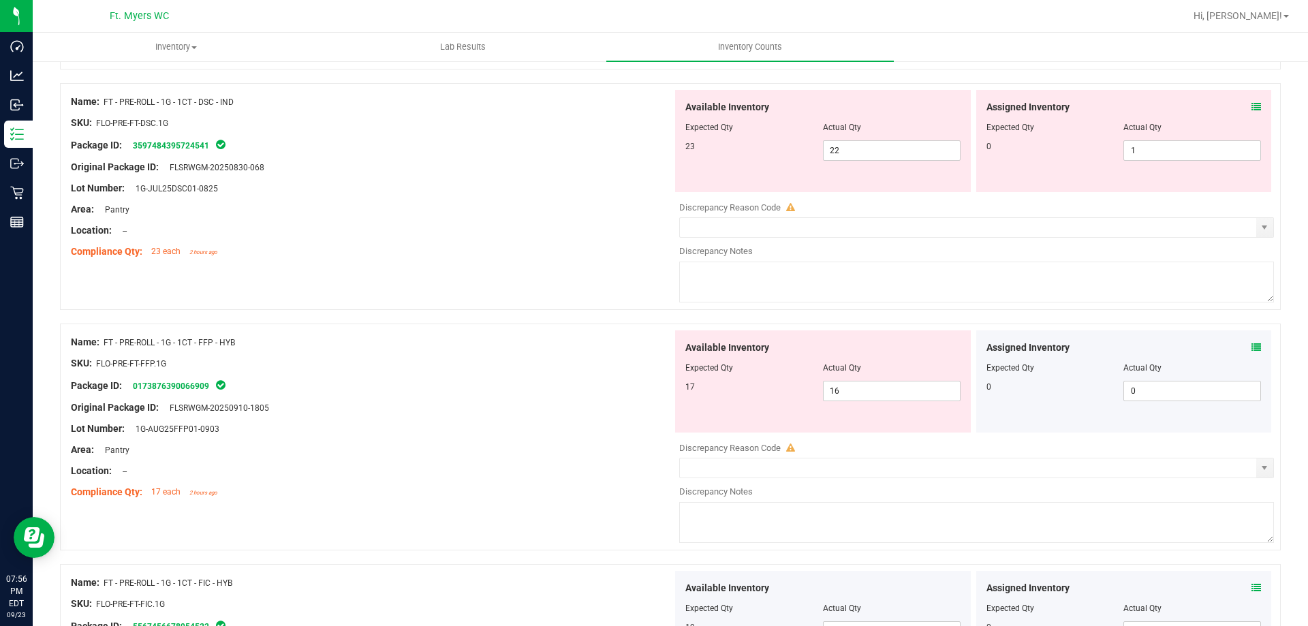
scroll to position [2029, 0]
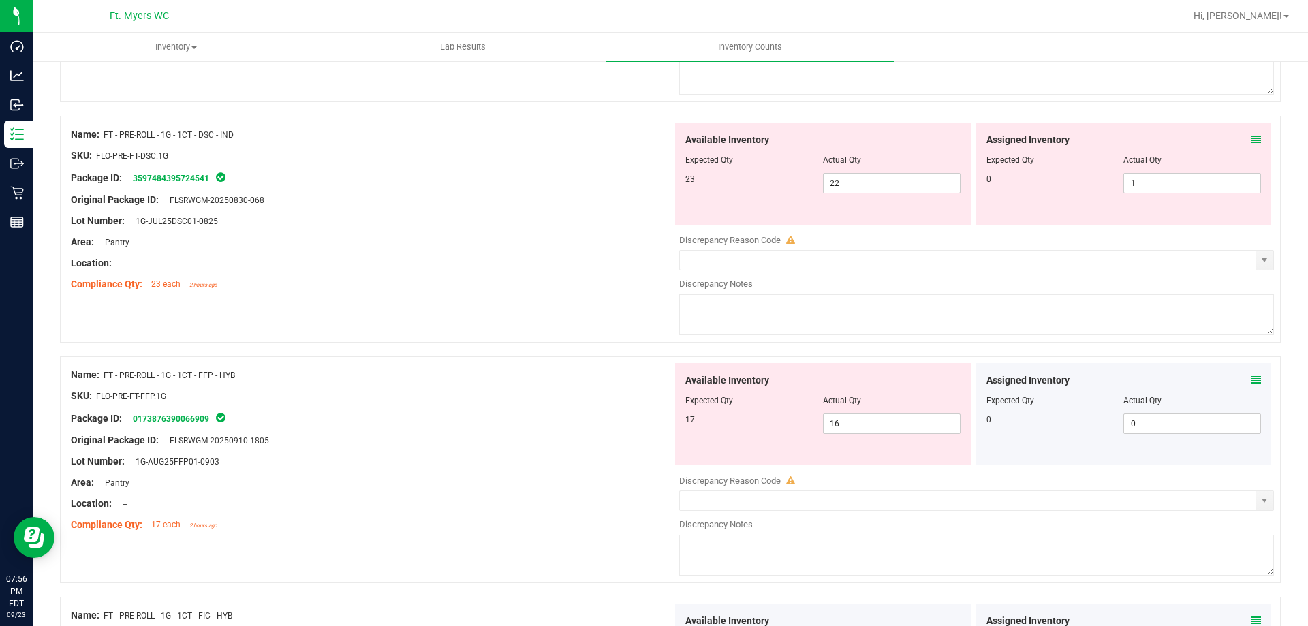
click at [1251, 377] on icon at bounding box center [1256, 380] width 10 height 10
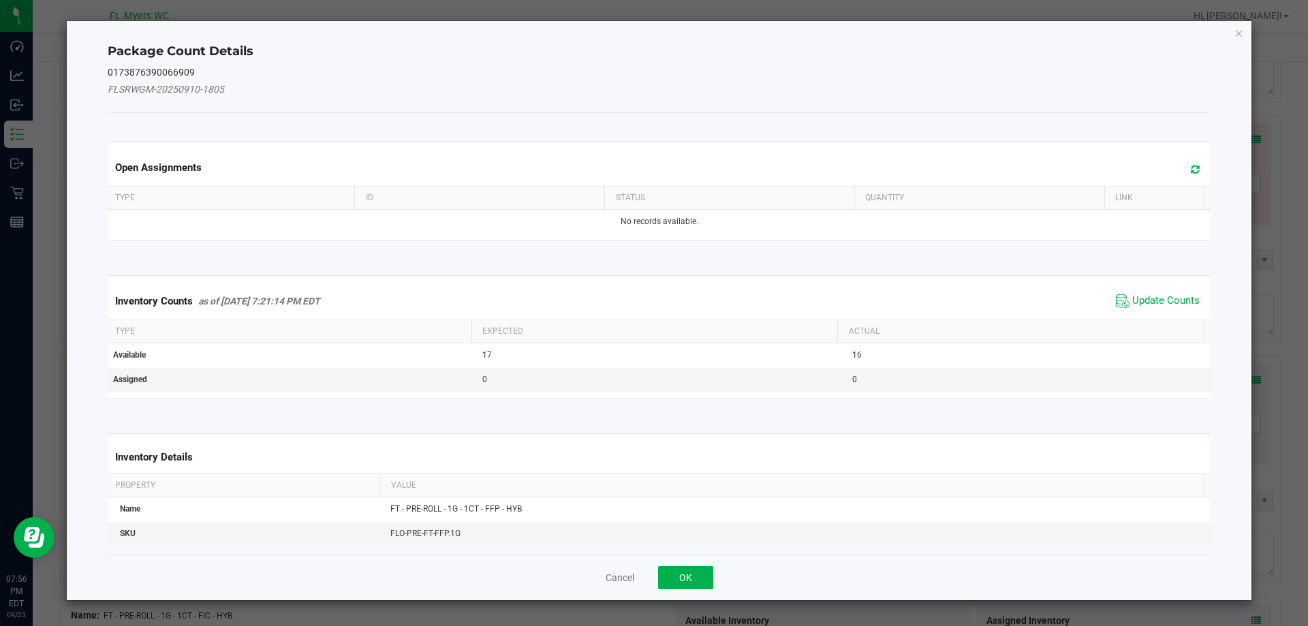
click at [1245, 377] on div "Package Count Details 0173876390066909 FLSRWGM-20250910-1805 Open Assignments T…" at bounding box center [659, 310] width 1185 height 579
click at [1170, 307] on span "Update Counts" at bounding box center [1165, 301] width 67 height 14
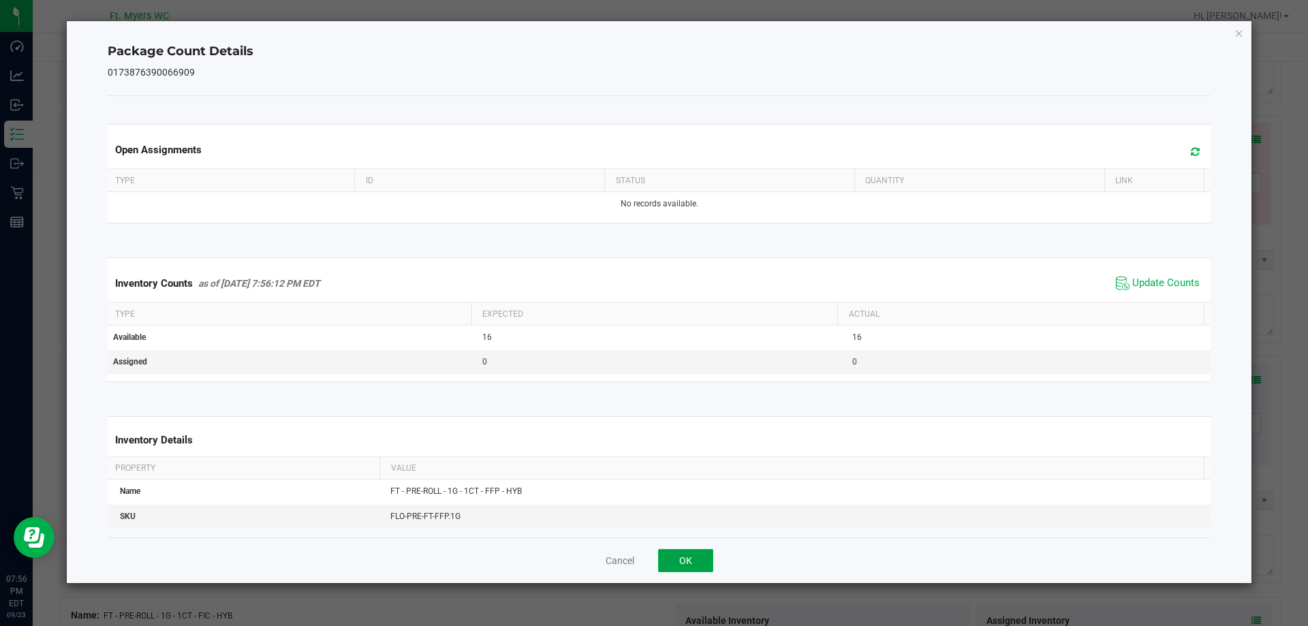
click at [688, 557] on button "OK" at bounding box center [685, 560] width 55 height 23
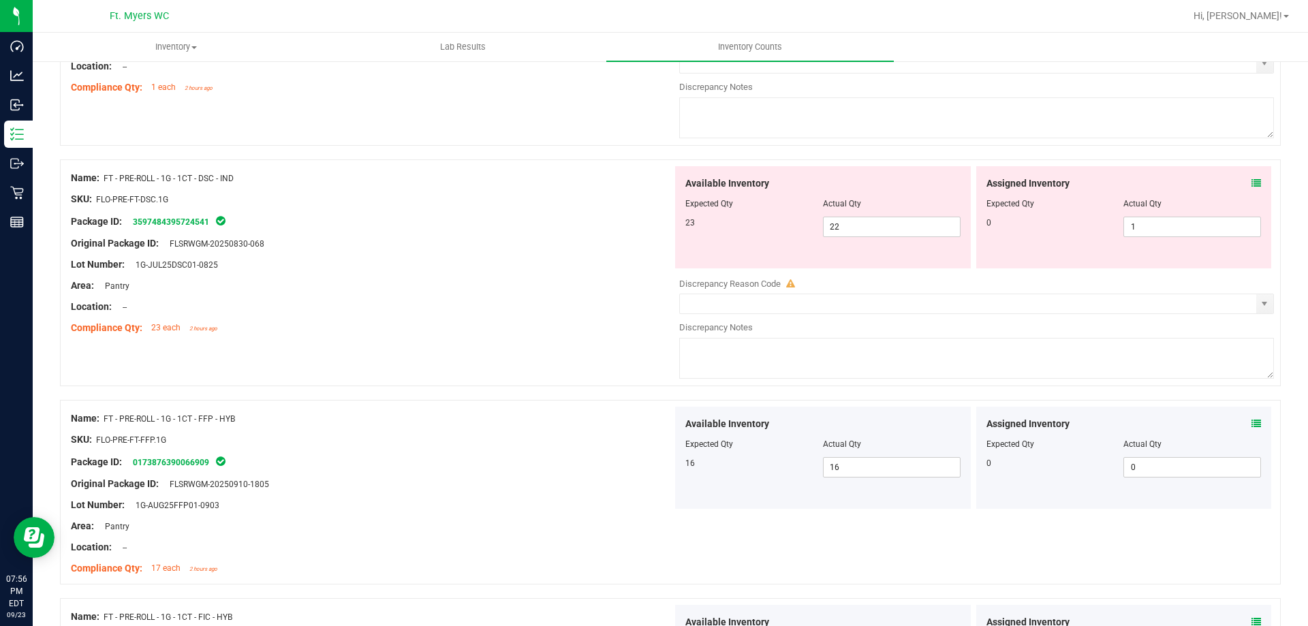
scroll to position [1893, 0]
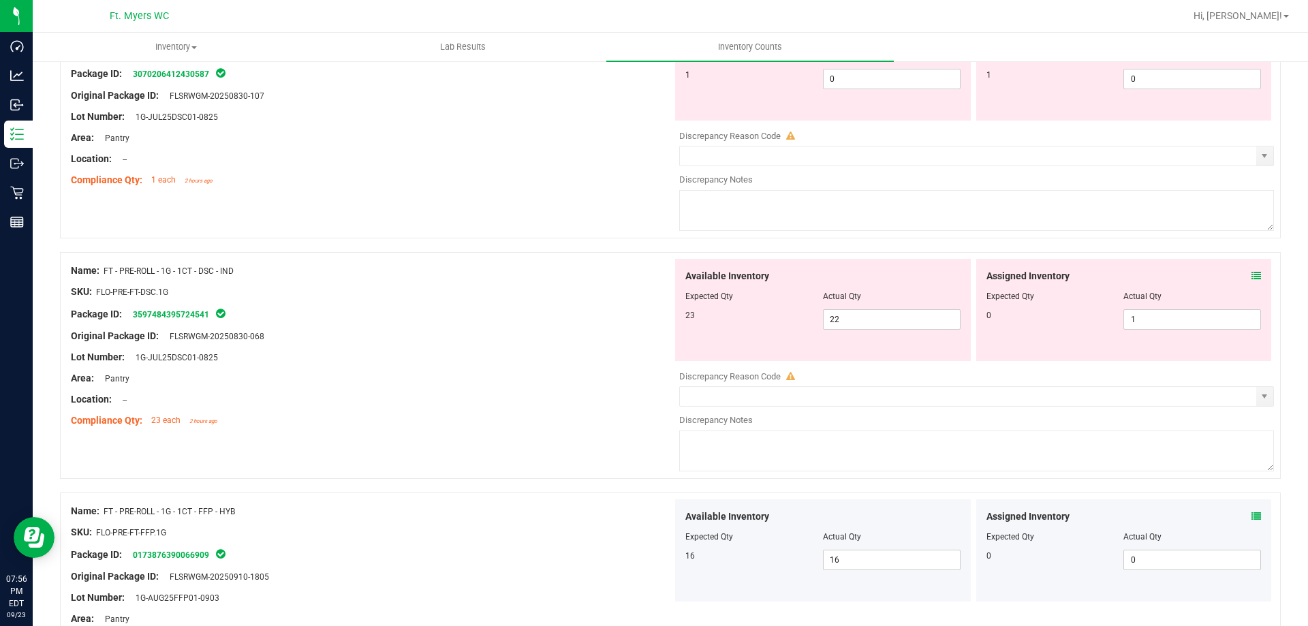
click at [1251, 272] on icon at bounding box center [1256, 276] width 10 height 10
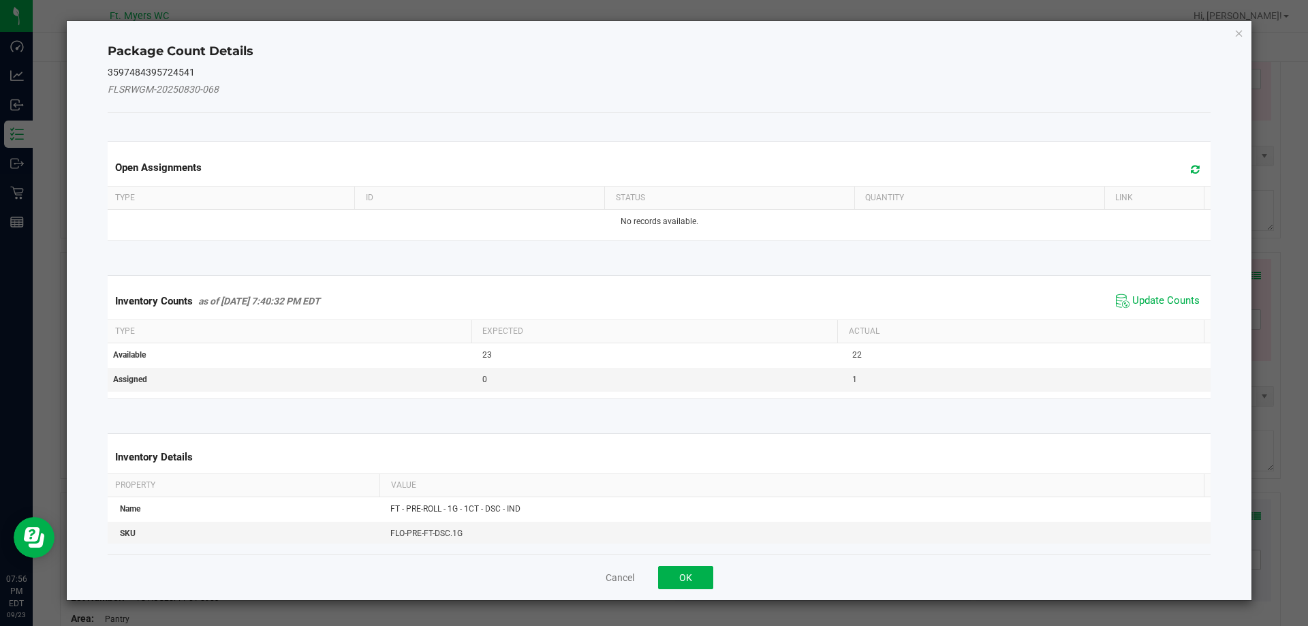
click at [1149, 293] on span "Update Counts" at bounding box center [1157, 301] width 91 height 20
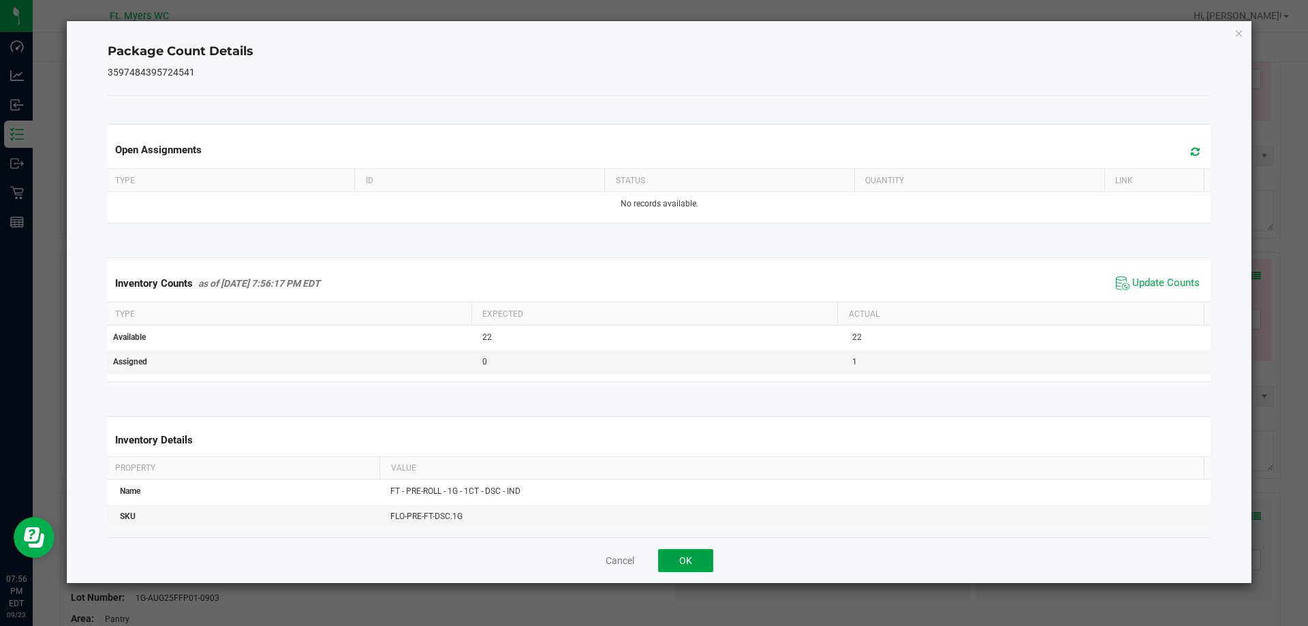
click at [698, 558] on button "OK" at bounding box center [685, 560] width 55 height 23
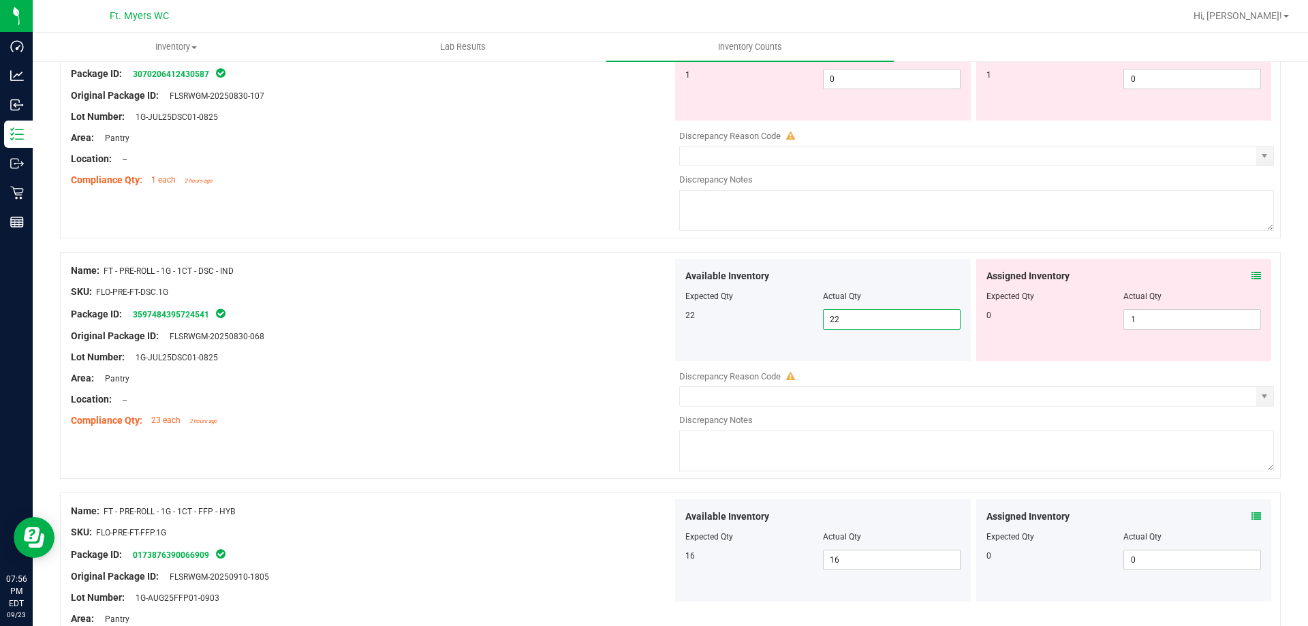
drag, startPoint x: 914, startPoint y: 322, endPoint x: 615, endPoint y: 322, distance: 298.4
click at [617, 322] on div "Name: FT - PRE-ROLL - 1G - 1CT - DSC - IND SKU: FLO-PRE-FT-DSC.1G Package ID: 3…" at bounding box center [670, 365] width 1221 height 227
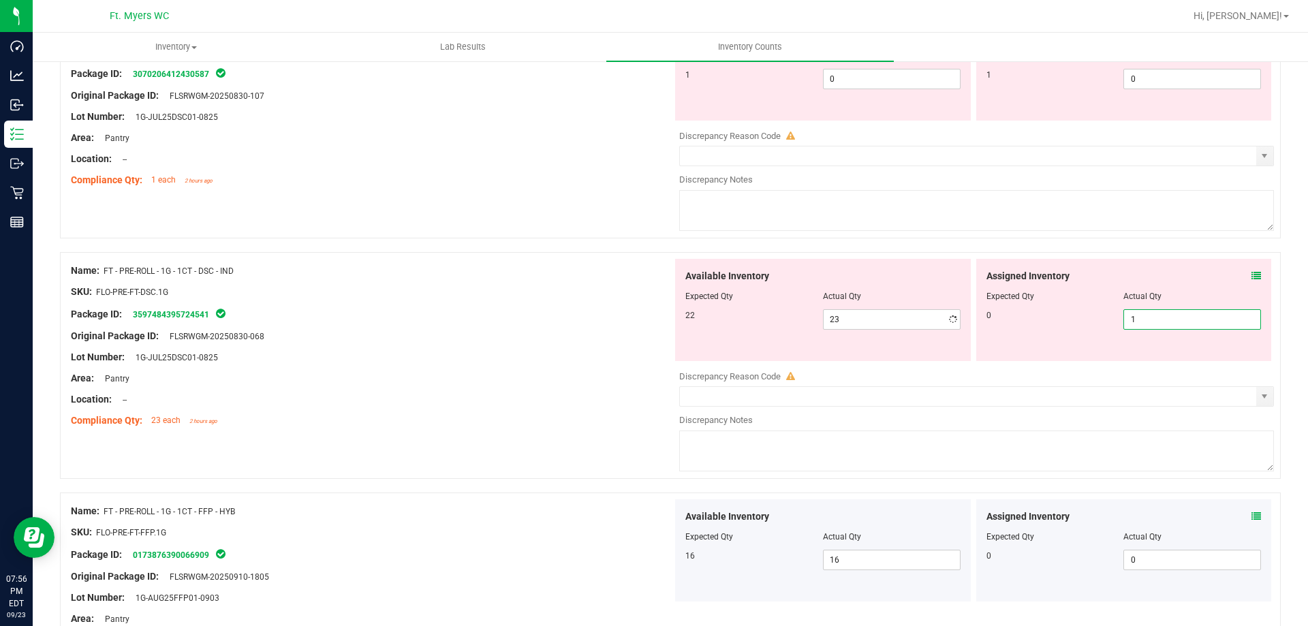
drag, startPoint x: 1115, startPoint y: 322, endPoint x: 702, endPoint y: 324, distance: 412.8
click at [869, 322] on div "Available Inventory Expected Qty Actual Qty 22 23 23 1 1" at bounding box center [973, 310] width 602 height 102
click at [479, 330] on div "Original Package ID: FLSRWGM-20250830-068" at bounding box center [372, 336] width 602 height 14
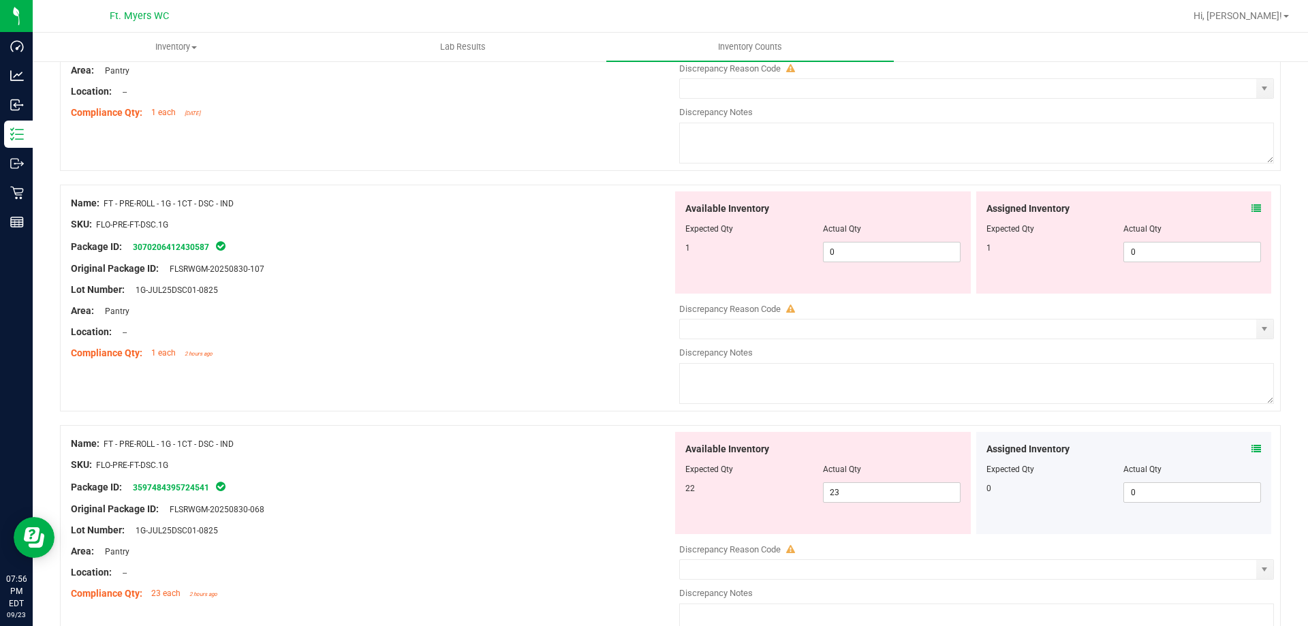
scroll to position [1689, 0]
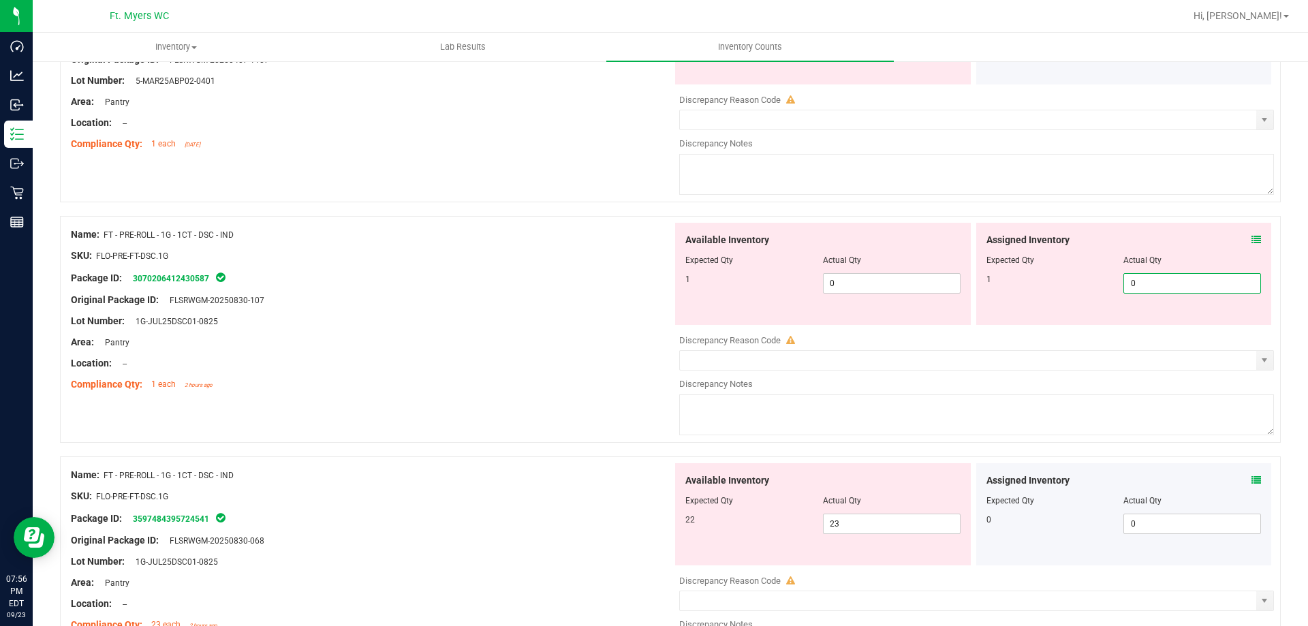
drag, startPoint x: 1181, startPoint y: 291, endPoint x: 930, endPoint y: 296, distance: 250.7
click at [931, 296] on div "Available Inventory Expected Qty Actual Qty 1 0 0 0 0" at bounding box center [973, 274] width 602 height 102
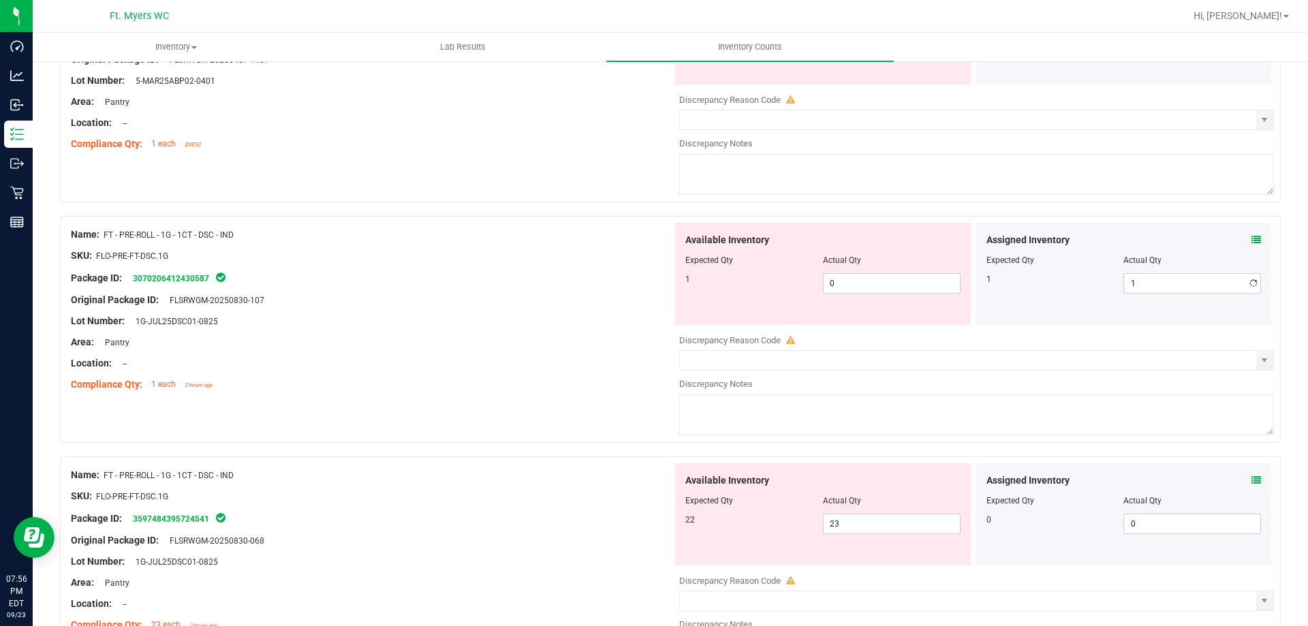
click at [1228, 242] on div "Assigned Inventory" at bounding box center [1123, 240] width 275 height 14
click at [1251, 241] on icon at bounding box center [1256, 240] width 10 height 10
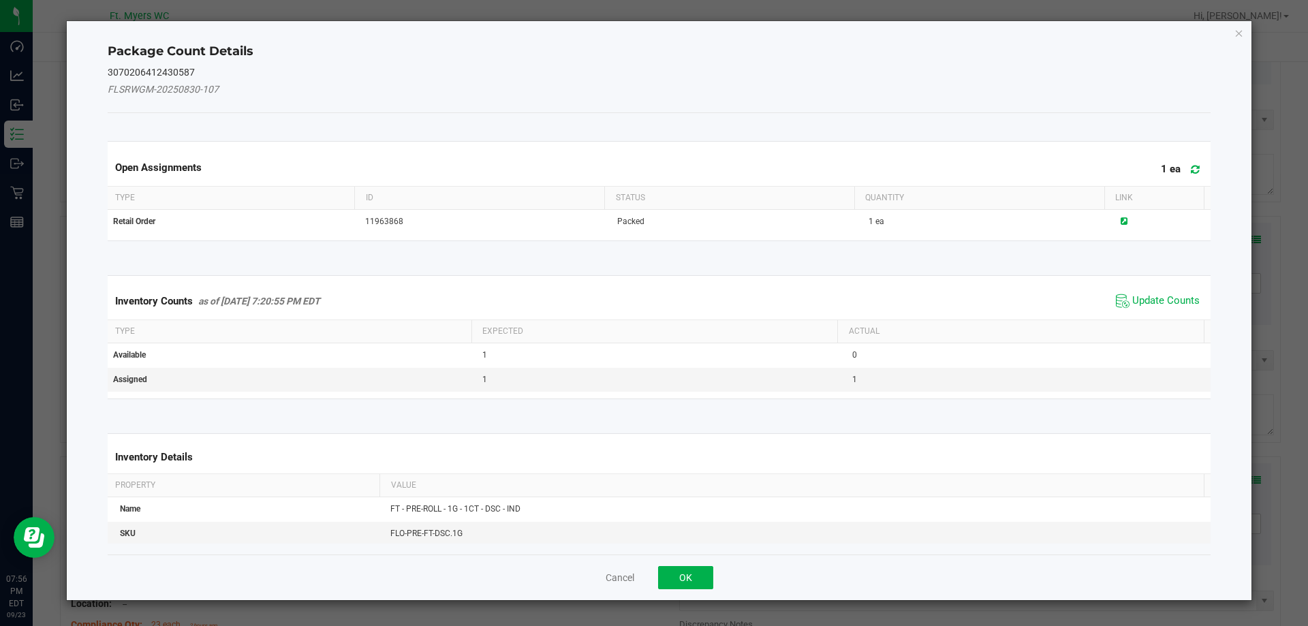
click at [1144, 309] on span "Update Counts" at bounding box center [1157, 301] width 91 height 20
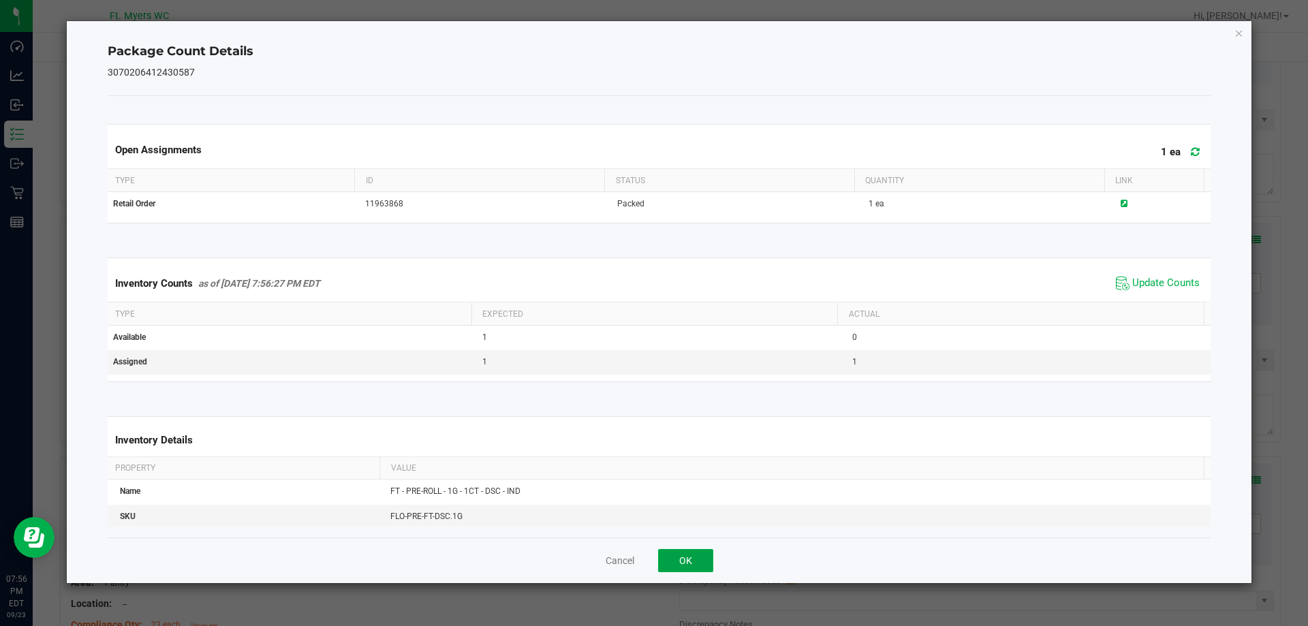
click at [688, 555] on button "OK" at bounding box center [685, 560] width 55 height 23
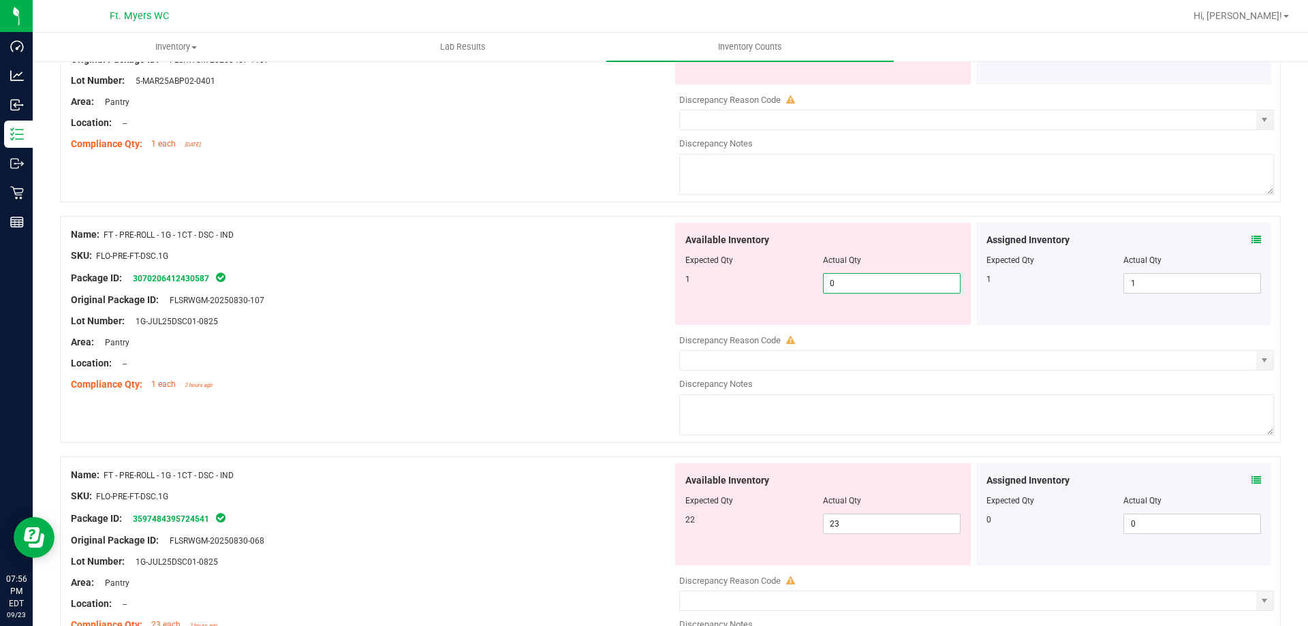
drag, startPoint x: 905, startPoint y: 292, endPoint x: 736, endPoint y: 447, distance: 229.0
click at [617, 290] on div "Name: FT - PRE-ROLL - 1G - 1CT - DSC - IND SKU: FLO-PRE-FT-DSC.1G Package ID: 3…" at bounding box center [670, 329] width 1221 height 227
drag, startPoint x: 847, startPoint y: 525, endPoint x: 623, endPoint y: 504, distance: 224.4
click at [642, 504] on div "Name: FT - PRE-ROLL - 1G - 1CT - DSC - IND SKU: FLO-PRE-FT-DSC.1G Package ID: 3…" at bounding box center [670, 569] width 1221 height 227
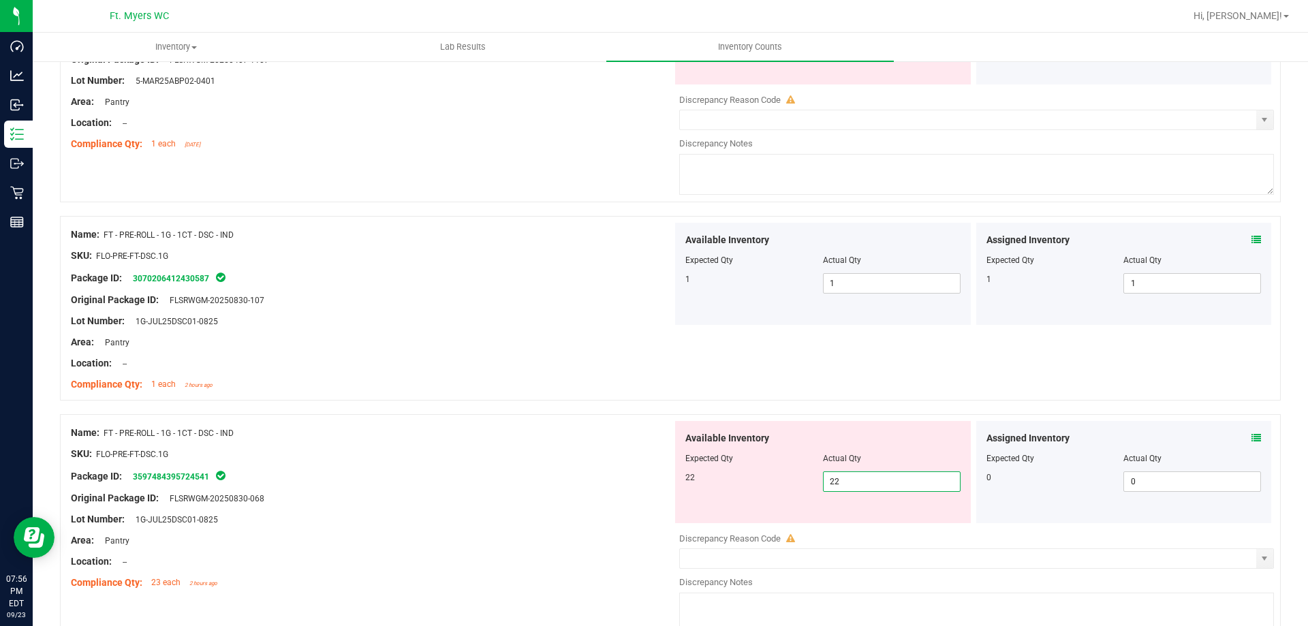
click at [461, 473] on div "Package ID: 3597484395724541" at bounding box center [372, 476] width 602 height 16
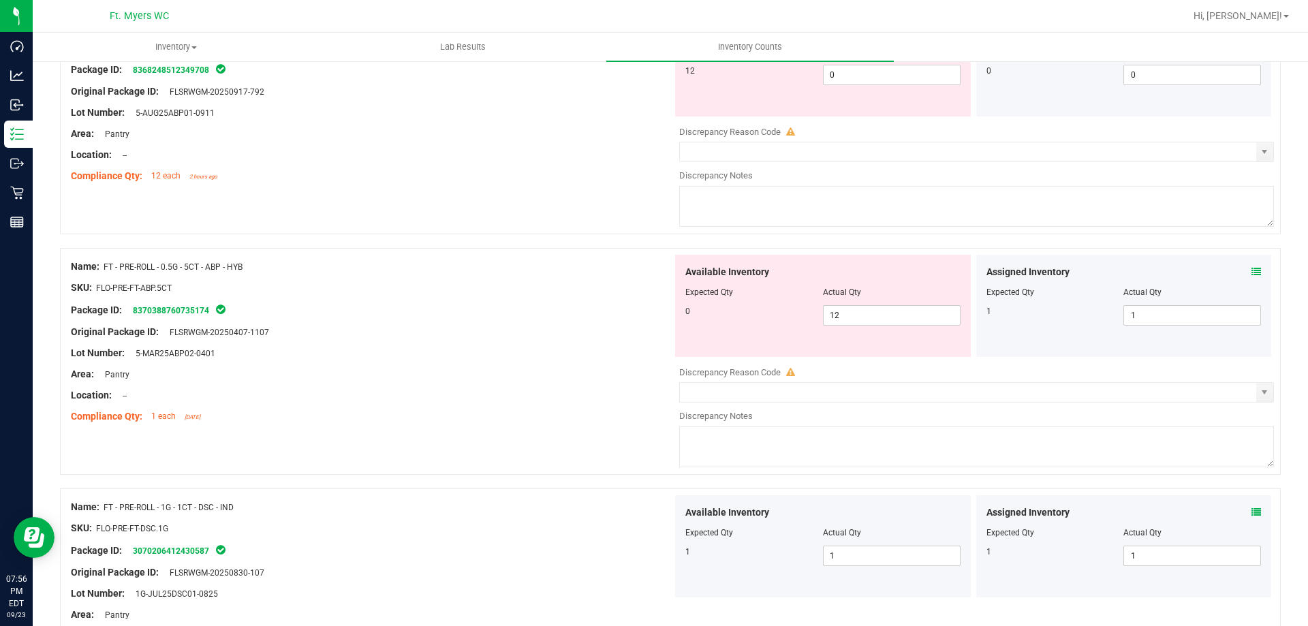
scroll to position [1348, 0]
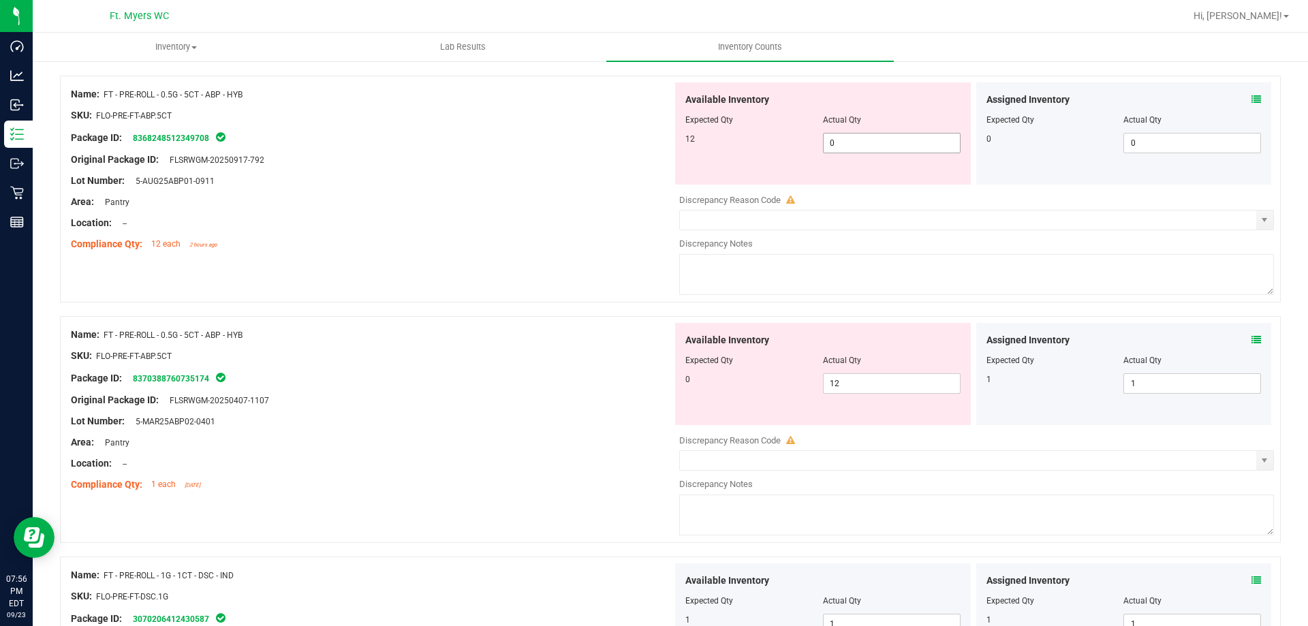
drag, startPoint x: 826, startPoint y: 139, endPoint x: 681, endPoint y: 140, distance: 145.1
click at [685, 140] on div "12 0 0" at bounding box center [822, 143] width 275 height 20
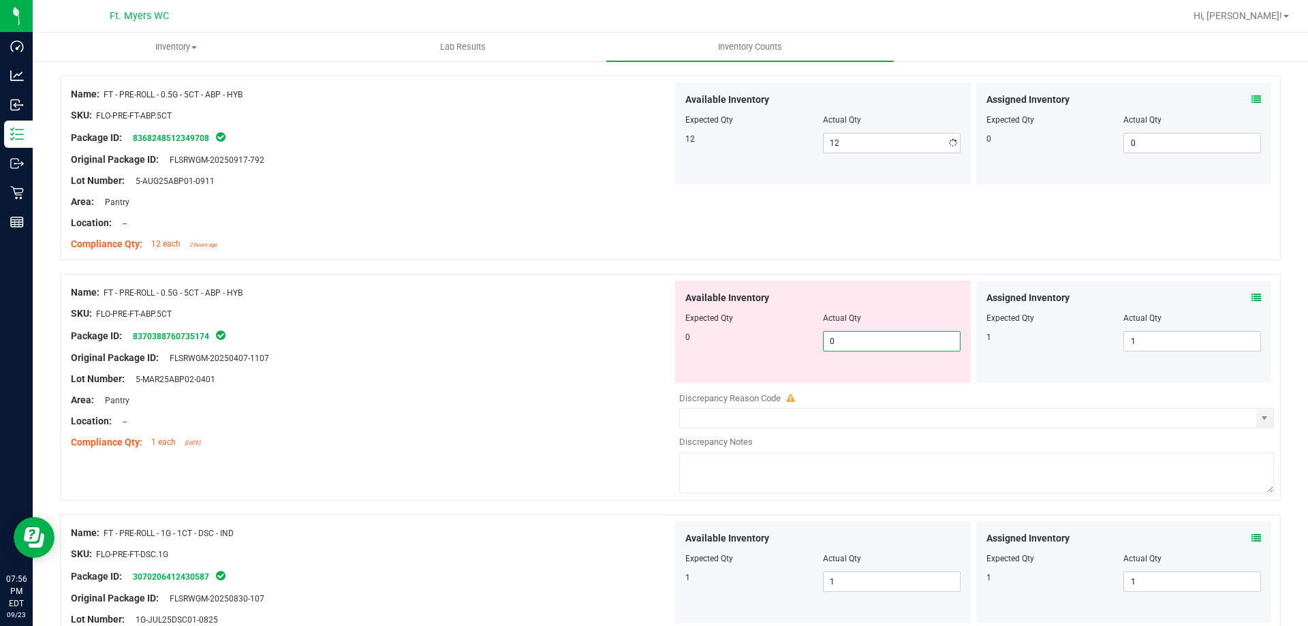
drag, startPoint x: 868, startPoint y: 377, endPoint x: 712, endPoint y: 350, distance: 158.4
click at [745, 350] on div "0 12 0" at bounding box center [822, 341] width 275 height 20
click at [685, 329] on div at bounding box center [822, 327] width 275 height 7
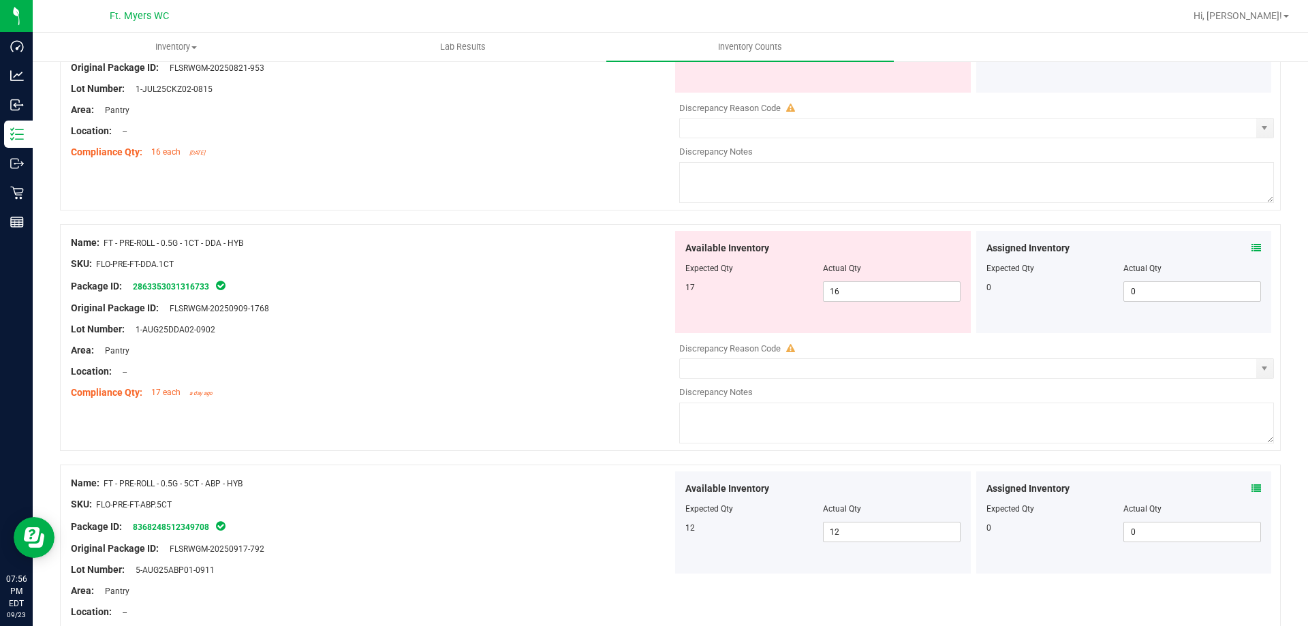
scroll to position [939, 0]
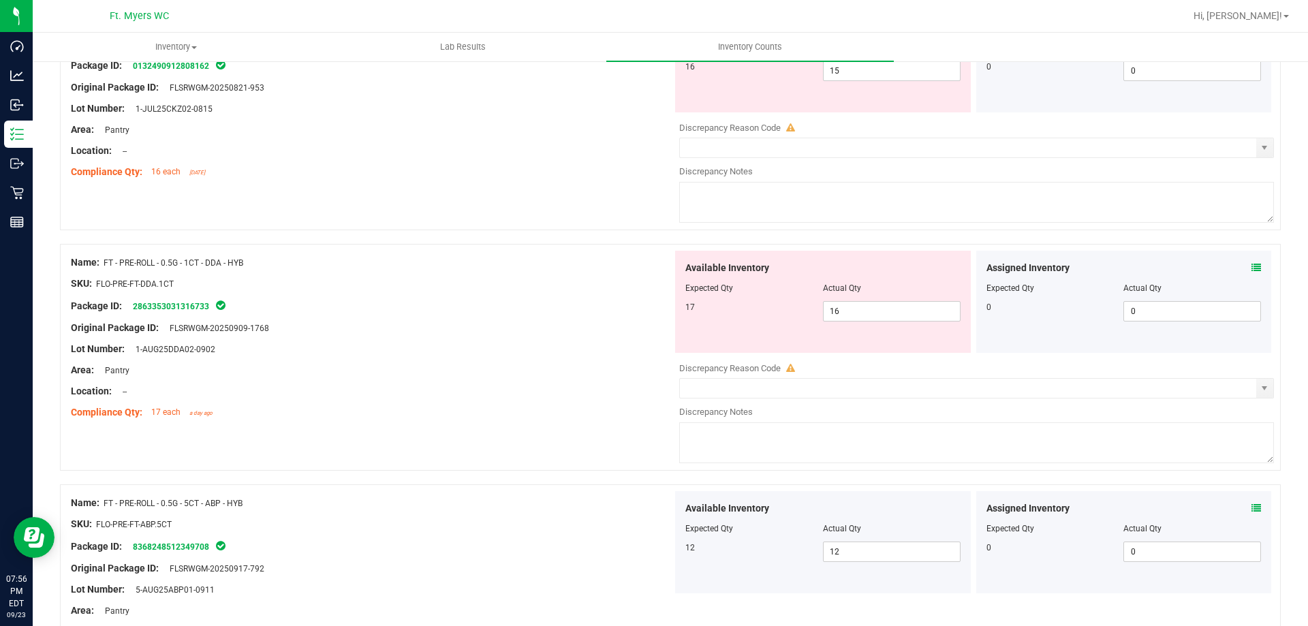
click at [1251, 265] on icon at bounding box center [1256, 268] width 10 height 10
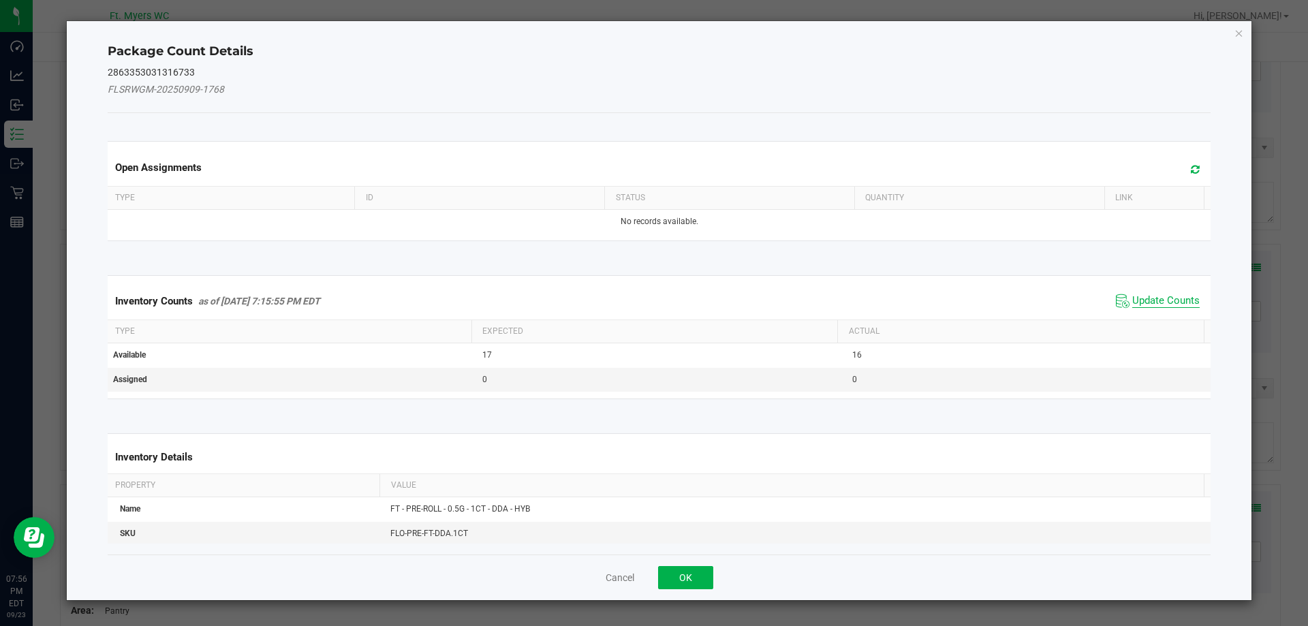
click at [1153, 305] on span "Update Counts" at bounding box center [1165, 301] width 67 height 14
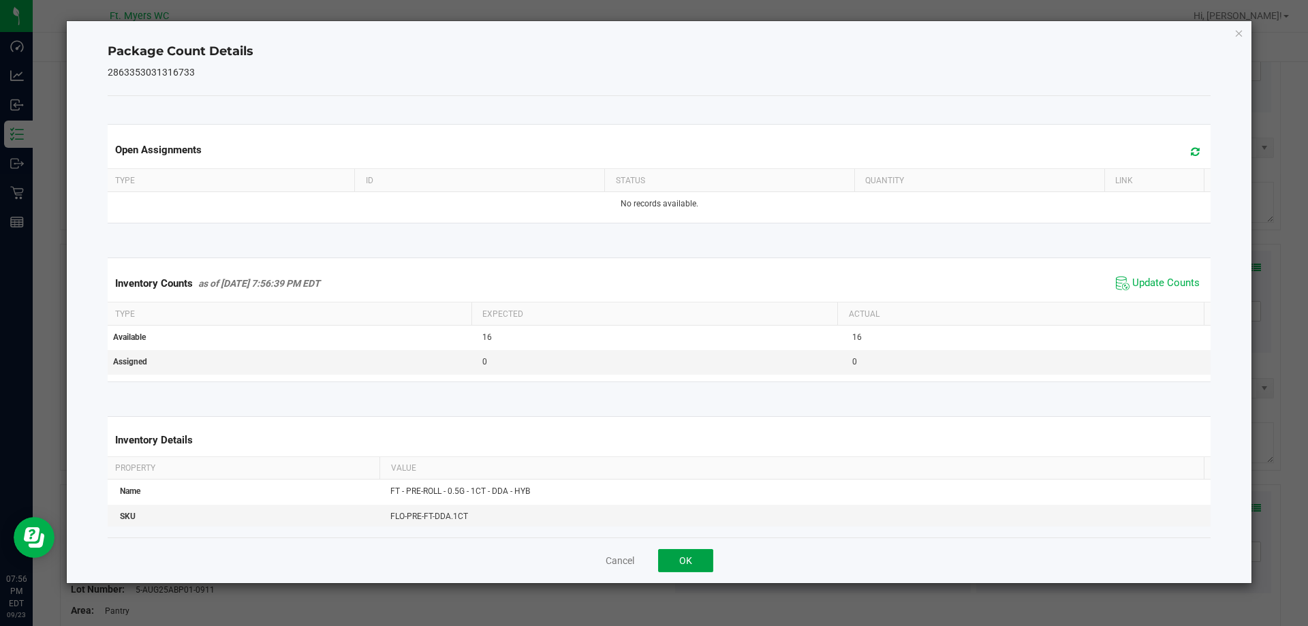
drag, startPoint x: 704, startPoint y: 553, endPoint x: 689, endPoint y: 556, distance: 15.9
click at [700, 555] on button "OK" at bounding box center [685, 560] width 55 height 23
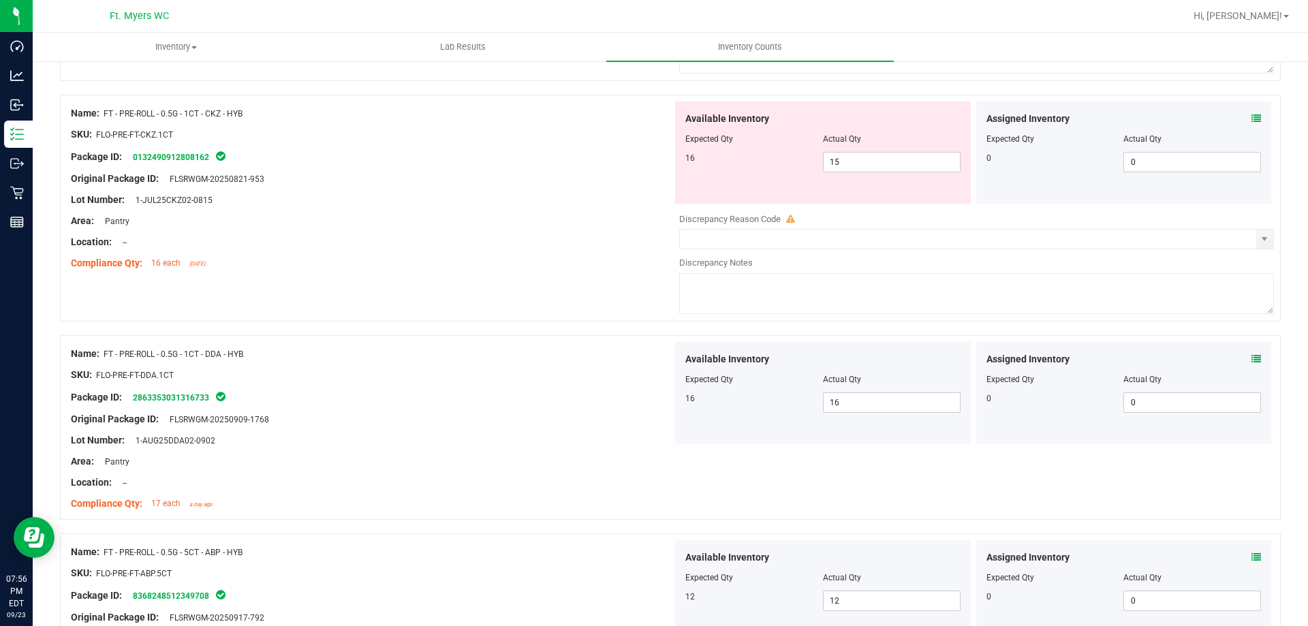
scroll to position [667, 0]
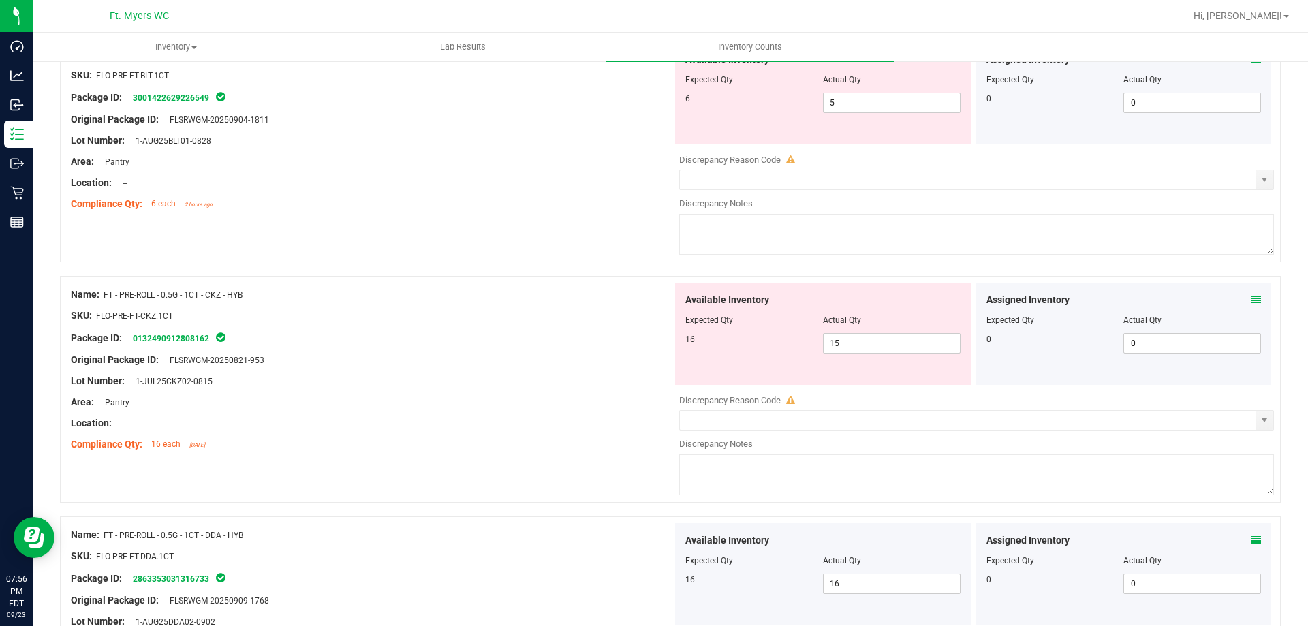
click at [1249, 299] on div "Assigned Inventory Expected Qty Actual Qty 0 0 0" at bounding box center [1124, 334] width 296 height 102
click at [1251, 300] on icon at bounding box center [1256, 300] width 10 height 10
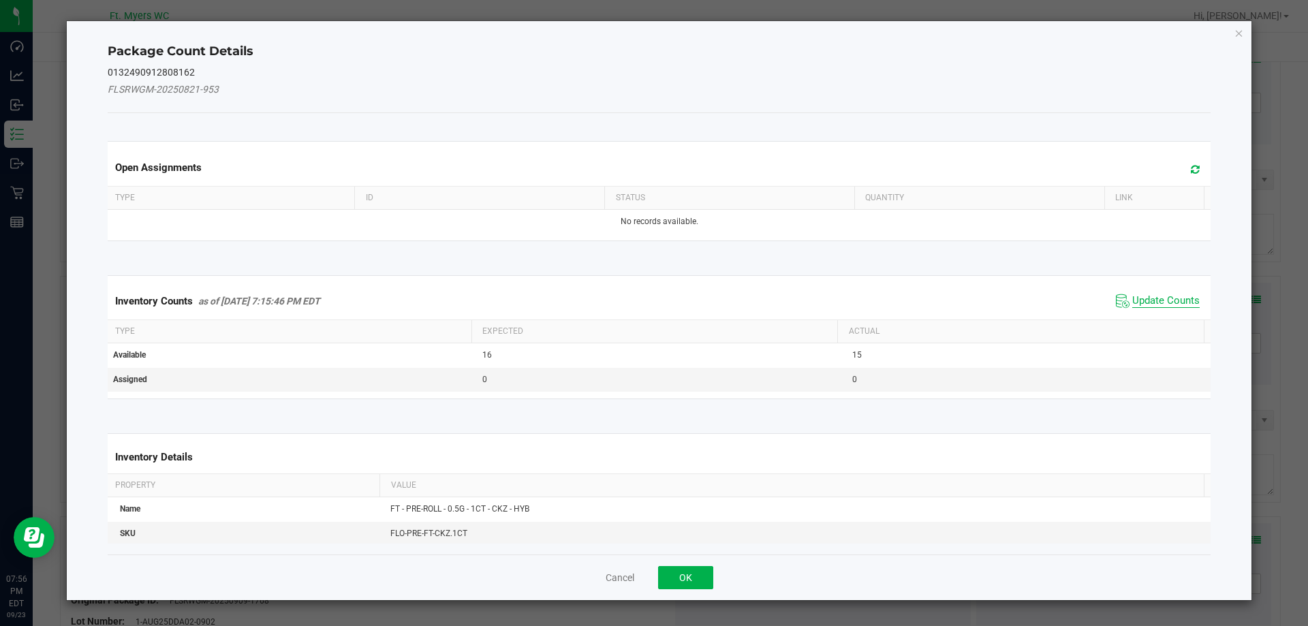
click at [1149, 296] on span "Update Counts" at bounding box center [1165, 301] width 67 height 14
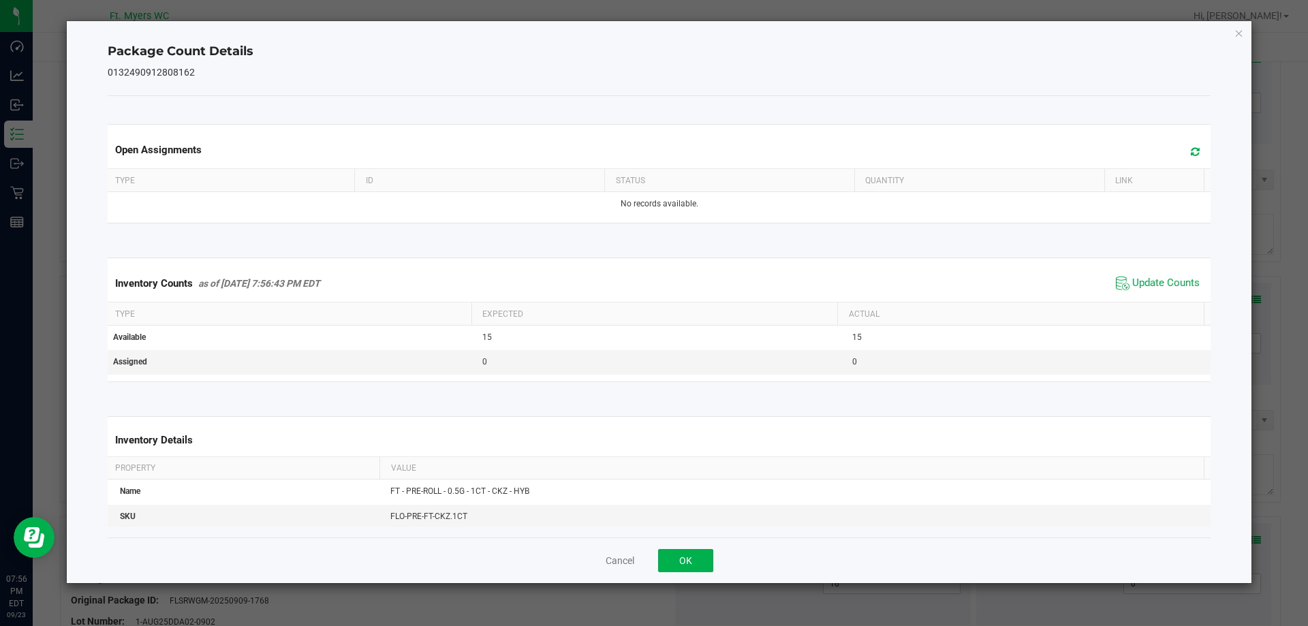
click at [667, 546] on div "Cancel OK" at bounding box center [660, 561] width 1104 height 46
click at [674, 557] on button "OK" at bounding box center [685, 560] width 55 height 23
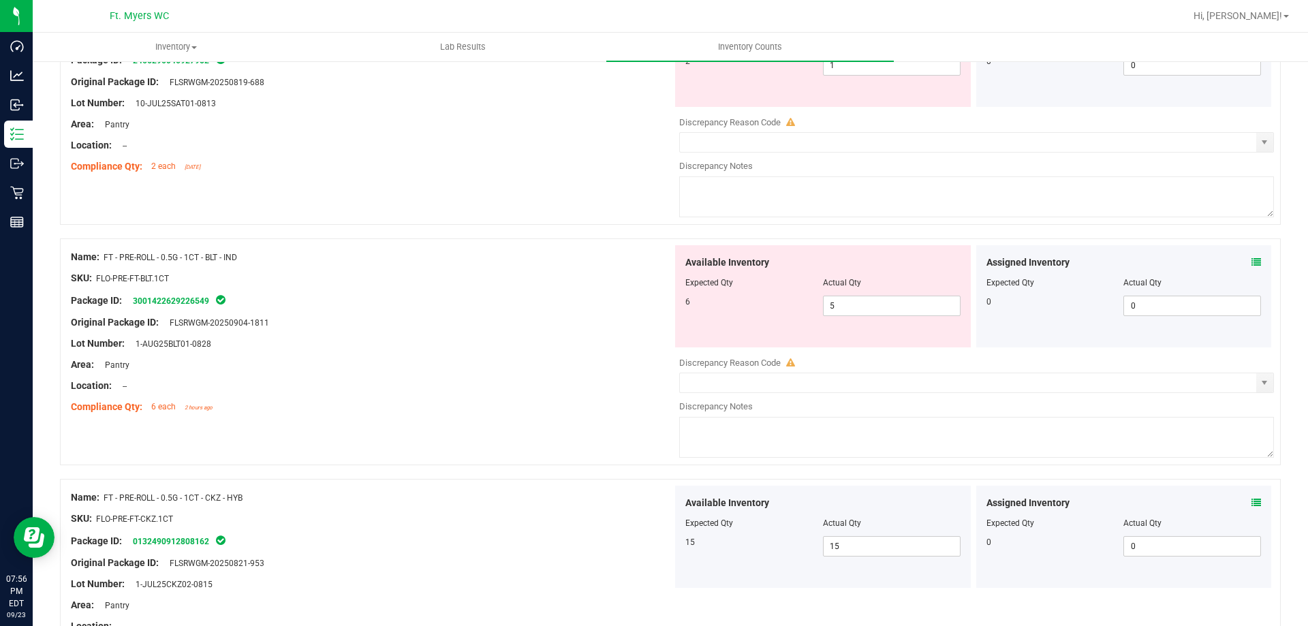
scroll to position [463, 0]
click at [1251, 262] on icon at bounding box center [1256, 264] width 10 height 10
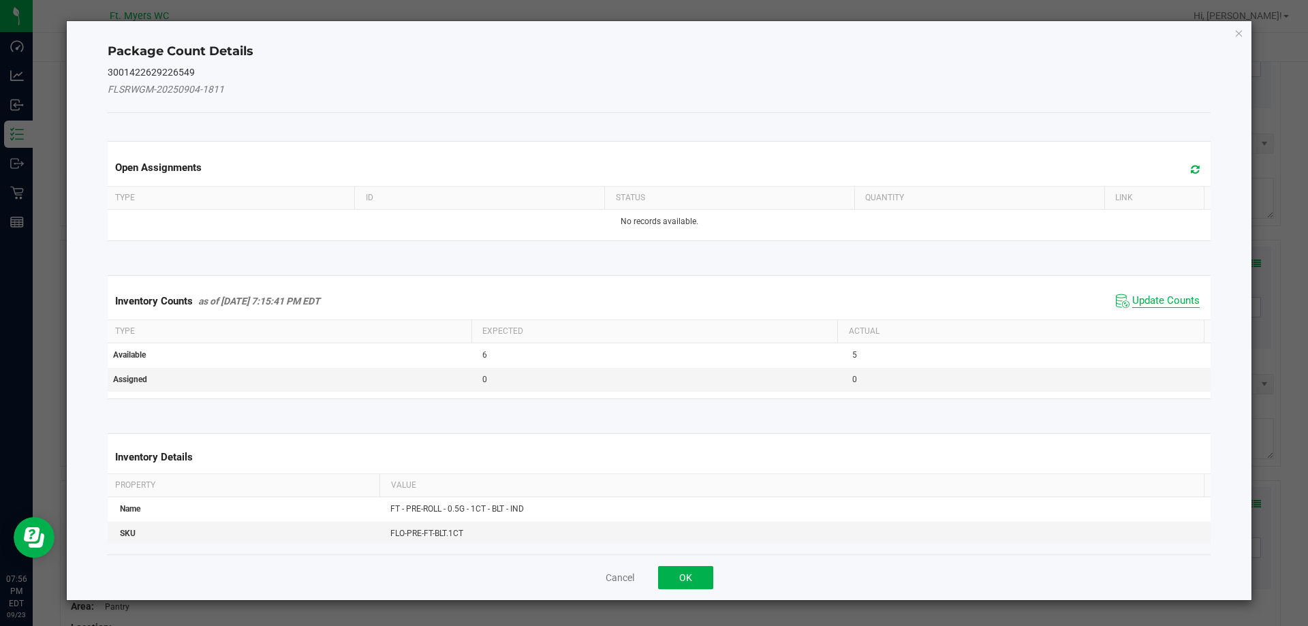
click at [1145, 300] on span "Update Counts" at bounding box center [1165, 301] width 67 height 14
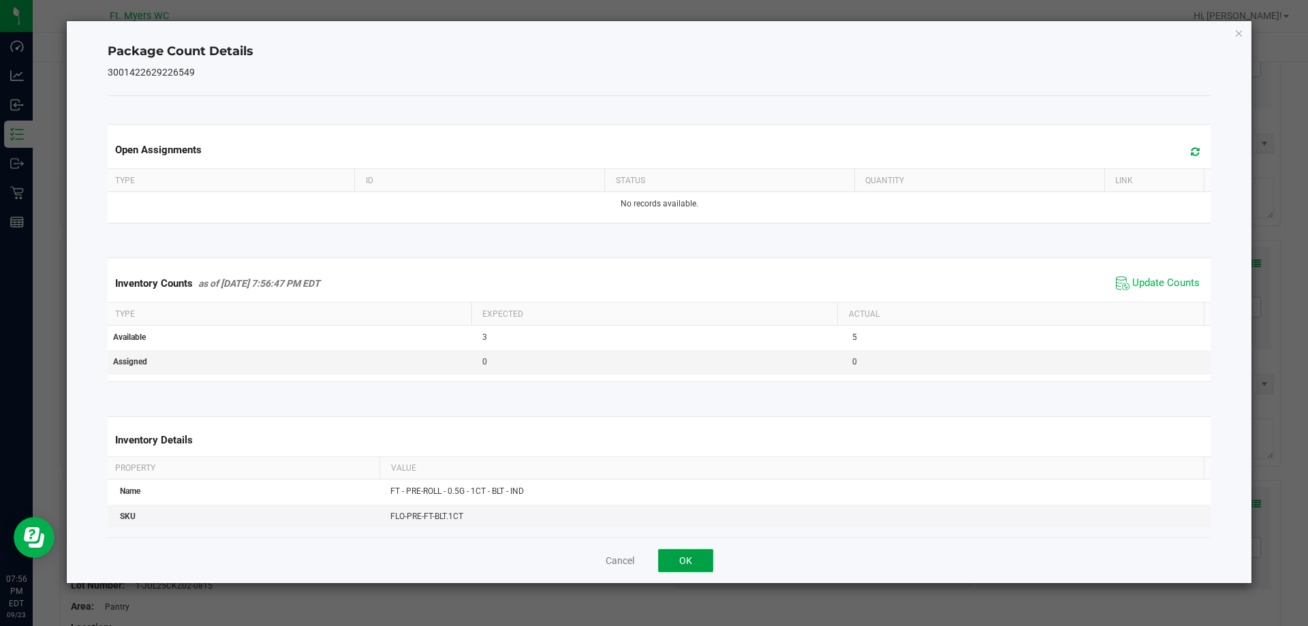
click at [675, 560] on button "OK" at bounding box center [685, 560] width 55 height 23
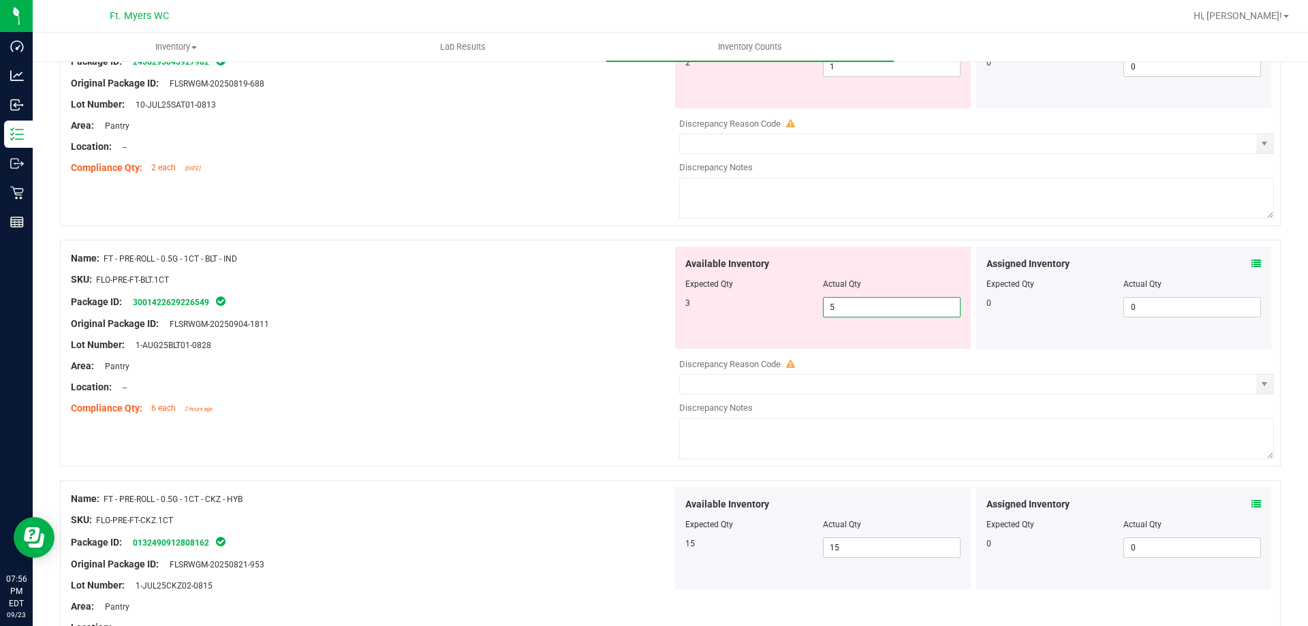
drag, startPoint x: 885, startPoint y: 309, endPoint x: 445, endPoint y: 342, distance: 441.3
click at [448, 341] on div "Name: FT - PRE-ROLL - 0.5G - 1CT - BLT - IND SKU: FLO-PRE-FT-BLT.1CT Package ID…" at bounding box center [670, 353] width 1221 height 227
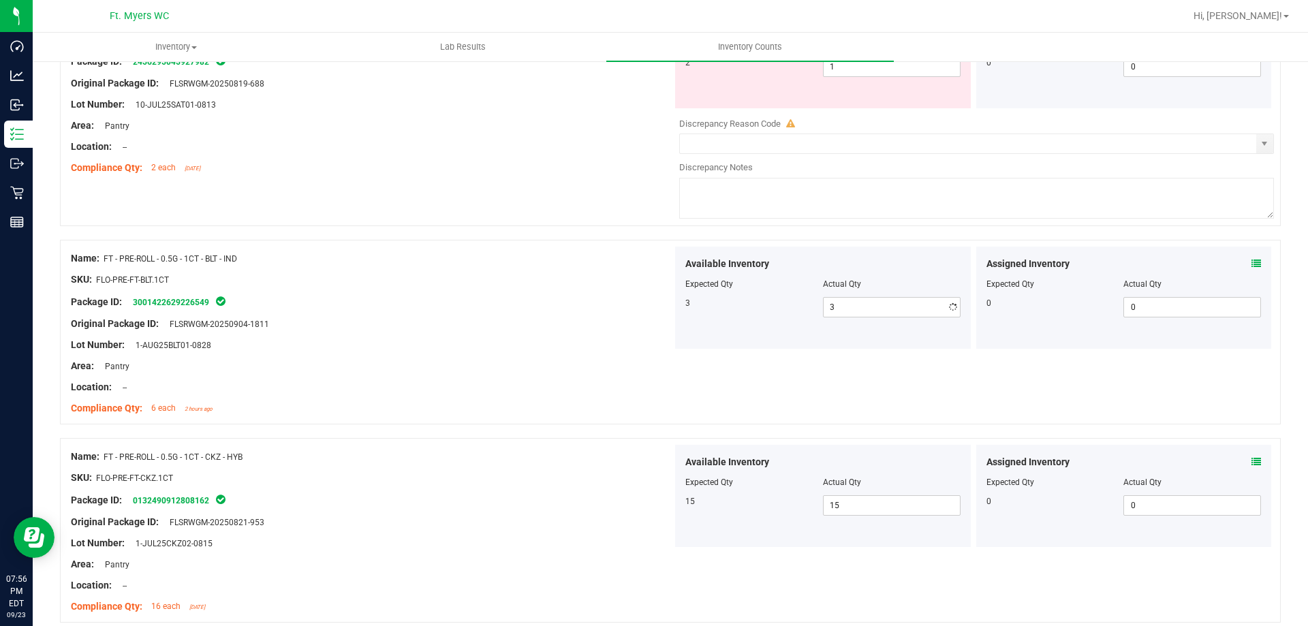
click at [444, 346] on div "Lot Number: 1-AUG25BLT01-0828" at bounding box center [372, 345] width 602 height 14
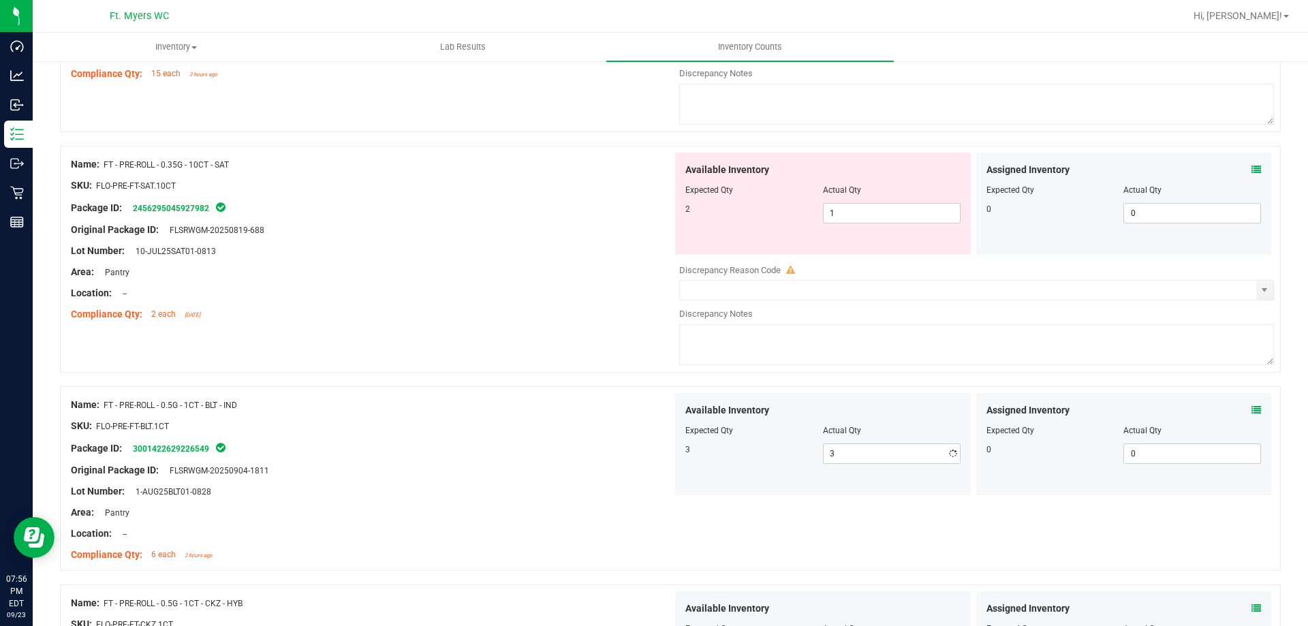
scroll to position [258, 0]
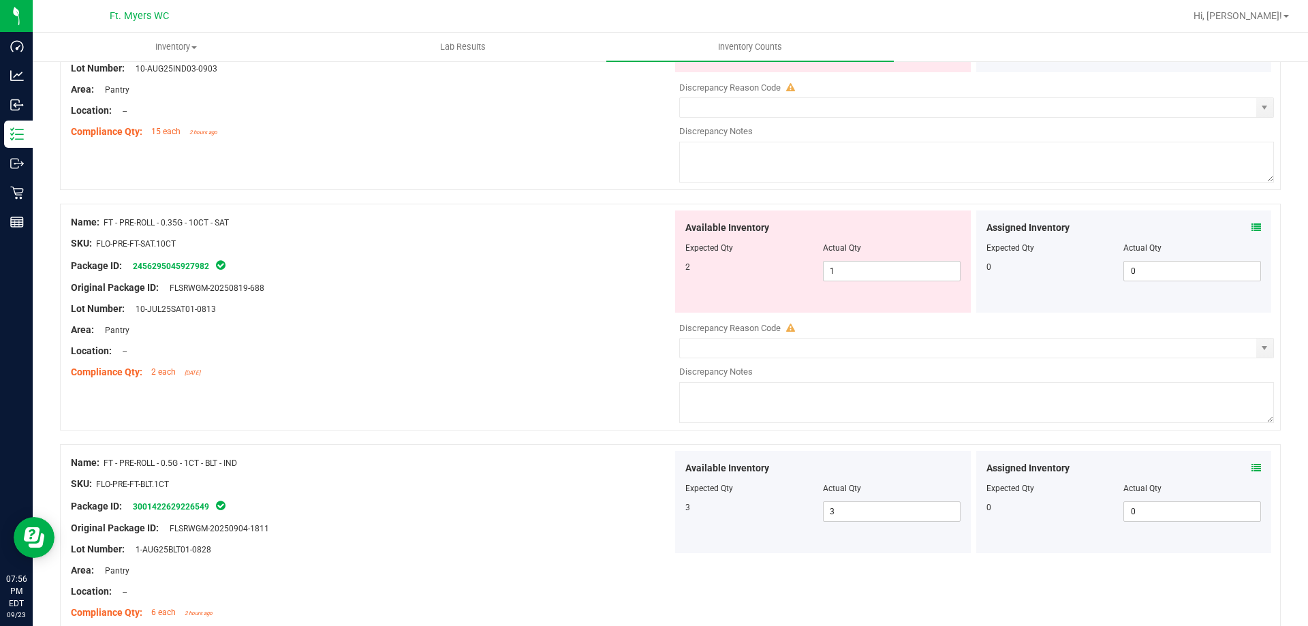
click at [1243, 229] on div "Assigned Inventory" at bounding box center [1123, 228] width 275 height 14
click at [1251, 230] on icon at bounding box center [1256, 228] width 10 height 10
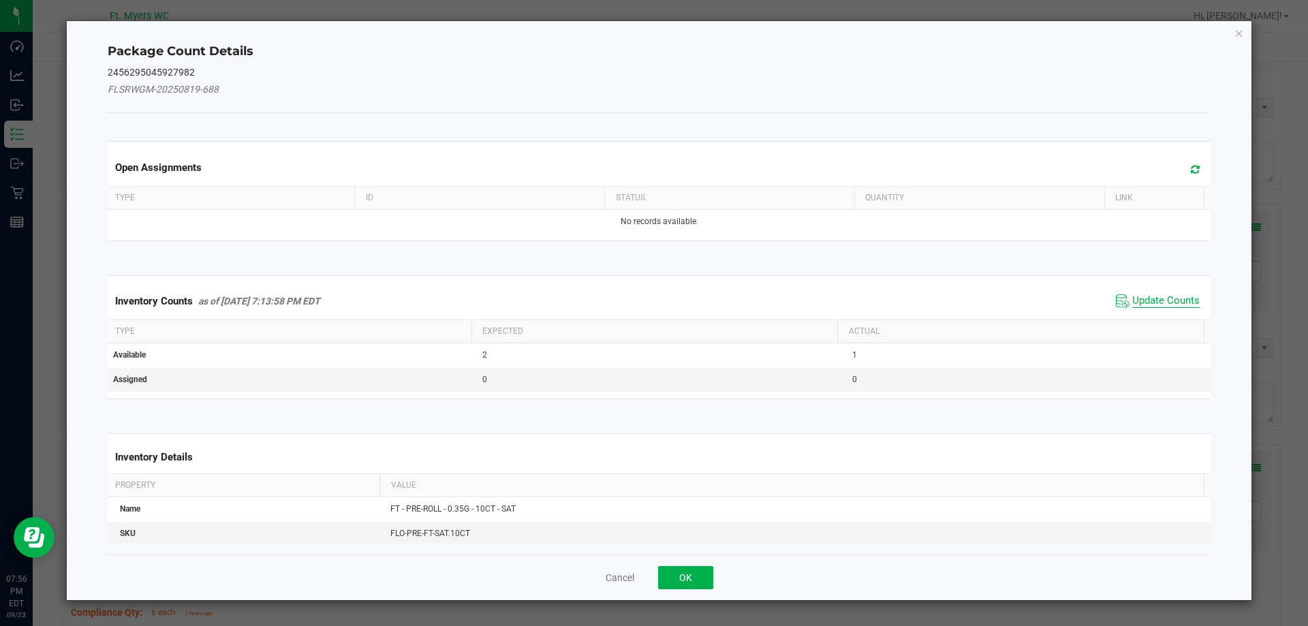
click at [1170, 298] on span "Update Counts" at bounding box center [1165, 301] width 67 height 14
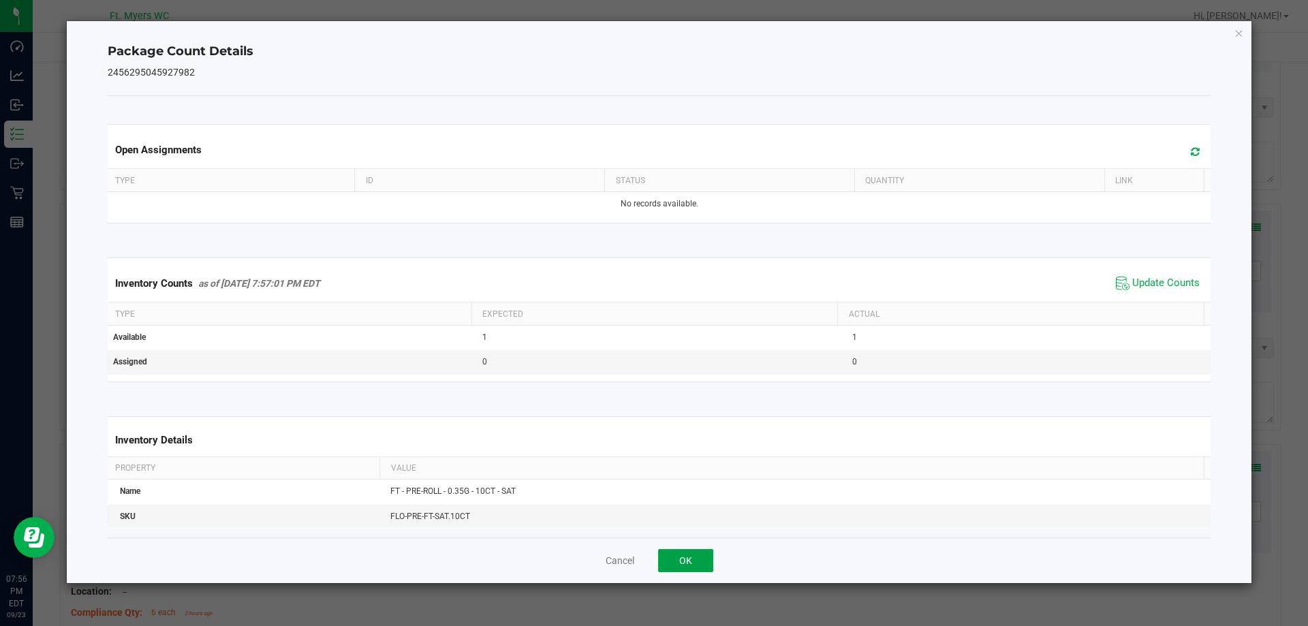
click at [698, 558] on button "OK" at bounding box center [685, 560] width 55 height 23
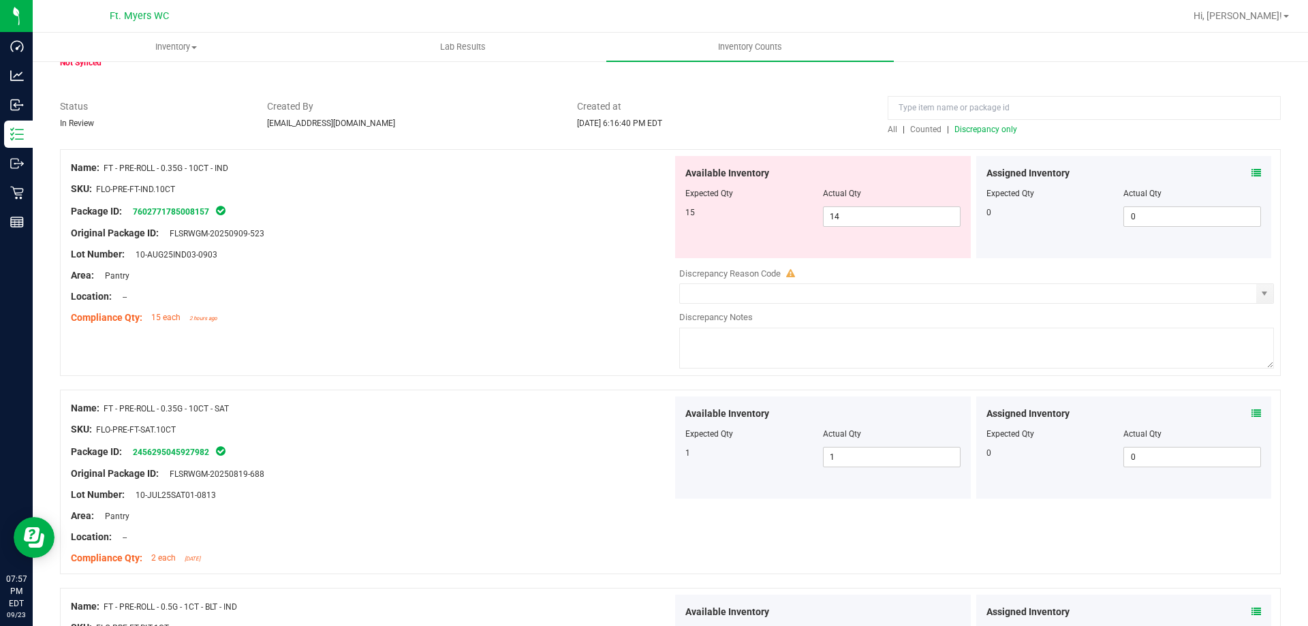
scroll to position [54, 0]
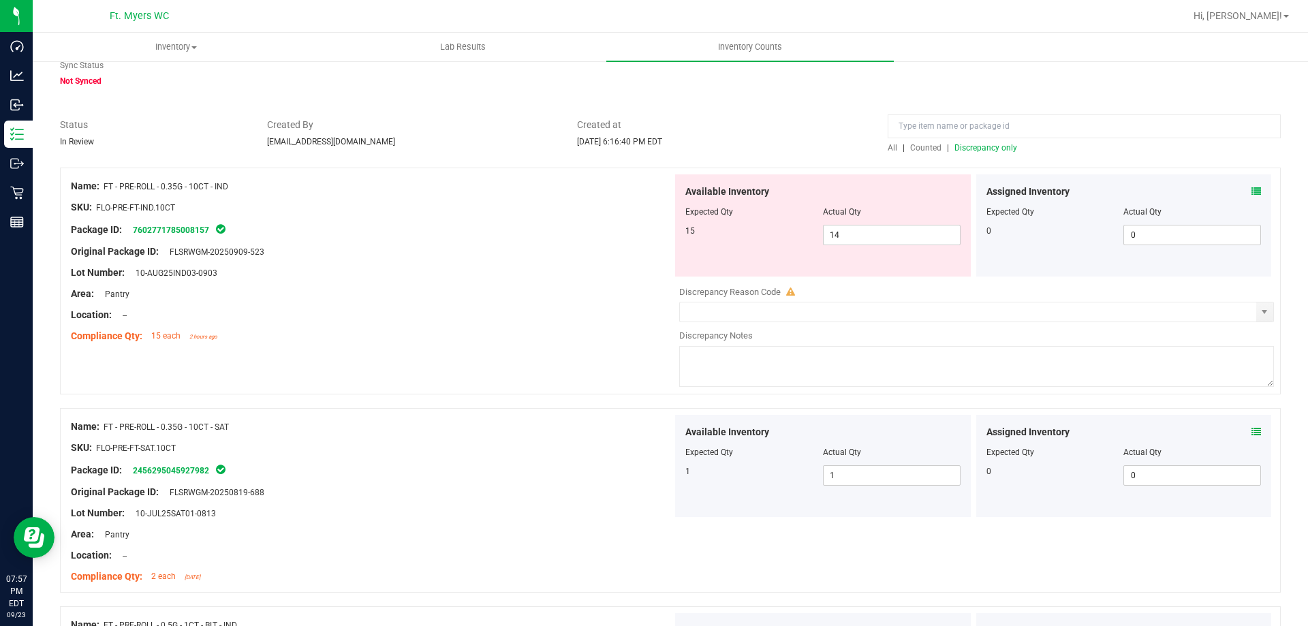
click at [1251, 189] on icon at bounding box center [1256, 192] width 10 height 10
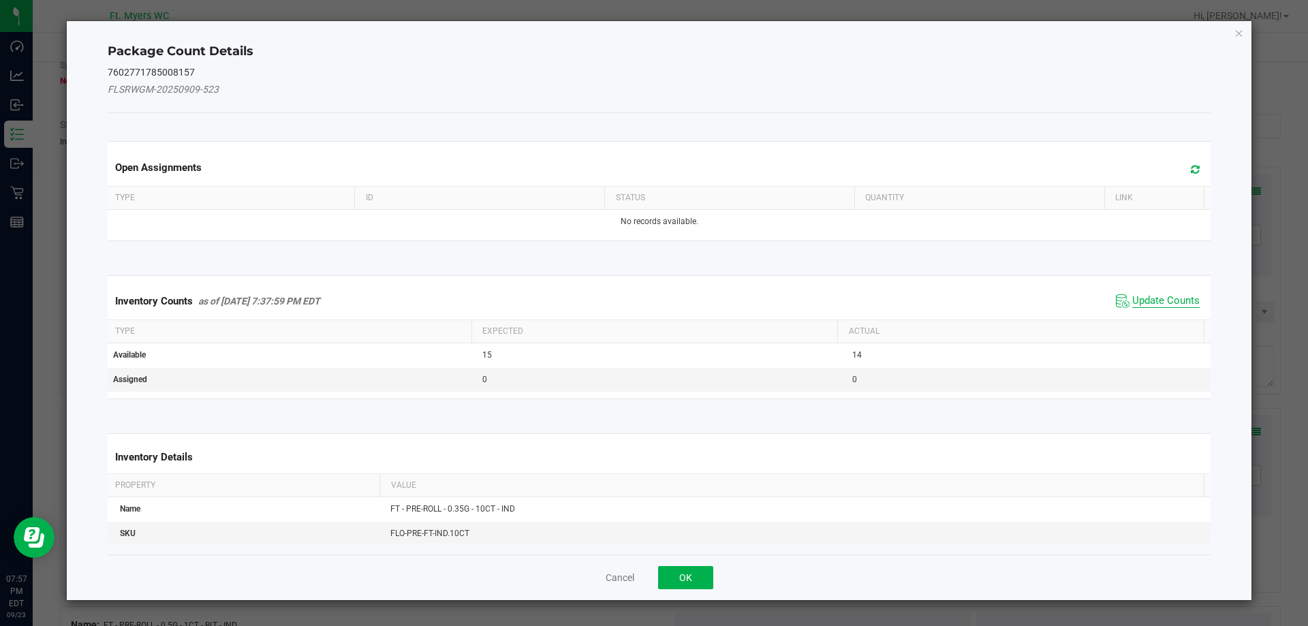
click at [1151, 295] on span "Update Counts" at bounding box center [1165, 301] width 67 height 14
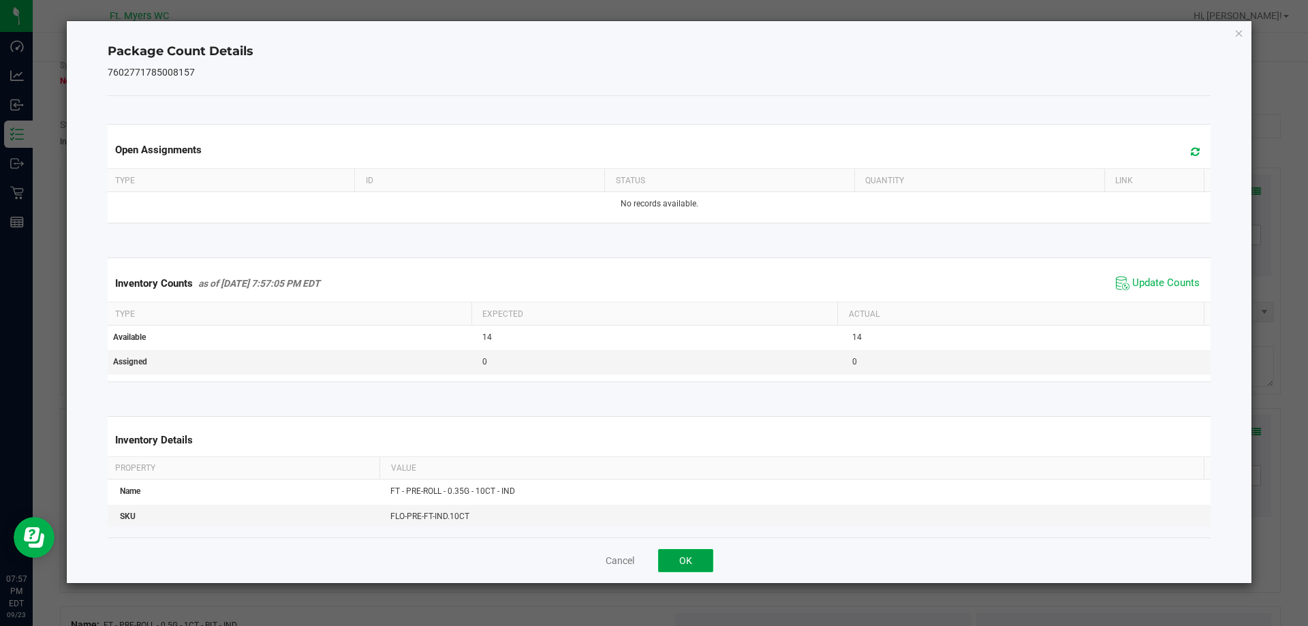
click at [679, 558] on button "OK" at bounding box center [685, 560] width 55 height 23
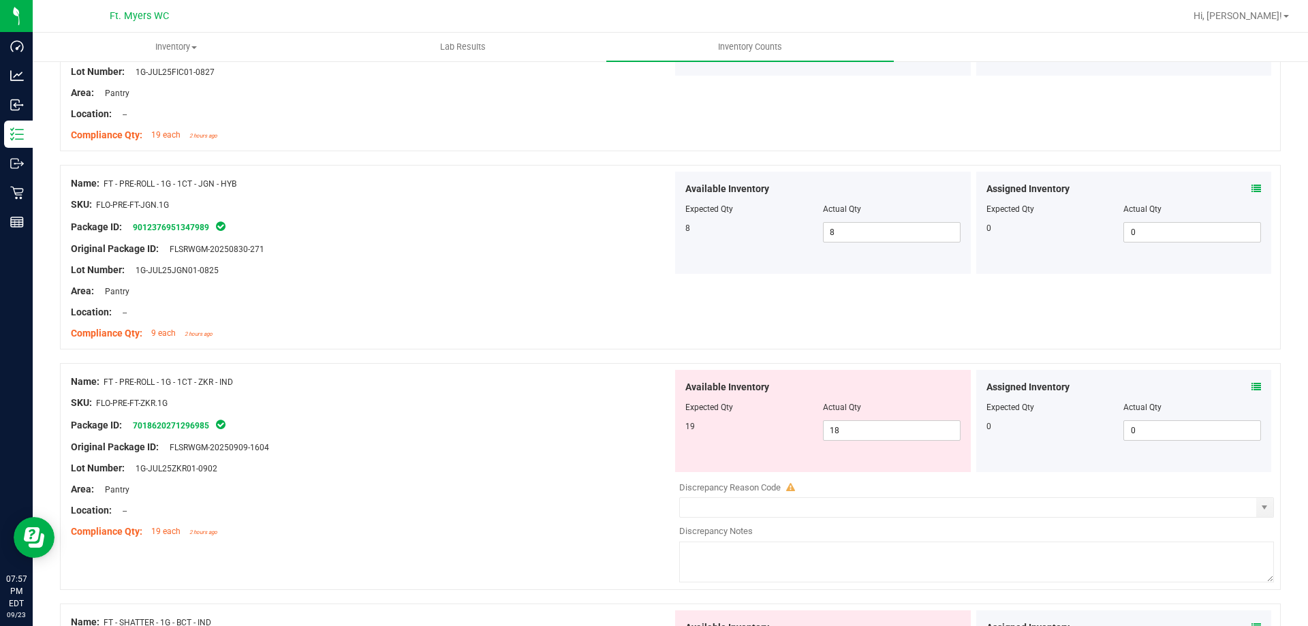
scroll to position [3754, 0]
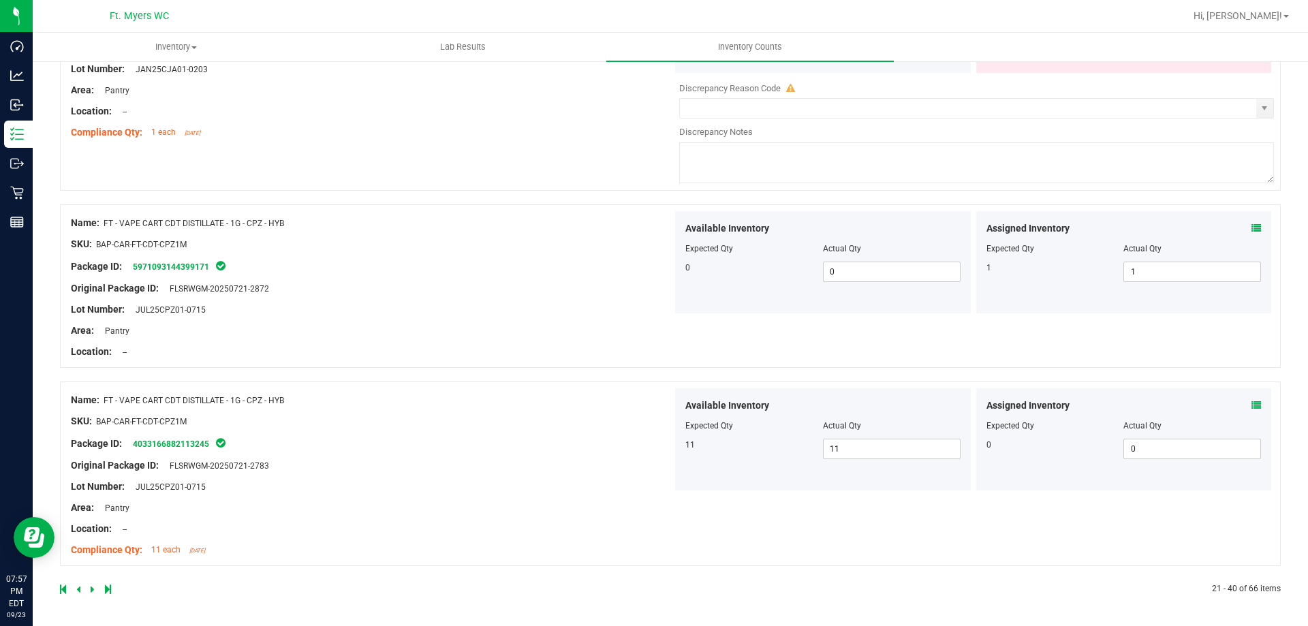
drag, startPoint x: 490, startPoint y: 258, endPoint x: 520, endPoint y: 636, distance: 379.2
click at [78, 592] on icon at bounding box center [78, 589] width 4 height 8
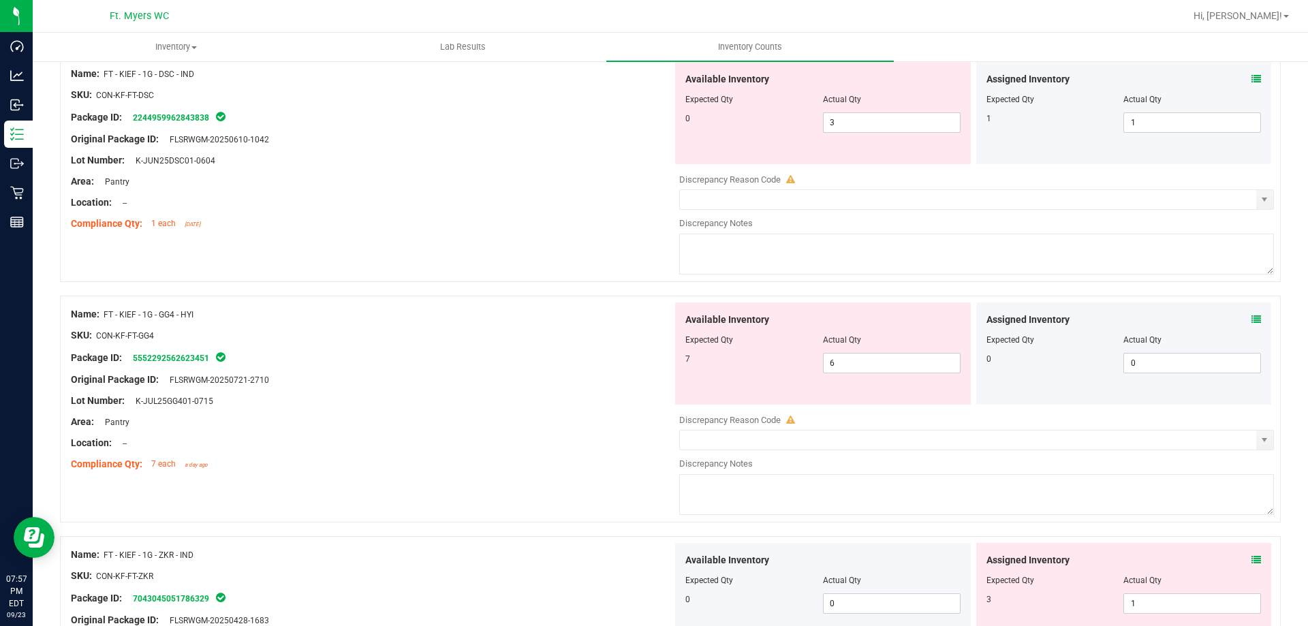
scroll to position [4451, 0]
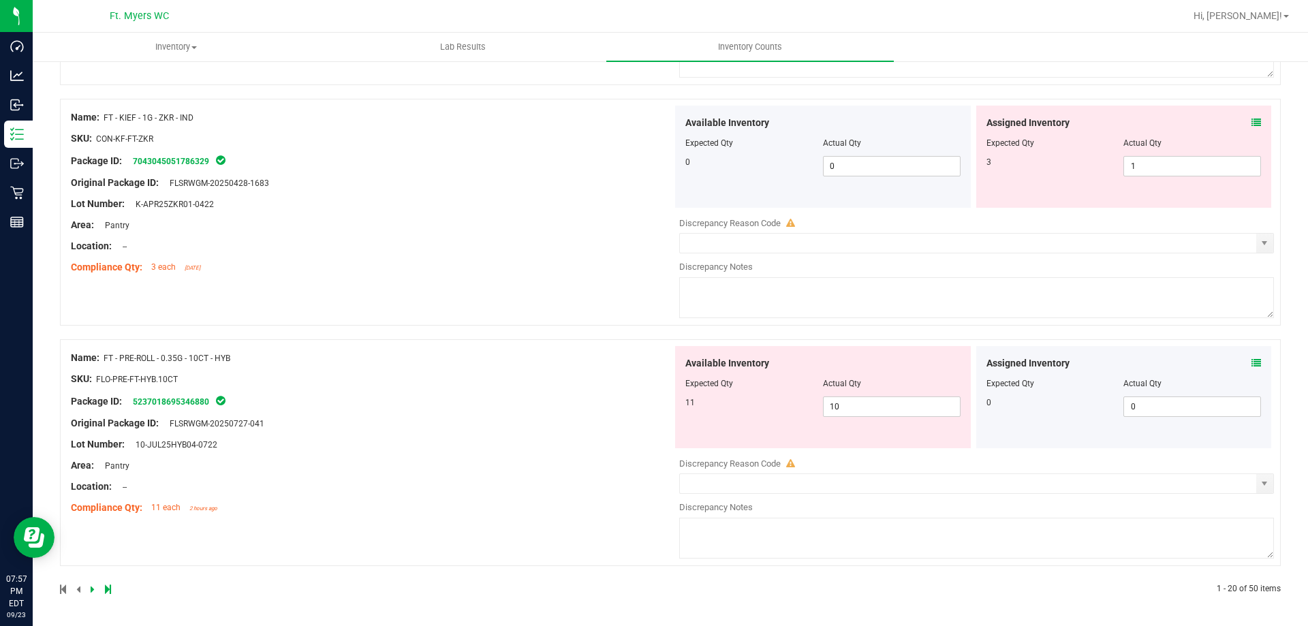
drag, startPoint x: 372, startPoint y: 445, endPoint x: 370, endPoint y: 653, distance: 207.8
click at [1251, 365] on icon at bounding box center [1256, 363] width 10 height 10
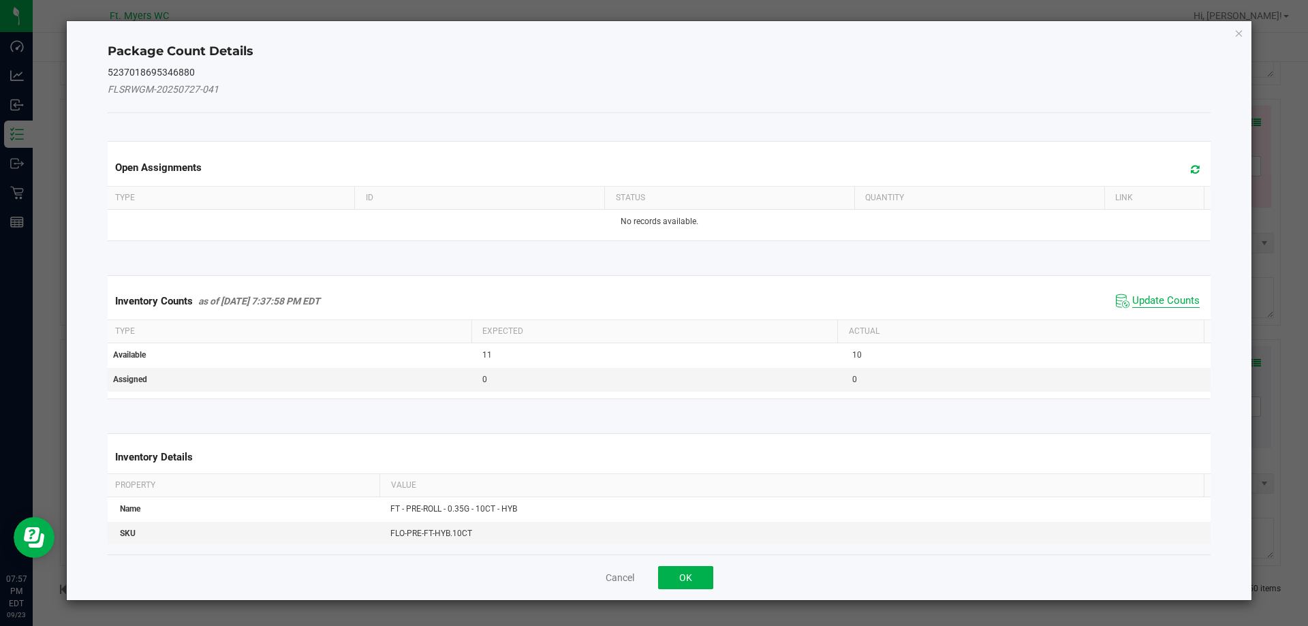
click at [1161, 301] on span "Update Counts" at bounding box center [1165, 301] width 67 height 14
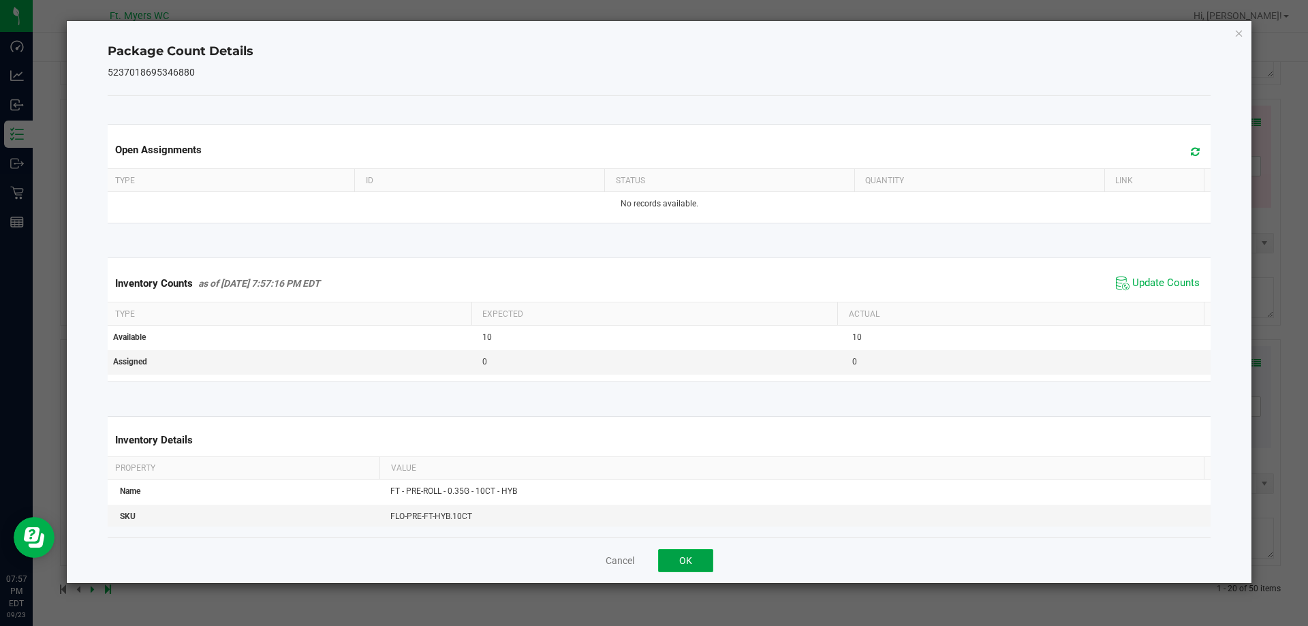
click at [676, 552] on button "OK" at bounding box center [685, 560] width 55 height 23
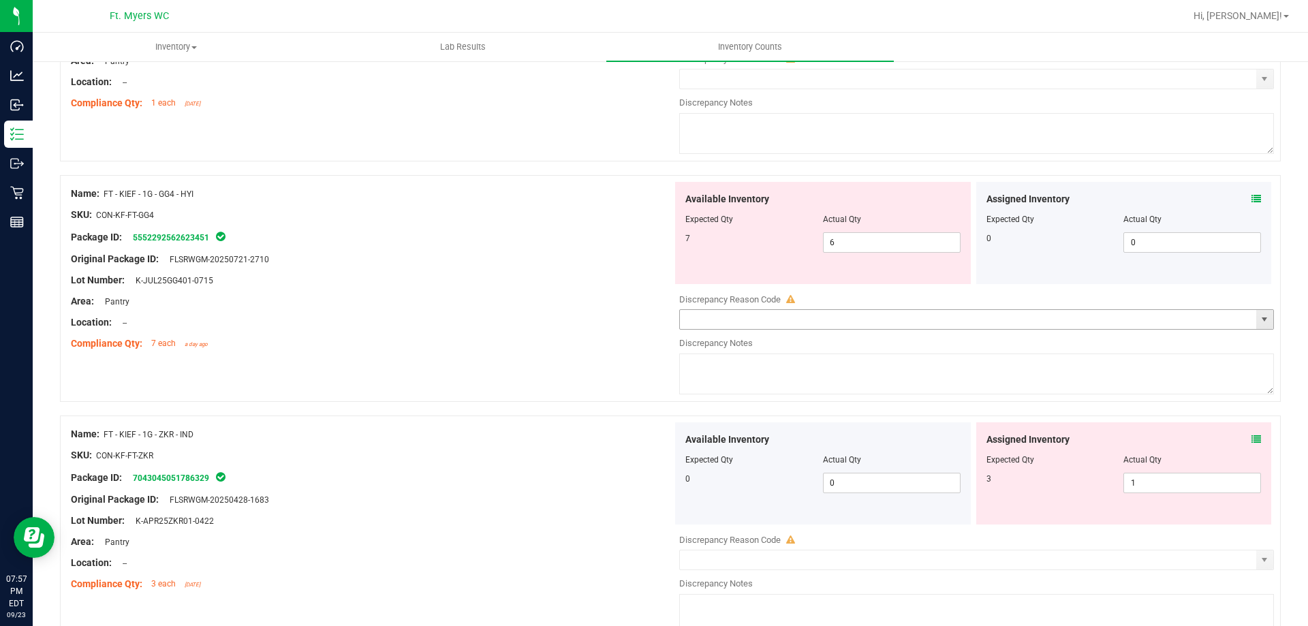
scroll to position [4068, 0]
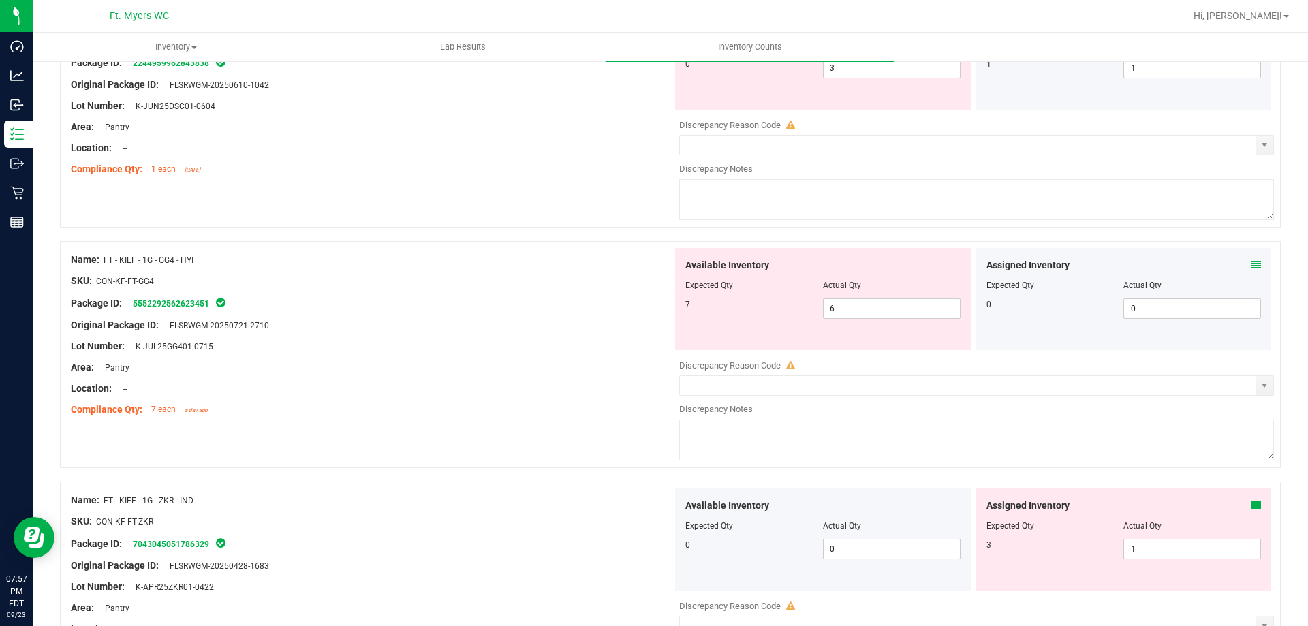
click at [1251, 265] on icon at bounding box center [1256, 265] width 10 height 10
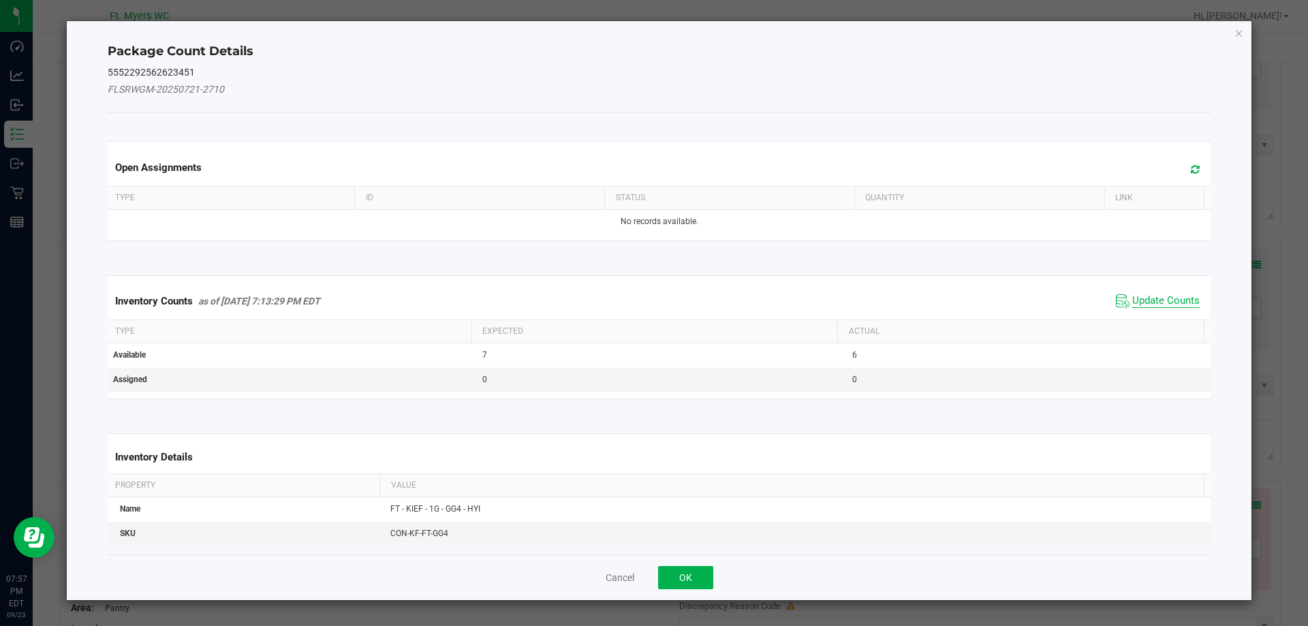
click at [1132, 300] on span "Update Counts" at bounding box center [1165, 301] width 67 height 14
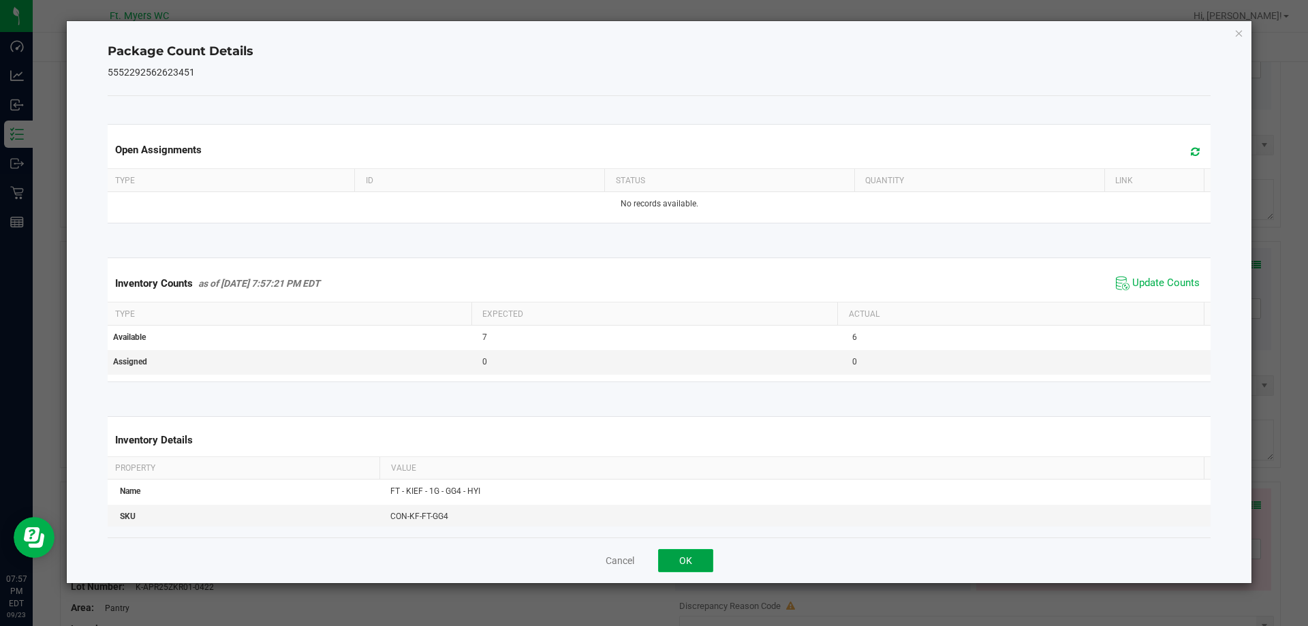
click at [702, 555] on button "OK" at bounding box center [685, 560] width 55 height 23
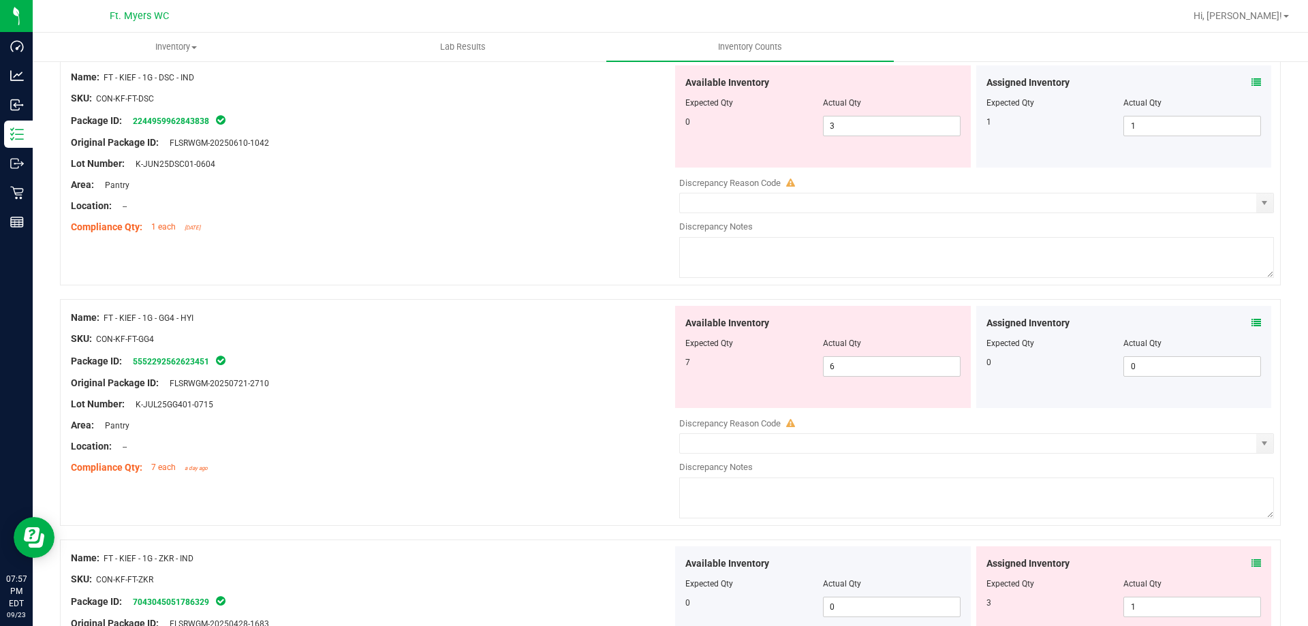
scroll to position [3932, 0]
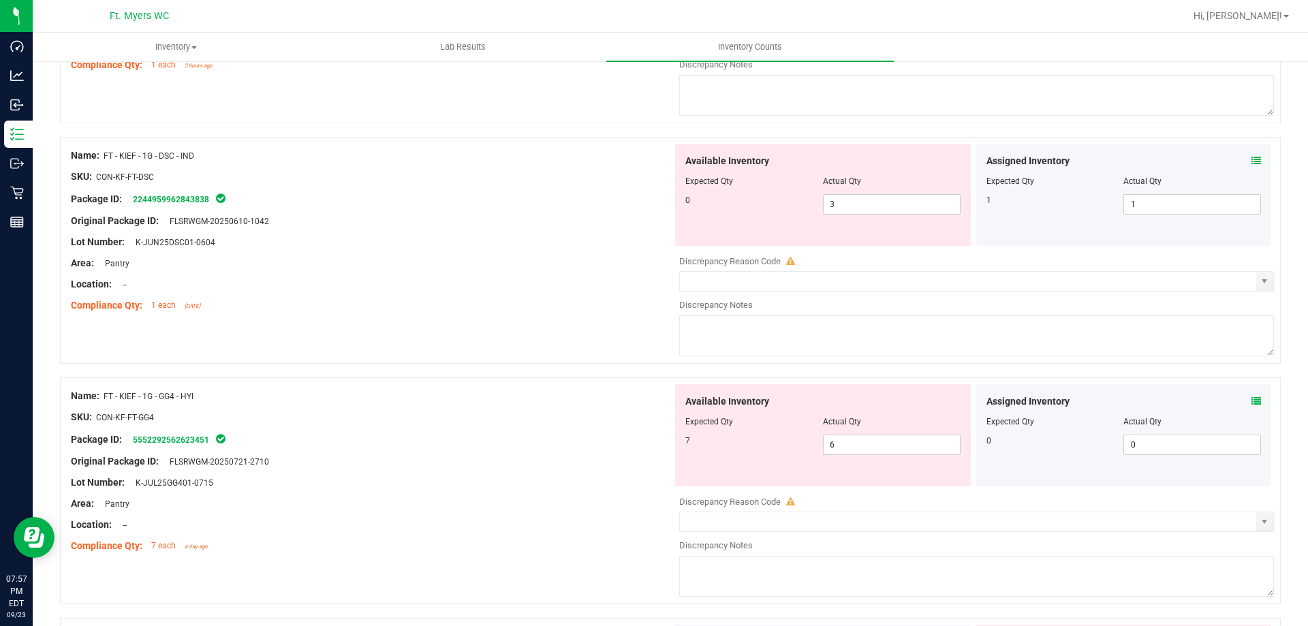
click at [1251, 401] on div "Assigned Inventory Expected Qty Actual Qty 0 0 0" at bounding box center [1124, 435] width 296 height 102
click at [1251, 401] on icon at bounding box center [1256, 401] width 10 height 10
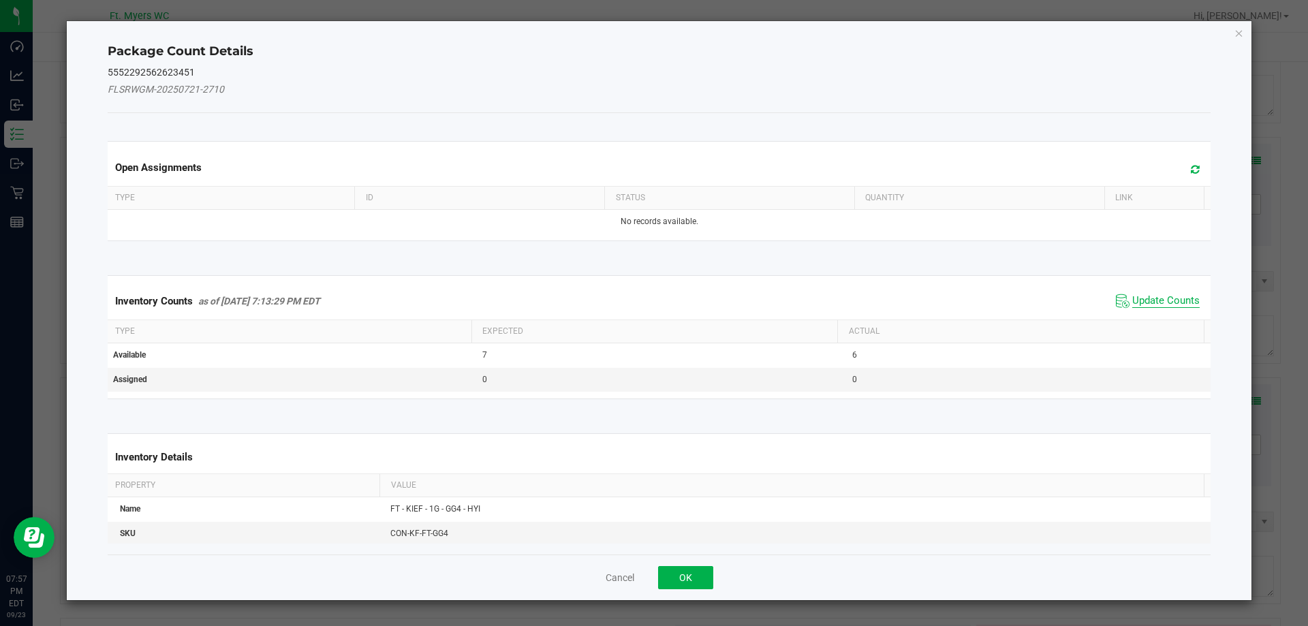
click at [1162, 303] on span "Update Counts" at bounding box center [1165, 301] width 67 height 14
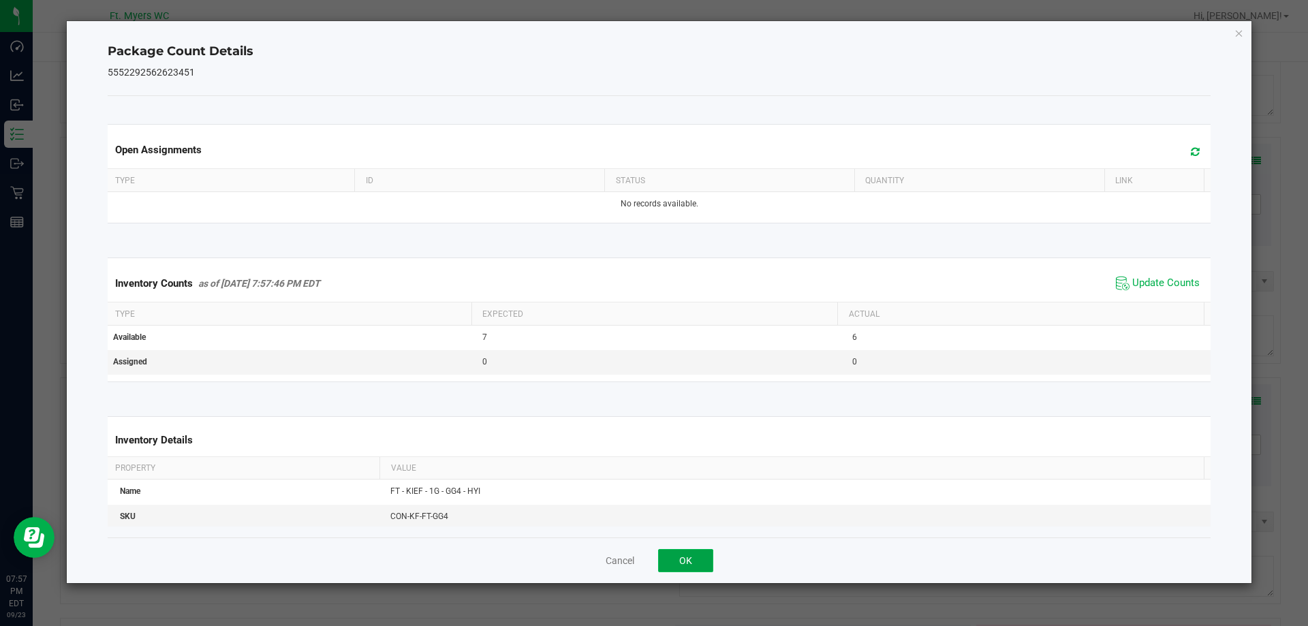
click at [688, 553] on button "OK" at bounding box center [685, 560] width 55 height 23
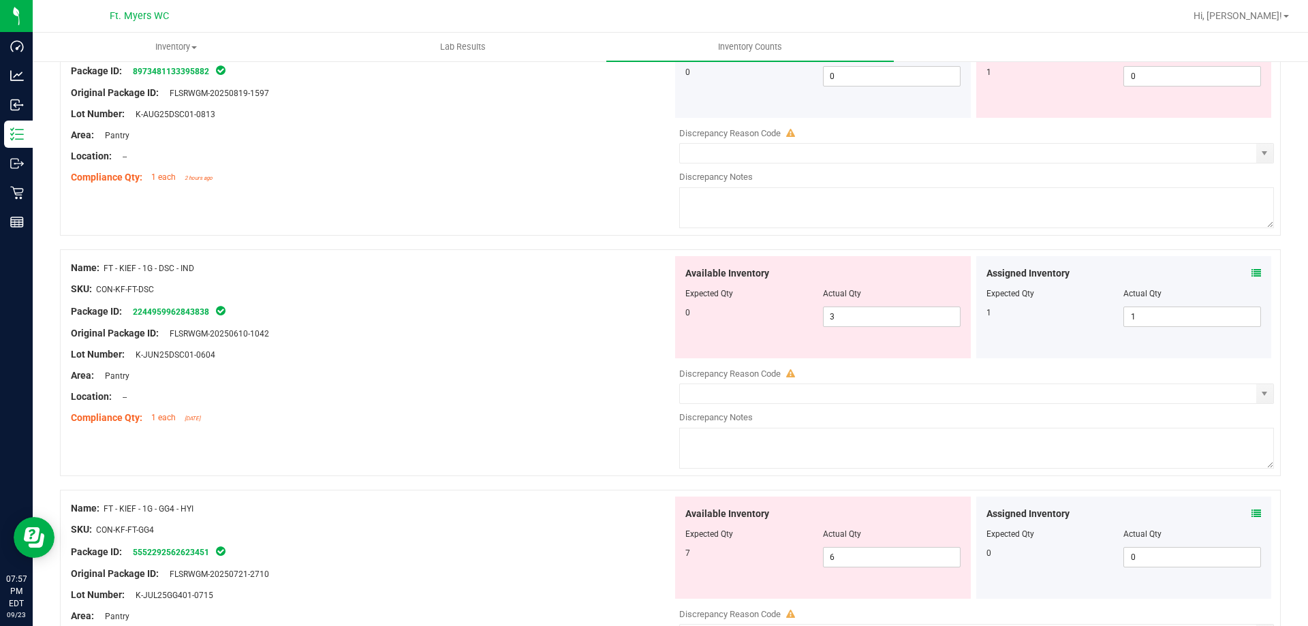
scroll to position [3796, 0]
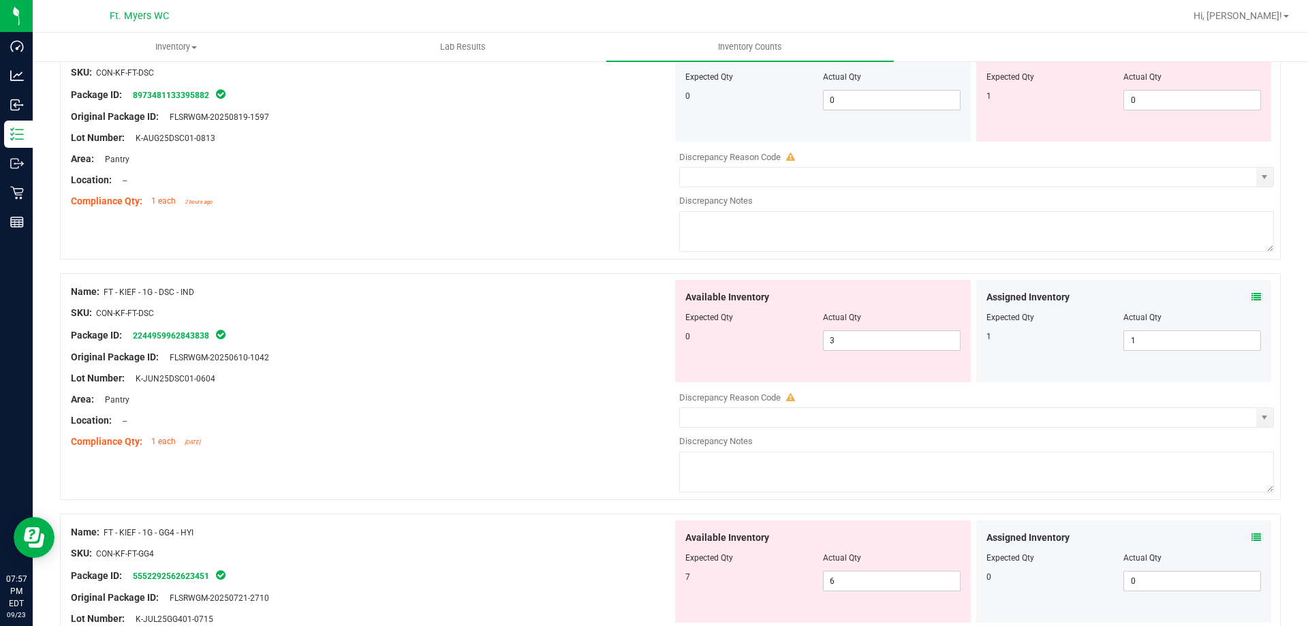
click at [1251, 298] on icon at bounding box center [1256, 297] width 10 height 10
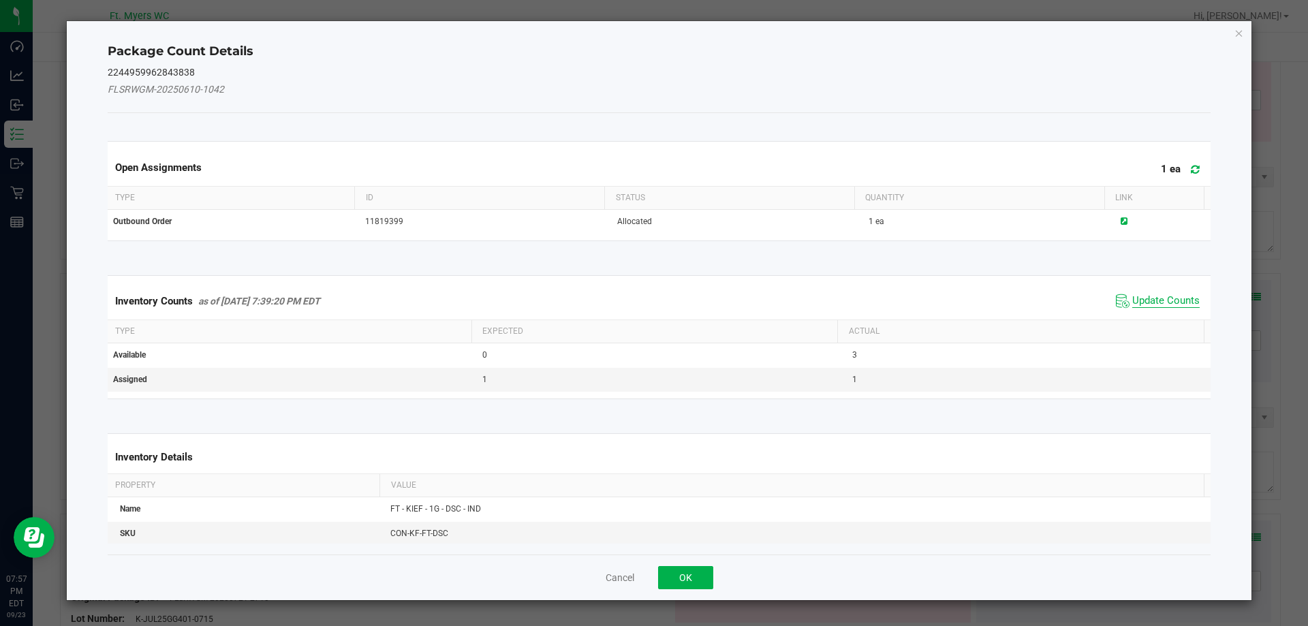
click at [1149, 306] on span "Update Counts" at bounding box center [1165, 301] width 67 height 14
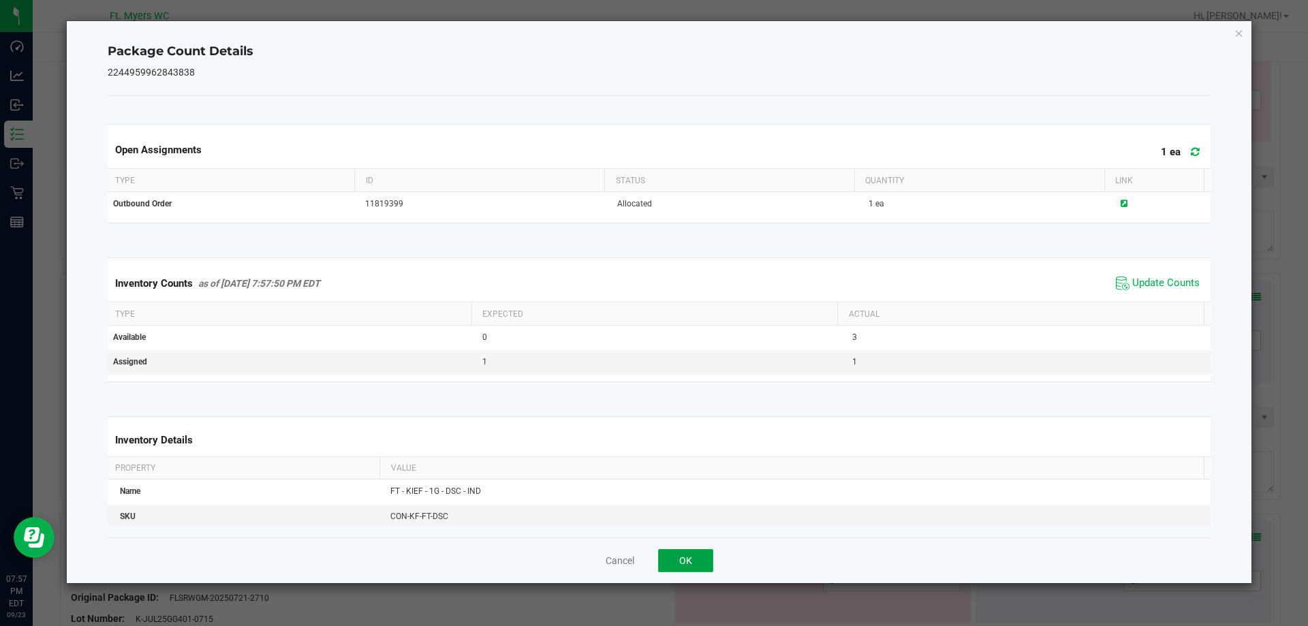
click at [681, 563] on button "OK" at bounding box center [685, 560] width 55 height 23
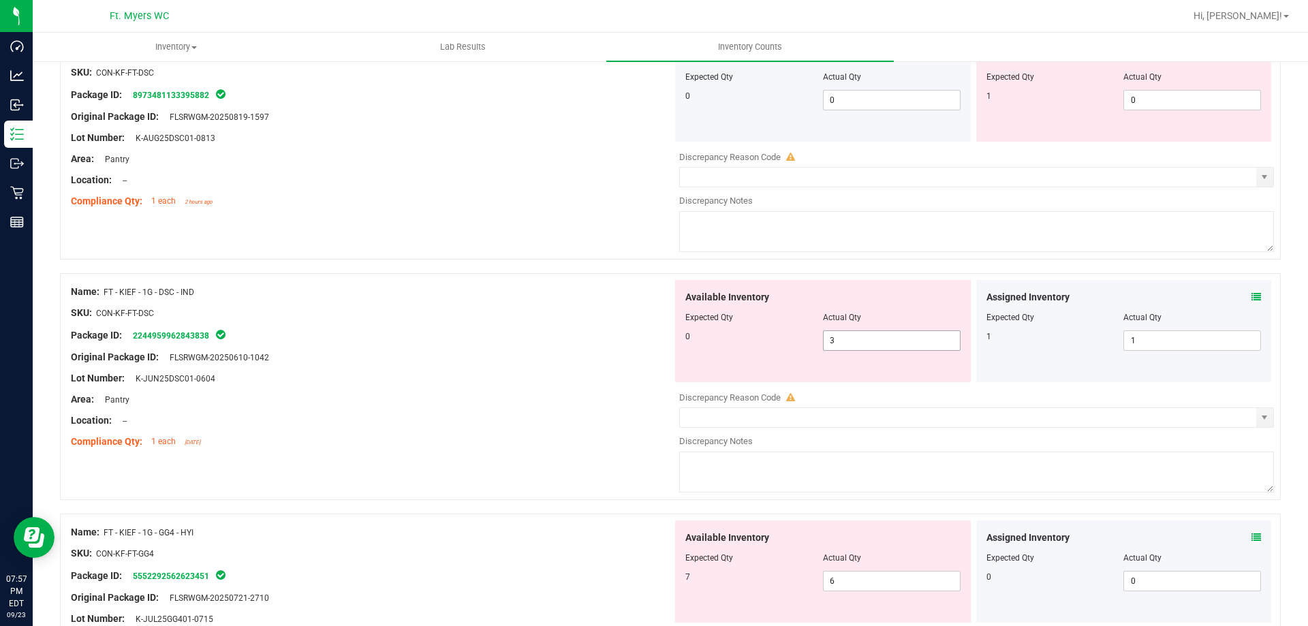
drag, startPoint x: 833, startPoint y: 337, endPoint x: 515, endPoint y: 334, distance: 318.1
click at [541, 334] on div "Name: FT - KIEF - 1G - DSC - IND SKU: CON-KF-FT-DSC Package ID: 224495996284383…" at bounding box center [670, 386] width 1221 height 227
click at [453, 356] on div "Original Package ID: FLSRWGM-20250610-1042" at bounding box center [372, 357] width 602 height 14
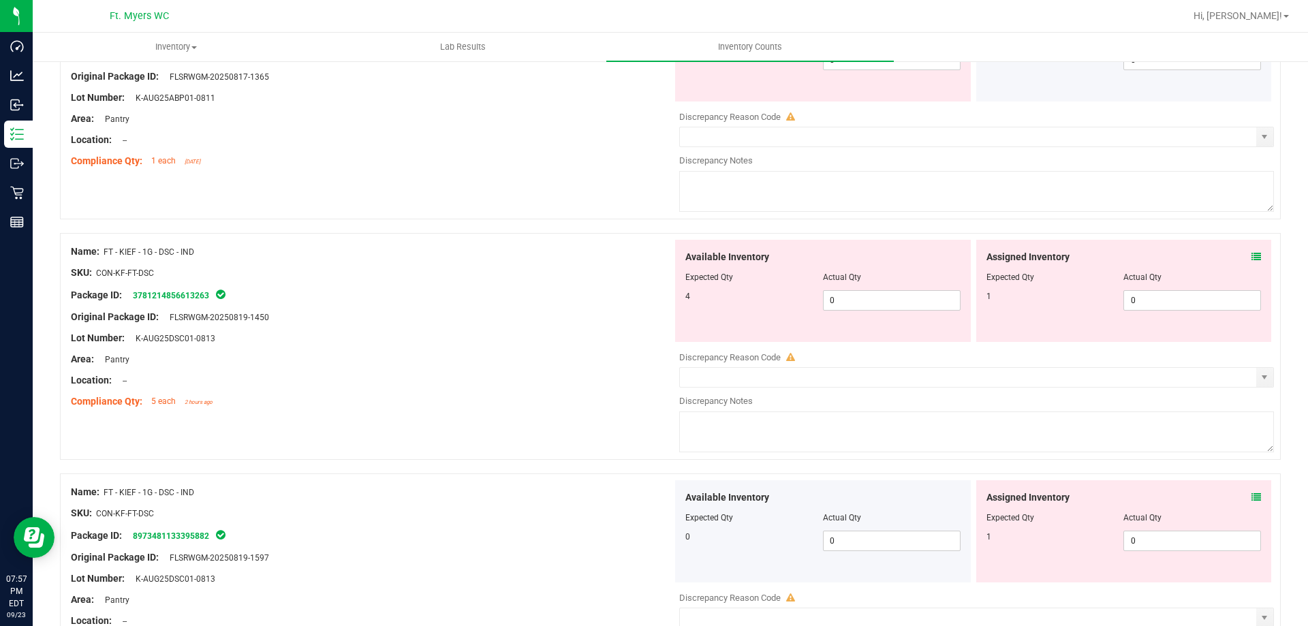
scroll to position [3251, 0]
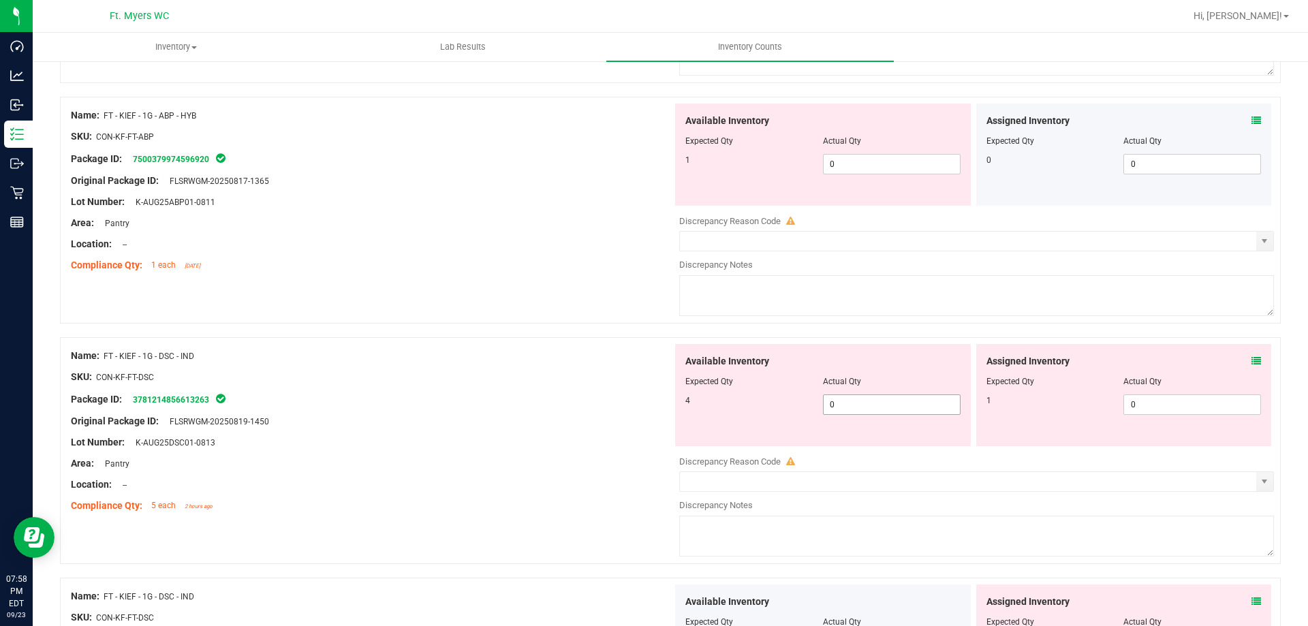
drag, startPoint x: 817, startPoint y: 407, endPoint x: 744, endPoint y: 407, distance: 73.6
click at [753, 407] on div "4 0 0" at bounding box center [822, 404] width 275 height 20
click at [1251, 362] on icon at bounding box center [1256, 361] width 10 height 10
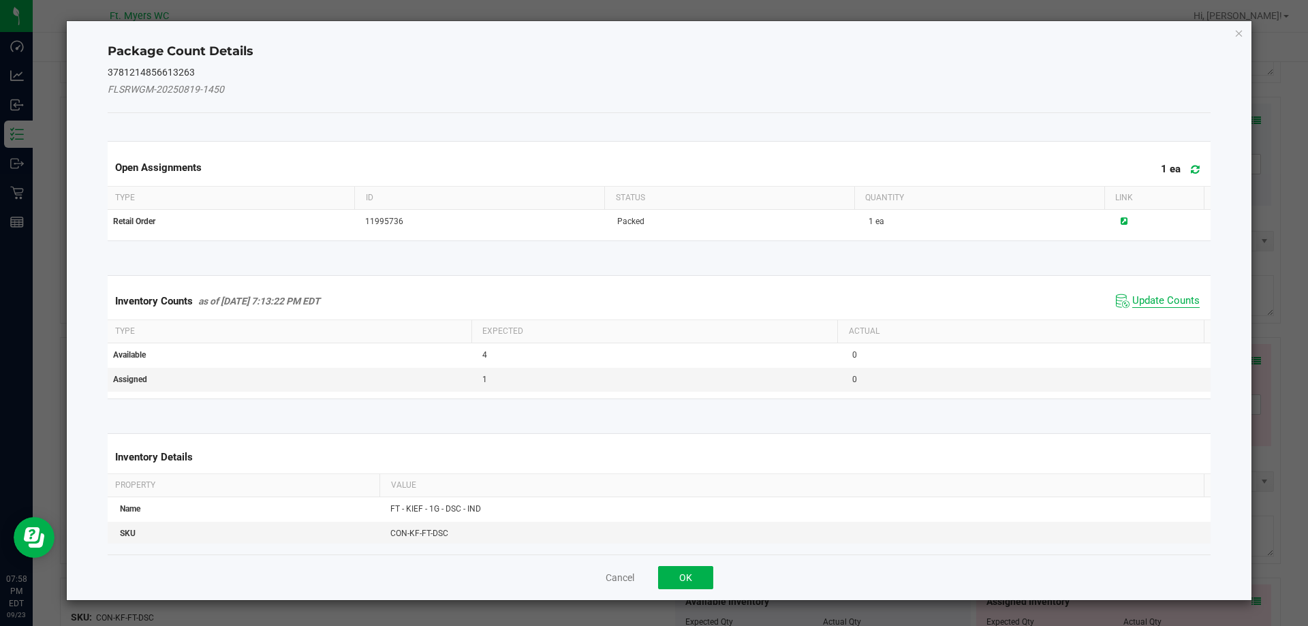
click at [1135, 307] on span "Update Counts" at bounding box center [1165, 301] width 67 height 14
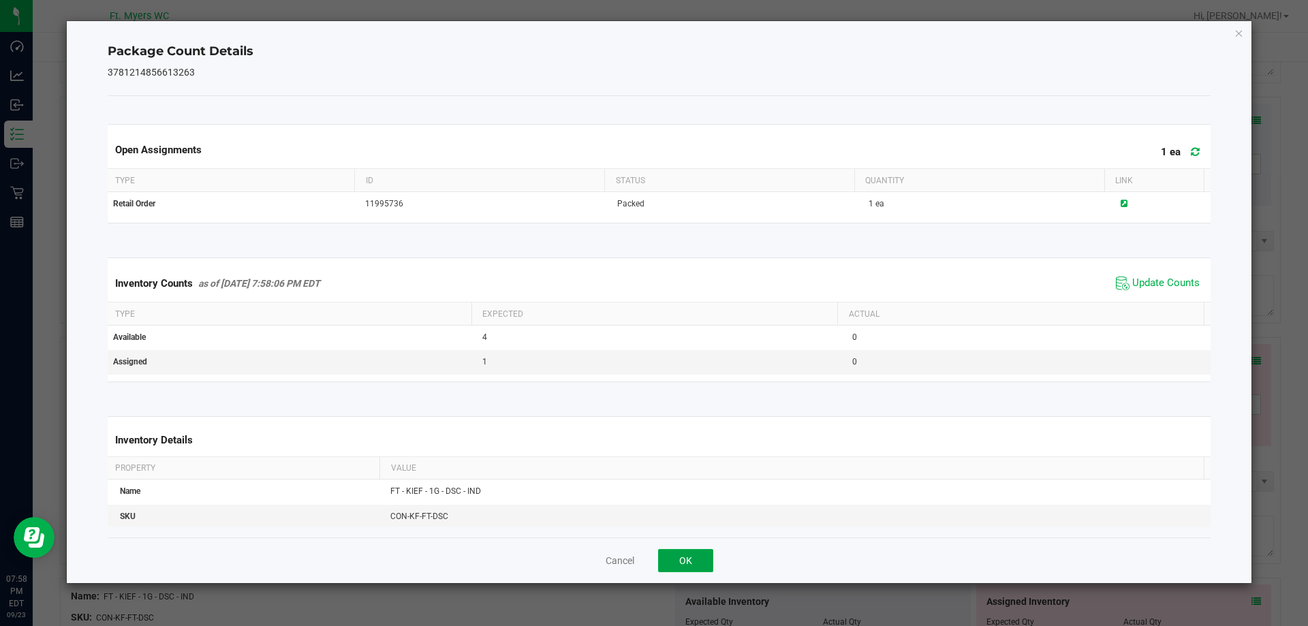
click at [681, 555] on button "OK" at bounding box center [685, 560] width 55 height 23
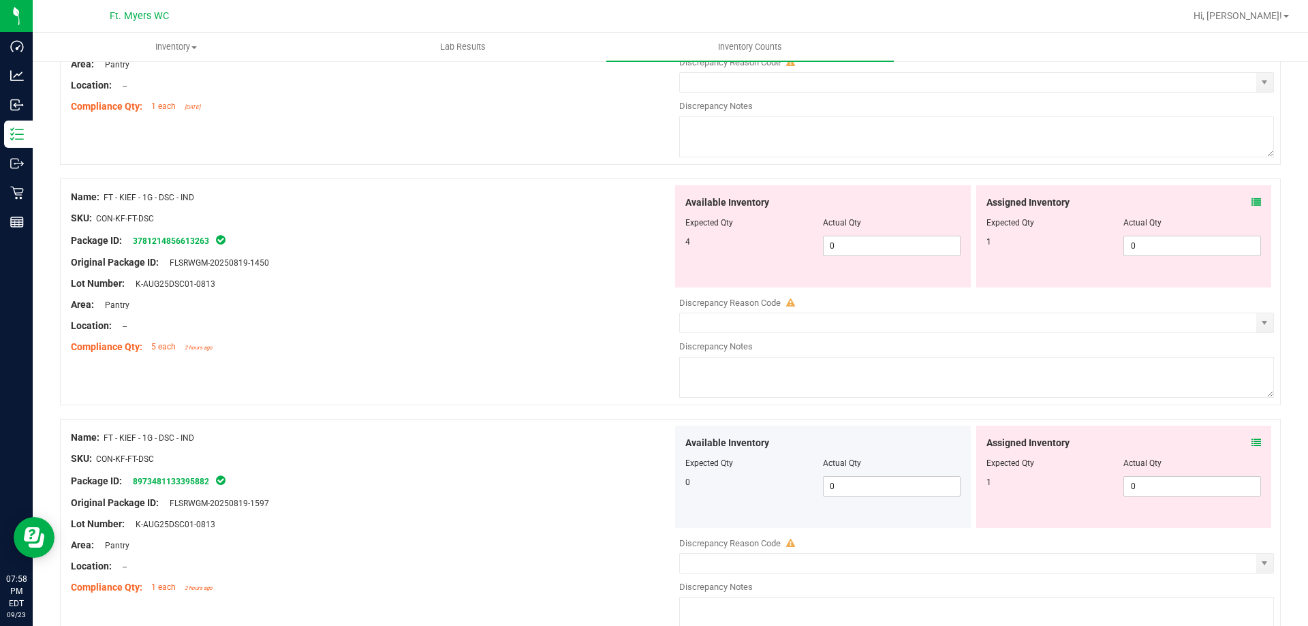
scroll to position [3387, 0]
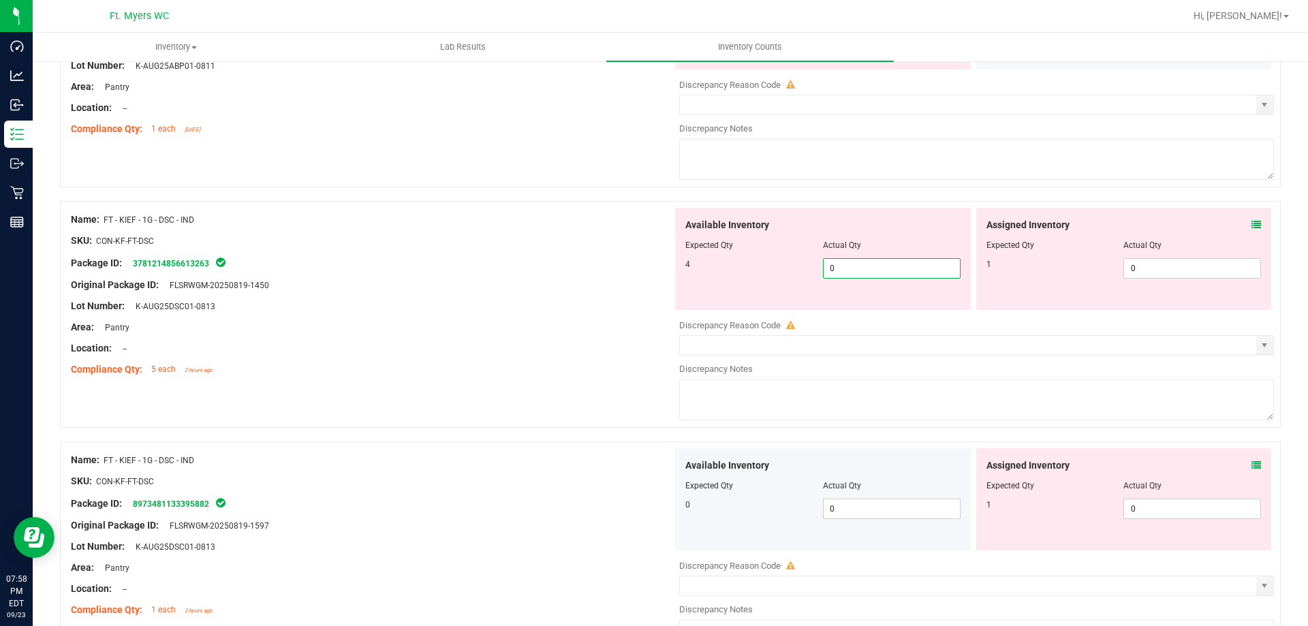
drag, startPoint x: 845, startPoint y: 264, endPoint x: 591, endPoint y: 270, distance: 254.2
click at [614, 270] on div "Name: FT - KIEF - 1G - DSC - IND SKU: CON-KF-FT-DSC Package ID: 378121485661326…" at bounding box center [670, 314] width 1221 height 227
click at [476, 255] on div "Package ID: 3781214856613263" at bounding box center [372, 263] width 602 height 16
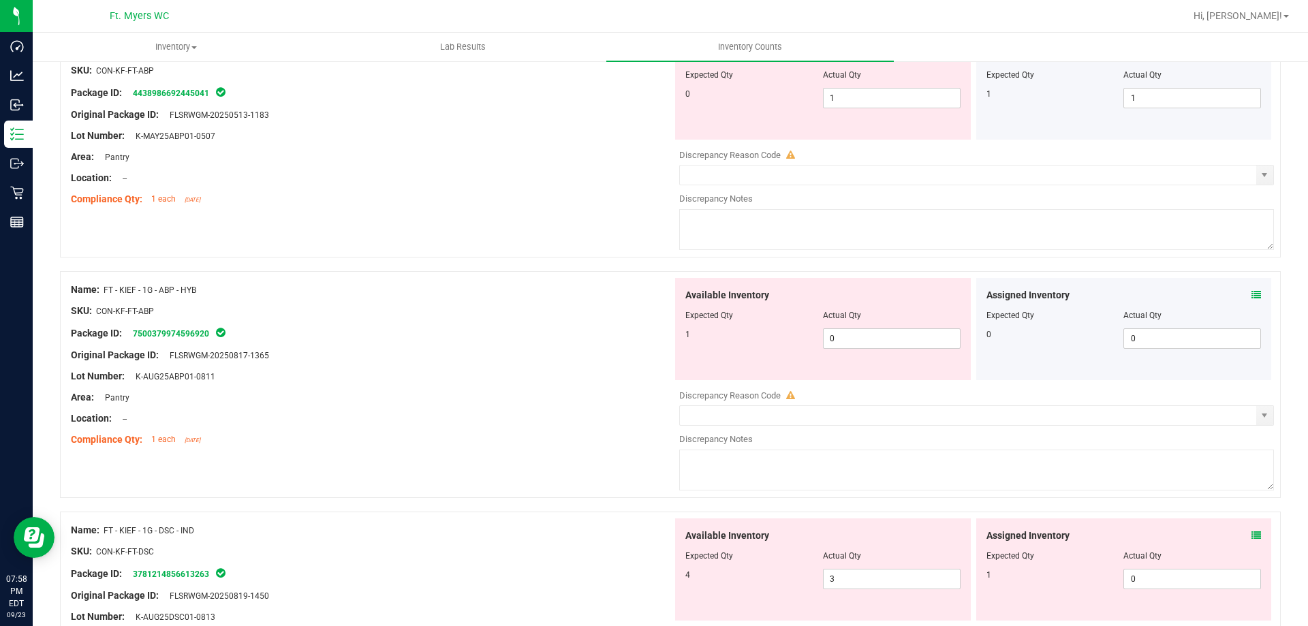
scroll to position [2978, 0]
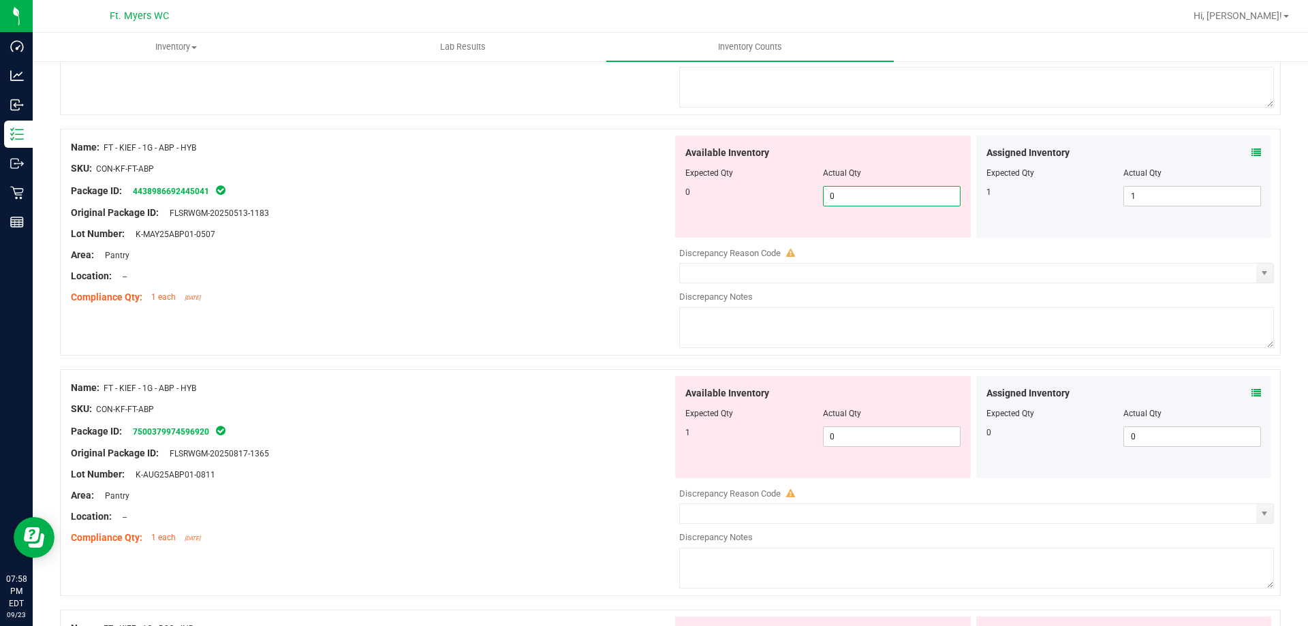
drag, startPoint x: 826, startPoint y: 195, endPoint x: 662, endPoint y: 202, distance: 163.7
click at [666, 187] on div "Name: FT - KIEF - 1G - ABP - HYB SKU: CON-KF-FT-ABP Package ID: 443898669244504…" at bounding box center [670, 242] width 1221 height 227
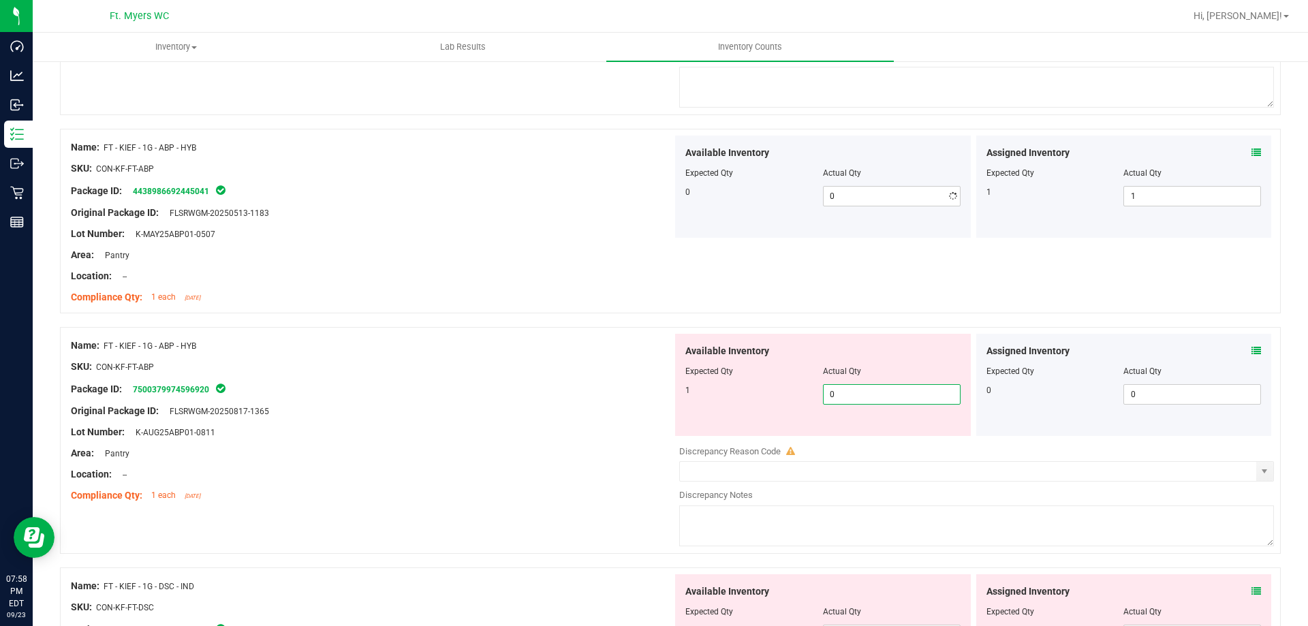
drag, startPoint x: 790, startPoint y: 433, endPoint x: 508, endPoint y: 385, distance: 285.5
click at [529, 388] on div "Name: FT - KIEF - 1G - ABP - HYB SKU: CON-KF-FT-ABP Package ID: 750037997459692…" at bounding box center [670, 440] width 1221 height 227
click at [499, 383] on div "Package ID: 7500379974596920" at bounding box center [372, 389] width 602 height 16
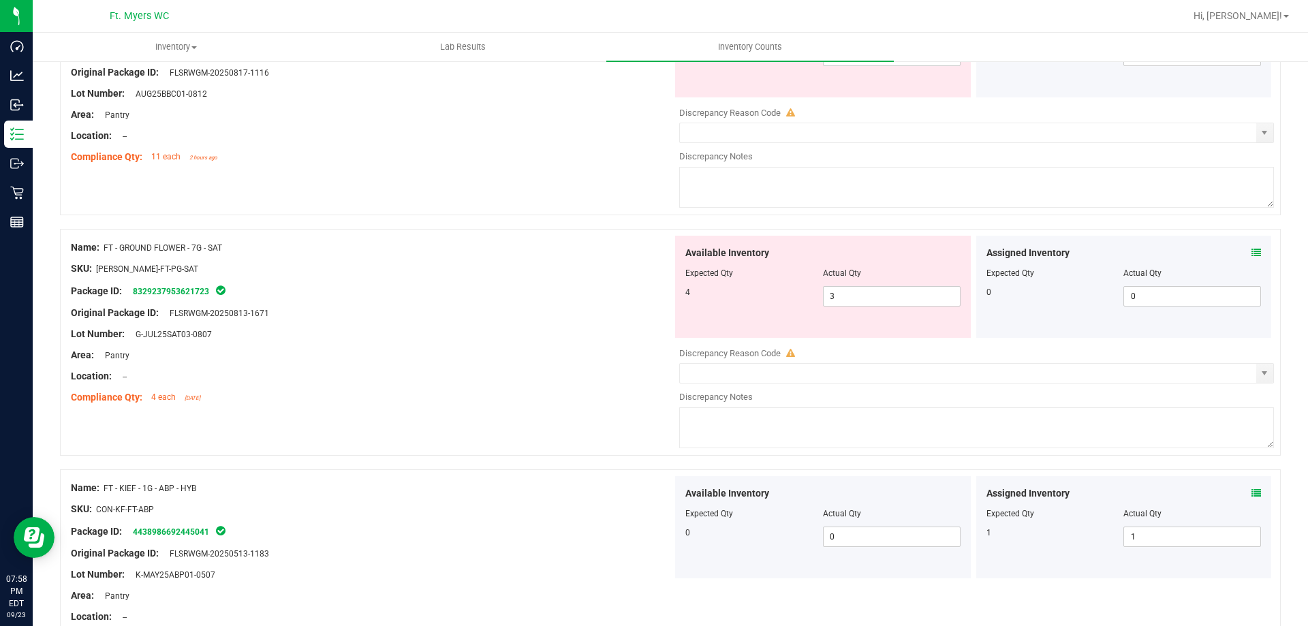
scroll to position [2570, 0]
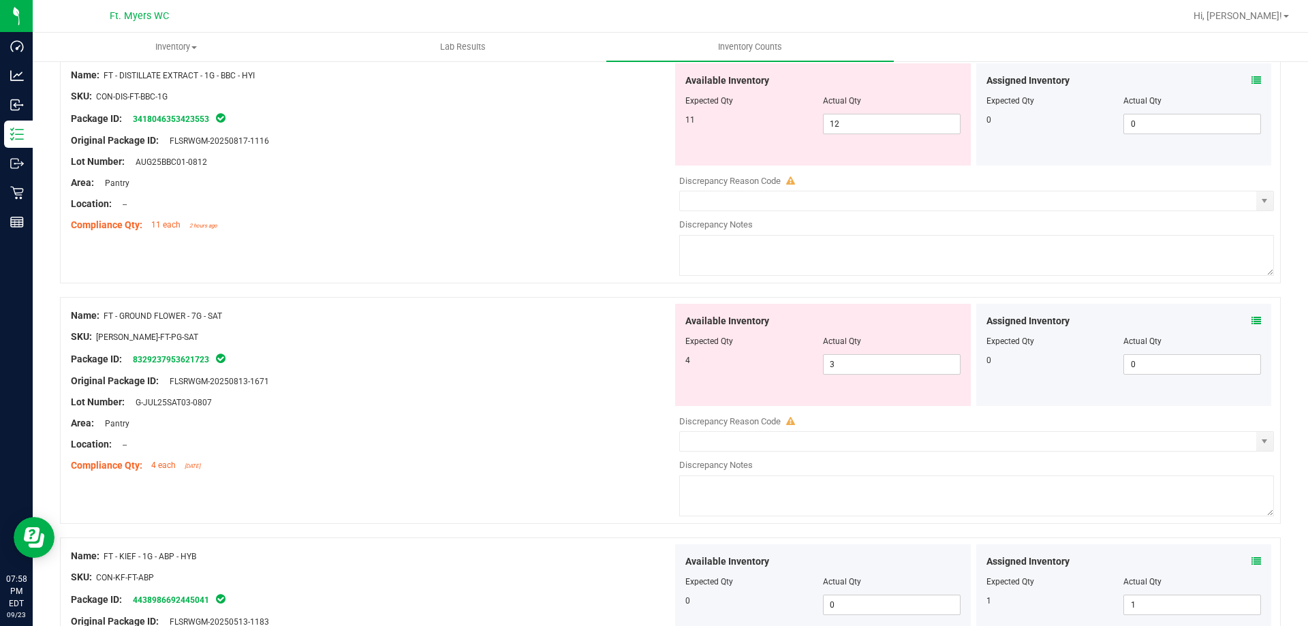
click at [1251, 320] on icon at bounding box center [1256, 321] width 10 height 10
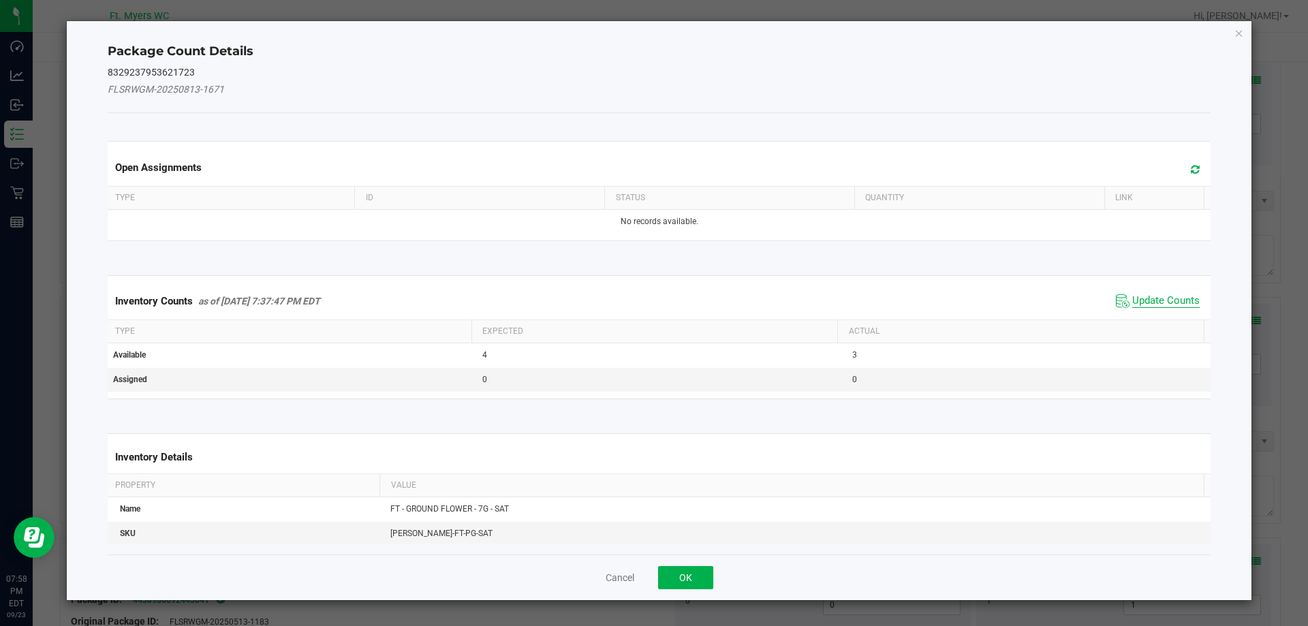
click at [1172, 296] on span "Update Counts" at bounding box center [1165, 301] width 67 height 14
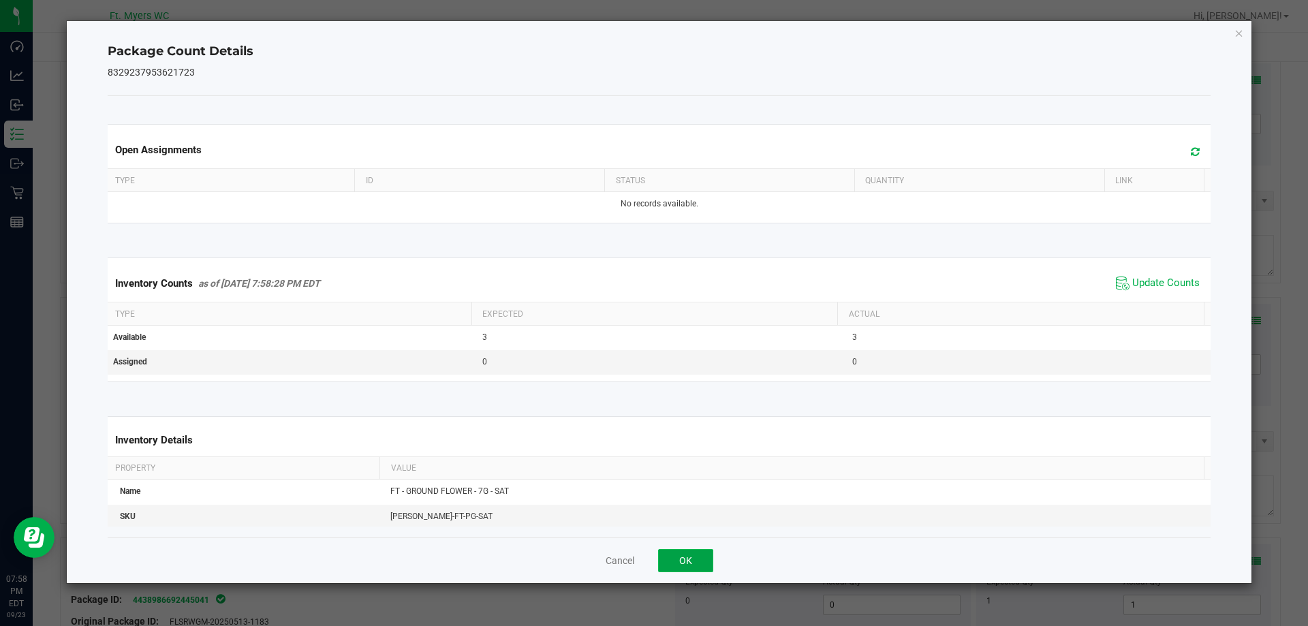
click at [693, 557] on button "OK" at bounding box center [685, 560] width 55 height 23
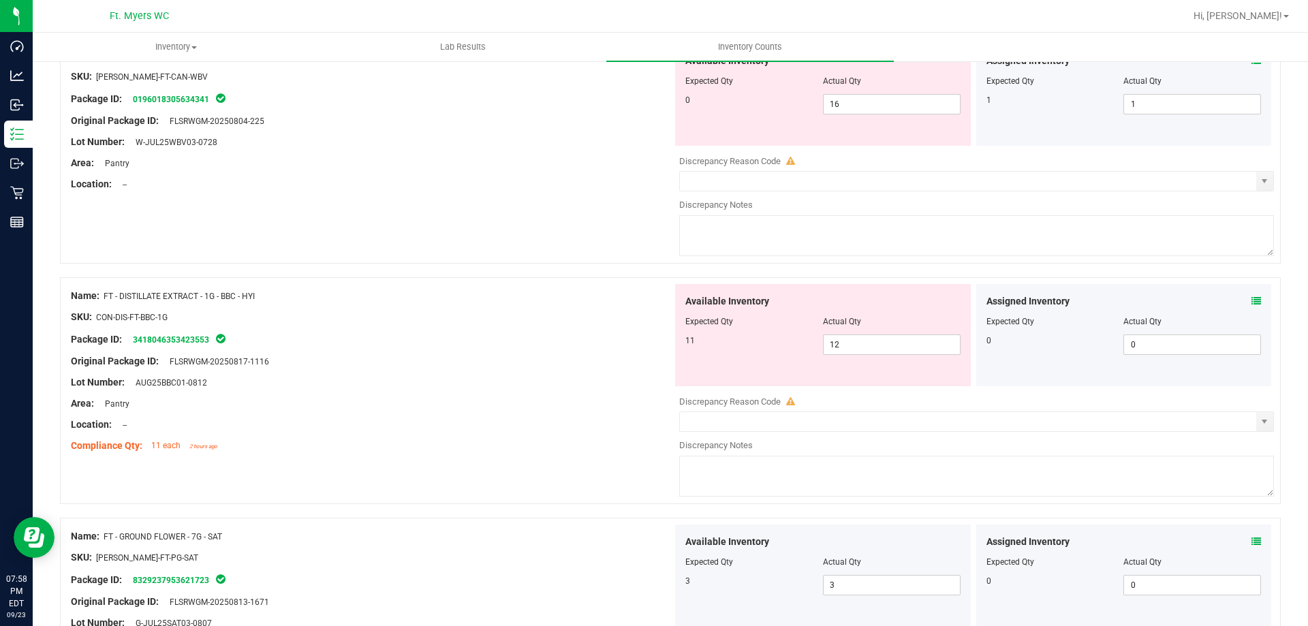
scroll to position [2229, 0]
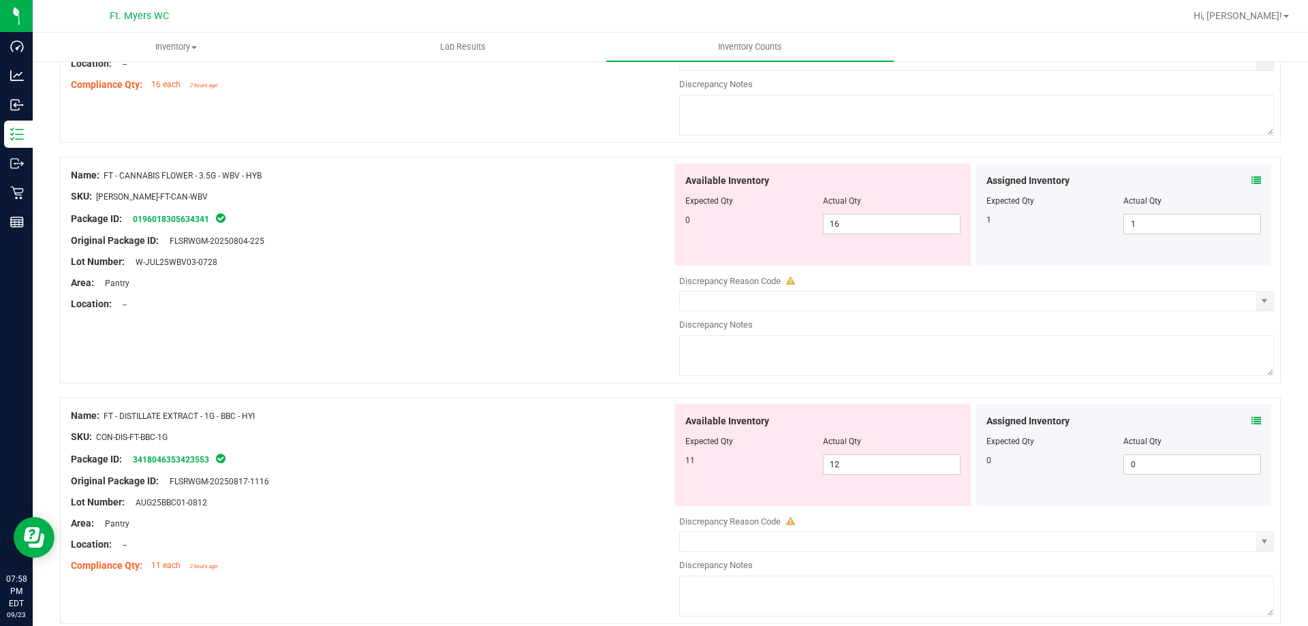
drag, startPoint x: 875, startPoint y: 476, endPoint x: 850, endPoint y: 476, distance: 25.2
click at [850, 476] on div "Available Inventory Expected Qty Actual Qty 11 12 12" at bounding box center [823, 455] width 296 height 102
drag, startPoint x: 864, startPoint y: 467, endPoint x: 683, endPoint y: 467, distance: 181.2
click at [717, 467] on div "11 12 12" at bounding box center [822, 464] width 275 height 20
click at [551, 447] on div at bounding box center [372, 447] width 602 height 7
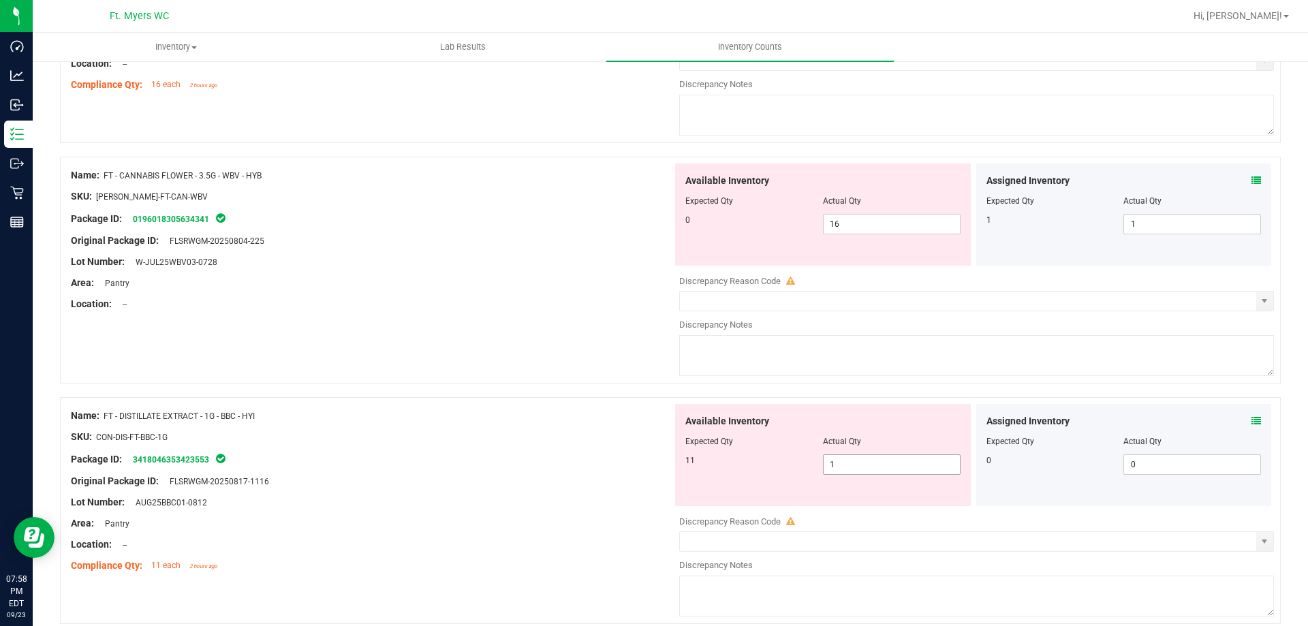
click at [916, 461] on span "1 1" at bounding box center [892, 464] width 138 height 20
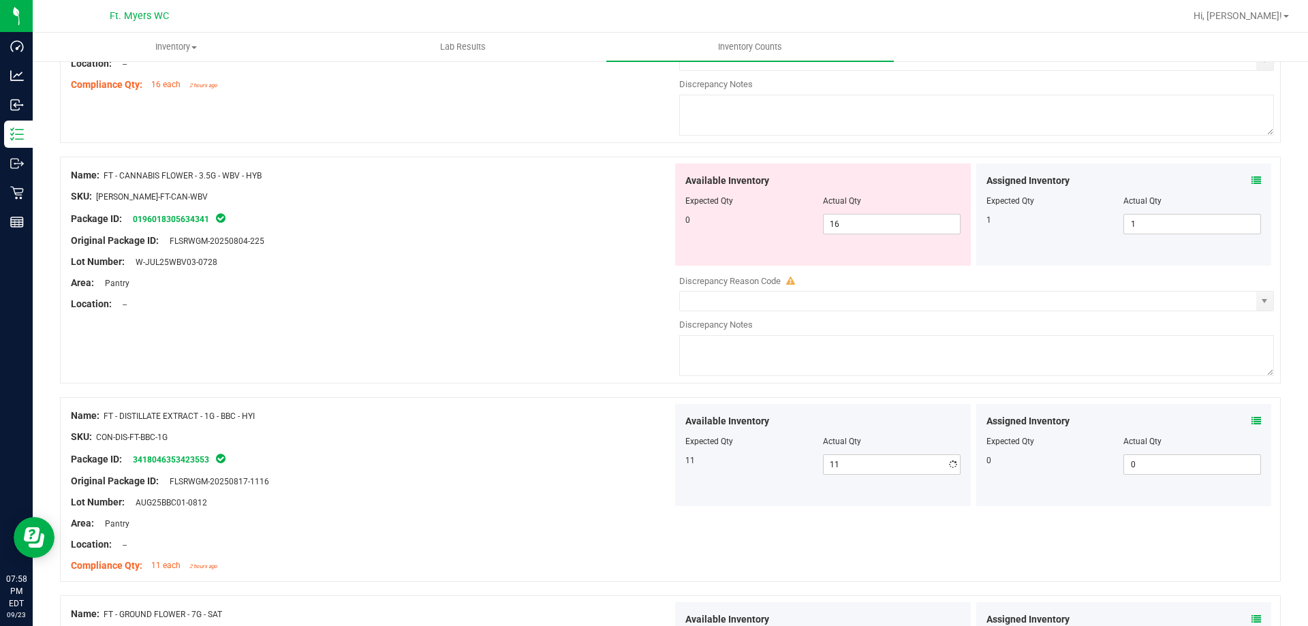
click at [657, 447] on div at bounding box center [372, 447] width 602 height 7
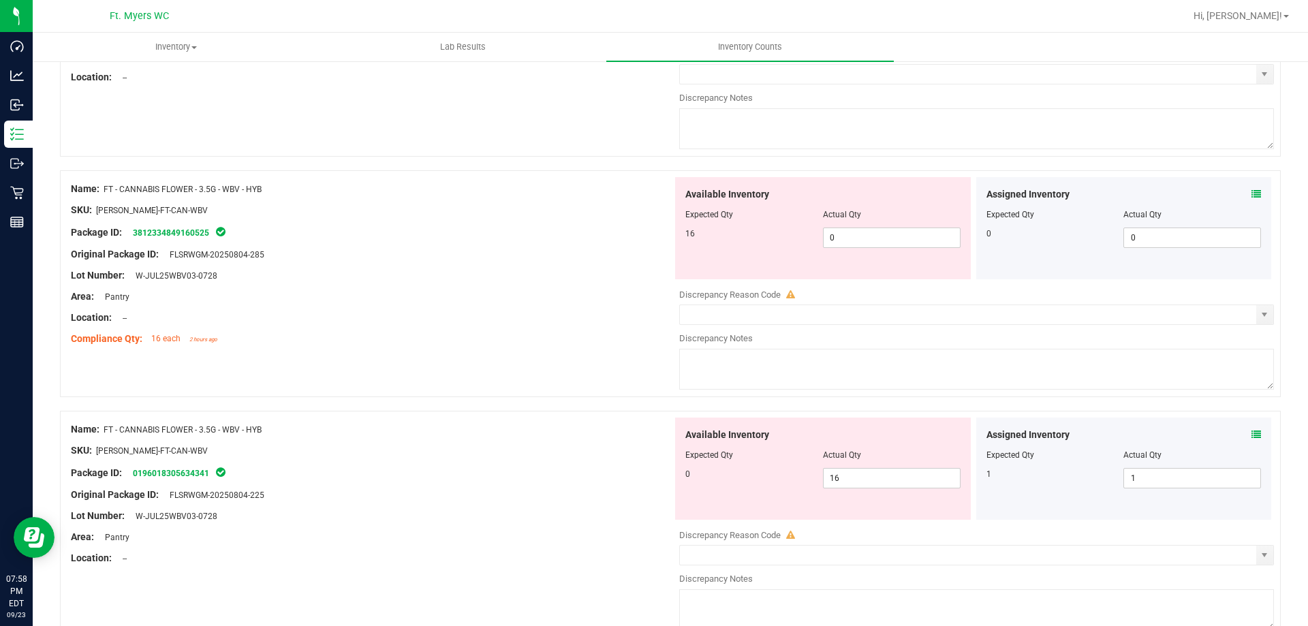
scroll to position [1957, 0]
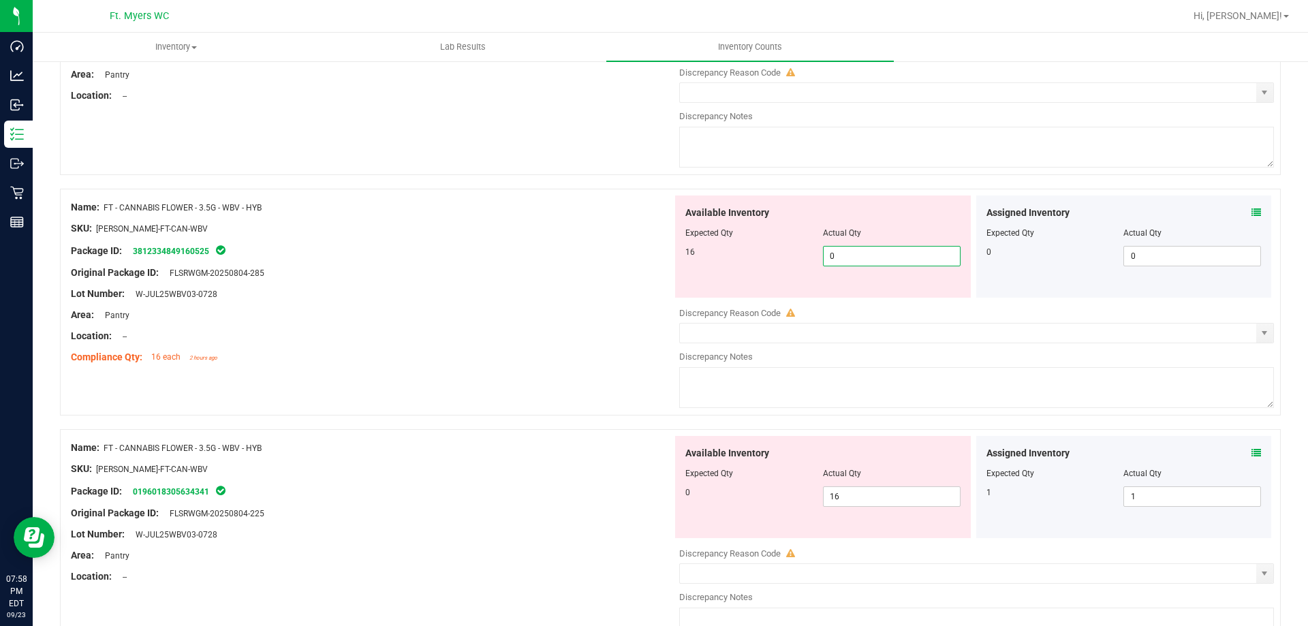
drag, startPoint x: 864, startPoint y: 256, endPoint x: 671, endPoint y: 254, distance: 192.8
click at [678, 251] on div "Available Inventory Expected Qty Actual Qty 16 0 0" at bounding box center [823, 247] width 296 height 102
click at [879, 482] on div "Available Inventory Expected Qty Actual Qty 0 16 16" at bounding box center [823, 487] width 296 height 102
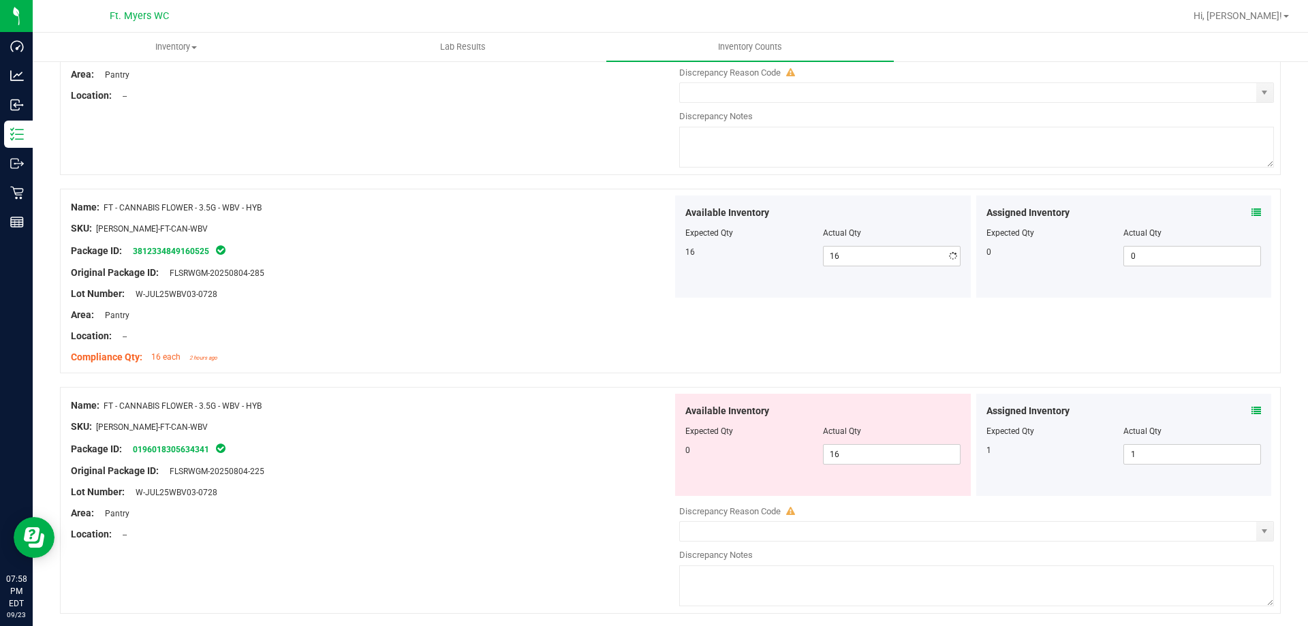
click at [879, 482] on div "Available Inventory Expected Qty Actual Qty 0 16 16" at bounding box center [823, 445] width 296 height 102
click at [884, 456] on span "16 16" at bounding box center [892, 454] width 138 height 20
click at [884, 456] on input "16" at bounding box center [892, 454] width 136 height 19
click at [552, 447] on div "Package ID: 0196018305634341" at bounding box center [372, 449] width 602 height 16
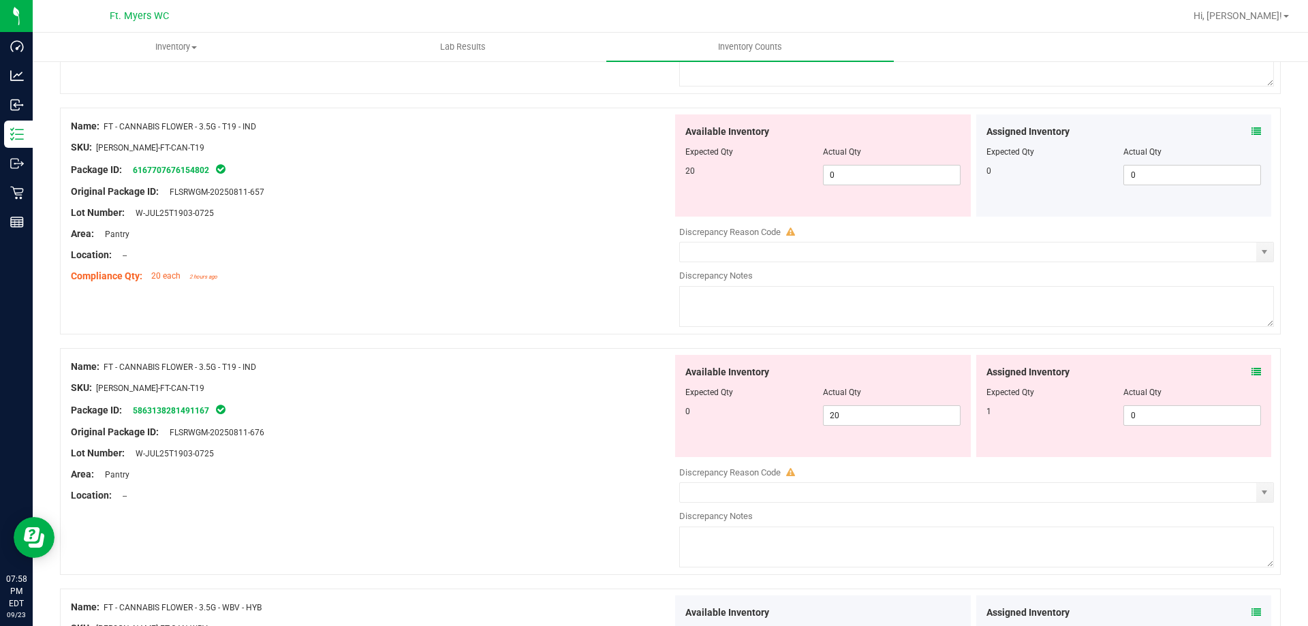
scroll to position [1548, 0]
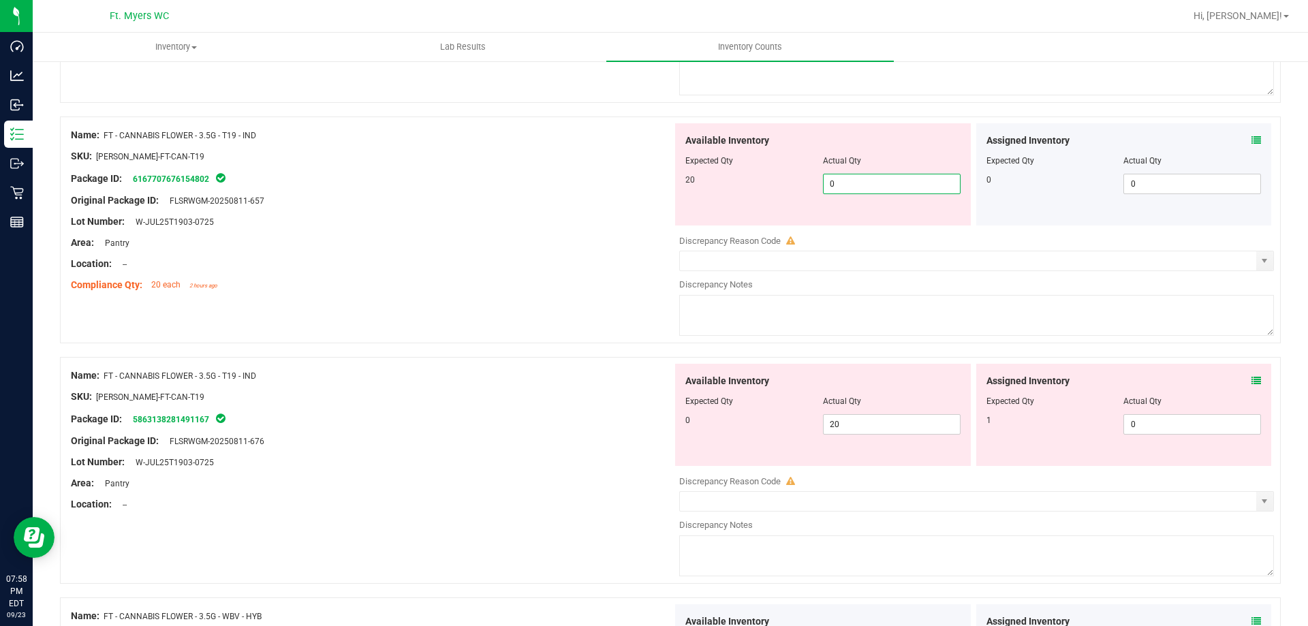
drag, startPoint x: 892, startPoint y: 190, endPoint x: 674, endPoint y: 225, distance: 220.8
click at [689, 192] on div "20 0 0" at bounding box center [822, 184] width 275 height 20
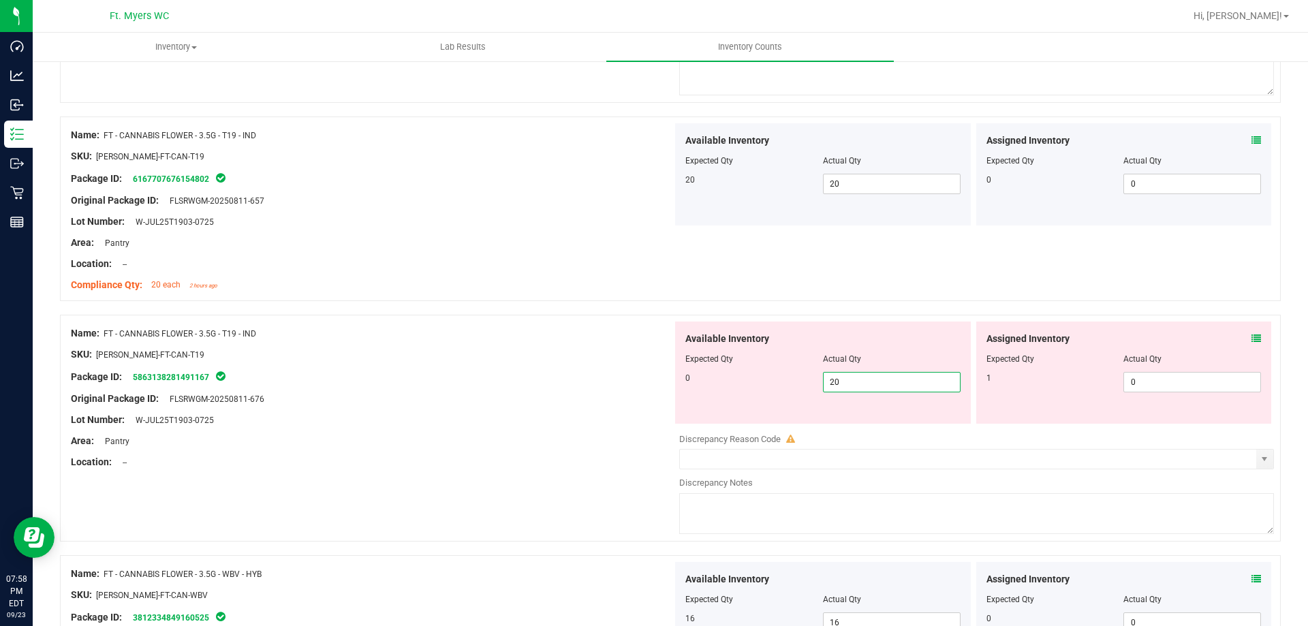
drag, startPoint x: 912, startPoint y: 433, endPoint x: 640, endPoint y: 425, distance: 271.9
click at [726, 425] on div "Available Inventory Expected Qty Actual Qty 0 20 20" at bounding box center [973, 430] width 602 height 216
click at [552, 422] on div "Lot Number: W-JUL25T1903-0725" at bounding box center [372, 420] width 602 height 14
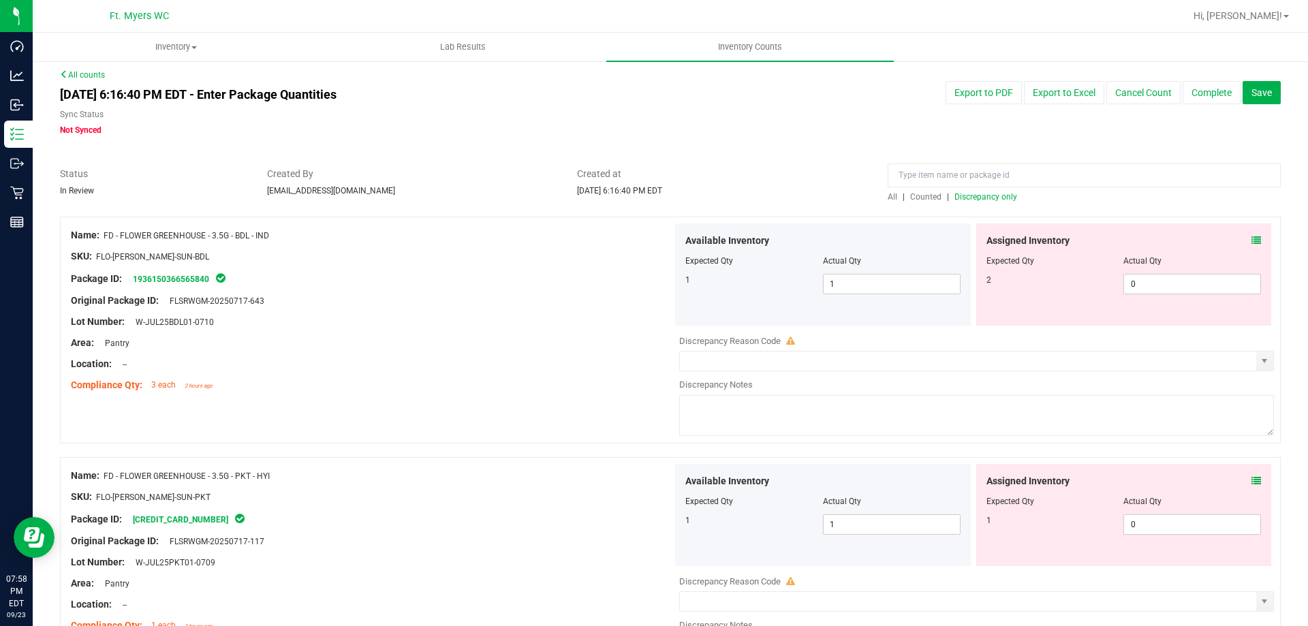
scroll to position [0, 0]
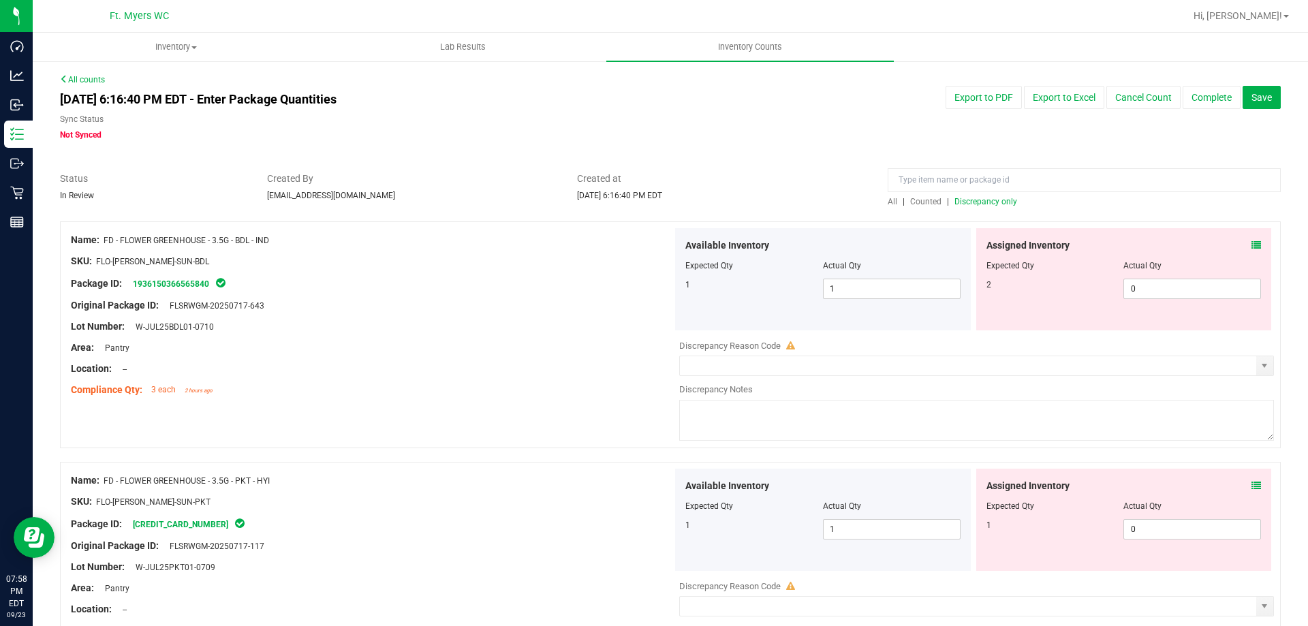
click at [989, 204] on span "Discrepancy only" at bounding box center [985, 202] width 63 height 10
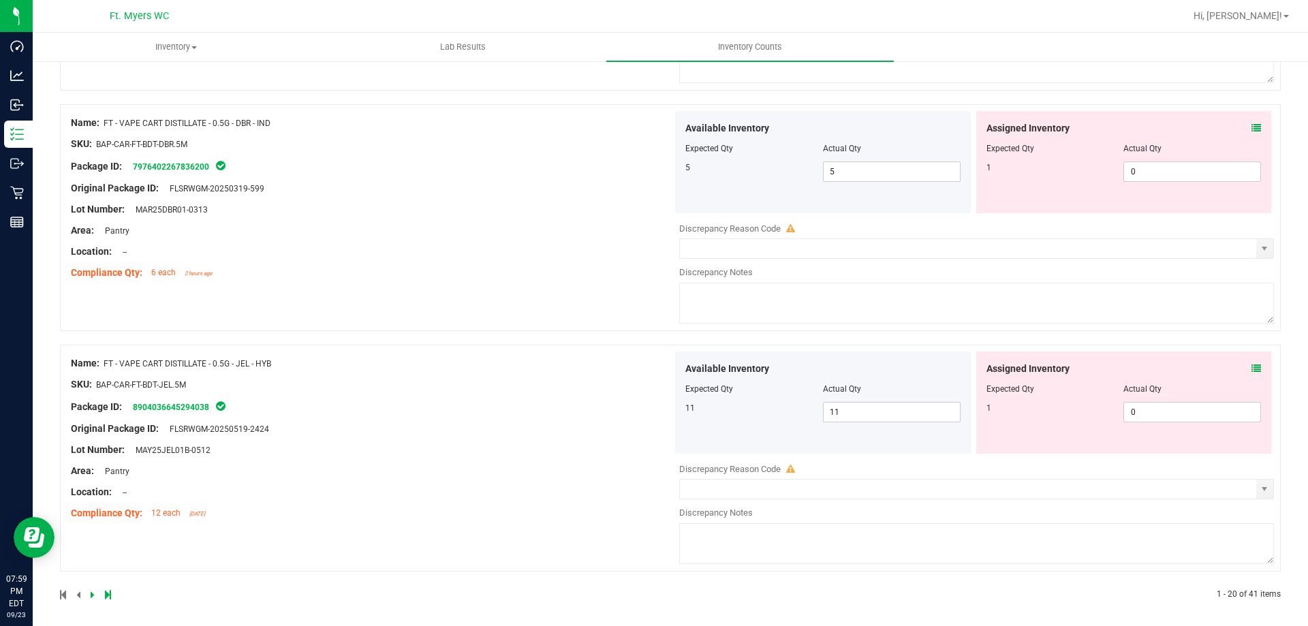
scroll to position [4451, 0]
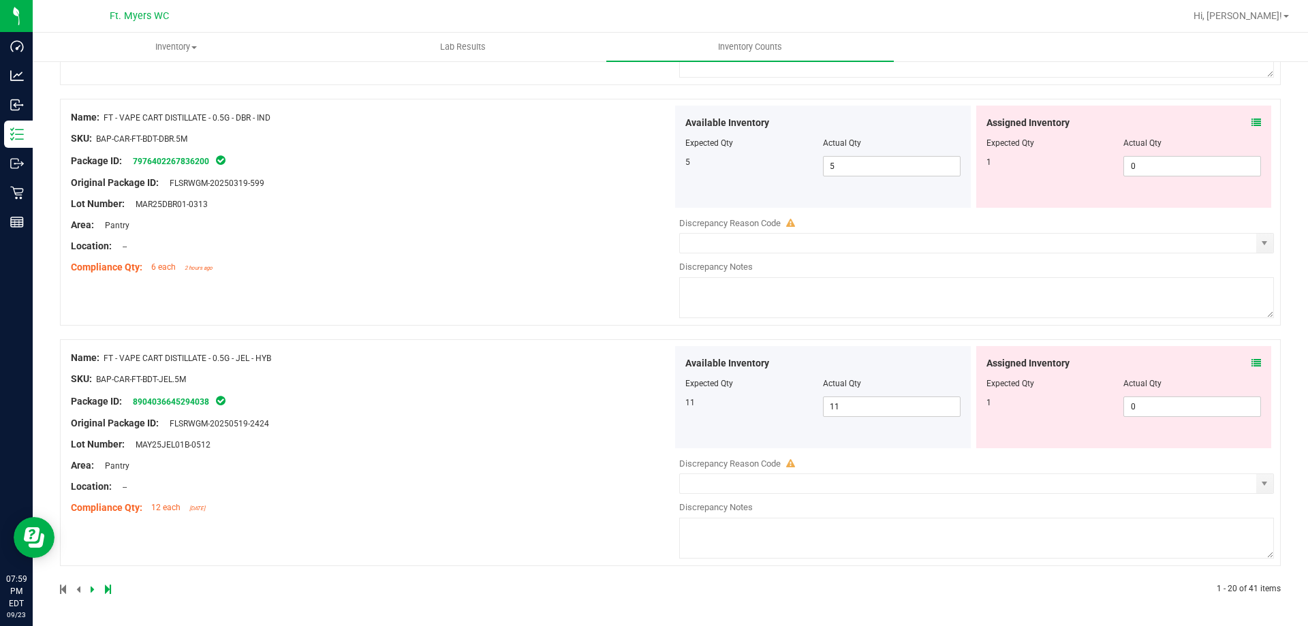
click at [95, 587] on link at bounding box center [94, 590] width 6 height 10
click at [92, 593] on icon at bounding box center [93, 589] width 4 height 8
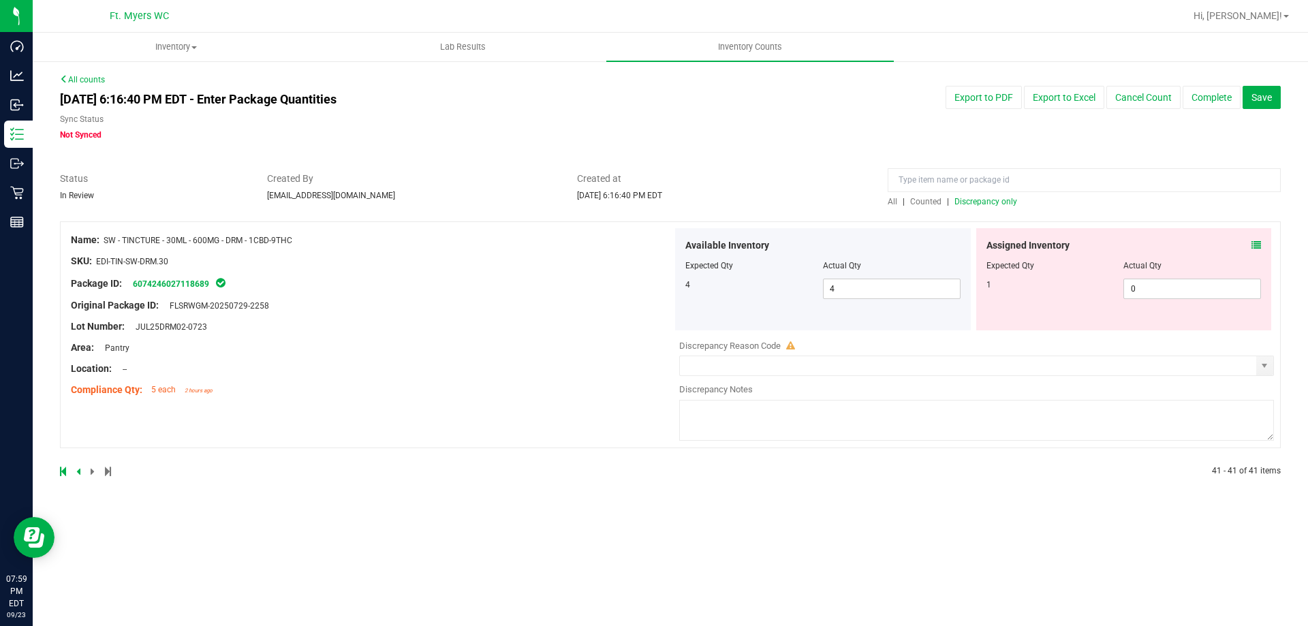
click at [980, 198] on span "Discrepancy only" at bounding box center [985, 202] width 63 height 10
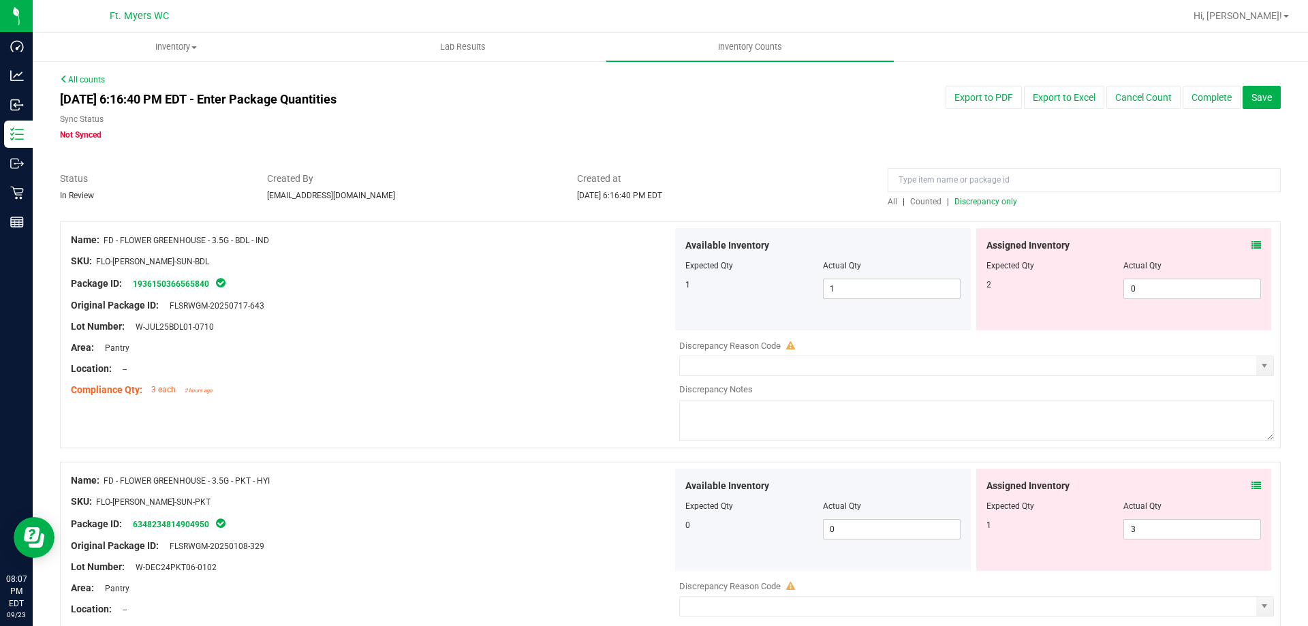
click at [999, 207] on div "All | Counted | Discrepancy only" at bounding box center [1084, 202] width 393 height 12
click at [999, 202] on span "Discrepancy only" at bounding box center [985, 202] width 63 height 10
